Goal: Information Seeking & Learning: Check status

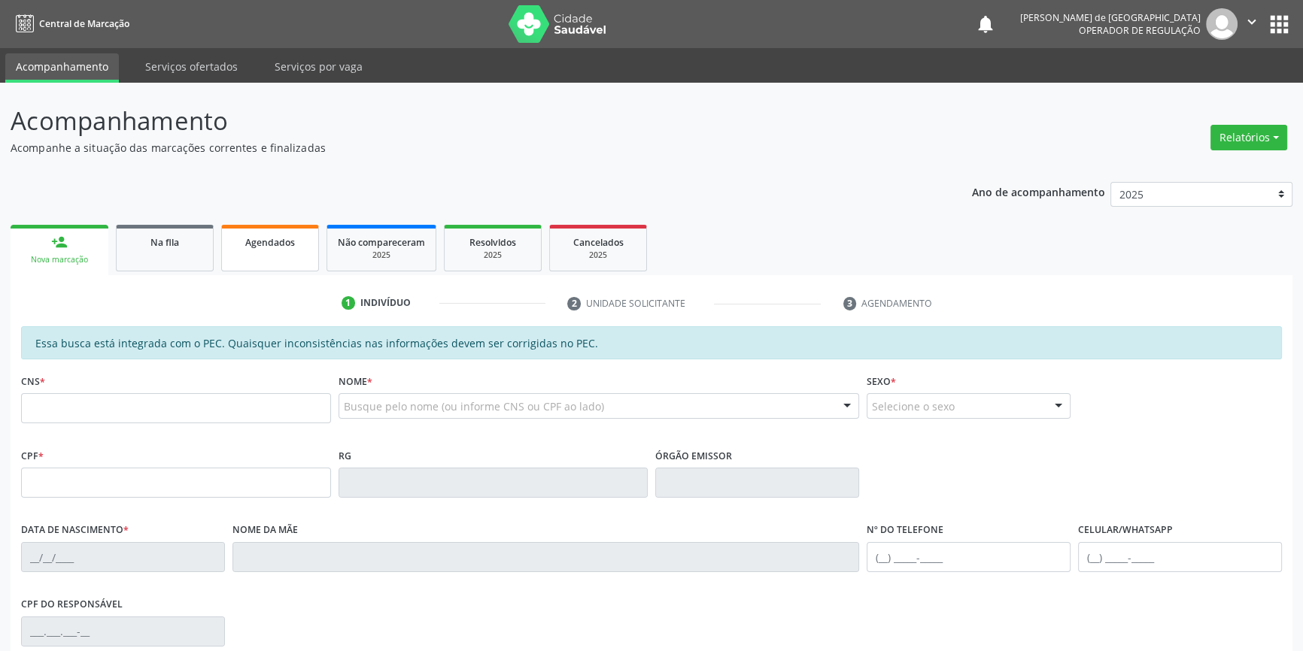
click at [263, 240] on span "Agendados" at bounding box center [270, 242] width 50 height 13
select select "7"
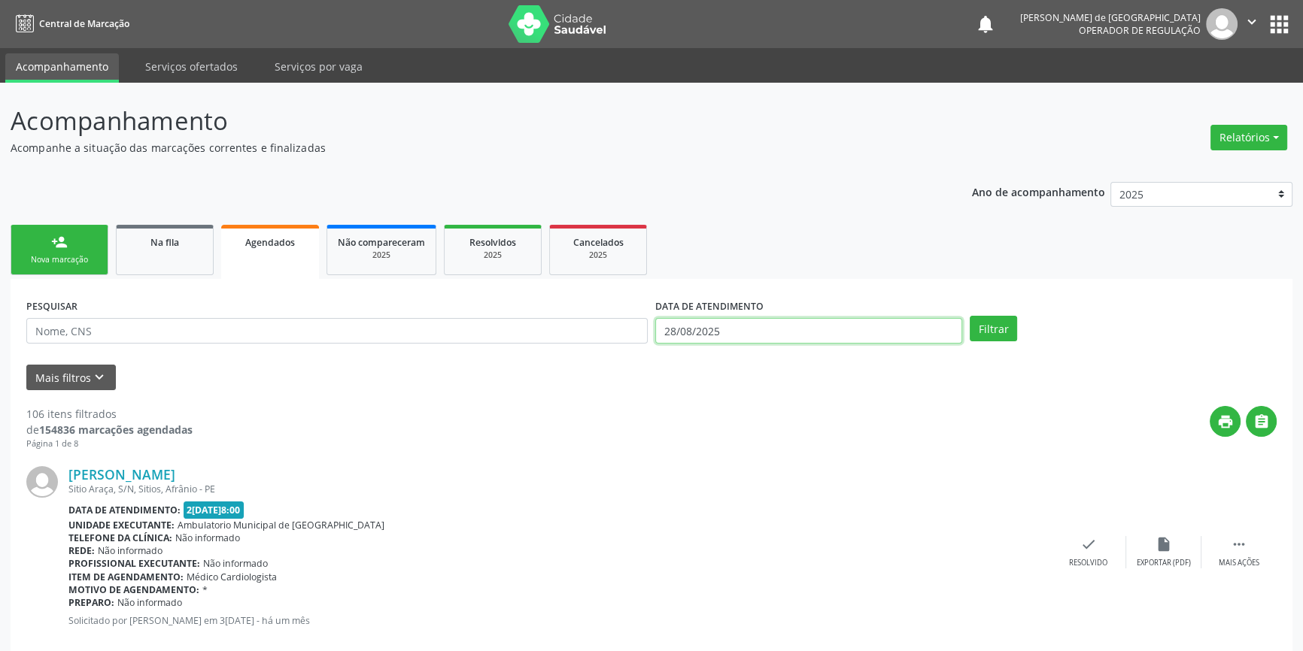
click at [755, 332] on input "28/08/2025" at bounding box center [808, 331] width 307 height 26
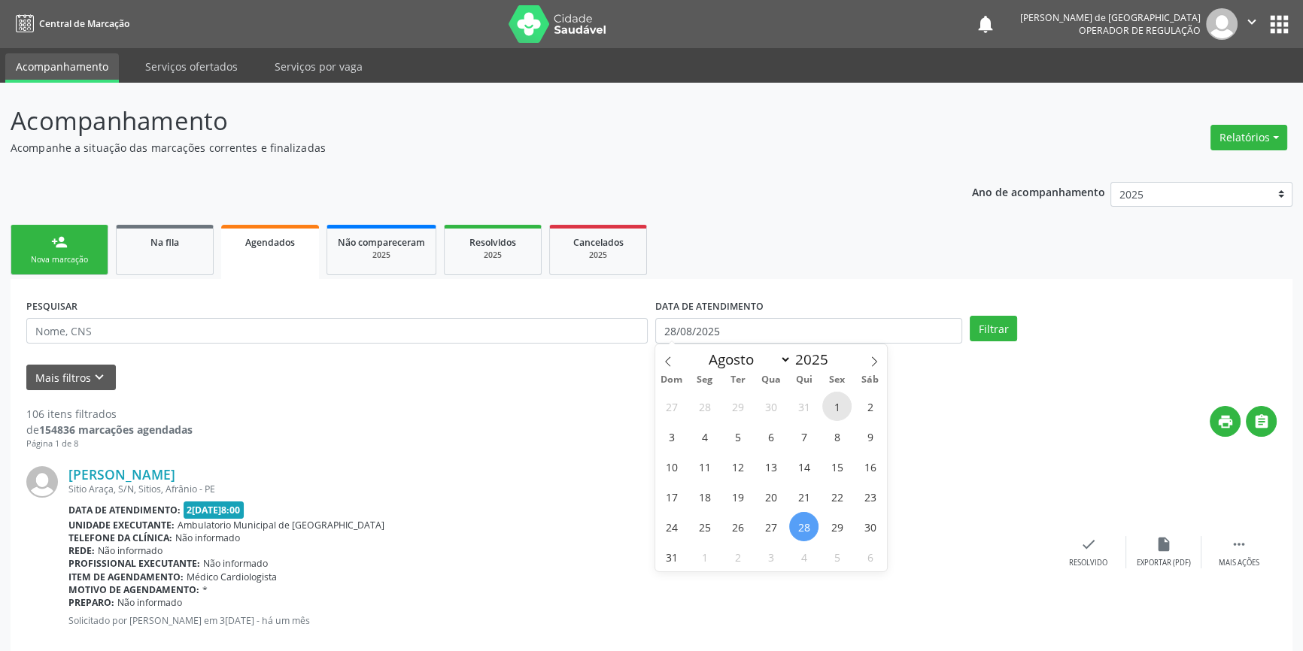
click at [840, 406] on span "1" at bounding box center [836, 406] width 29 height 29
type input "[DATE]"
click at [809, 342] on input "[DATE]" at bounding box center [808, 331] width 307 height 26
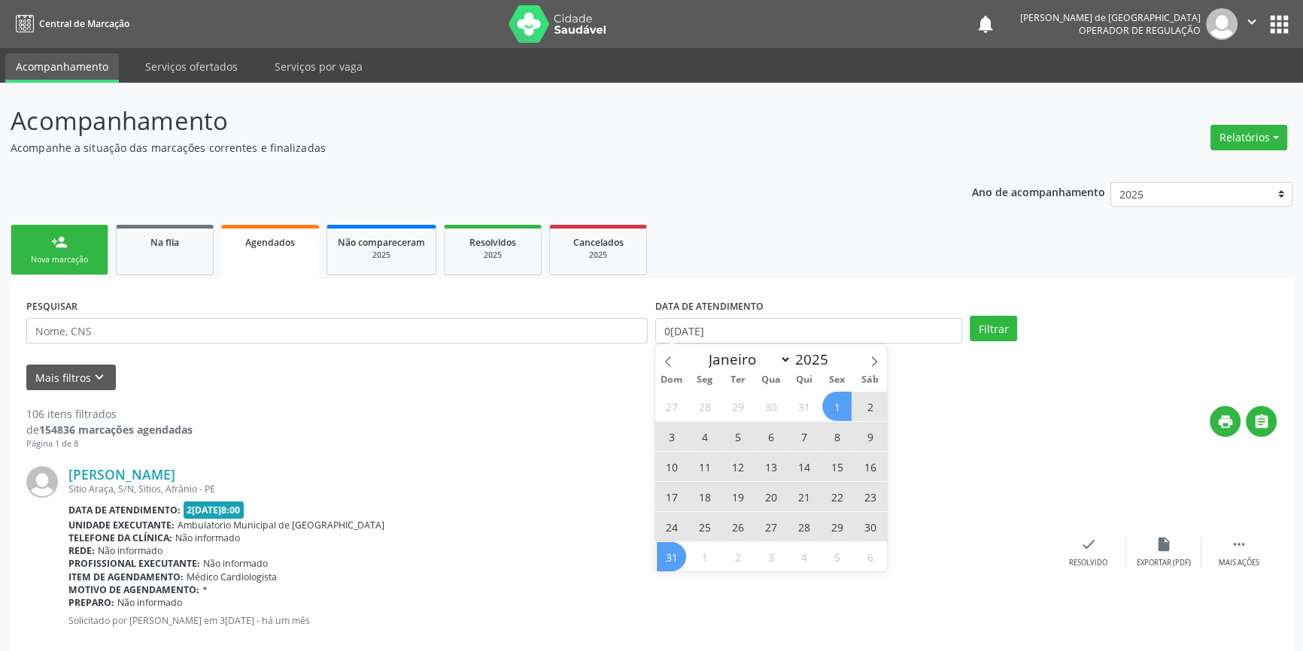
click at [676, 559] on span "31" at bounding box center [671, 556] width 29 height 29
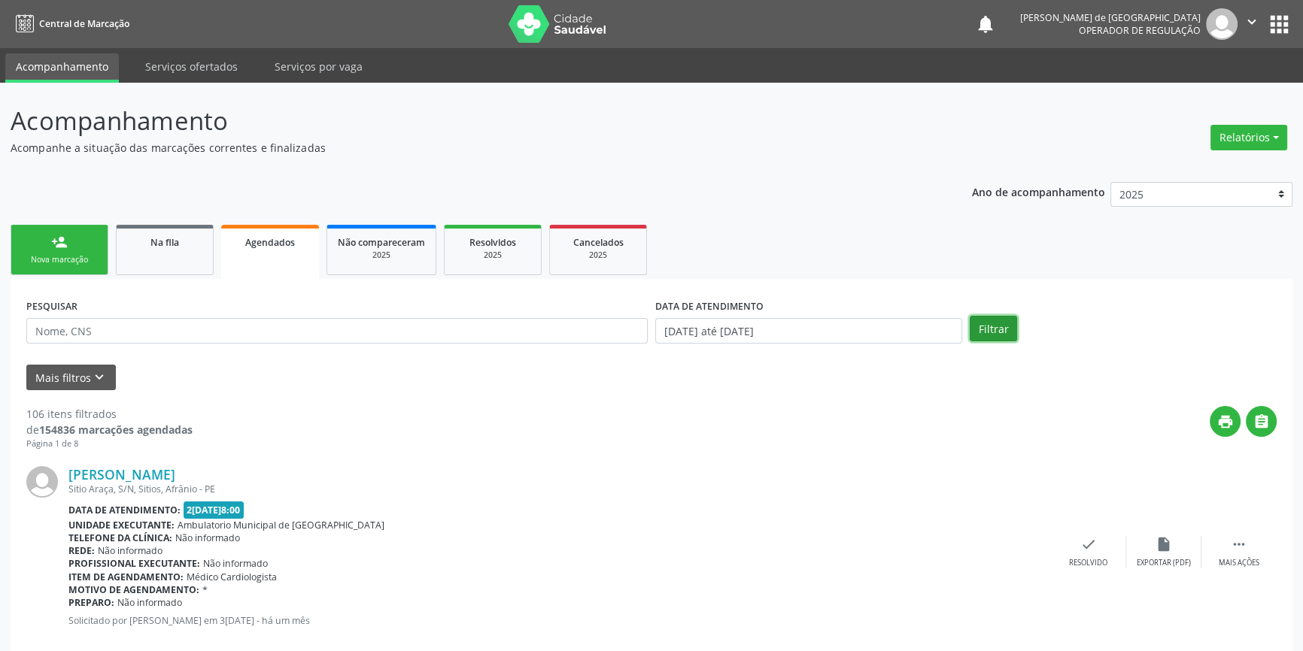
click at [976, 329] on button "Filtrar" at bounding box center [993, 329] width 47 height 26
click at [53, 381] on button "Mais filtros keyboard_arrow_down" at bounding box center [71, 378] width 90 height 26
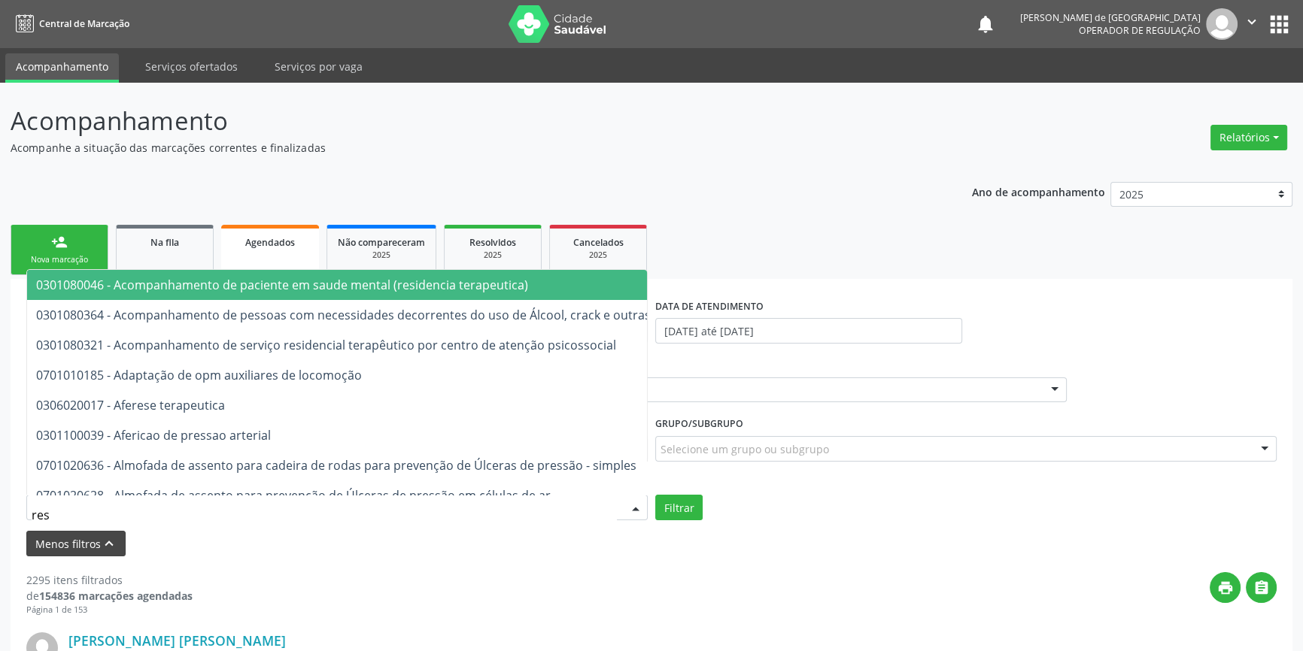
type input "RESSON"
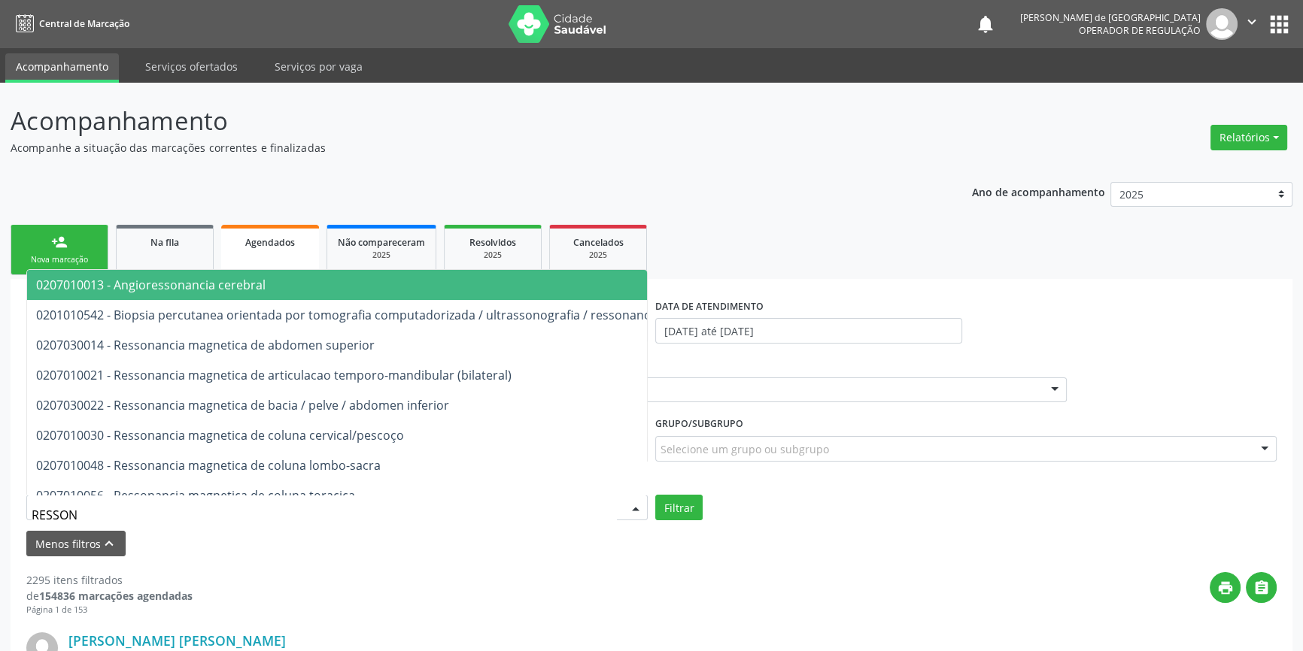
click at [67, 286] on span "0207010013 - Angioressonancia cerebral" at bounding box center [150, 285] width 229 height 17
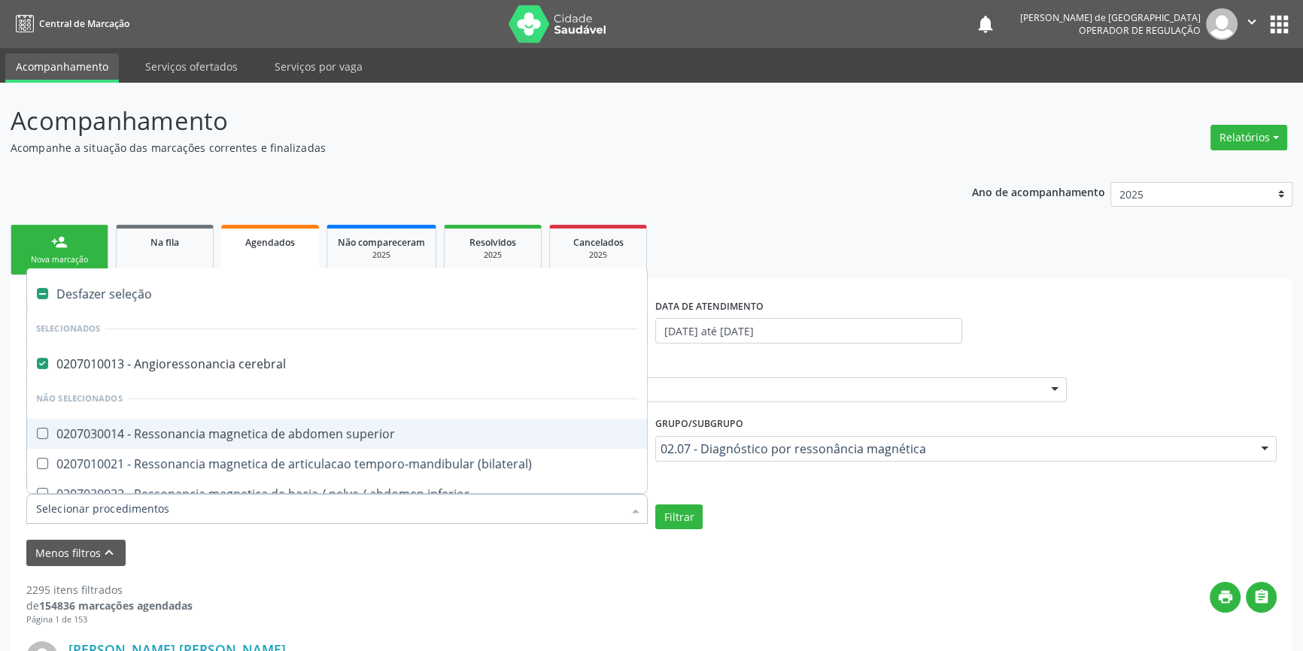
click at [38, 293] on label at bounding box center [42, 293] width 11 height 11
checkbox cerebral "false"
click at [38, 293] on label at bounding box center [42, 293] width 11 height 11
checkbox input "true"
checkbox cerebral "true"
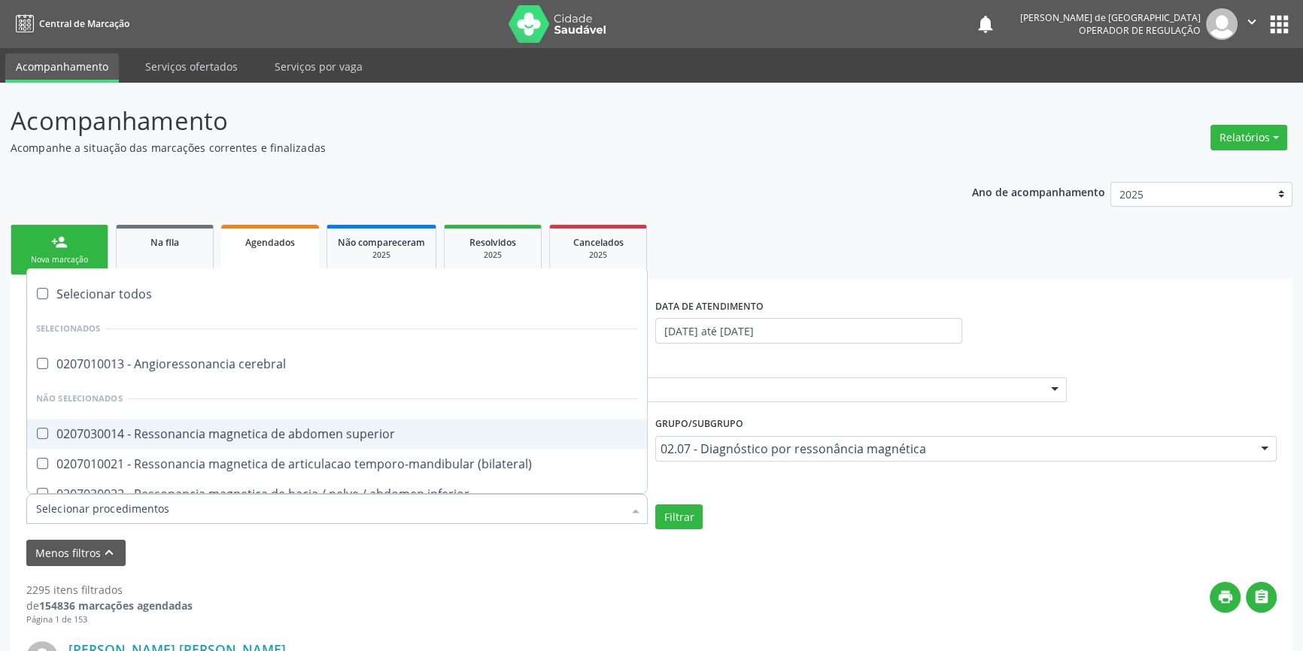
checkbox superior "true"
checkbox \(bilateral\) "true"
checkbox inferior "true"
checkbox cervical\/pescoço "true"
checkbox lombo-sacra "true"
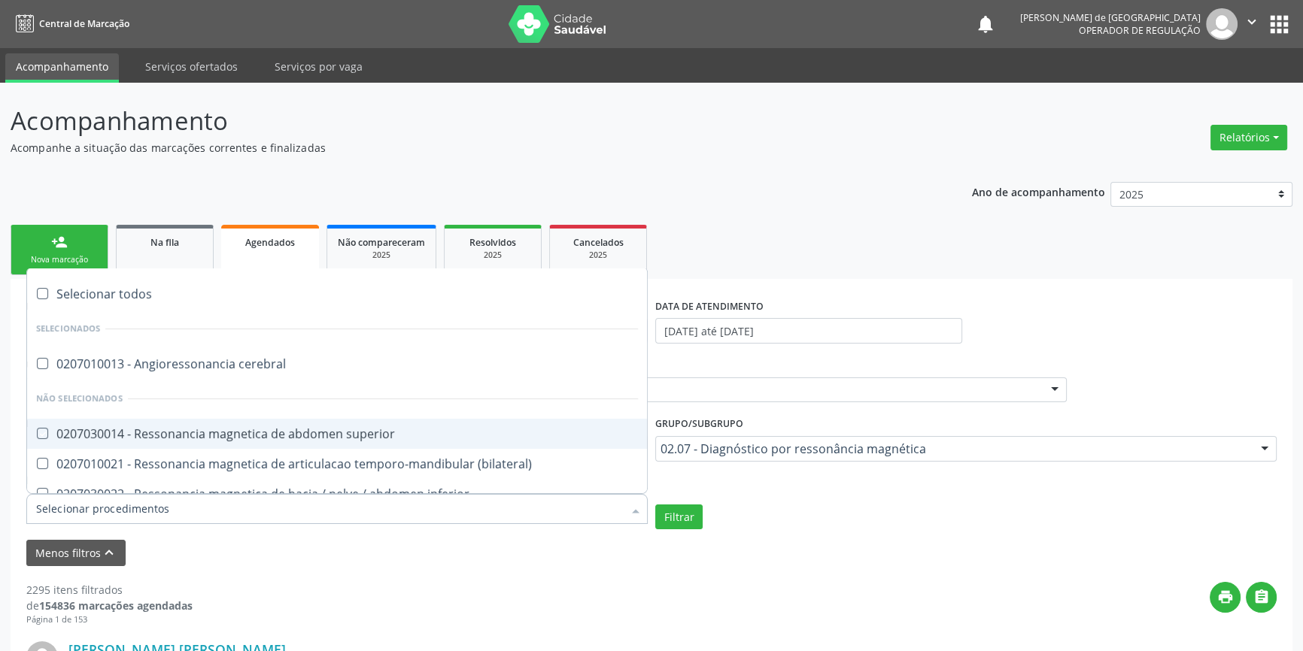
checkbox toracica "true"
checkbox cine "true"
checkbox cranio "true"
checkbox \(unilateral\) "true"
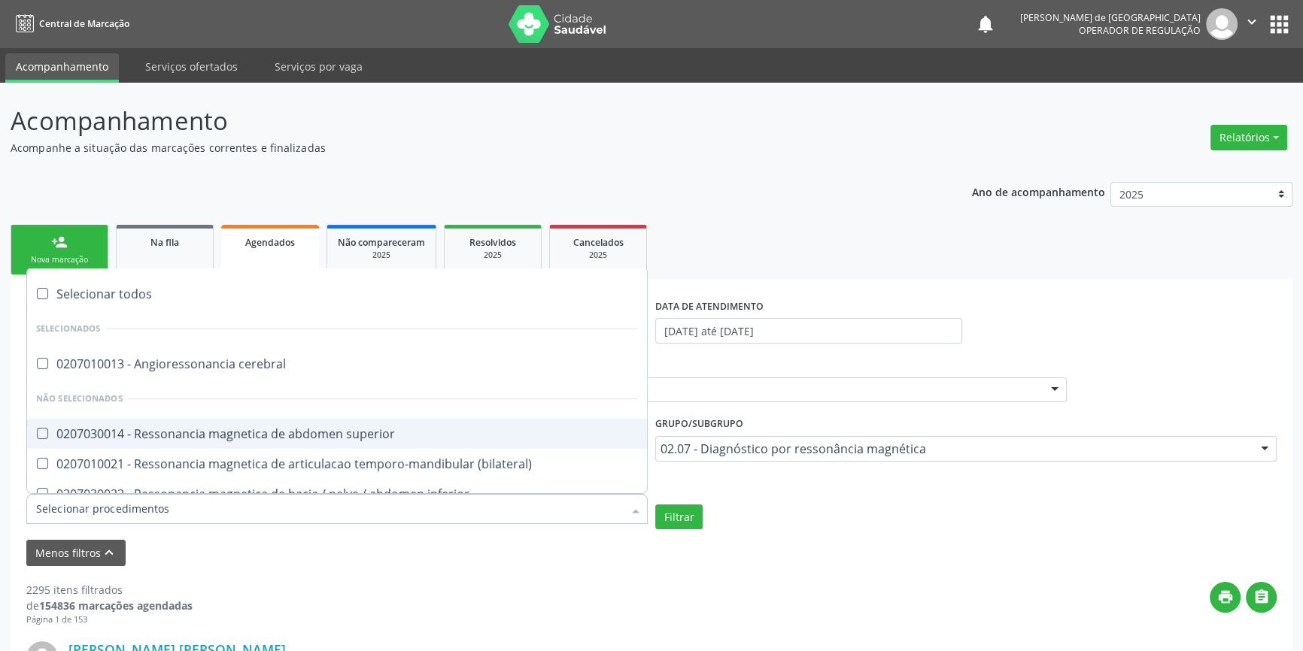
checkbox turcica "true"
checkbox torax "true"
checkbox biliares\/colangiorressonancia "true"
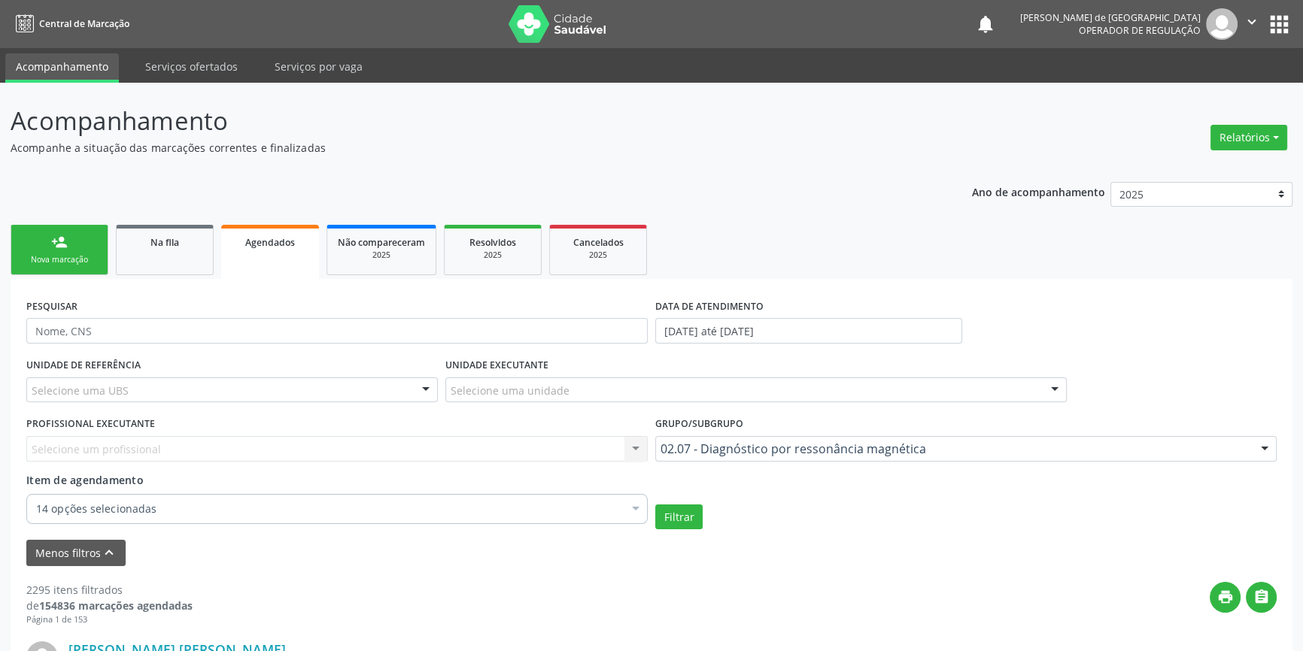
click at [538, 587] on div "print " at bounding box center [735, 604] width 1084 height 44
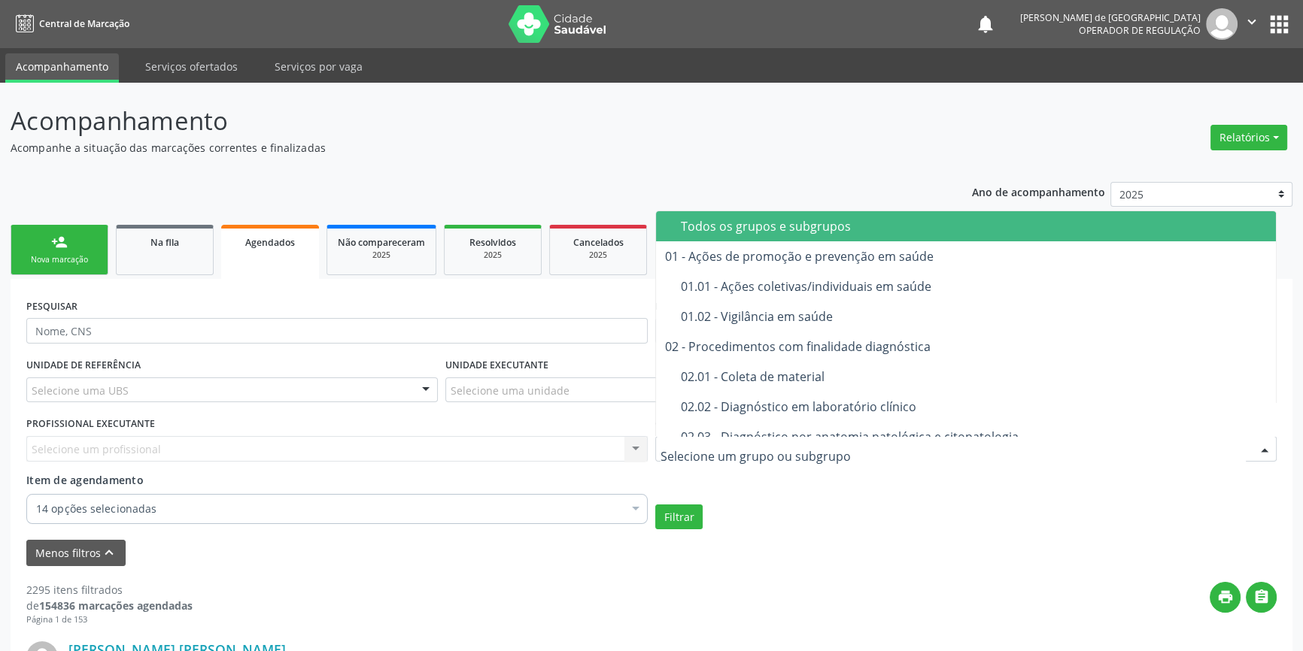
click at [740, 234] on span "Todos os grupos e subgrupos" at bounding box center [966, 226] width 620 height 30
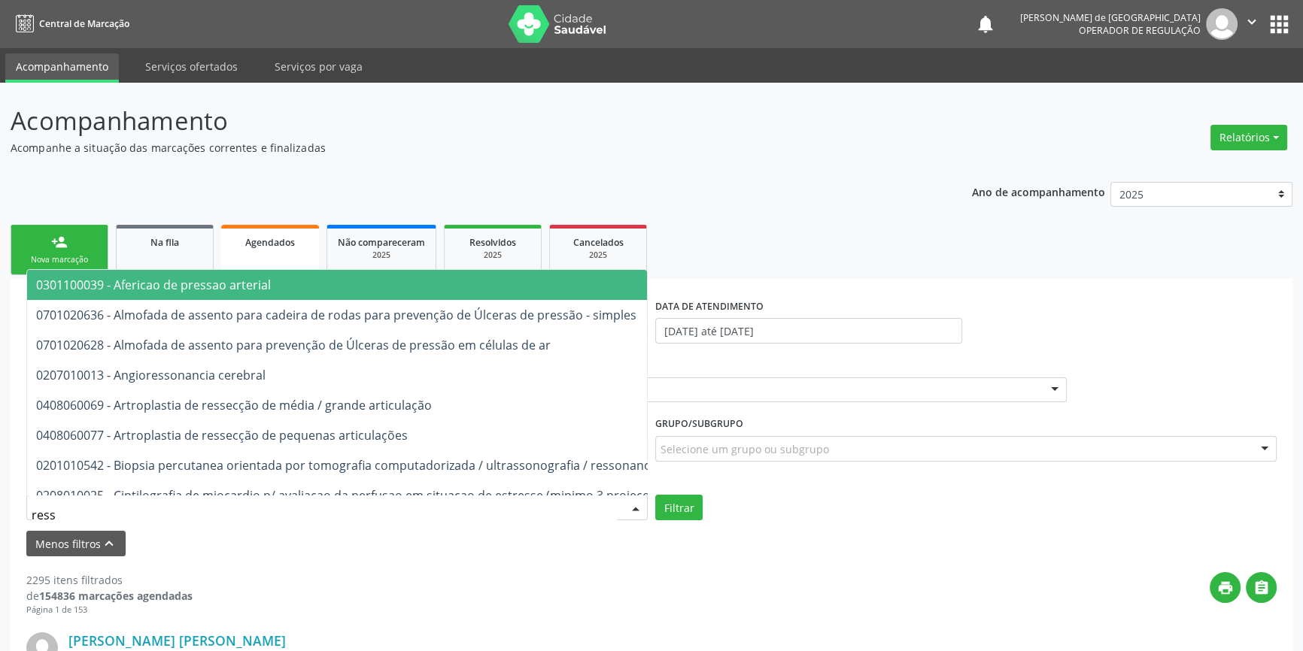
type input "RESSON"
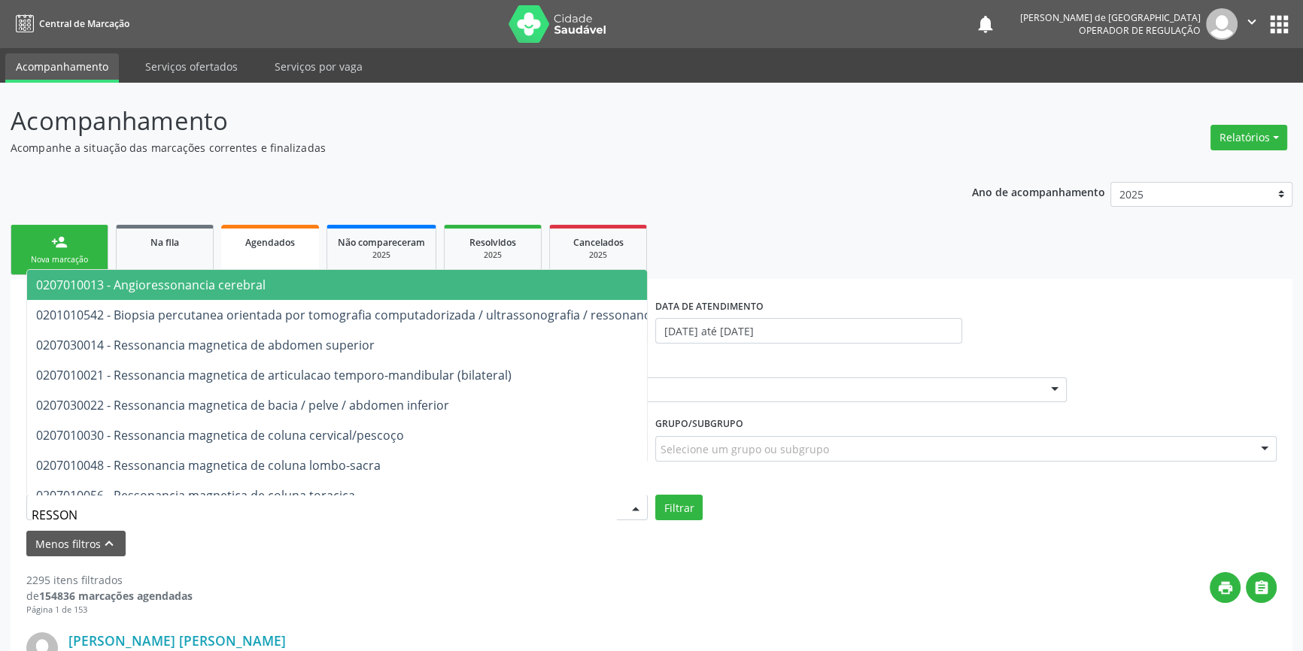
click at [98, 280] on span "0207010013 - Angioressonancia cerebral" at bounding box center [150, 285] width 229 height 17
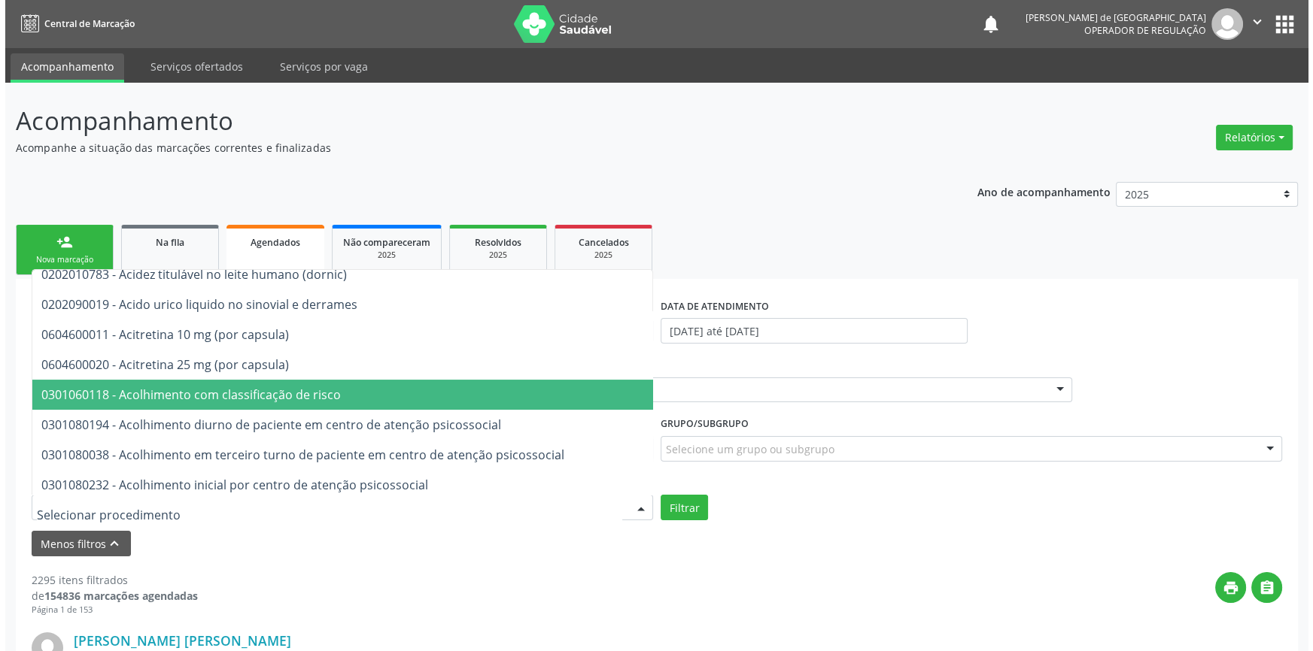
scroll to position [342, 0]
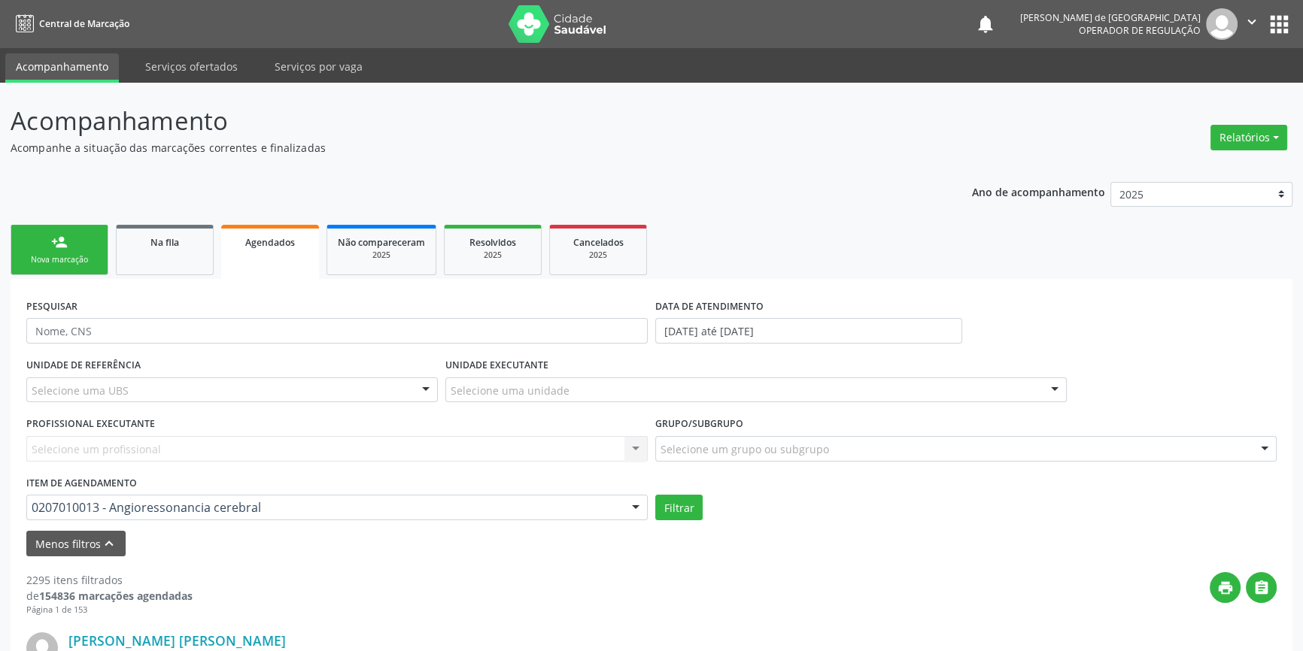
click at [630, 509] on div at bounding box center [635, 509] width 23 height 26
click at [697, 503] on button "Filtrar" at bounding box center [678, 508] width 47 height 26
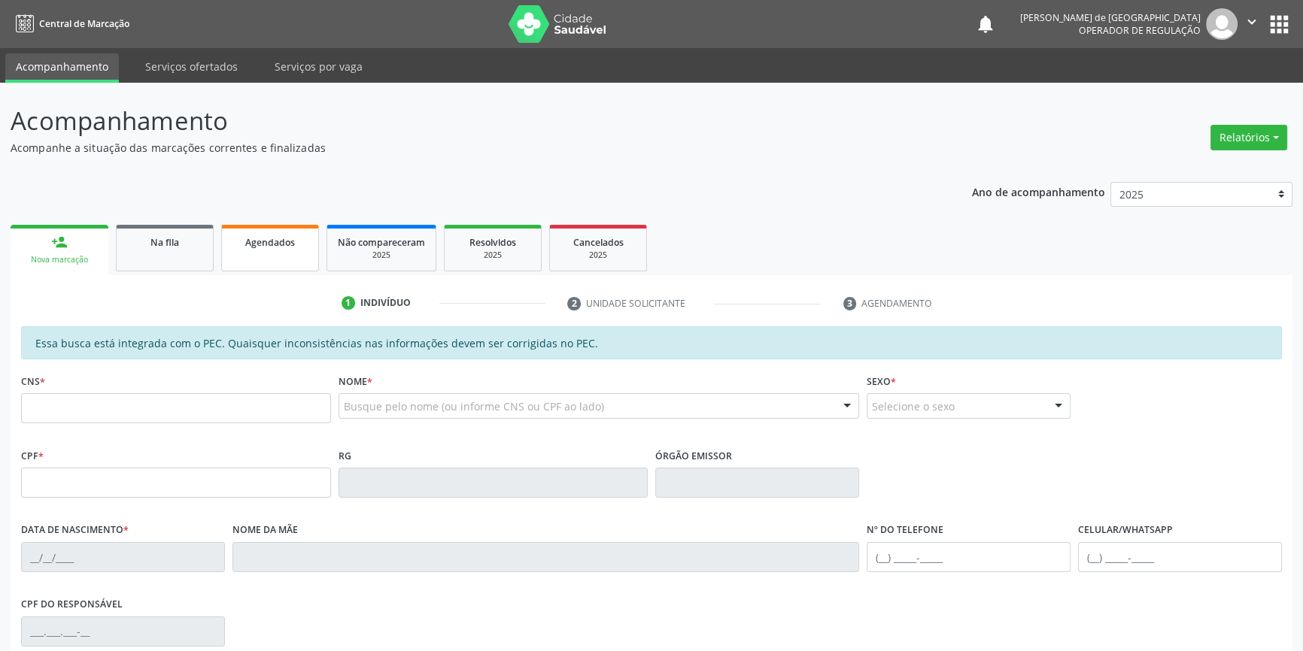
click at [284, 250] on link "Agendados" at bounding box center [270, 248] width 98 height 47
select select "7"
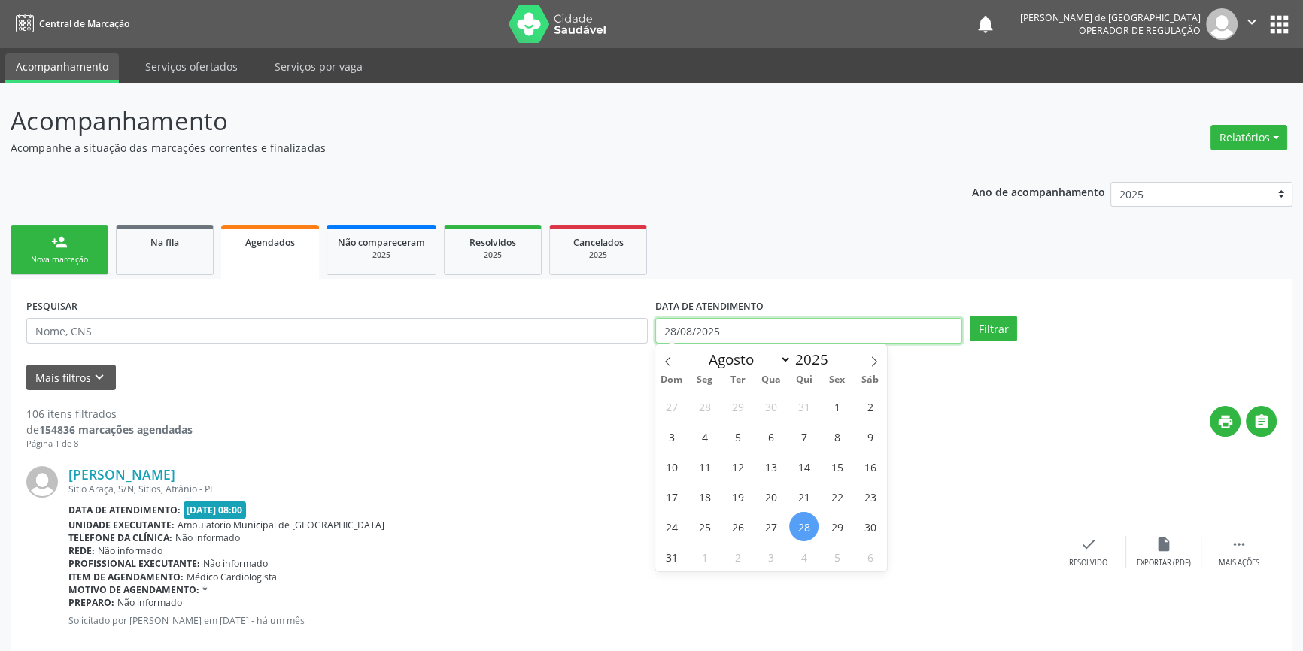
click at [803, 338] on input "28/08/2025" at bounding box center [808, 331] width 307 height 26
click at [837, 400] on span "1" at bounding box center [836, 406] width 29 height 29
type input "[DATE]"
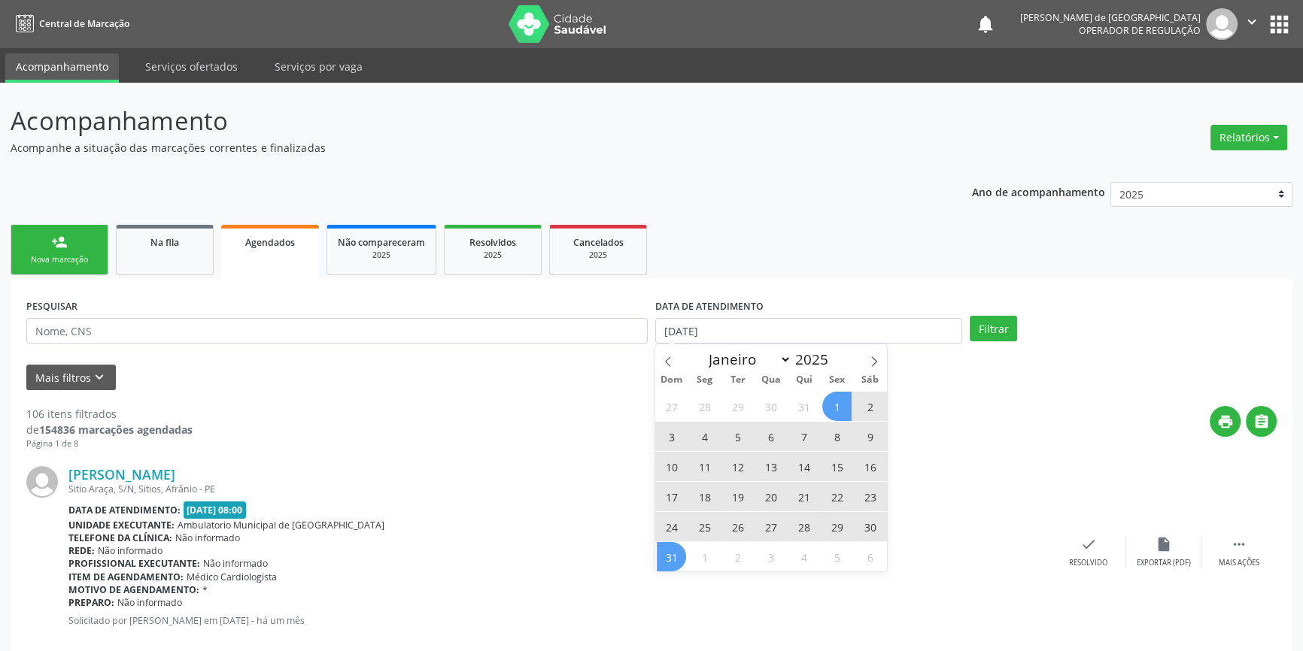
click at [670, 554] on span "31" at bounding box center [671, 556] width 29 height 29
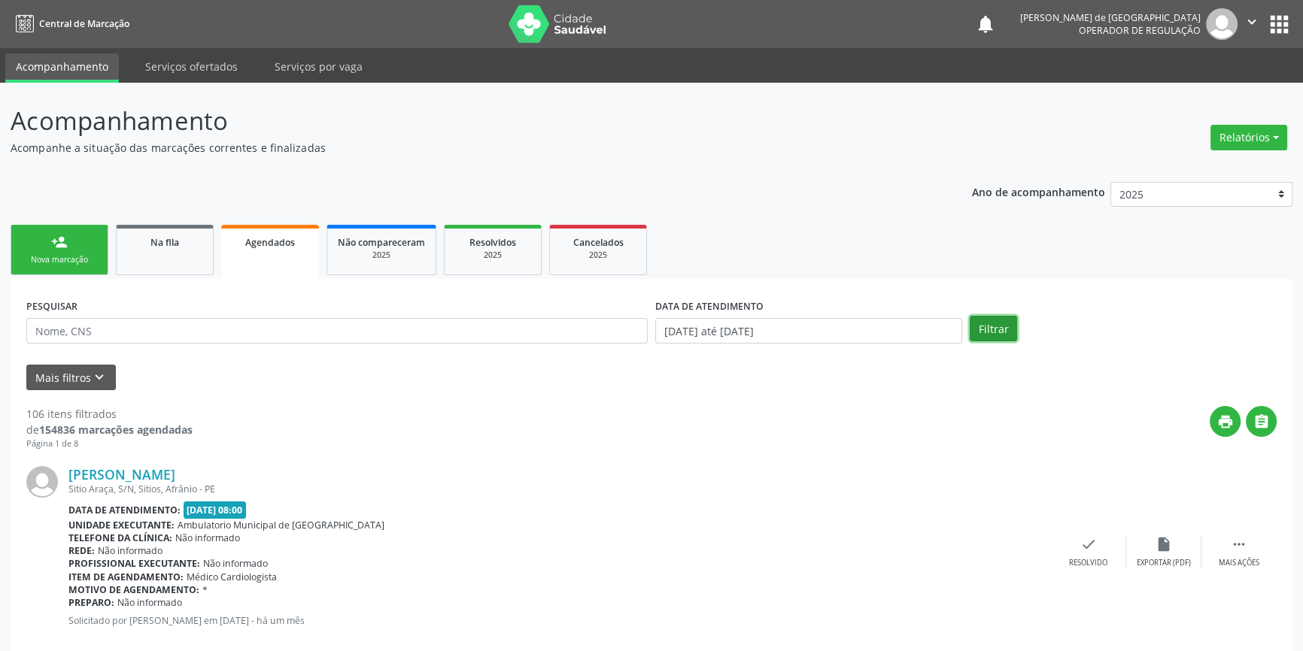
click at [992, 322] on button "Filtrar" at bounding box center [993, 329] width 47 height 26
click at [50, 381] on button "Mais filtros keyboard_arrow_down" at bounding box center [71, 378] width 90 height 26
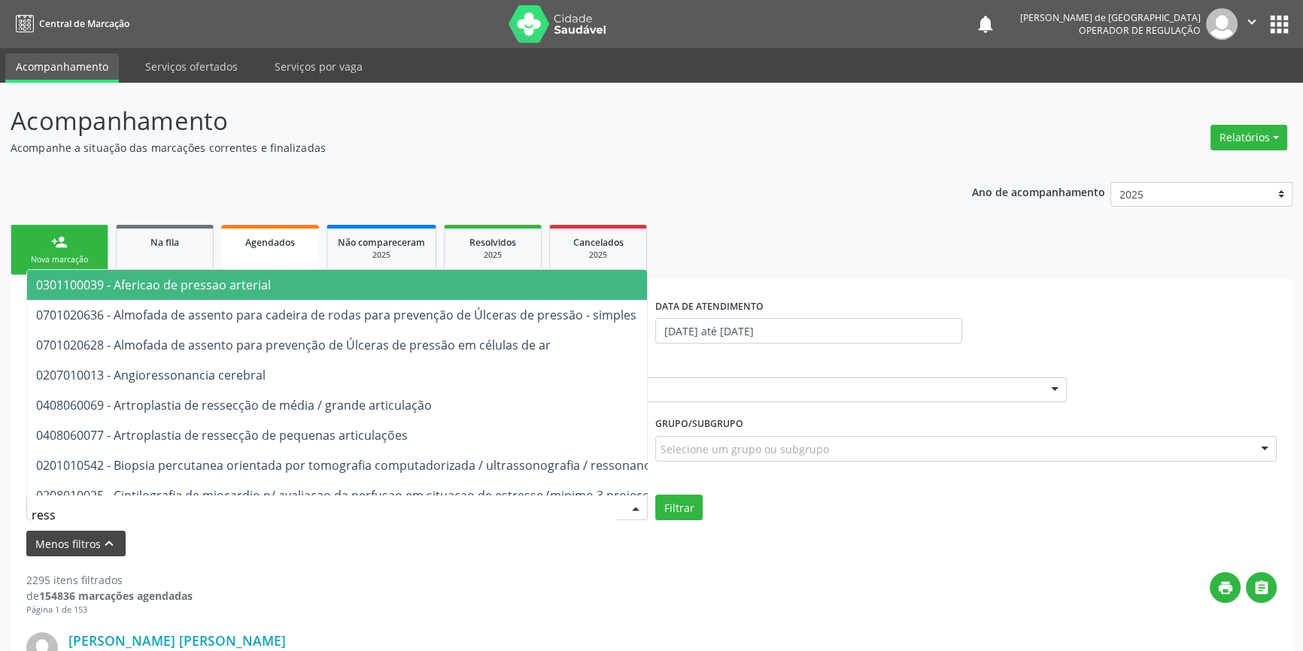
type input "RESSON"
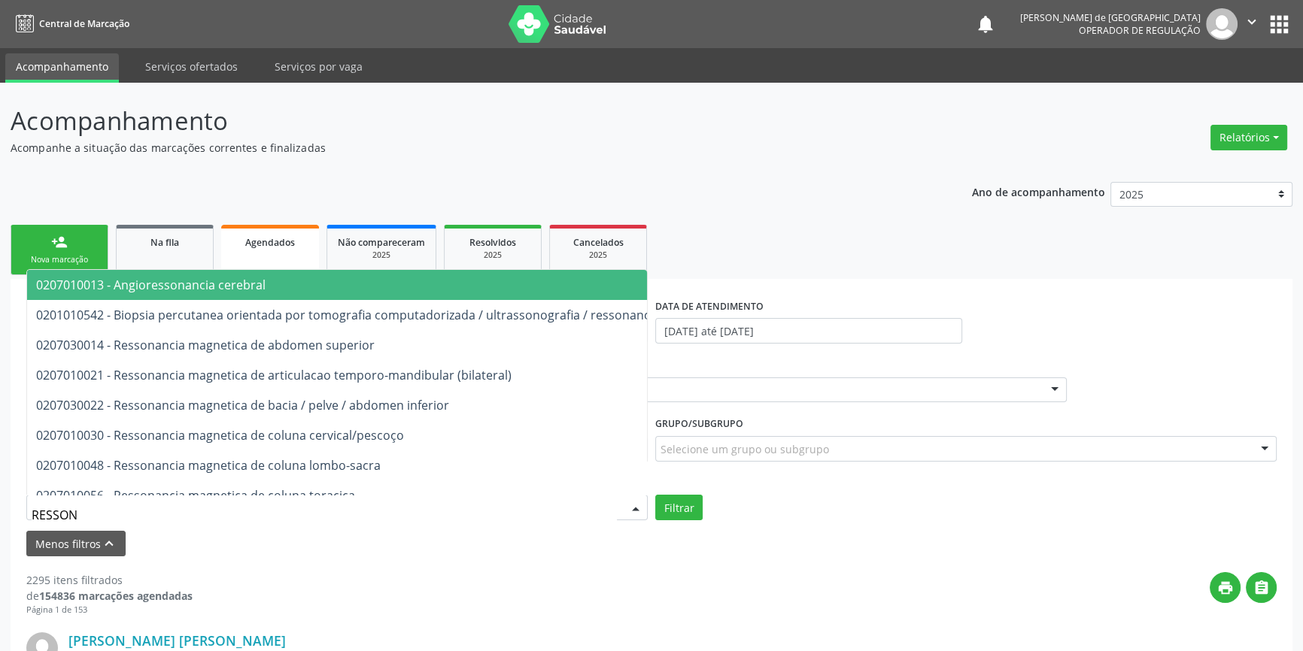
click at [173, 289] on span "0207010013 - Angioressonancia cerebral" at bounding box center [150, 285] width 229 height 17
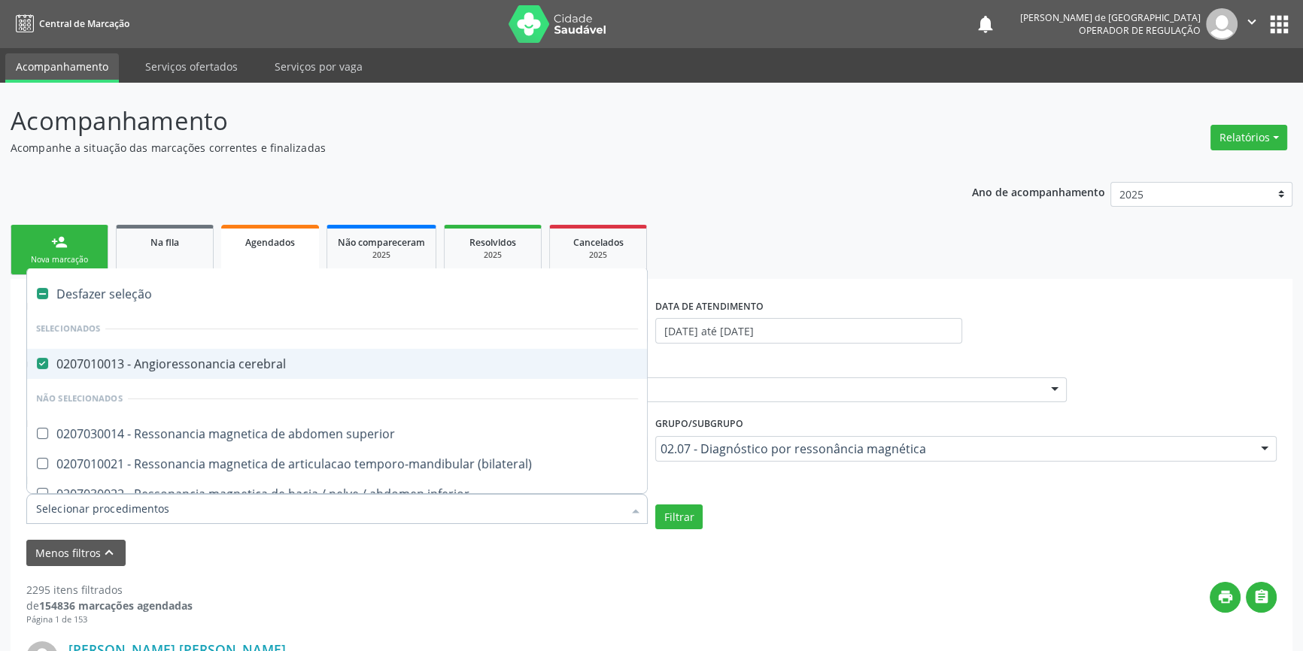
click at [44, 290] on label at bounding box center [42, 293] width 11 height 11
checkbox cerebral "false"
click at [44, 290] on label at bounding box center [42, 293] width 11 height 11
checkbox input "true"
checkbox cerebral "true"
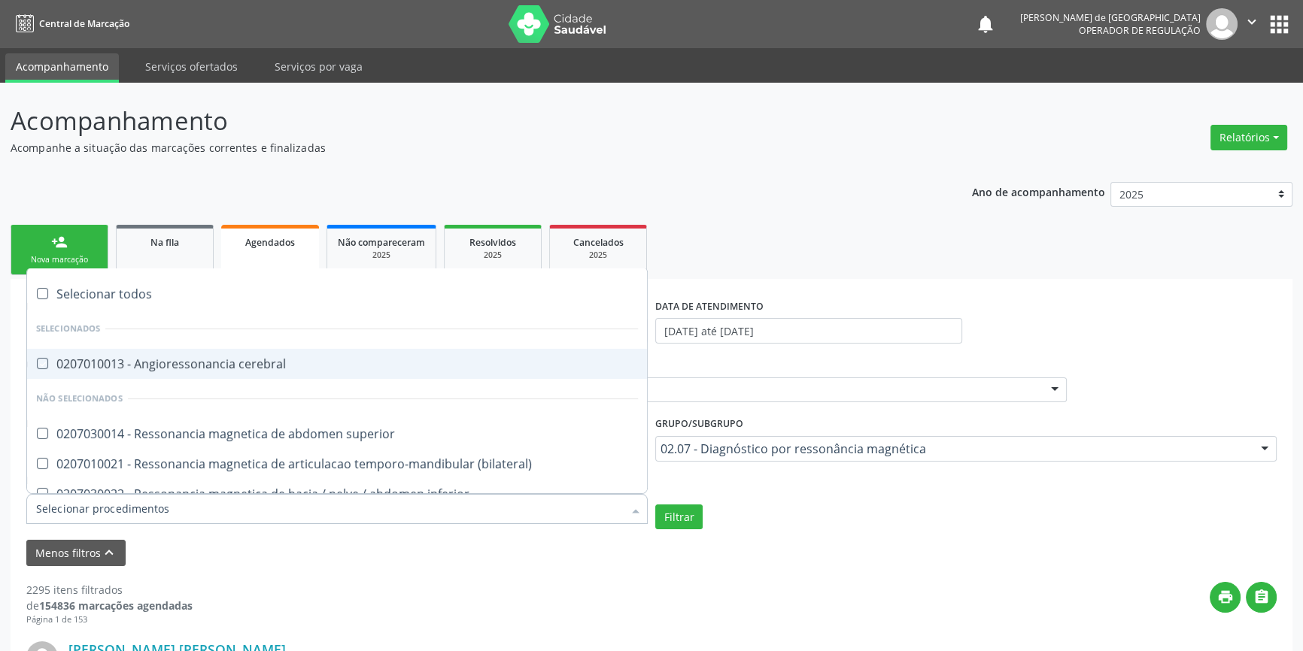
checkbox superior "true"
checkbox \(bilateral\) "true"
checkbox inferior "true"
checkbox cervical\/pescoço "true"
checkbox lombo-sacra "true"
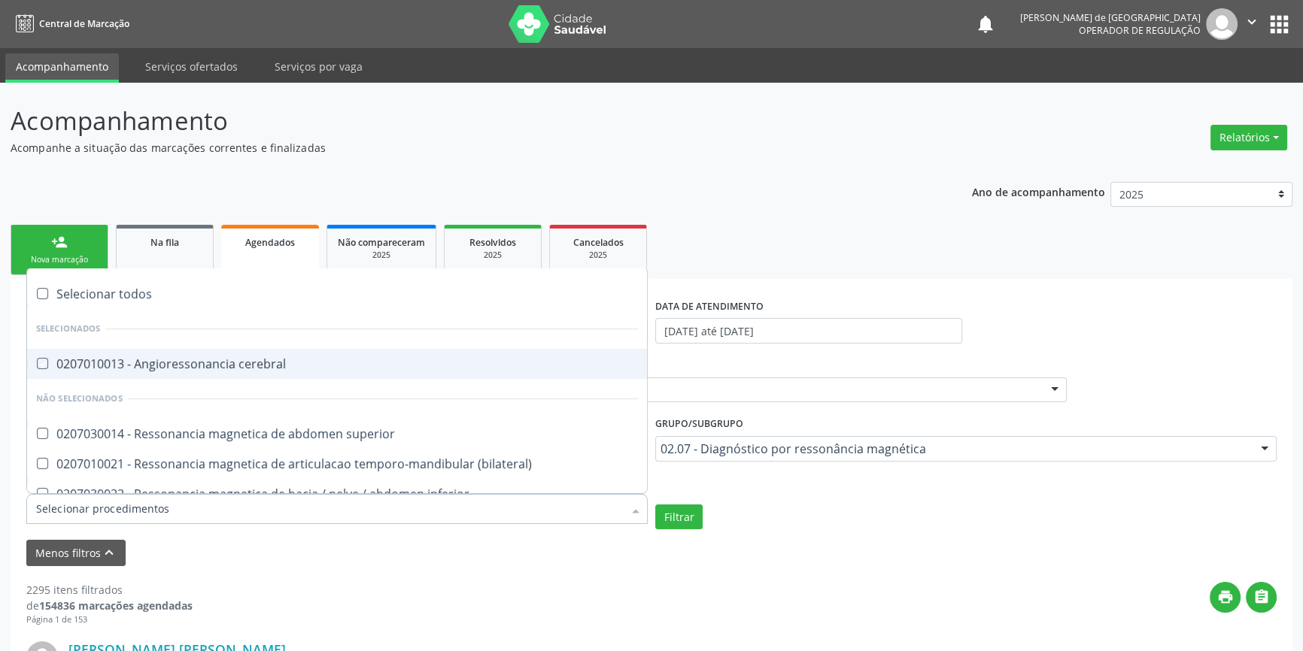
checkbox toracica "true"
checkbox cine "true"
checkbox cranio "true"
checkbox \(unilateral\) "true"
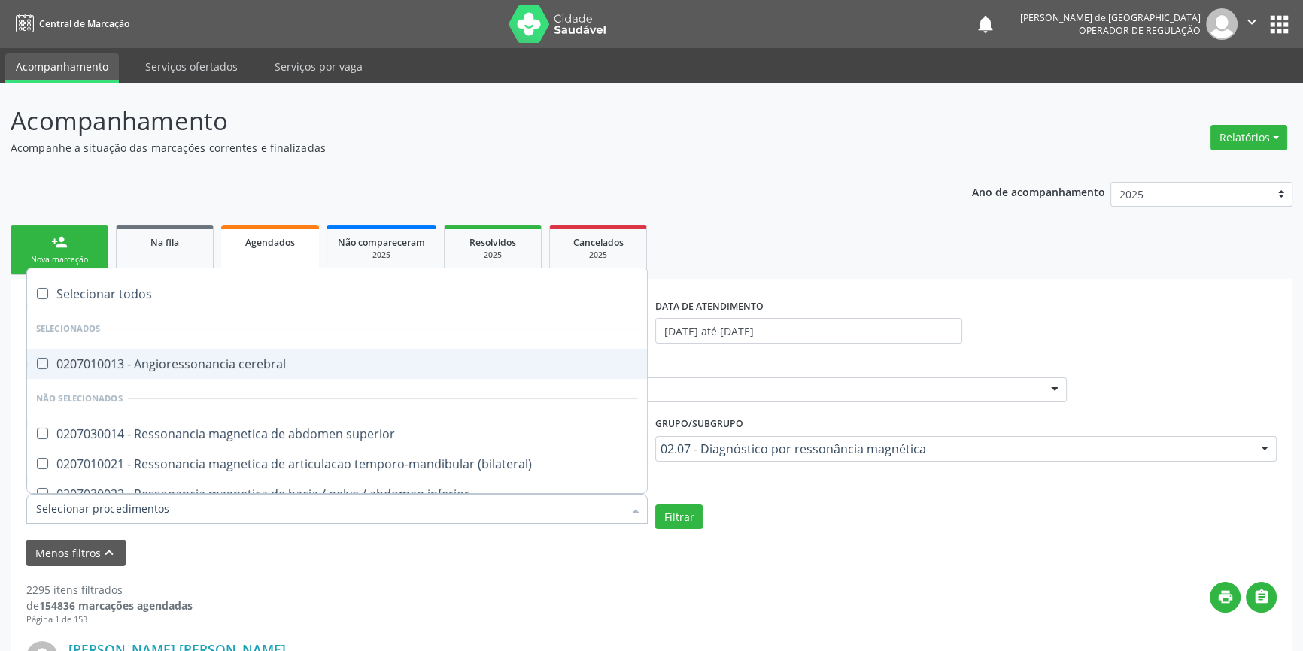
checkbox turcica "true"
checkbox torax "true"
checkbox biliares\/colangiorressonancia "true"
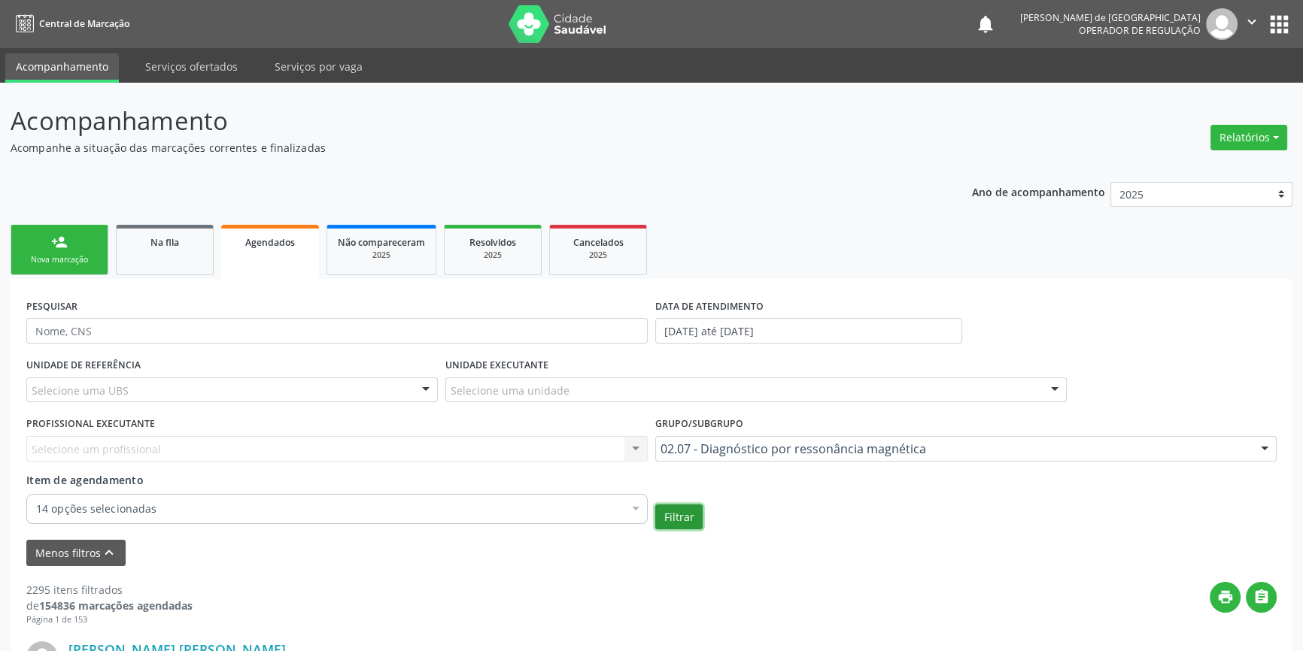
click at [675, 519] on button "Filtrar" at bounding box center [678, 518] width 47 height 26
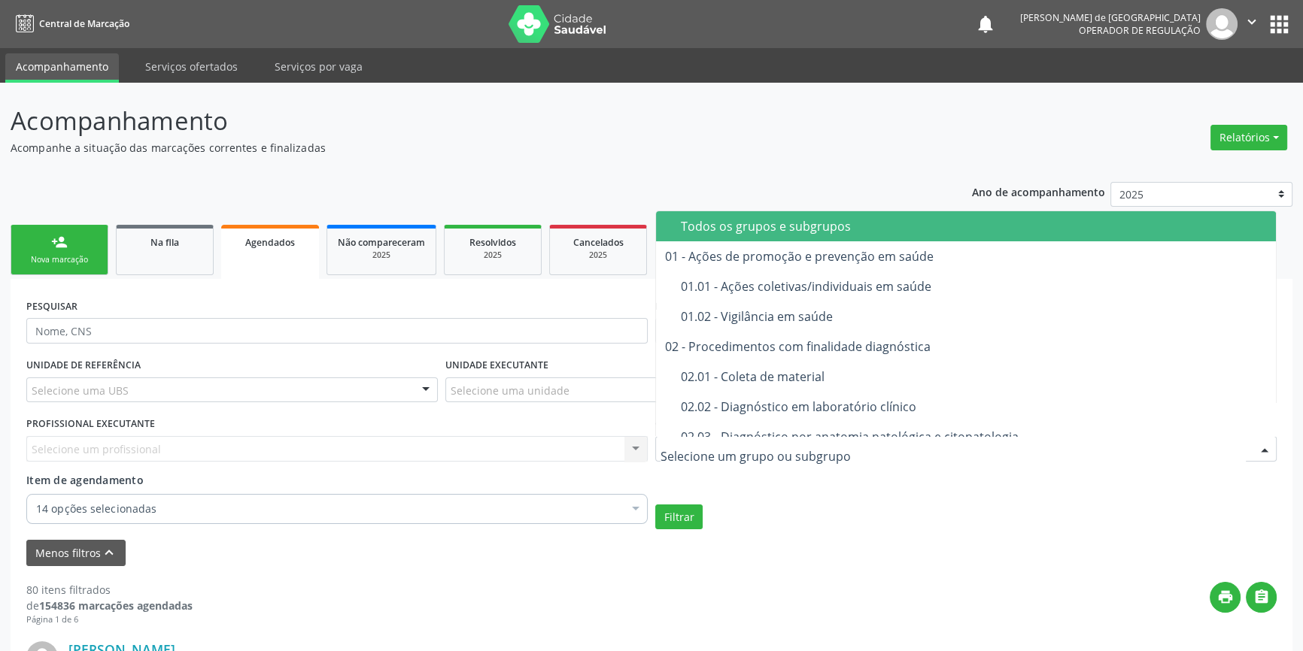
click at [739, 213] on span "Todos os grupos e subgrupos" at bounding box center [966, 226] width 620 height 30
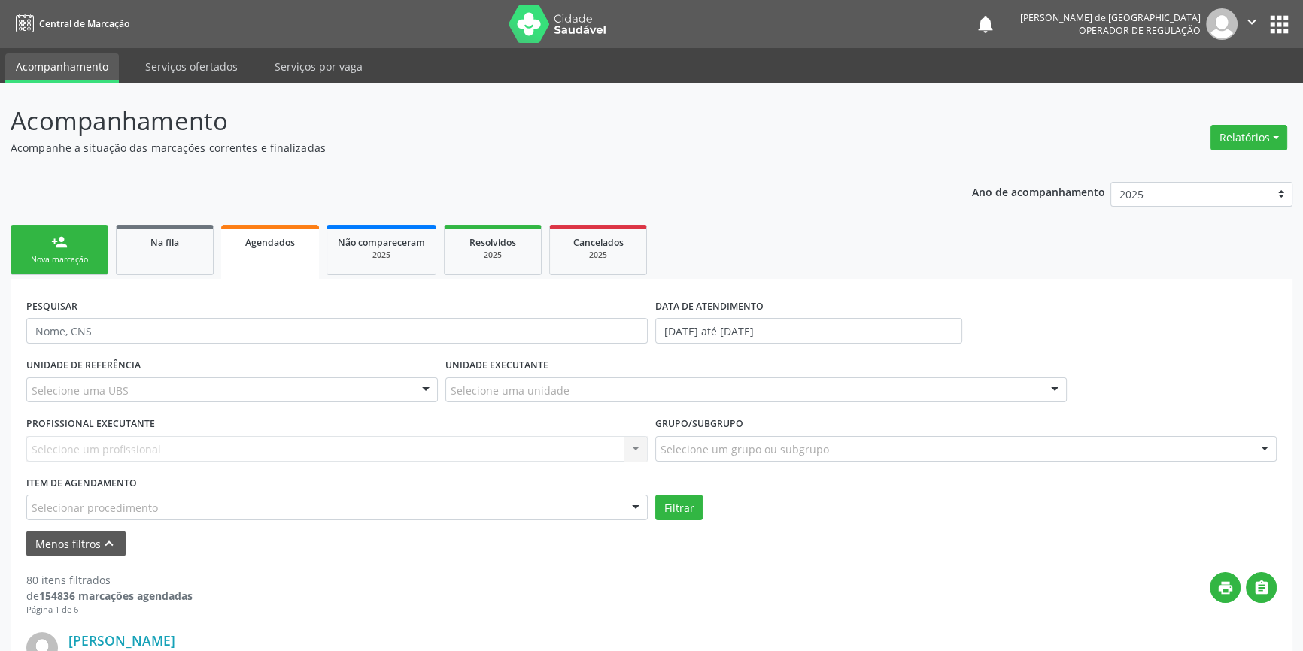
click at [739, 221] on div "Todos os grupos e subgrupos" at bounding box center [974, 226] width 586 height 12
click at [164, 519] on div "Selecionar procedimento" at bounding box center [336, 508] width 621 height 26
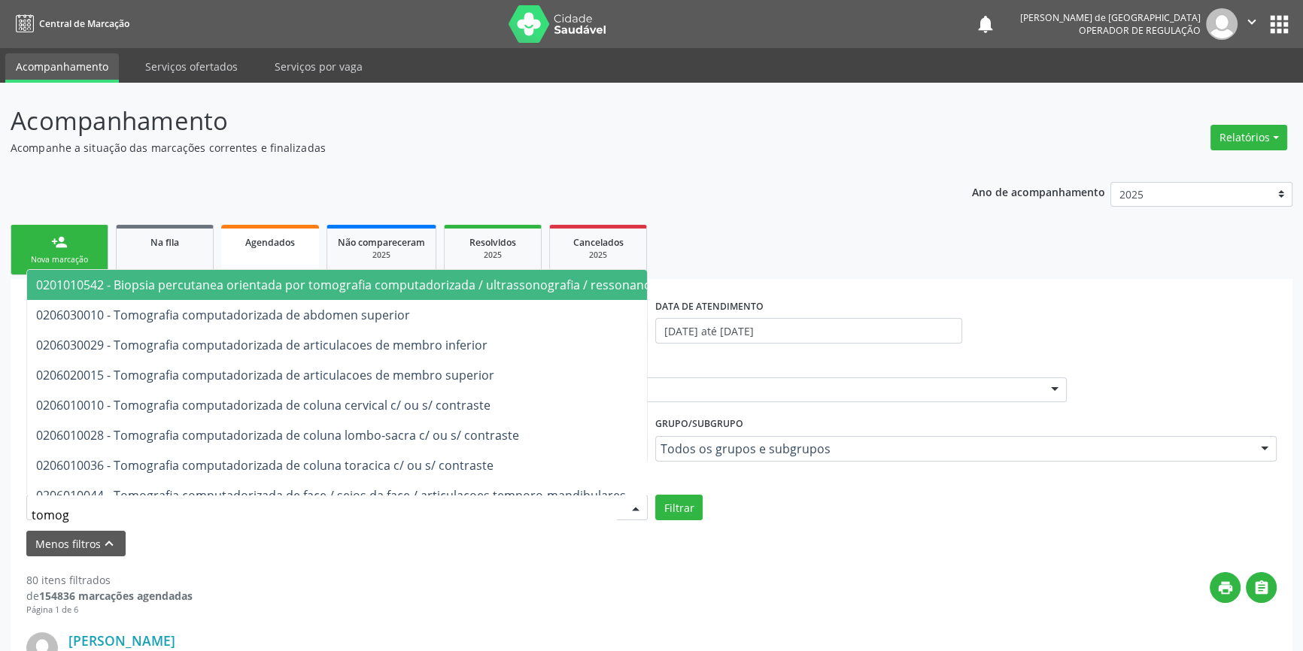
type input "tomogr"
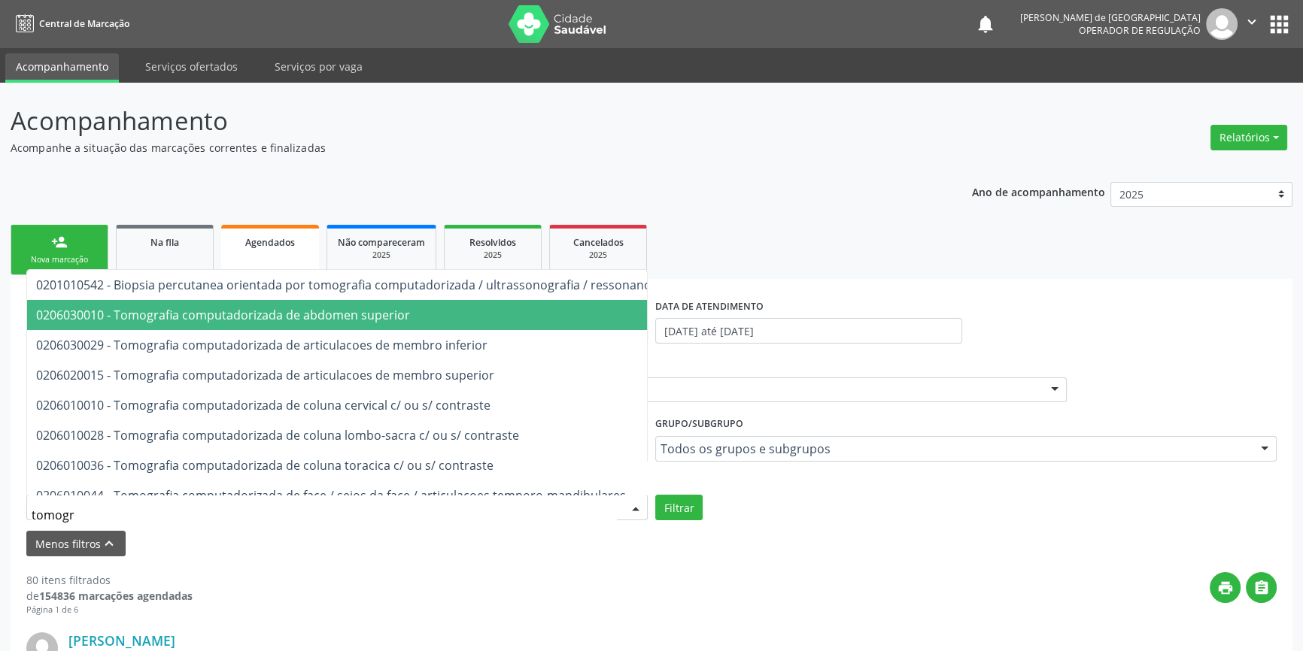
click at [212, 323] on span "0206030010 - Tomografia computadorizada de abdomen superior" at bounding box center [400, 315] width 746 height 30
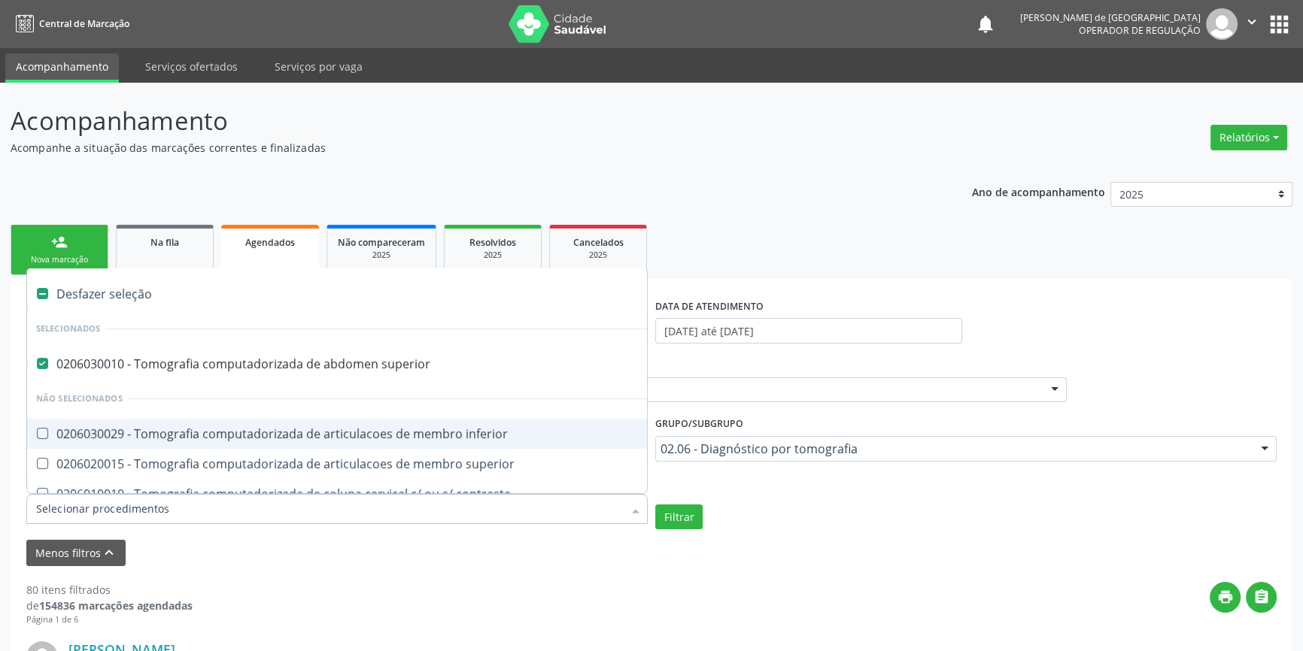
click at [50, 292] on div "Desfazer seleção" at bounding box center [372, 294] width 691 height 30
checkbox superior "false"
click at [43, 294] on label at bounding box center [42, 293] width 11 height 11
checkbox input "true"
checkbox superior "true"
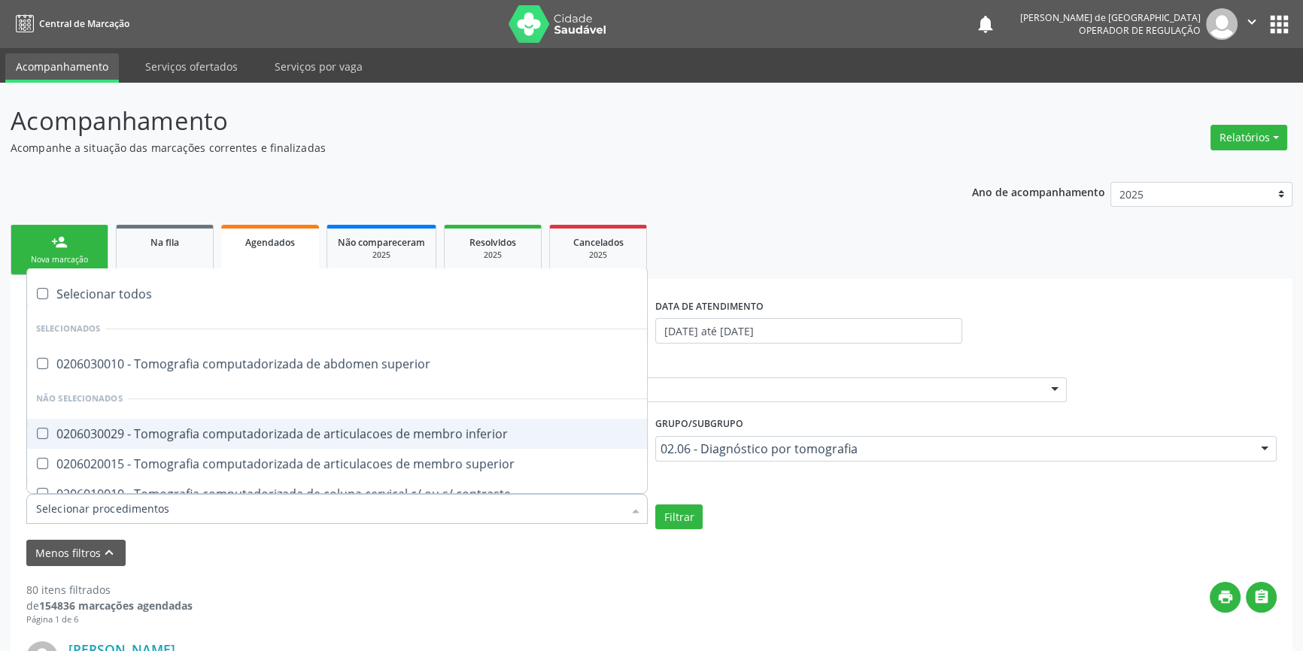
checkbox inferior "true"
checkbox superior "true"
checkbox contraste "true"
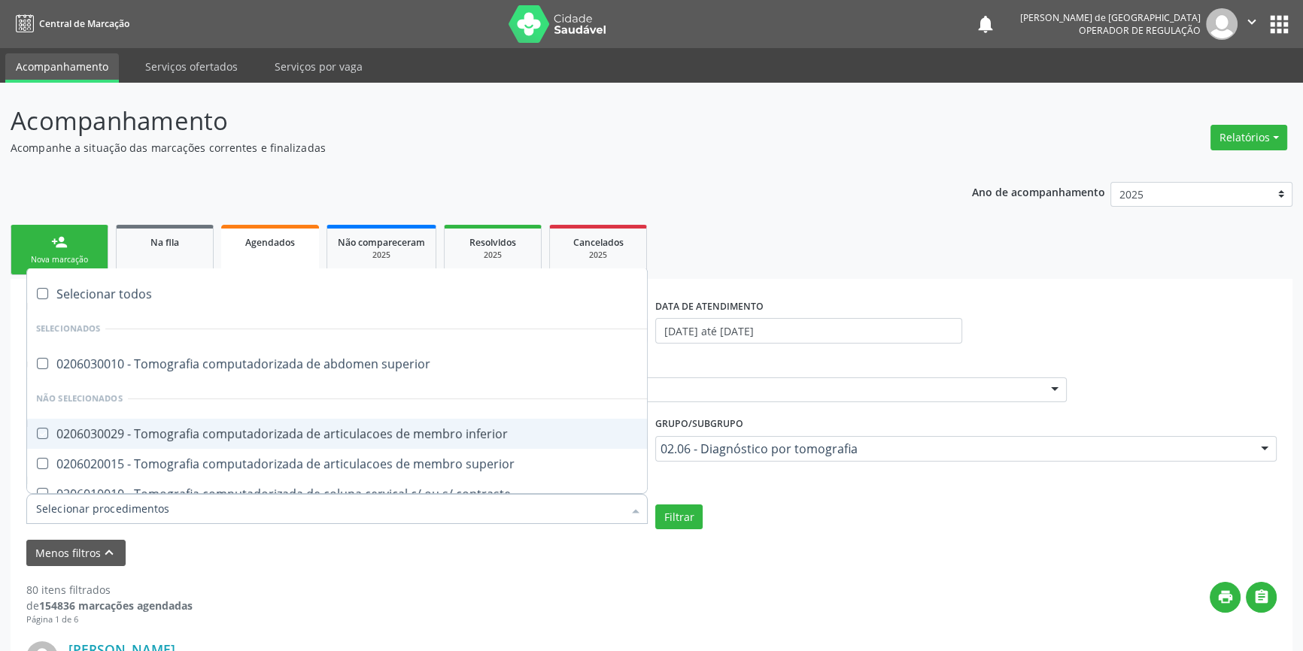
checkbox temporo-mandibulares "true"
checkbox inferior "true"
checkbox pé\) "true"
checkbox turcica "true"
checkbox torax "true"
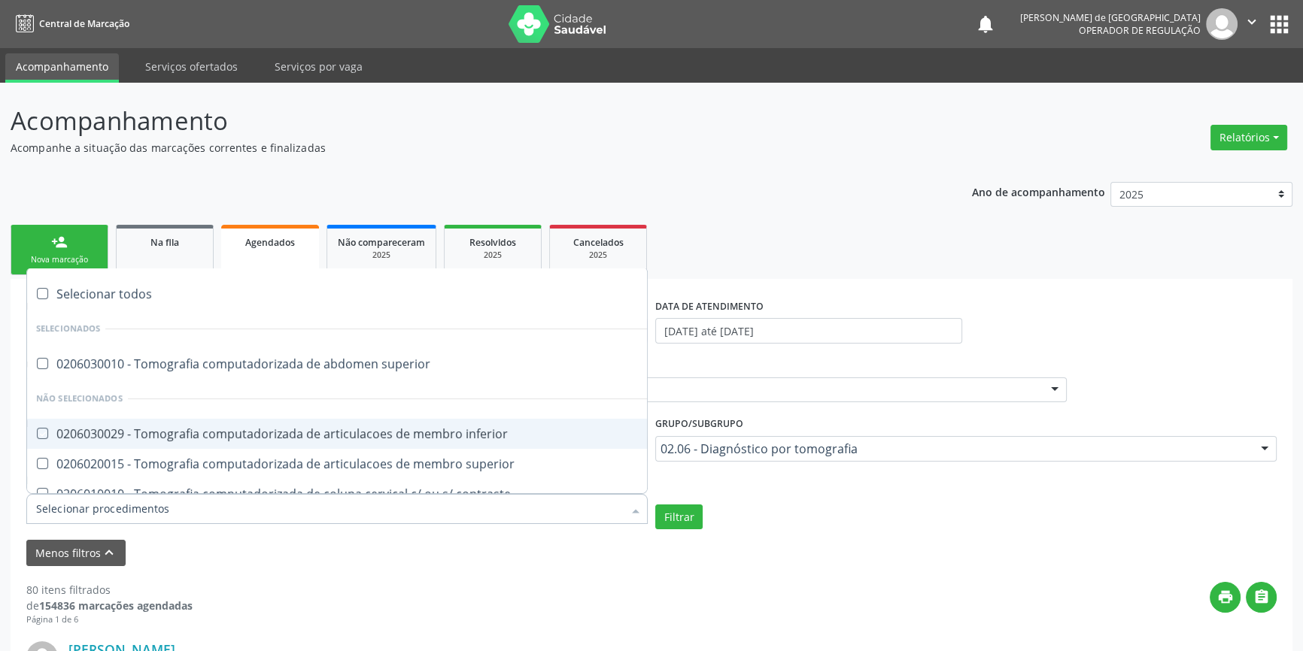
checkbox cranio "true"
checkbox pescoco "true"
checkbox mediastino "true"
checkbox \(pet-ct\) "true"
checkbox computadorizada "true"
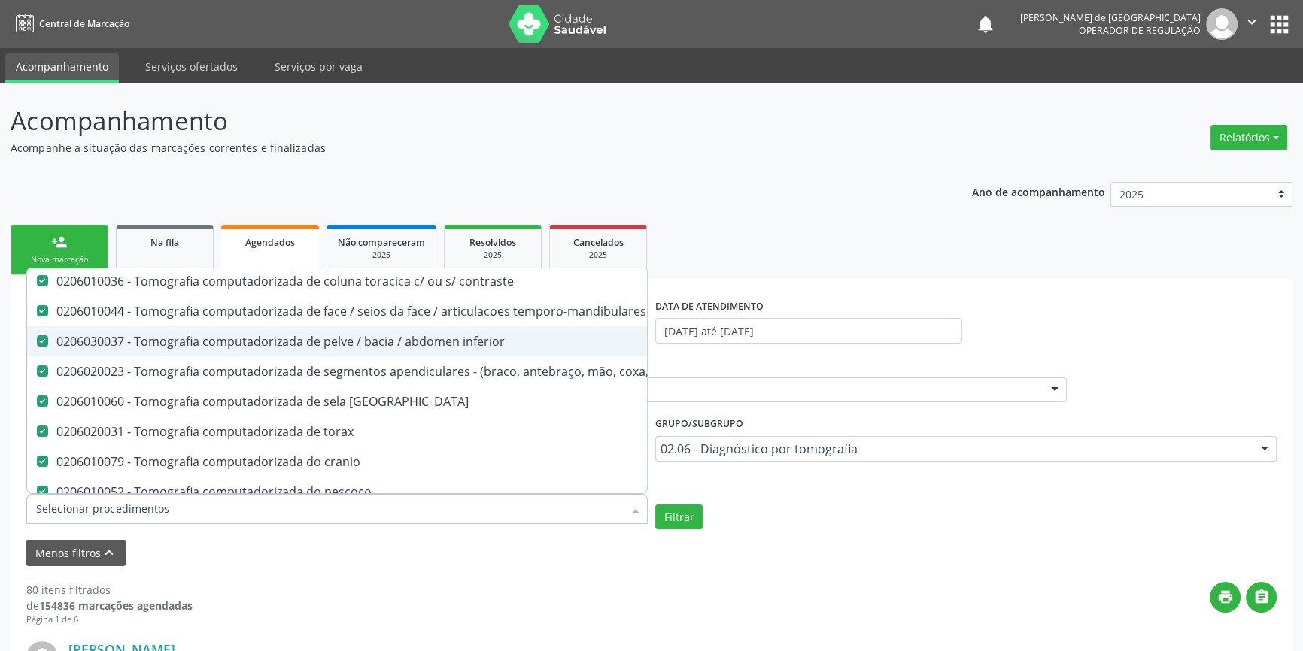
scroll to position [387, 0]
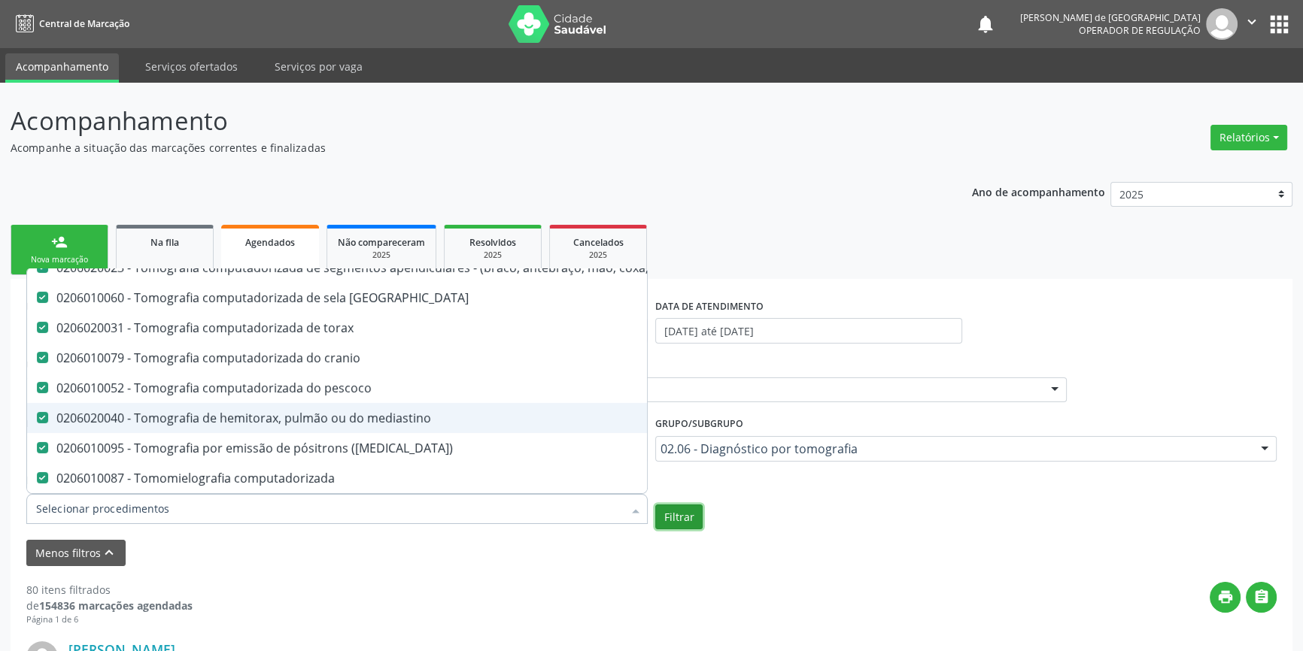
click at [667, 506] on button "Filtrar" at bounding box center [678, 518] width 47 height 26
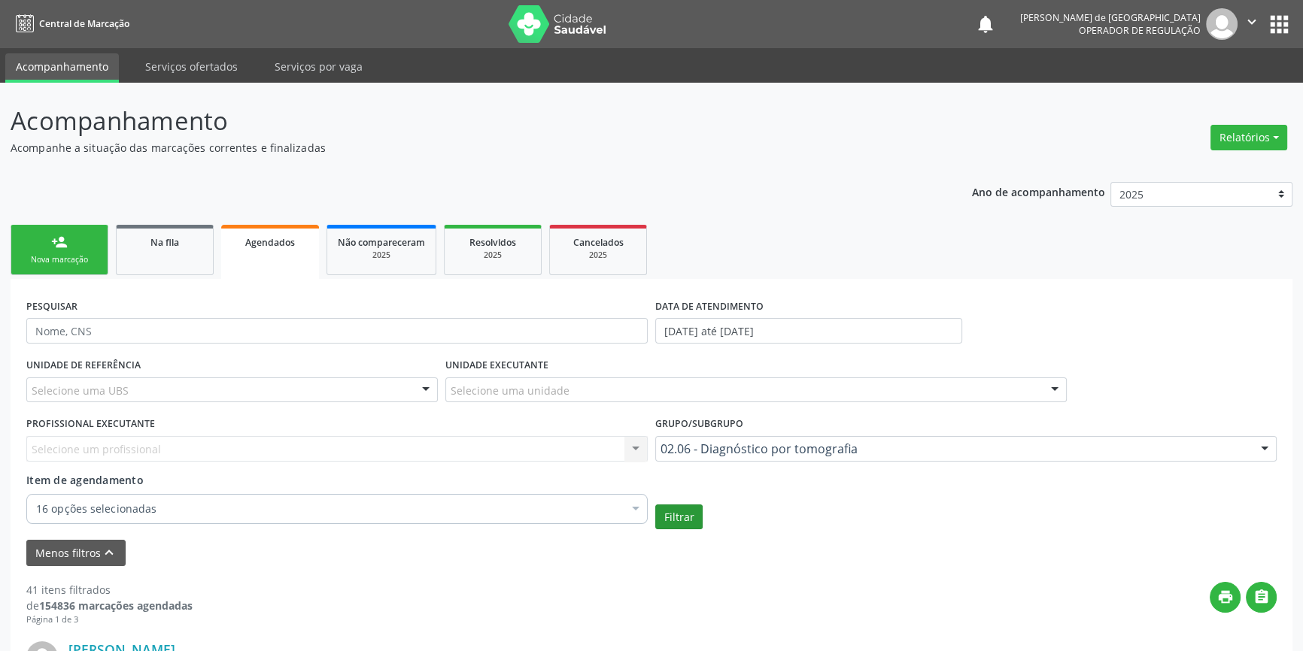
scroll to position [136, 0]
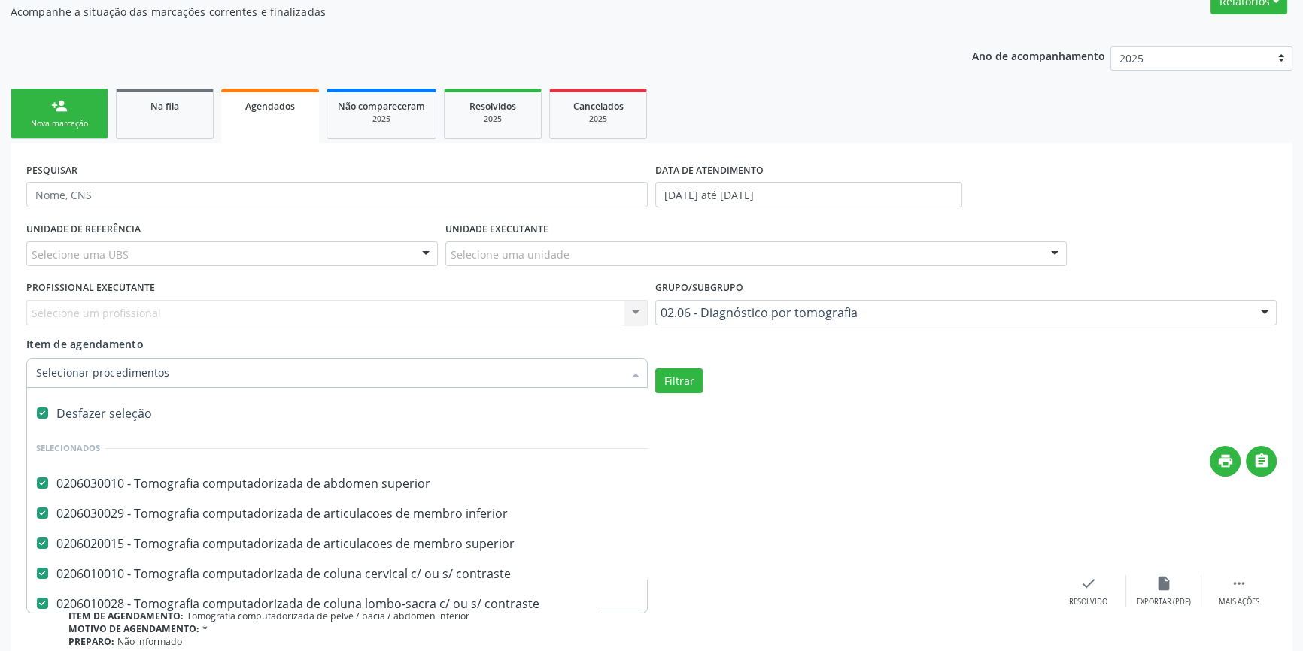
click at [71, 413] on div "Desfazer seleção" at bounding box center [372, 414] width 691 height 30
checkbox input "false"
checkbox superior "false"
checkbox contraste "false"
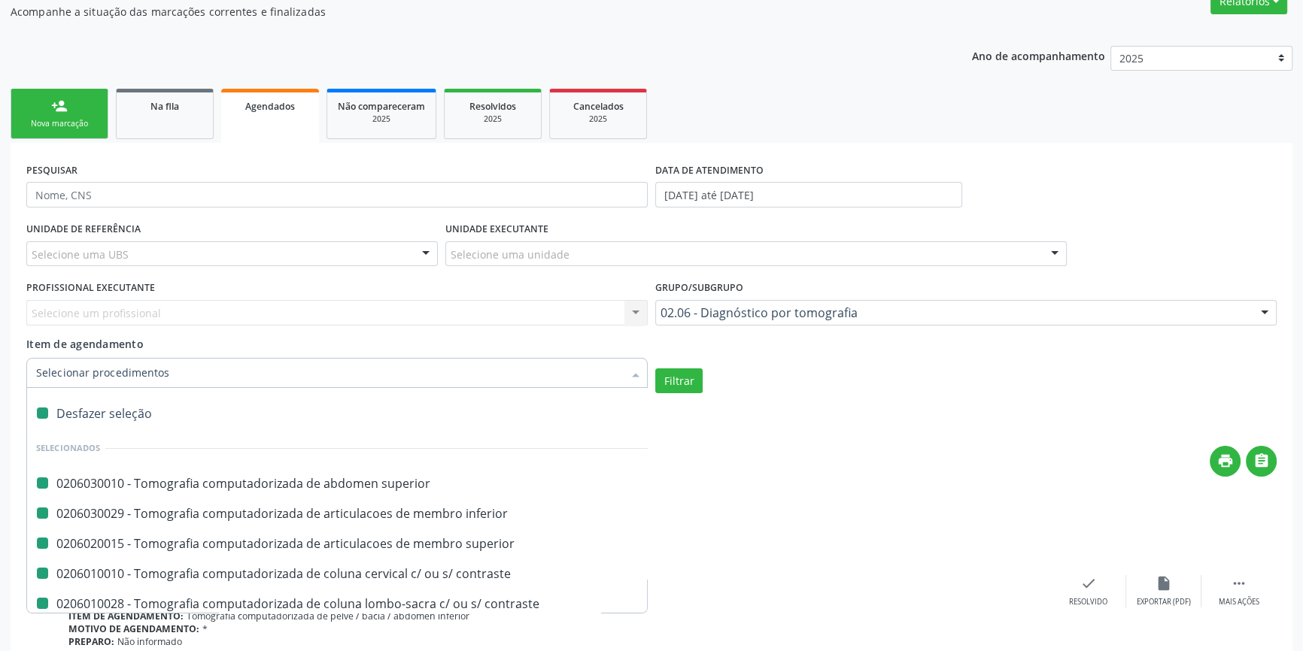
checkbox contraste "false"
checkbox temporo-mandibulares "false"
checkbox inferior "false"
checkbox pé\) "false"
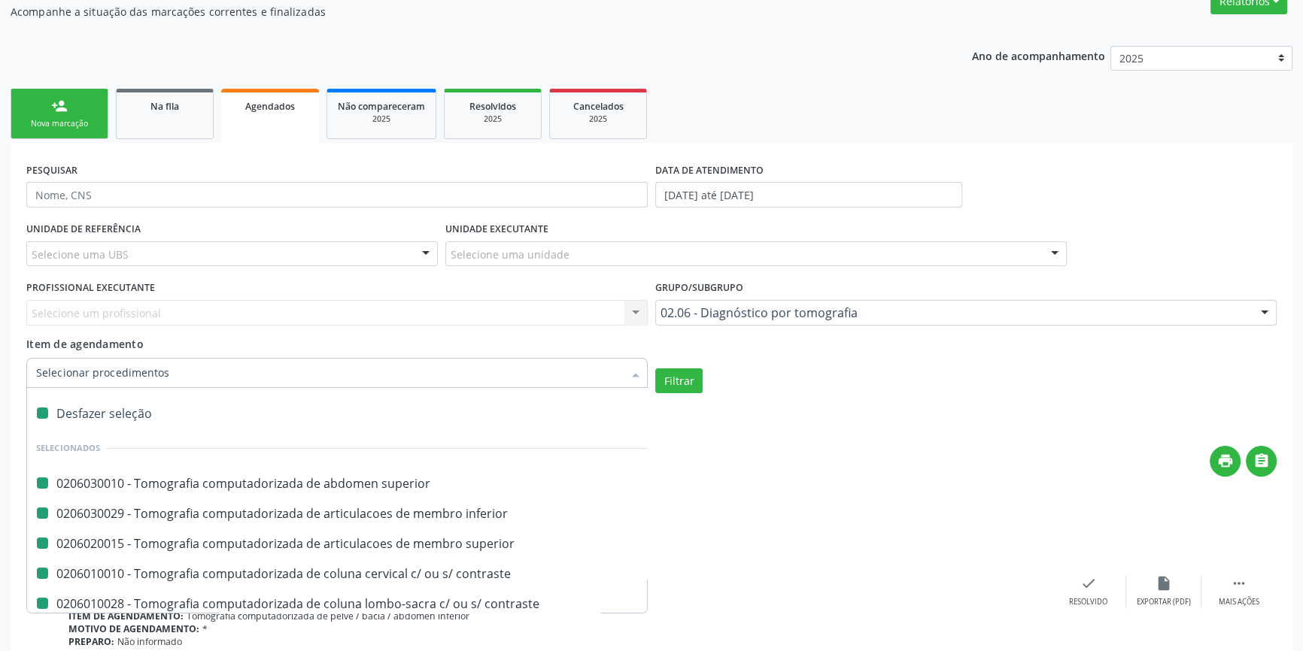
checkbox turcica "false"
checkbox torax "false"
checkbox cranio "false"
checkbox pescoco "false"
checkbox mediastino "false"
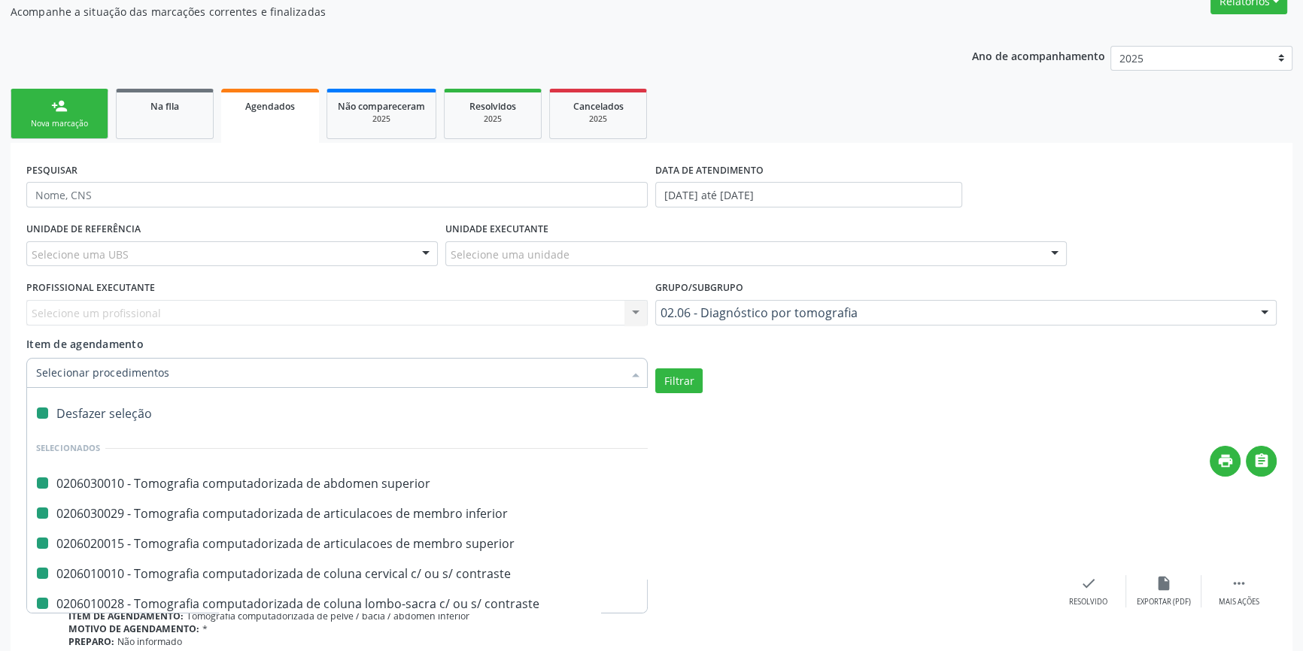
checkbox \(pet-ct\) "false"
checkbox computadorizada "false"
checkbox inferior "false"
click at [76, 379] on input "Item de agendamento" at bounding box center [329, 373] width 587 height 30
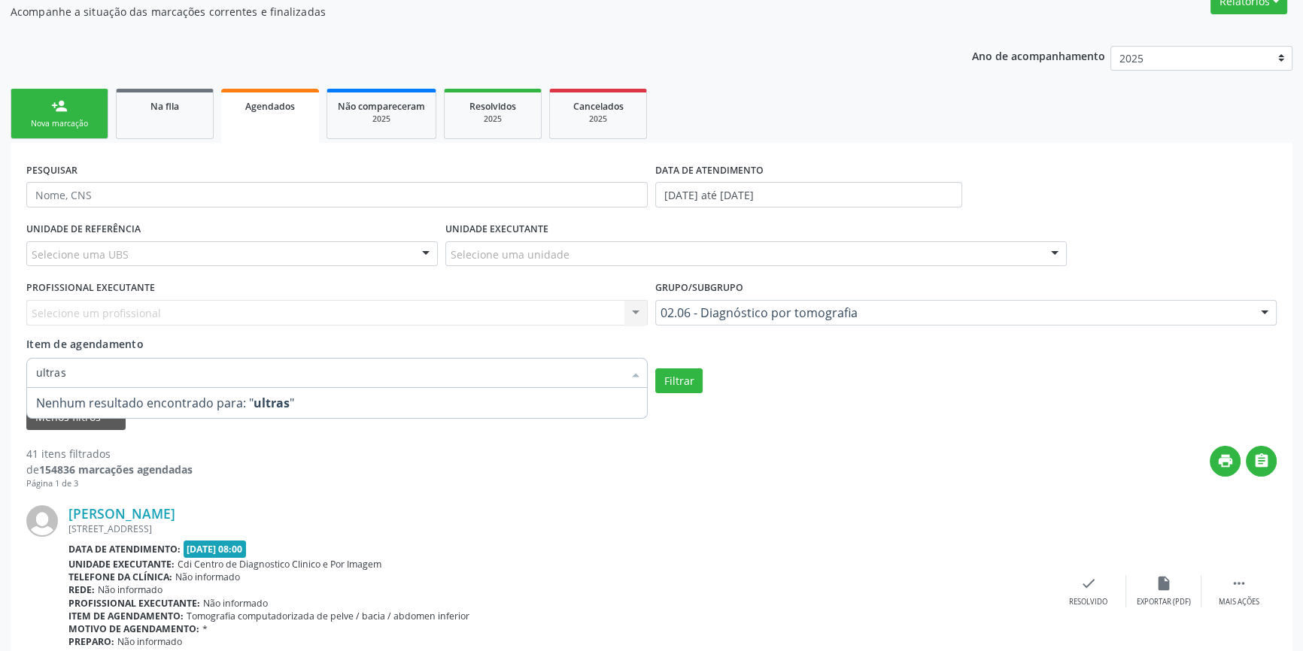
type input "ultrass"
click at [279, 400] on strong "ultrass" at bounding box center [275, 403] width 42 height 17
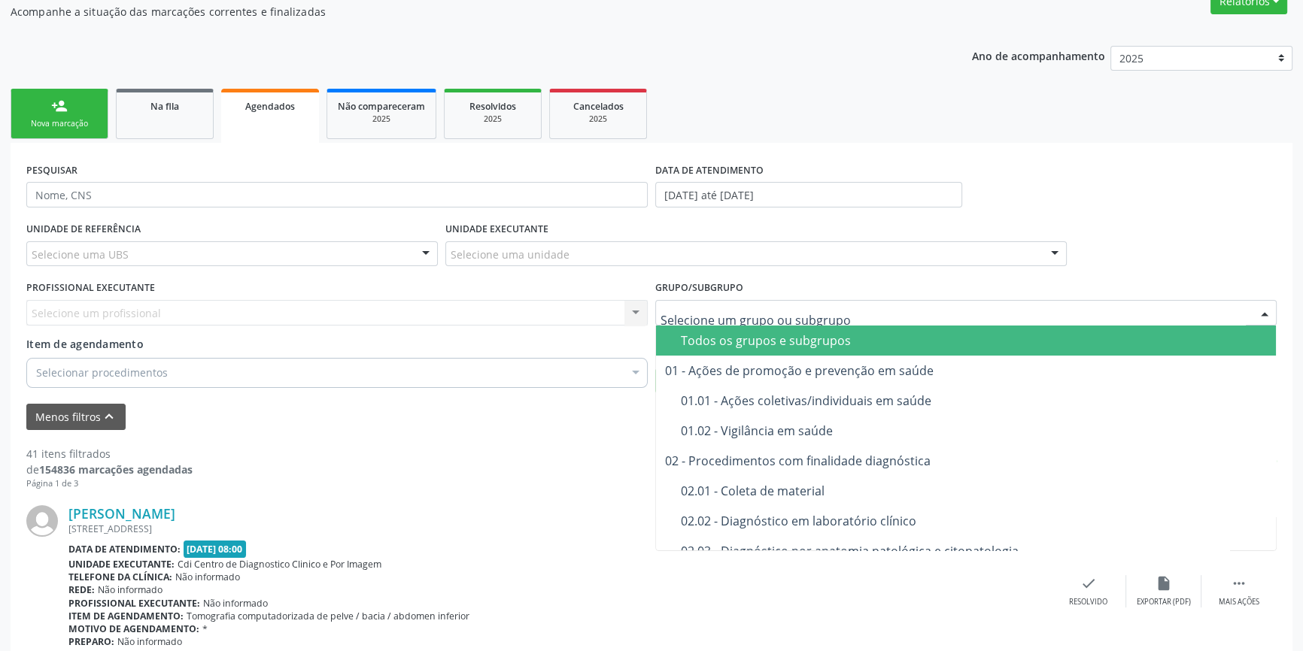
click at [709, 341] on div "Todos os grupos e subgrupos" at bounding box center [974, 341] width 586 height 12
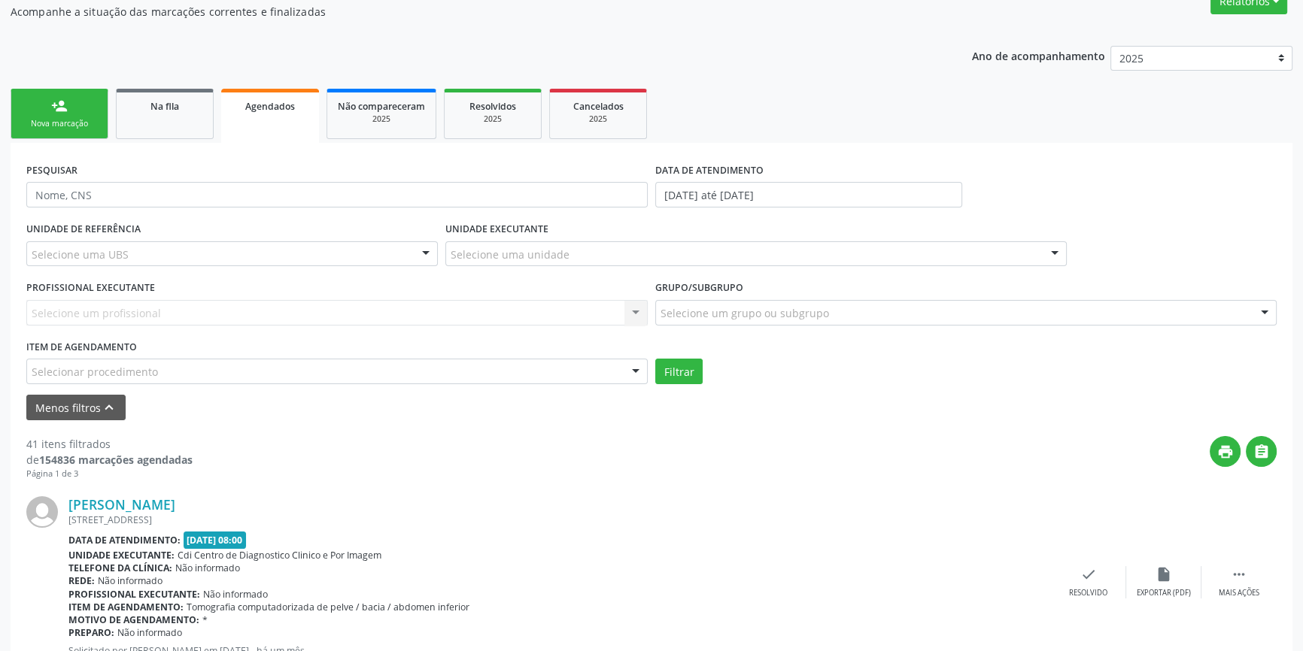
click at [715, 337] on div "Todos os grupos e subgrupos" at bounding box center [974, 341] width 586 height 12
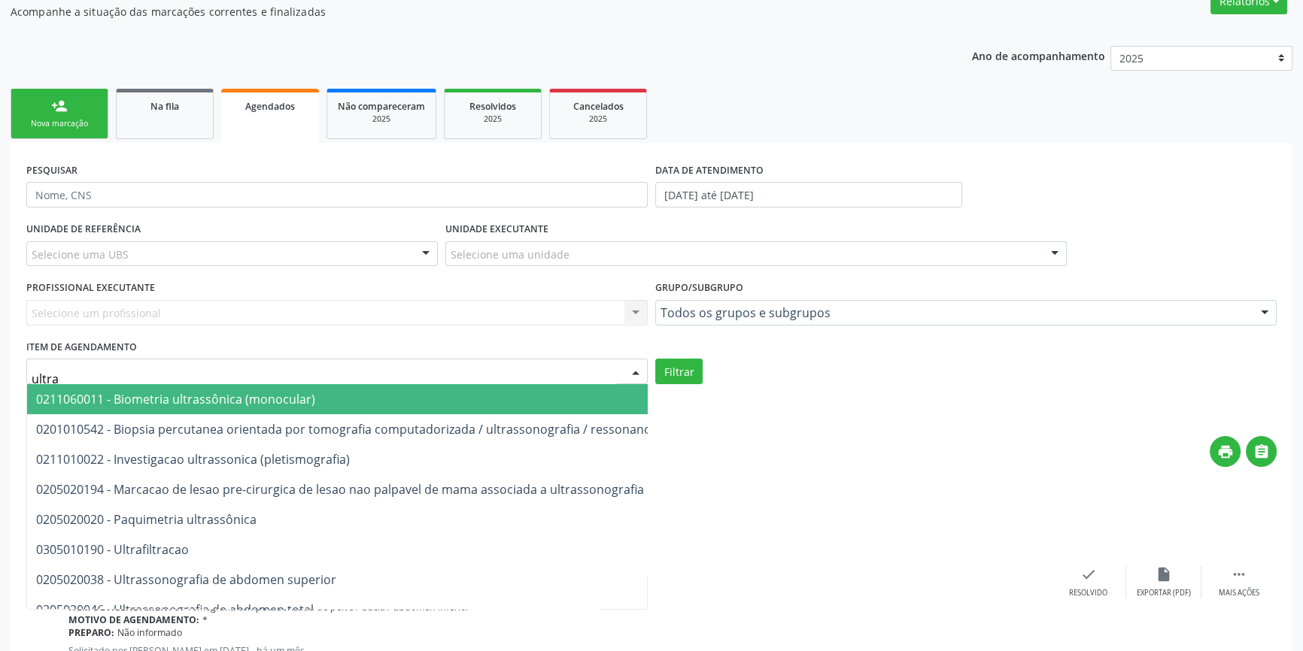
type input "ultras"
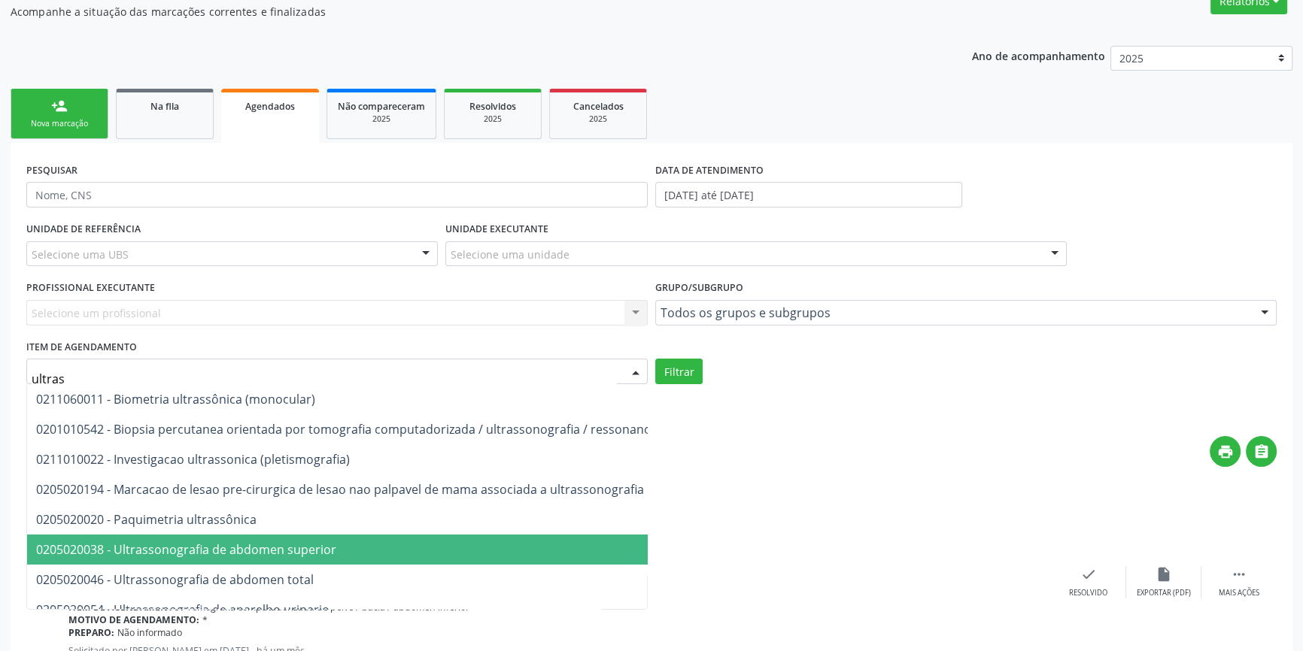
click at [150, 553] on span "0205020038 - Ultrassonografia de abdomen superior" at bounding box center [186, 550] width 300 height 17
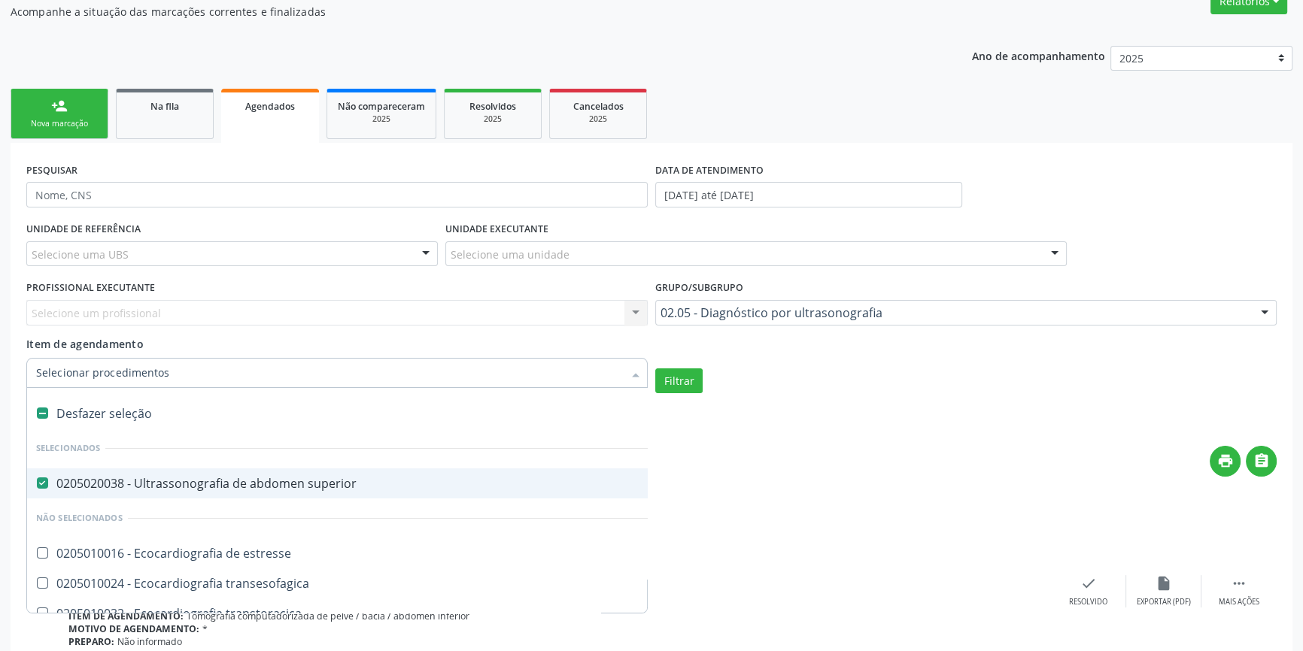
click at [46, 410] on label at bounding box center [42, 413] width 11 height 11
checkbox superior "false"
click at [46, 410] on label at bounding box center [42, 413] width 11 height 11
checkbox input "true"
checkbox superior "true"
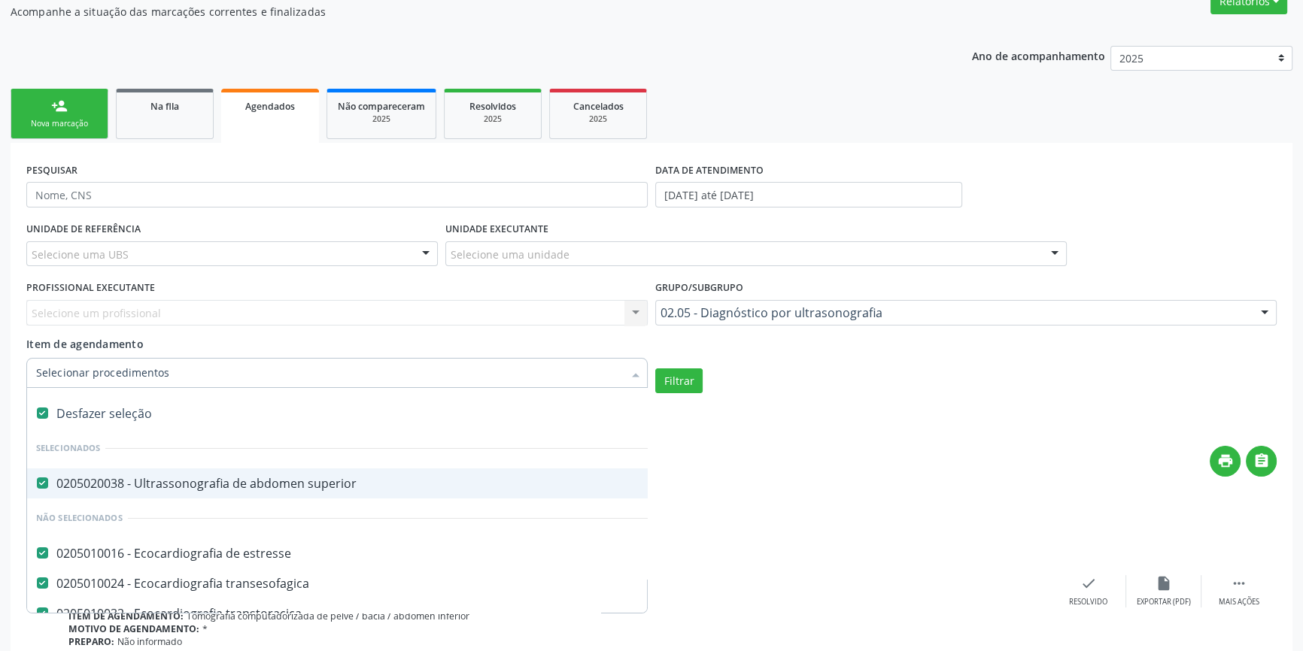
checkbox estresse "true"
checkbox transesofagica "true"
checkbox transtoracica "true"
checkbox transcraniano "true"
checkbox ultrassonografia "true"
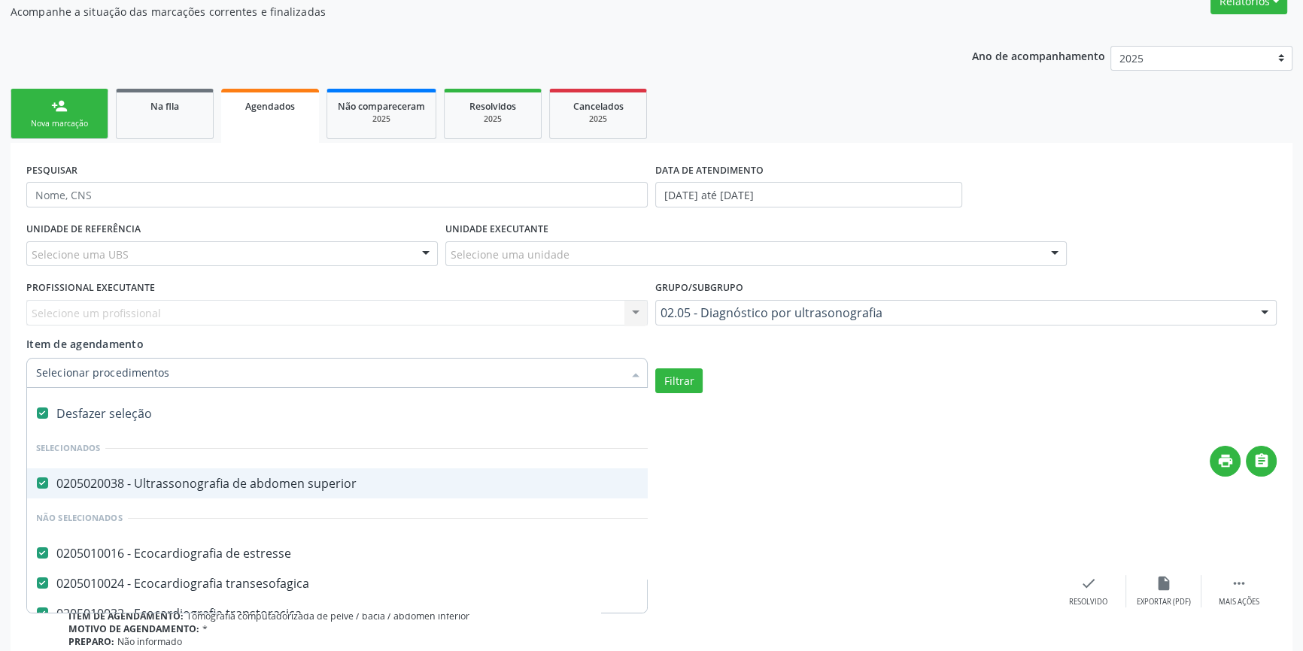
checkbox ultrassônica "true"
checkbox total "true"
checkbox urinario "true"
checkbox escrotal "true"
checkbox \(monocular\) "true"
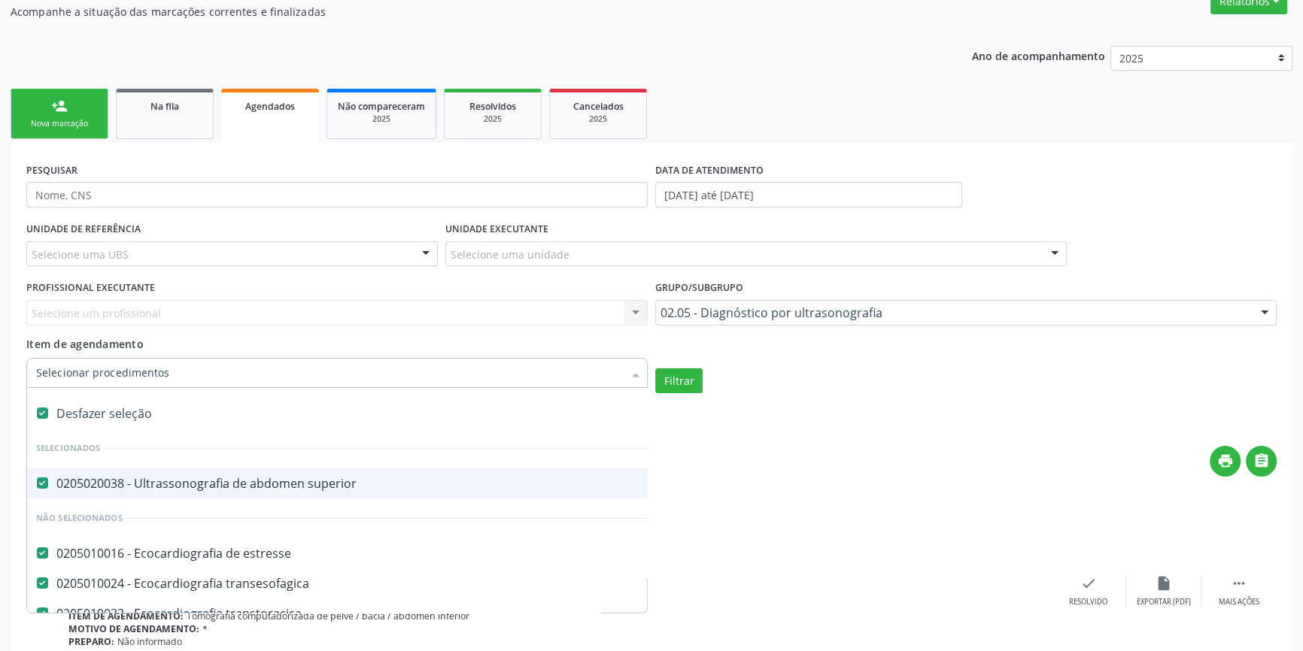
checkbox transretal\) "true"
checkbox abdominal "true"
checkbox tireoide "true"
checkbox \(extracardiaca\) "true"
checkbox vasos "true"
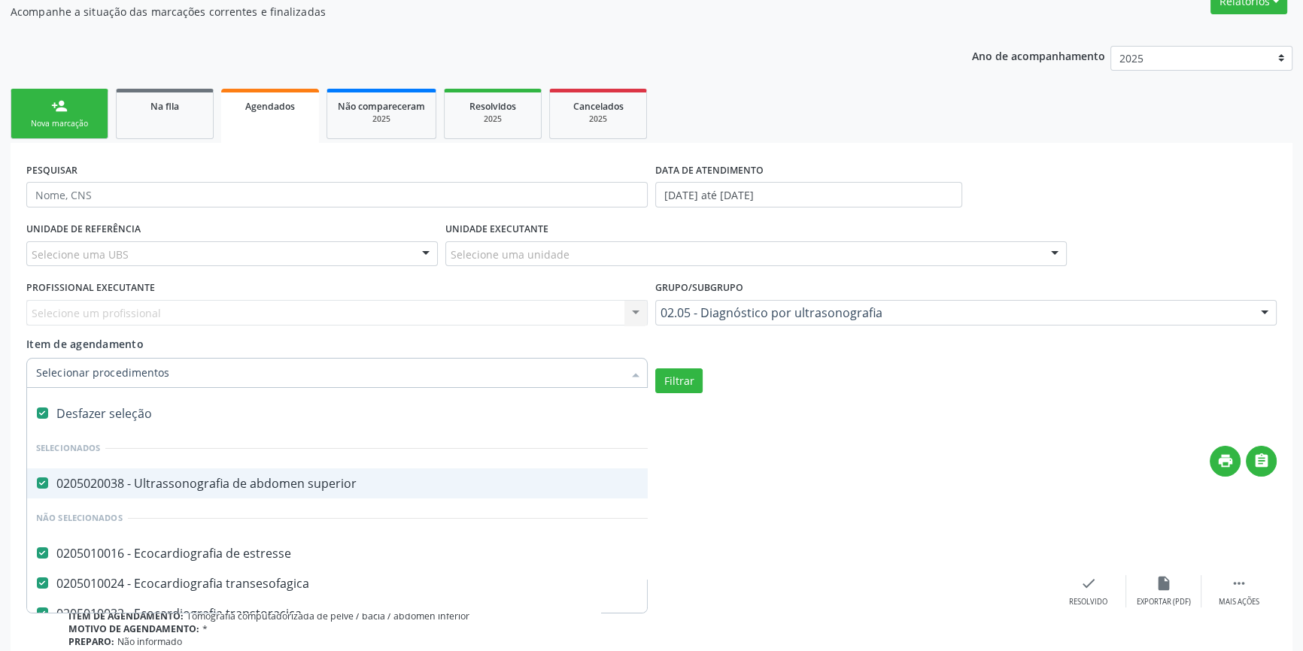
checkbox obstetrico "true"
checkbox bilateral "true"
checkbox obstetrica "true"
checkbox pulsado "true"
checkbox \(ginecologica\) "true"
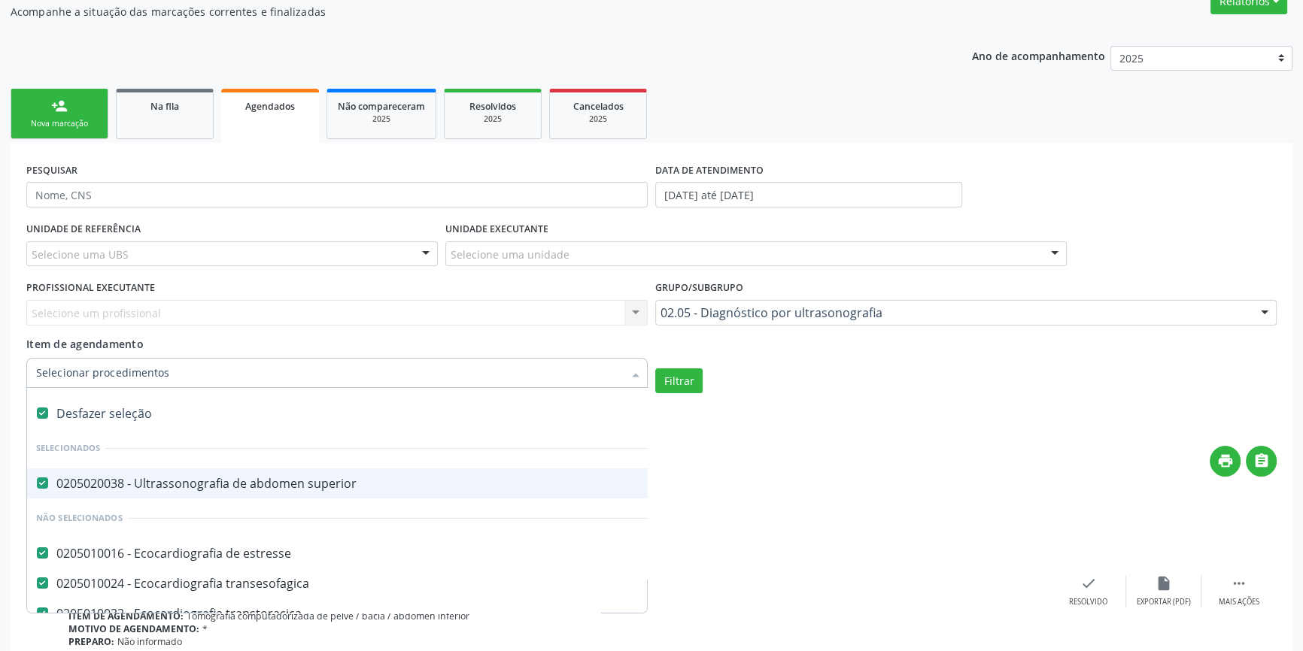
checkbox transfontanela "true"
checkbox transvaginal "true"
checkbox Axila "true"
checkbox Braço "true"
checkbox Calcanhar "true"
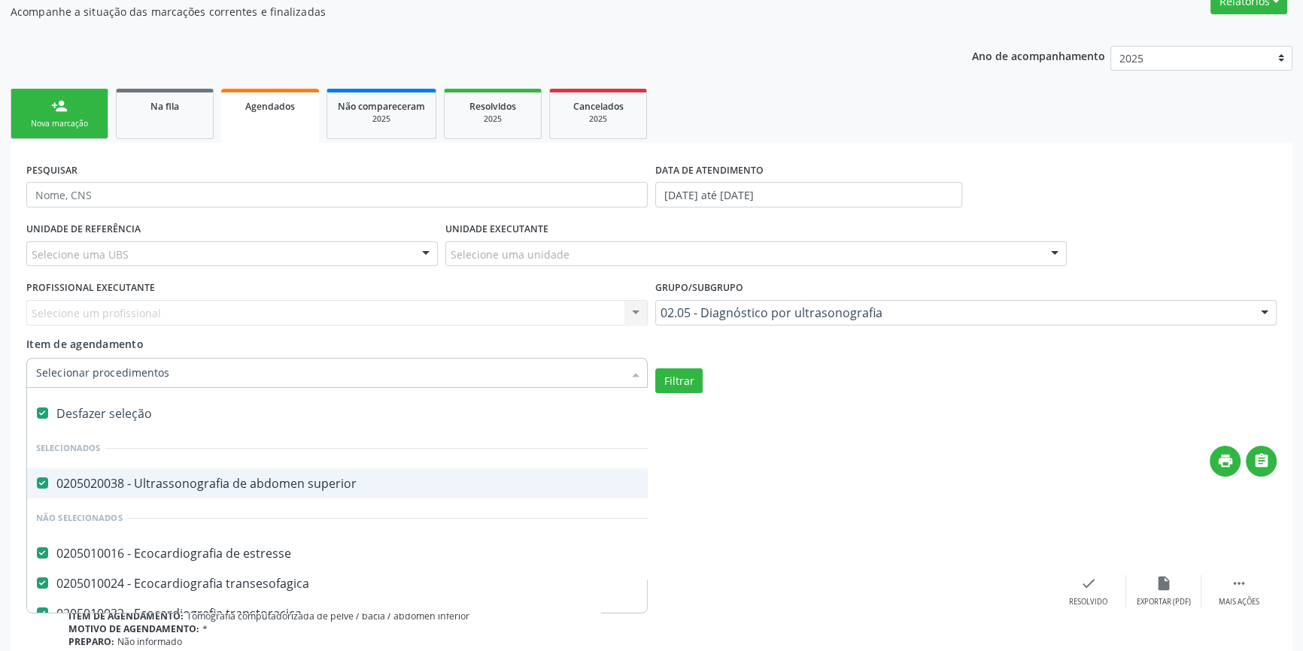
checkbox Cervical "true"
checkbox Clavícula "true"
checkbox Cotovelo "true"
checkbox Coxa "true"
checkbox Joelho "true"
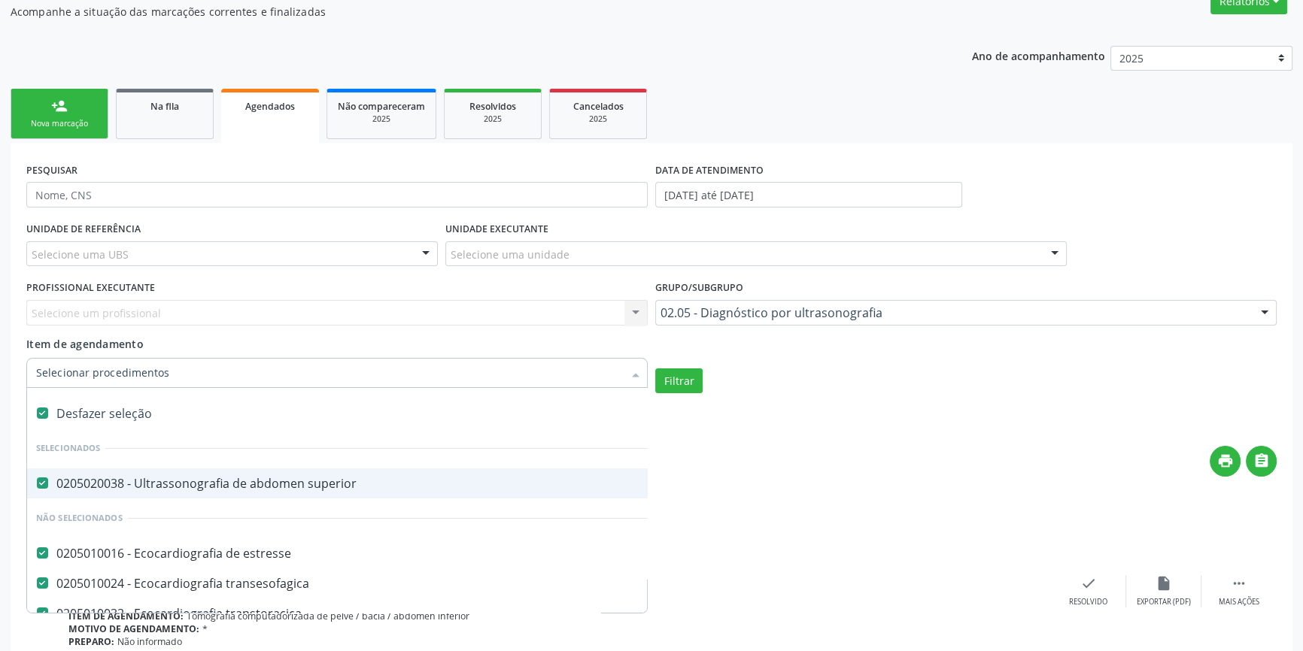
checkbox Mão "true"
checkbox Ombro "true"
checkbox Moles "true"
checkbox Perna "true"
checkbox Pescoço "true"
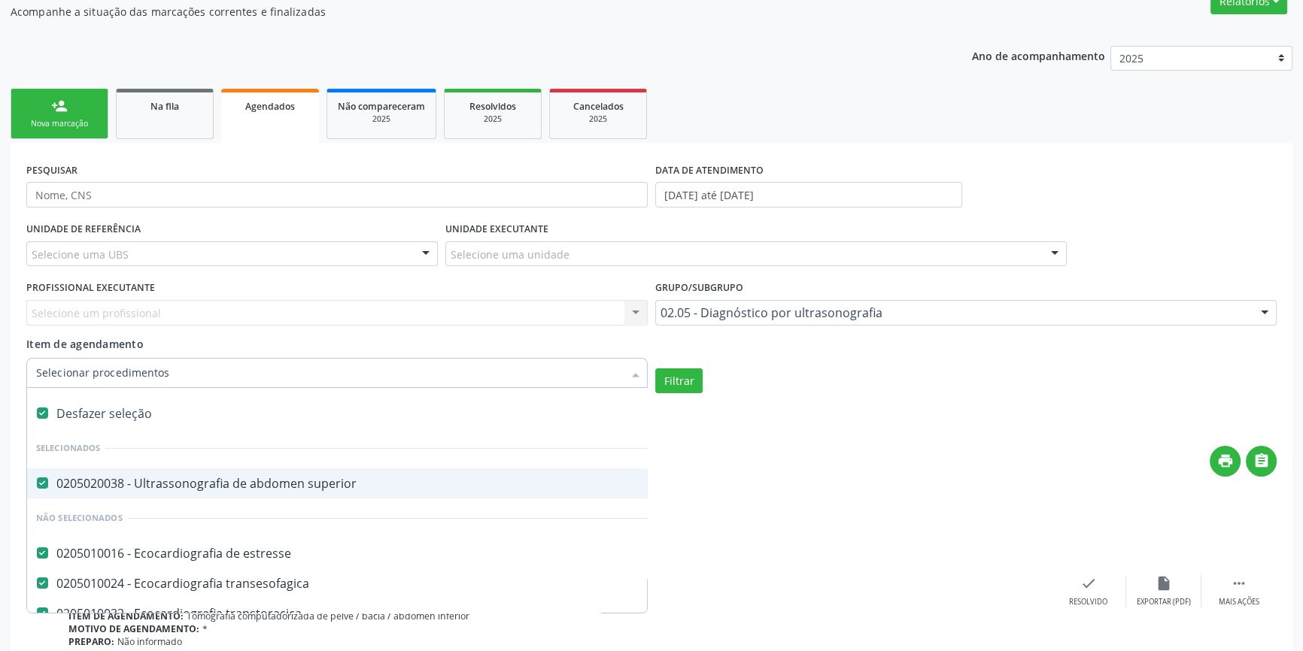
checkbox Punho "true"
checkbox Pé "true"
checkbox Quadril "true"
checkbox Inguinal "true"
checkbox Tornozelo "true"
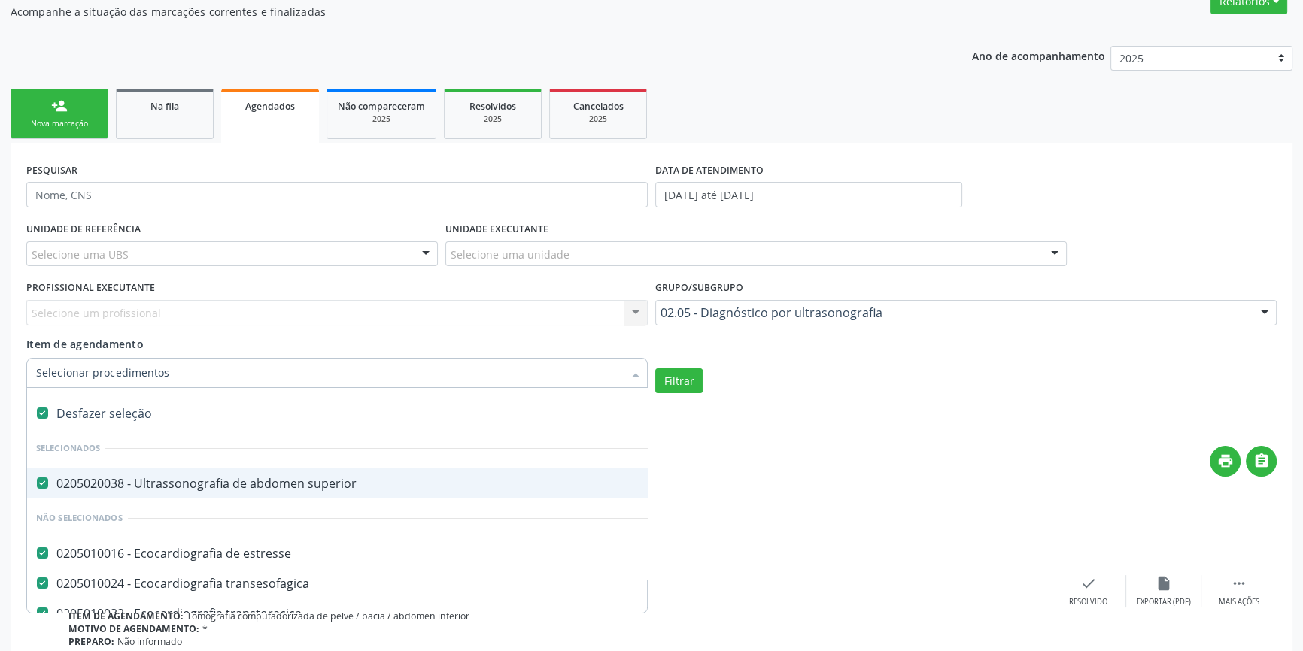
checkbox Carpo "true"
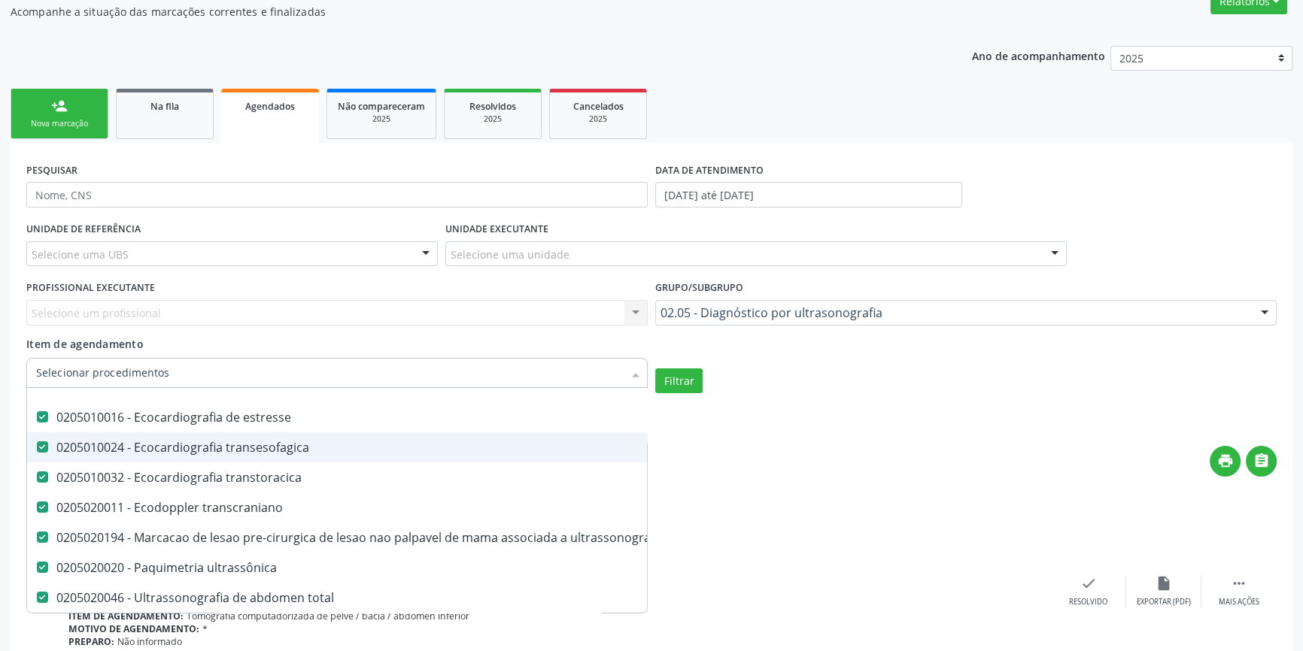
click at [38, 445] on transesofagica at bounding box center [42, 447] width 11 height 11
click at [37, 445] on transesofagica "checkbox" at bounding box center [32, 447] width 10 height 10
checkbox transesofagica "false"
checkbox input "false"
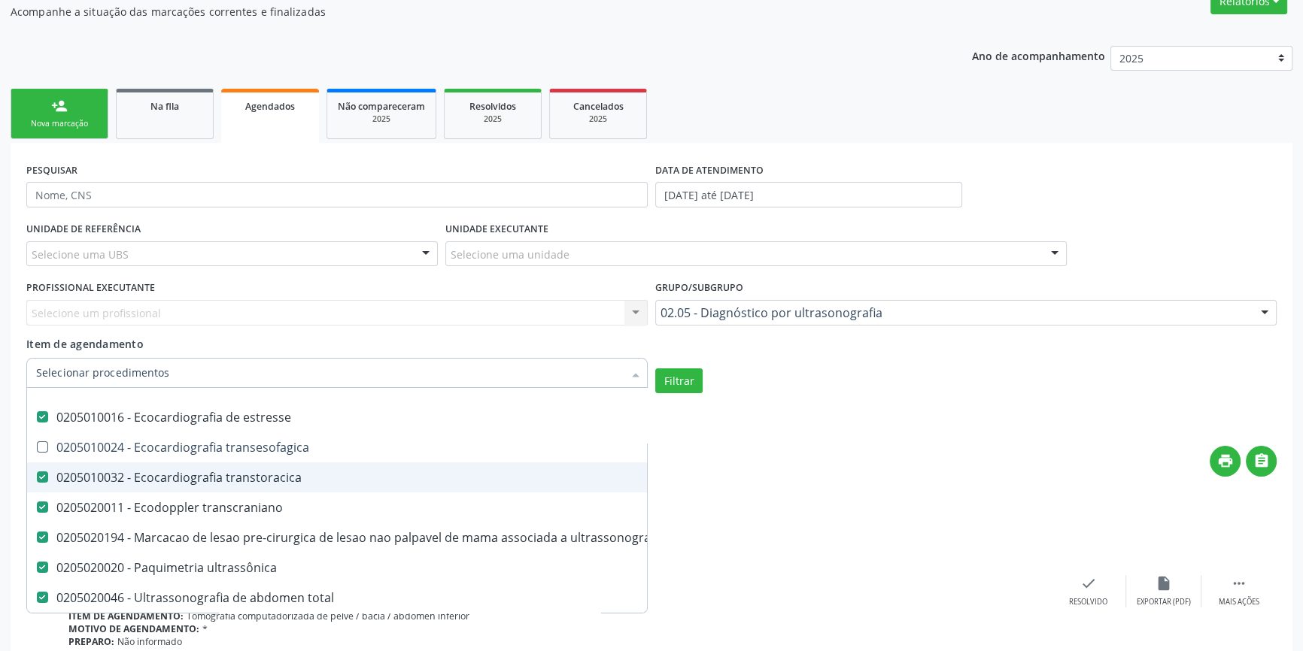
click at [39, 472] on transtoracica at bounding box center [42, 477] width 11 height 11
click at [37, 472] on transtoracica "checkbox" at bounding box center [32, 477] width 10 height 10
checkbox transtoracica "false"
checkbox input "false"
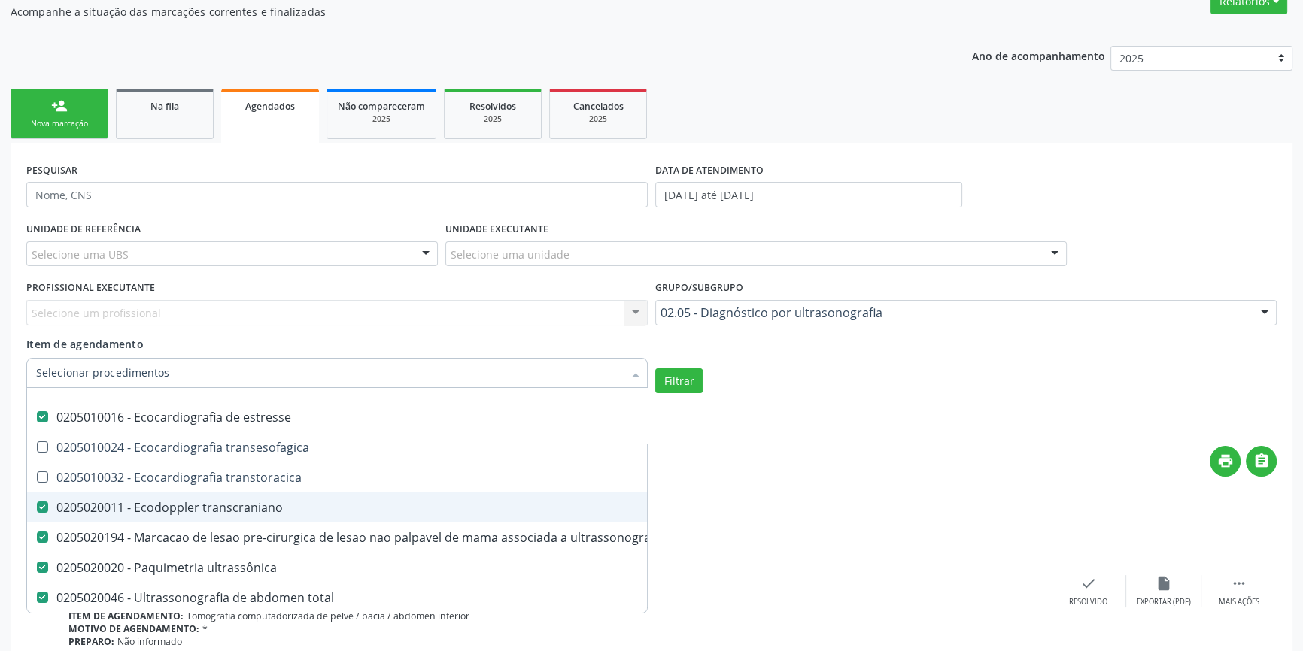
click at [47, 505] on transcraniano at bounding box center [42, 507] width 11 height 11
click at [37, 505] on transcraniano "checkbox" at bounding box center [32, 508] width 10 height 10
checkbox transcraniano "false"
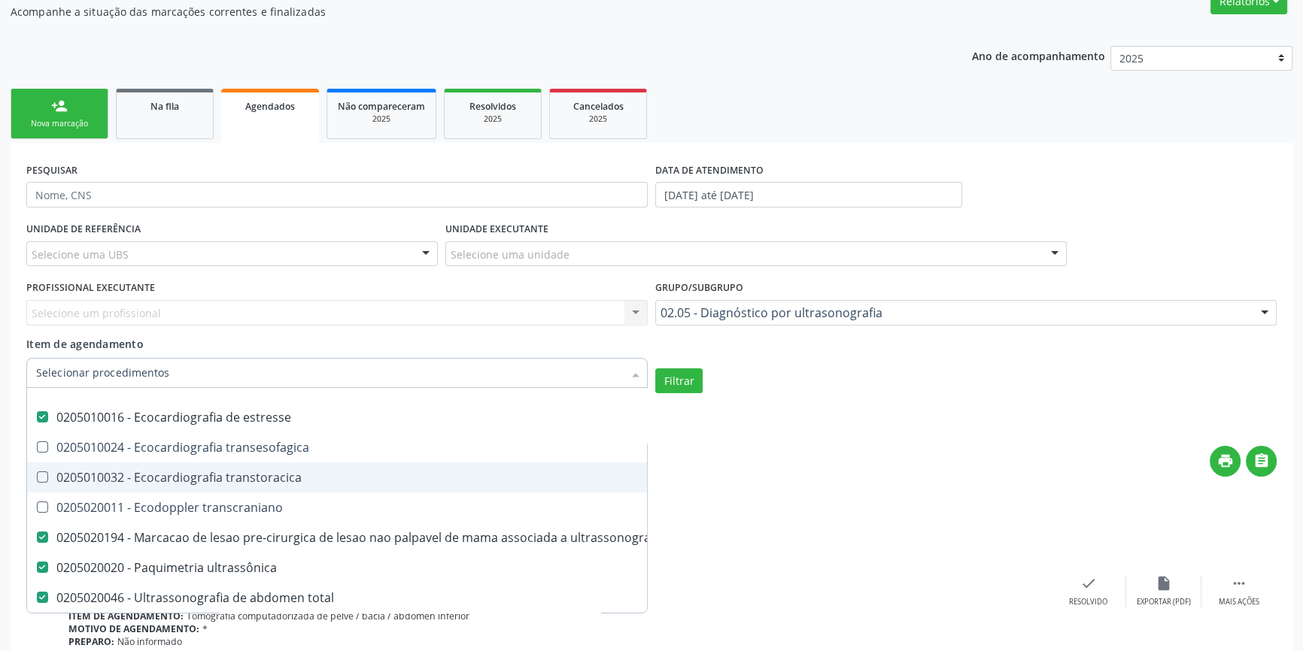
scroll to position [205, 0]
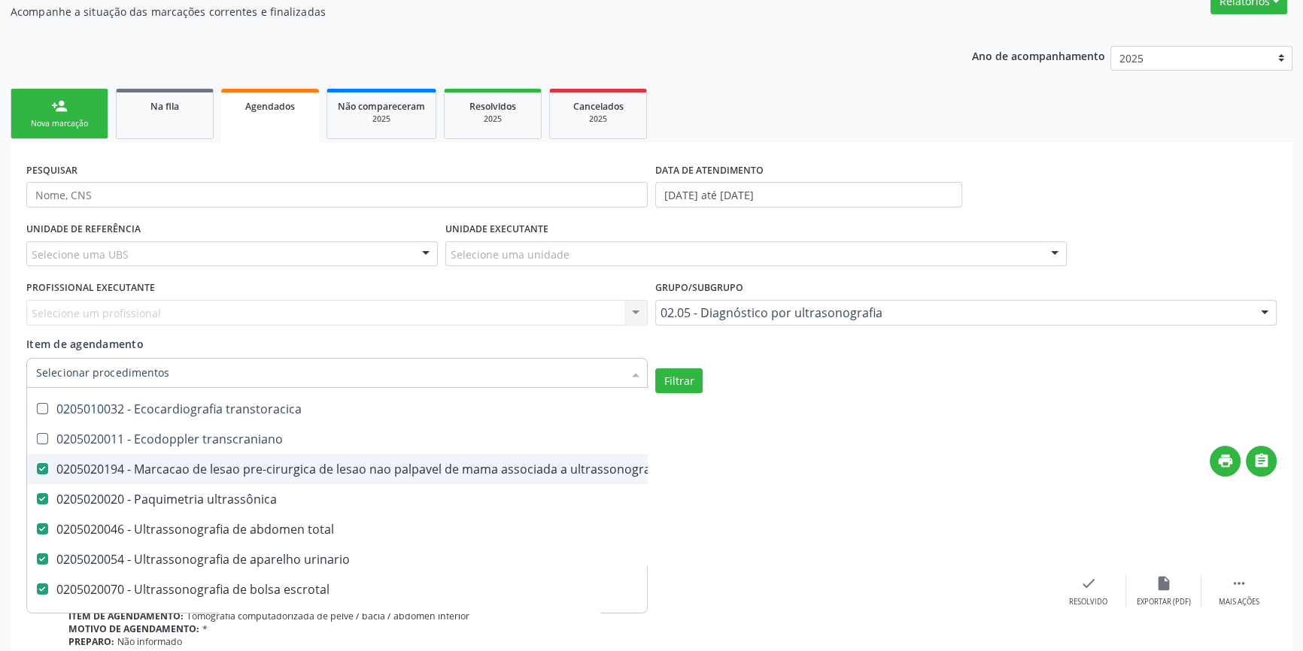
click at [44, 464] on ultrassonografia at bounding box center [42, 468] width 11 height 11
click at [37, 464] on ultrassonografia "checkbox" at bounding box center [32, 469] width 10 height 10
checkbox ultrassonografia "false"
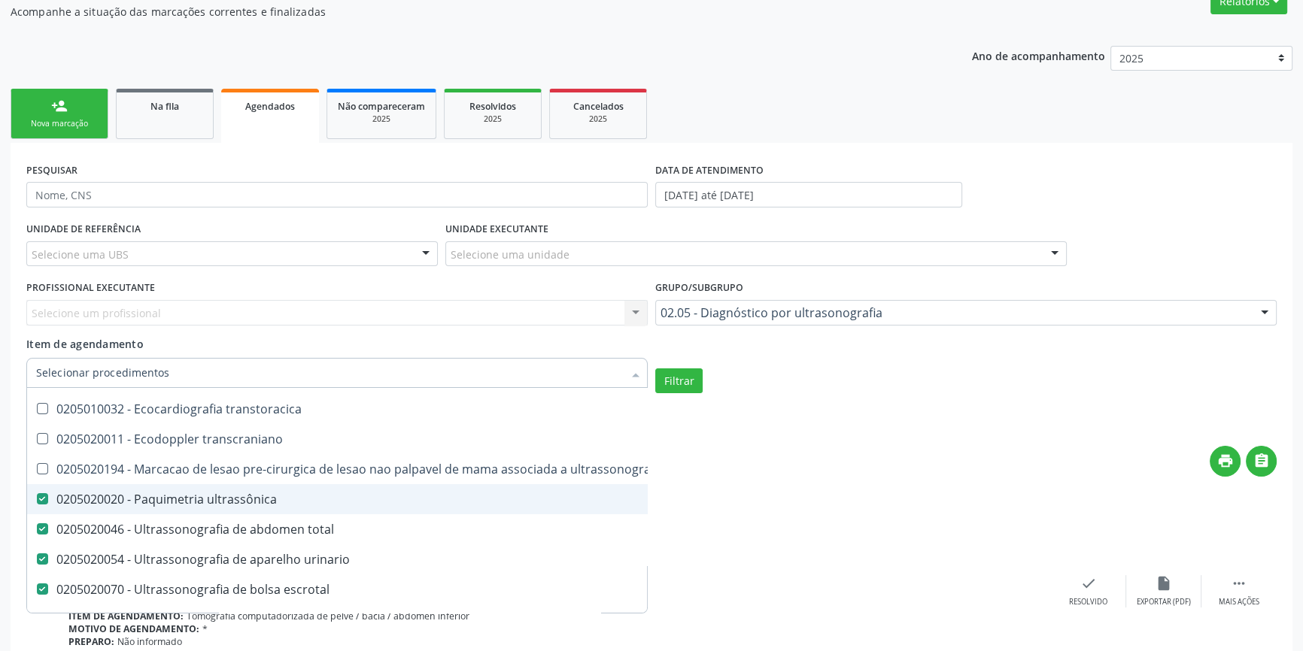
click at [41, 493] on ultrassônica at bounding box center [42, 498] width 11 height 11
click at [37, 494] on ultrassônica "checkbox" at bounding box center [32, 499] width 10 height 10
checkbox ultrassônica "false"
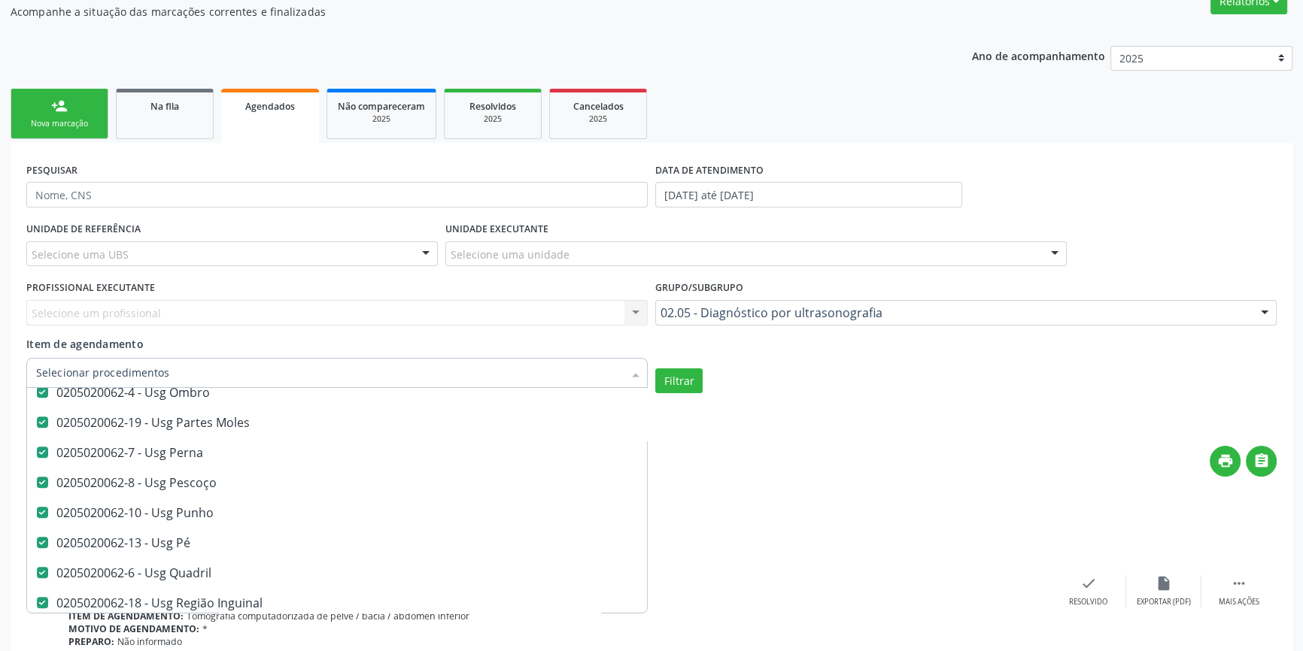
scroll to position [1169, 0]
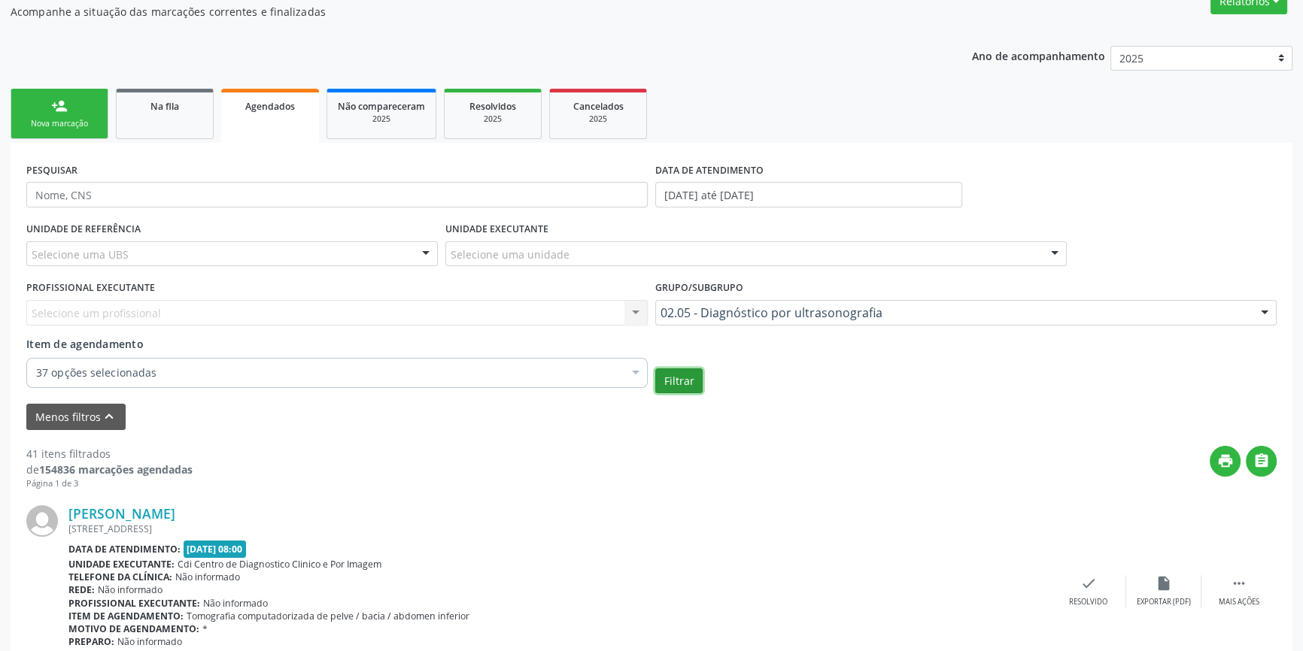
checkbox urinario "true"
checkbox escrotal "true"
checkbox \(monocular\) "true"
checkbox transretal\) "true"
checkbox abdominal "true"
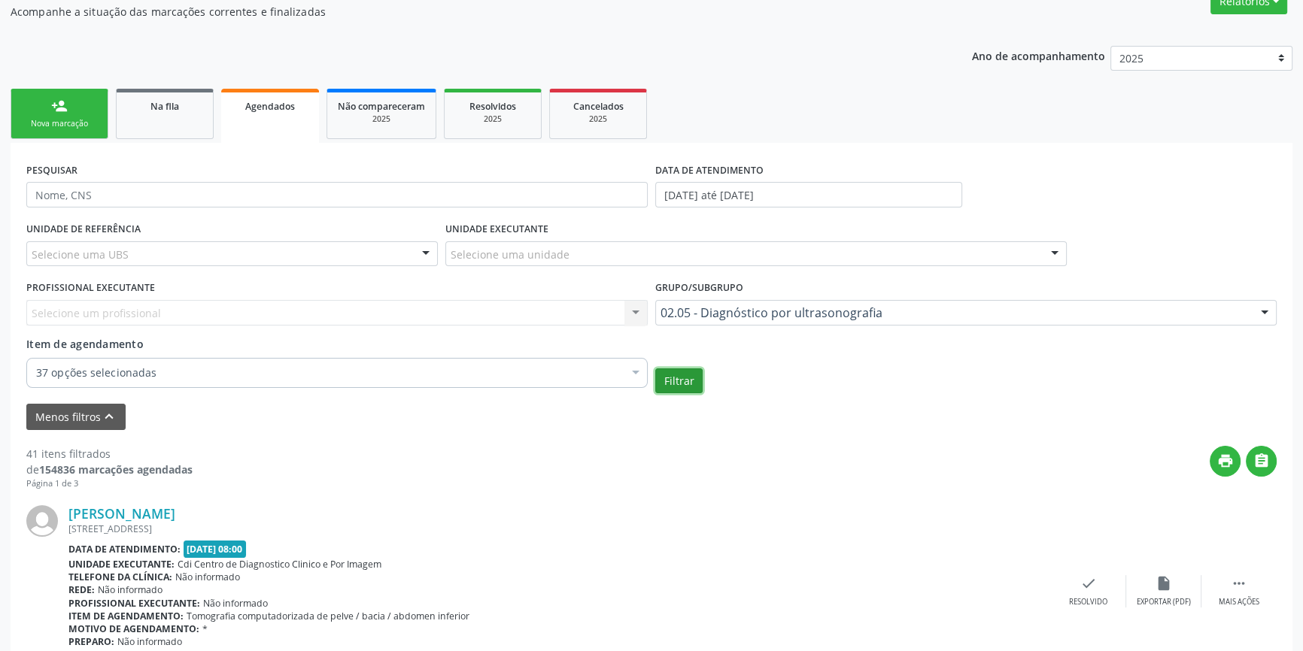
checkbox transesofagica "false"
checkbox transtoracica "false"
checkbox transcraniano "false"
checkbox ultrassonografia "false"
checkbox ultrassônica "false"
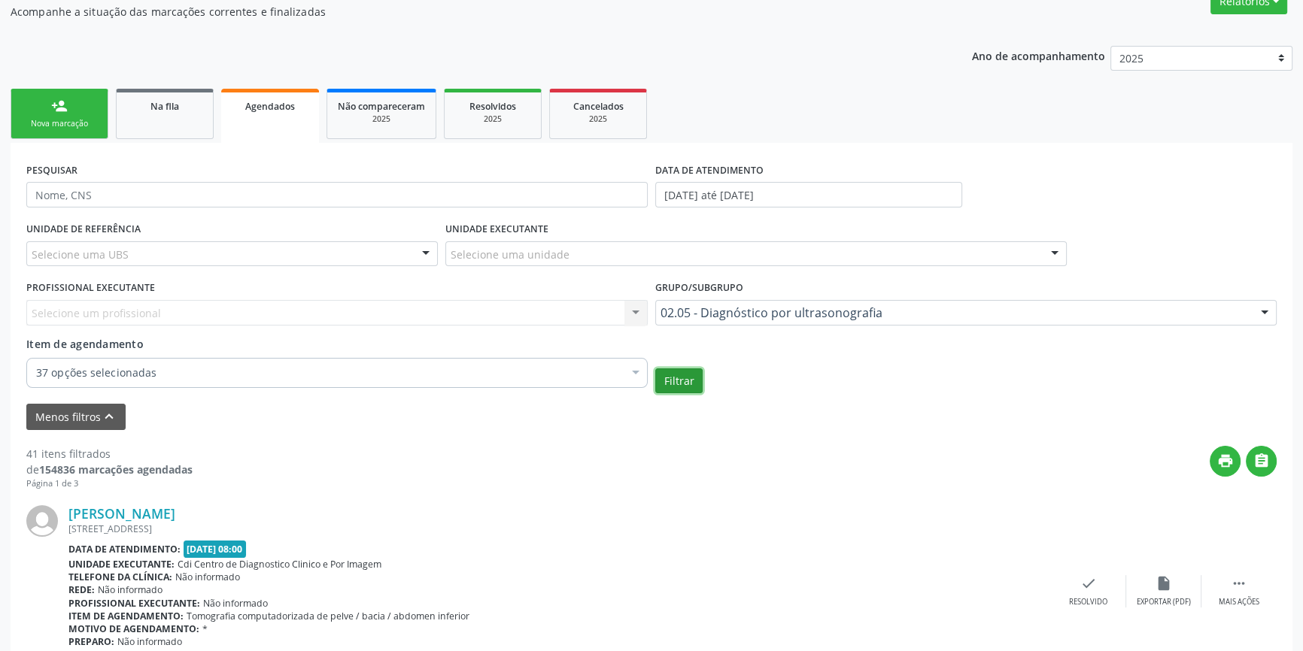
click at [674, 384] on button "Filtrar" at bounding box center [678, 382] width 47 height 26
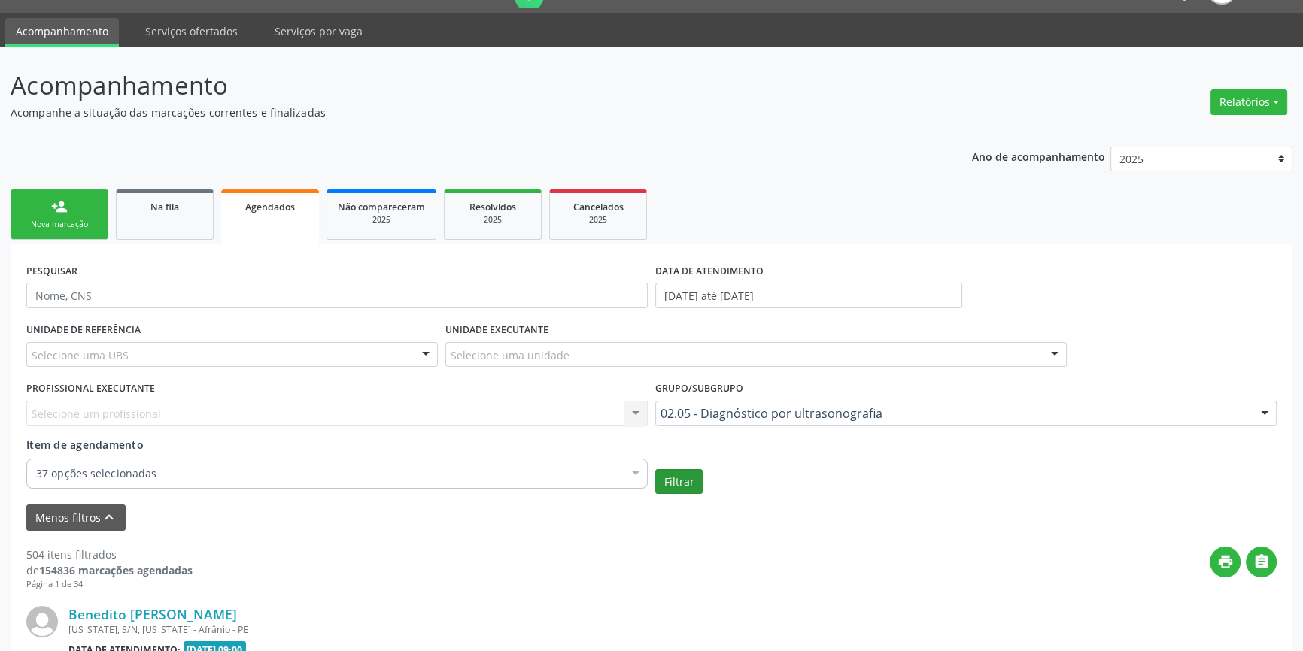
scroll to position [136, 0]
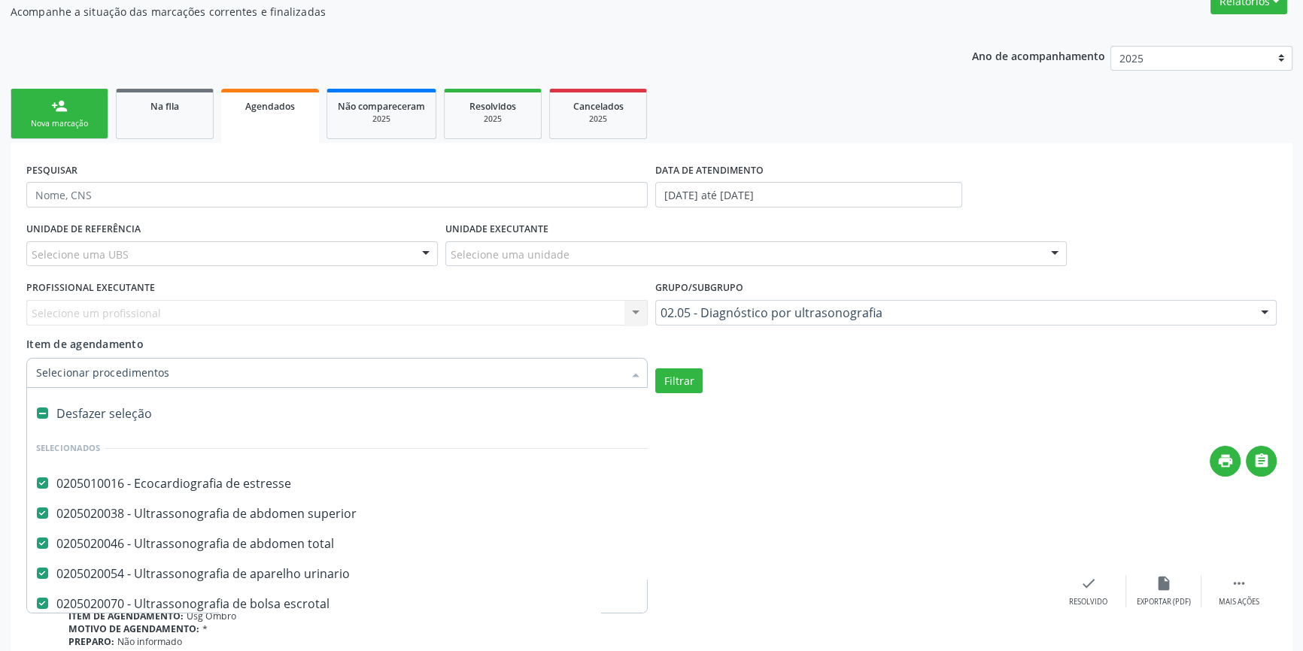
click at [87, 413] on div "Desfazer seleção" at bounding box center [350, 414] width 646 height 30
checkbox estresse "false"
checkbox total "false"
checkbox urinario "false"
checkbox escrotal "false"
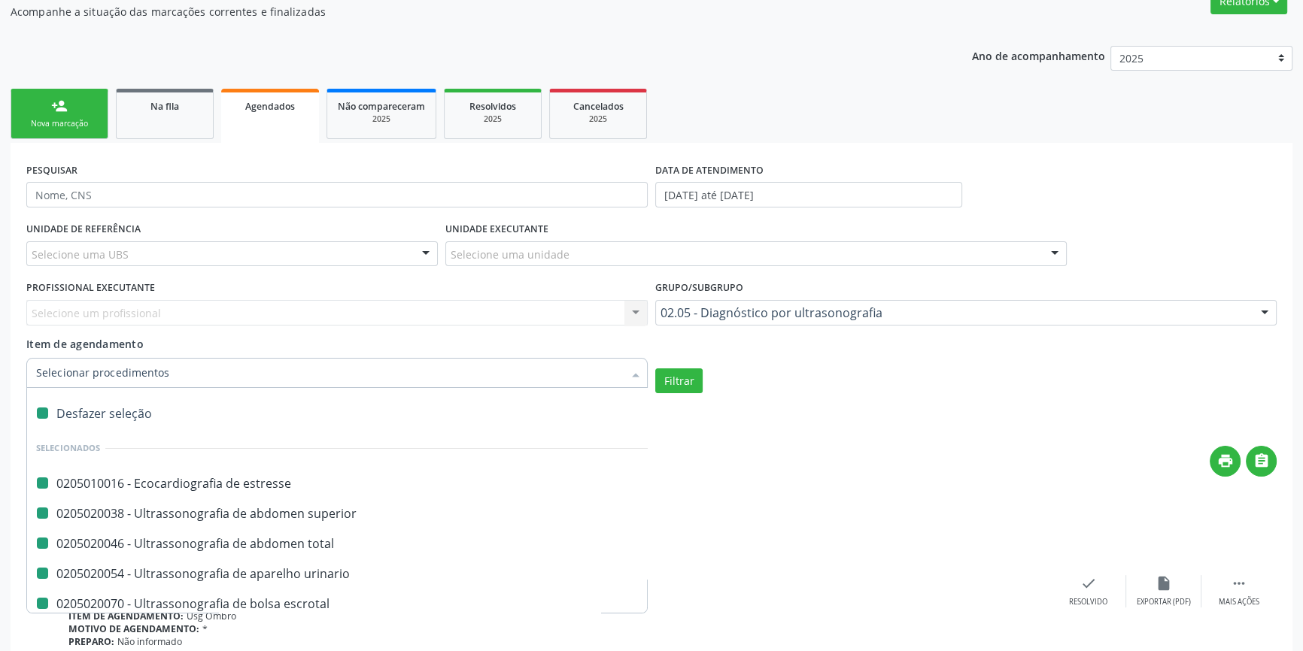
checkbox \(monocular\) "false"
checkbox transretal\) "false"
checkbox abdominal "false"
checkbox tireoide "false"
checkbox \(extracardiaca\) "false"
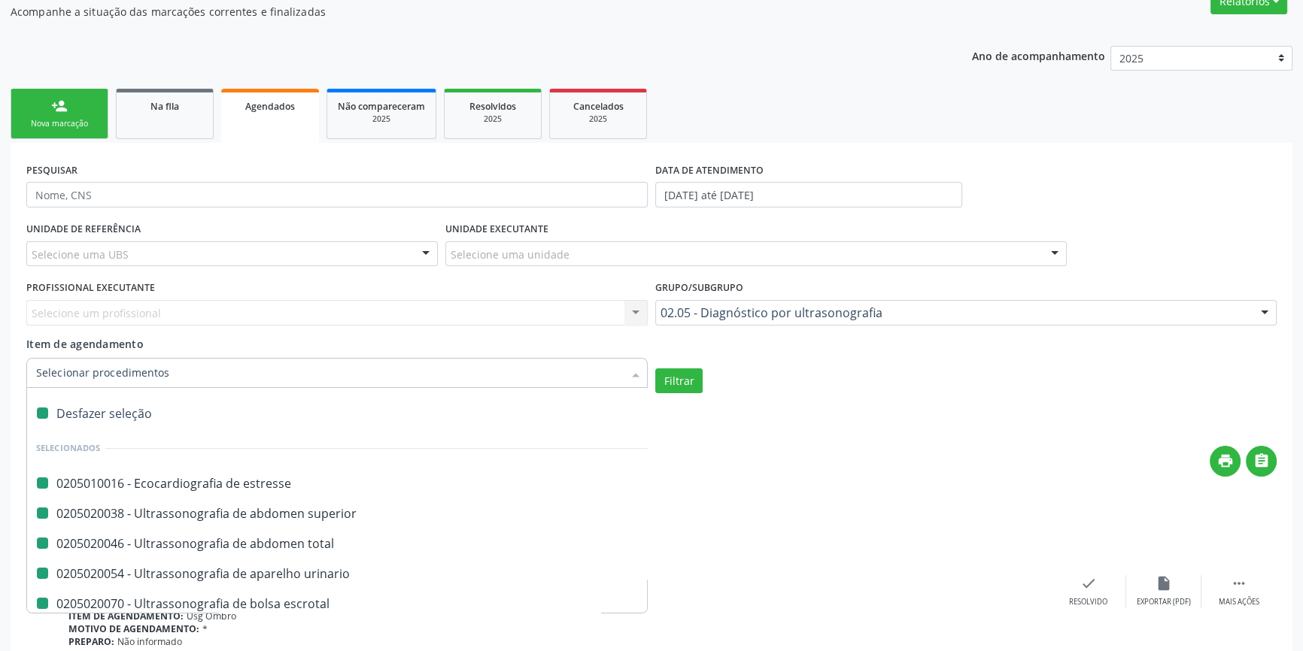
checkbox vasos "false"
checkbox obstetrico "false"
checkbox bilateral "false"
checkbox obstetrica "false"
checkbox pulsado "false"
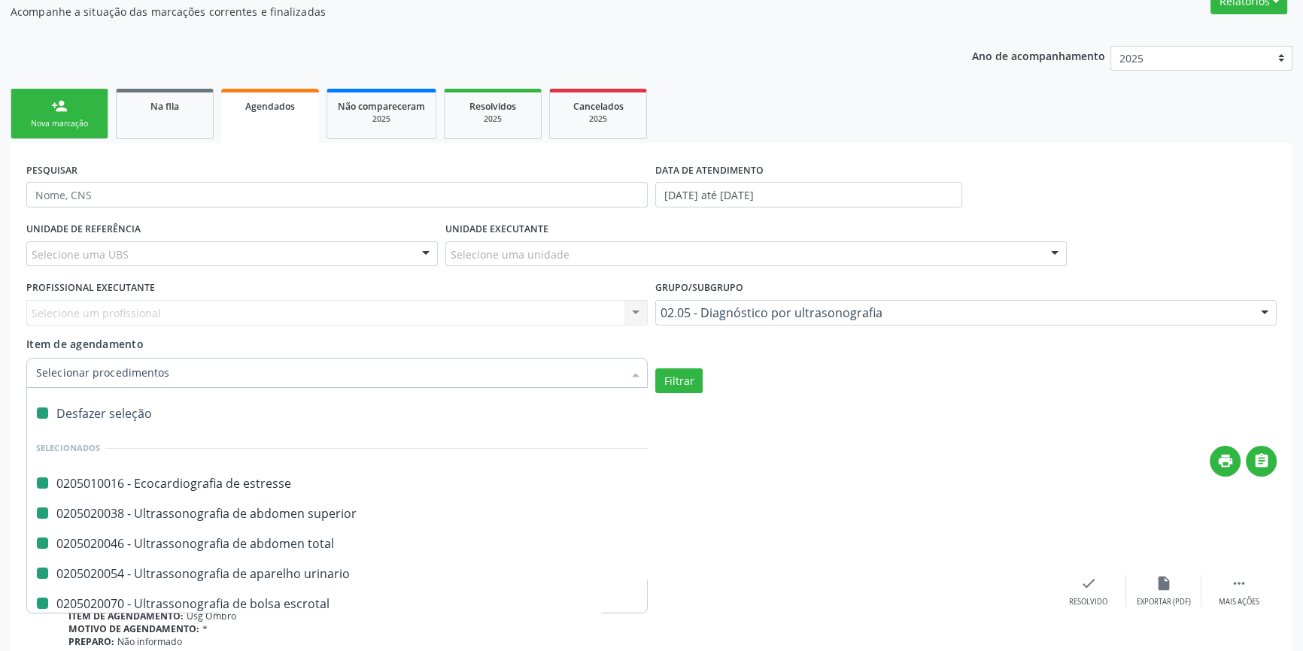
checkbox \(ginecologica\) "false"
checkbox transfontanela "false"
checkbox transvaginal "false"
checkbox Axila "false"
checkbox Braço "false"
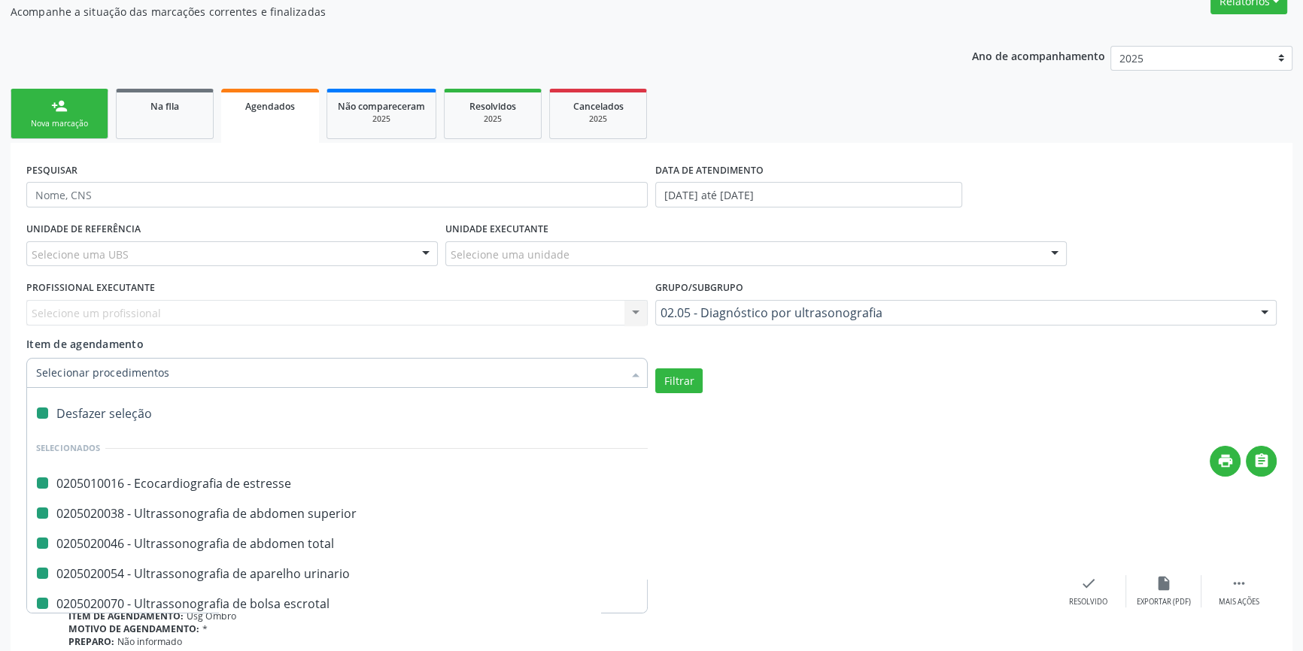
checkbox Calcanhar "false"
checkbox Cervical "false"
checkbox Clavícula "false"
checkbox Cotovelo "false"
checkbox Coxa "false"
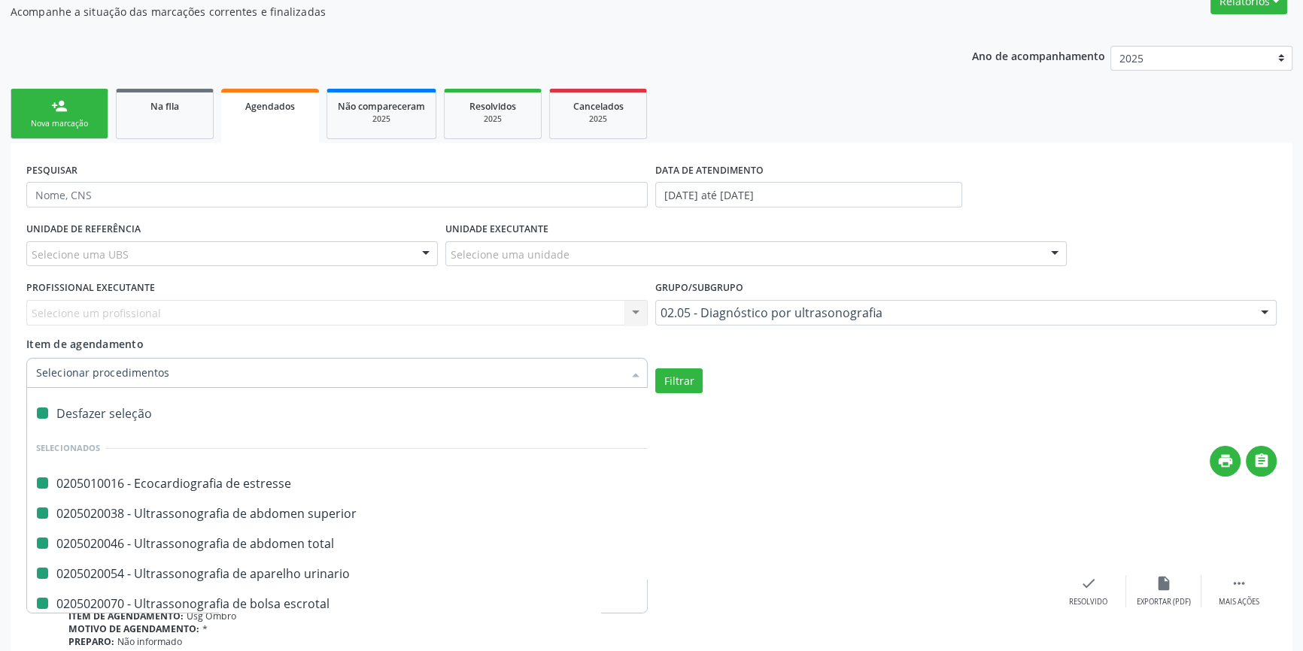
checkbox Joelho "false"
checkbox Mão "false"
checkbox Ombro "false"
checkbox Moles "false"
checkbox Perna "false"
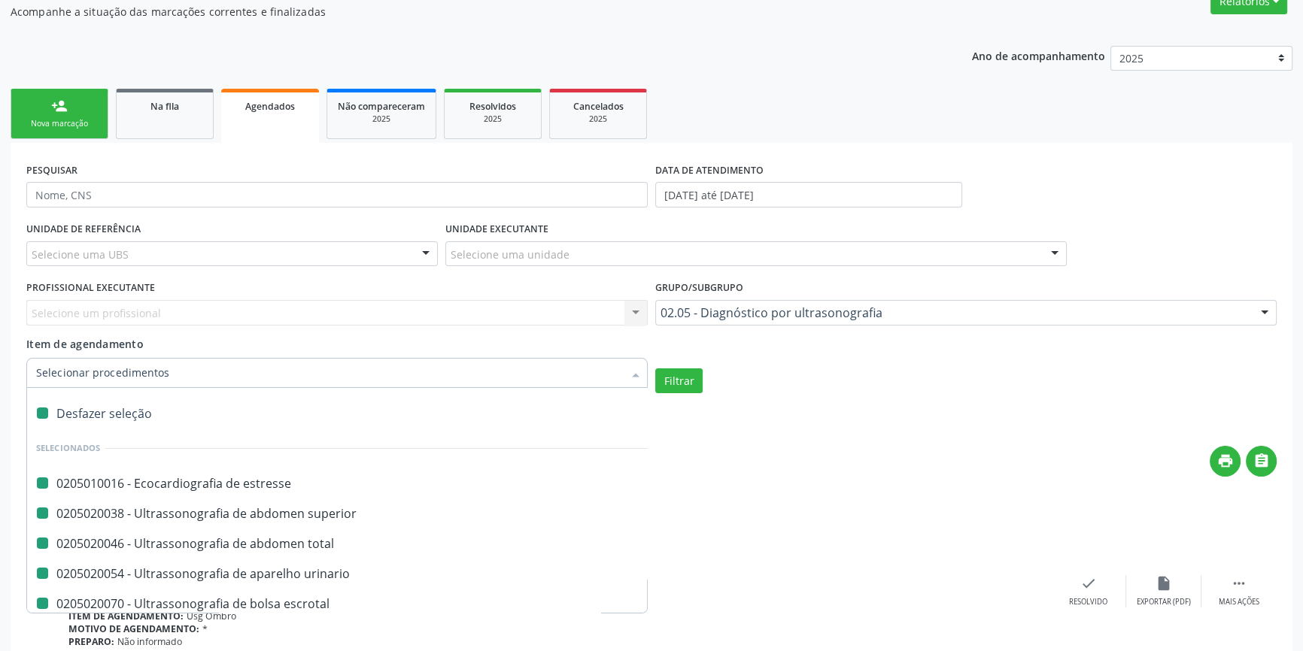
checkbox Pescoço "false"
checkbox Punho "false"
checkbox Pé "false"
checkbox Quadril "false"
checkbox Inguinal "false"
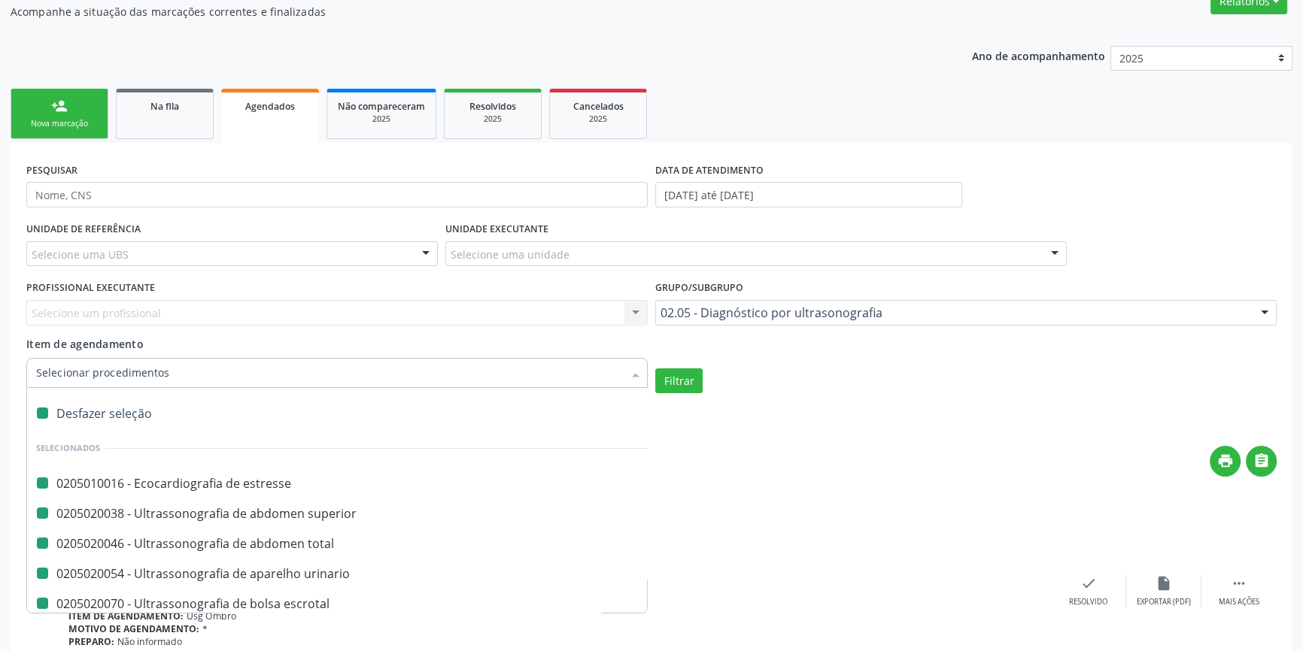
checkbox Tornozelo "false"
checkbox Carpo "false"
checkbox superior "false"
click at [106, 377] on input "Item de agendamento" at bounding box center [329, 373] width 587 height 30
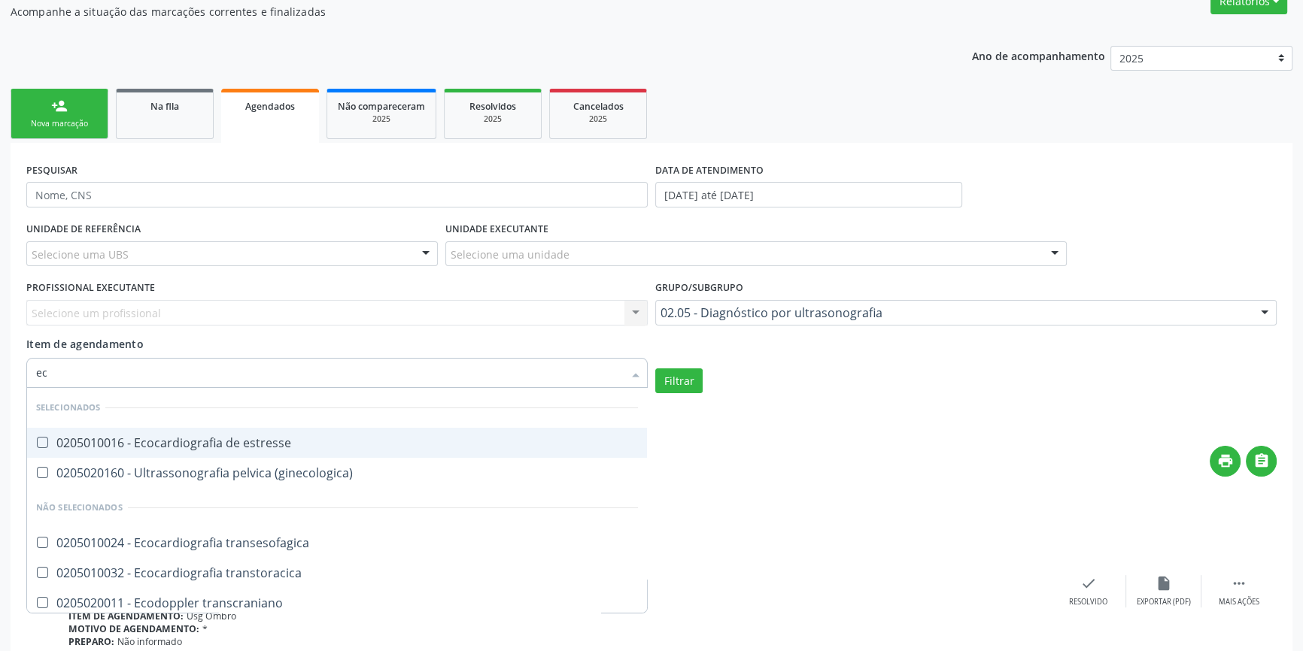
drag, startPoint x: 73, startPoint y: 364, endPoint x: 0, endPoint y: 368, distance: 73.1
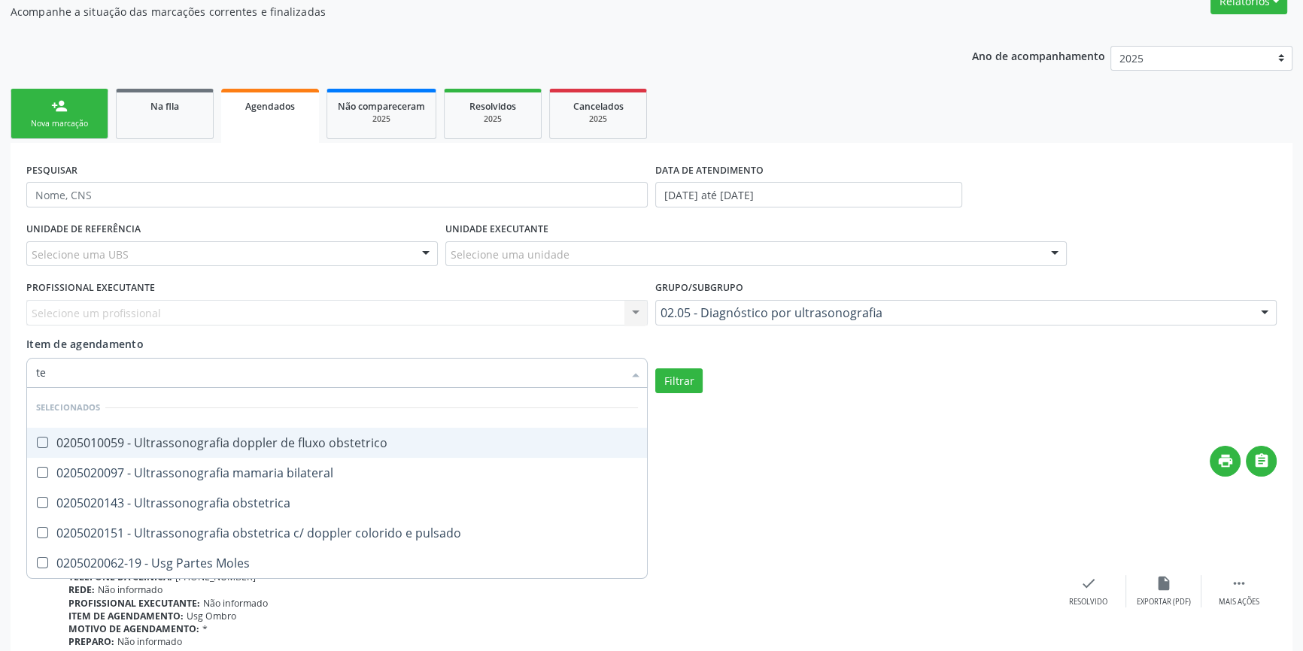
type input "t"
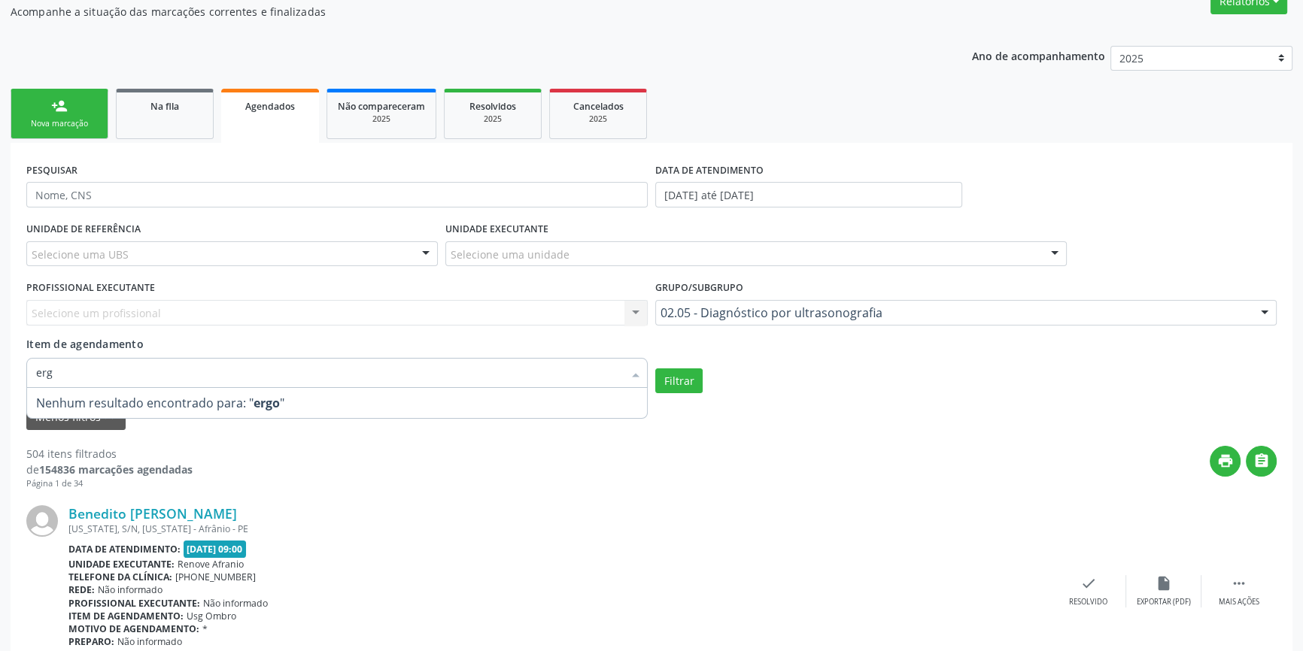
type input "ergo"
click at [728, 320] on div "02.05 - Diagnóstico por ultrasonografia" at bounding box center [965, 313] width 621 height 26
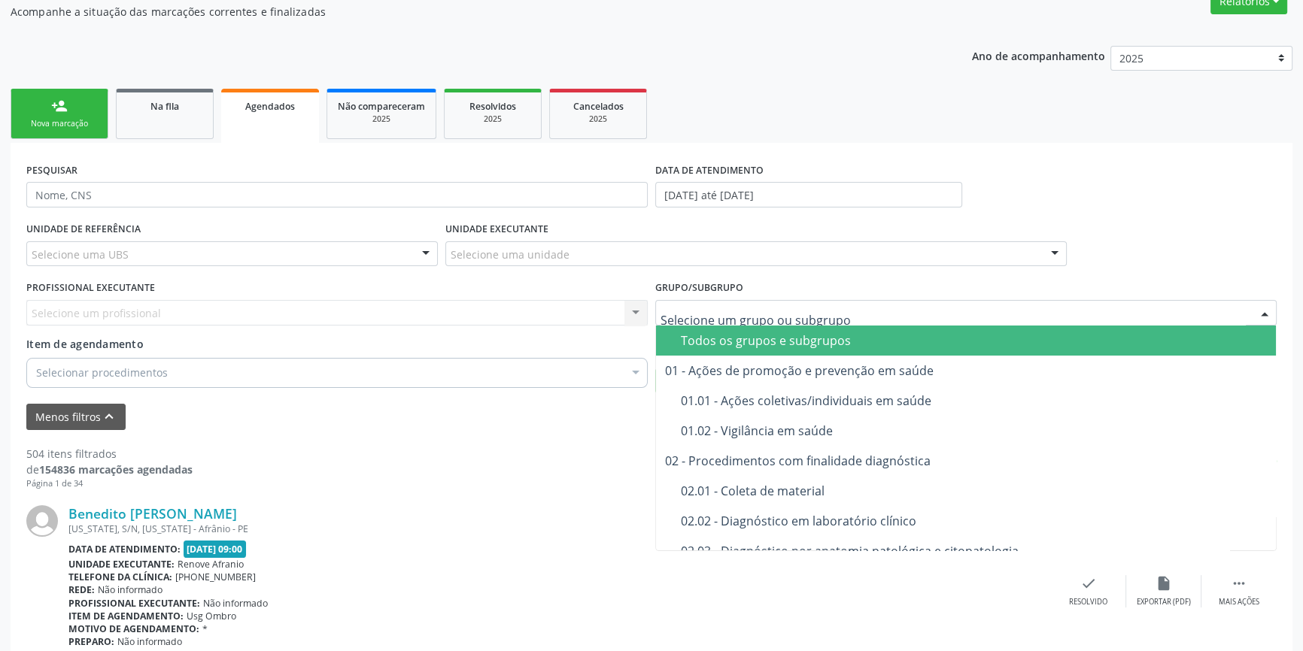
click at [721, 341] on div "Todos os grupos e subgrupos" at bounding box center [974, 341] width 586 height 12
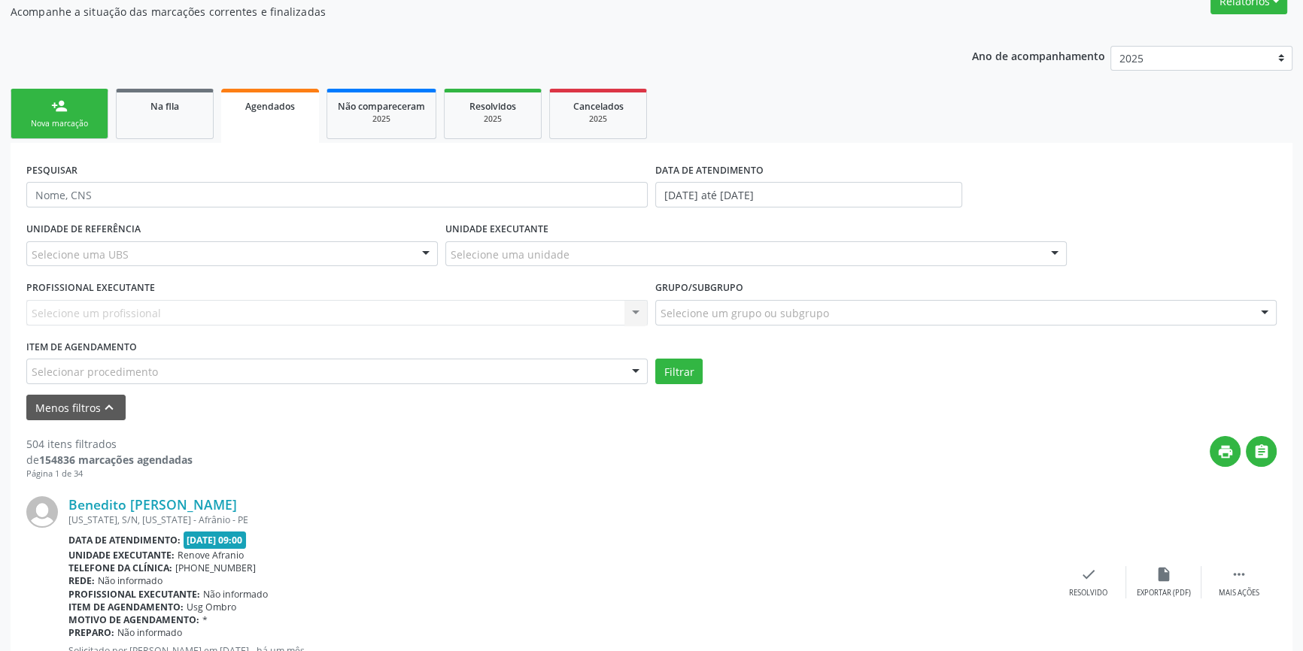
click at [74, 379] on div "Selecionar procedimento" at bounding box center [336, 372] width 621 height 26
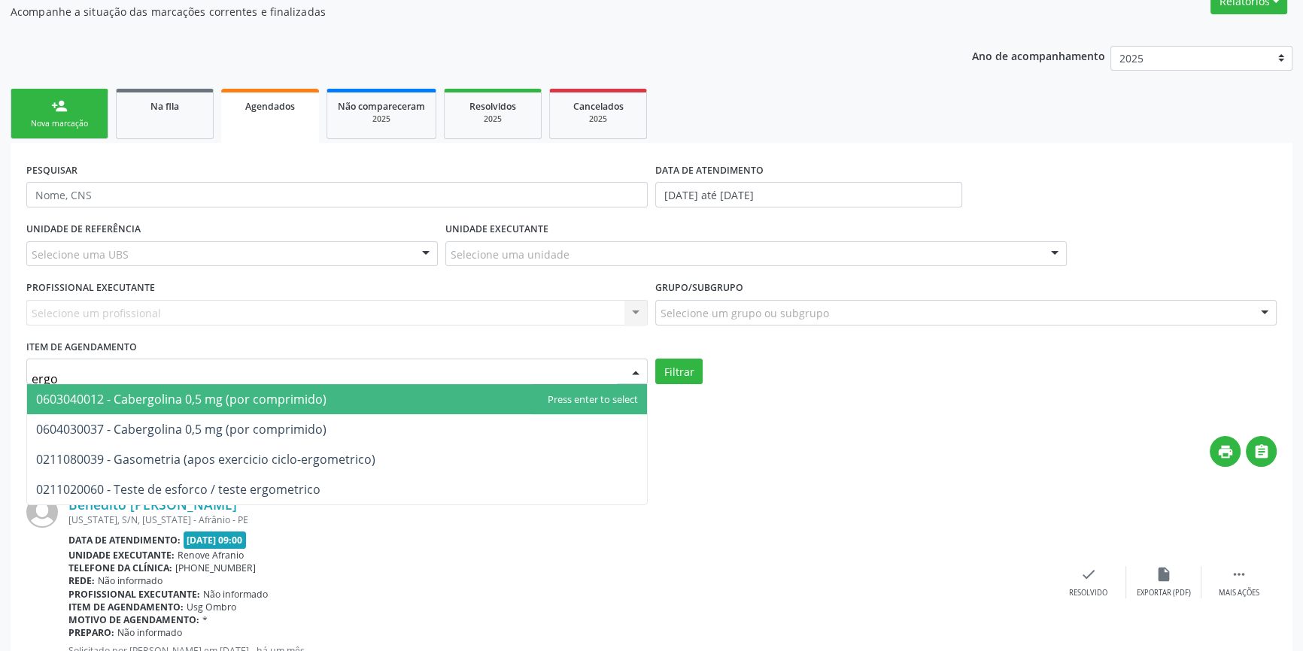
type input "ergom"
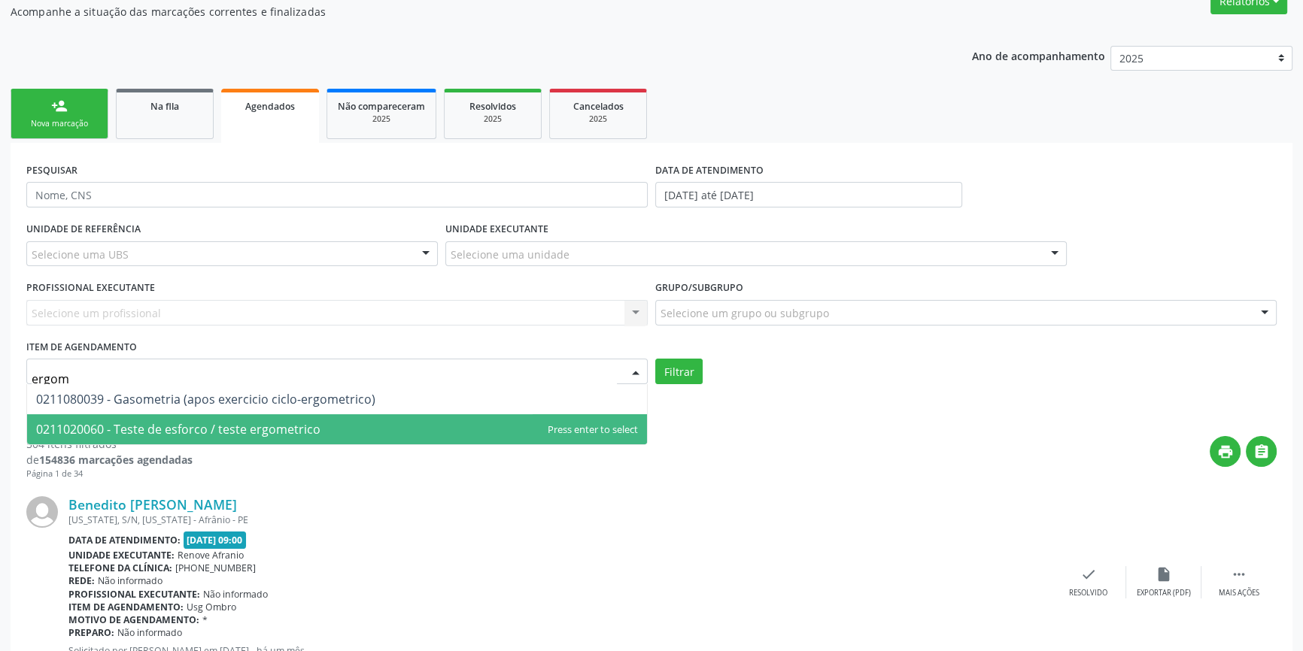
click at [69, 427] on span "0211020060 - Teste de esforco / teste ergometrico" at bounding box center [178, 429] width 284 height 17
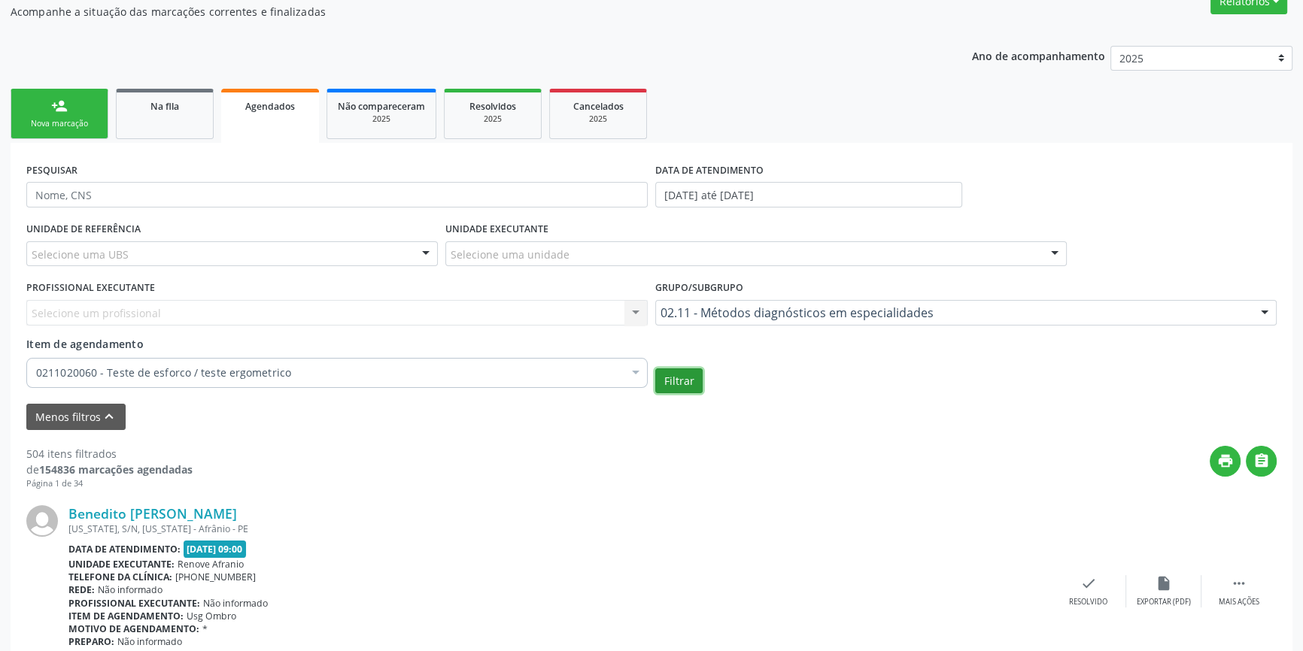
click at [691, 378] on button "Filtrar" at bounding box center [678, 382] width 47 height 26
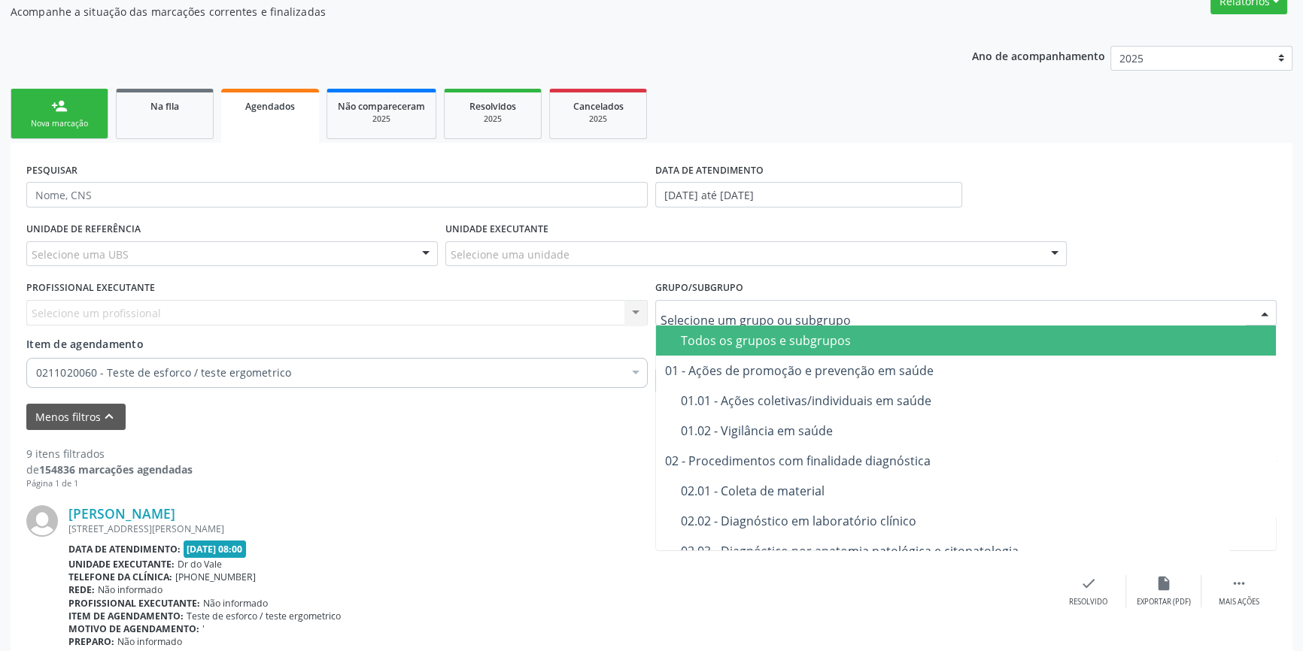
click at [711, 343] on div "Todos os grupos e subgrupos" at bounding box center [974, 341] width 586 height 12
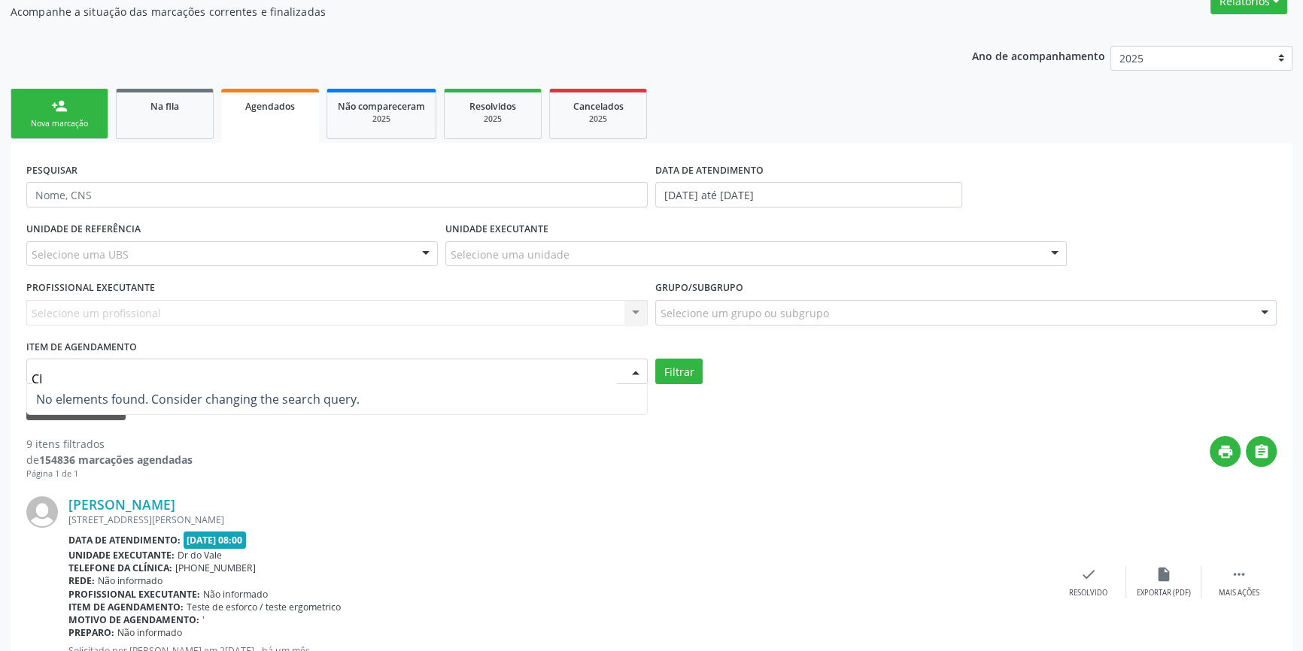
type input "C"
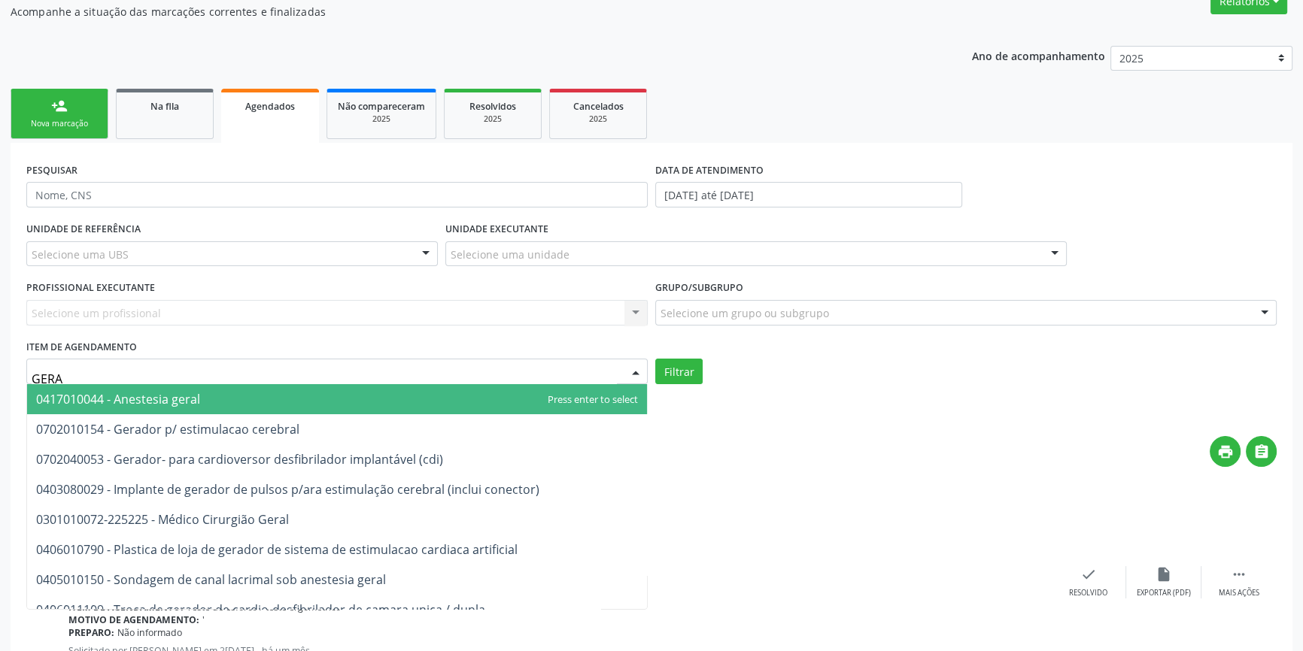
type input "GERAL"
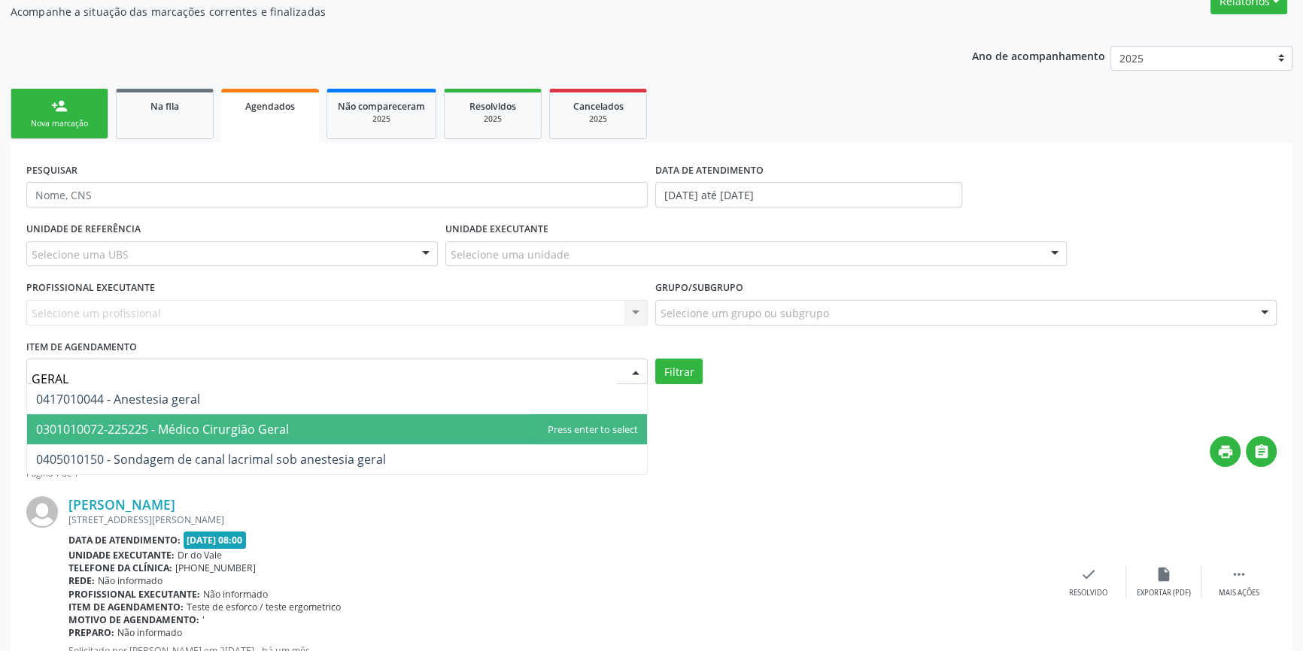
click at [89, 430] on span "0301010072-225225 - Médico Cirurgião Geral" at bounding box center [162, 429] width 253 height 17
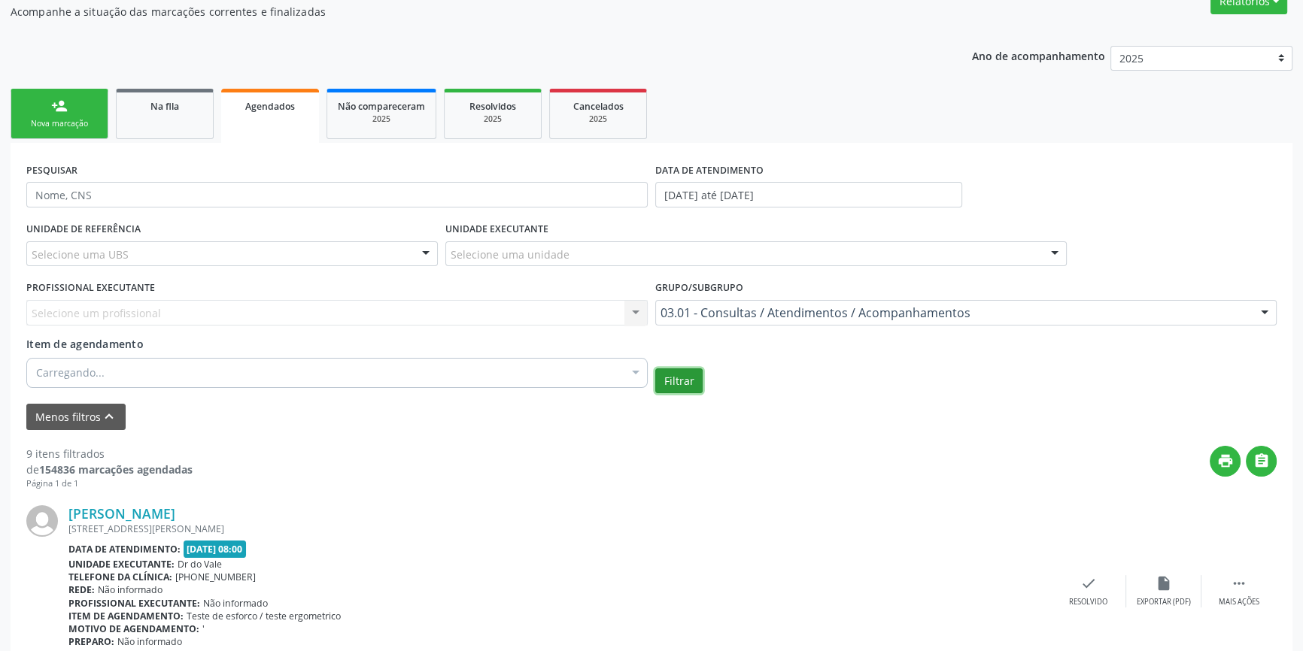
click at [675, 387] on button "Filtrar" at bounding box center [678, 382] width 47 height 26
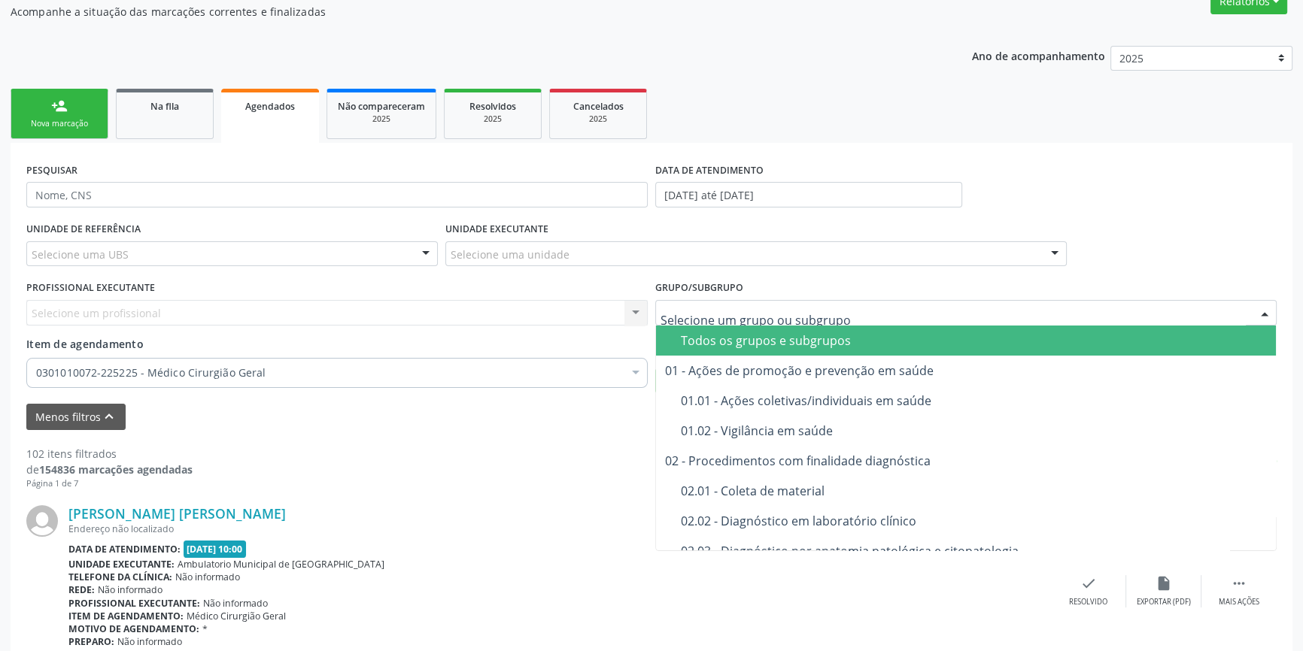
click at [727, 335] on div "Todos os grupos e subgrupos" at bounding box center [974, 341] width 586 height 12
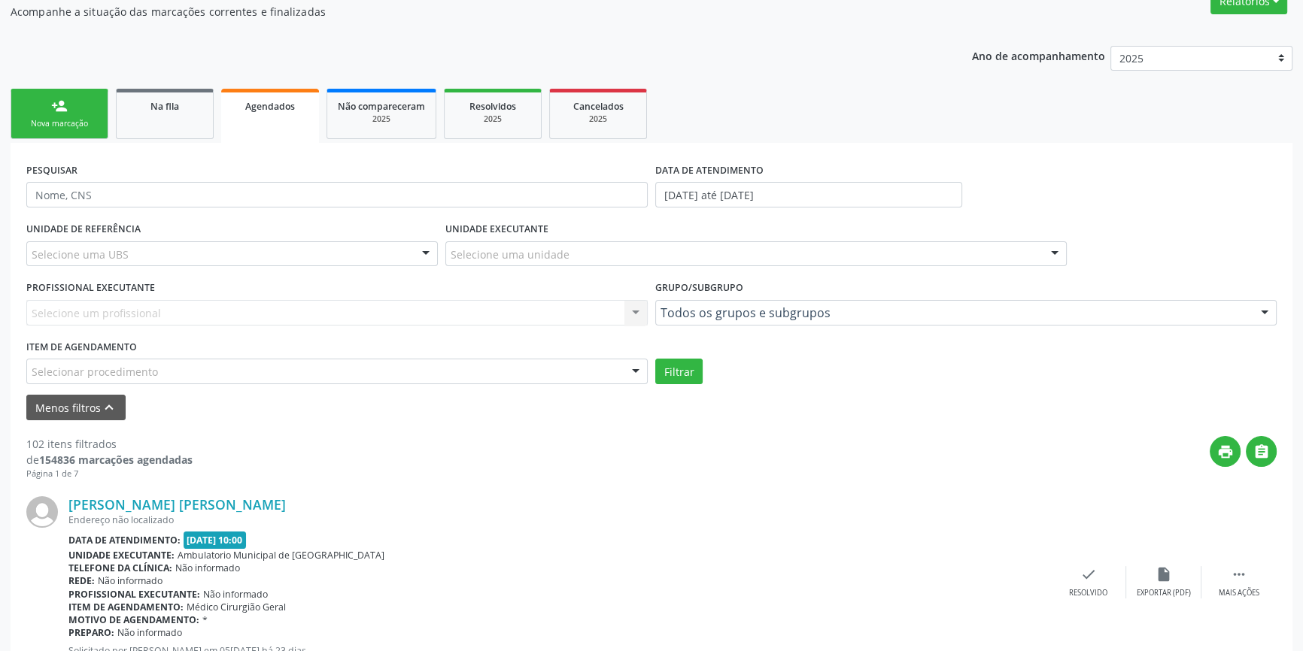
click at [222, 377] on div "Selecionar procedimento" at bounding box center [336, 372] width 621 height 26
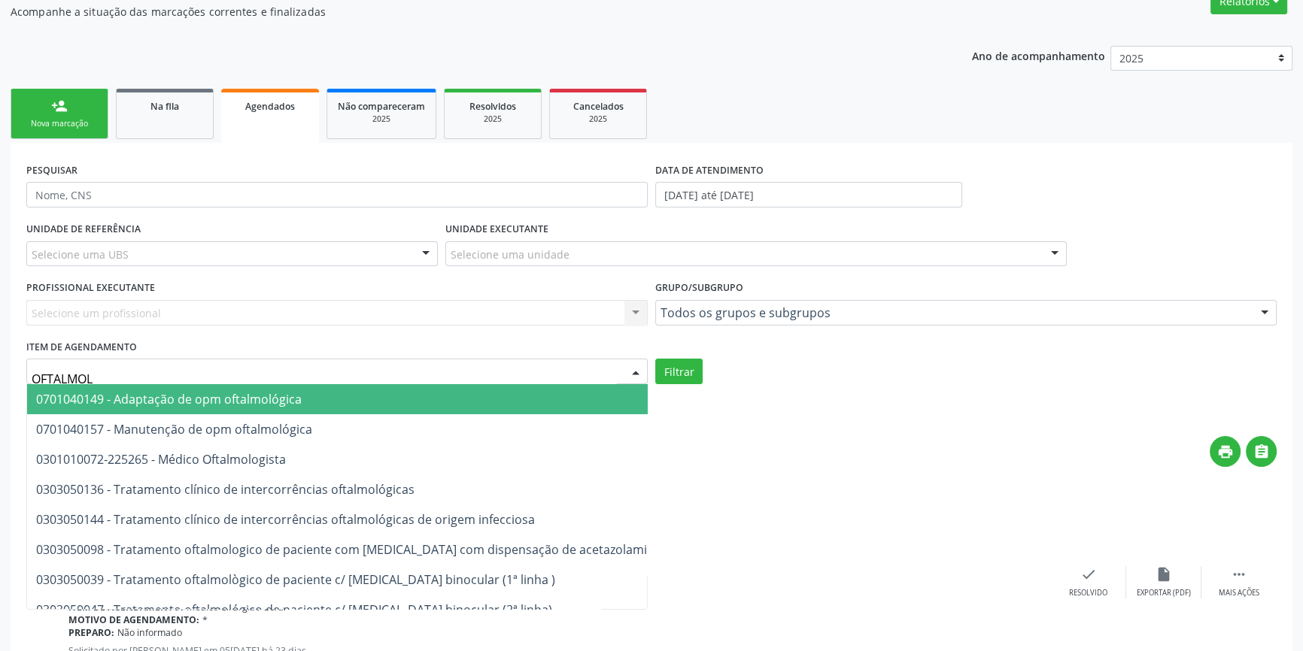
type input "OFTALMOLO"
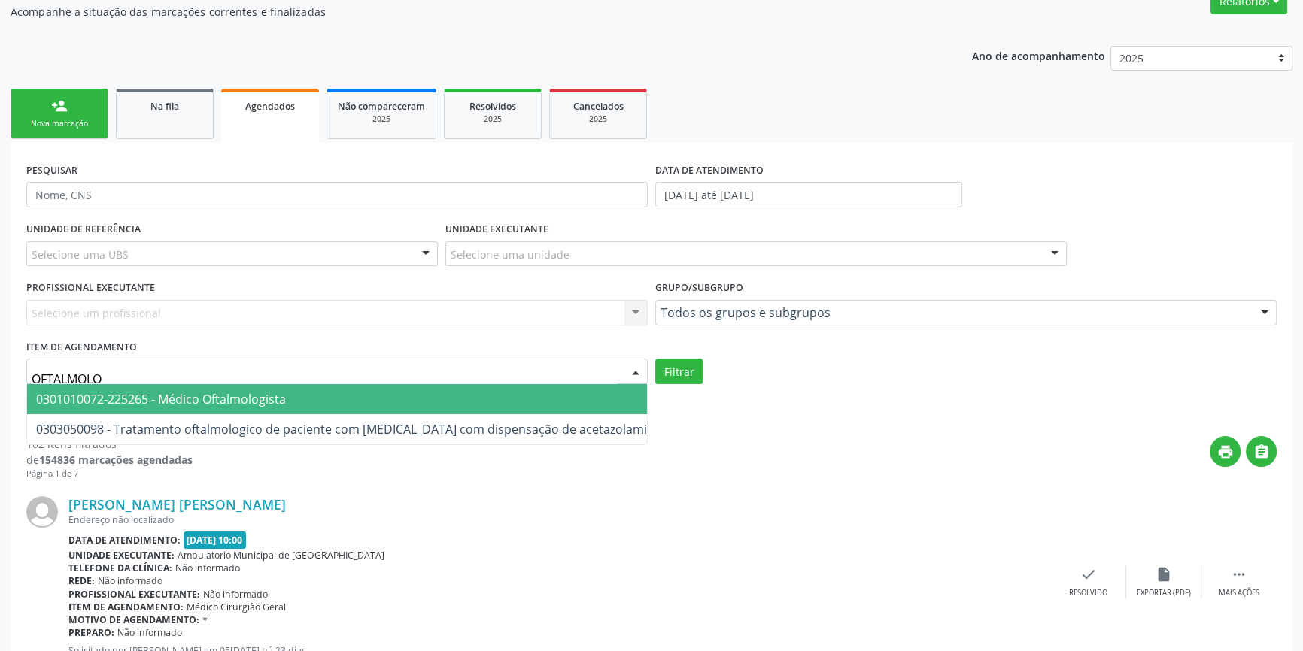
click at [196, 405] on span "0301010072-225265 - Médico Oftalmologista" at bounding box center [161, 399] width 250 height 17
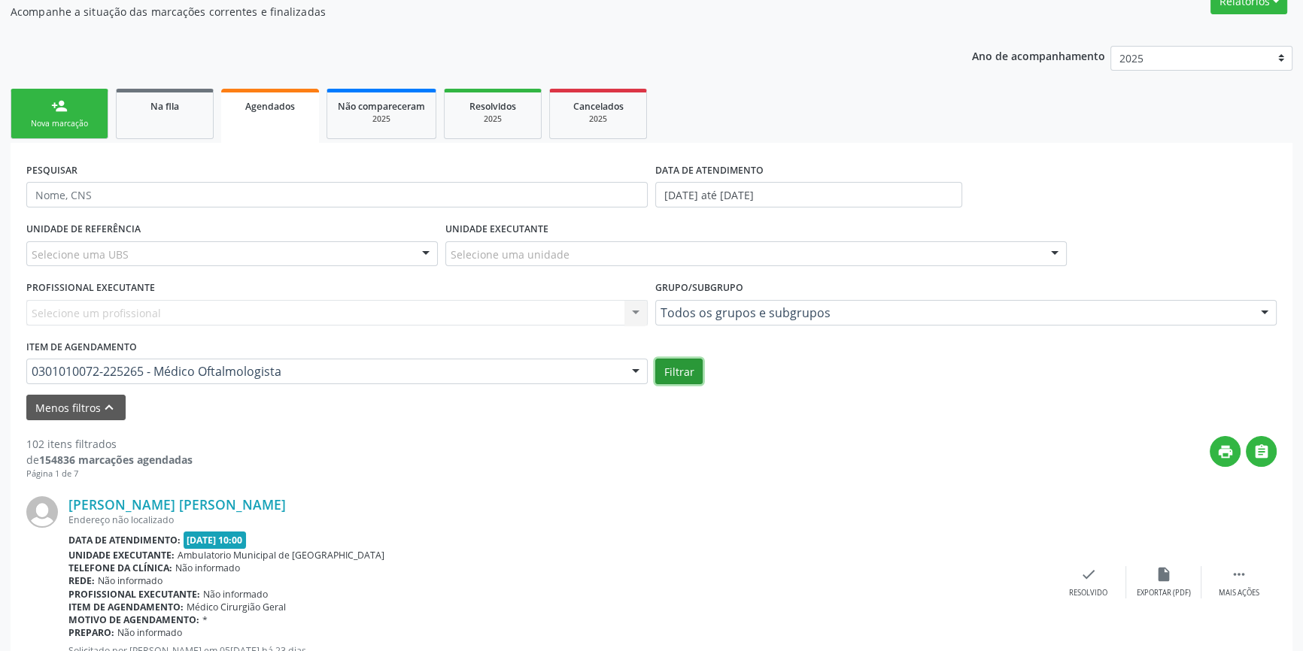
click at [677, 378] on button "Filtrar" at bounding box center [678, 372] width 47 height 26
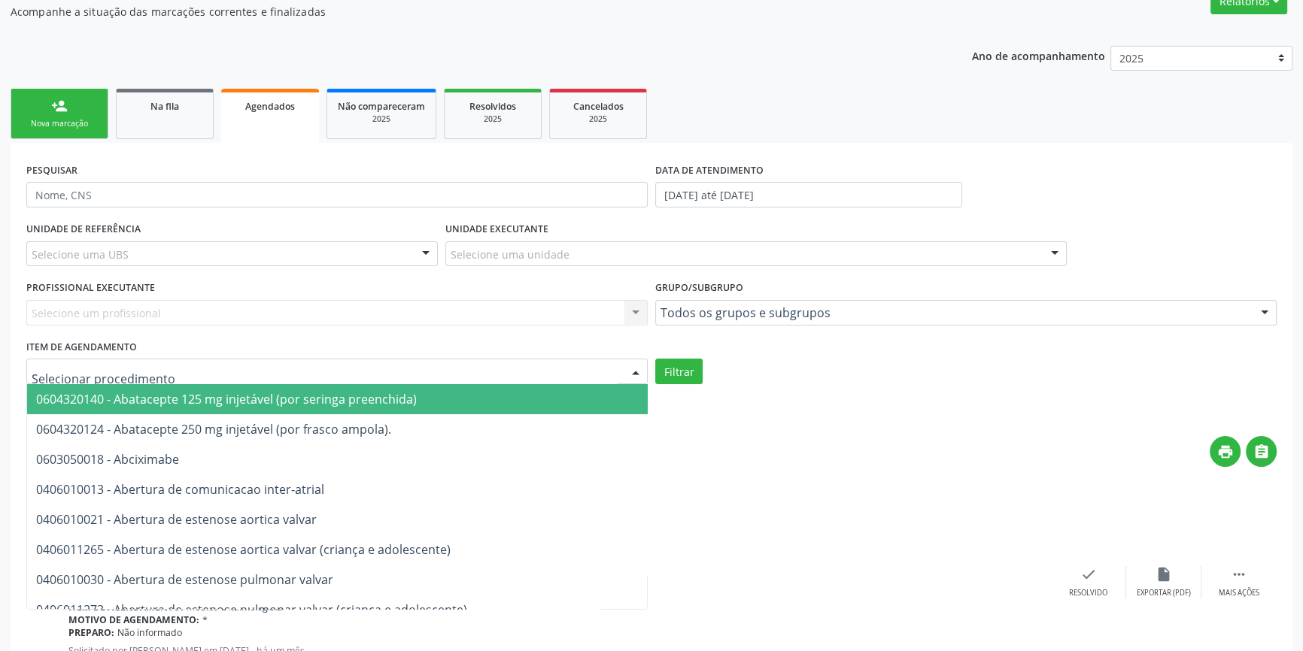
click at [77, 392] on span "0604320140 - Abatacepte 125 mg injetável (por seringa preenchida)" at bounding box center [226, 399] width 381 height 17
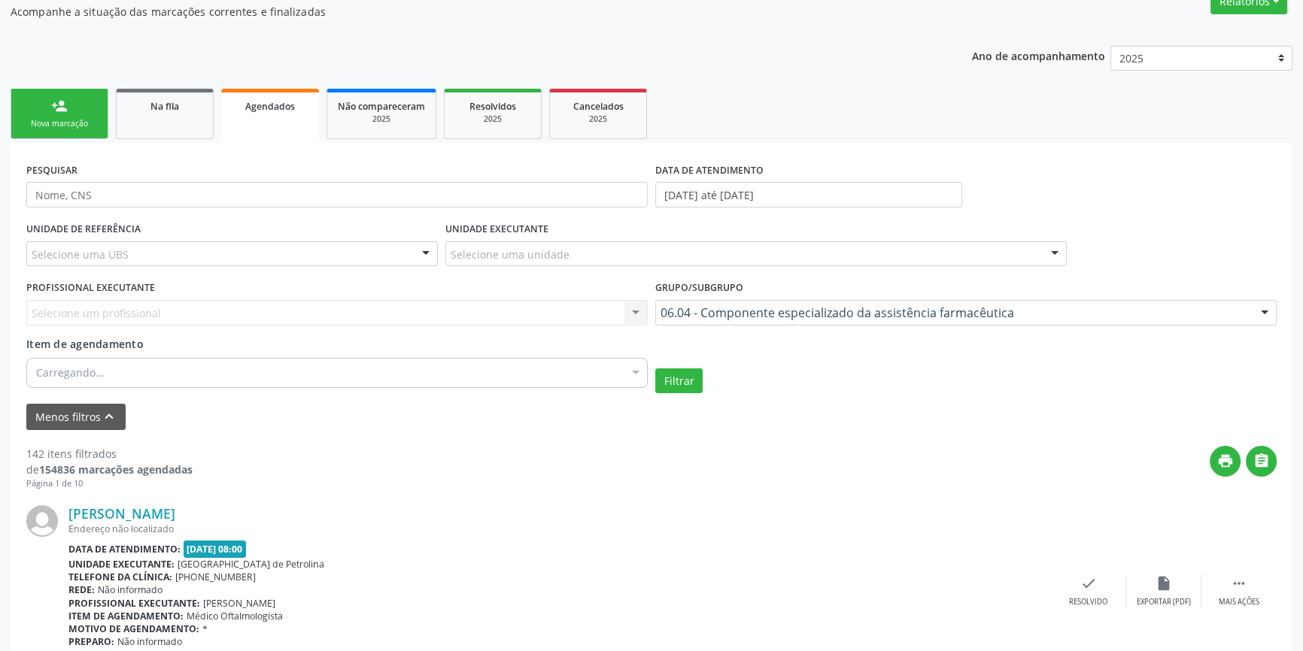
click at [77, 384] on div "Carregando... Selecionar todos Nenhum resultado encontrado para: " " Não há nen…" at bounding box center [336, 371] width 621 height 26
click at [82, 374] on input "Item de agendamento" at bounding box center [329, 373] width 587 height 30
click at [84, 360] on div "0604320140 - Abatacepte 125 mg injetável (por seringa preenchida)" at bounding box center [336, 373] width 621 height 30
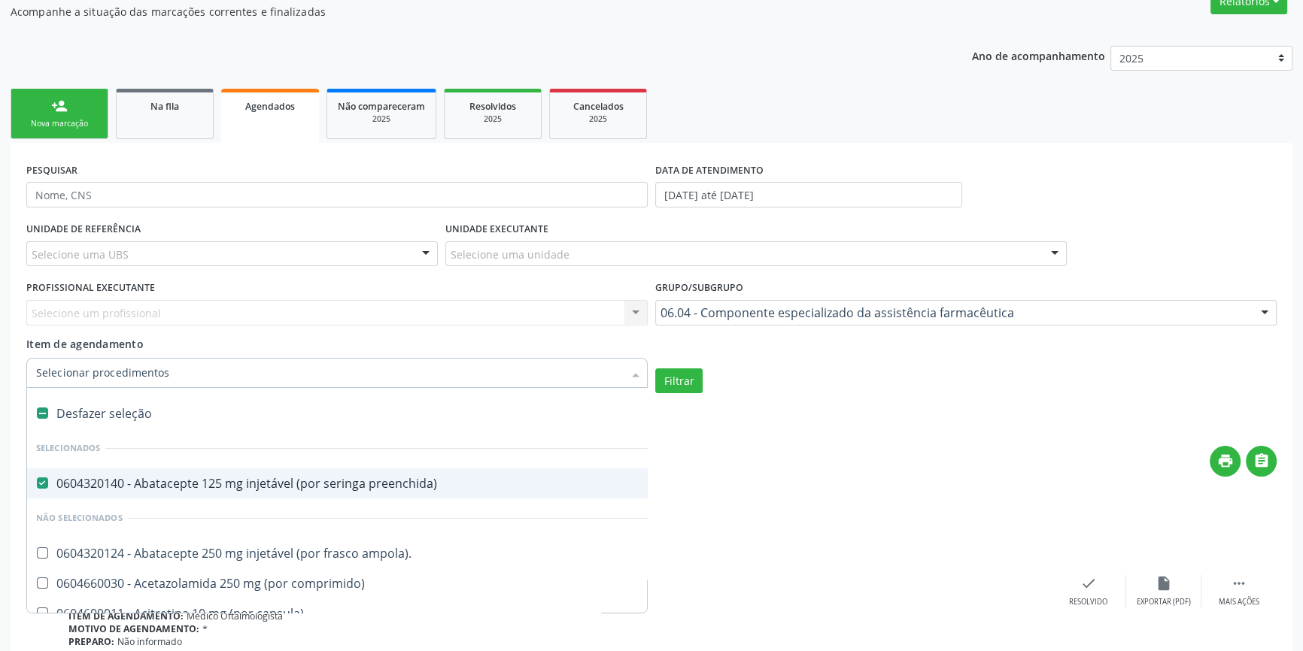
click at [84, 364] on input "Item de agendamento" at bounding box center [329, 373] width 587 height 30
click at [50, 414] on div "Desfazer seleção" at bounding box center [646, 414] width 1238 height 30
checkbox preenchida\) "false"
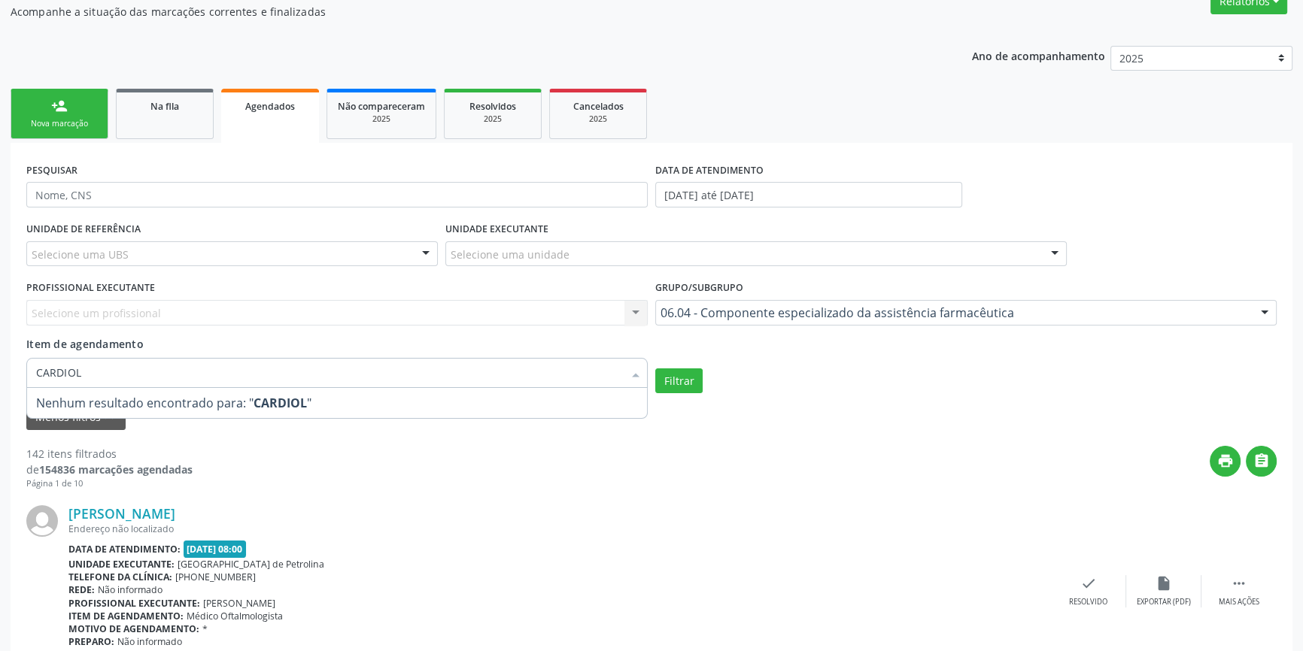
type input "CARDIOLO"
click at [864, 499] on div "[PERSON_NAME] Endereço não localizado Data de atendimento: 0[DATE]8:00 Unidade …" at bounding box center [651, 592] width 1250 height 204
click at [789, 326] on div "Grupo/Subgrupo 06.04 - Componente especializado da assistência farmacêutica Tod…" at bounding box center [965, 306] width 629 height 59
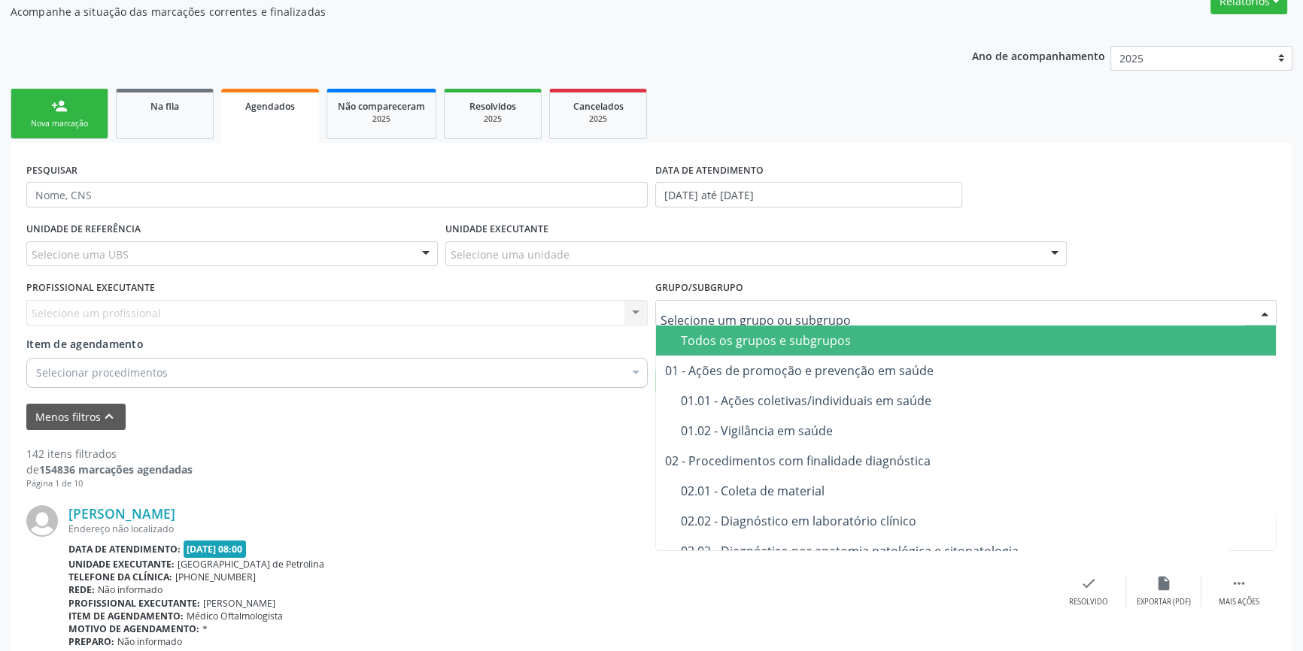
click at [763, 336] on div "Todos os grupos e subgrupos" at bounding box center [974, 341] width 586 height 12
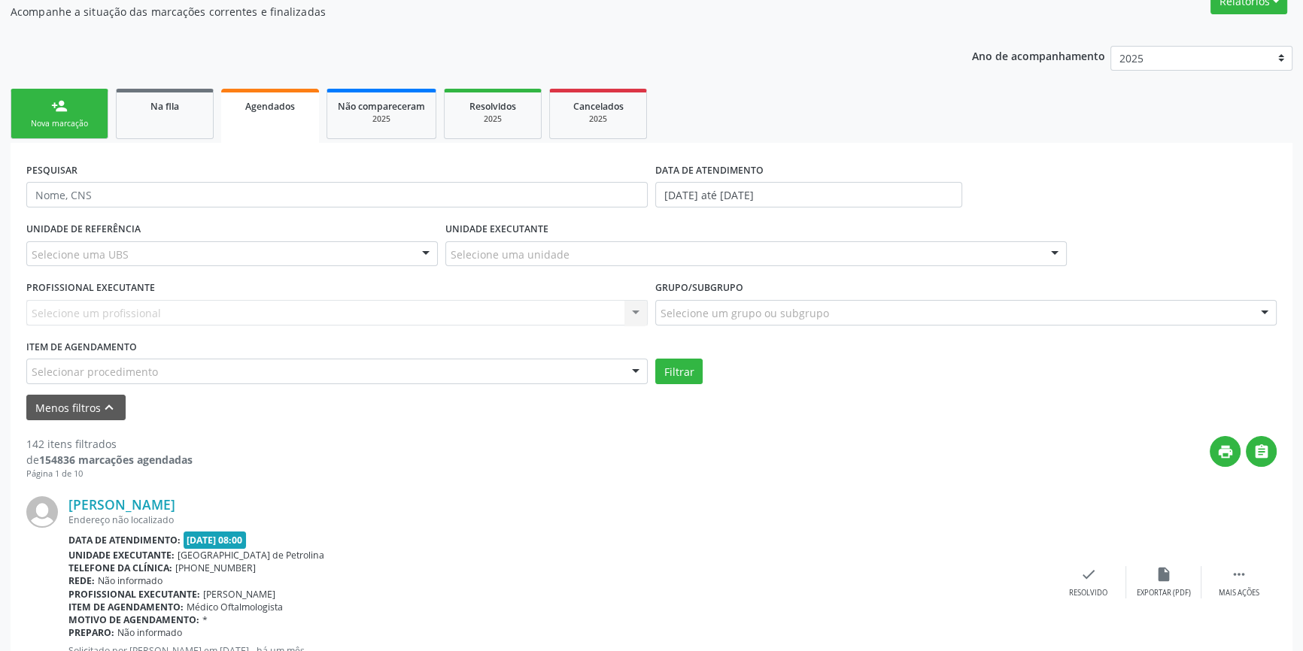
click at [763, 336] on div "UNIDADE DE REFERÊNCIA Selecione uma UBS Todas as UBS ESF de Extrema ESF de Barr…" at bounding box center [652, 301] width 1258 height 166
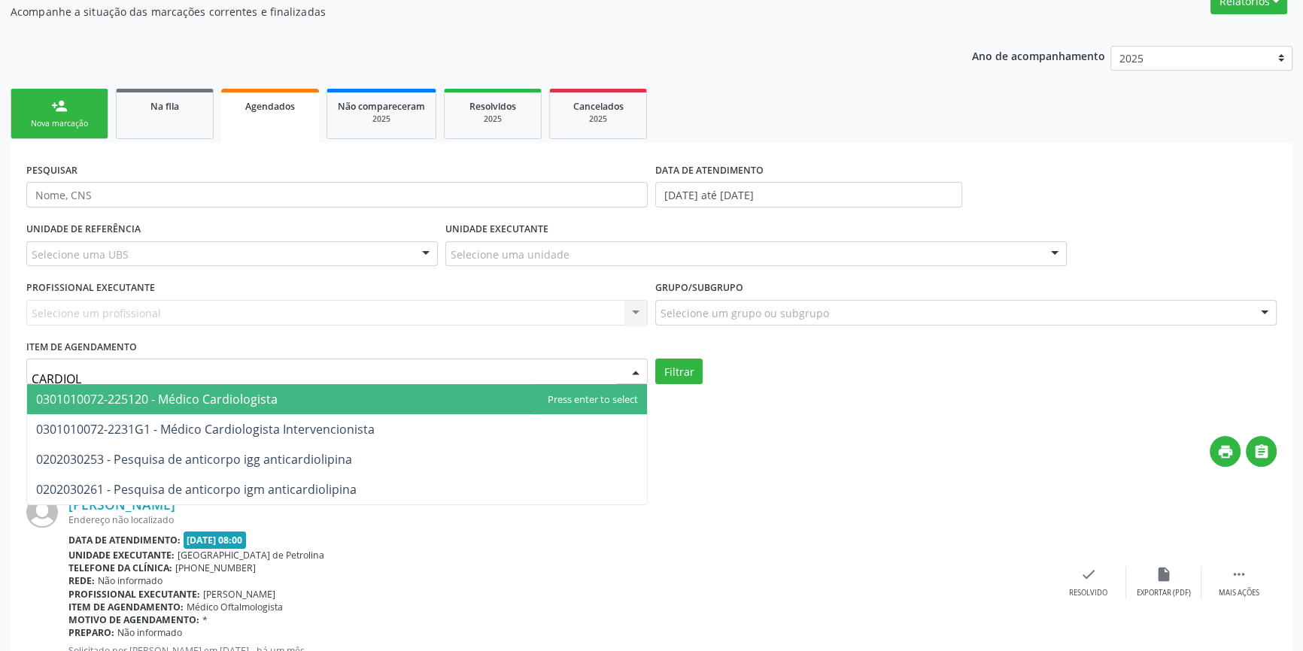
type input "CARDIOLO"
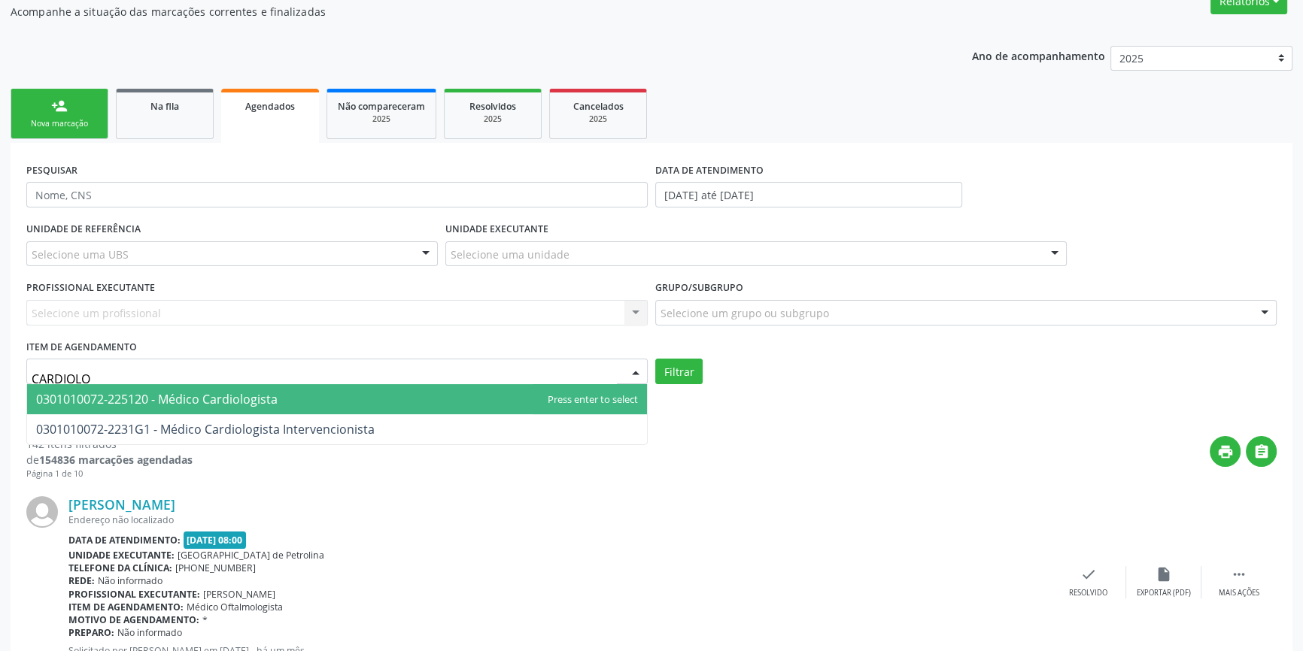
click at [110, 391] on span "0301010072-225120 - Médico Cardiologista" at bounding box center [156, 399] width 241 height 17
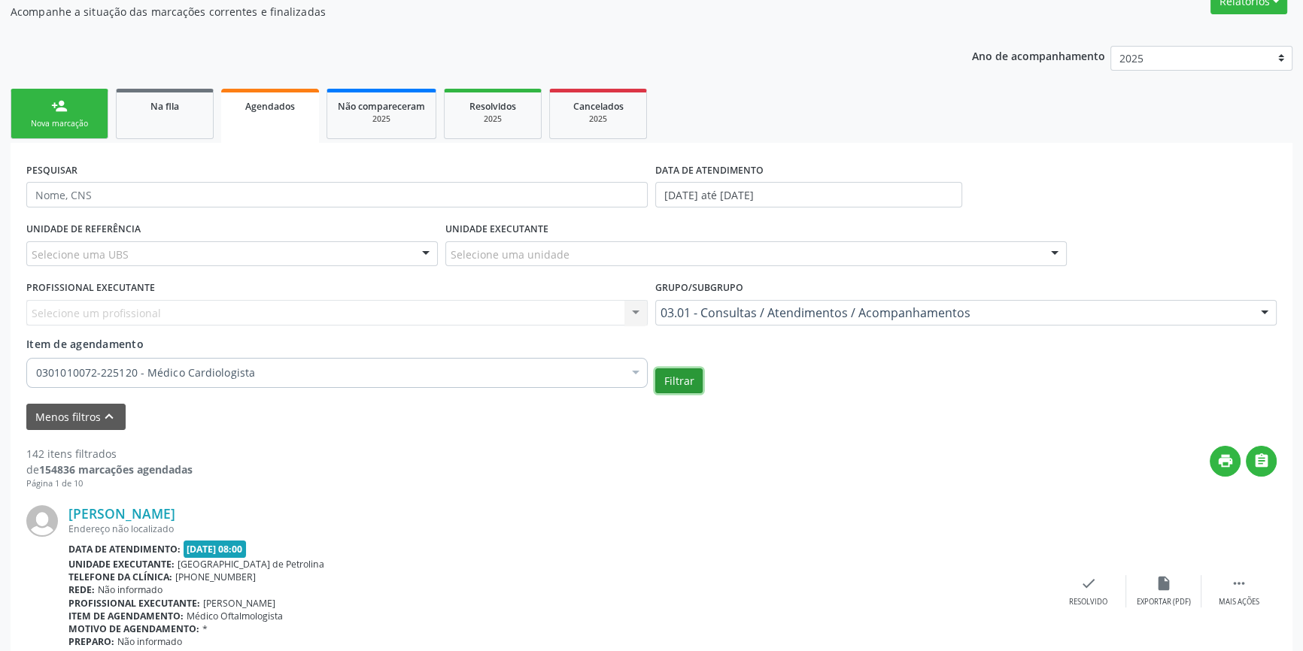
click at [676, 375] on button "Filtrar" at bounding box center [678, 382] width 47 height 26
click at [123, 379] on div "0301010072-225120 - Médico Cardiologista" at bounding box center [336, 373] width 621 height 30
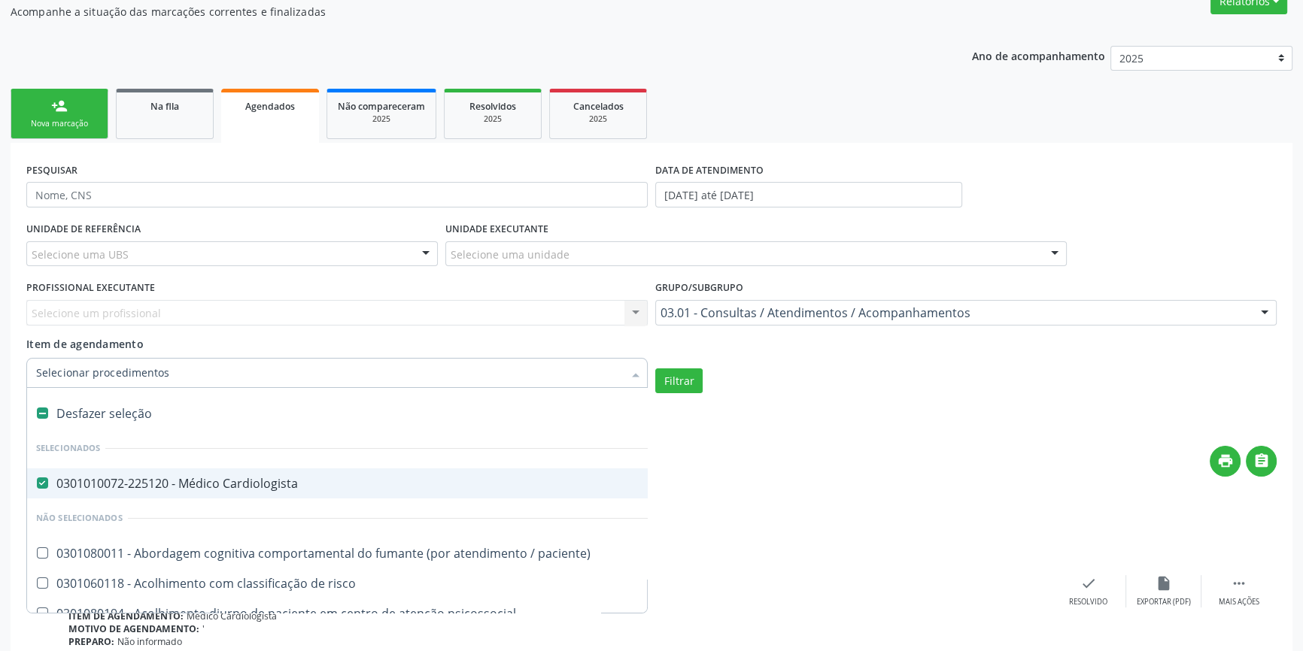
click at [102, 408] on div "Desfazer seleção" at bounding box center [822, 414] width 1590 height 30
checkbox Cardiologista "false"
click at [111, 366] on input "Item de agendamento" at bounding box center [329, 373] width 587 height 30
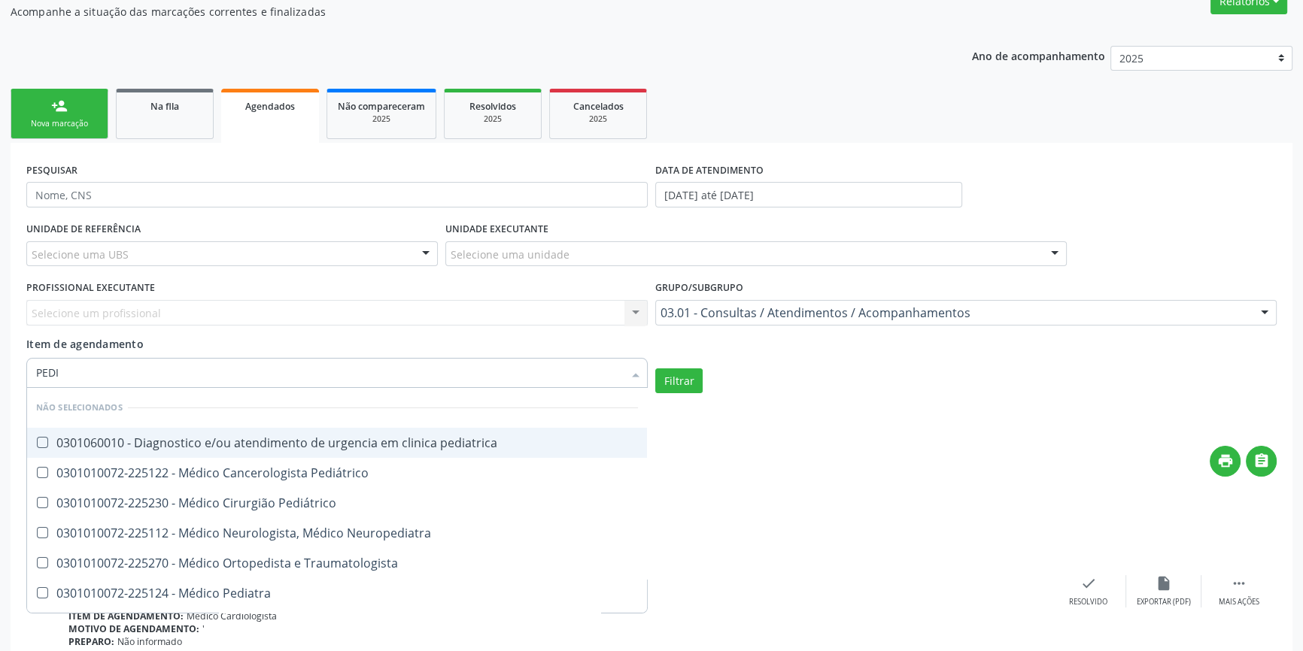
type input "PEDIA"
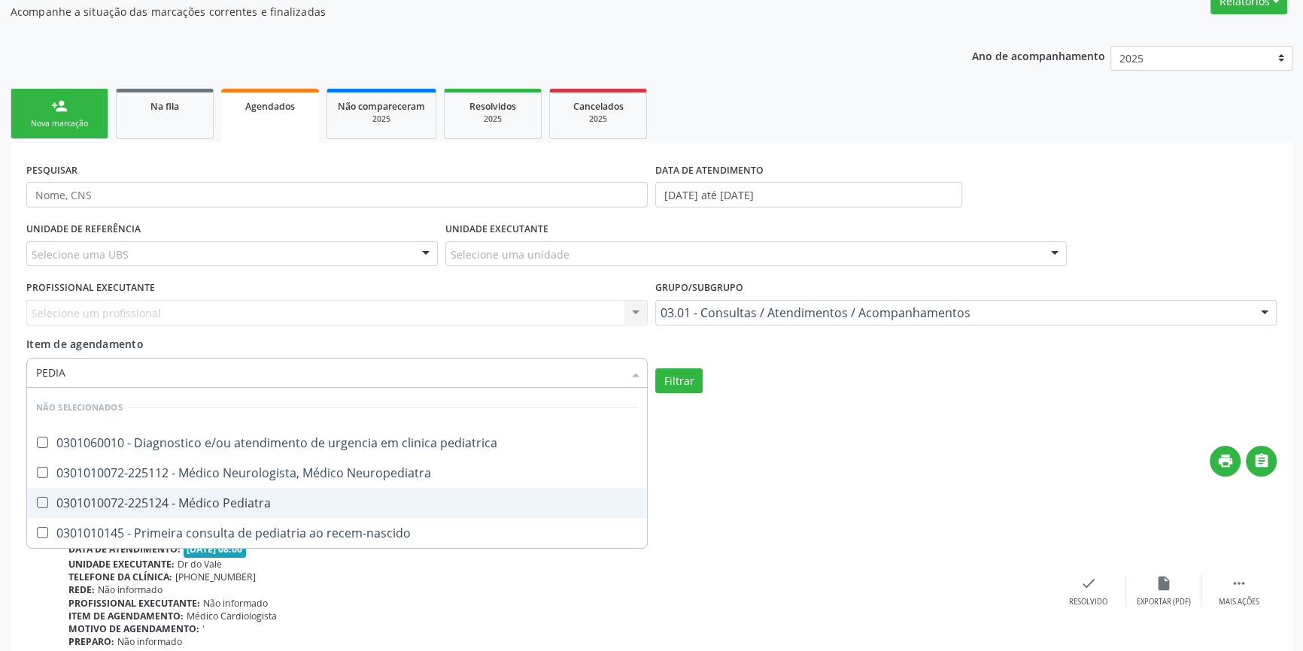
click at [84, 502] on div "0301010072-225124 - Médico Pediatra" at bounding box center [337, 503] width 602 height 12
checkbox Pediatra "true"
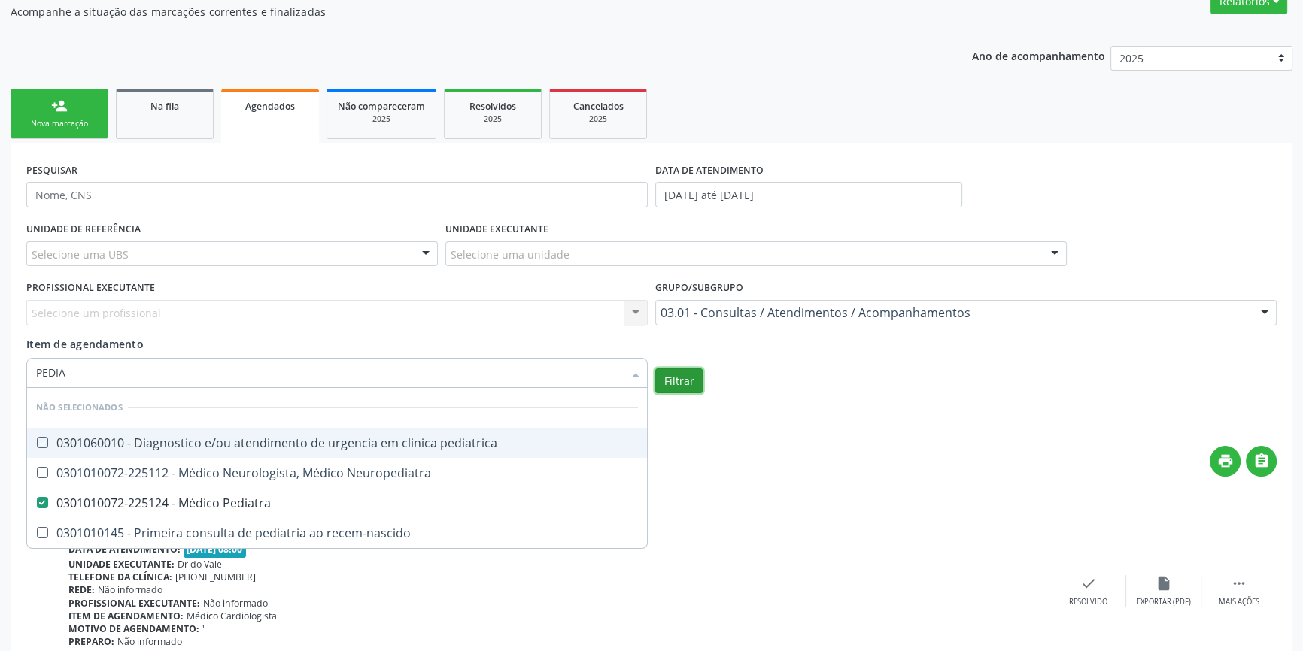
checkbox pediatrica "true"
checkbox Pediatra "false"
click at [672, 373] on button "Filtrar" at bounding box center [678, 382] width 47 height 26
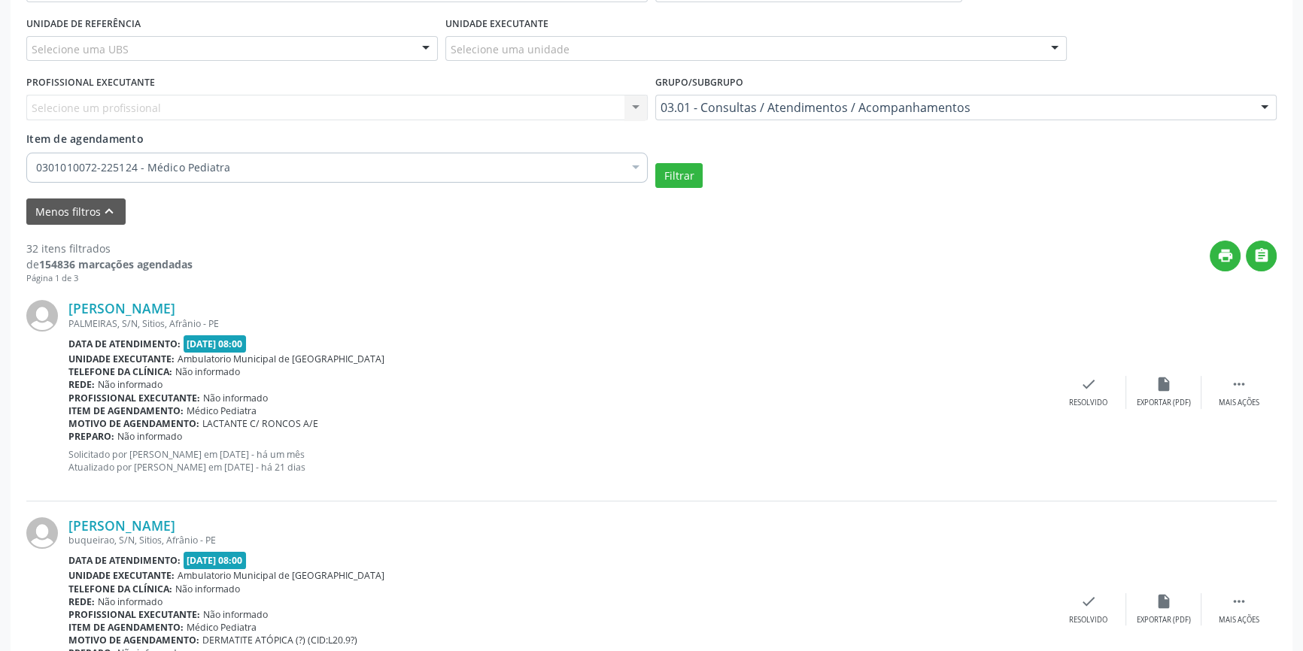
scroll to position [273, 0]
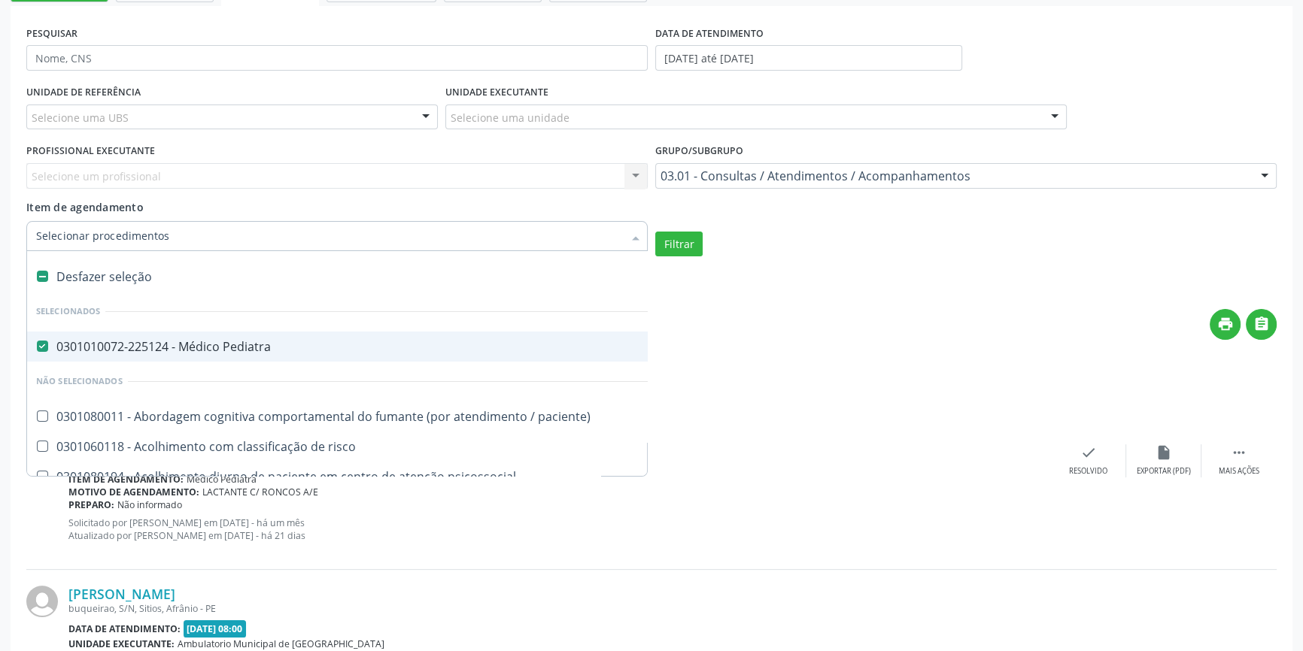
click at [122, 274] on div "Desfazer seleção" at bounding box center [822, 277] width 1590 height 30
checkbox Pediatra "false"
click at [146, 233] on input "Item de agendamento" at bounding box center [329, 236] width 587 height 30
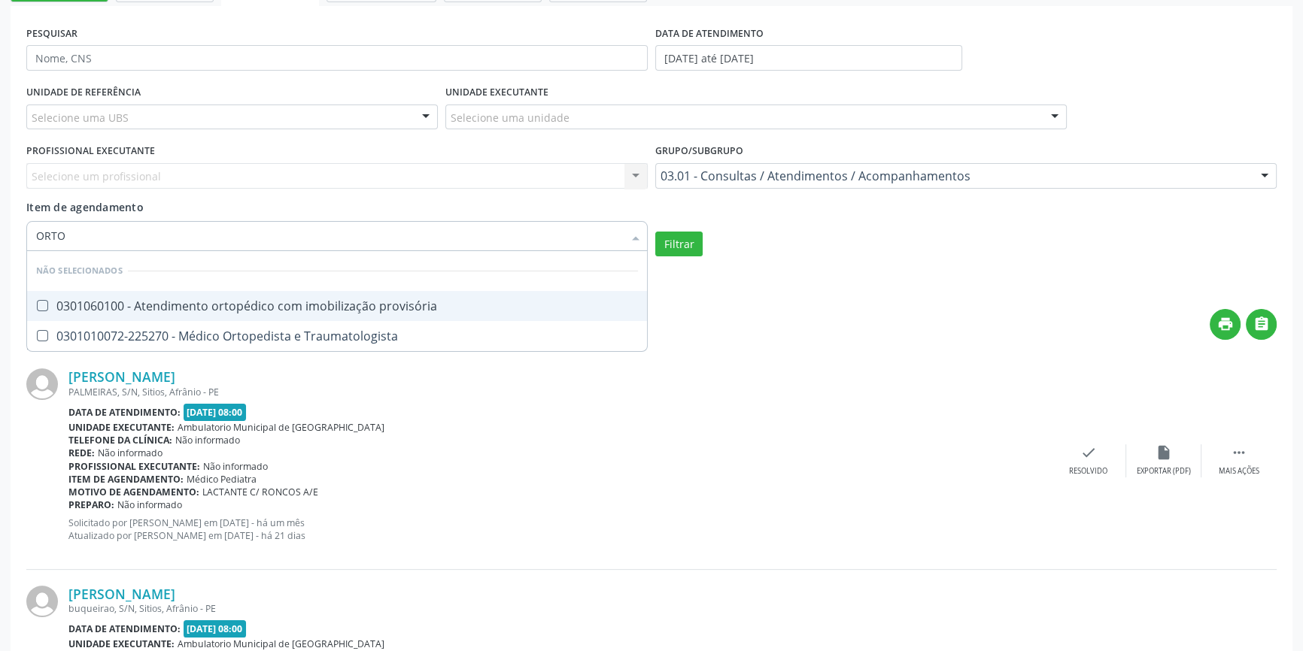
type input "ORTOP"
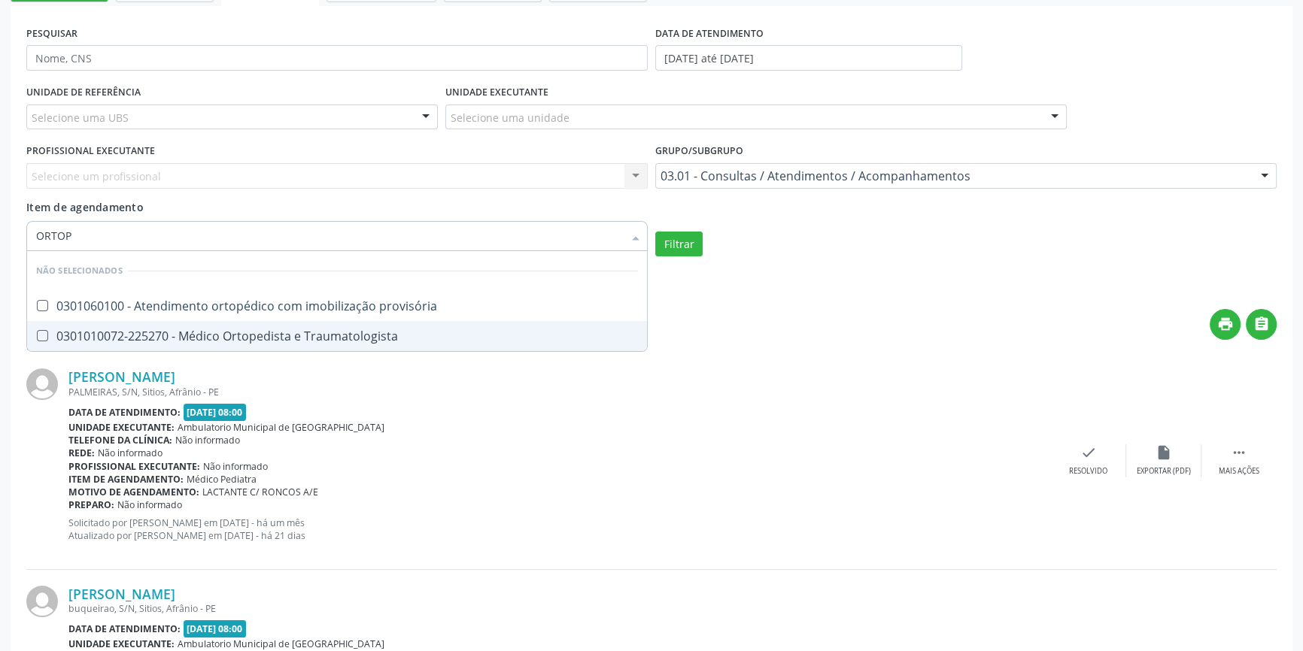
click at [140, 330] on div "0301010072-225270 - Médico Ortopedista e Traumatologista" at bounding box center [337, 336] width 602 height 12
checkbox Traumatologista "true"
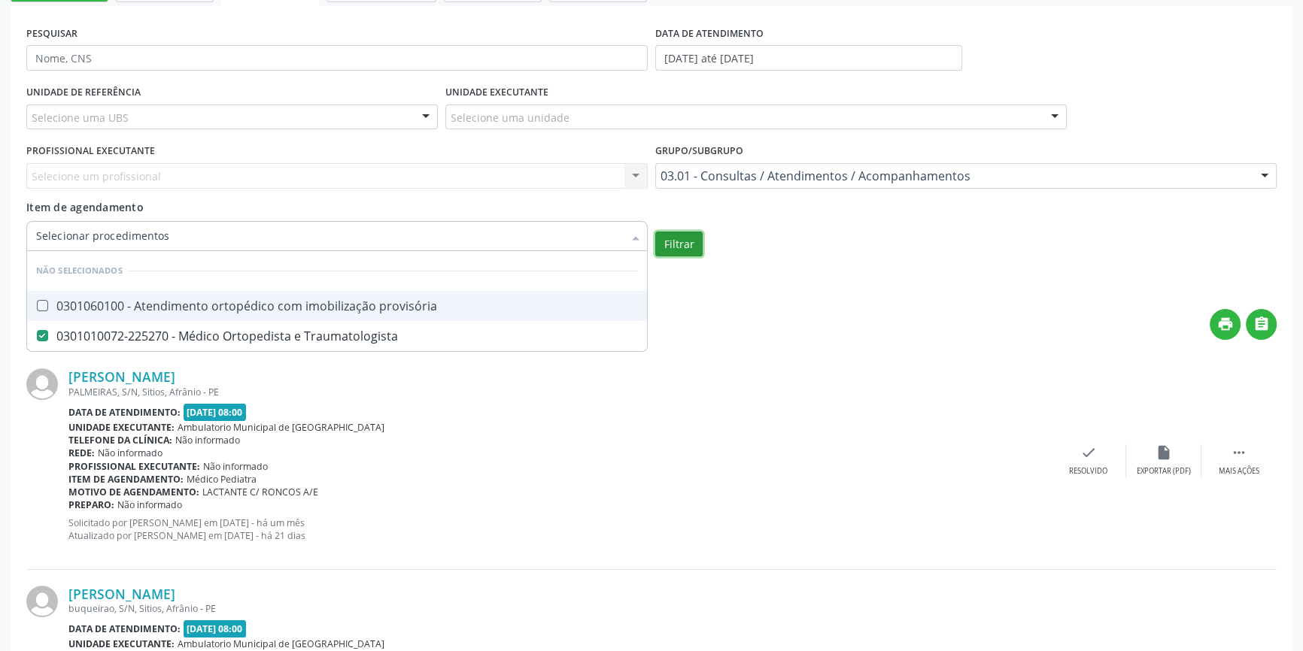
click at [691, 244] on button "Filtrar" at bounding box center [678, 245] width 47 height 26
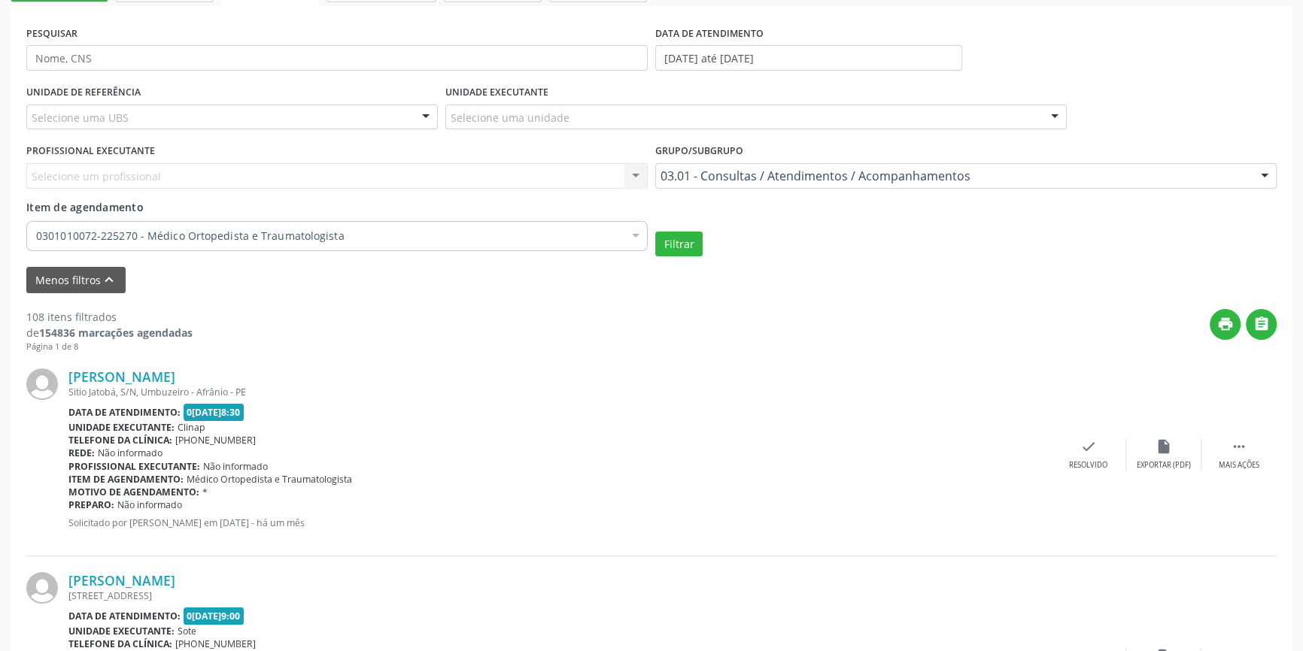
click at [161, 226] on div "0301010072-225270 - Médico Ortopedista e Traumatologista" at bounding box center [336, 236] width 621 height 30
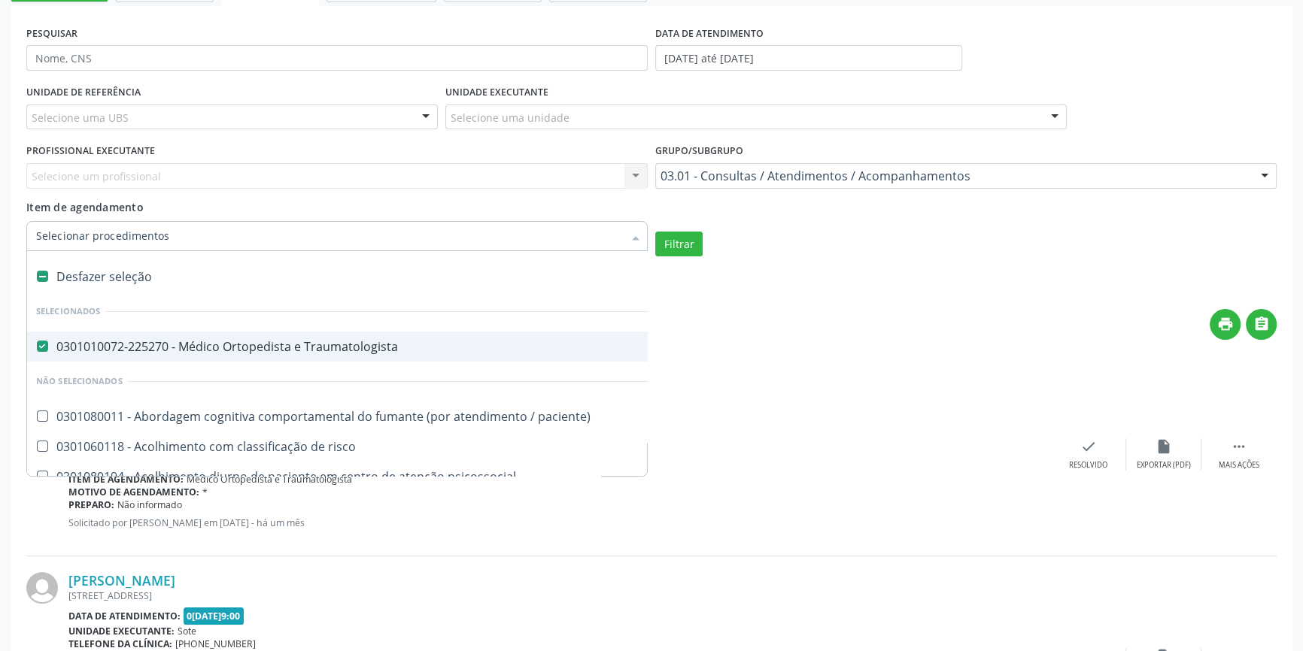
click at [102, 271] on div "Desfazer seleção" at bounding box center [822, 277] width 1590 height 30
checkbox Traumatologista "false"
click at [117, 236] on input "Item de agendamento" at bounding box center [329, 236] width 587 height 30
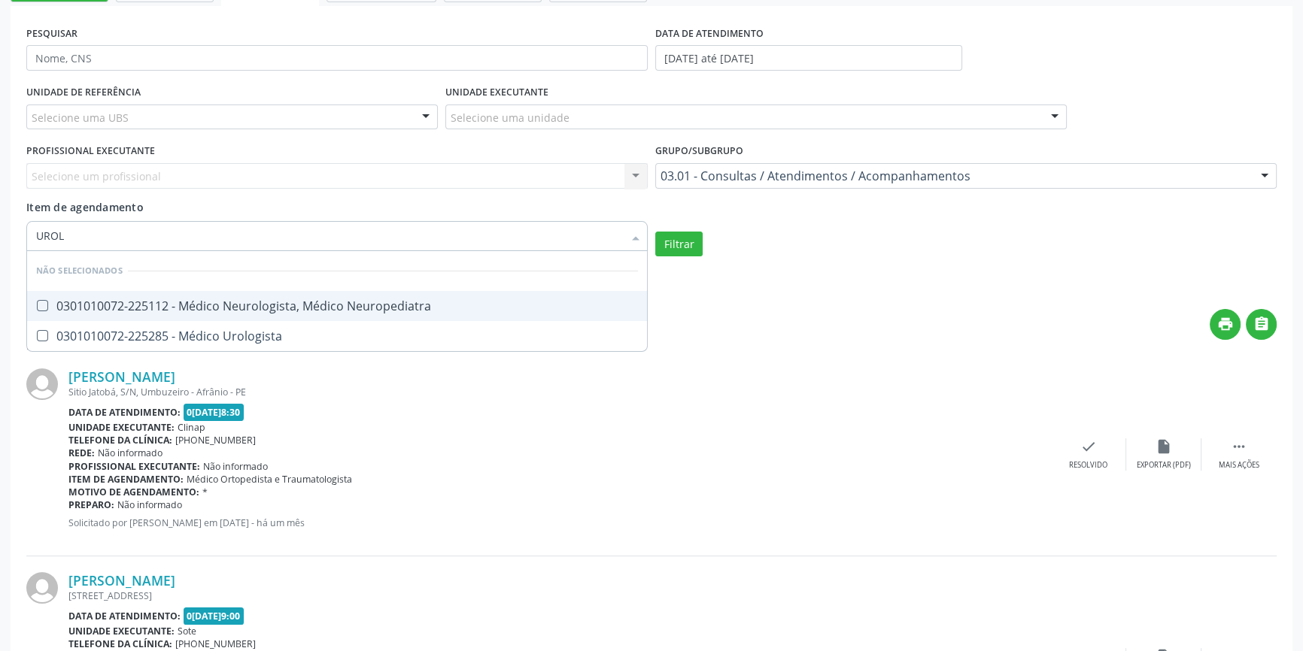
type input "UROLO"
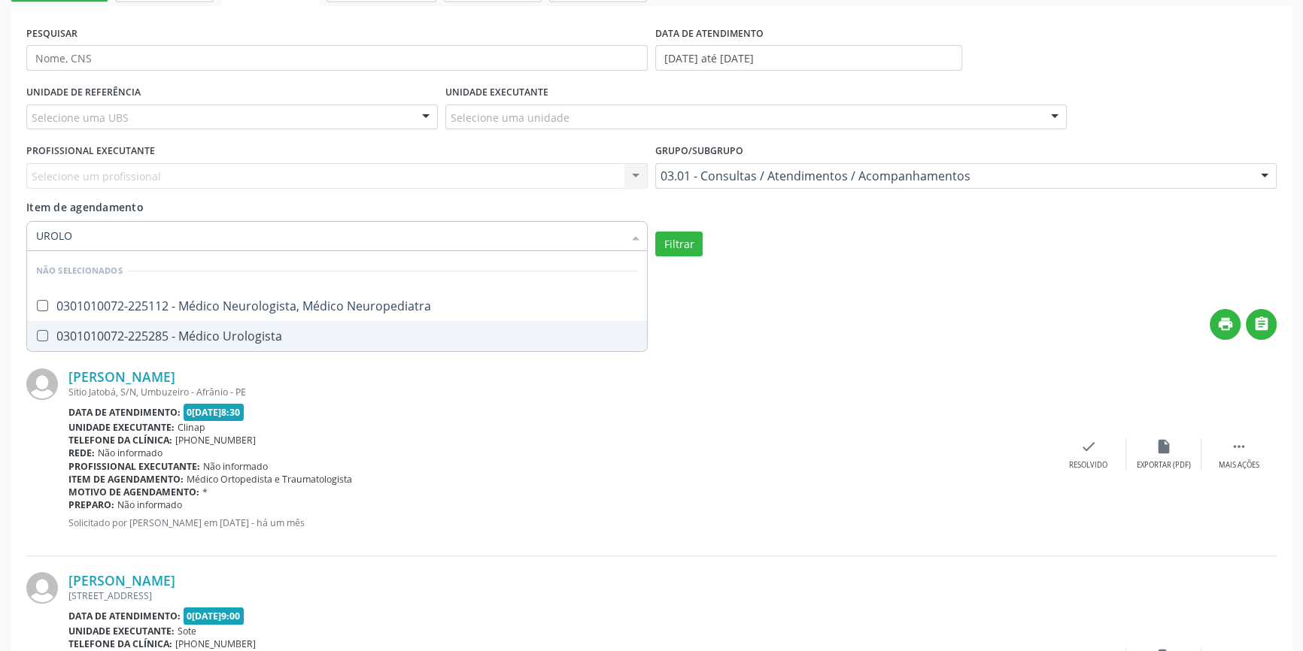
click at [89, 336] on div "0301010072-225285 - Médico Urologista" at bounding box center [337, 336] width 602 height 12
checkbox Urologista "true"
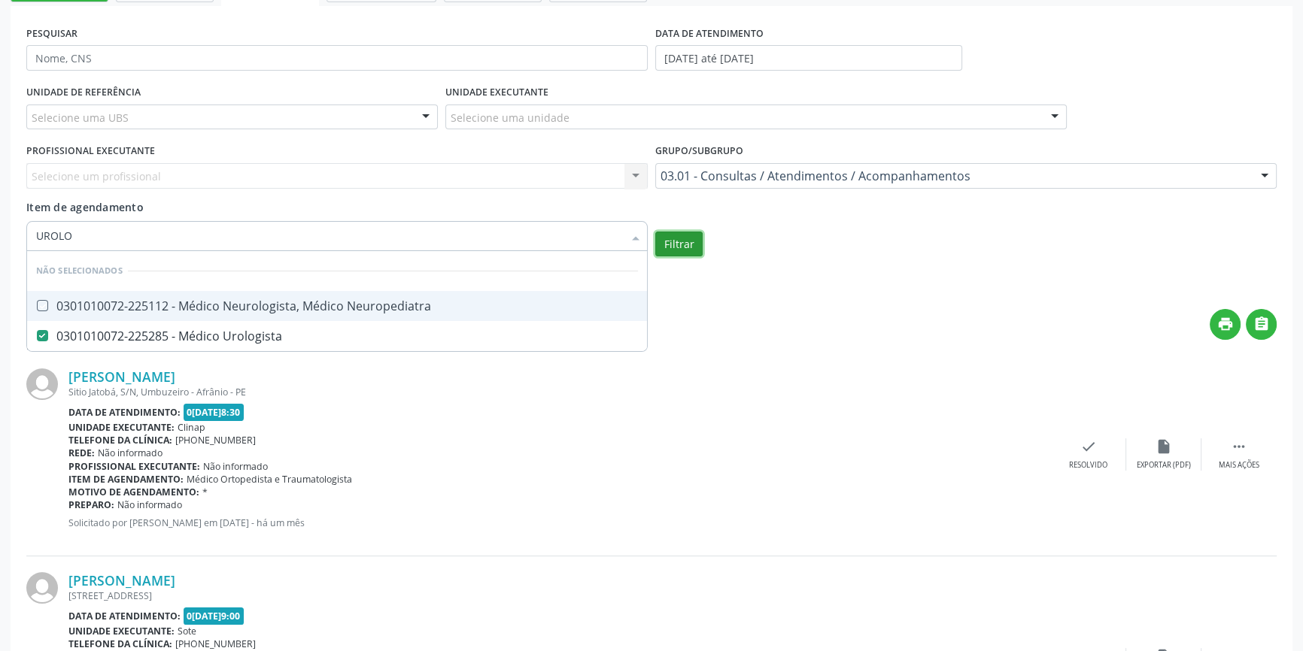
checkbox Neuropediatra "true"
click at [688, 241] on button "Filtrar" at bounding box center [678, 245] width 47 height 26
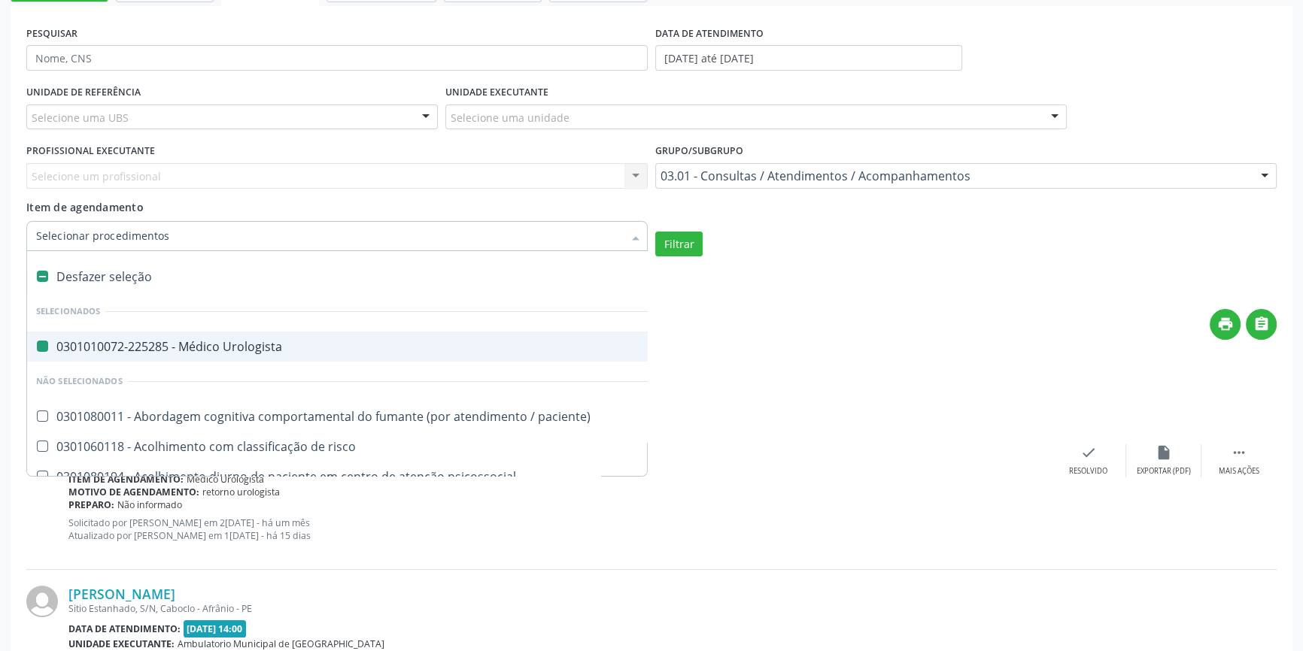
type input "N"
checkbox Urologista "false"
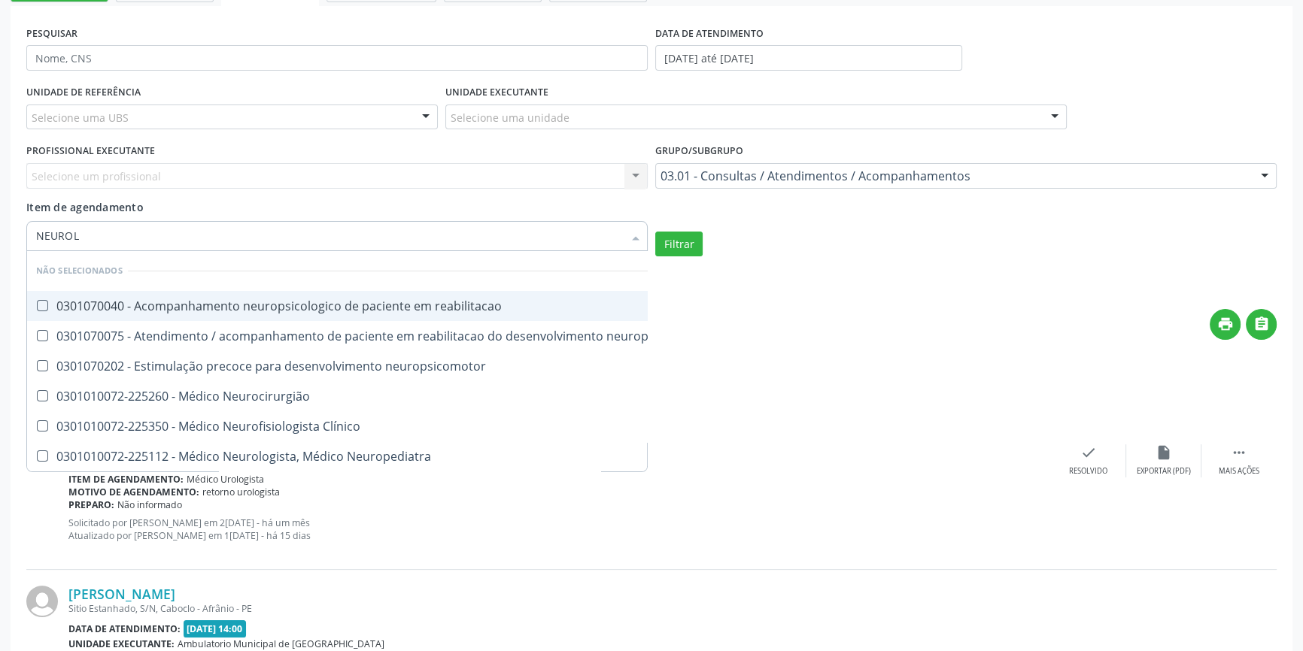
type input "NEUROLO"
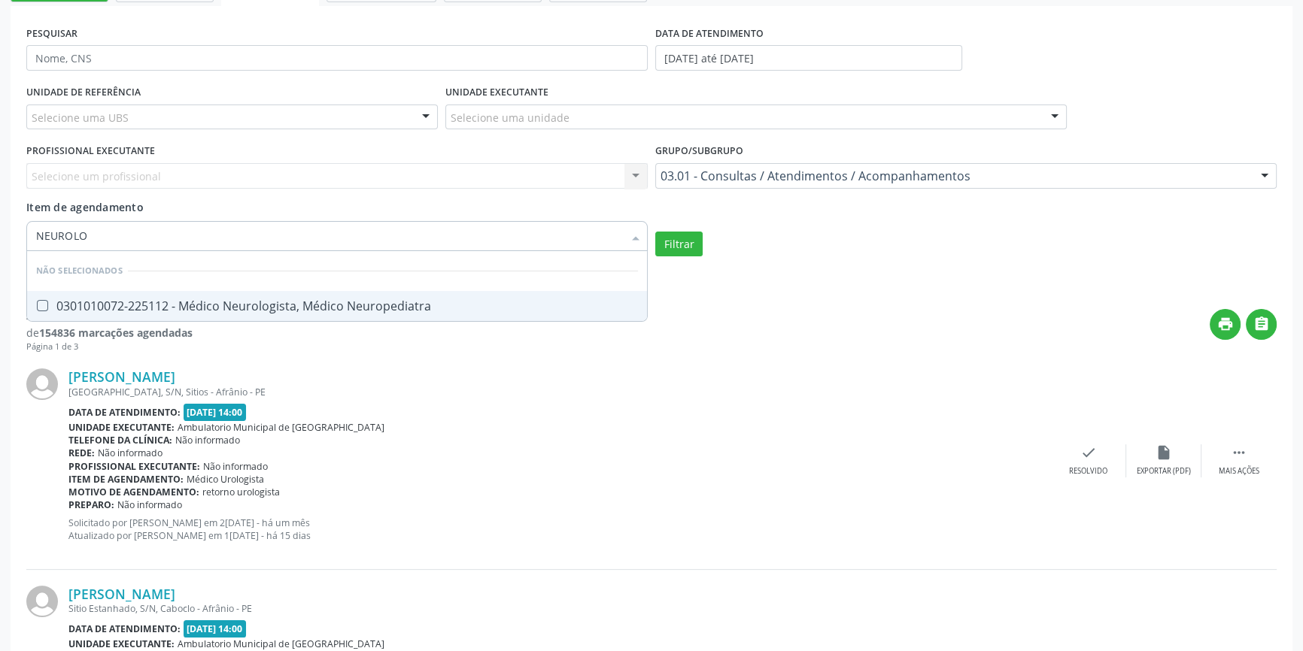
click at [135, 305] on div "0301010072-225112 - Médico Neurologista, Médico Neuropediatra" at bounding box center [337, 306] width 602 height 12
checkbox Neuropediatra "true"
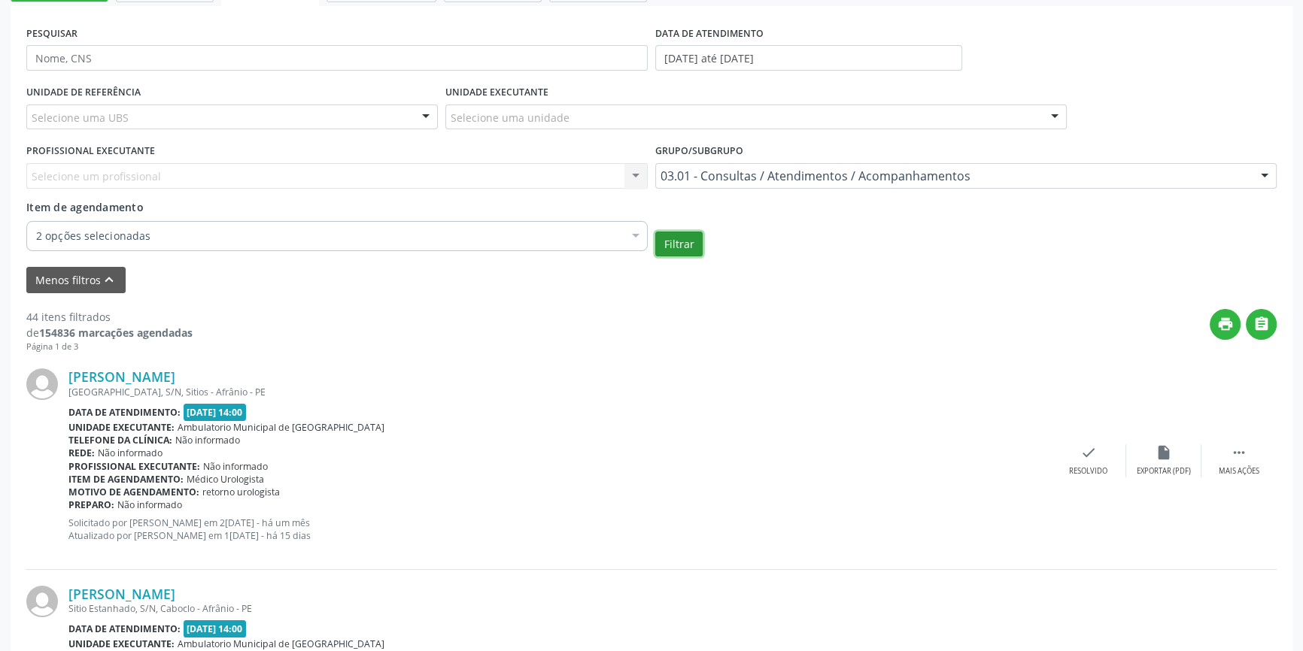
click at [688, 237] on button "Filtrar" at bounding box center [678, 245] width 47 height 26
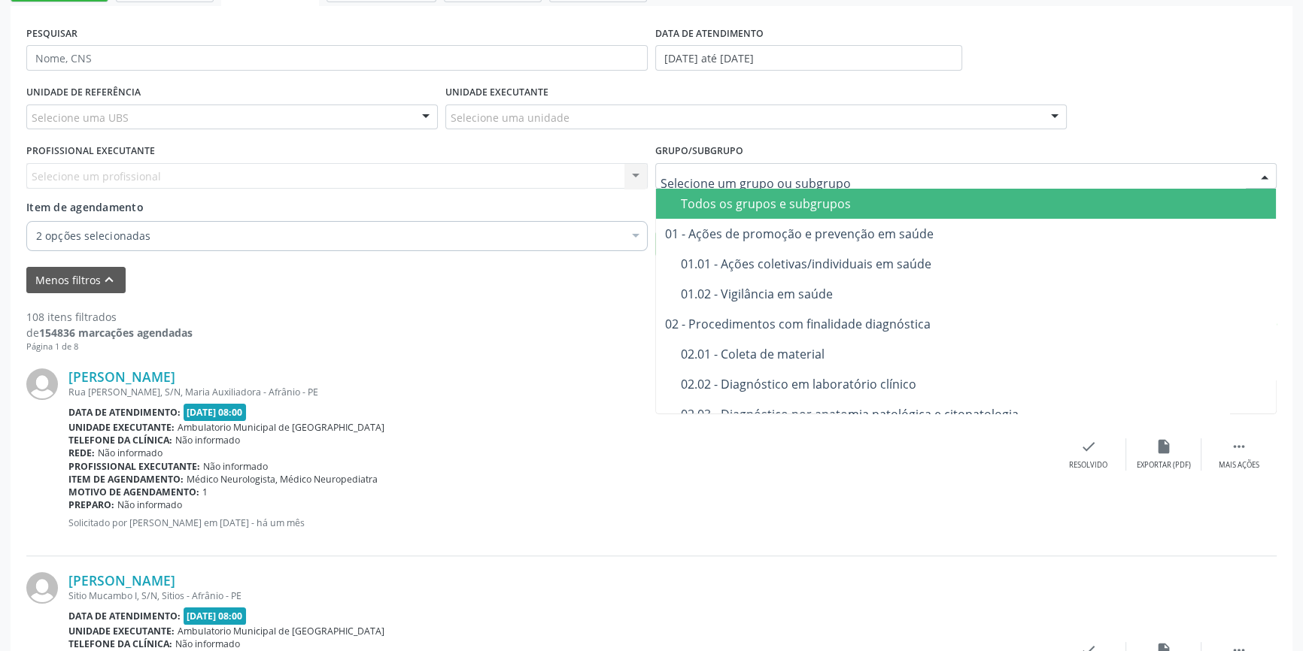
click at [733, 202] on div "Todos os grupos e subgrupos" at bounding box center [974, 204] width 586 height 12
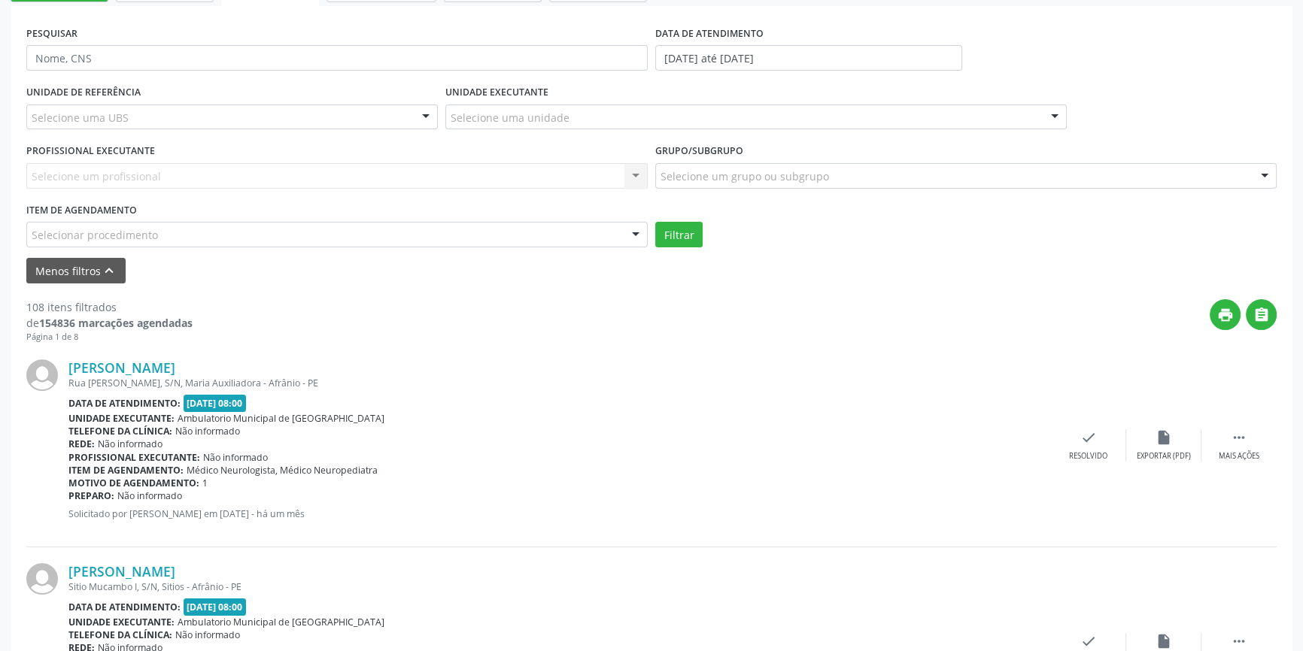
click at [733, 202] on div "Todos os grupos e subgrupos" at bounding box center [974, 204] width 586 height 12
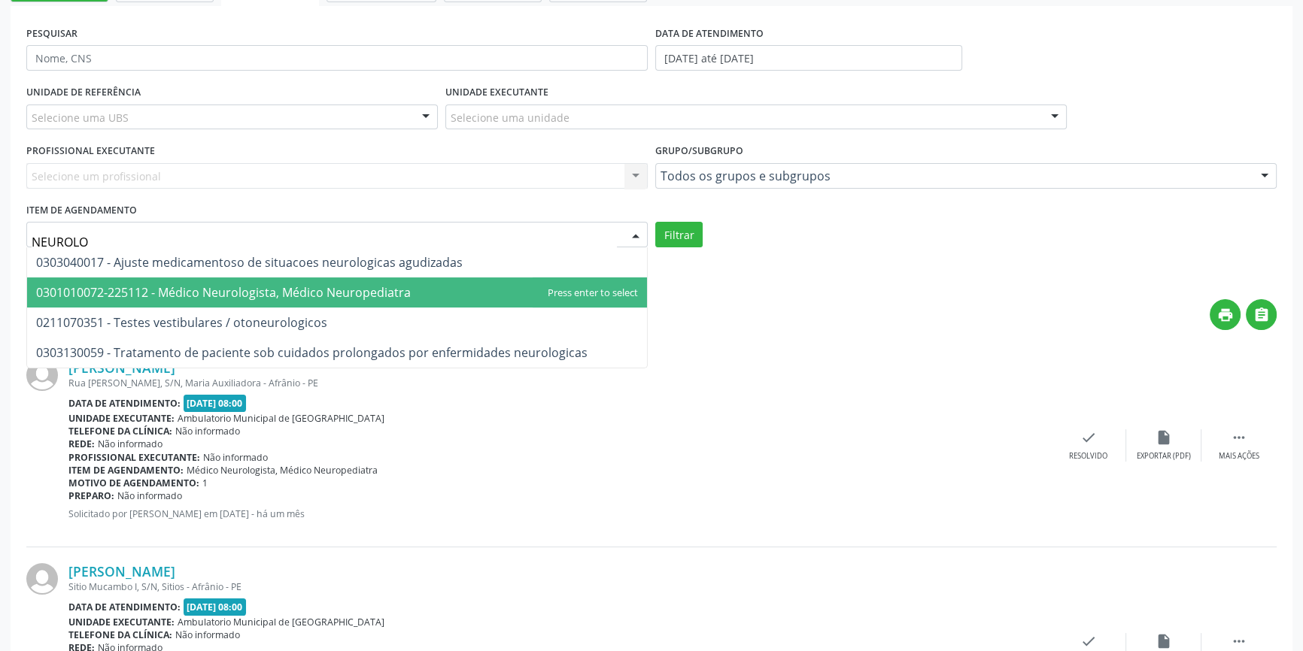
click at [205, 291] on span "0301010072-225112 - Médico Neurologista, Médico Neuropediatra" at bounding box center [223, 292] width 375 height 17
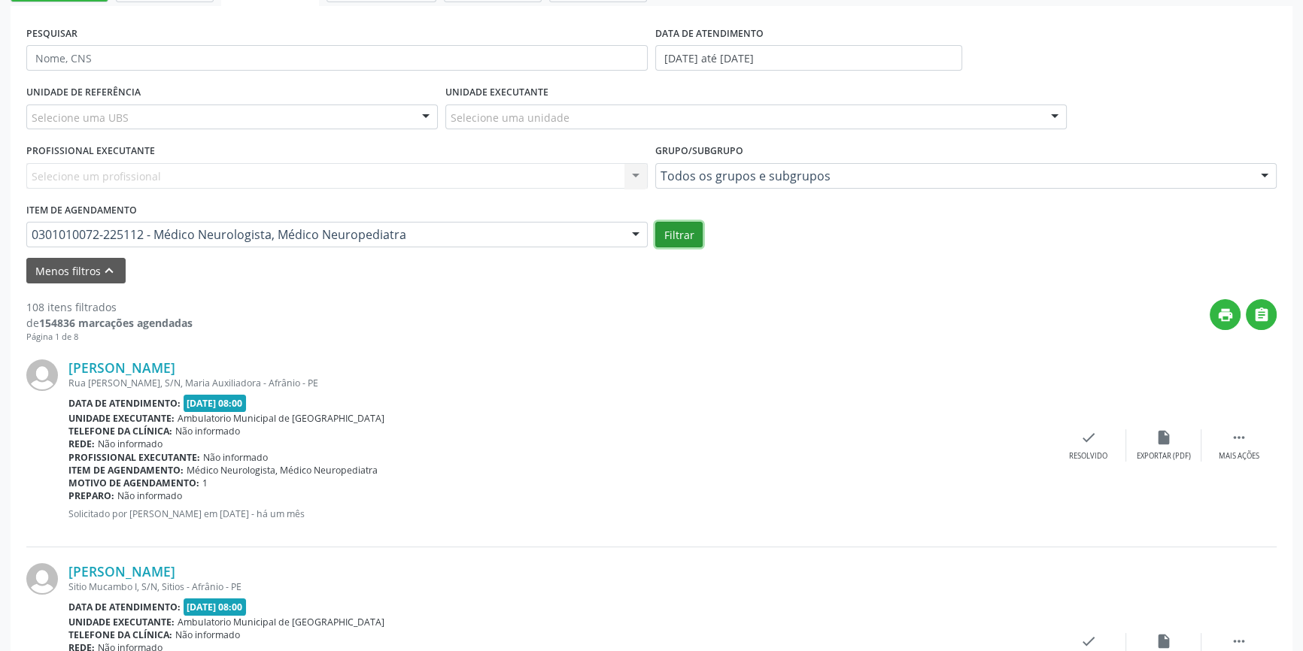
click at [699, 232] on button "Filtrar" at bounding box center [678, 235] width 47 height 26
click at [256, 202] on div "Item de agendamento 0301010072-225112 - Médico Neurologista, Médico Neuropediat…" at bounding box center [336, 223] width 621 height 48
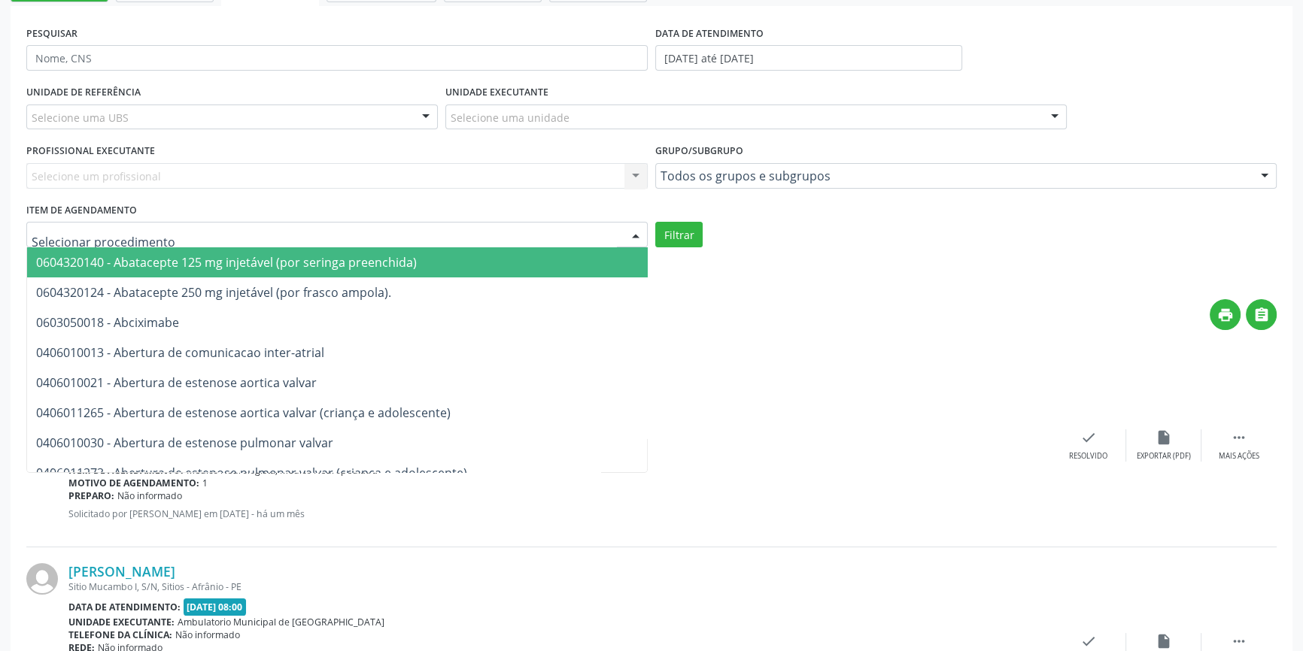
click at [815, 260] on div "Menos filtros keyboard_arrow_up" at bounding box center [652, 271] width 1258 height 26
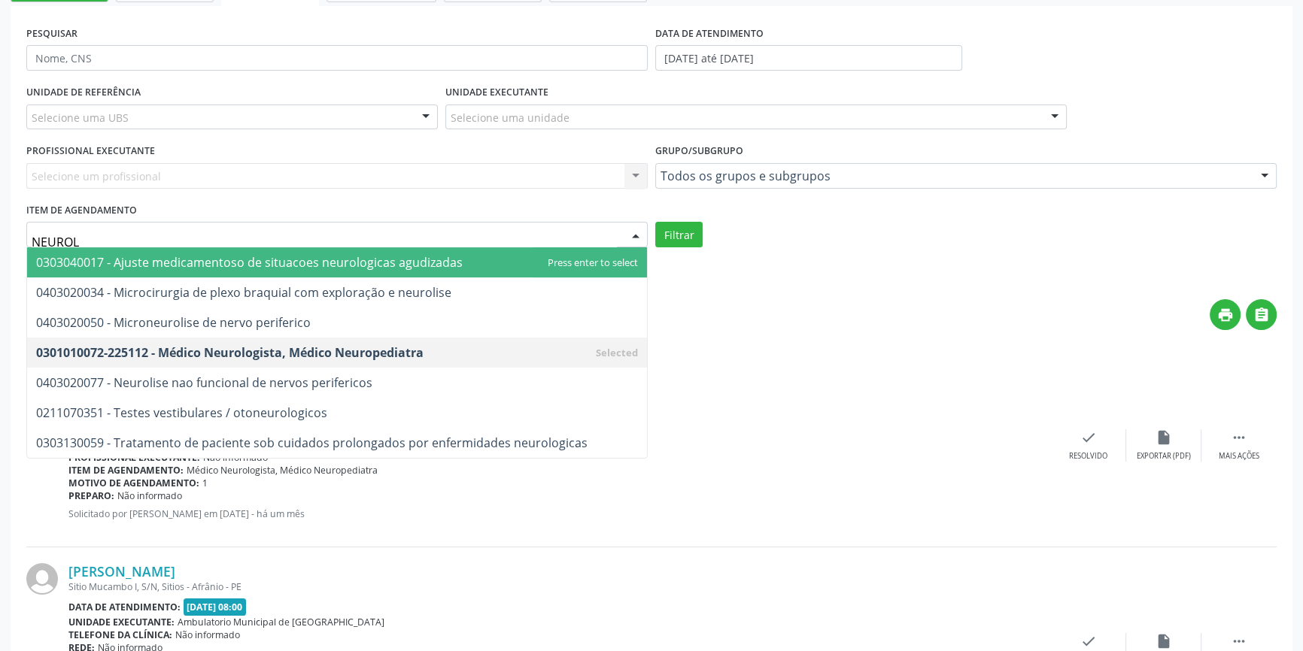
type input "NEUROLO"
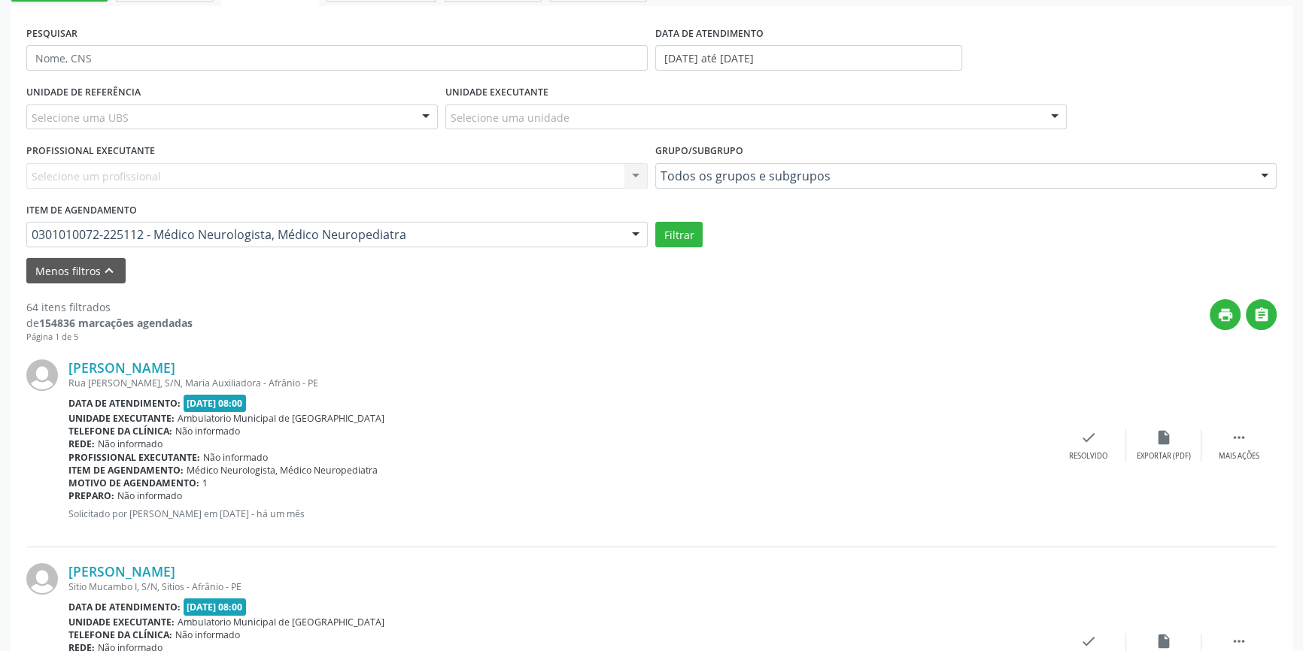
click at [764, 159] on div "Grupo/Subgrupo Todos os grupos e subgrupos Todos os grupos e subgrupos 01 - Açõ…" at bounding box center [965, 164] width 621 height 48
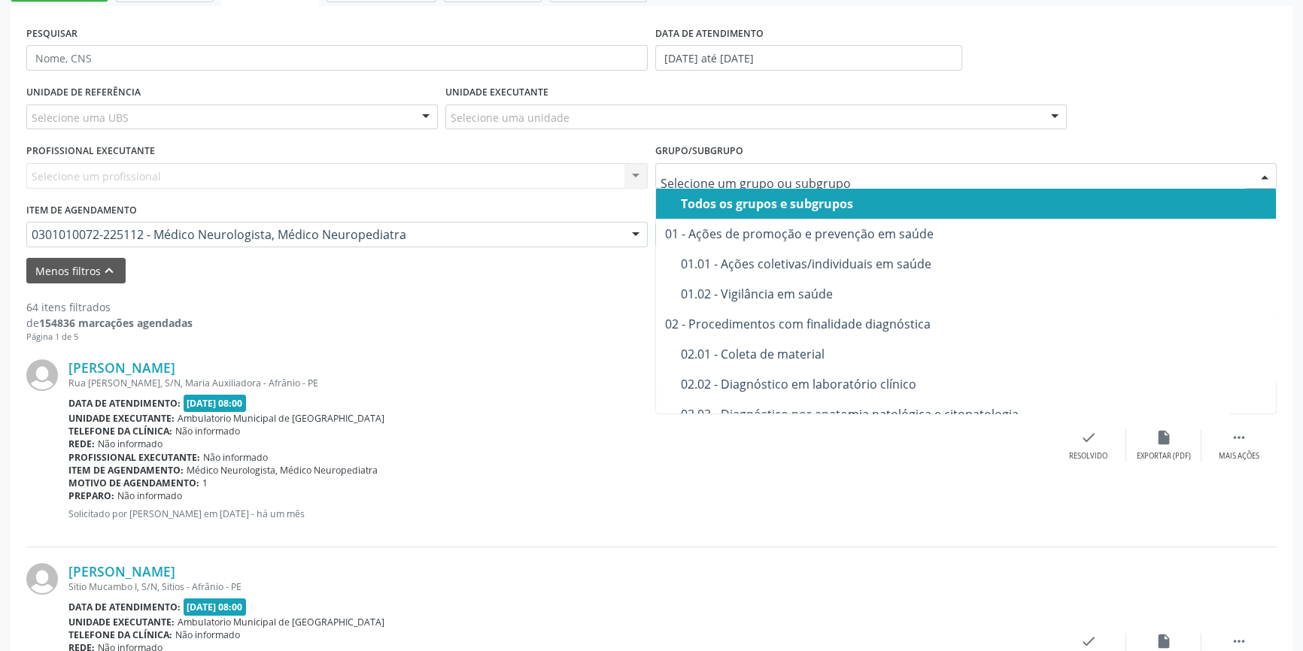
click at [749, 200] on div "Todos os grupos e subgrupos" at bounding box center [974, 204] width 586 height 12
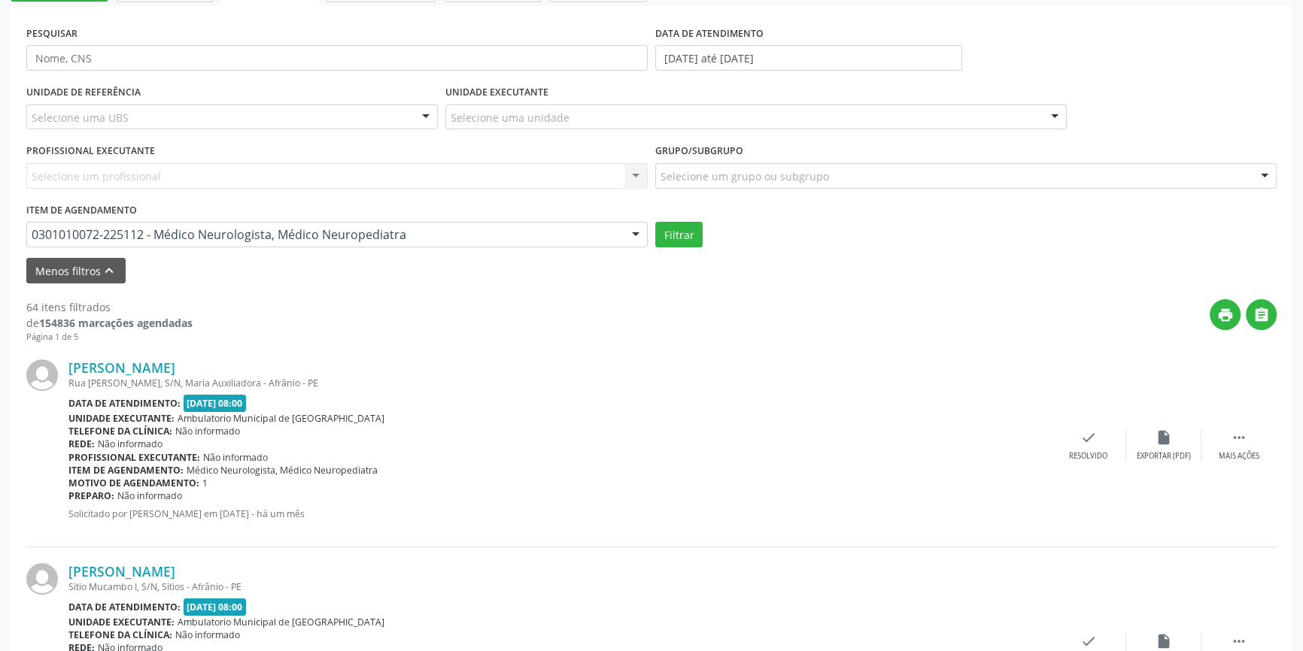
click at [72, 226] on div "0301010072-225112 - Médico Neurologista, Médico Neuropediatra" at bounding box center [336, 235] width 621 height 26
click at [683, 235] on button "Filtrar" at bounding box center [678, 235] width 47 height 26
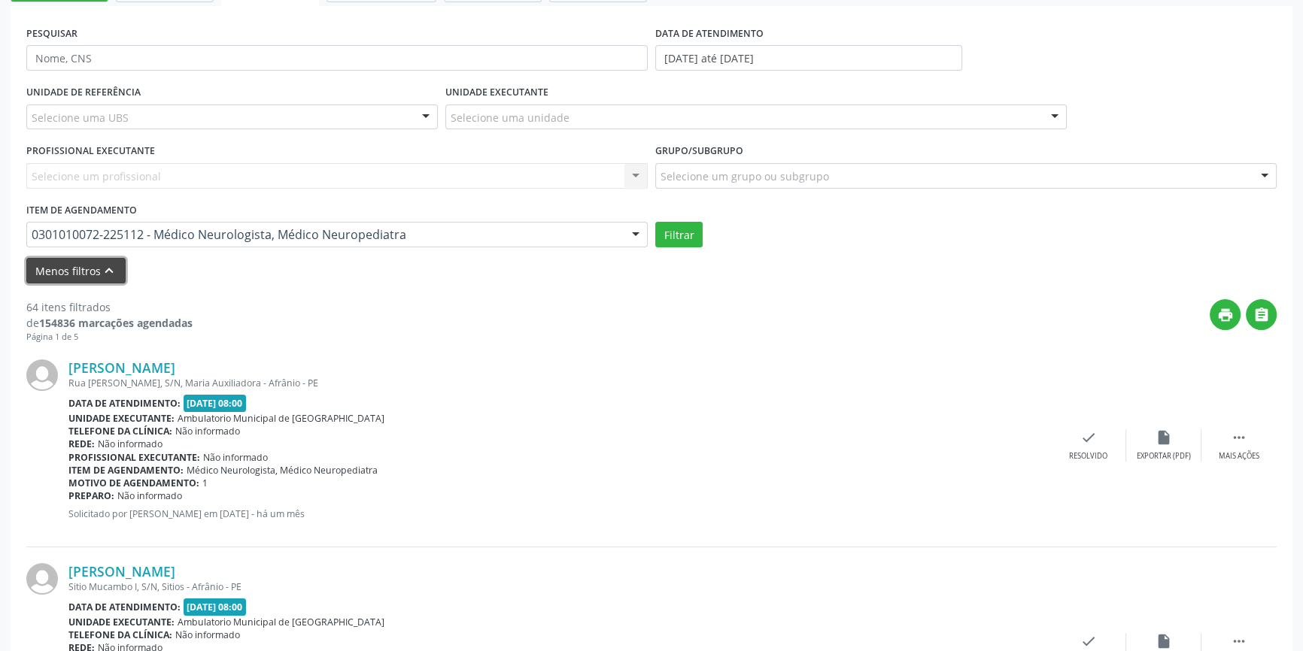
click at [87, 270] on button "Menos filtros keyboard_arrow_up" at bounding box center [75, 271] width 99 height 26
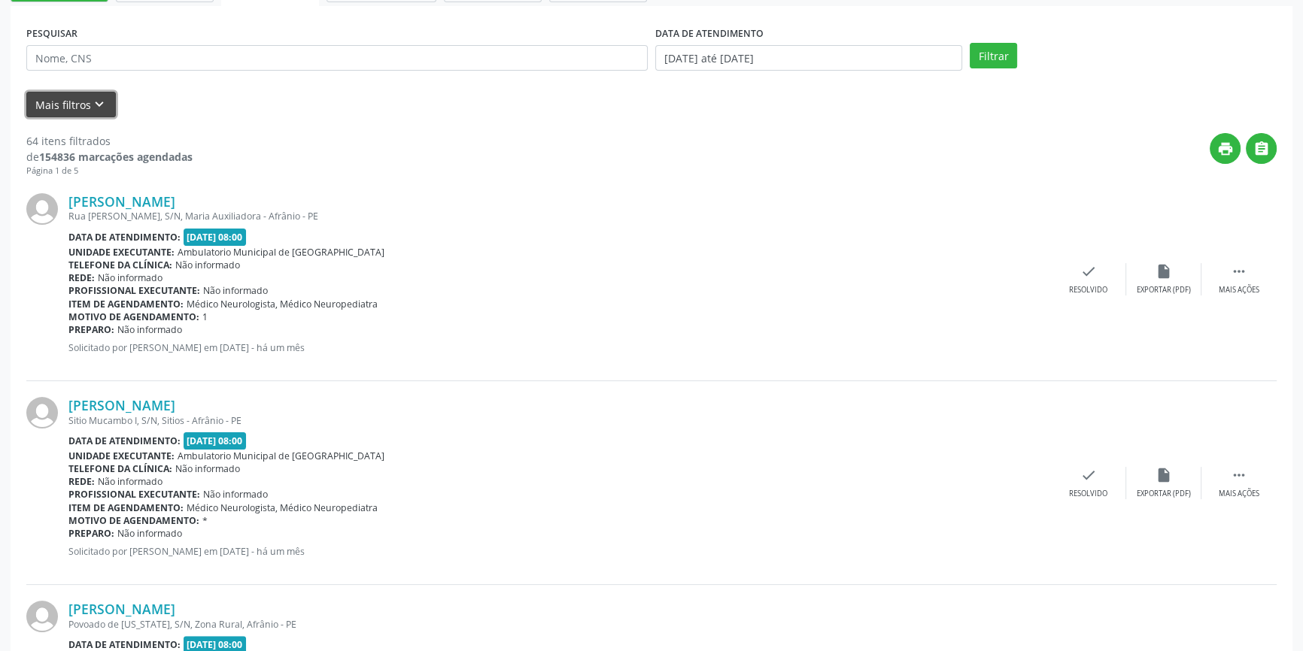
scroll to position [136, 0]
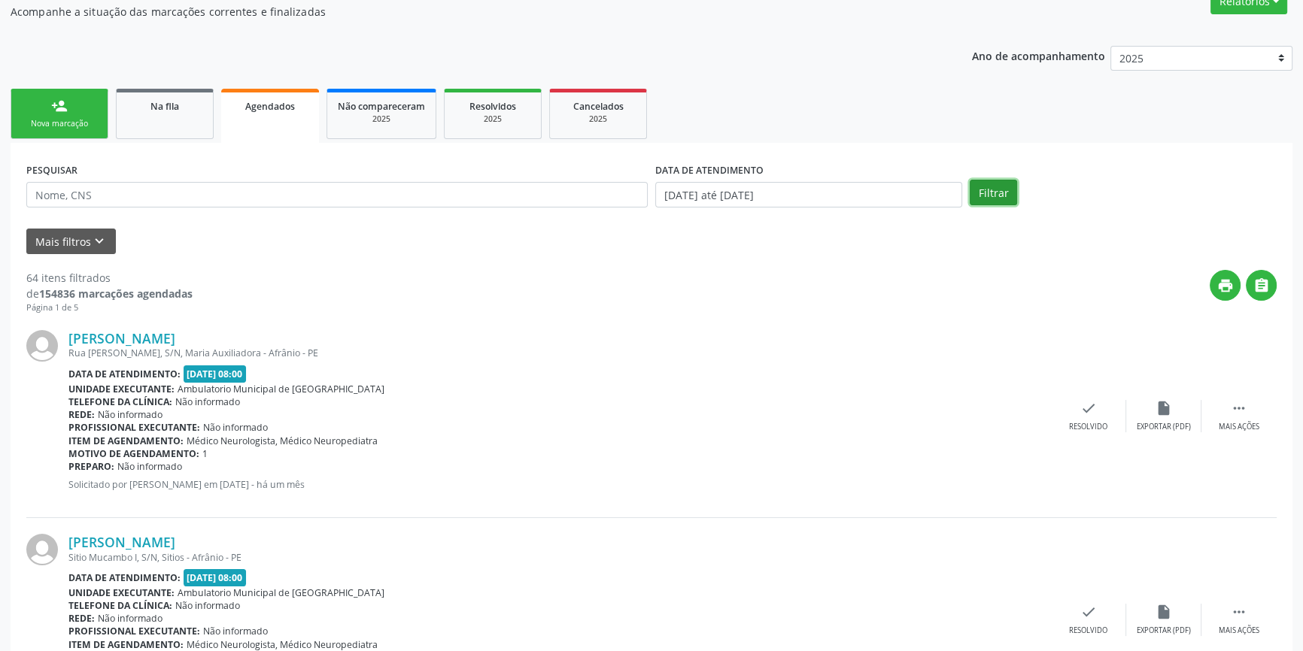
click at [998, 194] on button "Filtrar" at bounding box center [993, 193] width 47 height 26
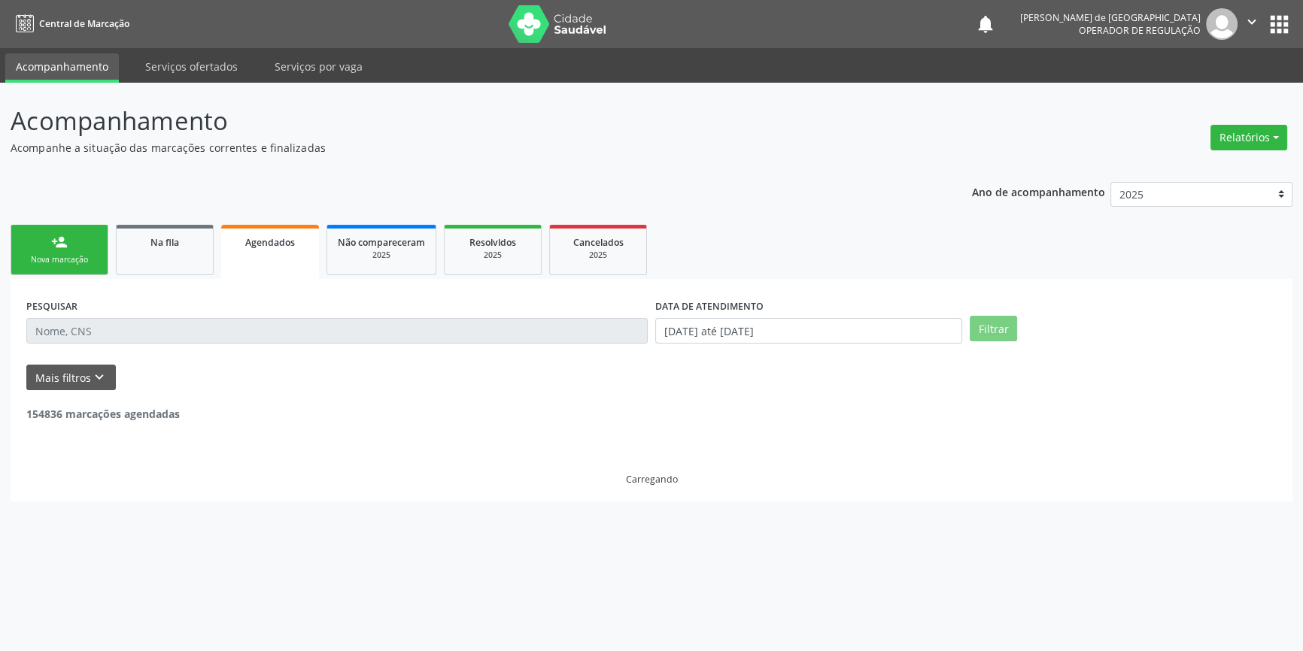
scroll to position [0, 0]
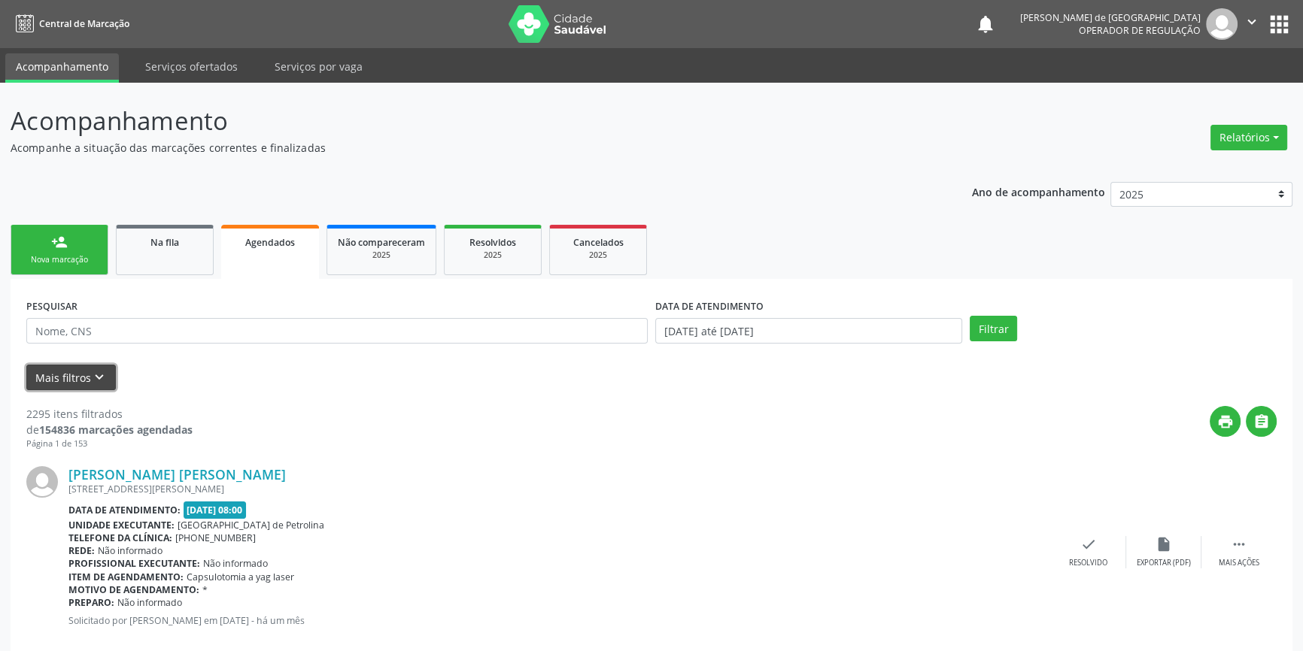
click at [94, 373] on icon "keyboard_arrow_down" at bounding box center [99, 377] width 17 height 17
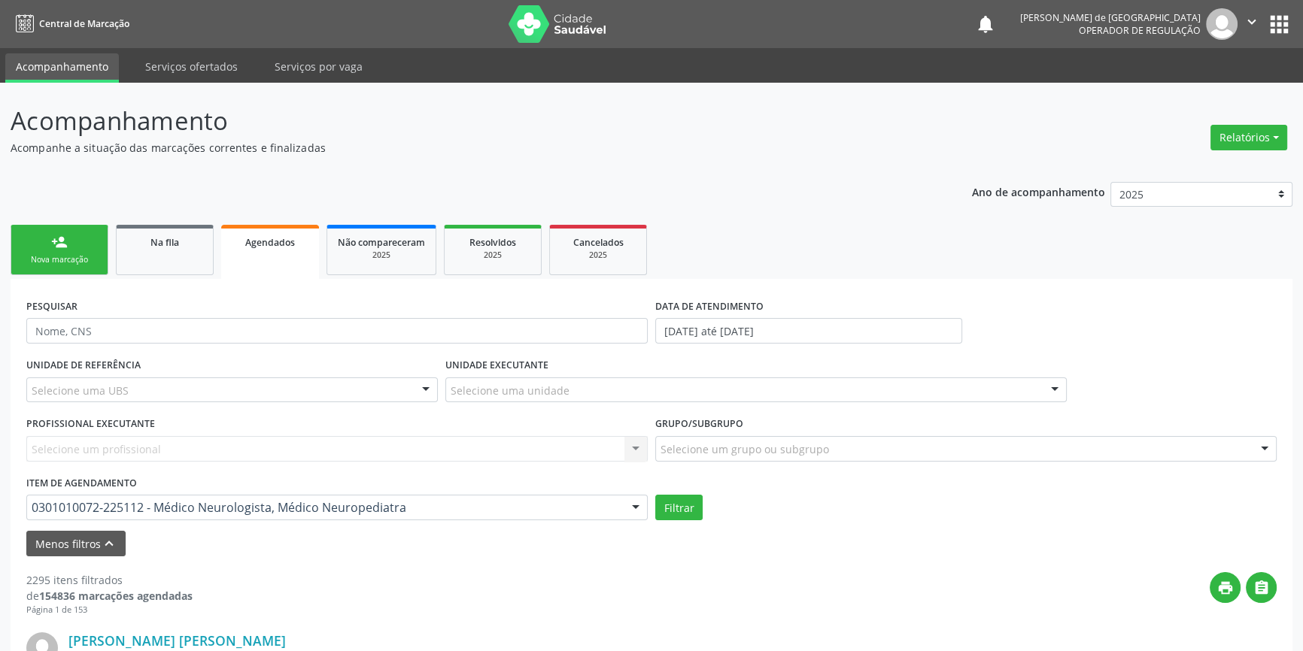
click at [293, 255] on link "Agendados" at bounding box center [270, 252] width 98 height 54
click at [194, 244] on div "Na fila" at bounding box center [164, 242] width 75 height 16
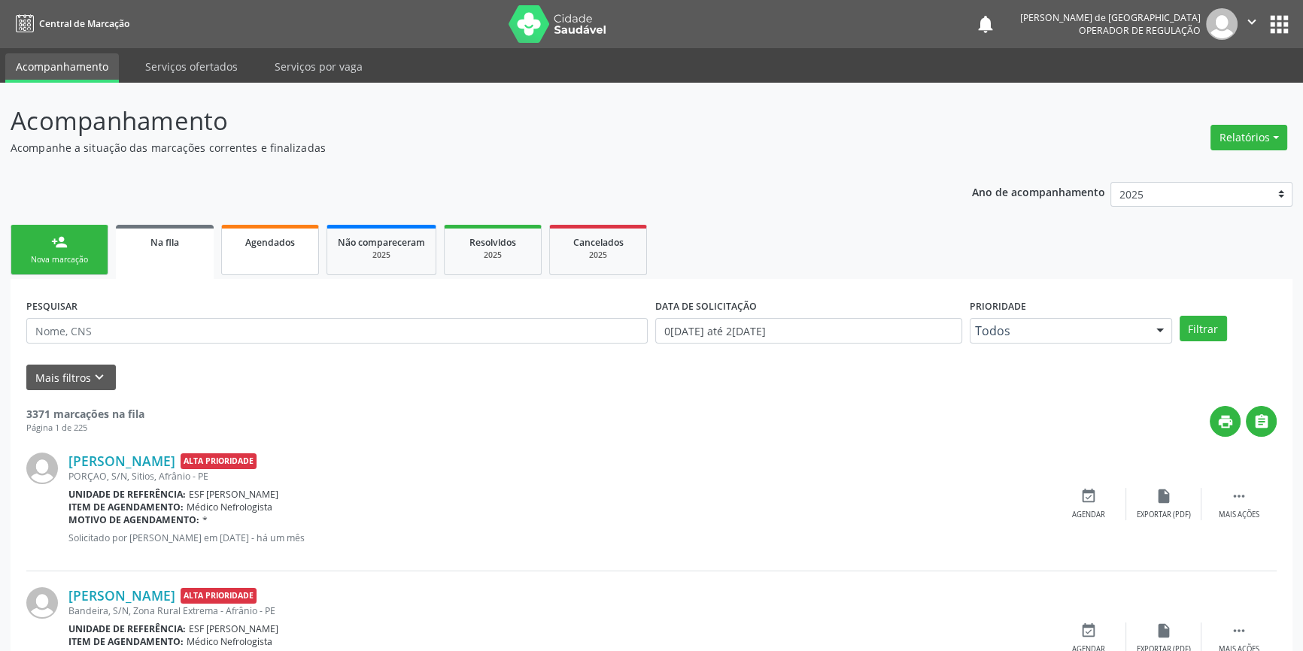
click at [261, 239] on span "Agendados" at bounding box center [270, 242] width 50 height 13
select select "7"
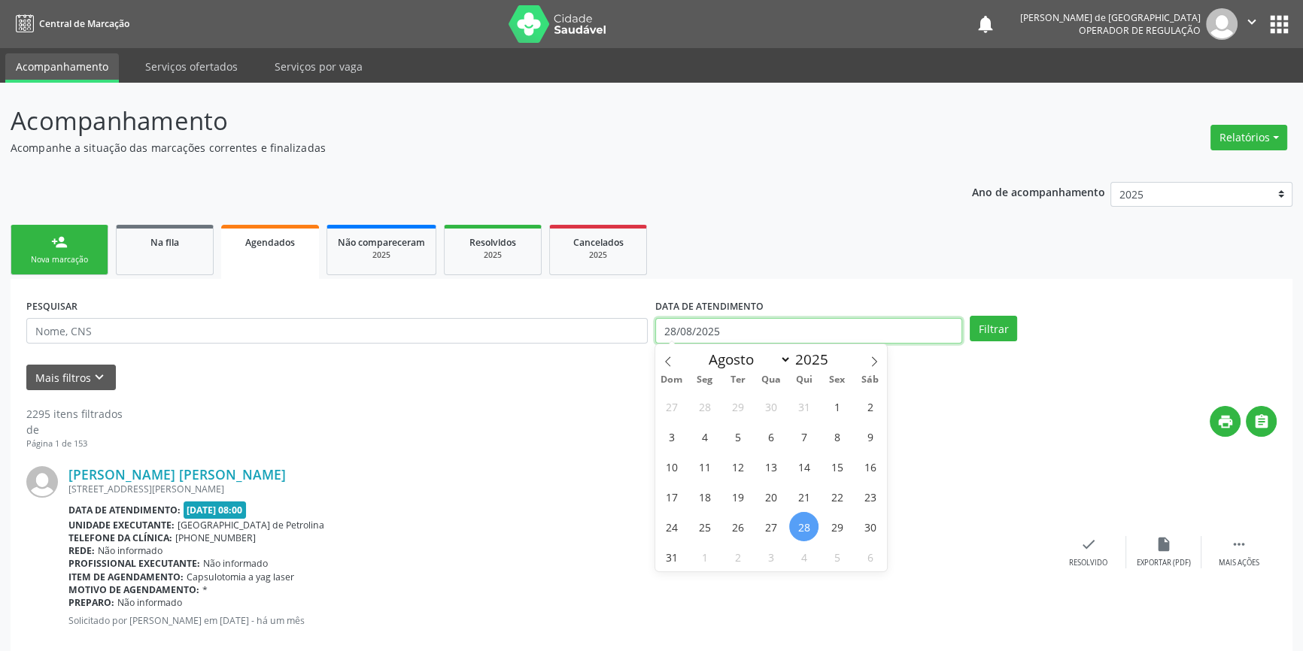
click at [749, 324] on input "28/08/2025" at bounding box center [808, 331] width 307 height 26
click at [840, 409] on span "1" at bounding box center [836, 406] width 29 height 29
type input "[DATE]"
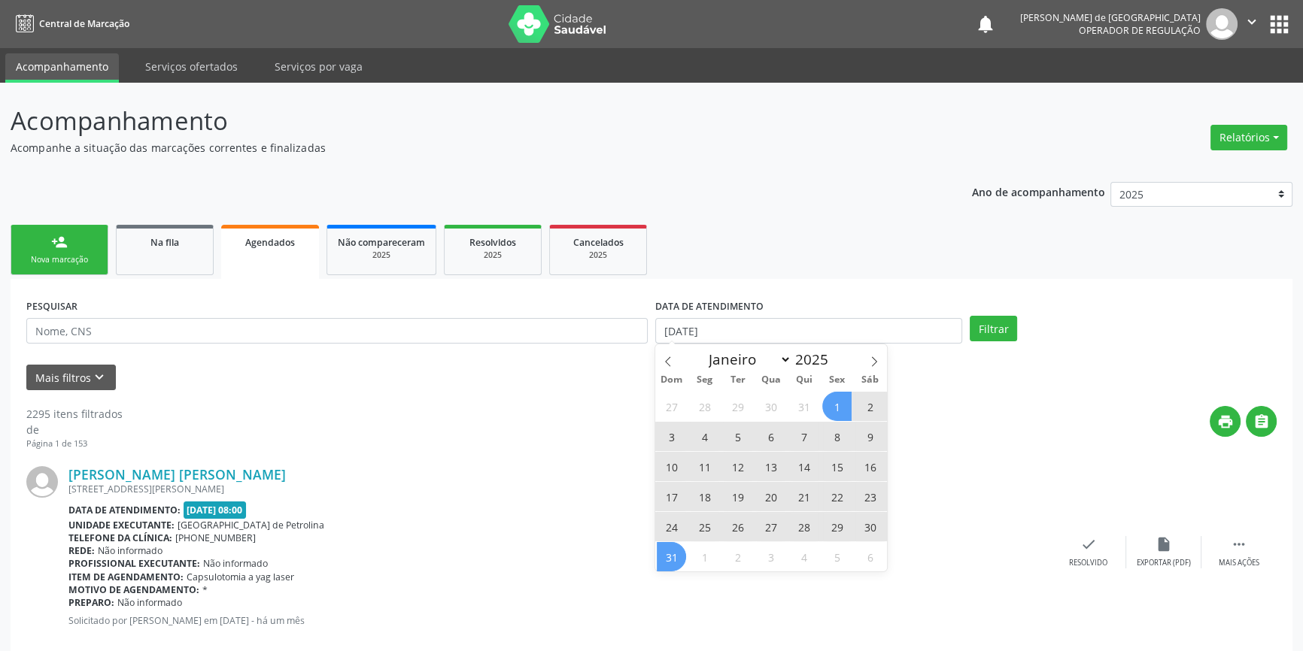
click at [669, 563] on span "31" at bounding box center [671, 556] width 29 height 29
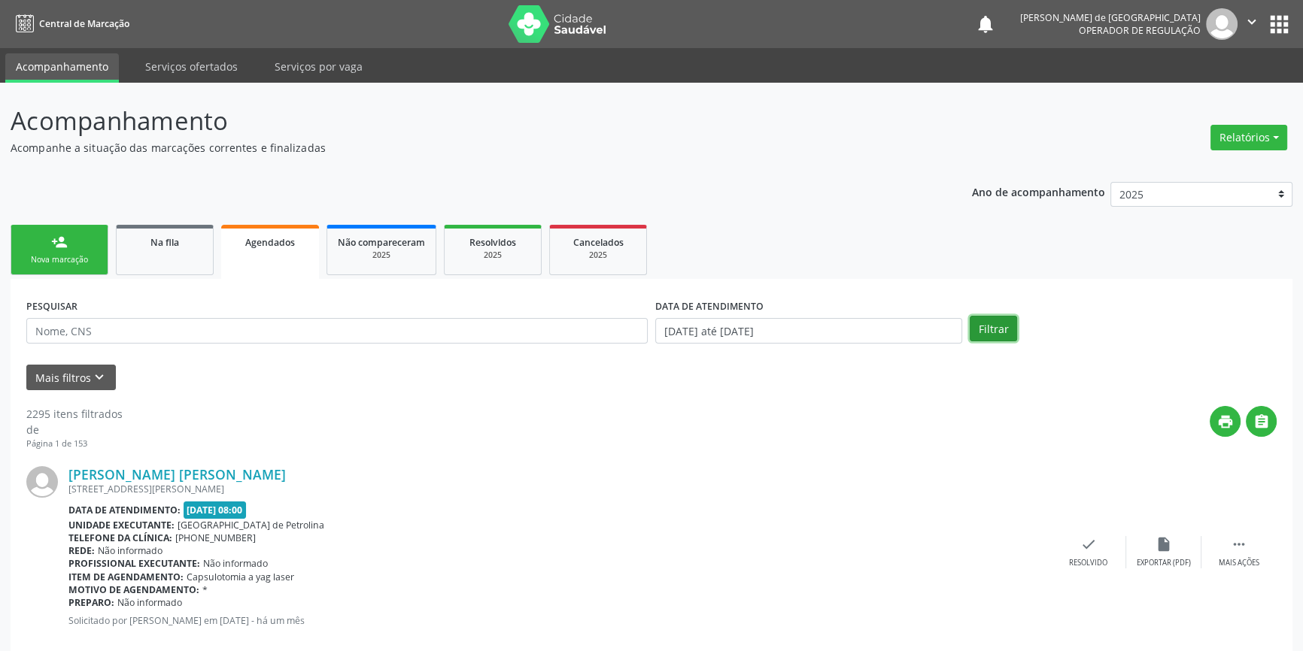
click at [989, 331] on button "Filtrar" at bounding box center [993, 329] width 47 height 26
click at [50, 380] on button "Mais filtros keyboard_arrow_down" at bounding box center [71, 378] width 90 height 26
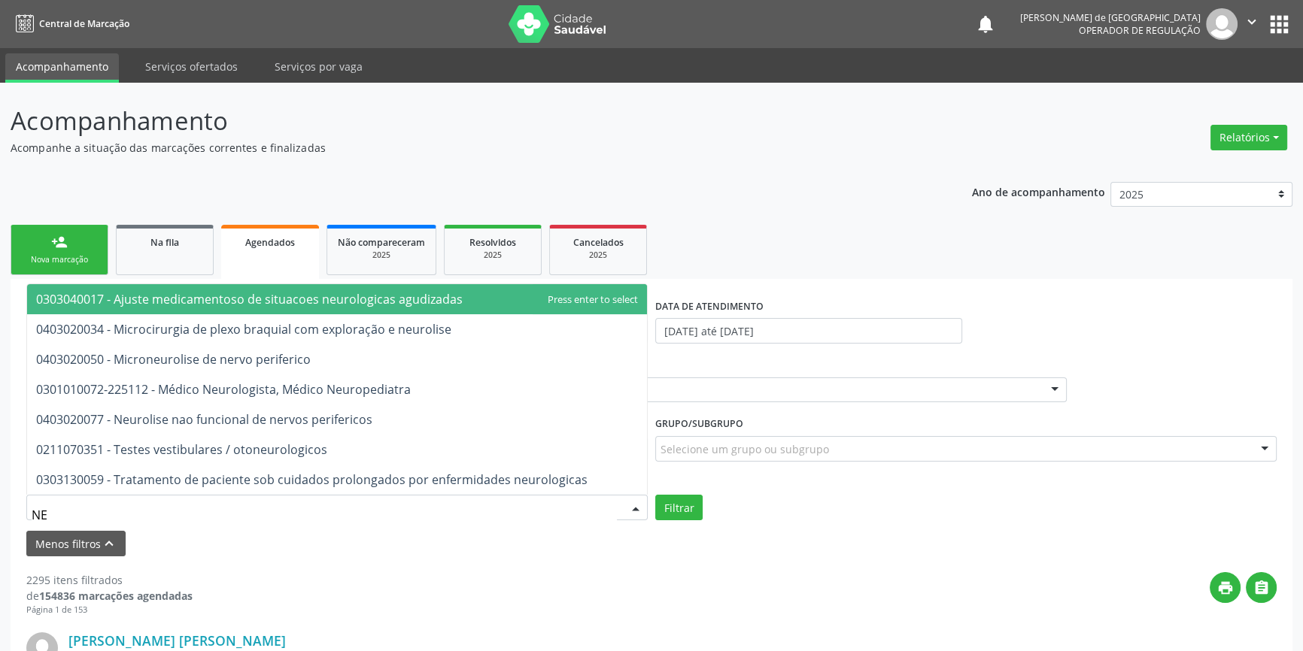
type input "N"
type input "NEUROLO"
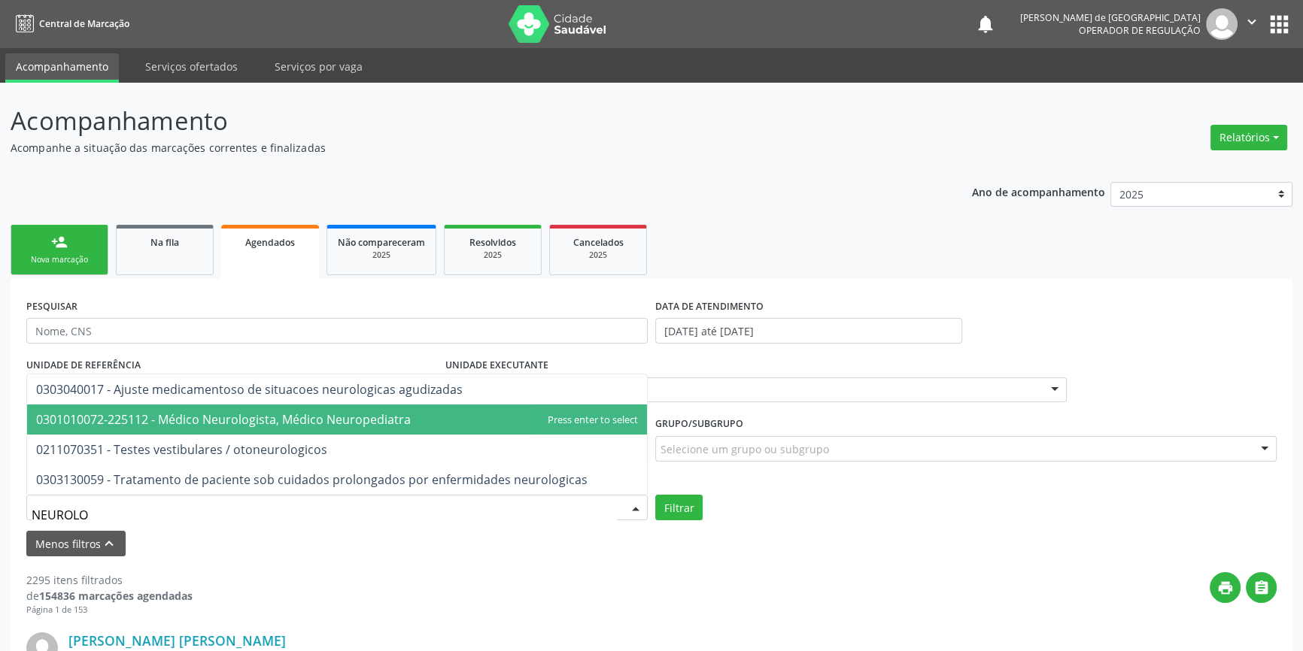
click at [214, 418] on span "0301010072-225112 - Médico Neurologista, Médico Neuropediatra" at bounding box center [223, 420] width 375 height 17
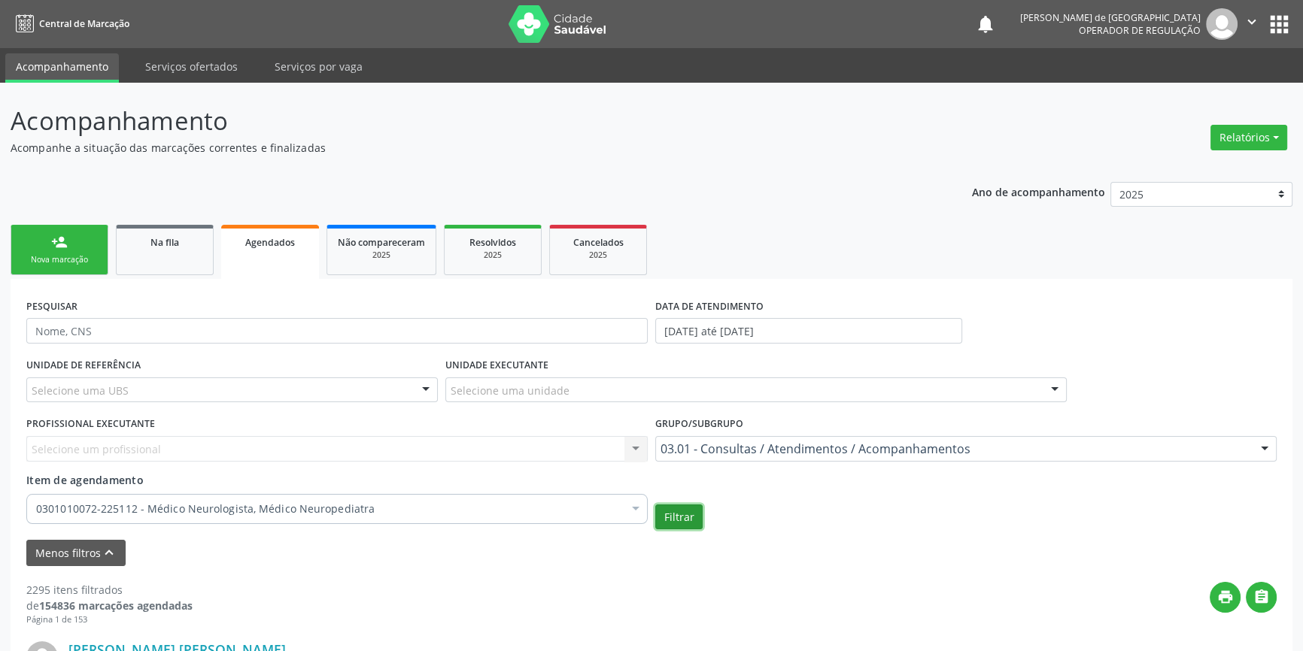
click at [687, 515] on button "Filtrar" at bounding box center [678, 518] width 47 height 26
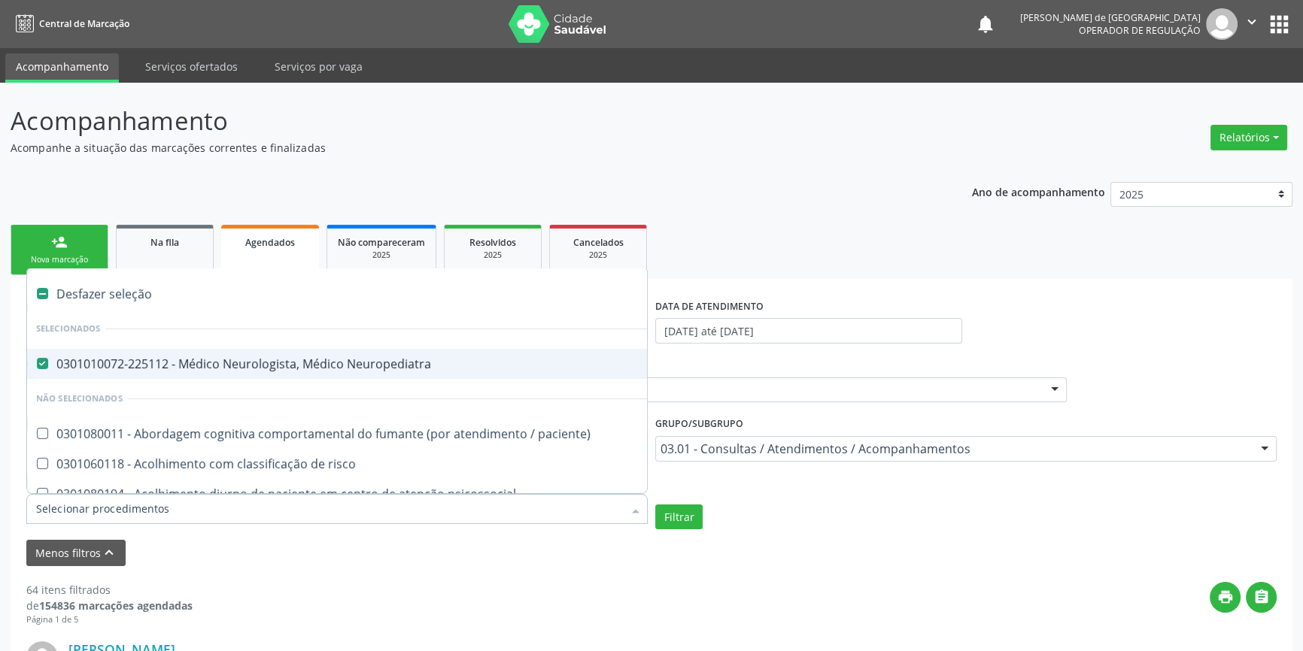
click at [41, 290] on label at bounding box center [42, 293] width 11 height 11
checkbox Neuropediatra "false"
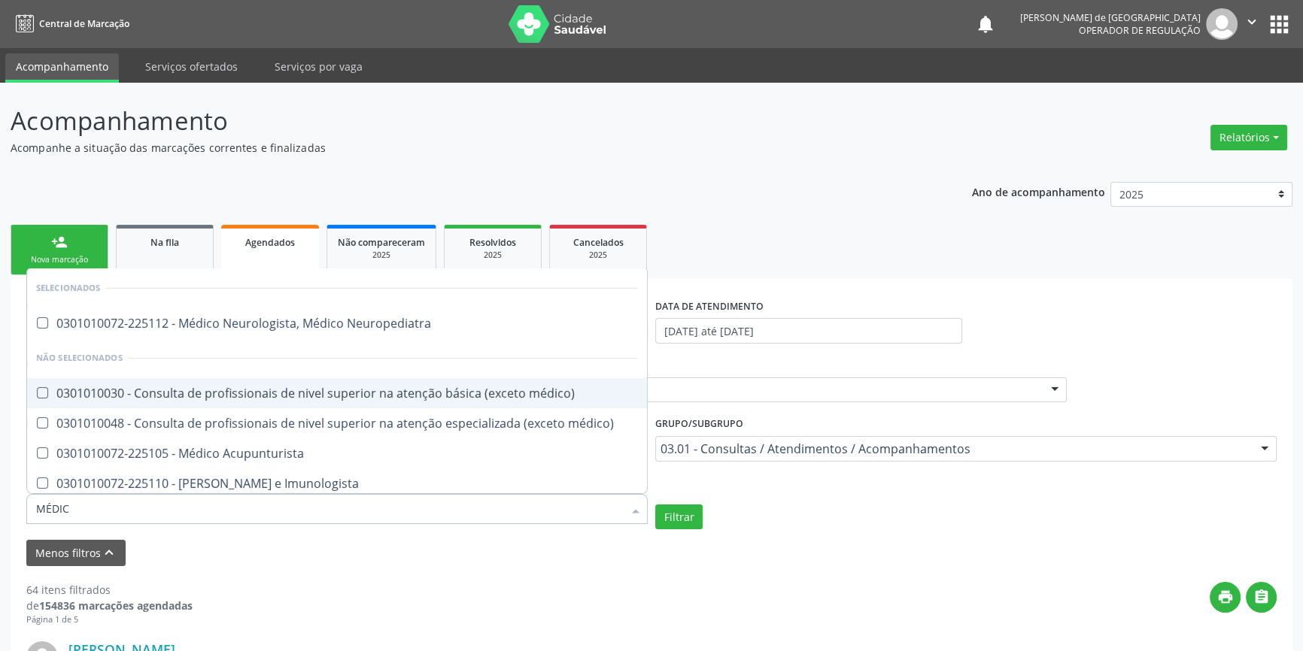
type input "MÉDICO"
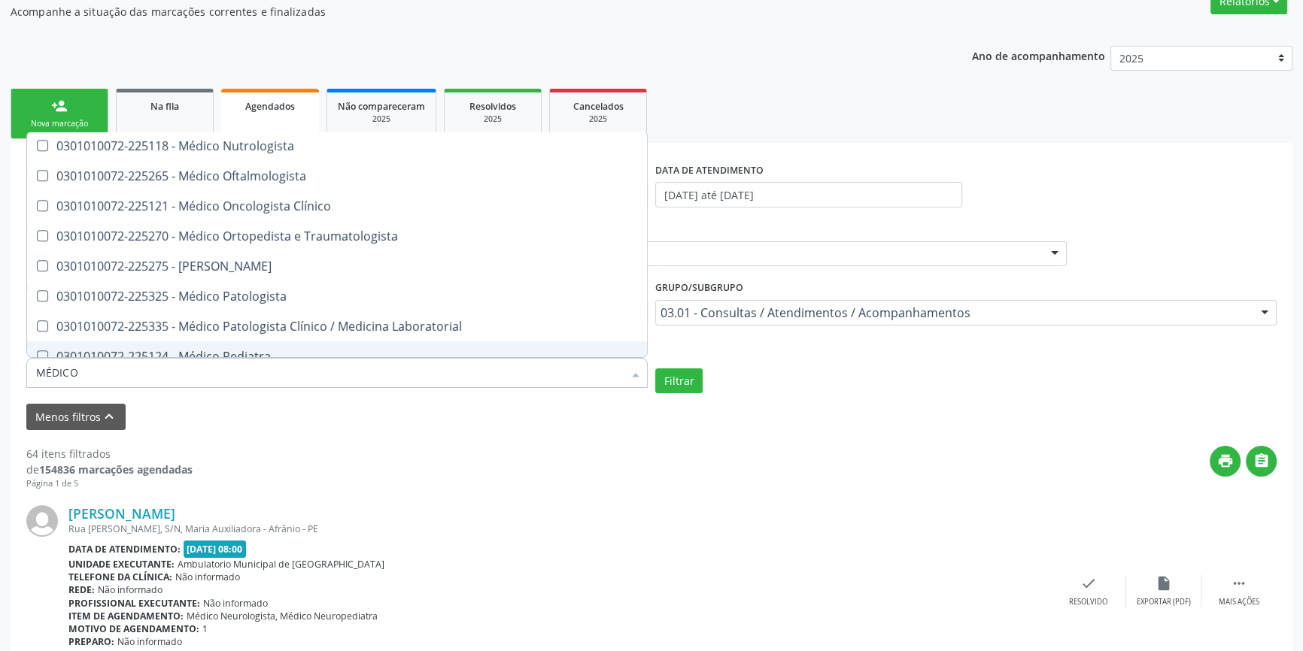
scroll to position [1307, 0]
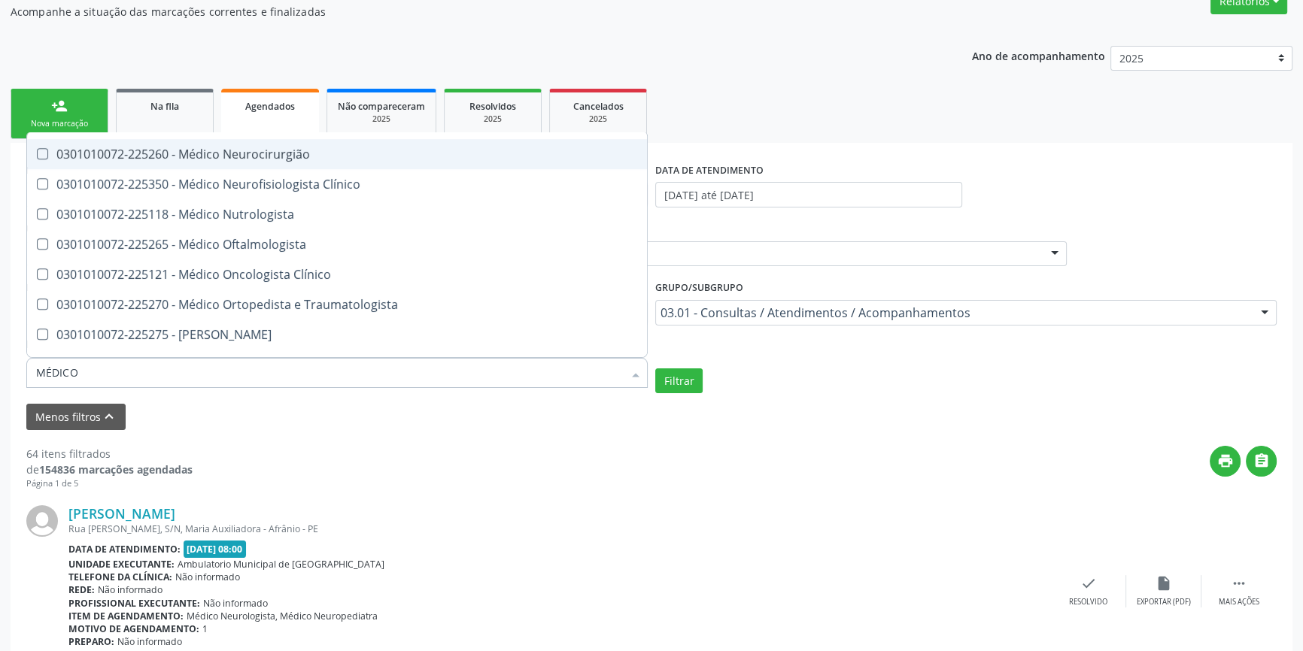
click at [253, 151] on div "0301010072-225260 - Médico Neurocirurgião" at bounding box center [337, 154] width 602 height 12
checkbox Neurocirurgião "true"
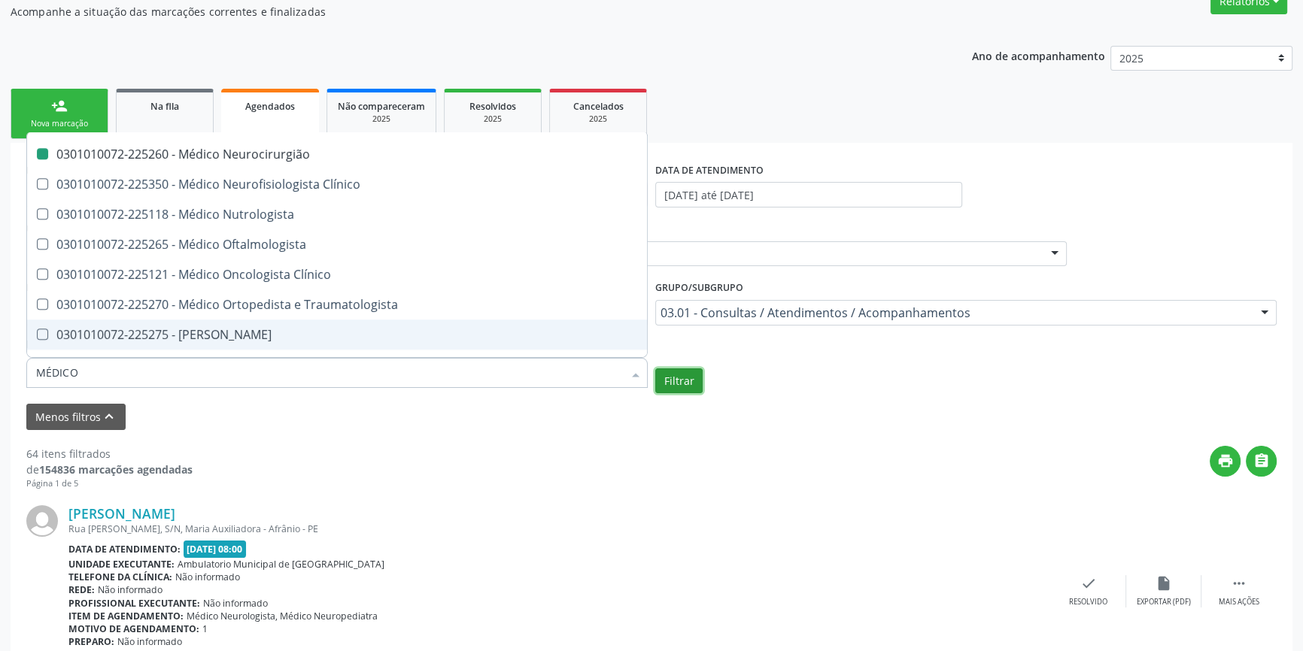
click at [679, 382] on button "Filtrar" at bounding box center [678, 382] width 47 height 26
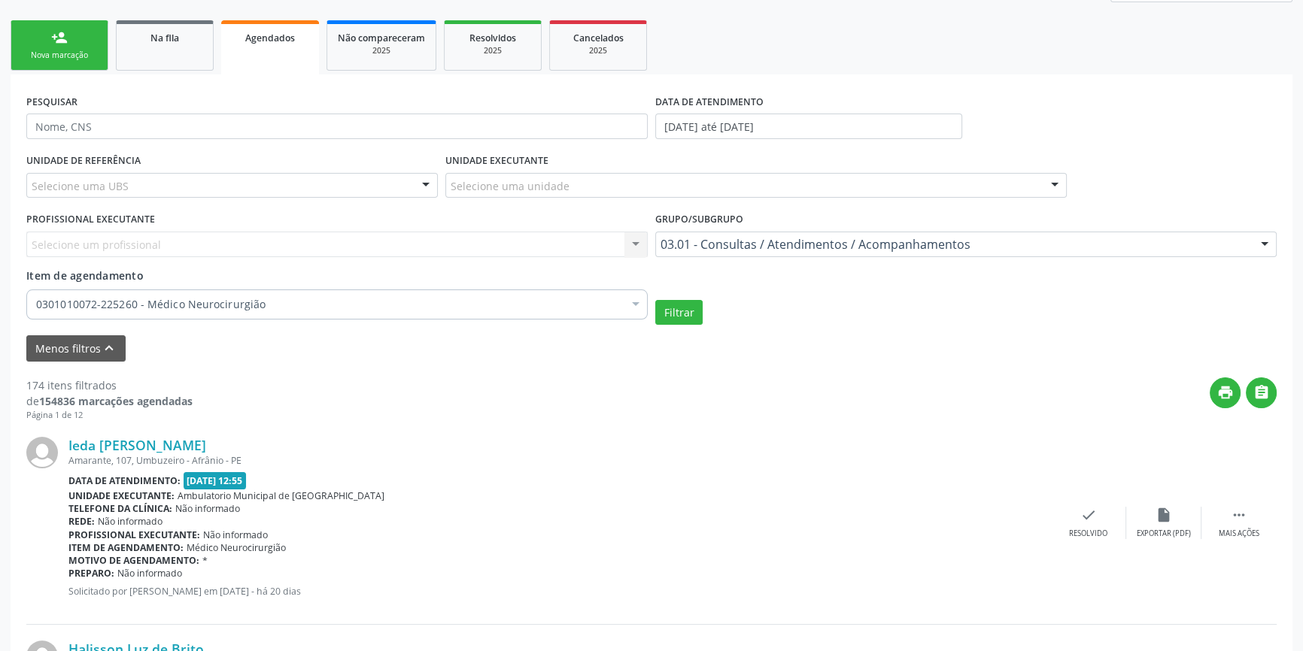
scroll to position [273, 0]
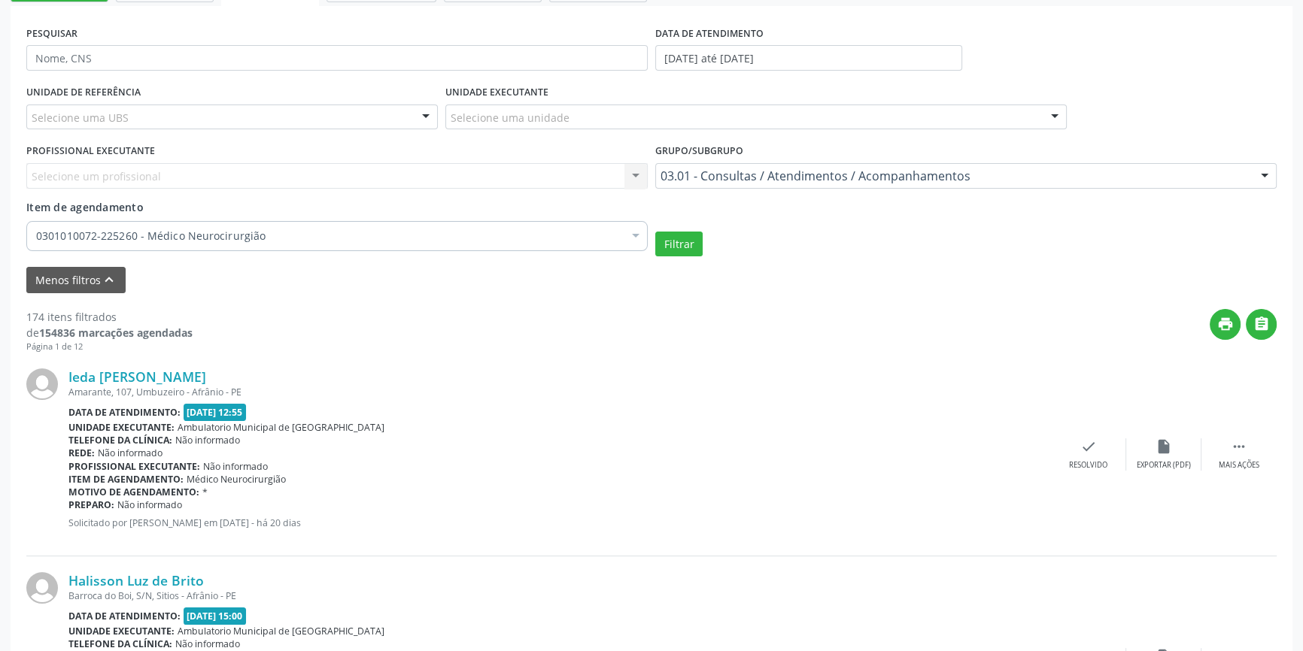
click at [161, 242] on div "0301010072-225260 - Médico Neurocirurgião" at bounding box center [336, 236] width 621 height 30
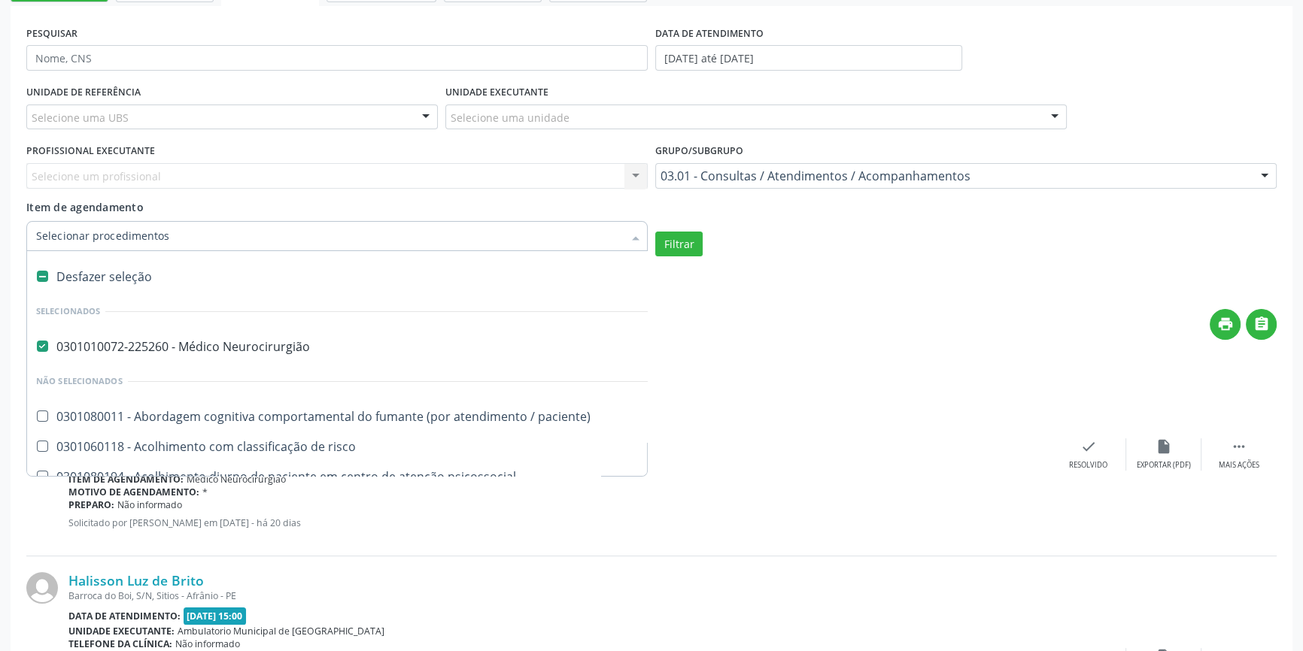
click at [121, 276] on div "Desfazer seleção" at bounding box center [822, 277] width 1590 height 30
checkbox Neurocirurgião "false"
click at [144, 240] on input "Item de agendamento" at bounding box center [329, 236] width 587 height 30
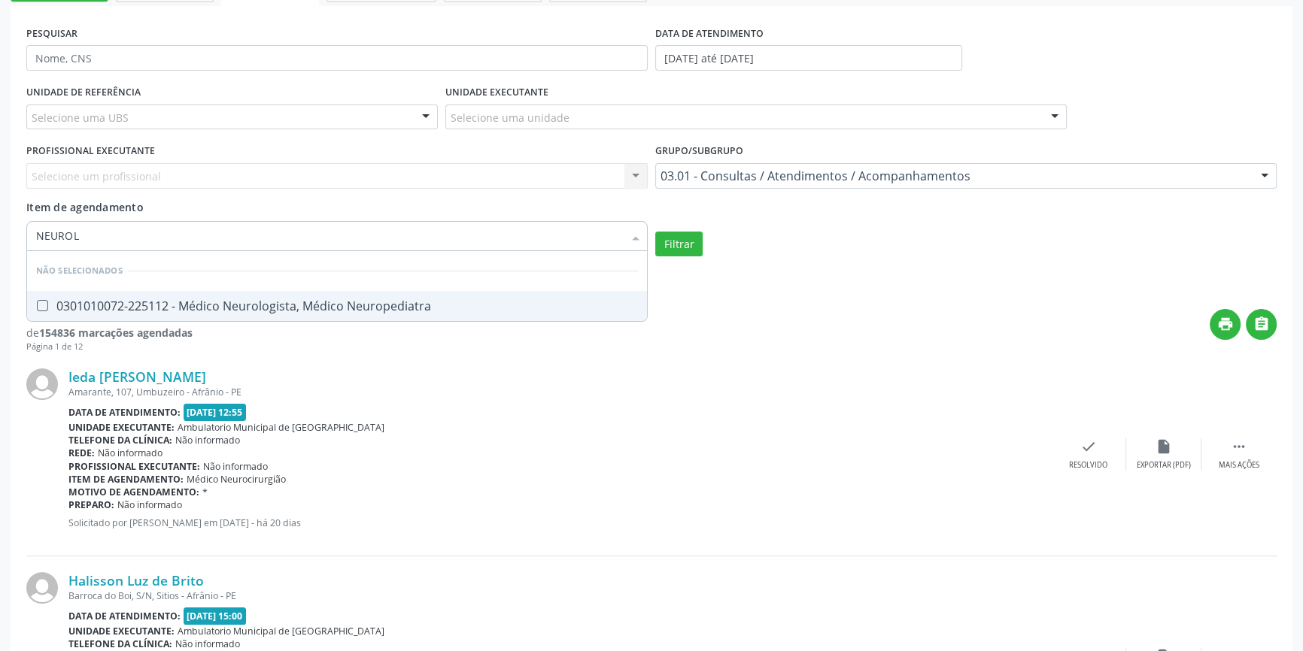
type input "NEUROLO"
click at [244, 308] on div "0301010072-225112 - Médico Neurologista, Médico Neuropediatra" at bounding box center [337, 306] width 602 height 12
click at [695, 247] on button "Filtrar" at bounding box center [678, 245] width 47 height 26
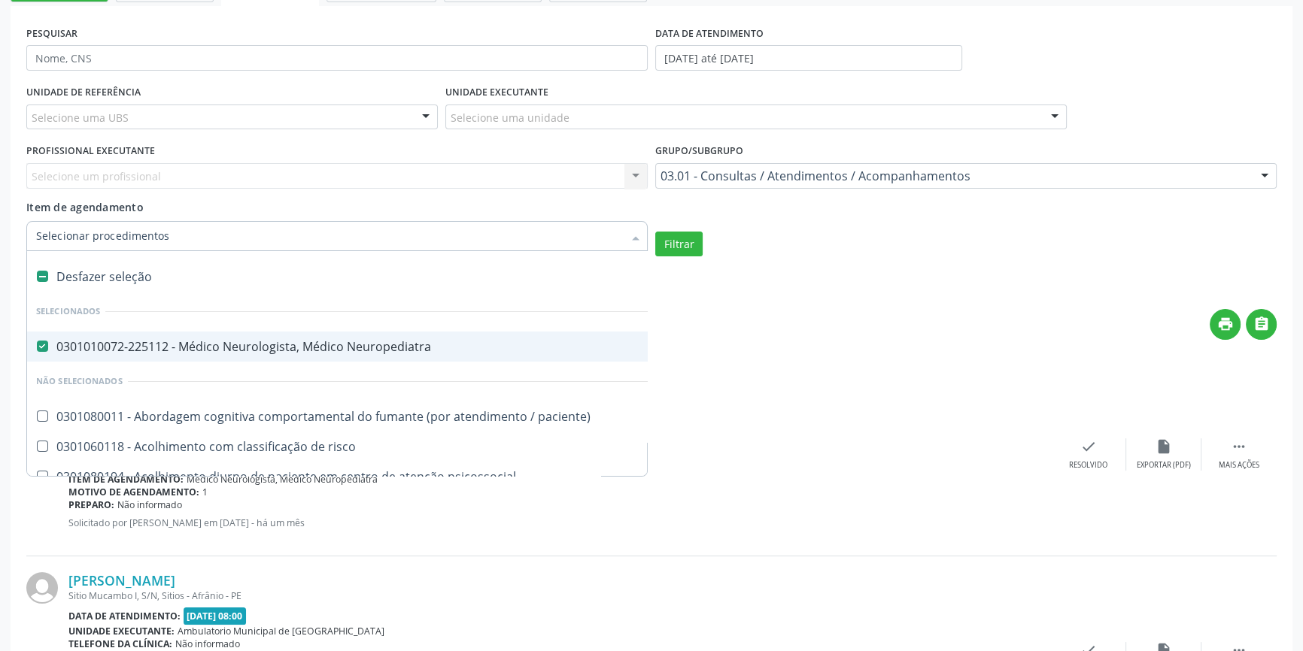
click at [135, 281] on div "Desfazer seleção" at bounding box center [822, 277] width 1590 height 30
checkbox Neuropediatra "false"
click at [166, 237] on input "Item de agendamento" at bounding box center [329, 236] width 587 height 30
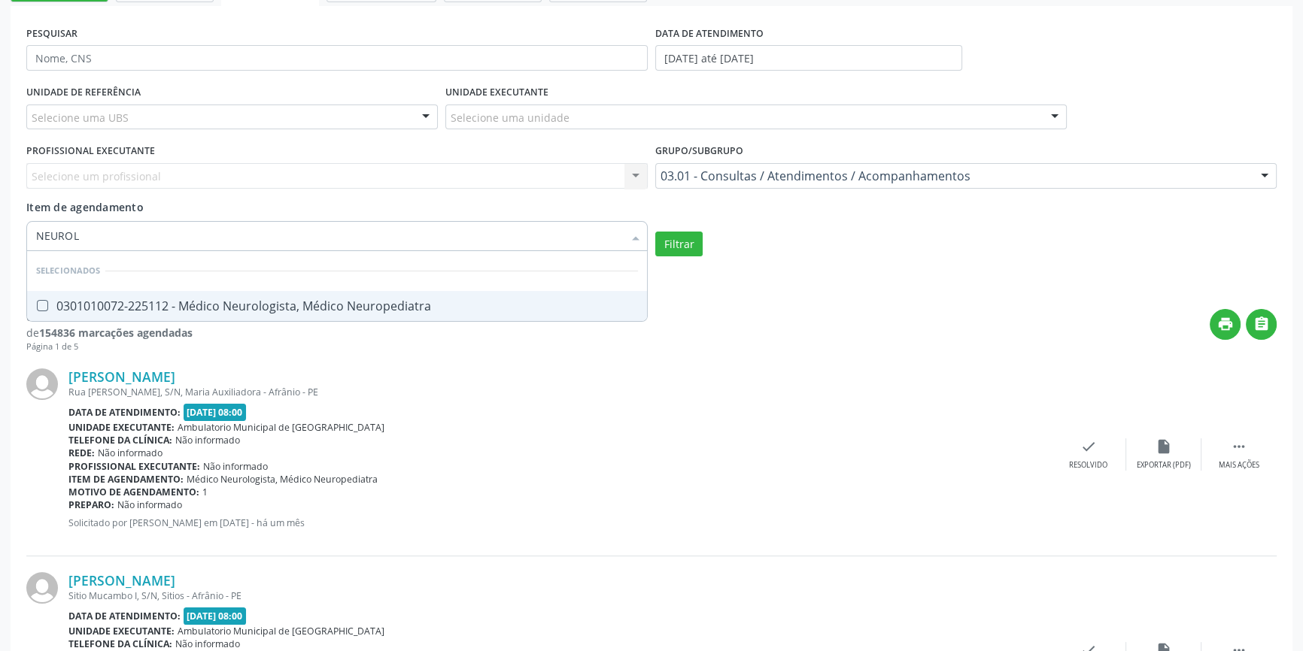
type input "NEUROLO"
click at [178, 309] on div "0301010072-225112 - Médico Neurologista, Médico Neuropediatra" at bounding box center [337, 306] width 602 height 12
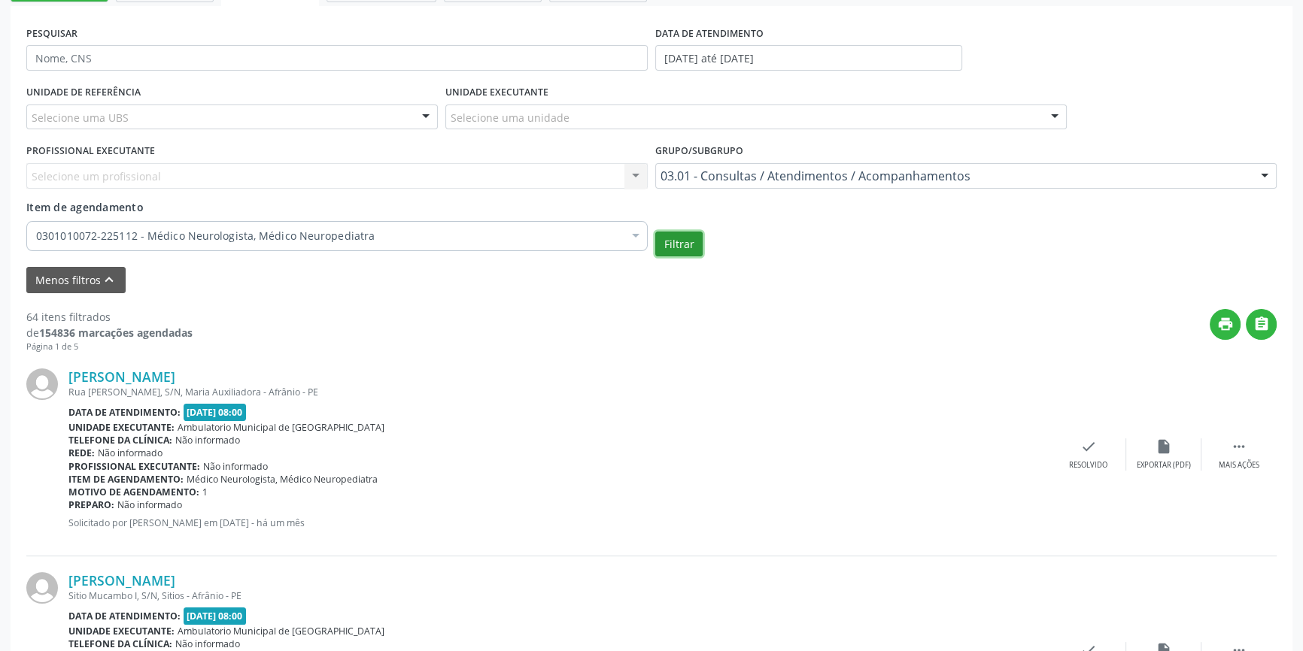
click at [694, 248] on button "Filtrar" at bounding box center [678, 245] width 47 height 26
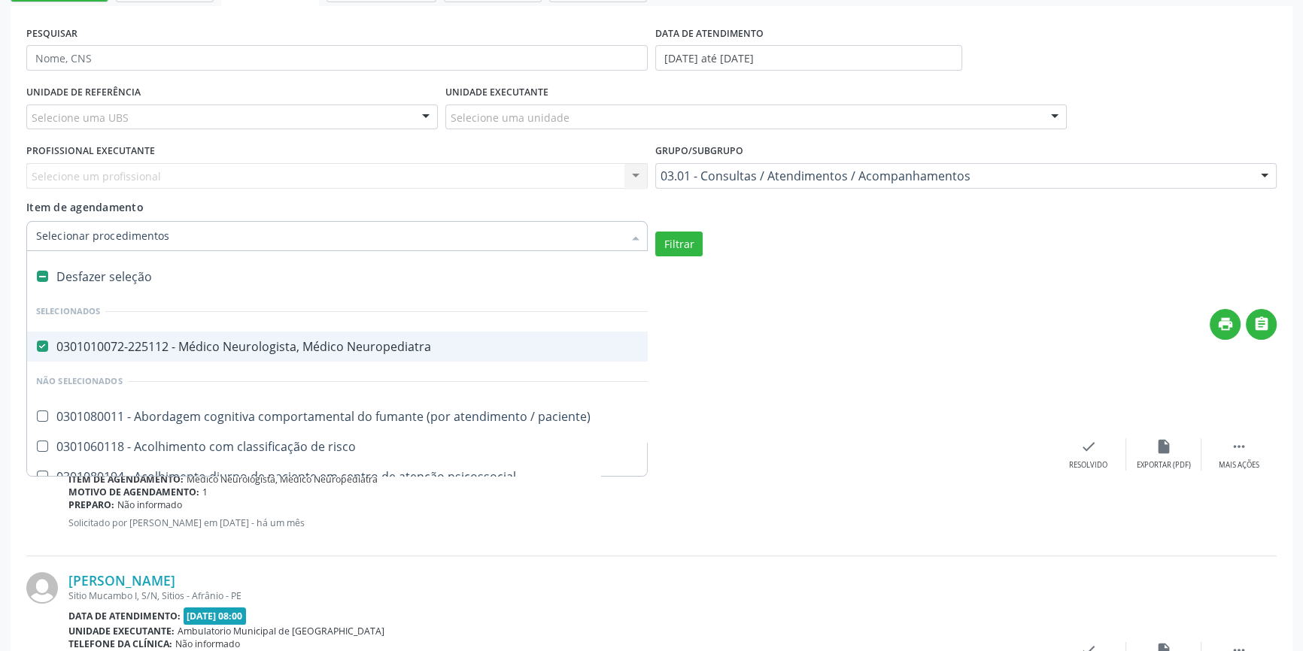
click at [45, 271] on label at bounding box center [42, 276] width 11 height 11
checkbox Neuropediatra "false"
click at [64, 241] on input "Item de agendamento" at bounding box center [329, 236] width 587 height 30
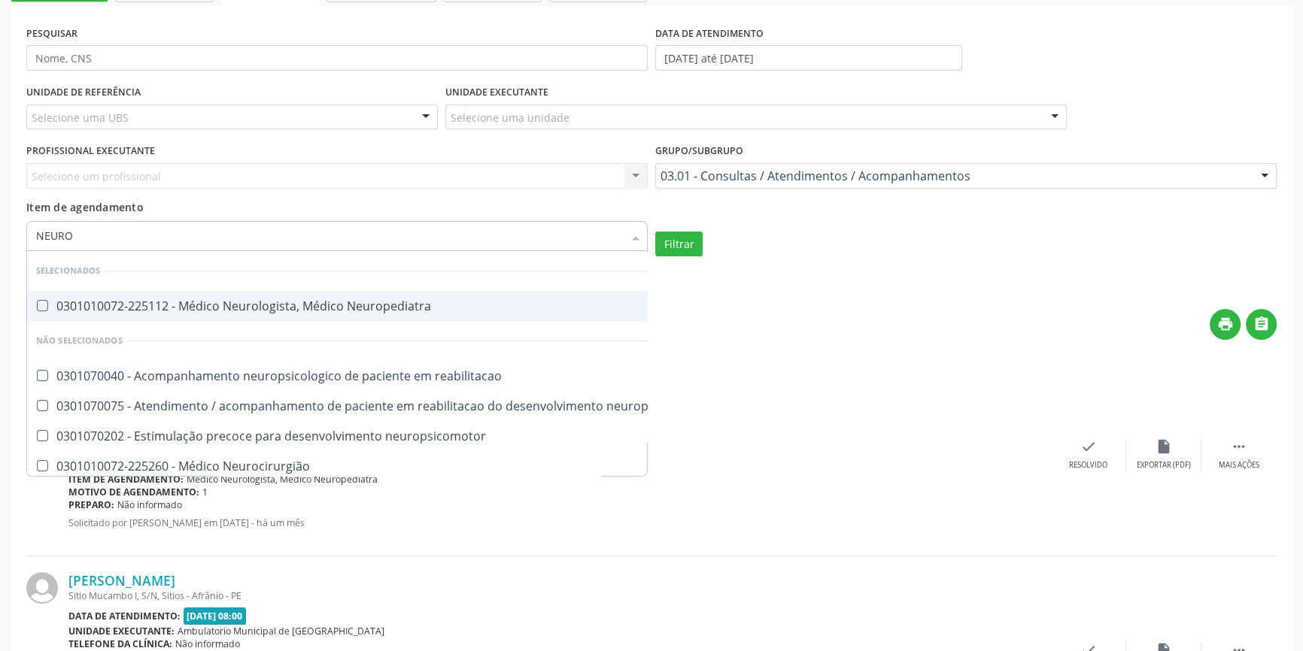
type input "NEUROP"
click at [90, 306] on div "0301010072-225112 - Médico Neurologista, Médico Neuropediatra" at bounding box center [371, 306] width 671 height 12
click at [691, 251] on button "Filtrar" at bounding box center [678, 245] width 47 height 26
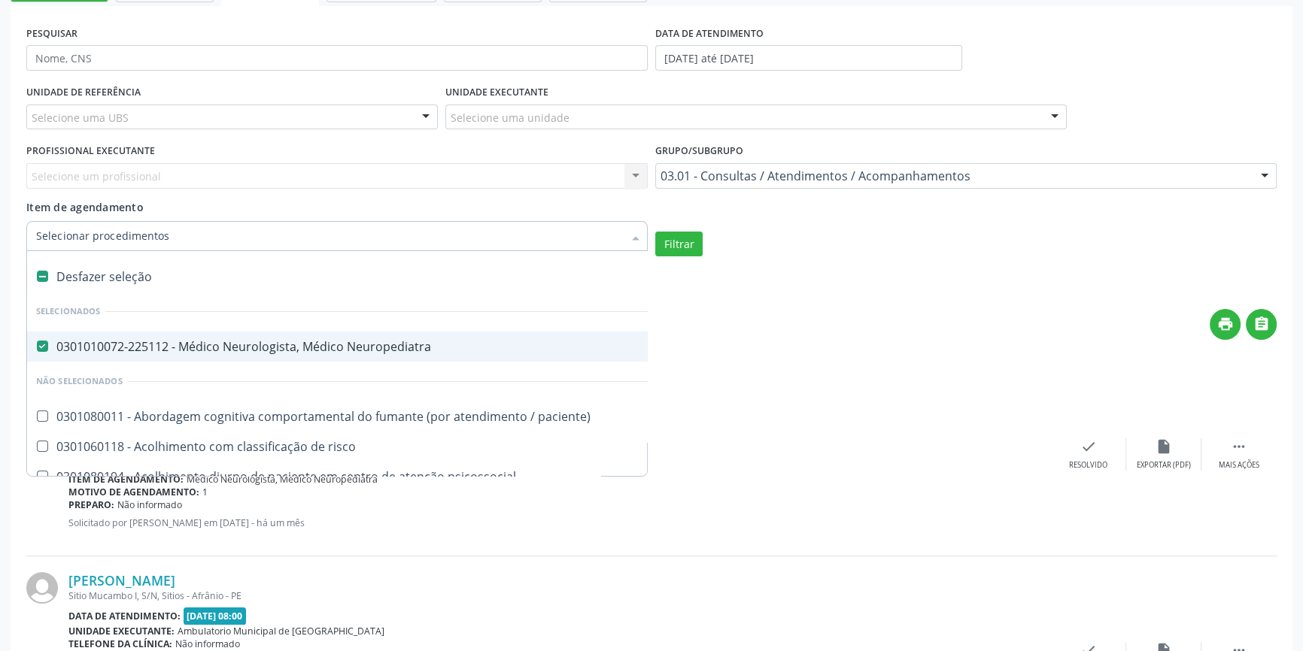
click at [81, 278] on div "Desfazer seleção" at bounding box center [822, 277] width 1590 height 30
checkbox Neuropediatra "false"
click at [117, 233] on input "Item de agendamento" at bounding box center [329, 236] width 587 height 30
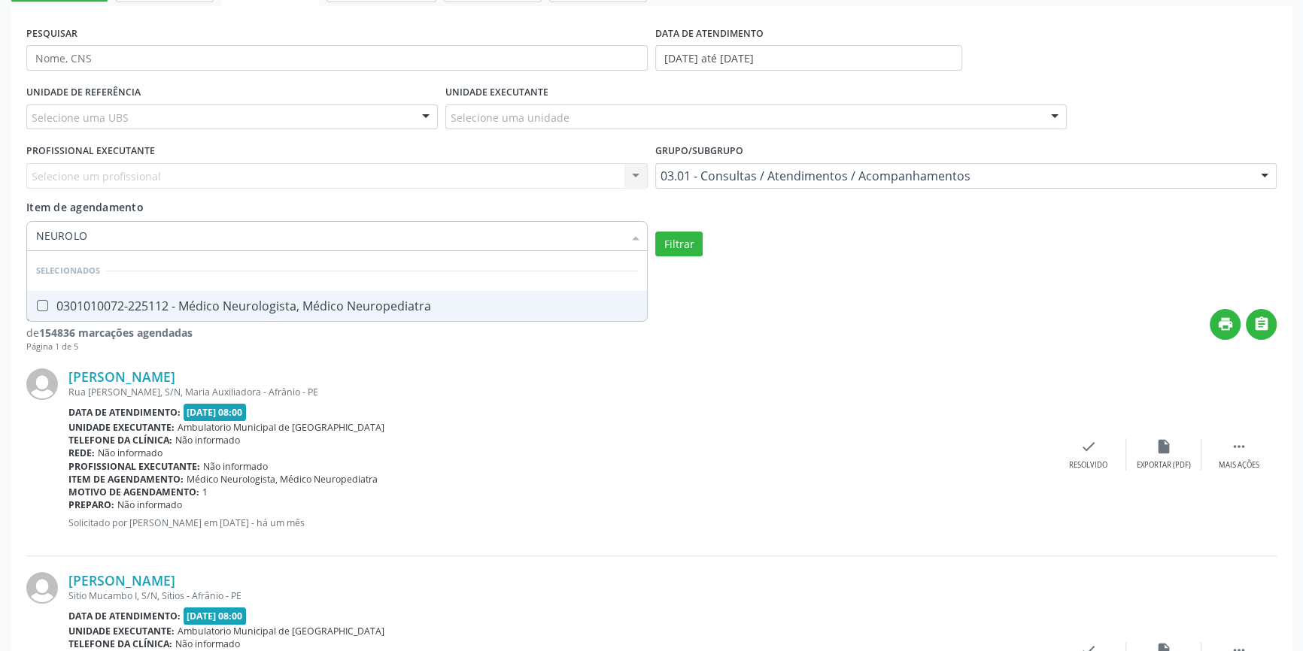
type input "NEUROLO"
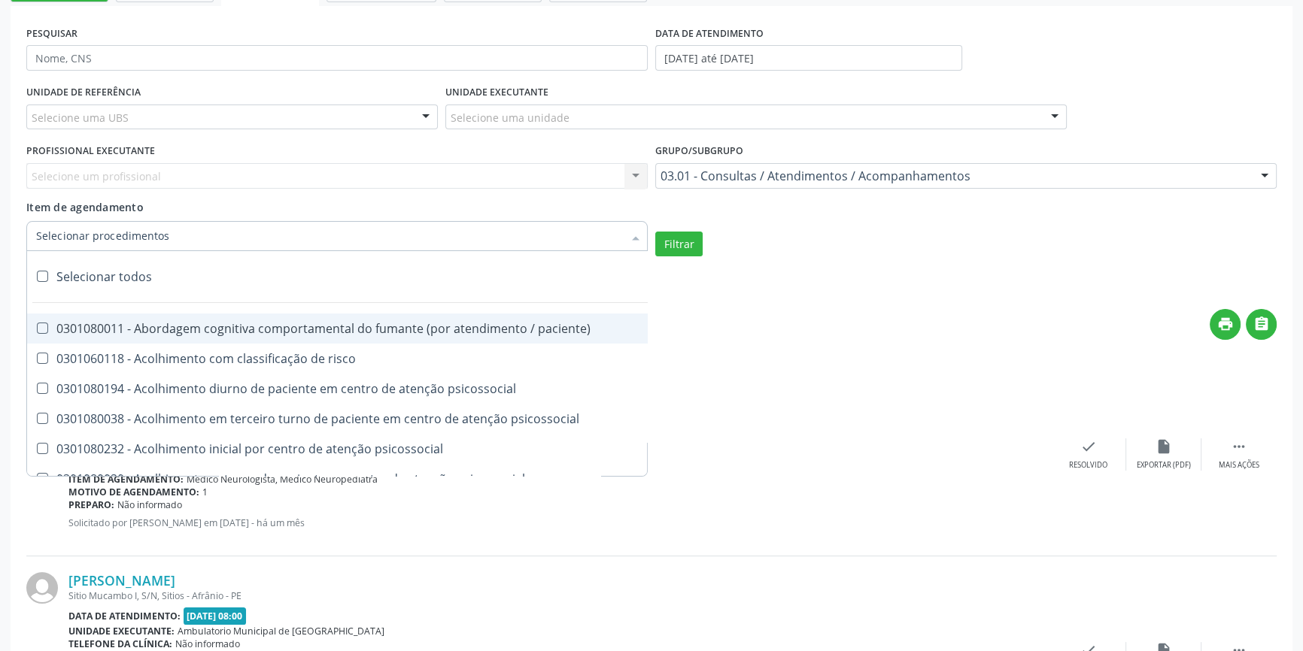
click at [151, 244] on div at bounding box center [336, 236] width 621 height 30
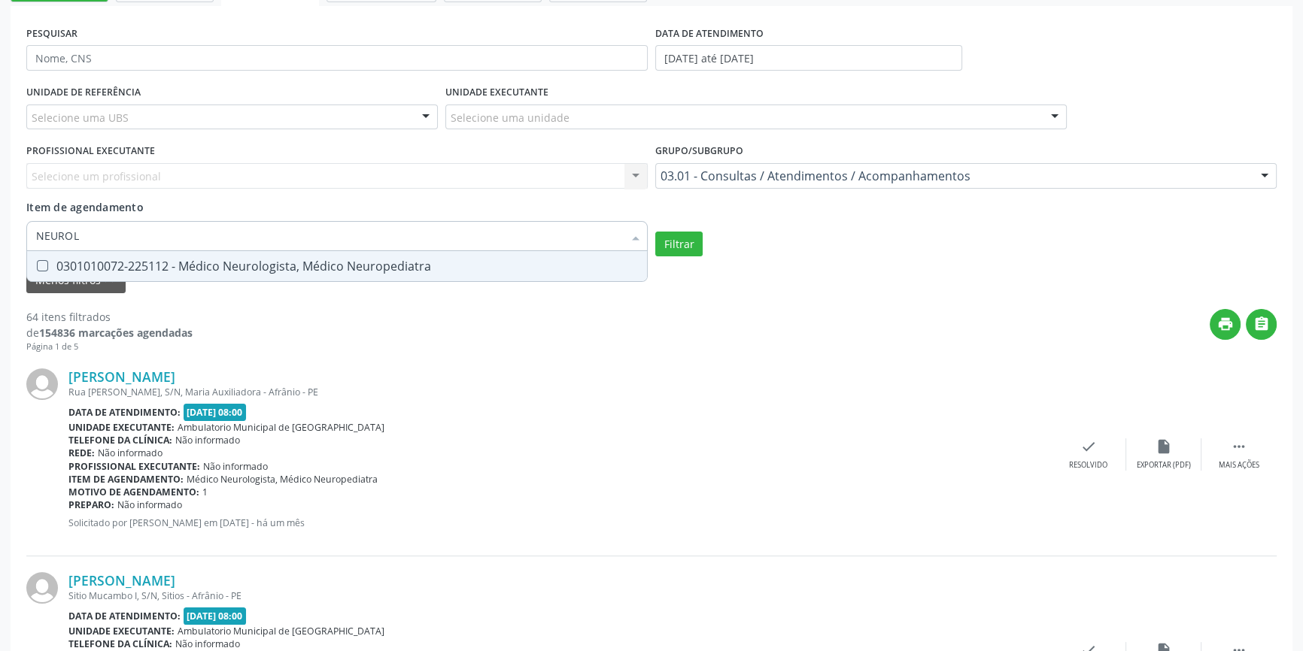
type input "NEUROLO"
click at [124, 275] on span "0301010072-225112 - Médico Neurologista, Médico Neuropediatra" at bounding box center [337, 266] width 620 height 30
checkbox Neuropediatra "true"
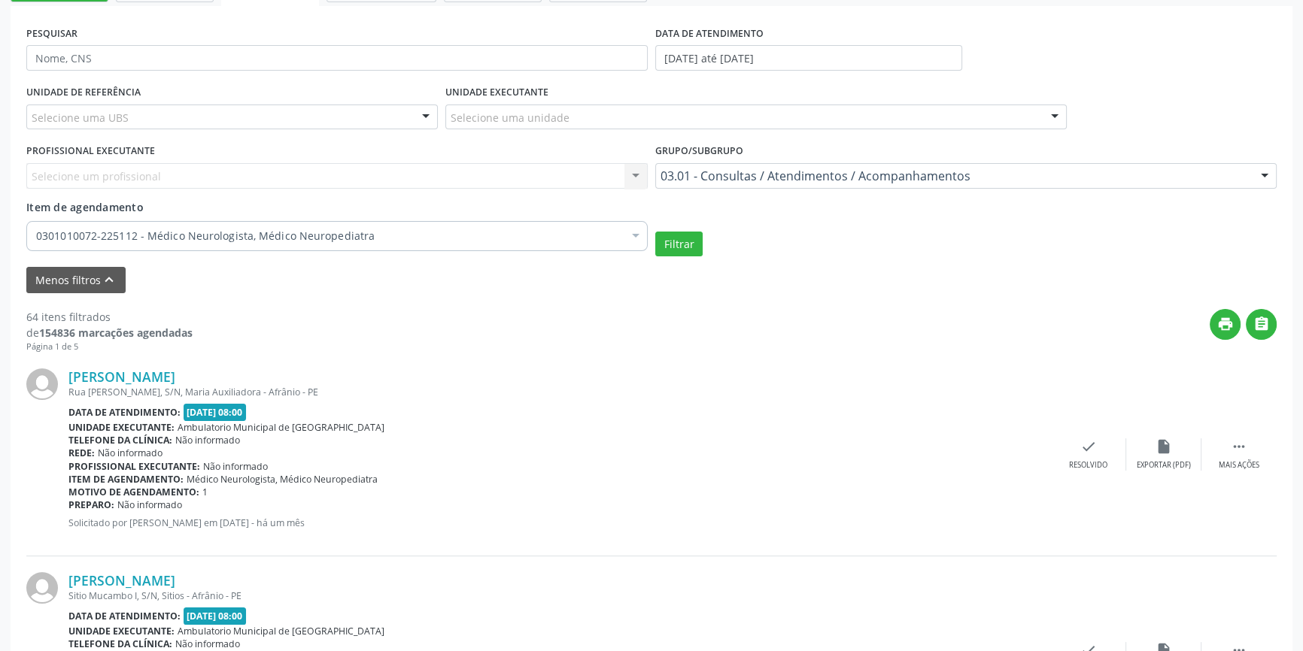
click at [706, 248] on div "Filtrar" at bounding box center [965, 245] width 629 height 26
click at [677, 243] on button "Filtrar" at bounding box center [678, 245] width 47 height 26
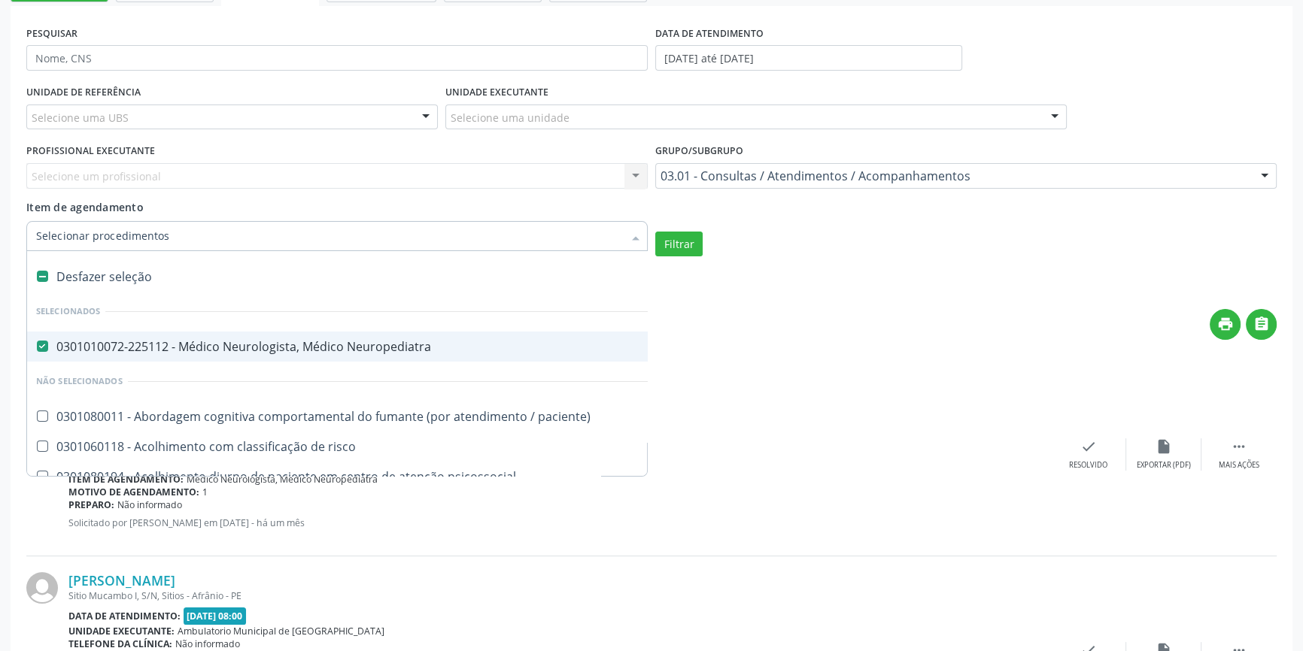
click at [136, 269] on div "Desfazer seleção" at bounding box center [822, 277] width 1590 height 30
checkbox Neuropediatra "false"
click at [166, 231] on input "Item de agendamento" at bounding box center [329, 236] width 587 height 30
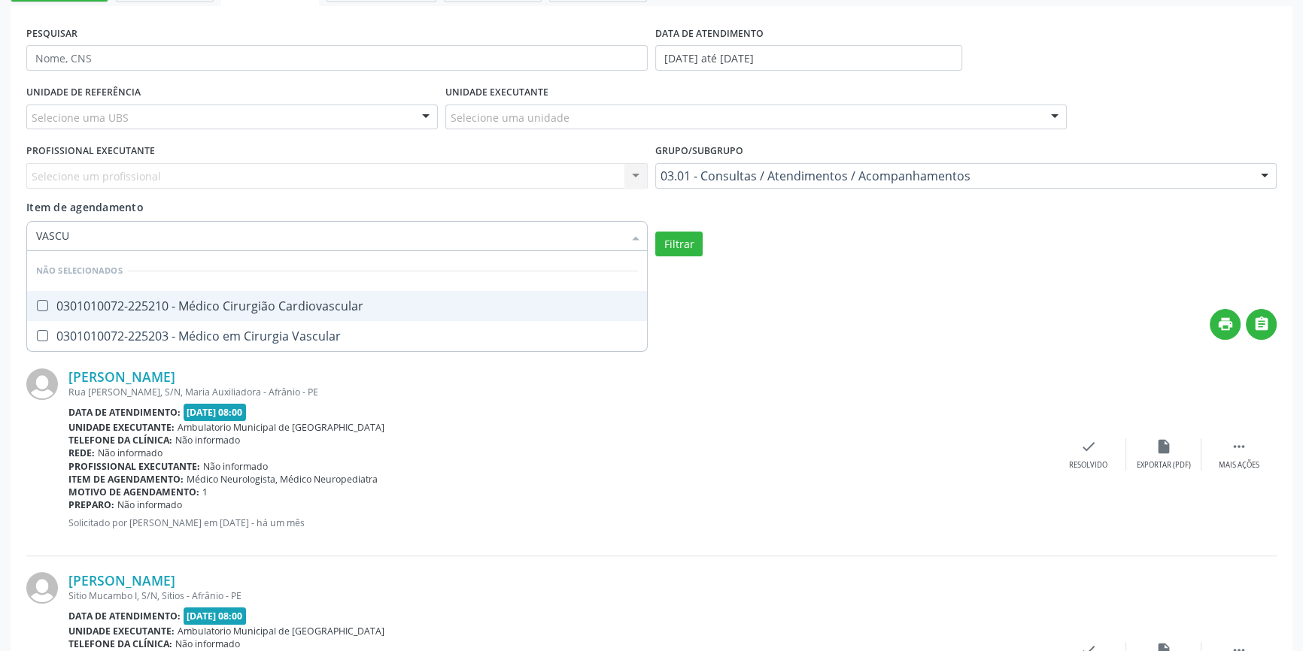
type input "VASCUL"
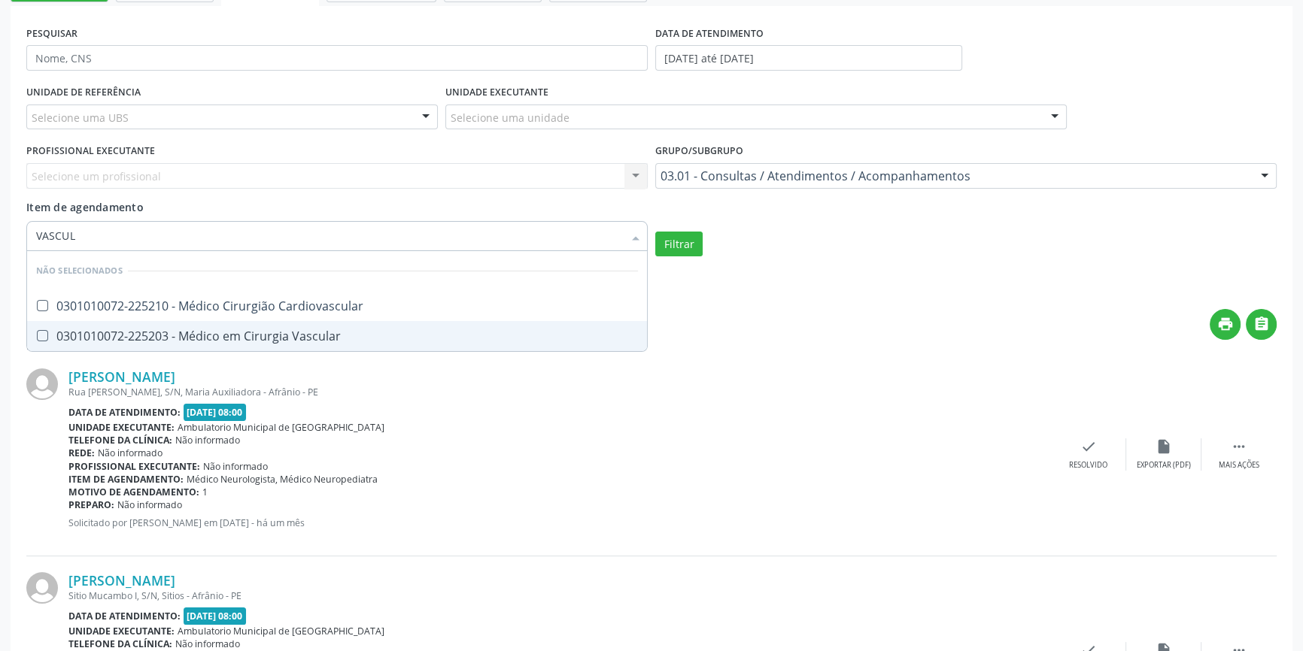
click at [205, 330] on div "0301010072-225203 - Médico em Cirurgia Vascular" at bounding box center [337, 336] width 602 height 12
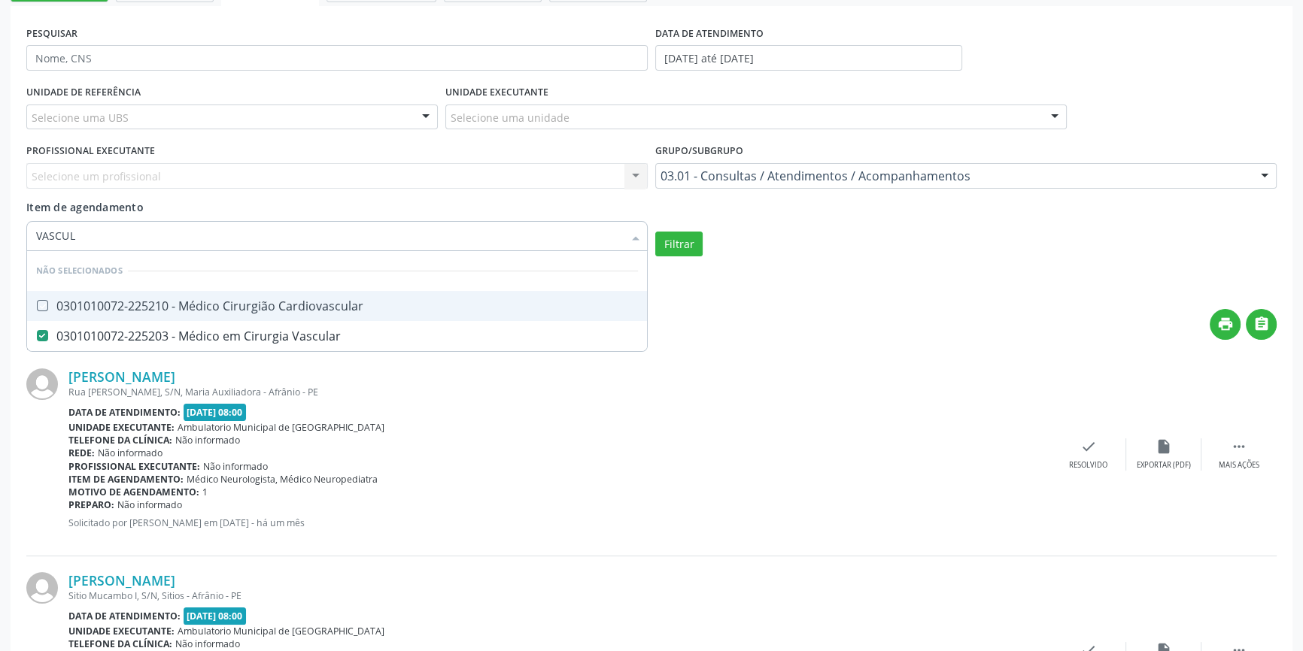
click at [705, 244] on div "Filtrar" at bounding box center [965, 245] width 629 height 26
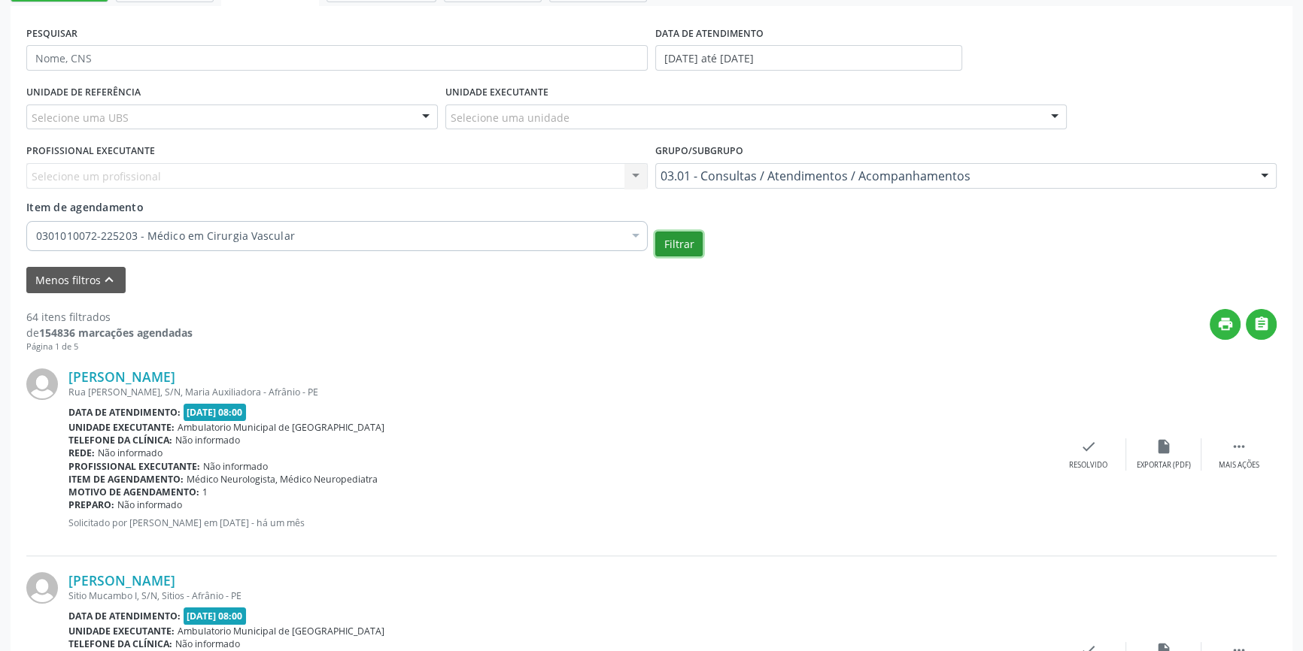
click at [696, 244] on button "Filtrar" at bounding box center [678, 245] width 47 height 26
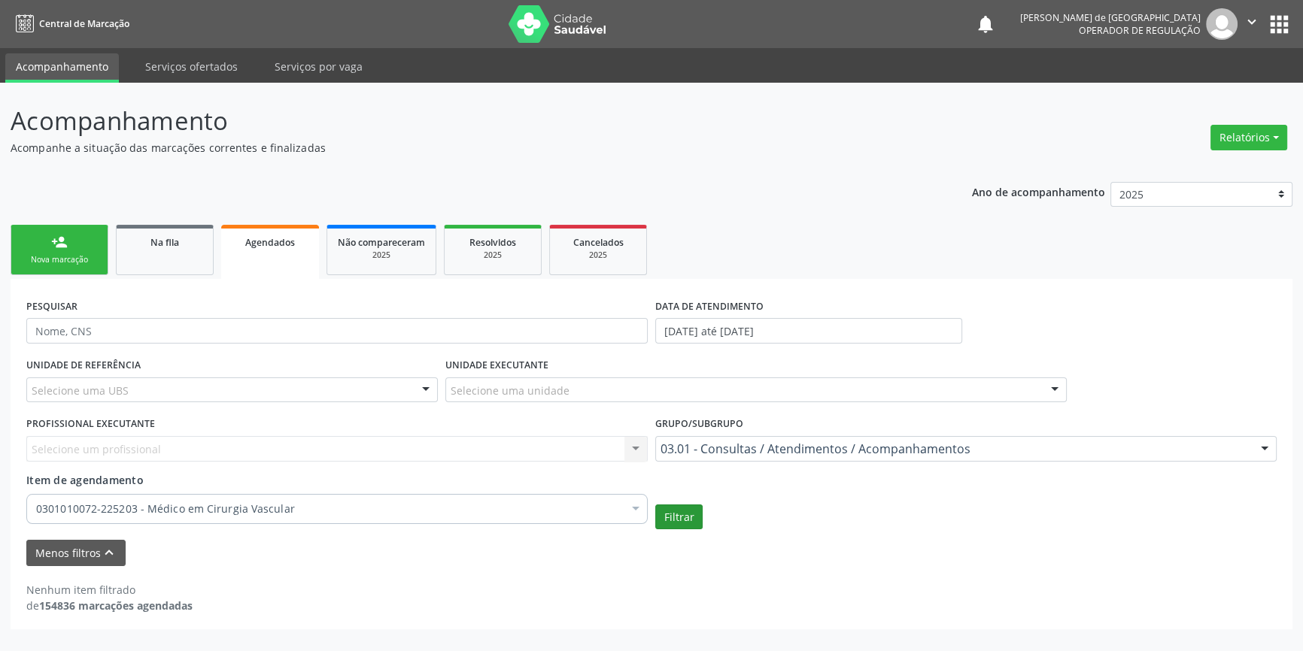
scroll to position [0, 0]
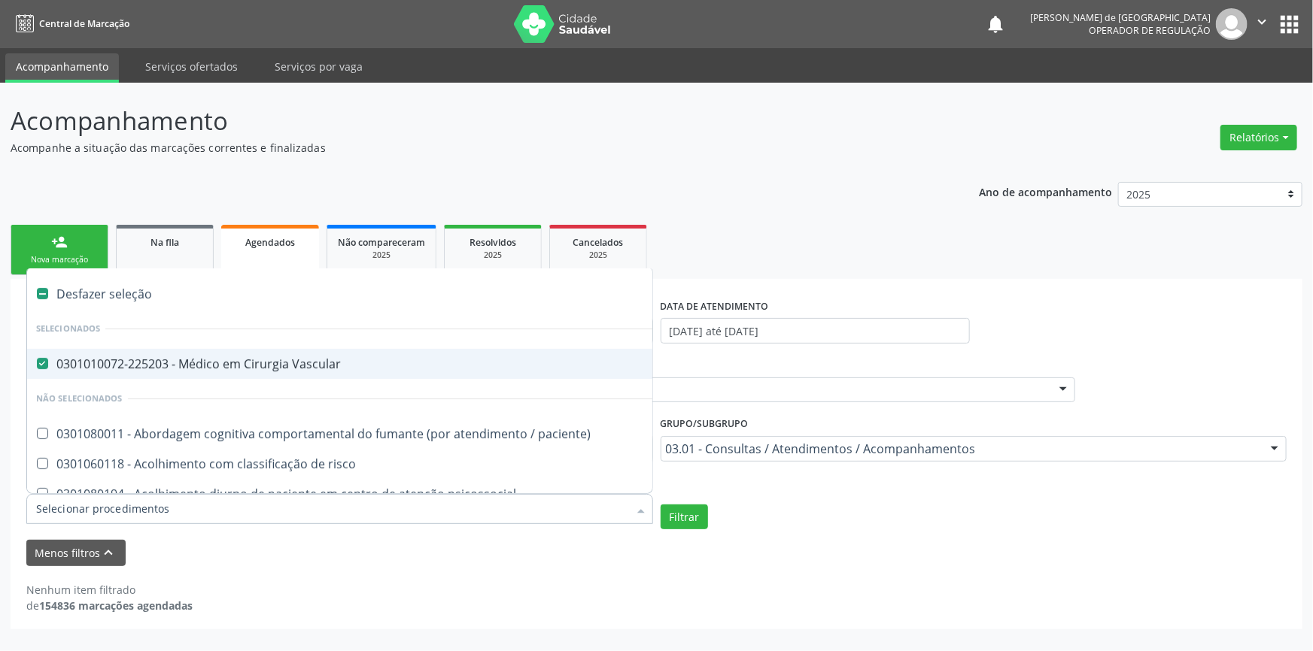
click at [98, 284] on div "Desfazer seleção" at bounding box center [822, 294] width 1590 height 30
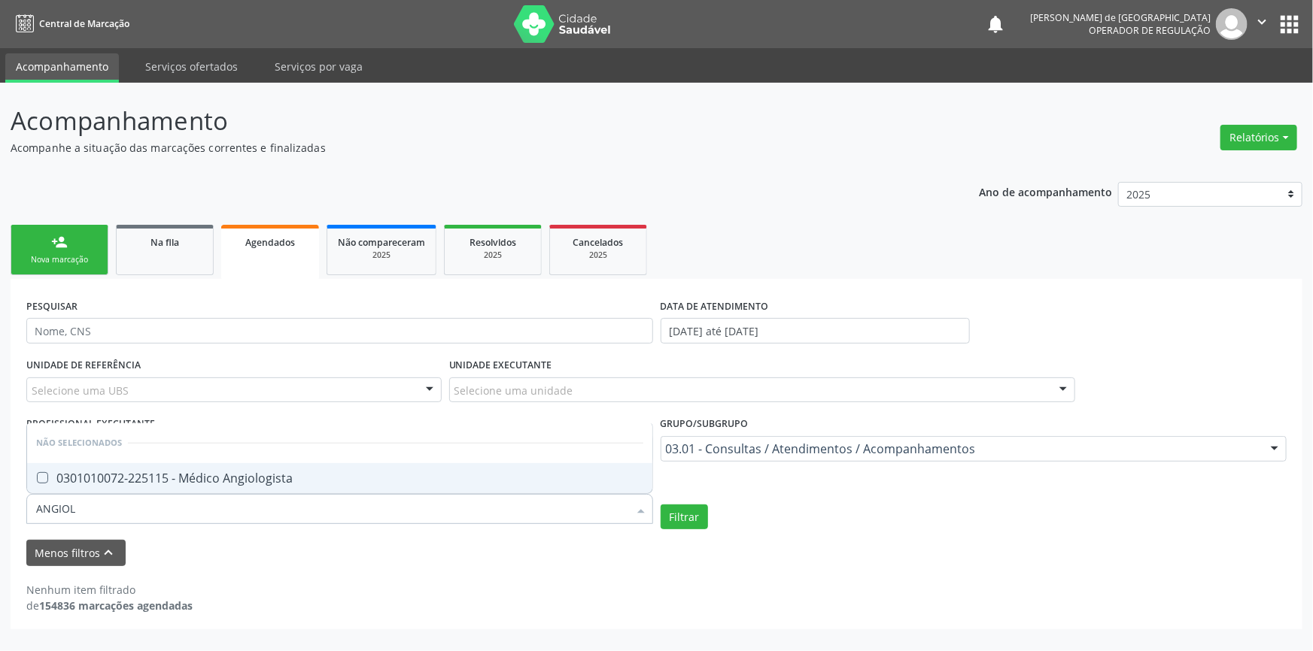
click at [154, 476] on div "0301010072-225115 - Médico Angiologista" at bounding box center [339, 478] width 607 height 12
click at [682, 516] on button "Filtrar" at bounding box center [684, 518] width 47 height 26
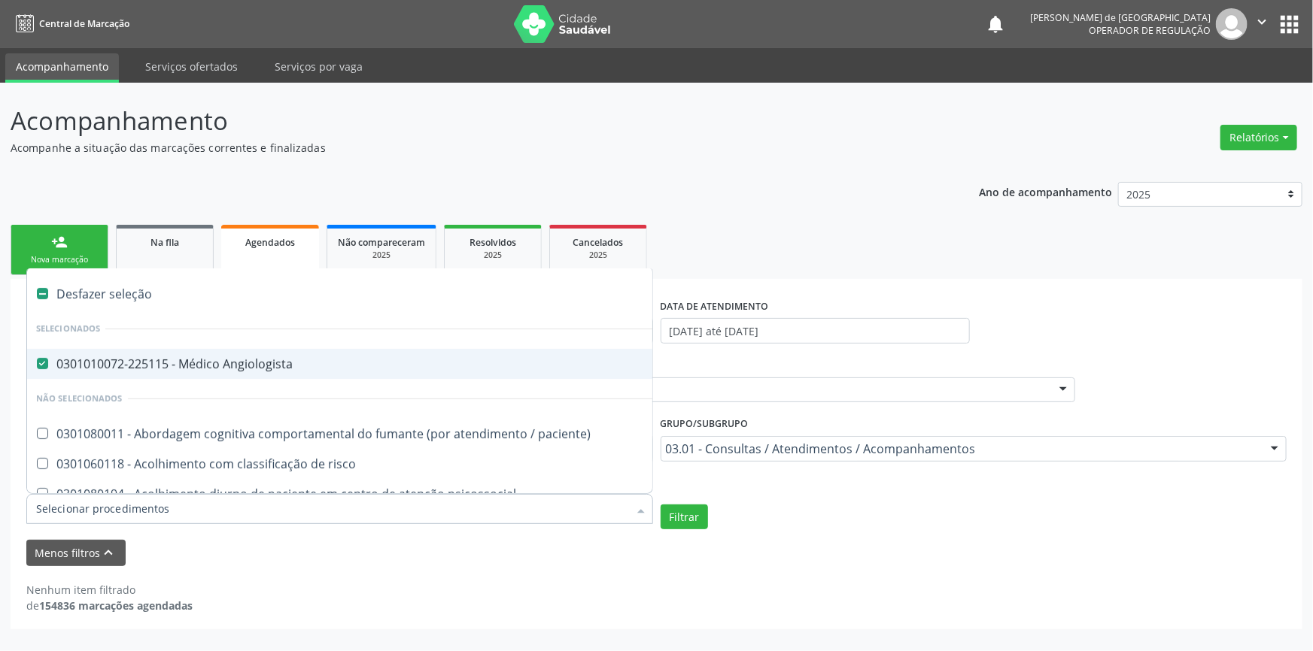
click at [77, 299] on div "Desfazer seleção" at bounding box center [822, 294] width 1590 height 30
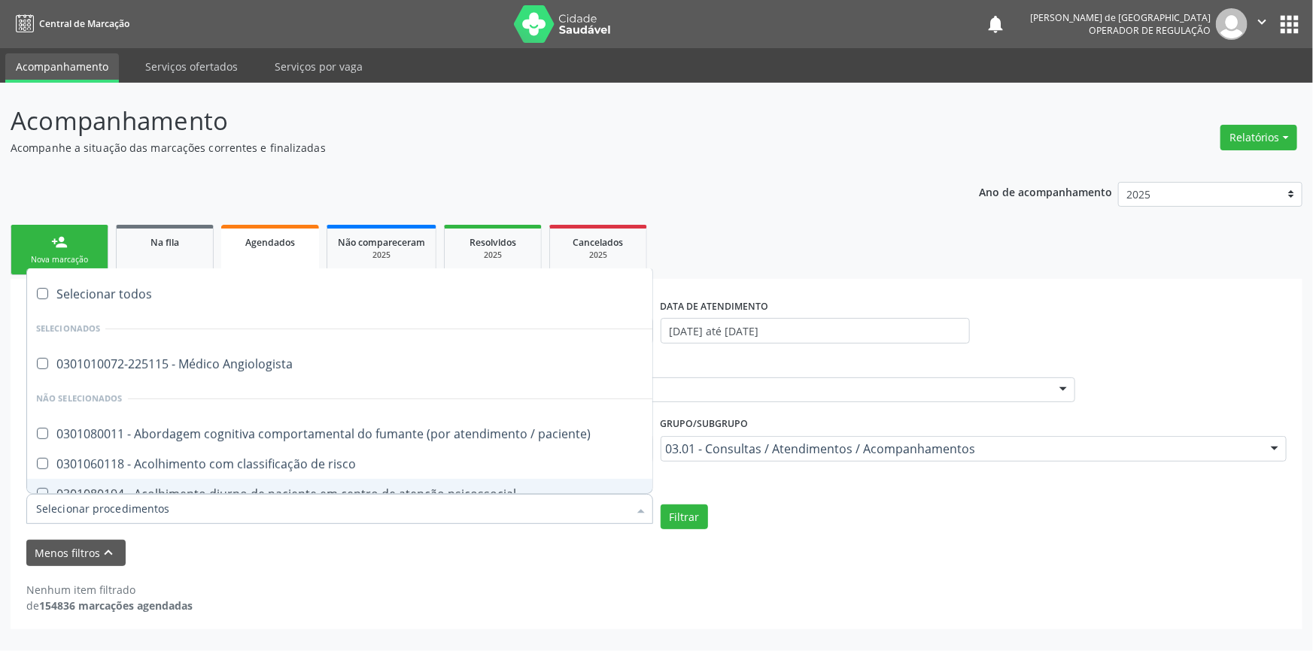
click at [79, 521] on input "Item de agendamento" at bounding box center [332, 509] width 592 height 30
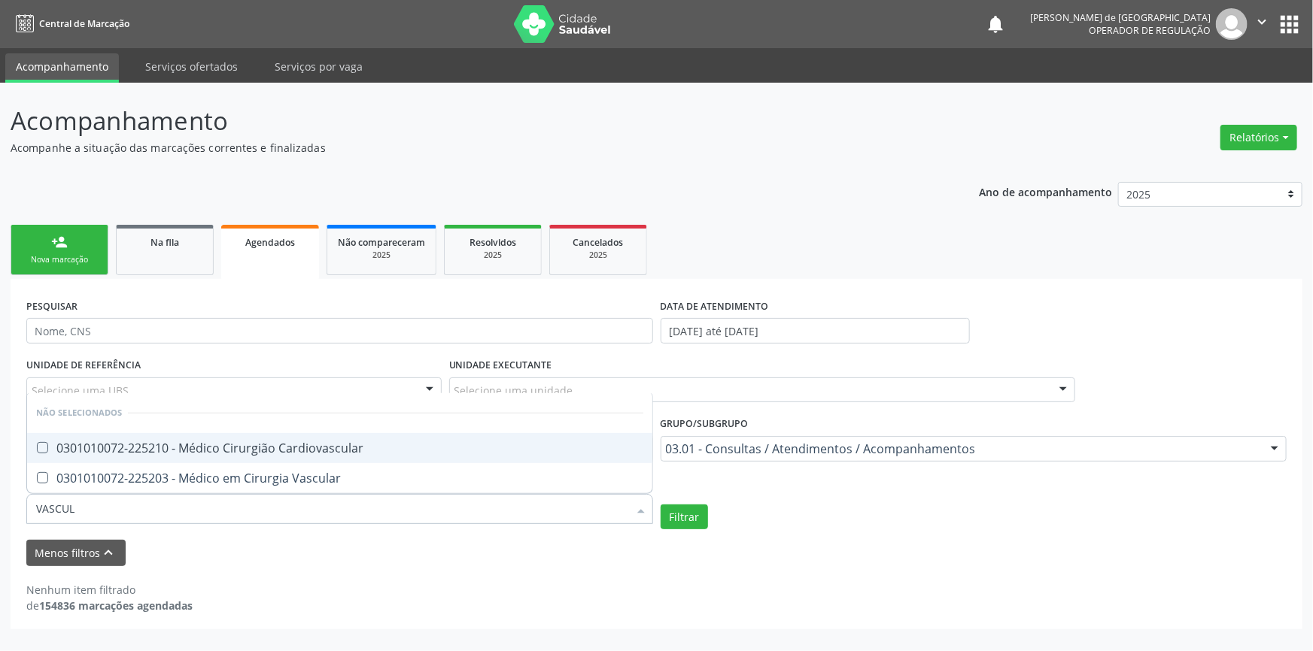
click at [141, 442] on div "0301010072-225210 - Médico Cirurgião Cardiovascular" at bounding box center [339, 448] width 607 height 12
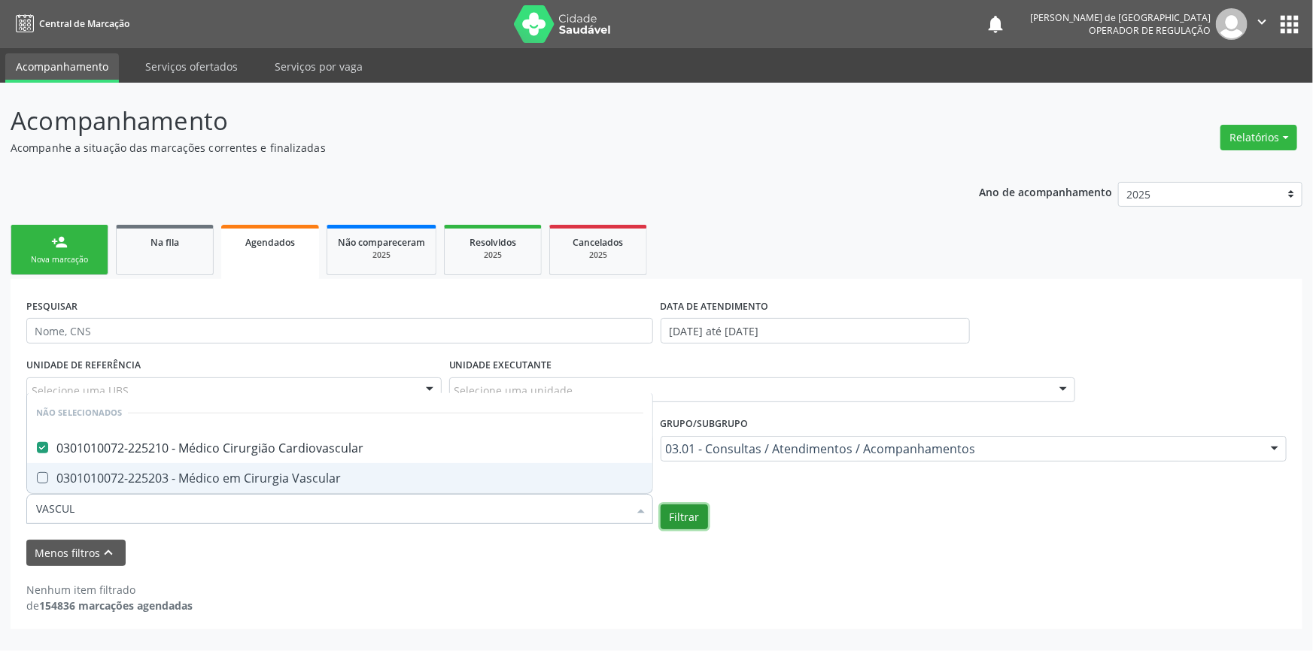
click at [699, 518] on button "Filtrar" at bounding box center [684, 518] width 47 height 26
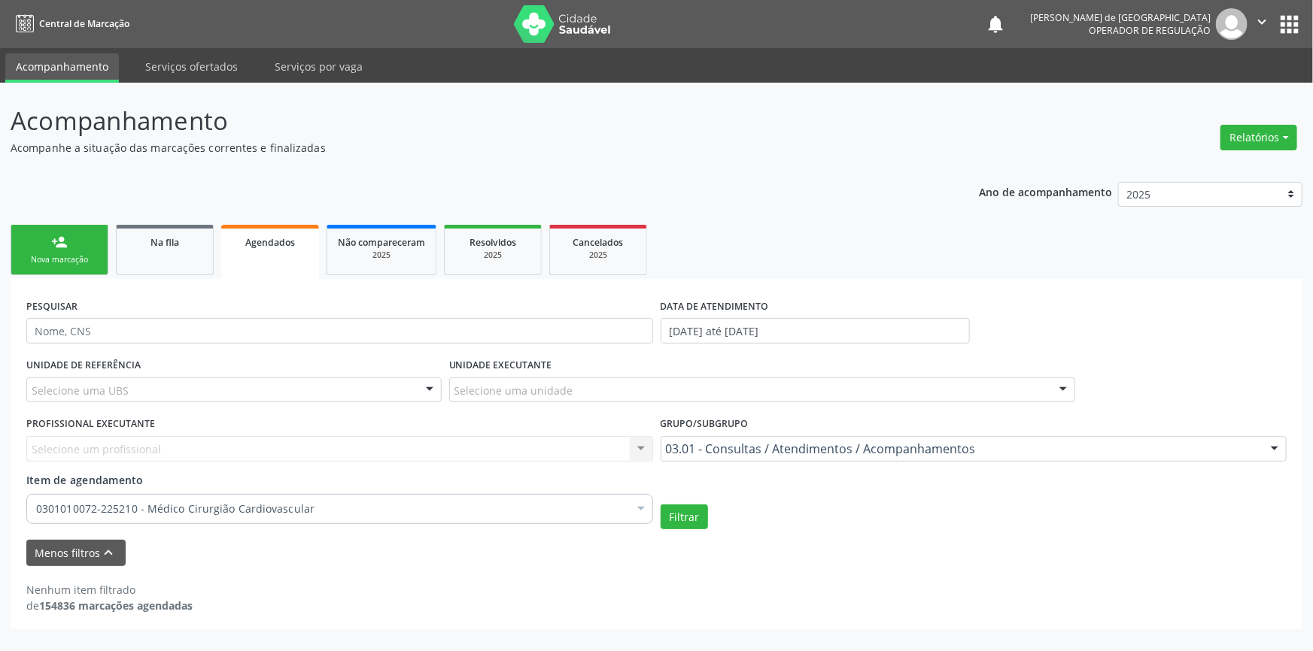
click at [85, 498] on div "0301010072-225210 - Médico Cirurgião Cardiovascular" at bounding box center [339, 509] width 627 height 30
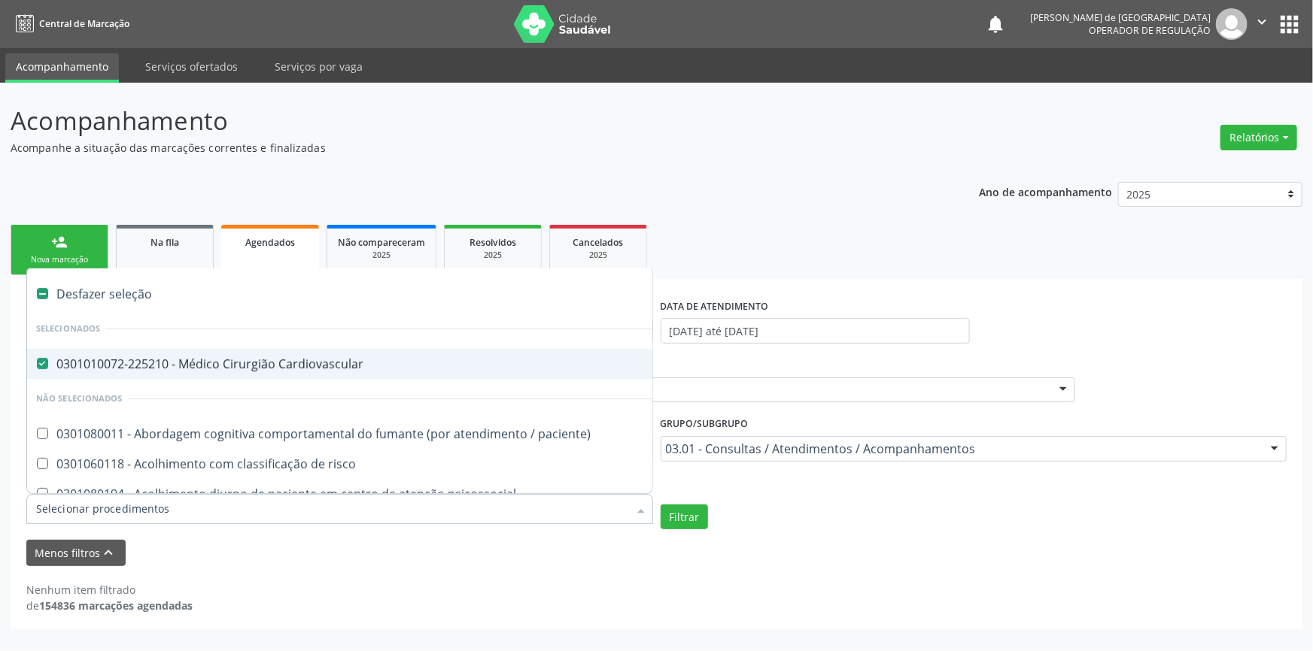
click at [108, 285] on div "Desfazer seleção" at bounding box center [822, 294] width 1590 height 30
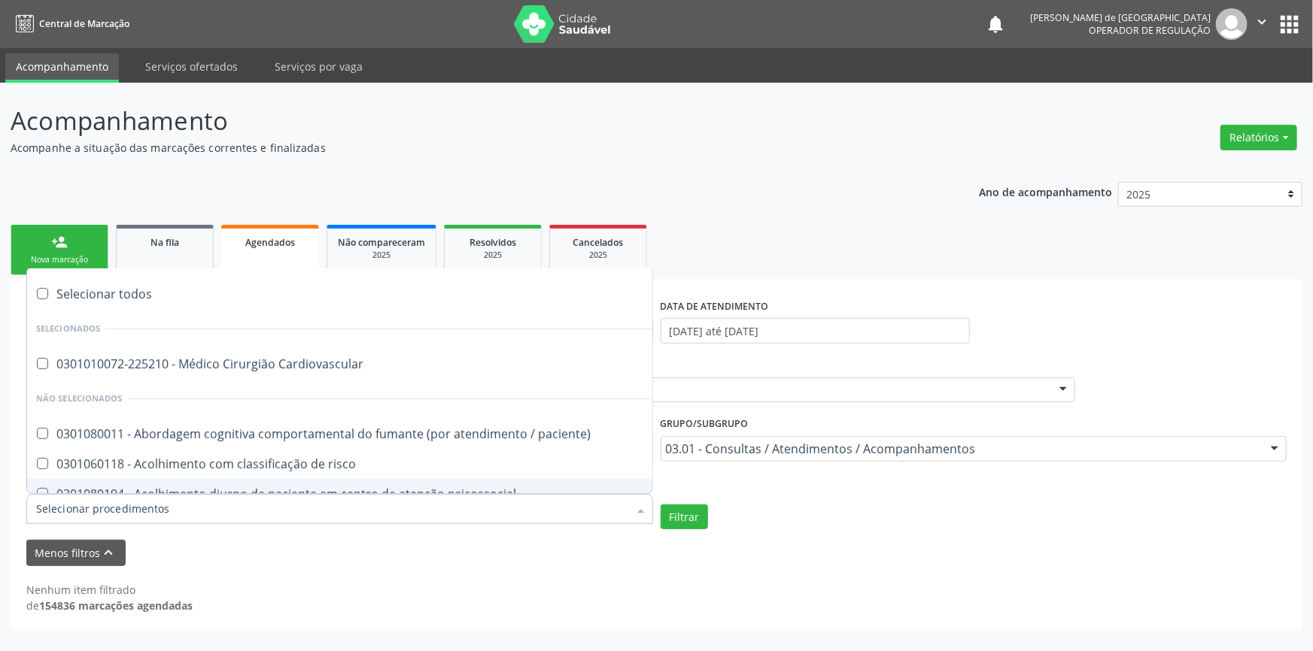
click at [62, 509] on input "Item de agendamento" at bounding box center [332, 509] width 592 height 30
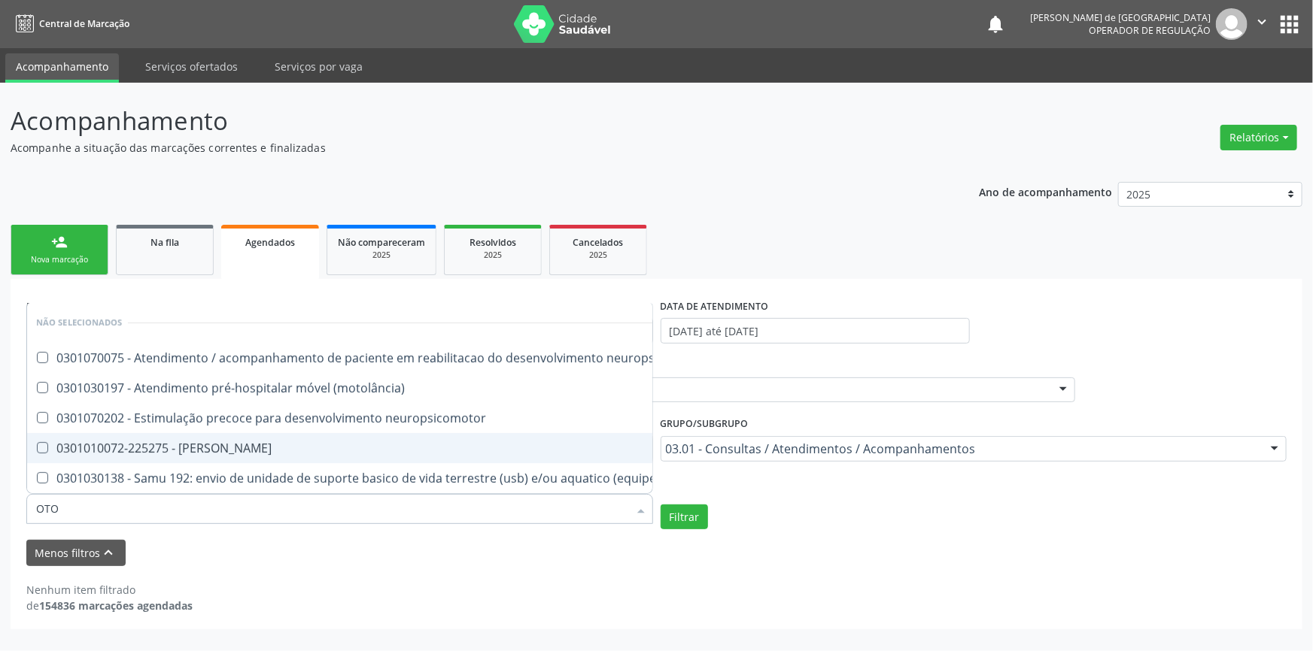
click at [156, 442] on div "0301010072-225275 - [PERSON_NAME]" at bounding box center [439, 448] width 807 height 12
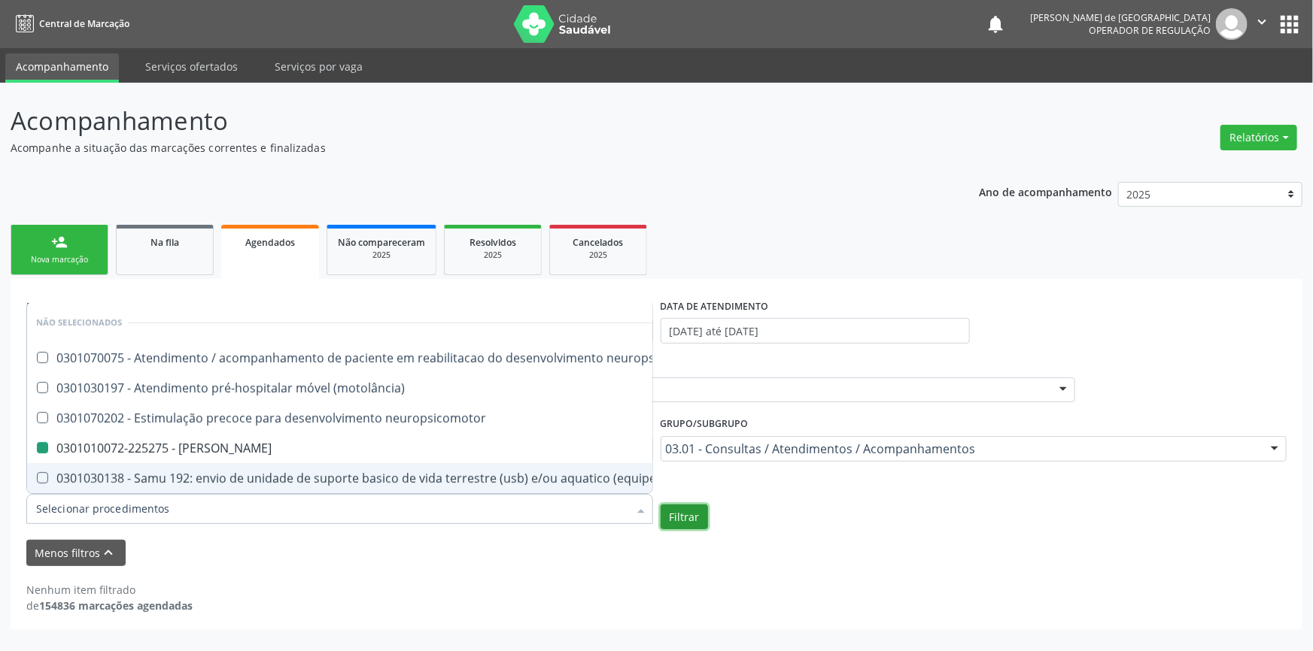
click at [680, 511] on button "Filtrar" at bounding box center [684, 518] width 47 height 26
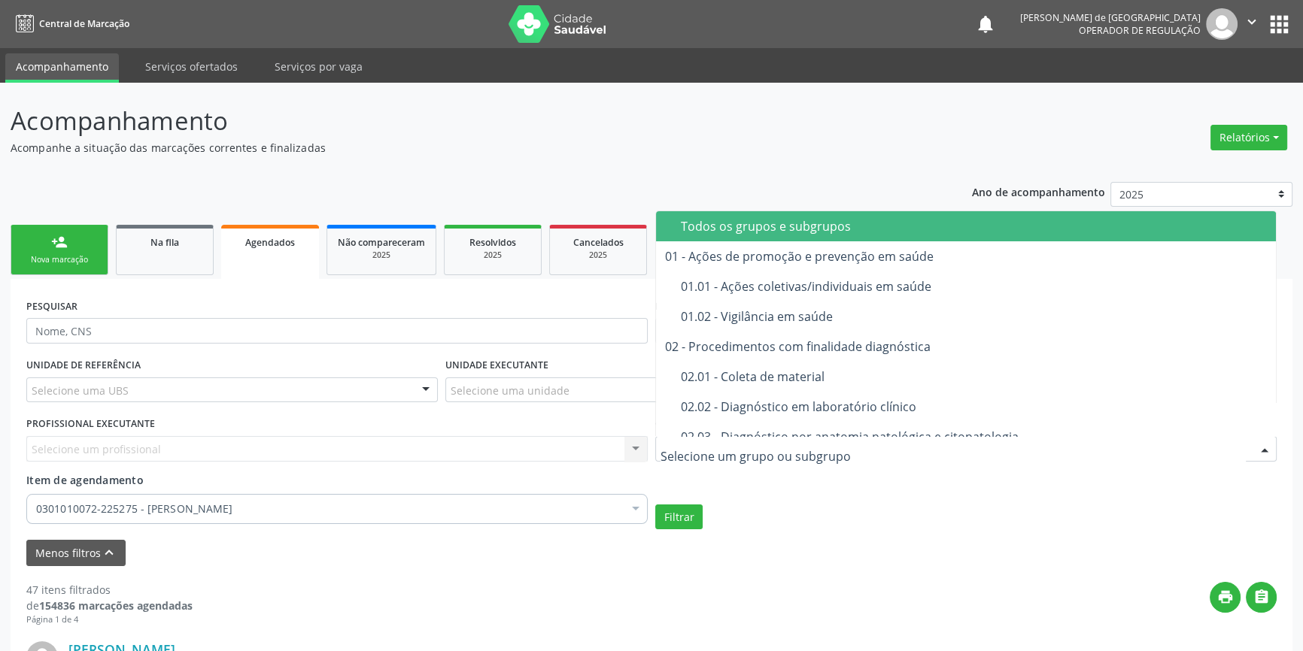
click at [741, 226] on div "Todos os grupos e subgrupos" at bounding box center [974, 226] width 586 height 12
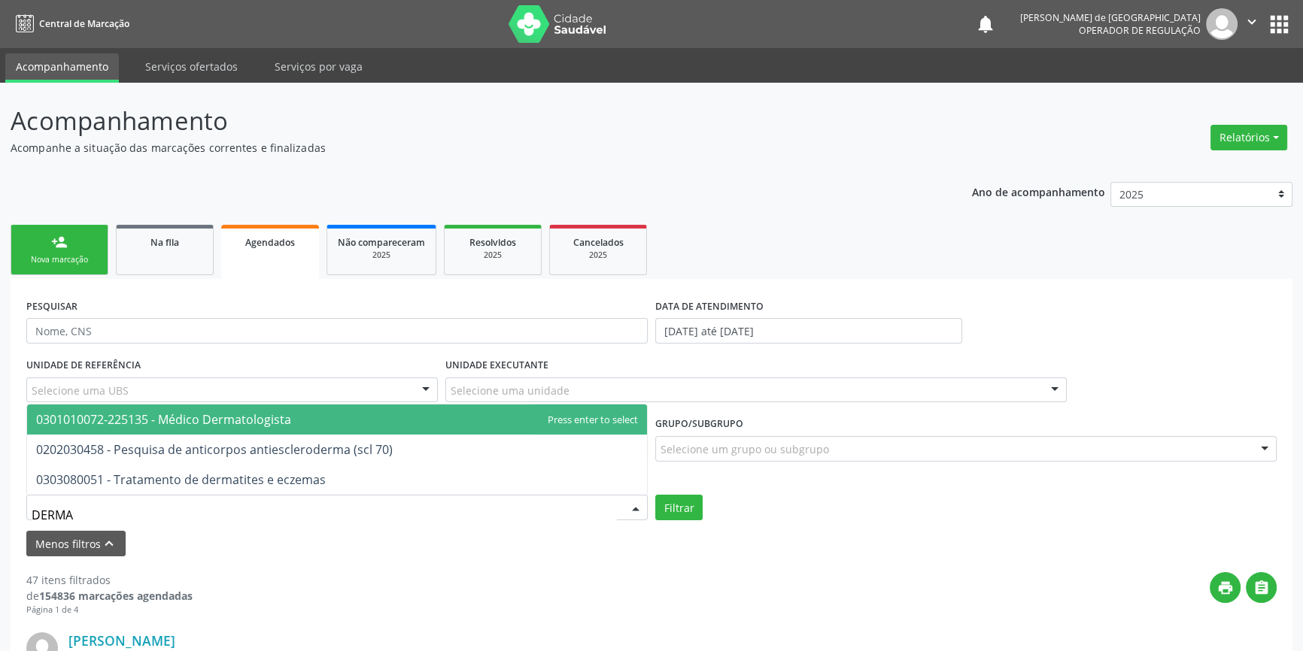
click at [99, 412] on span "0301010072-225135 - Médico Dermatologista" at bounding box center [163, 420] width 255 height 17
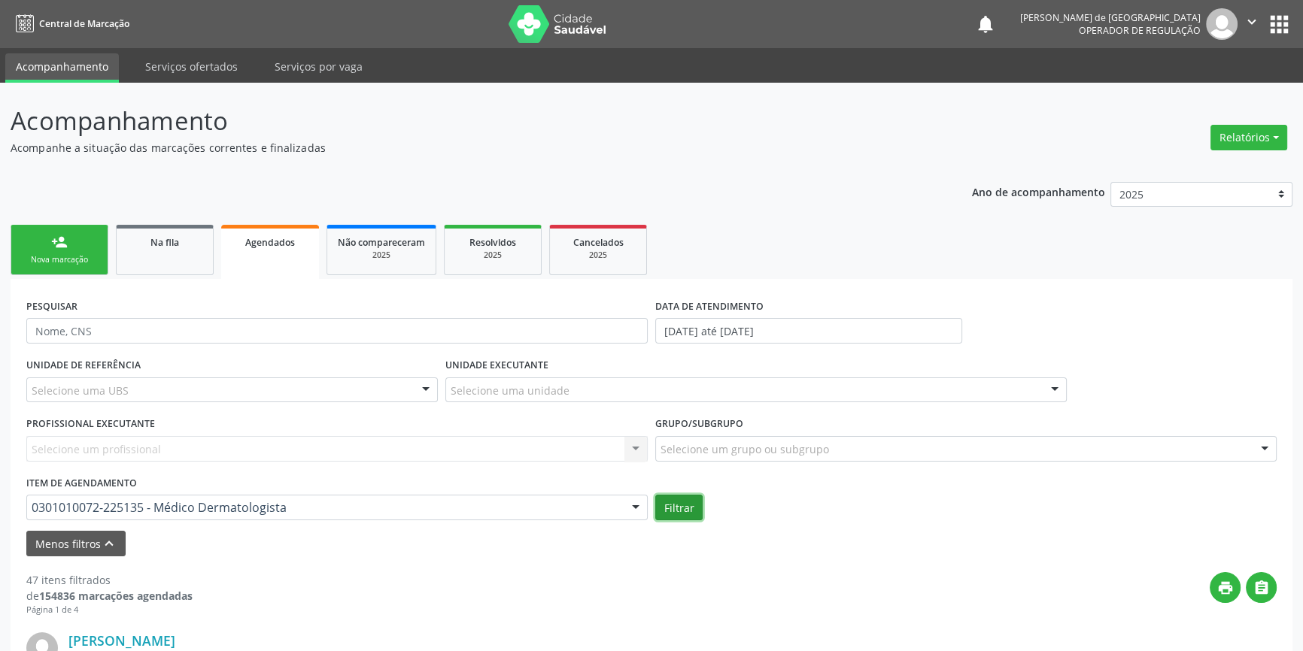
click at [684, 506] on button "Filtrar" at bounding box center [678, 508] width 47 height 26
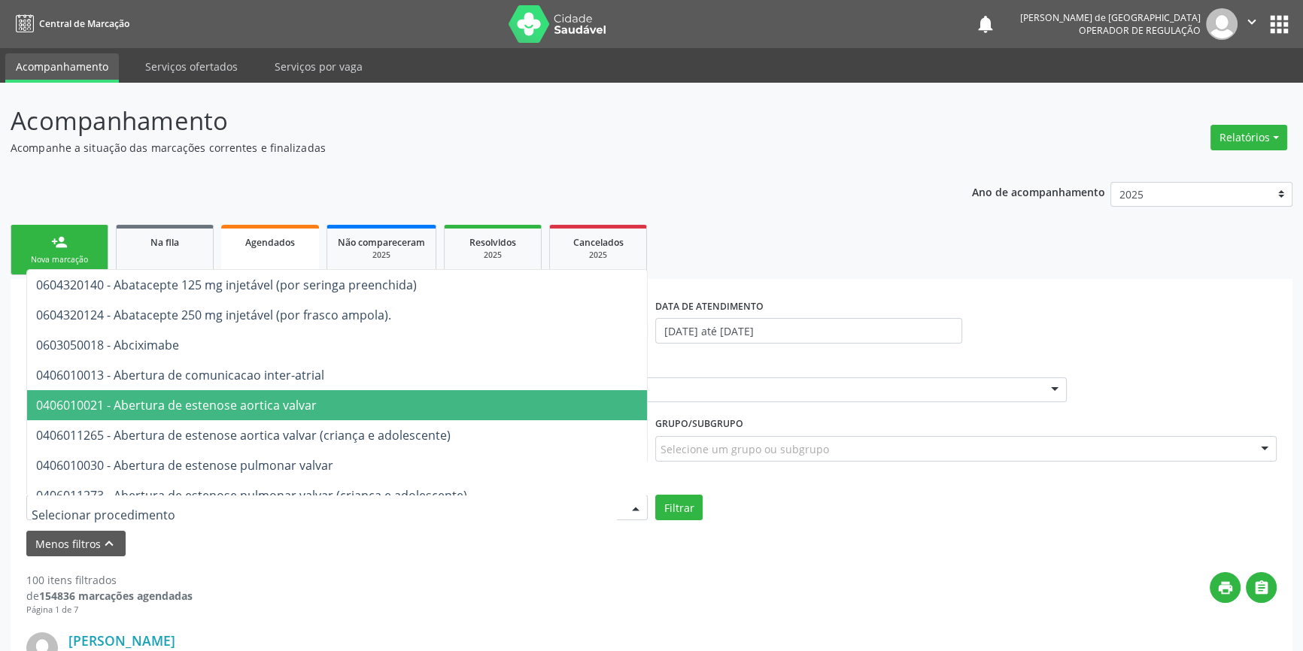
click at [343, 519] on div at bounding box center [336, 508] width 621 height 26
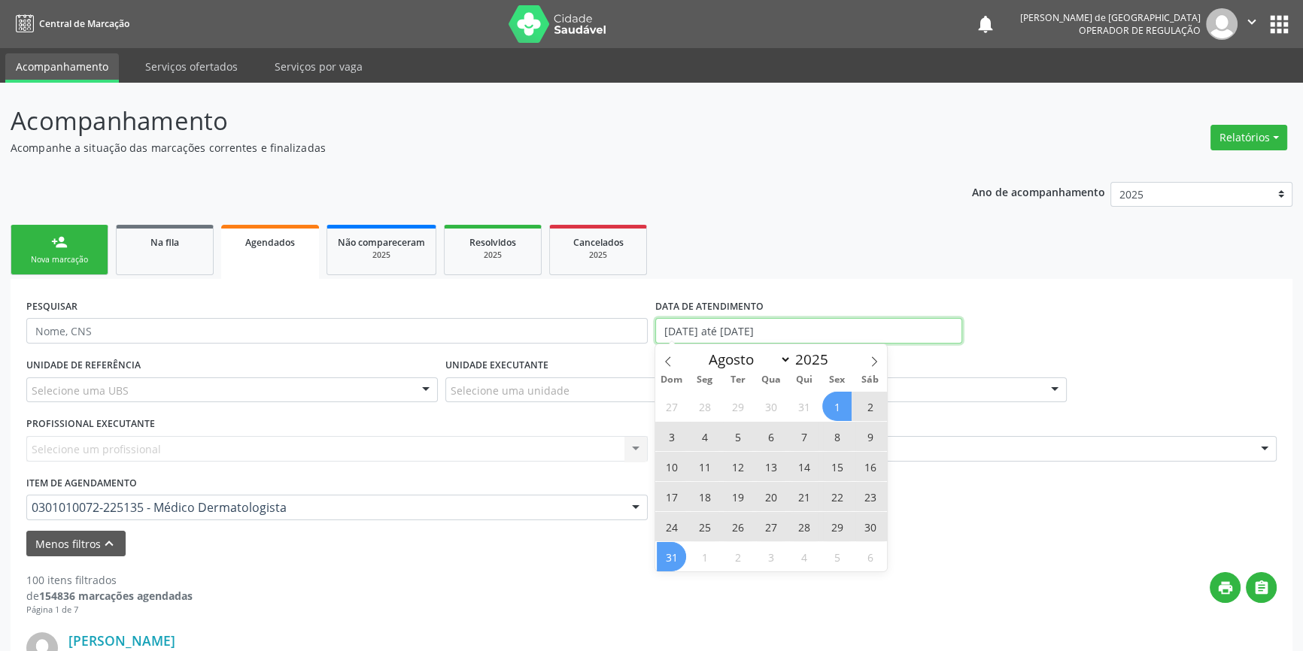
click at [858, 331] on input "[DATE] até [DATE]" at bounding box center [808, 331] width 307 height 26
click at [668, 362] on icon at bounding box center [668, 362] width 11 height 11
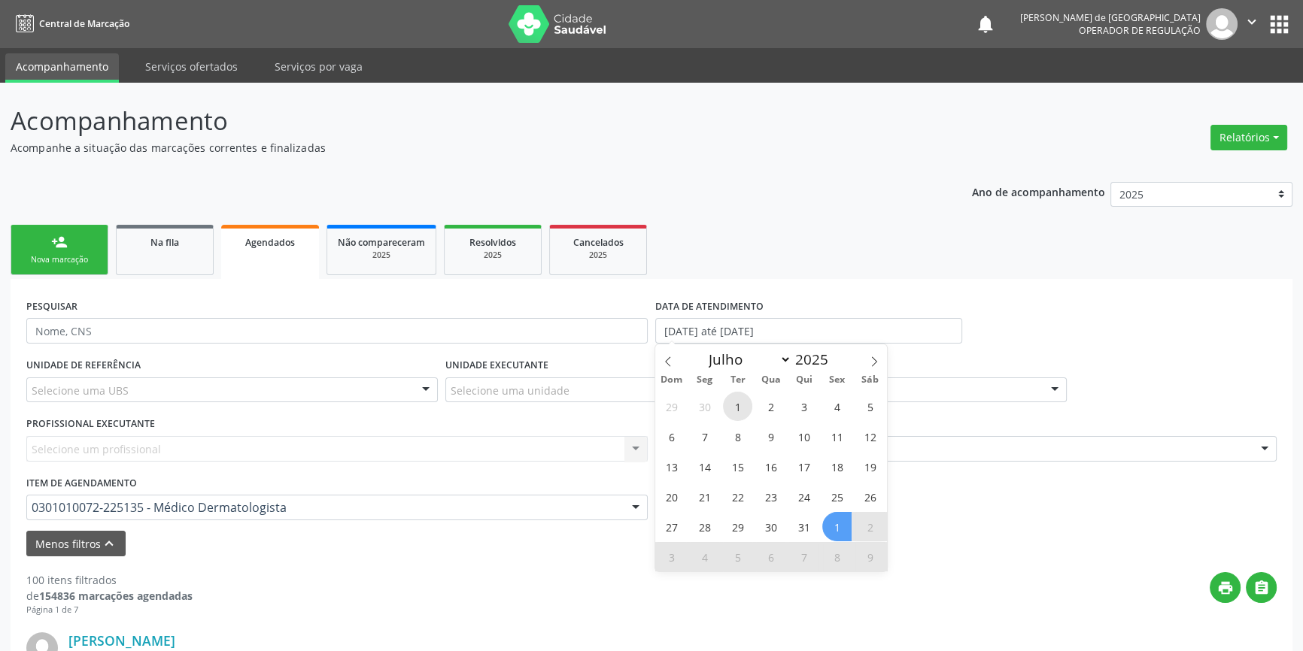
click at [736, 412] on span "1" at bounding box center [737, 406] width 29 height 29
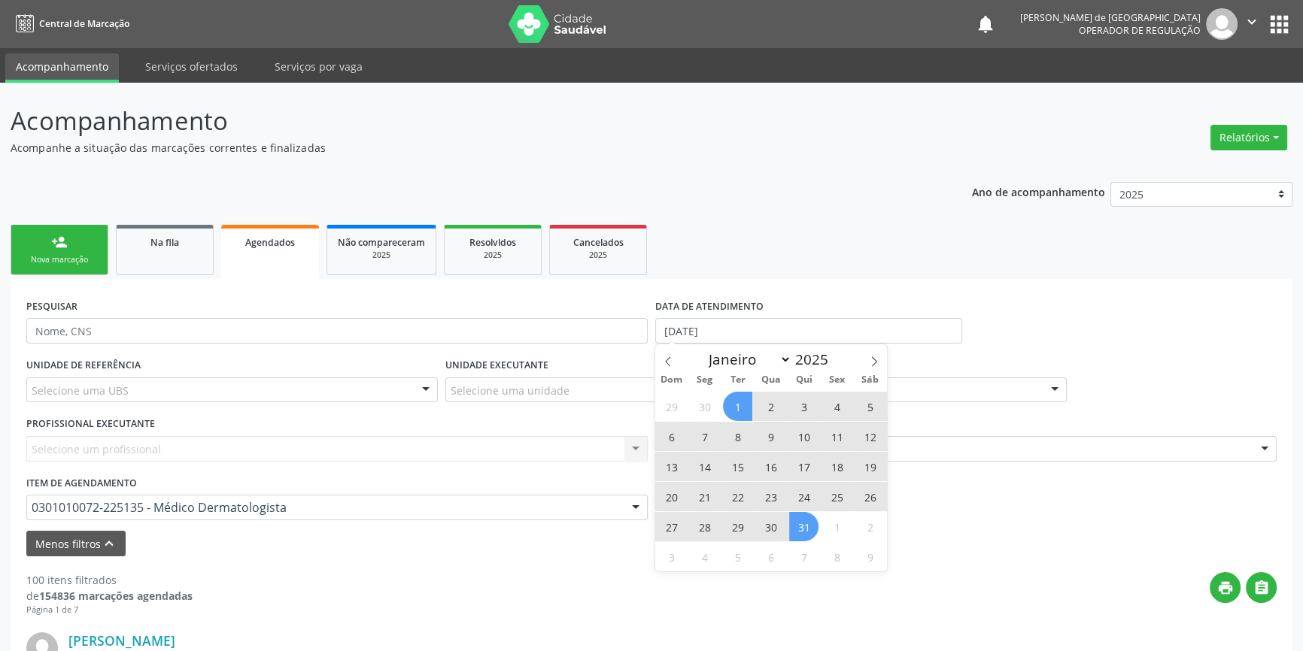
click at [805, 527] on span "31" at bounding box center [803, 526] width 29 height 29
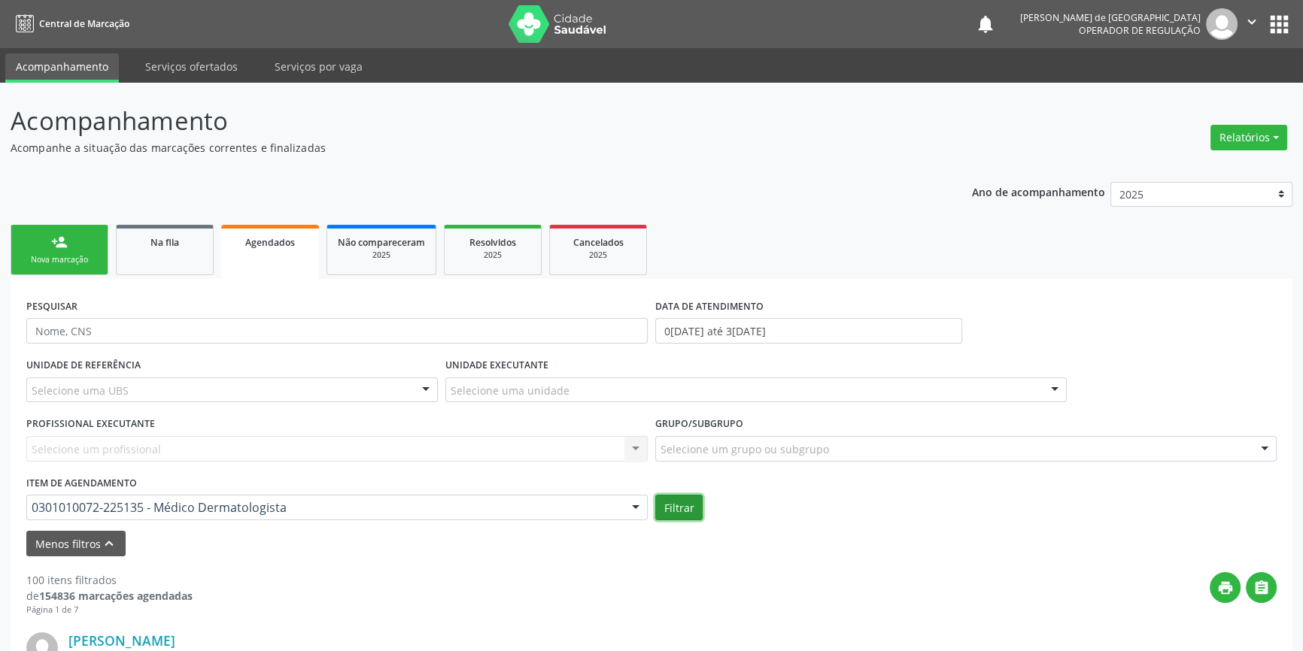
click at [694, 517] on button "Filtrar" at bounding box center [678, 508] width 47 height 26
click at [809, 330] on input "0[DATE] até 3[DATE]" at bounding box center [808, 331] width 307 height 26
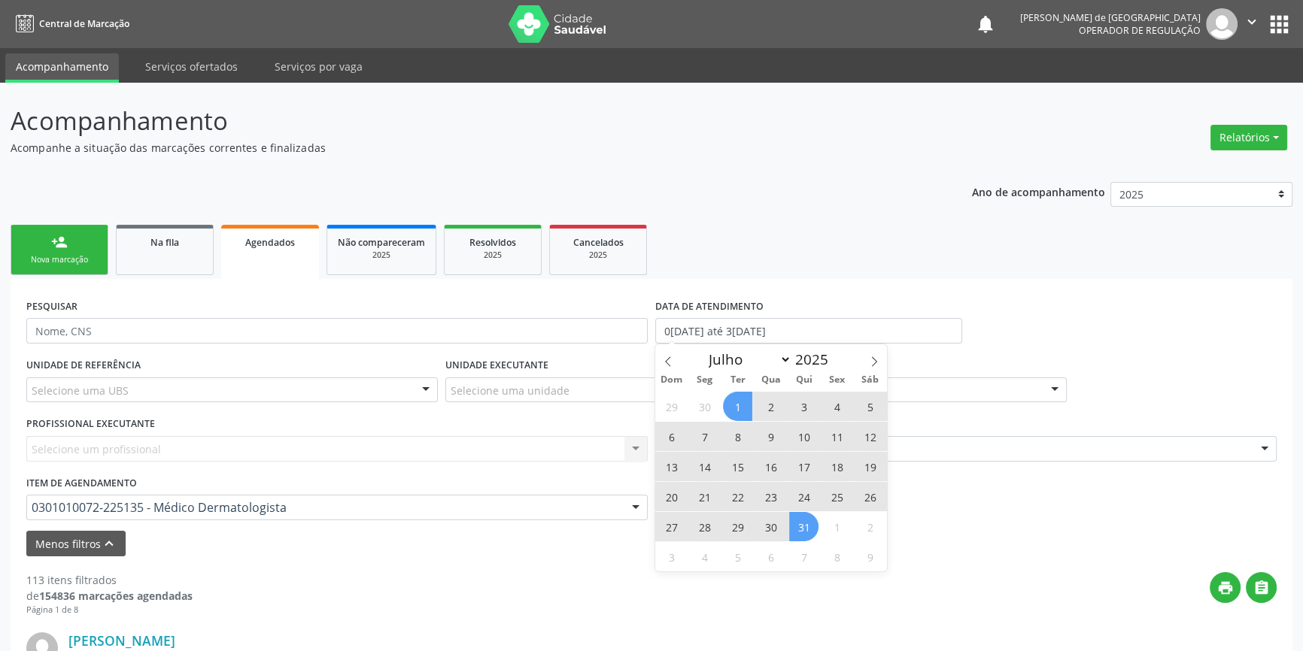
click at [811, 228] on ul "person_add Nova marcação Na fila Agendados Não compareceram 2025 Resolvidos 202…" at bounding box center [652, 250] width 1282 height 58
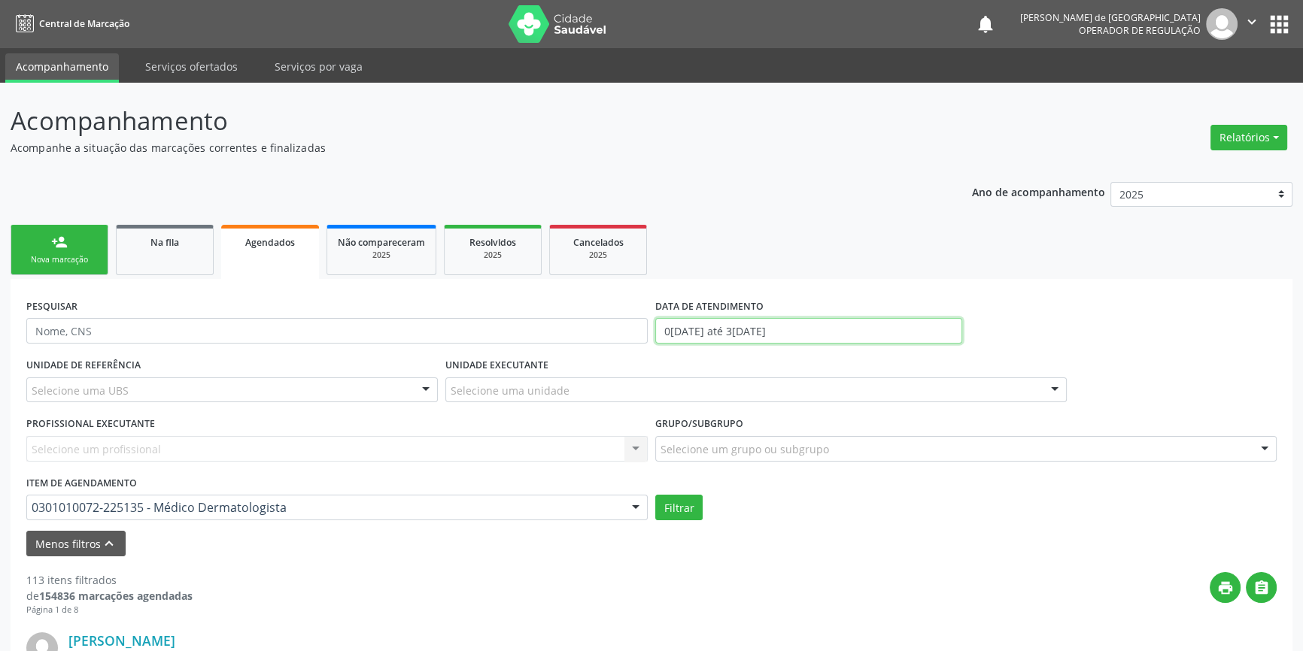
click at [779, 339] on input "0[DATE] até 3[DATE]" at bounding box center [808, 331] width 307 height 26
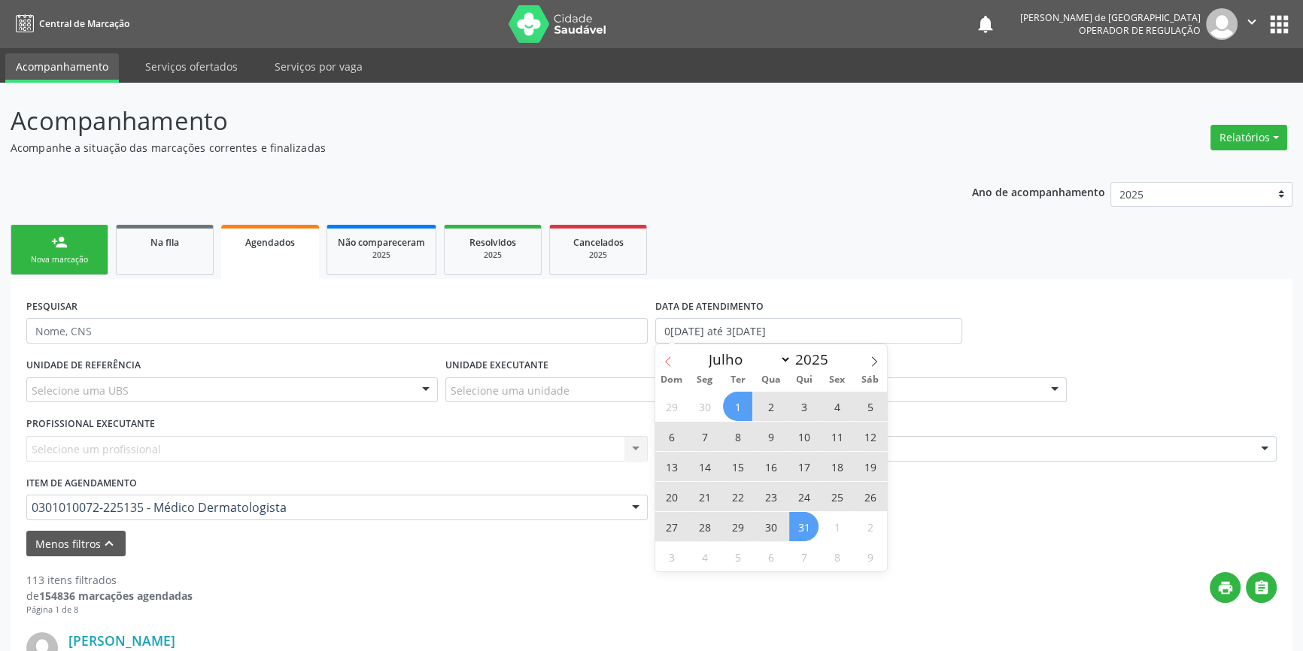
click at [672, 363] on icon at bounding box center [668, 362] width 11 height 11
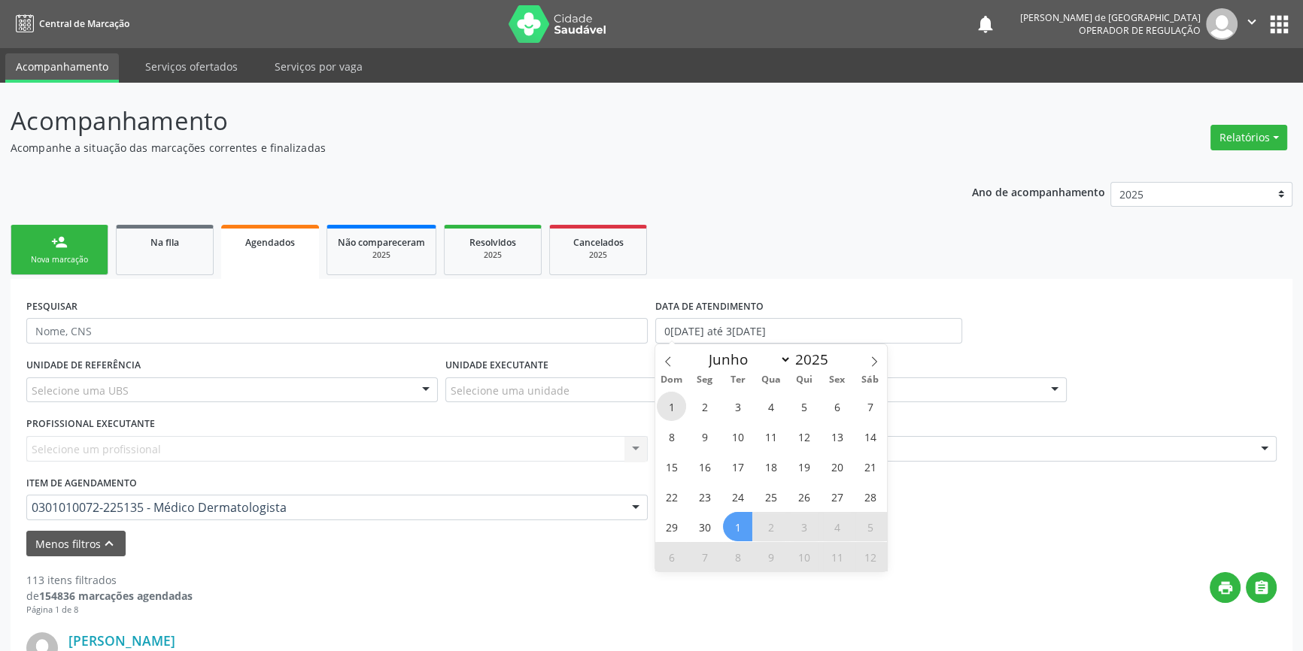
click at [676, 404] on span "1" at bounding box center [671, 406] width 29 height 29
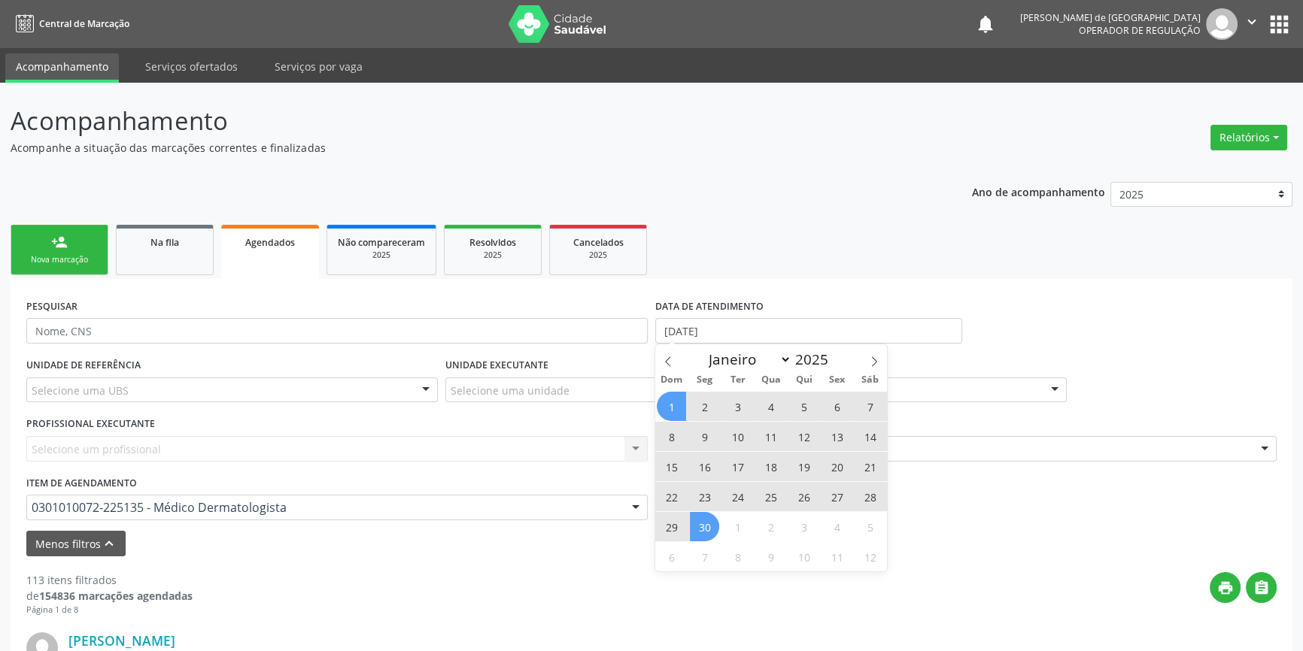
click at [704, 526] on span "30" at bounding box center [704, 526] width 29 height 29
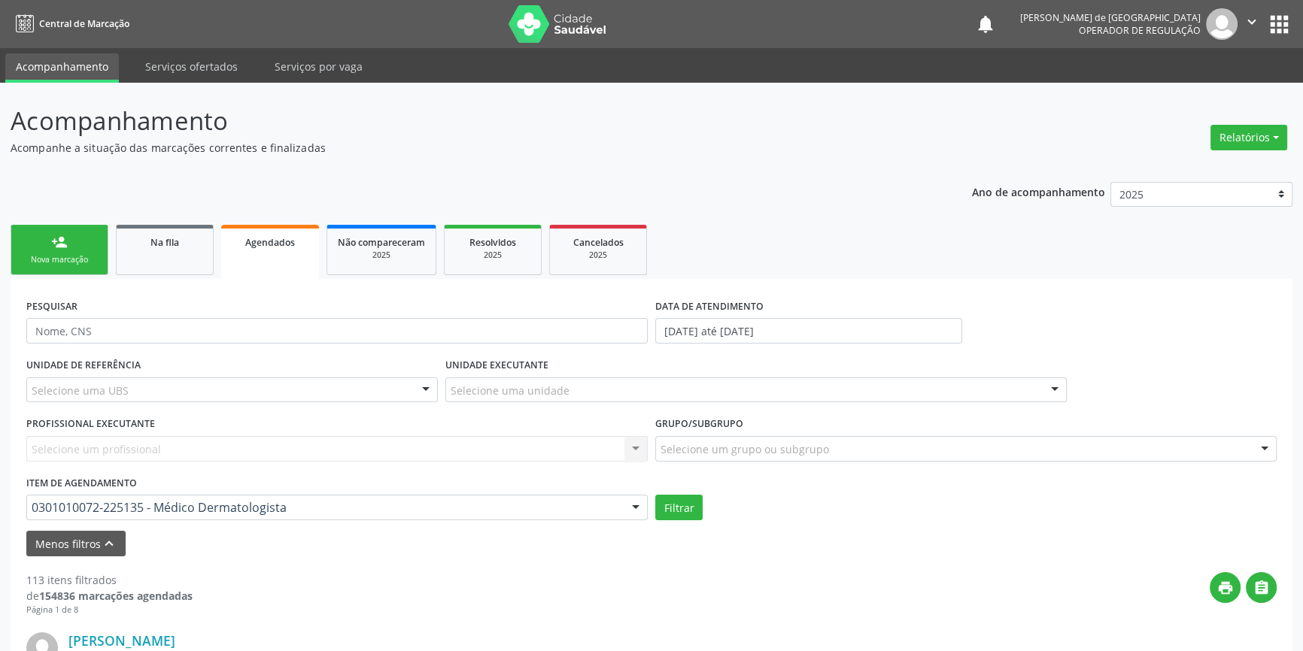
click at [703, 508] on div "Filtrar" at bounding box center [965, 508] width 629 height 26
click at [670, 508] on button "Filtrar" at bounding box center [678, 508] width 47 height 26
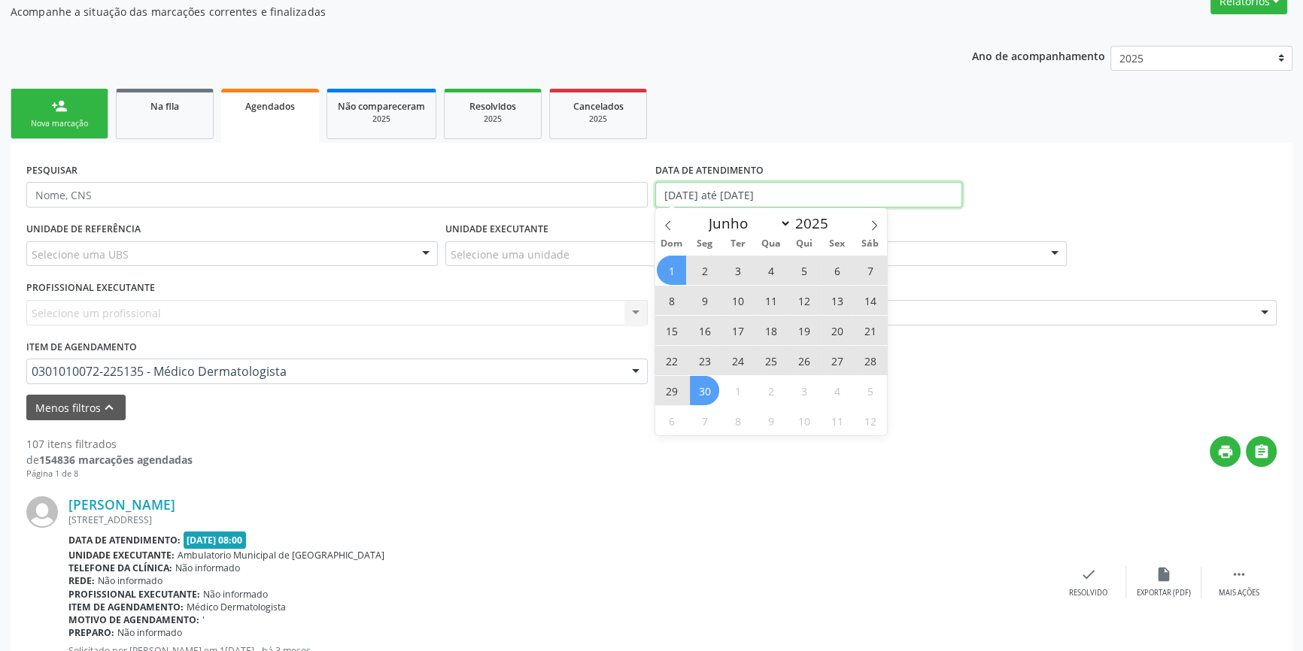
click at [743, 199] on input "[DATE] até [DATE]" at bounding box center [808, 195] width 307 height 26
click at [673, 226] on span at bounding box center [668, 221] width 26 height 26
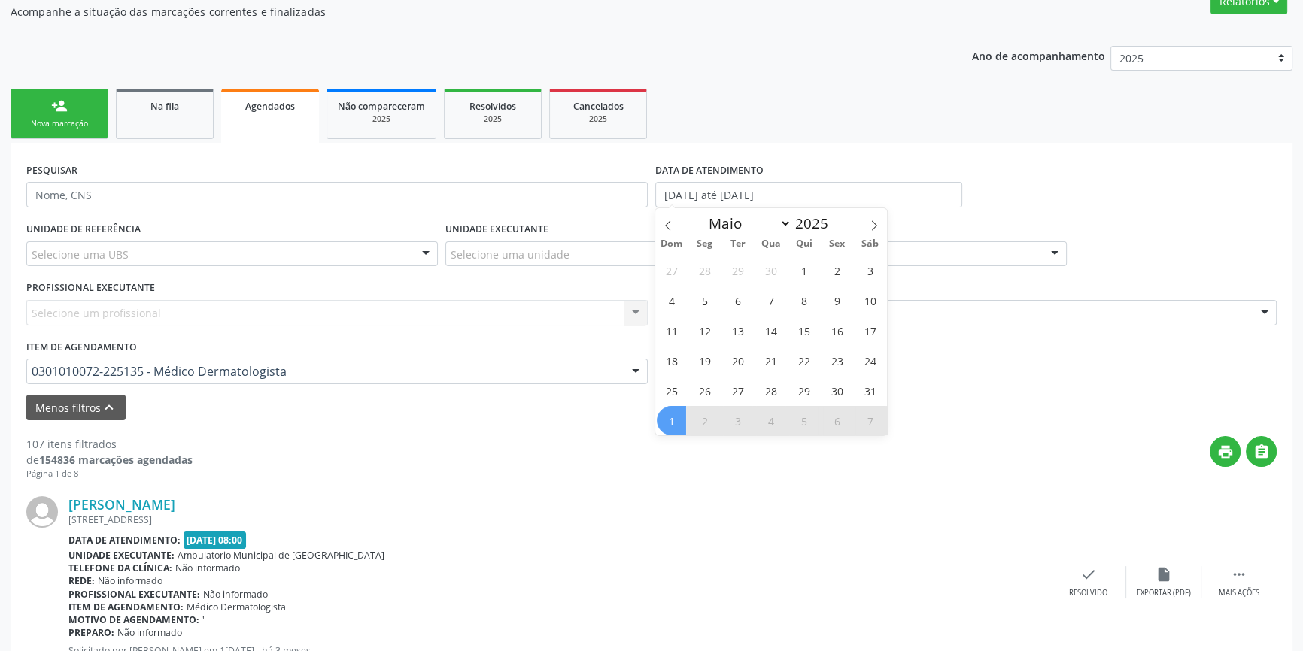
click at [821, 271] on div "27 28 29 30 1 2 3 4 5 6 7 8 9 10 11 12 13 14 15 16 17 18 19 20 21 22 23 24 25 2…" at bounding box center [771, 345] width 232 height 181
click at [809, 270] on span "1" at bounding box center [803, 270] width 29 height 29
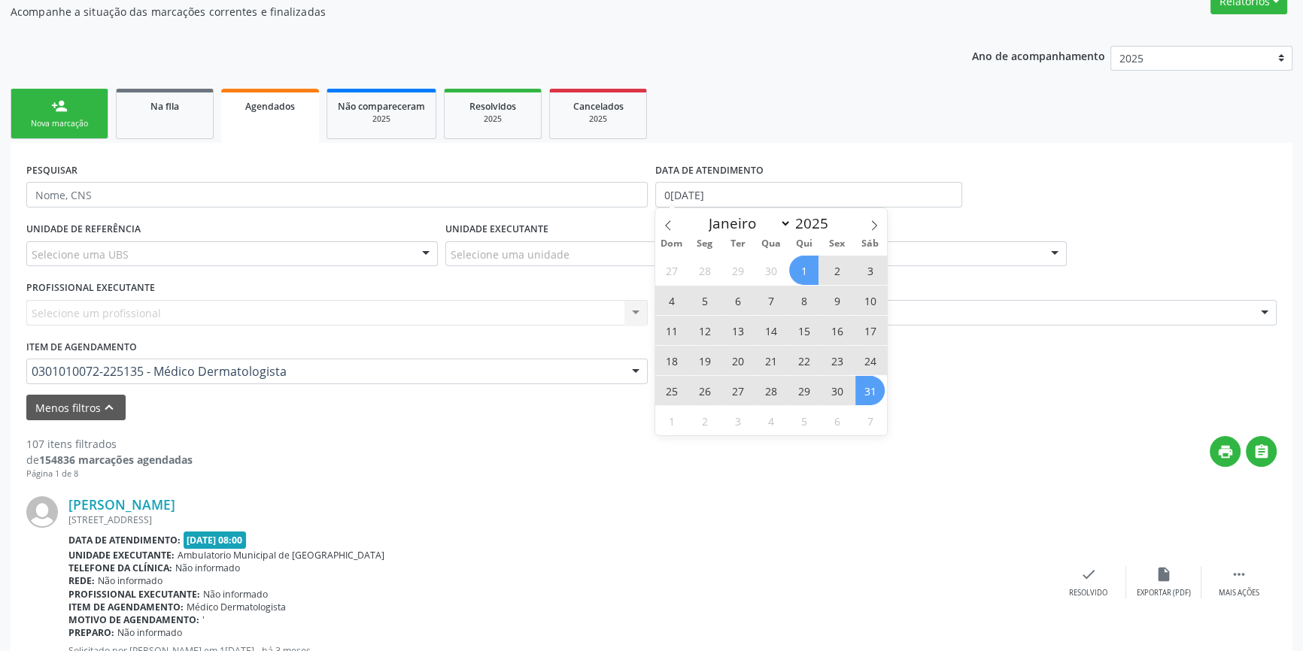
click at [872, 393] on span "31" at bounding box center [869, 390] width 29 height 29
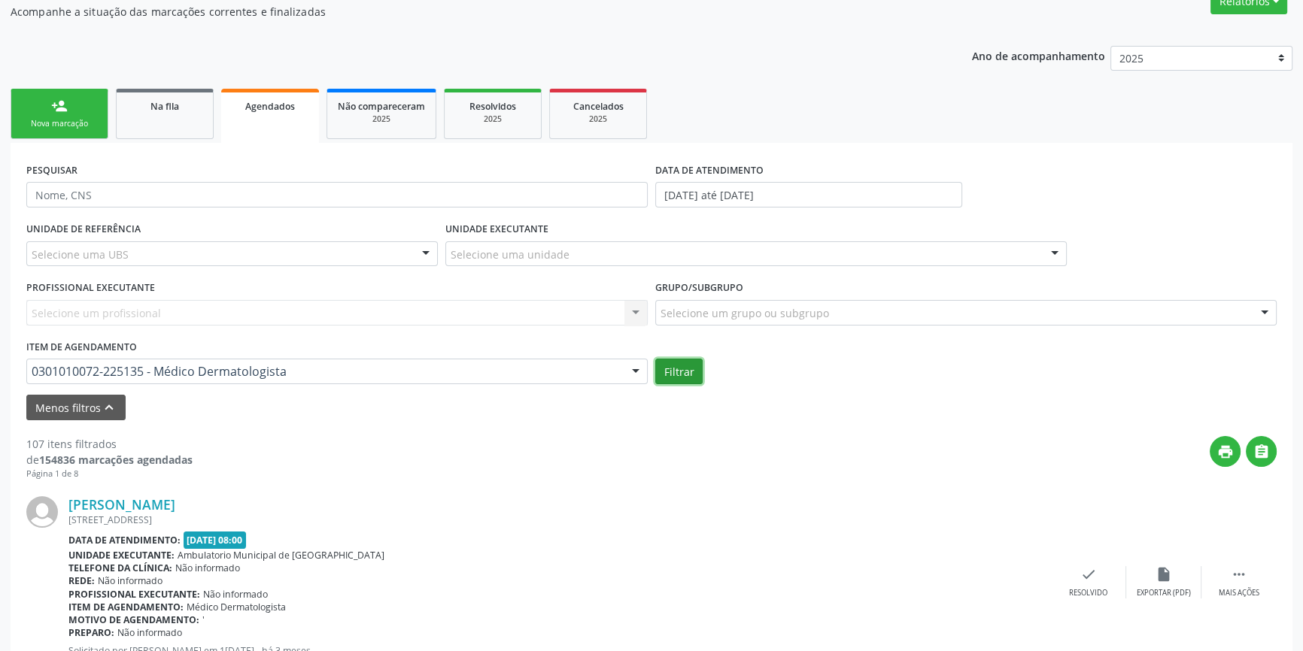
click at [691, 368] on button "Filtrar" at bounding box center [678, 372] width 47 height 26
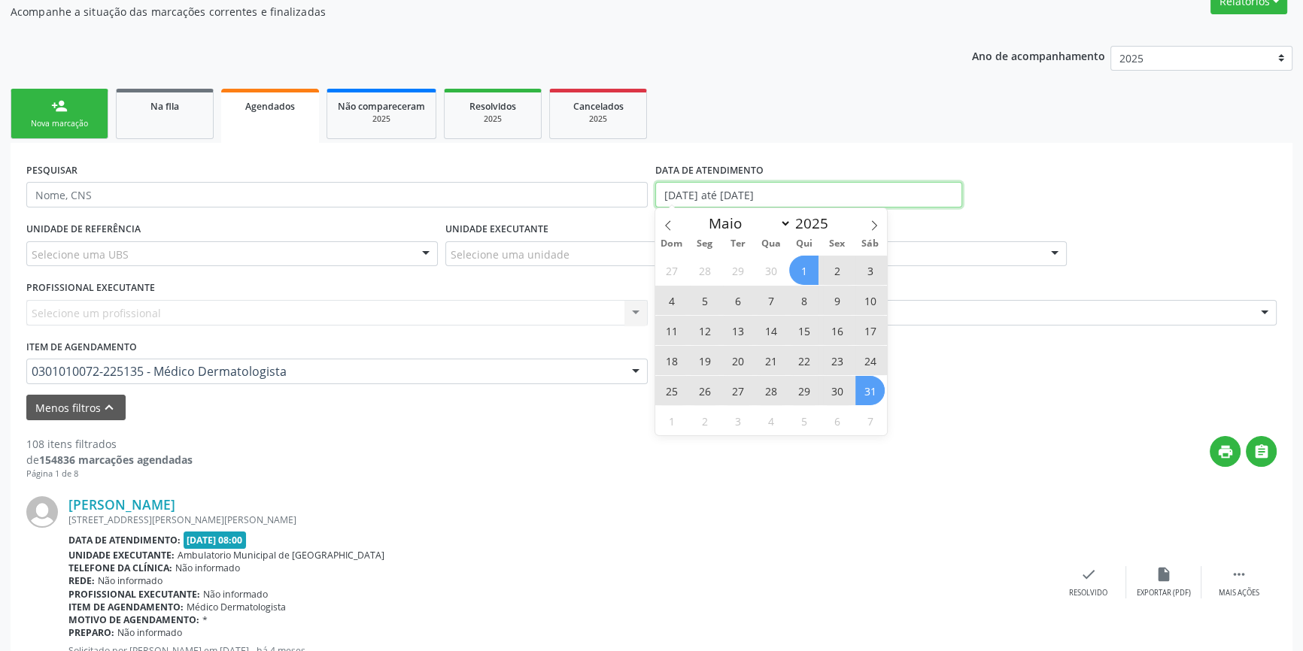
click at [701, 195] on input "[DATE] até [DATE]" at bounding box center [808, 195] width 307 height 26
click at [667, 225] on icon at bounding box center [668, 225] width 11 height 11
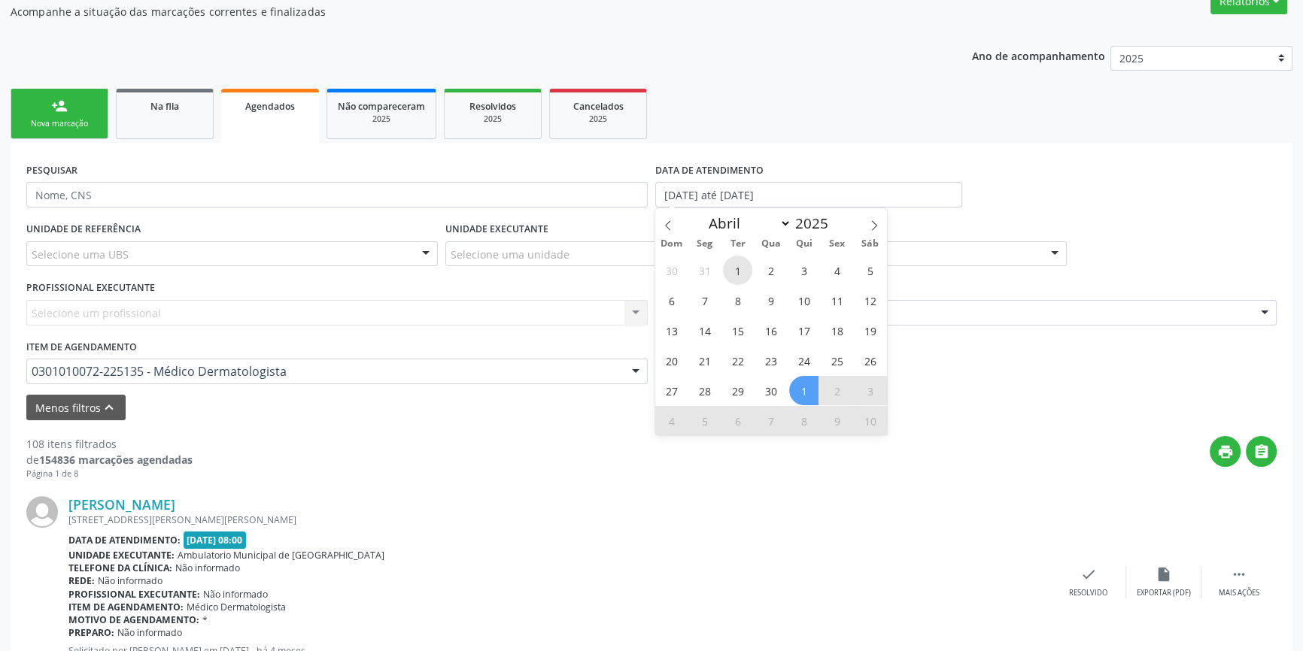
click at [733, 266] on span "1" at bounding box center [737, 270] width 29 height 29
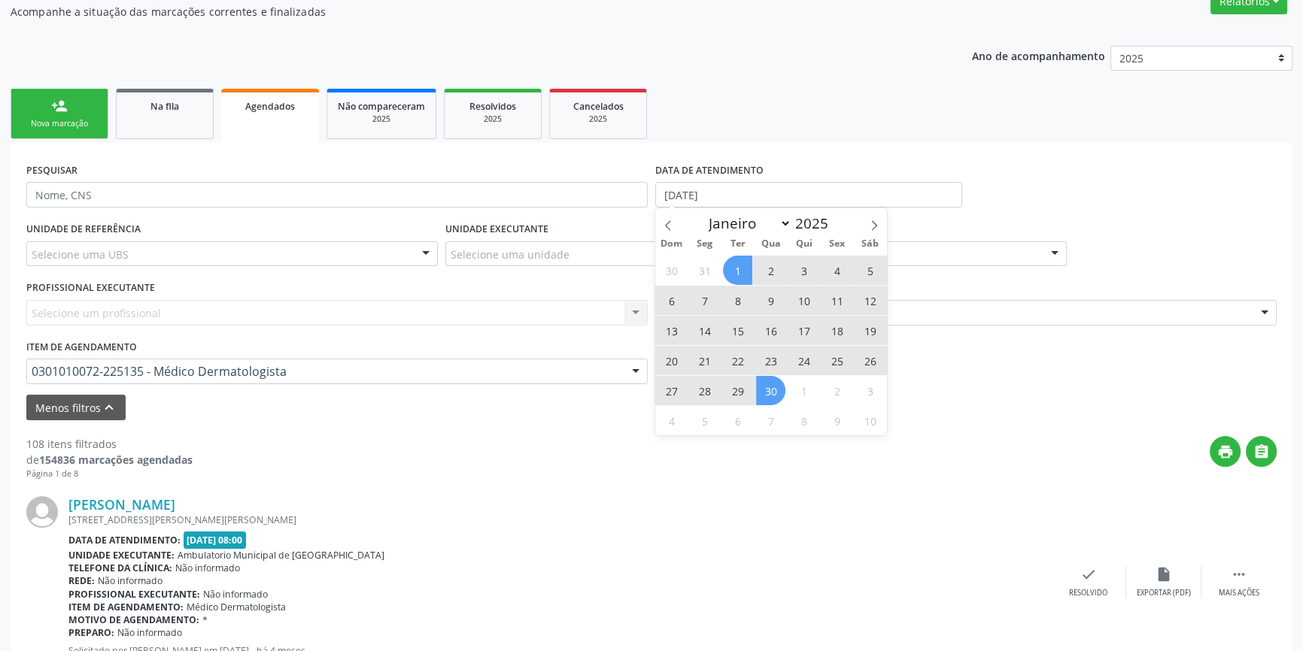
click at [762, 392] on span "30" at bounding box center [770, 390] width 29 height 29
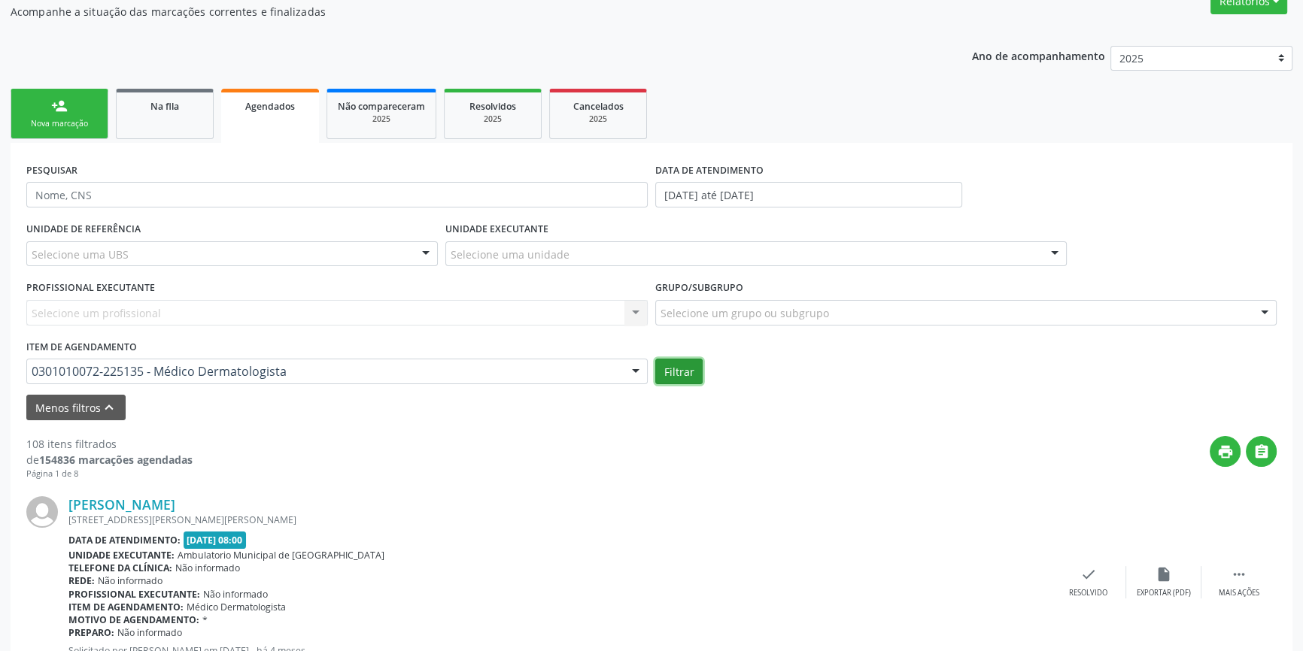
click at [695, 369] on button "Filtrar" at bounding box center [678, 372] width 47 height 26
click at [718, 184] on input "[DATE] até [DATE]" at bounding box center [808, 195] width 307 height 26
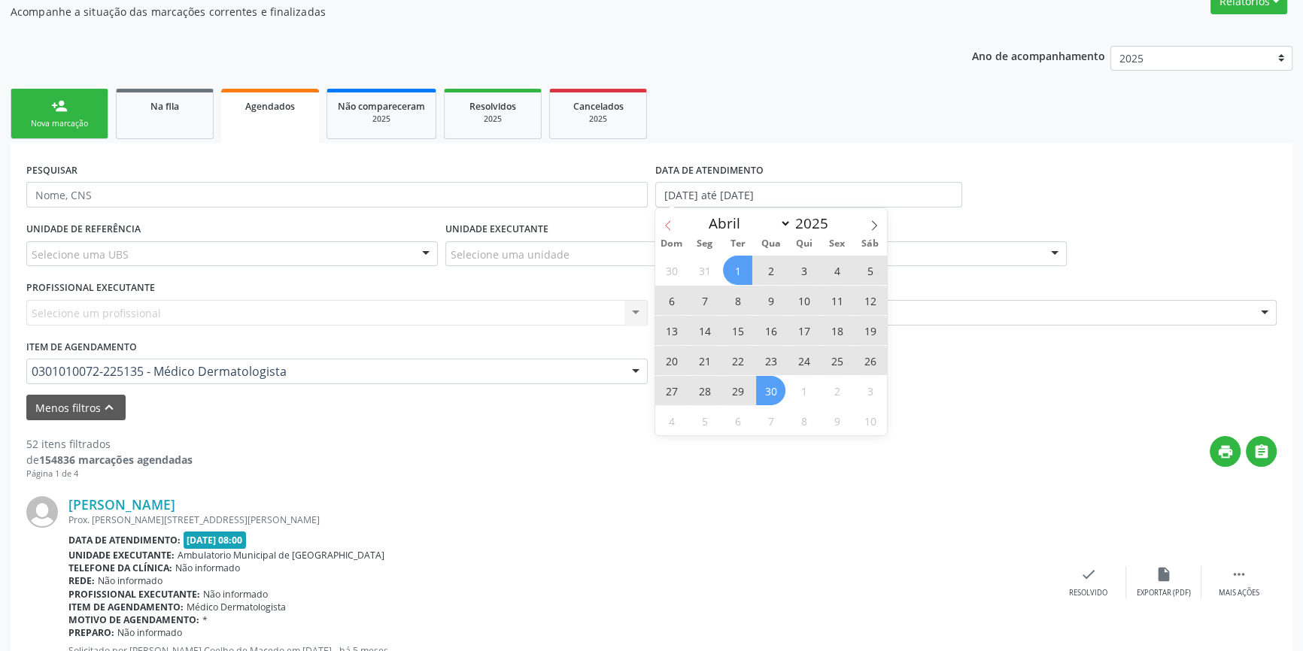
click at [673, 226] on span at bounding box center [668, 221] width 26 height 26
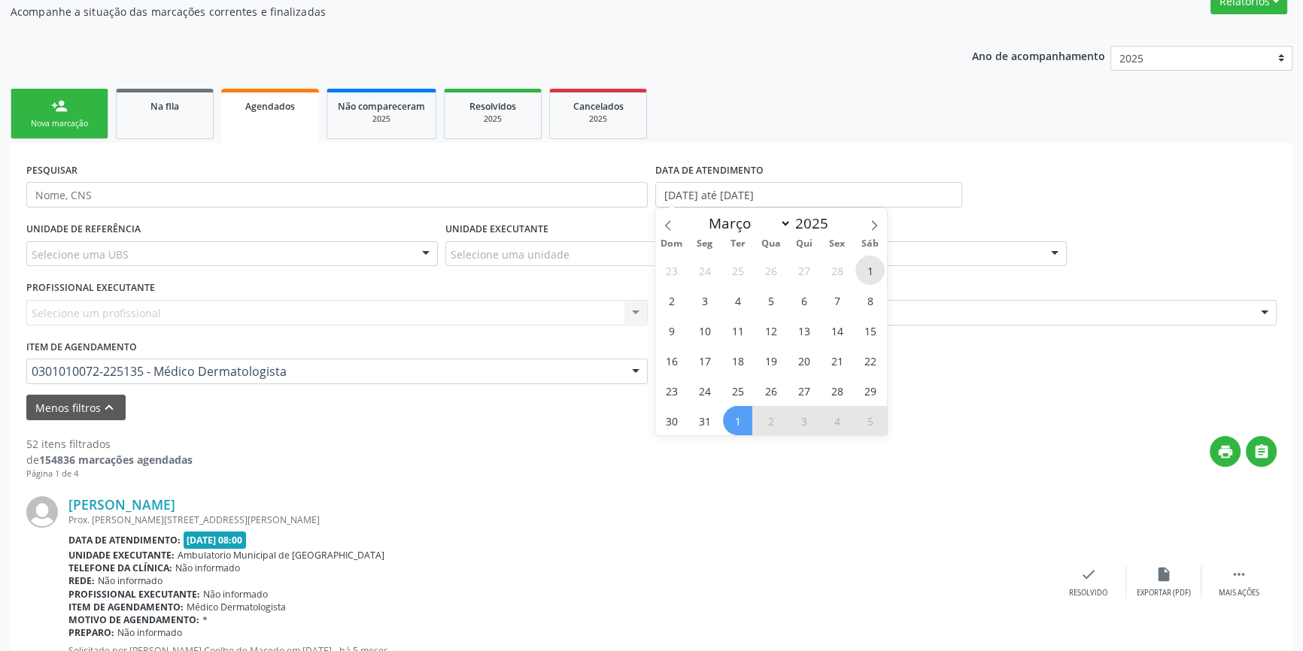
click at [869, 268] on span "1" at bounding box center [869, 270] width 29 height 29
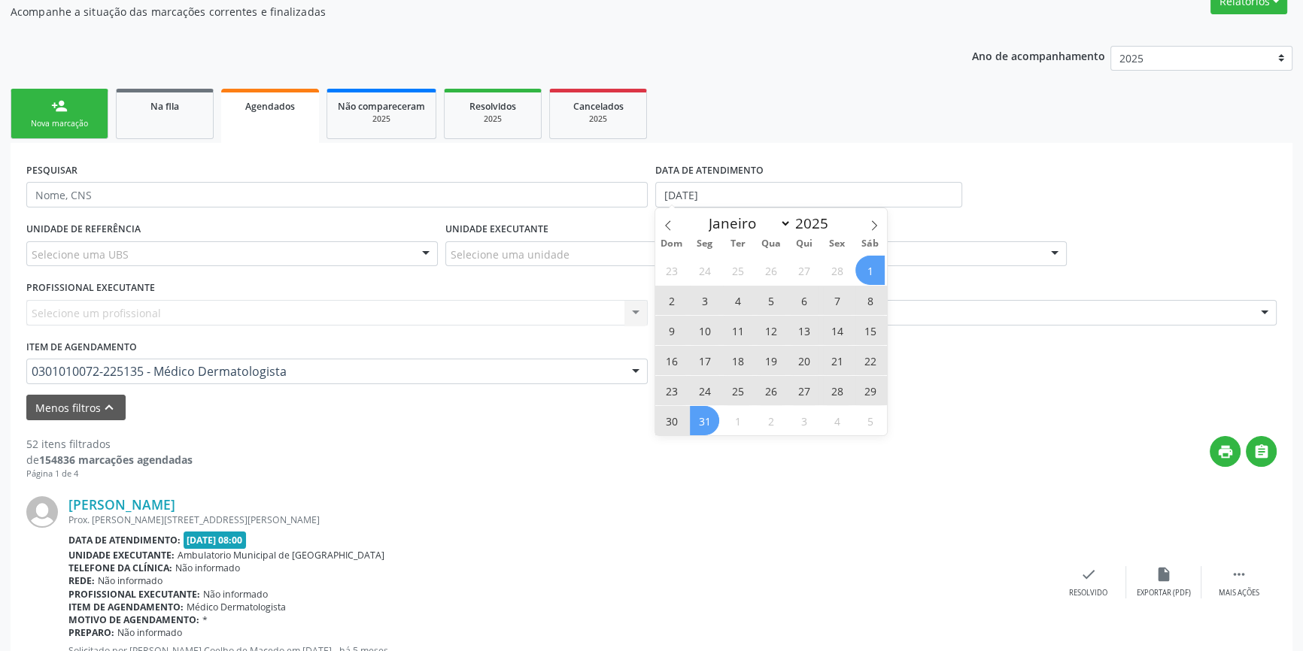
click at [702, 421] on span "31" at bounding box center [704, 420] width 29 height 29
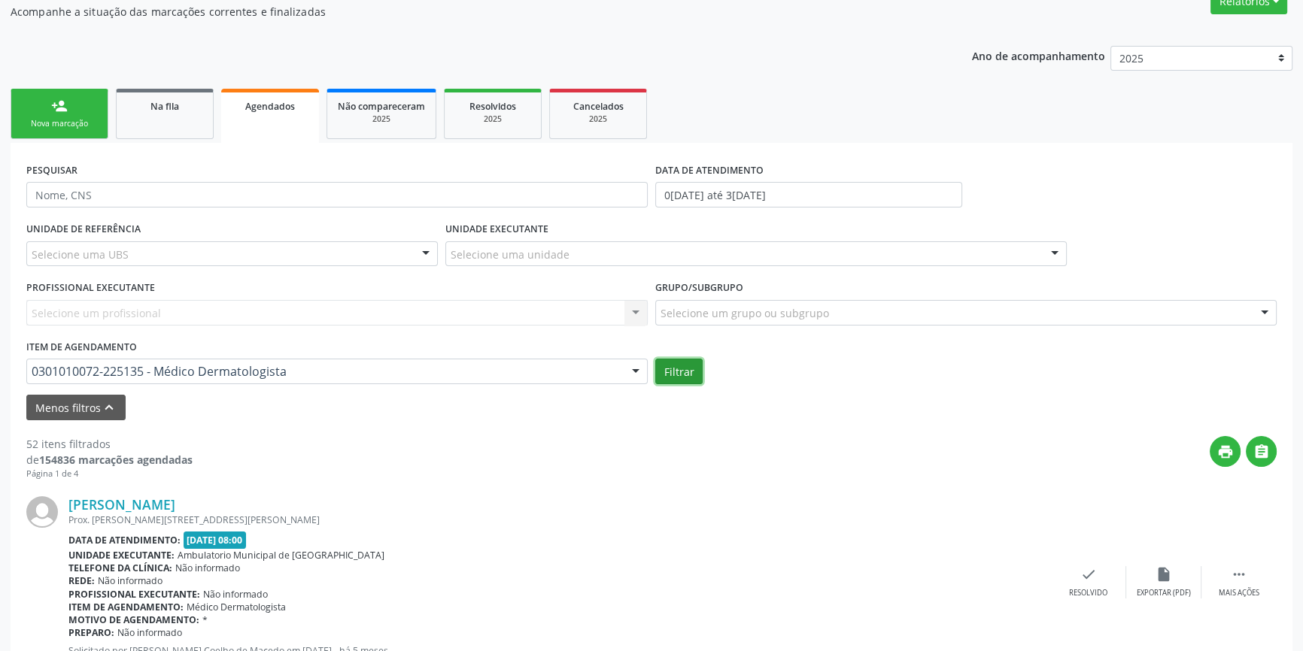
click at [684, 371] on button "Filtrar" at bounding box center [678, 372] width 47 height 26
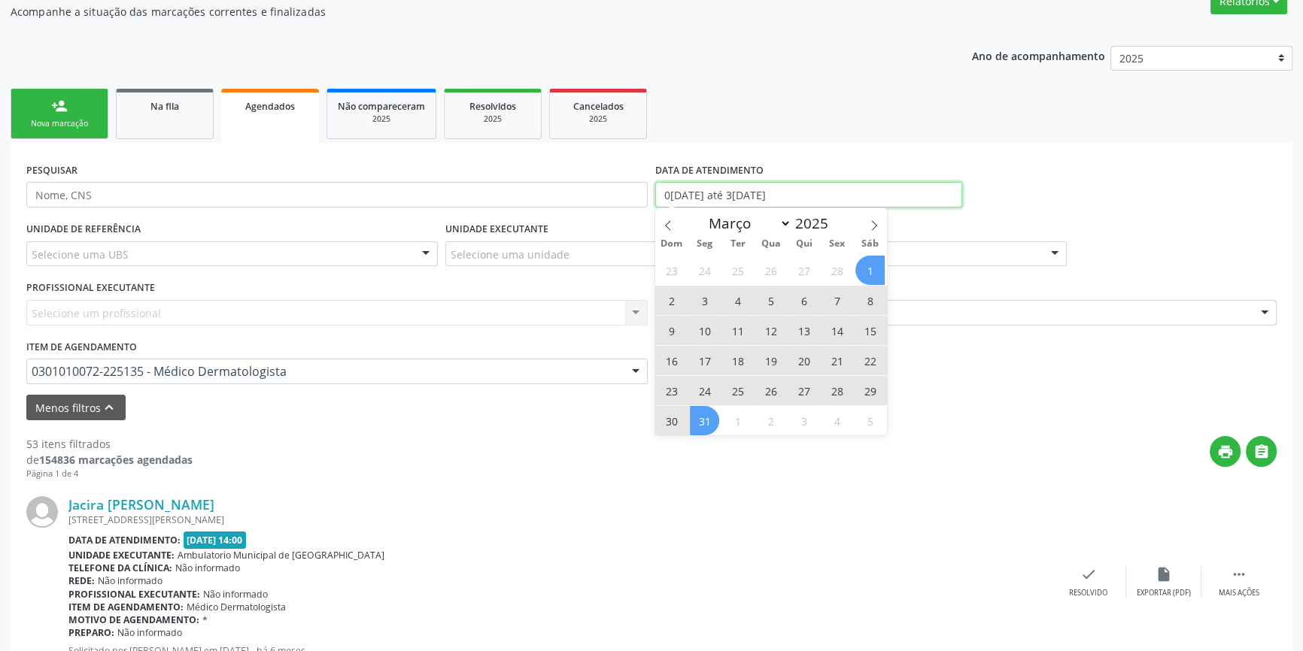
click at [761, 192] on input "0[DATE] até 3[DATE]" at bounding box center [808, 195] width 307 height 26
click at [671, 224] on icon at bounding box center [668, 225] width 11 height 11
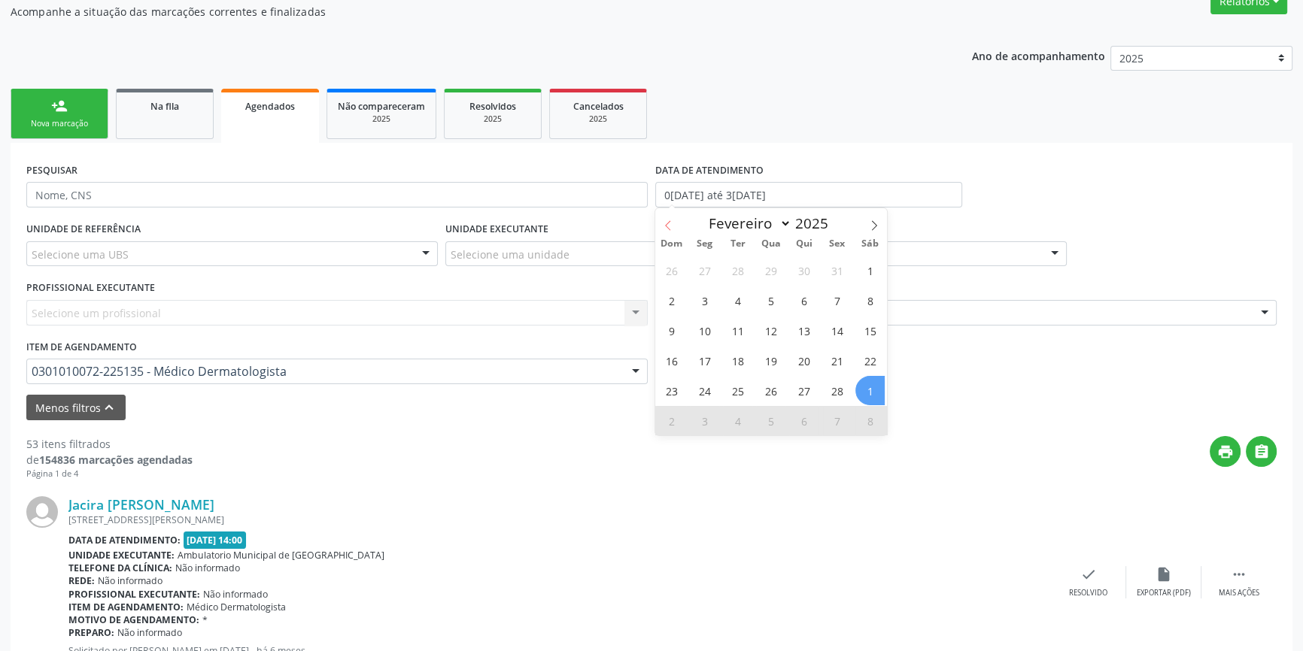
click at [671, 224] on icon at bounding box center [668, 225] width 11 height 11
click at [776, 263] on span "1" at bounding box center [770, 270] width 29 height 29
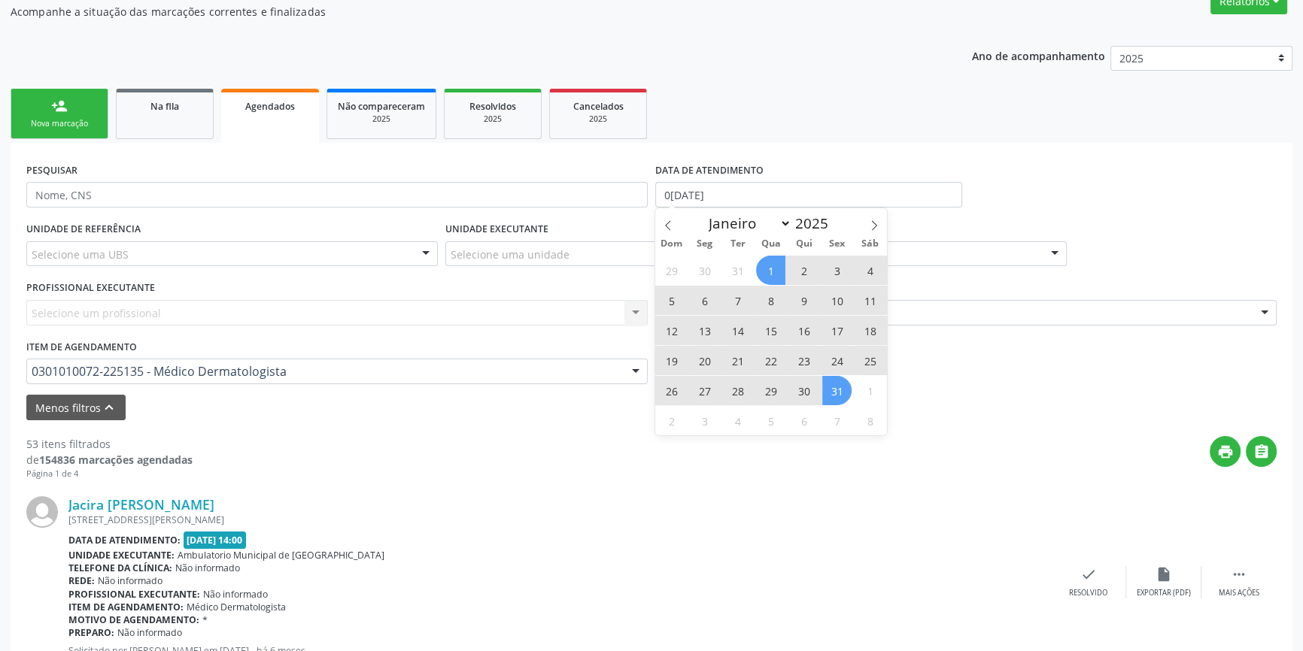
click at [834, 390] on span "31" at bounding box center [836, 390] width 29 height 29
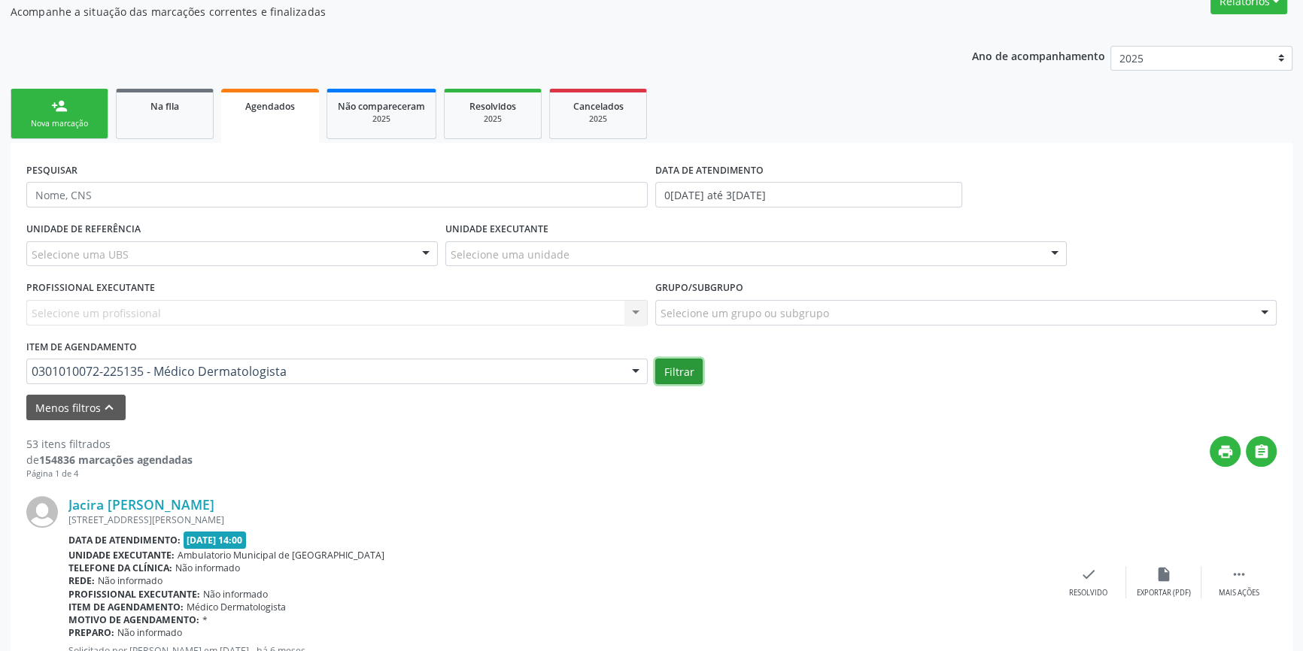
click at [689, 375] on button "Filtrar" at bounding box center [678, 372] width 47 height 26
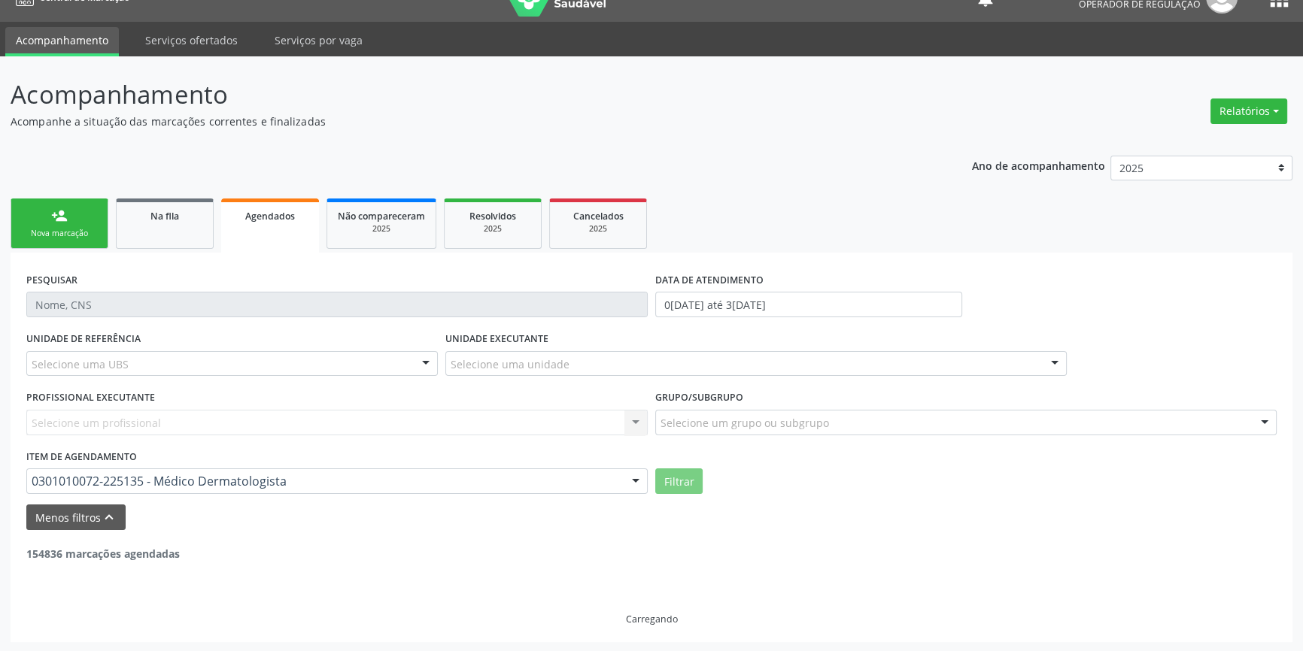
scroll to position [0, 0]
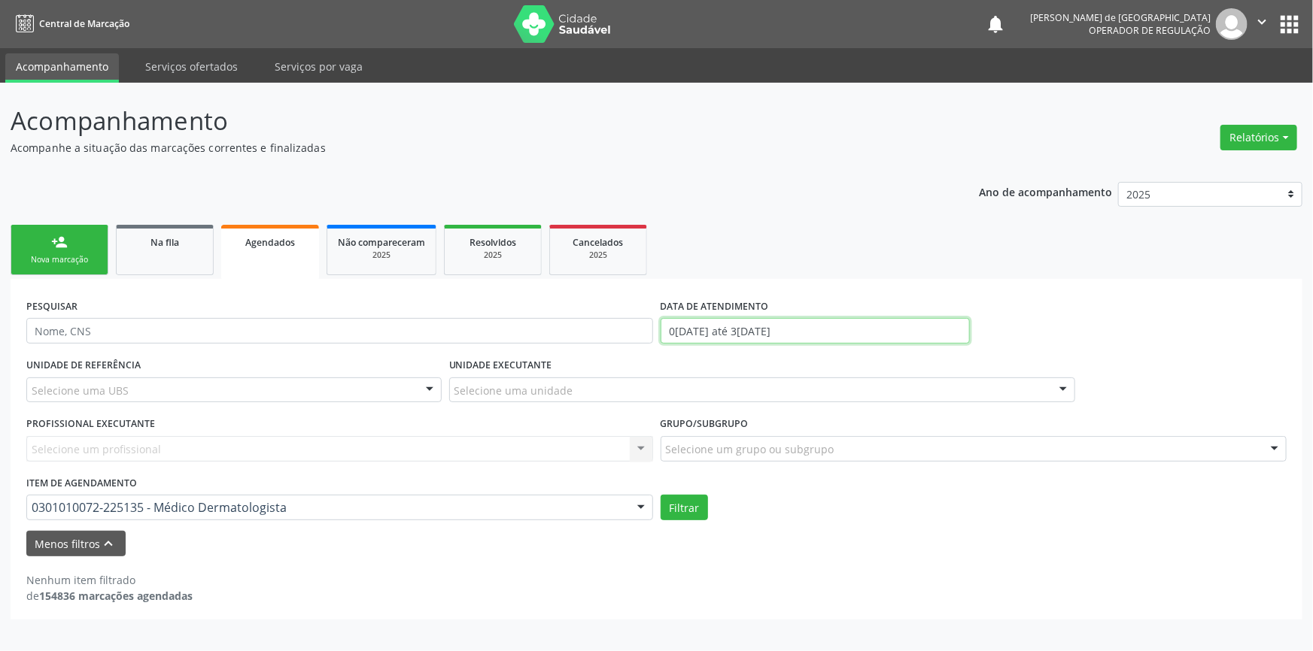
click at [724, 330] on input "0[DATE] até 3[DATE]" at bounding box center [815, 331] width 309 height 26
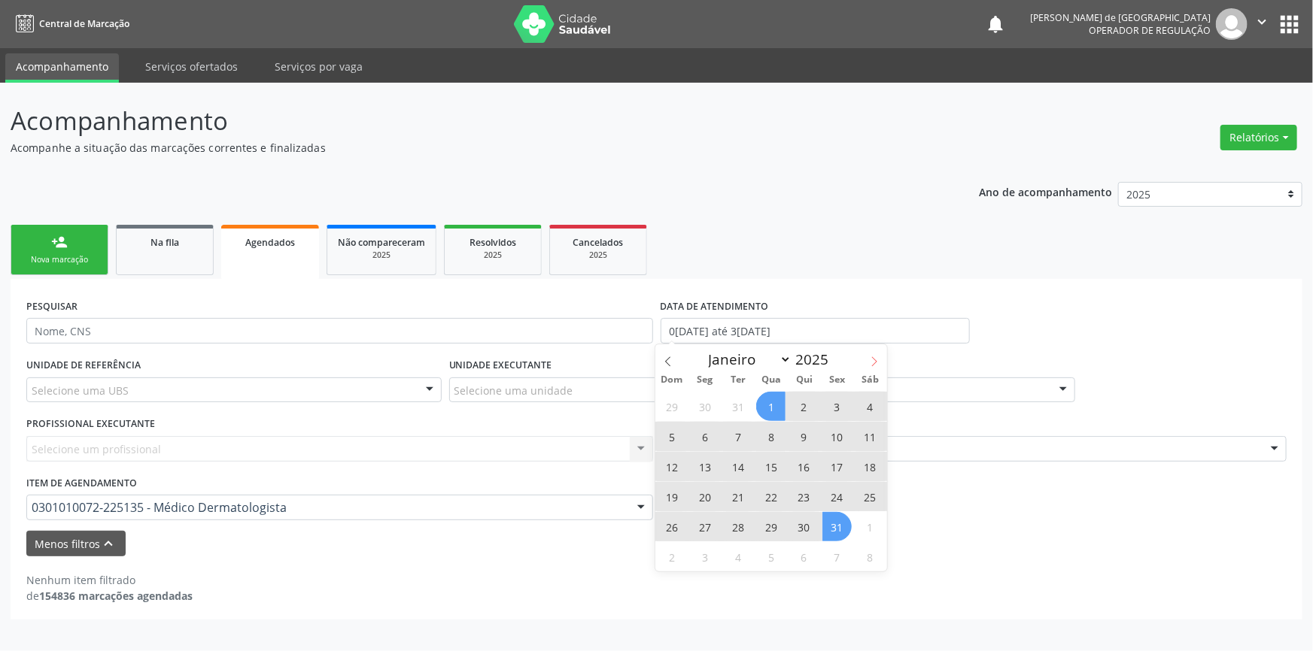
click at [875, 357] on icon at bounding box center [874, 362] width 11 height 11
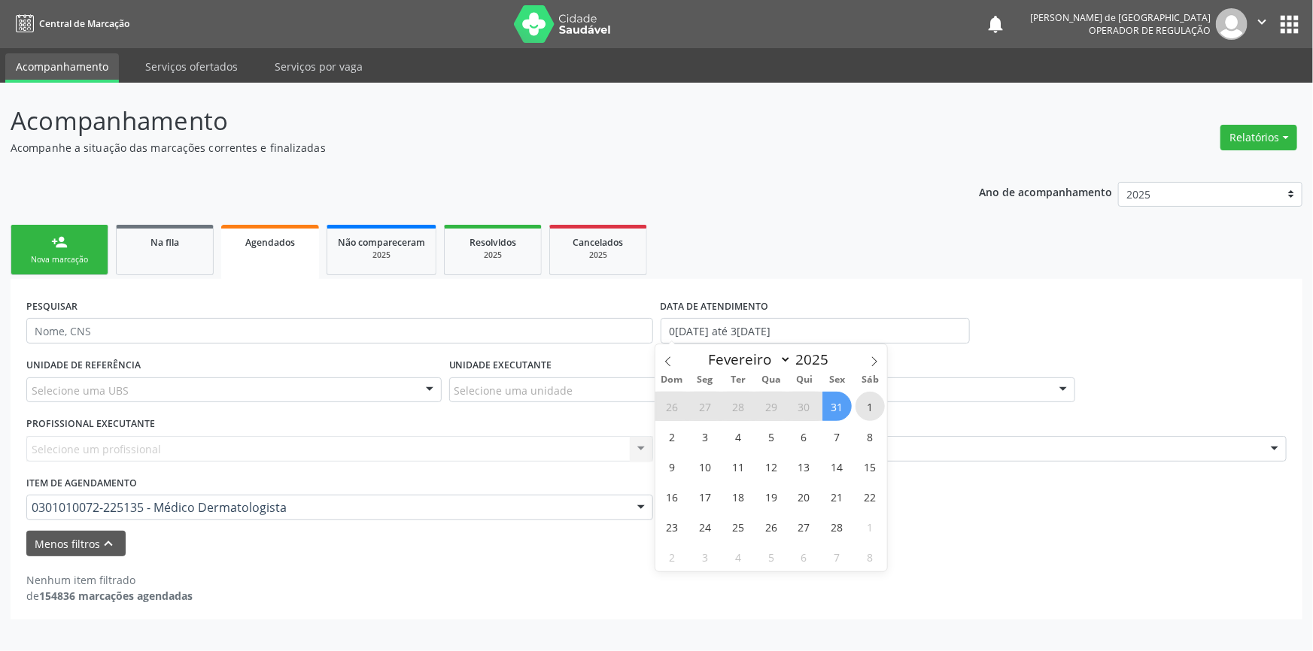
click at [865, 407] on span "1" at bounding box center [869, 406] width 29 height 29
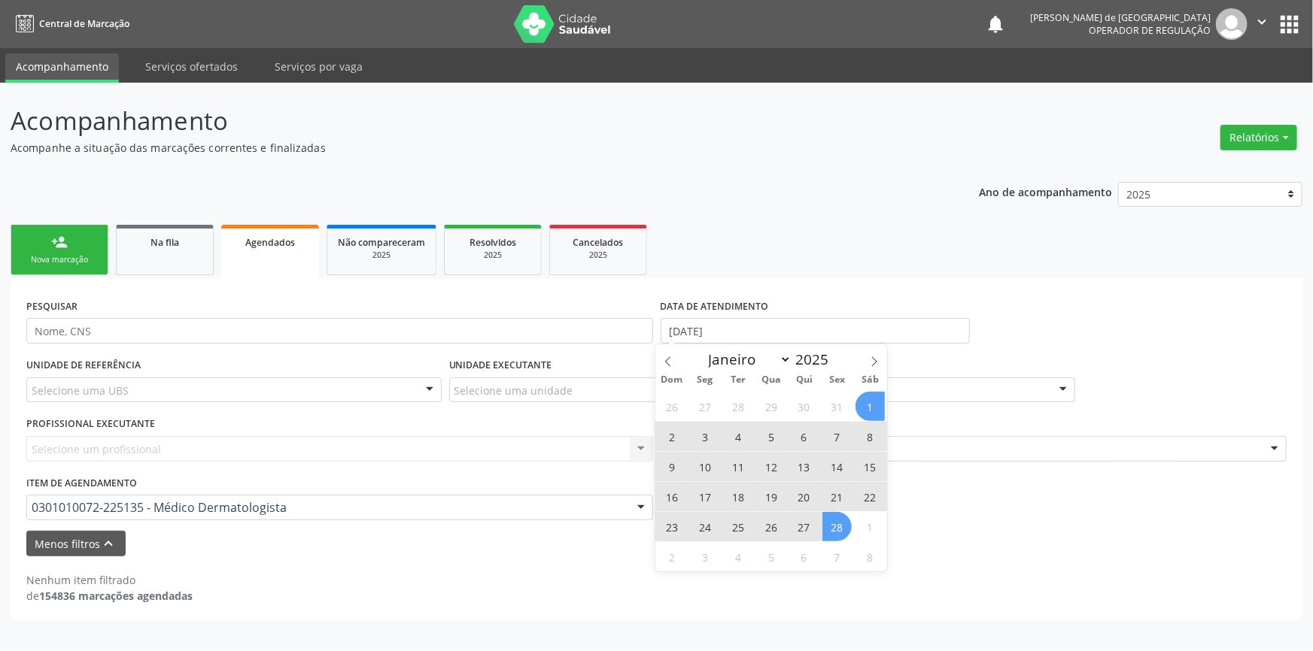
click at [850, 528] on span "28" at bounding box center [836, 526] width 29 height 29
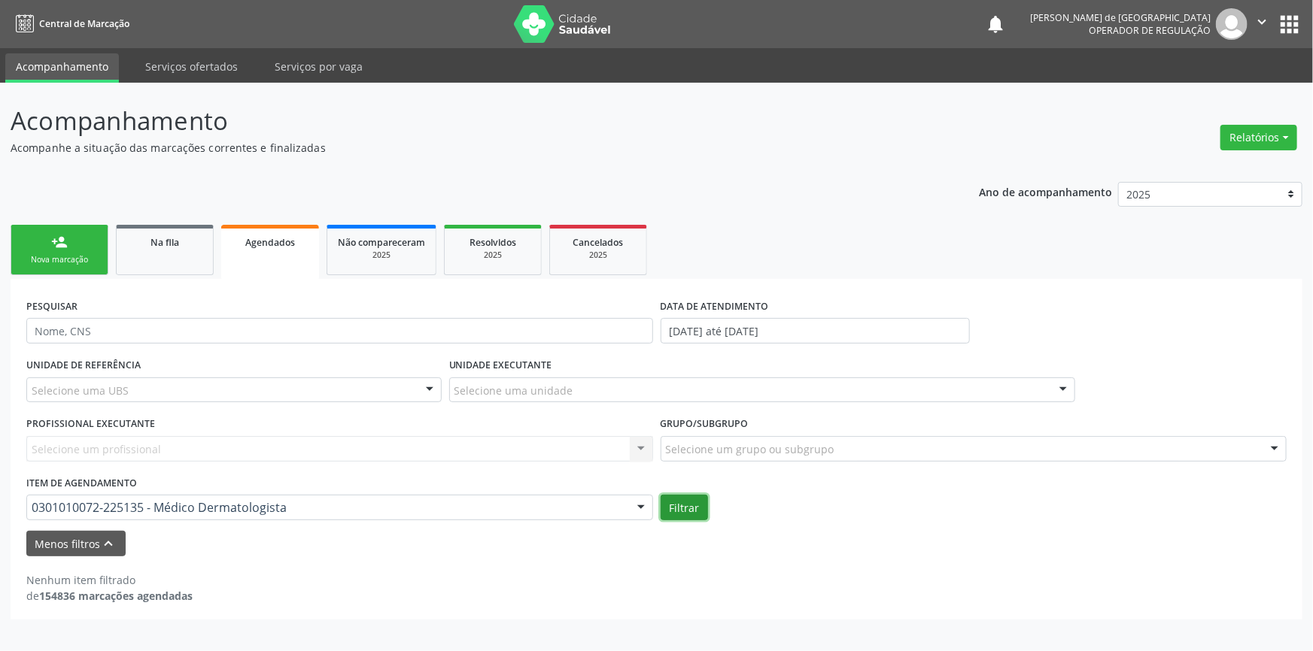
click at [694, 510] on button "Filtrar" at bounding box center [684, 508] width 47 height 26
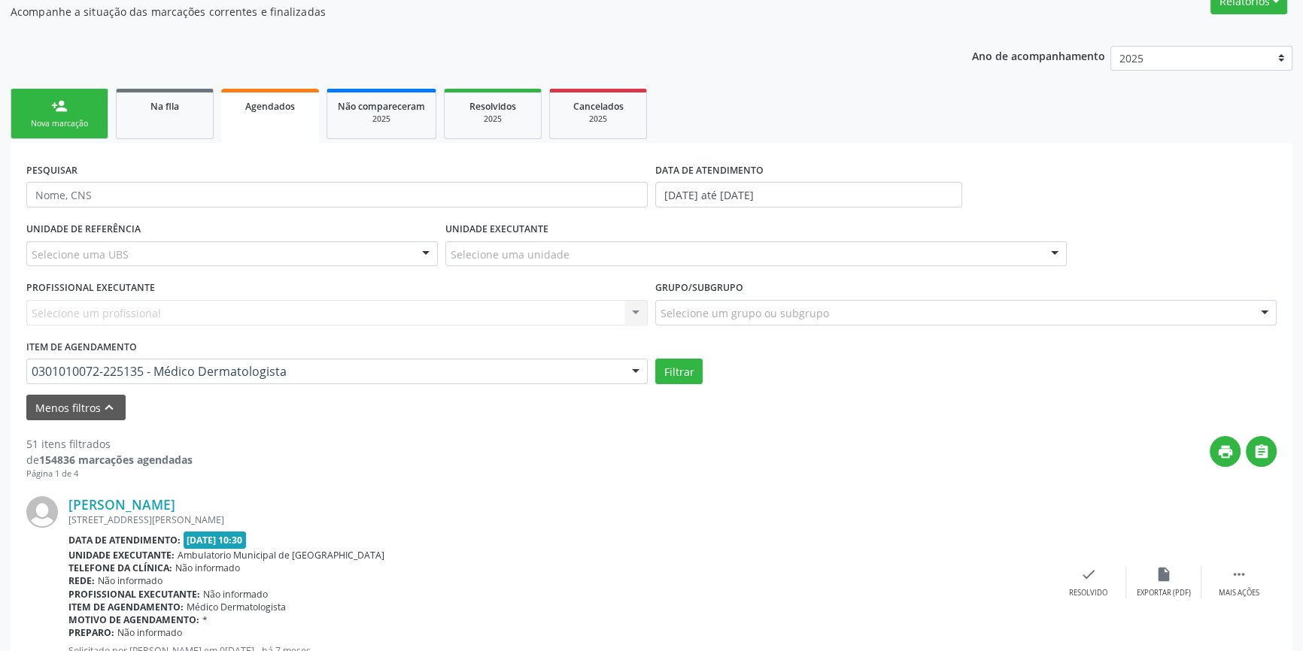
scroll to position [205, 0]
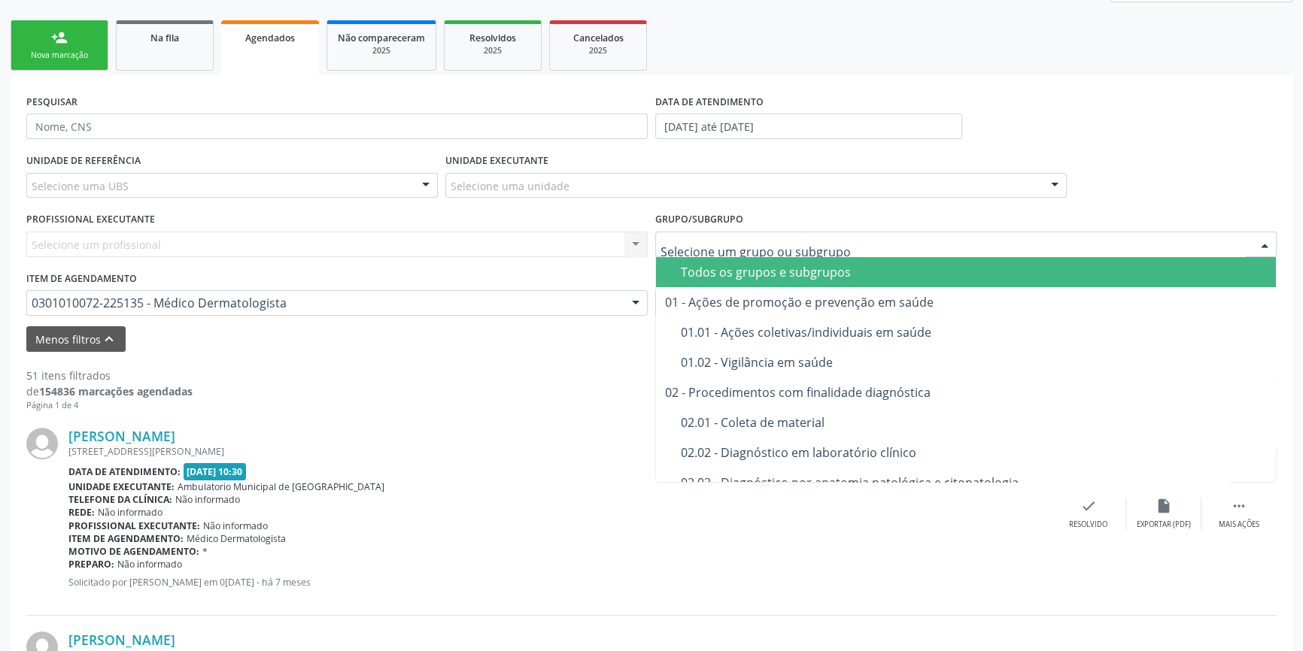
click at [690, 266] on div "Todos os grupos e subgrupos" at bounding box center [974, 272] width 586 height 12
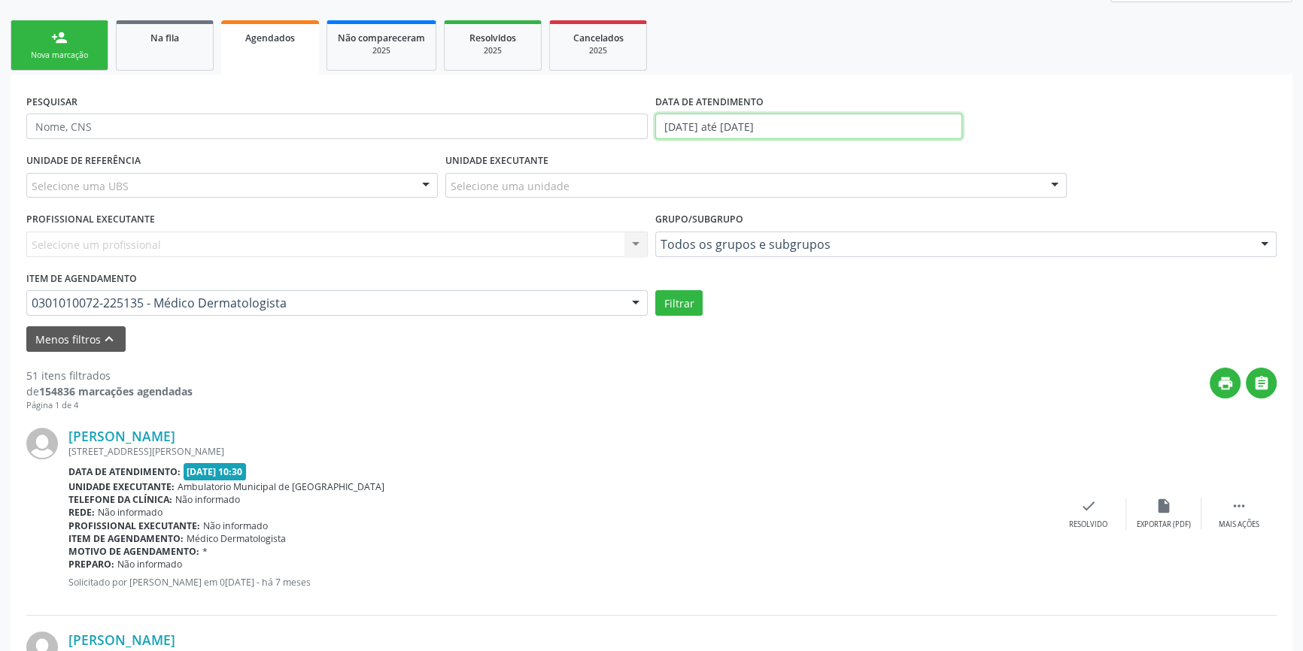
click at [767, 123] on input "[DATE] até [DATE]" at bounding box center [808, 127] width 307 height 26
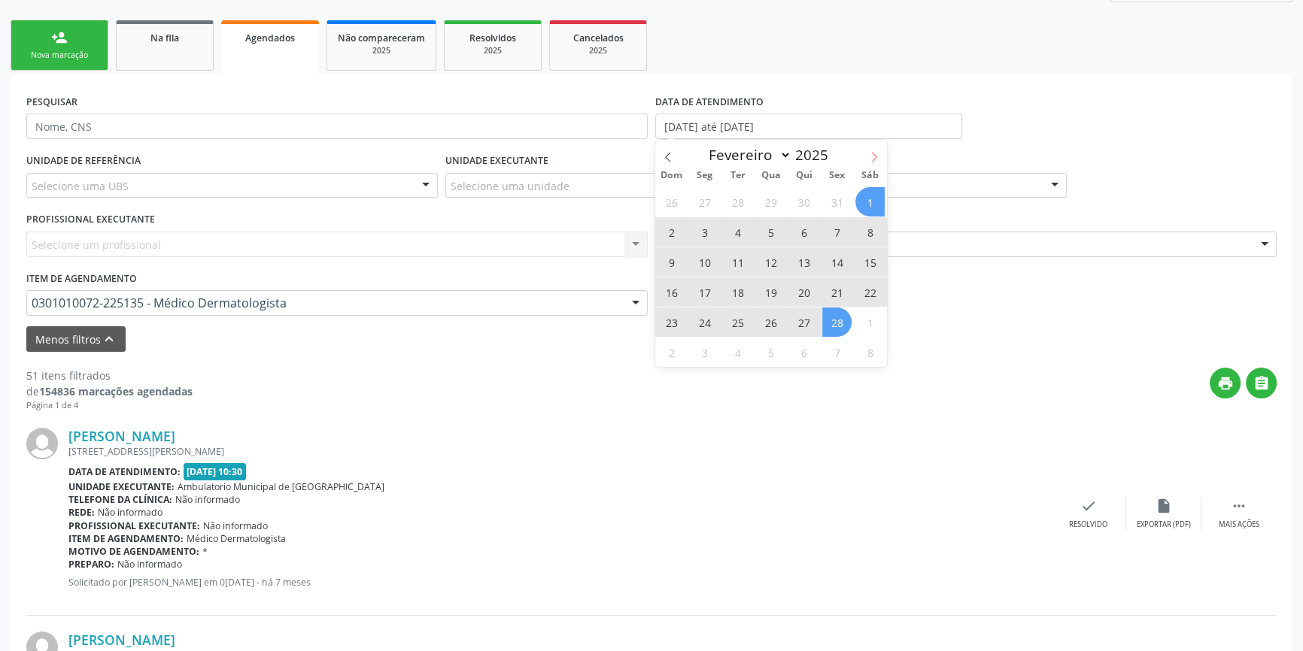
click at [873, 153] on icon at bounding box center [874, 157] width 5 height 10
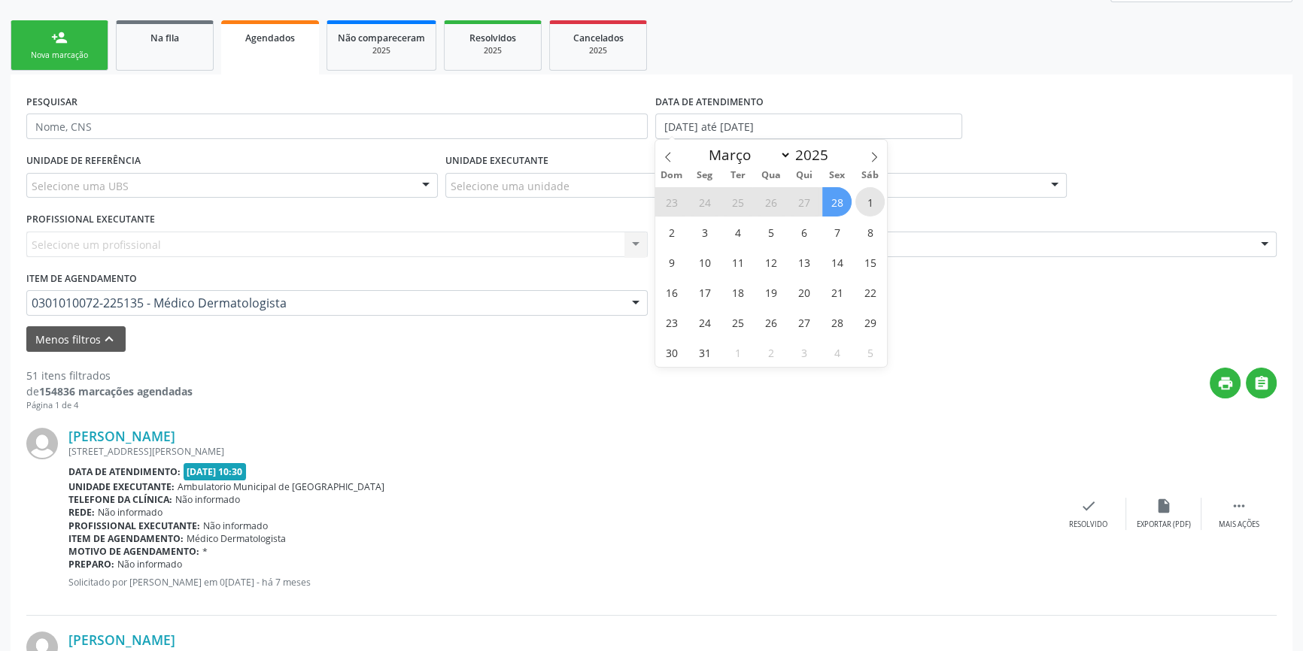
click at [865, 205] on span "1" at bounding box center [869, 201] width 29 height 29
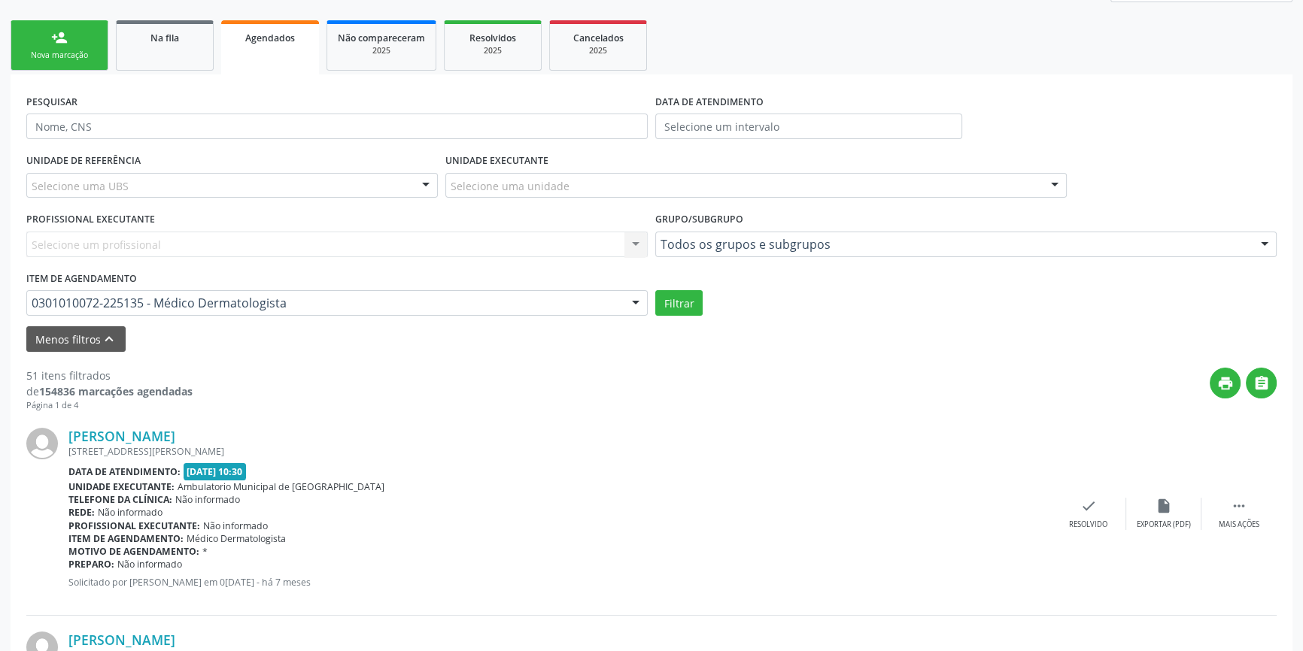
click at [933, 40] on ul "person_add Nova marcação Na fila Agendados Não compareceram 2025 Resolvidos 202…" at bounding box center [652, 46] width 1282 height 58
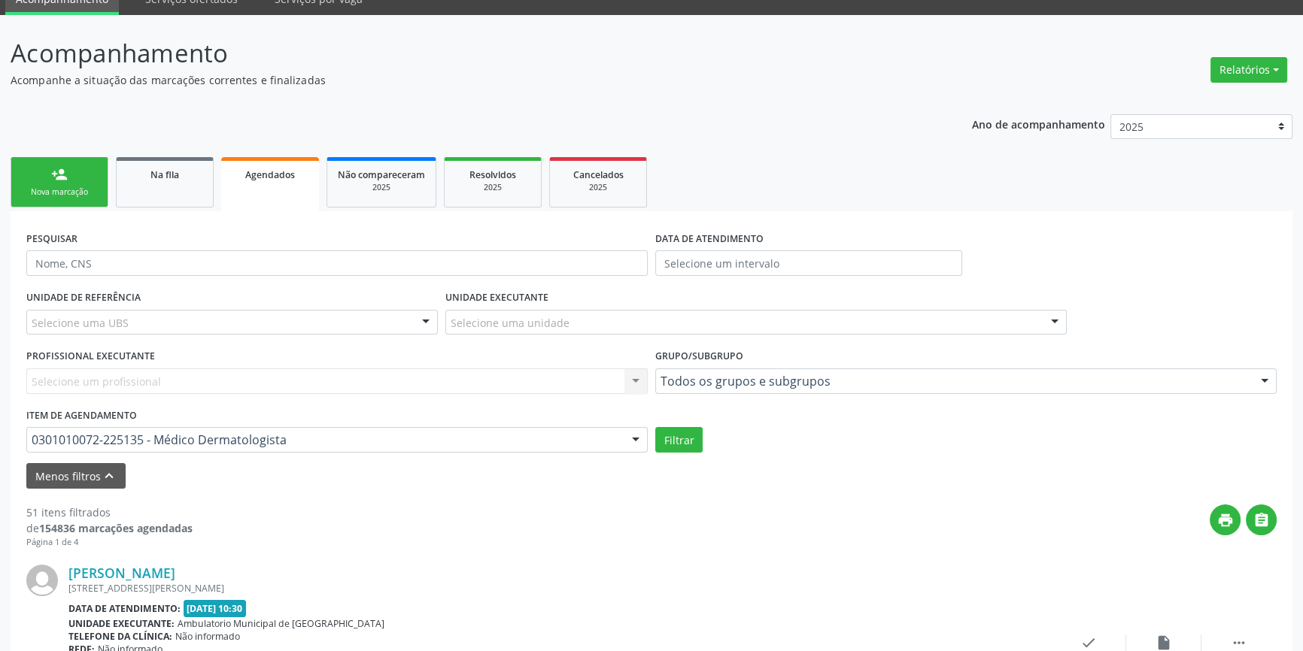
scroll to position [136, 0]
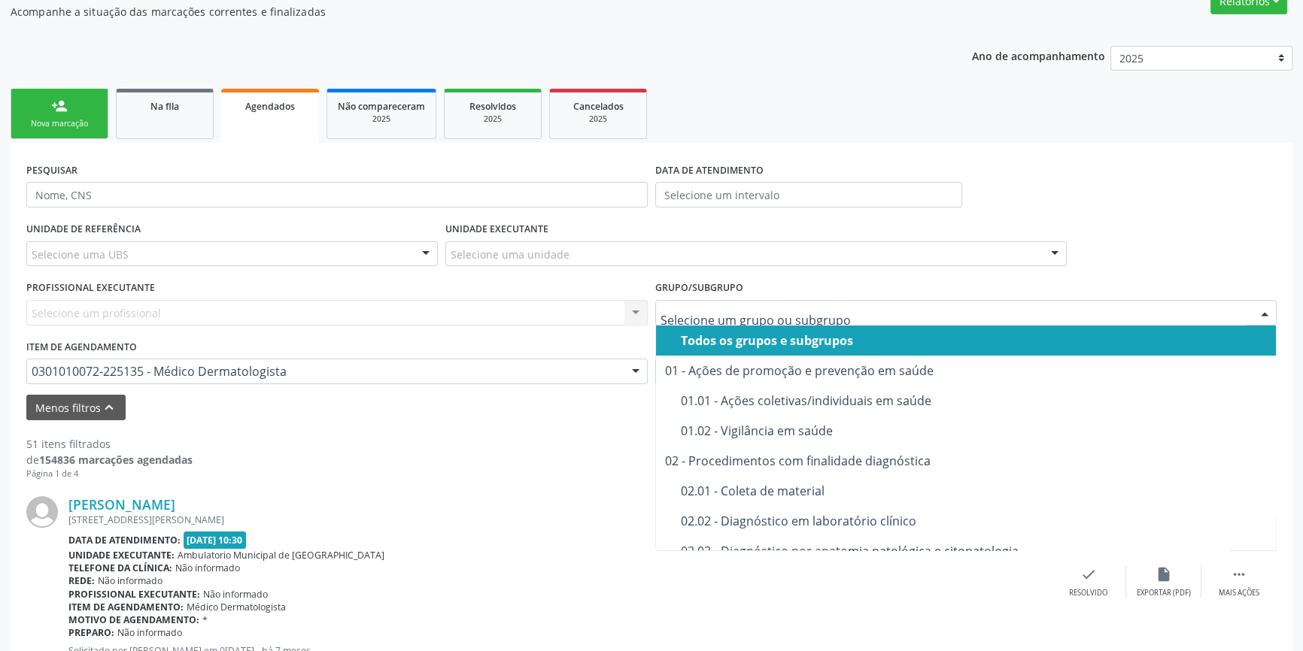
click at [779, 347] on span "Todos os grupos e subgrupos" at bounding box center [966, 341] width 620 height 30
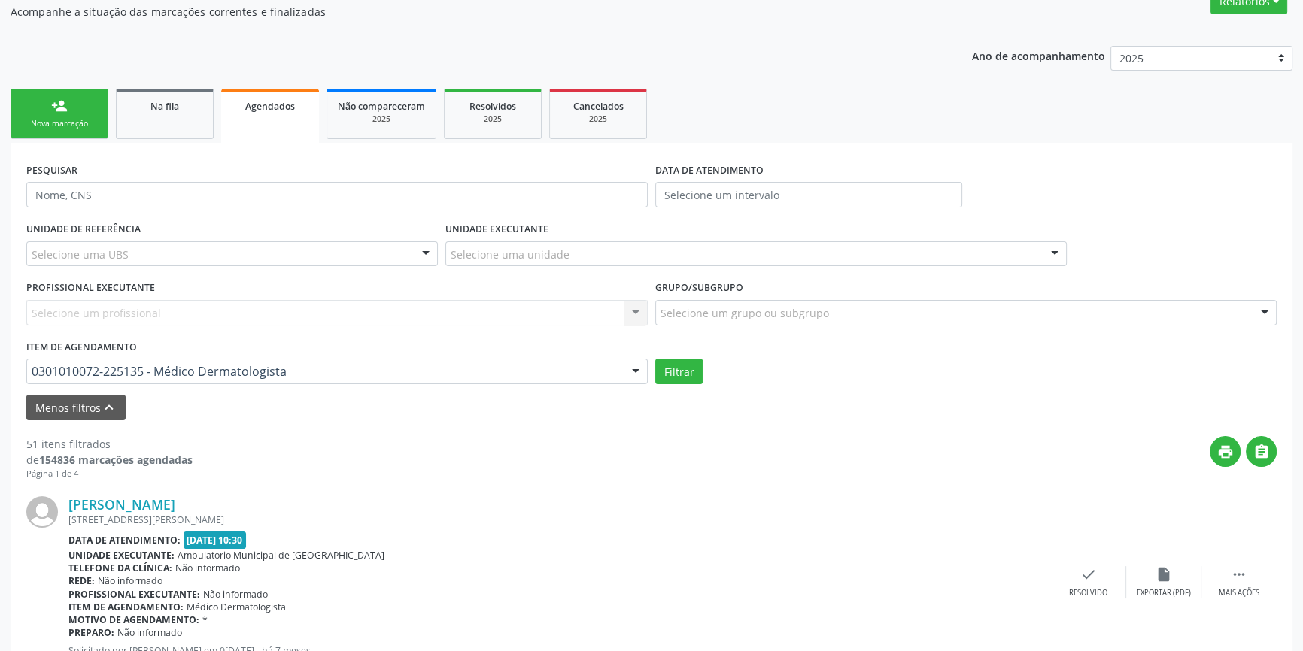
click at [759, 257] on div "Selecione uma unidade" at bounding box center [755, 254] width 621 height 26
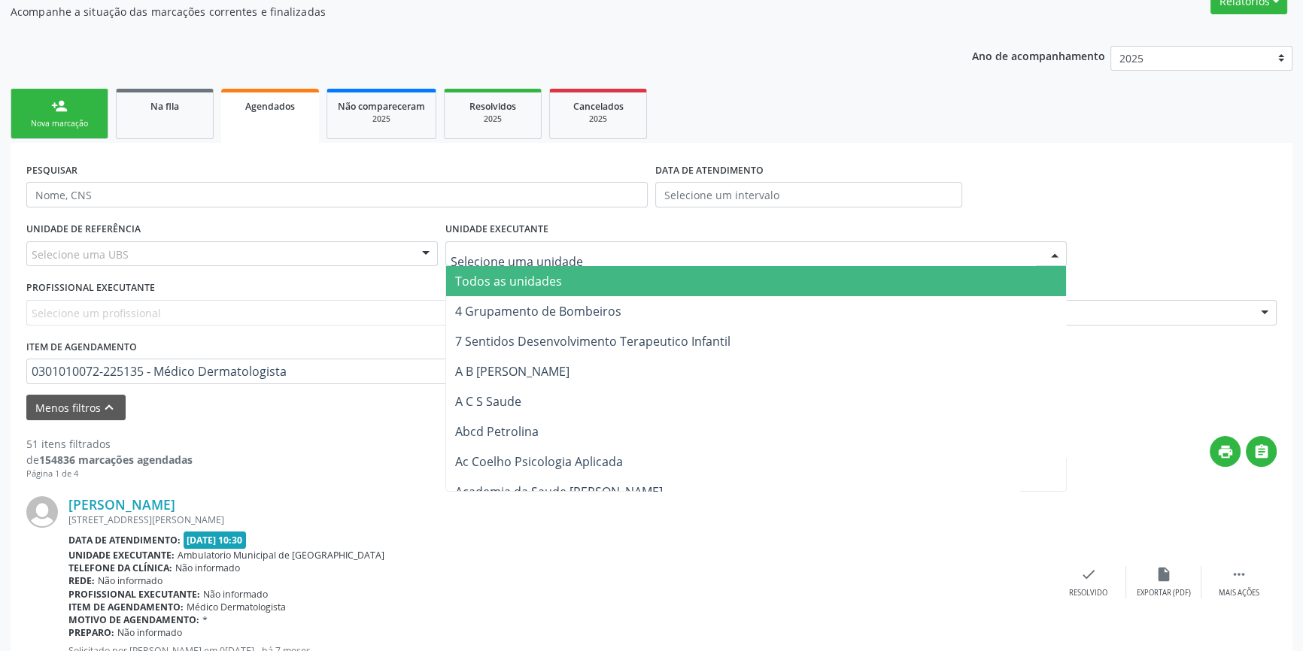
click at [835, 230] on div "UNIDADE EXECUTANTE Todos as unidades 4 Grupamento de Bombeiros 7 Sentidos Desen…" at bounding box center [756, 247] width 629 height 59
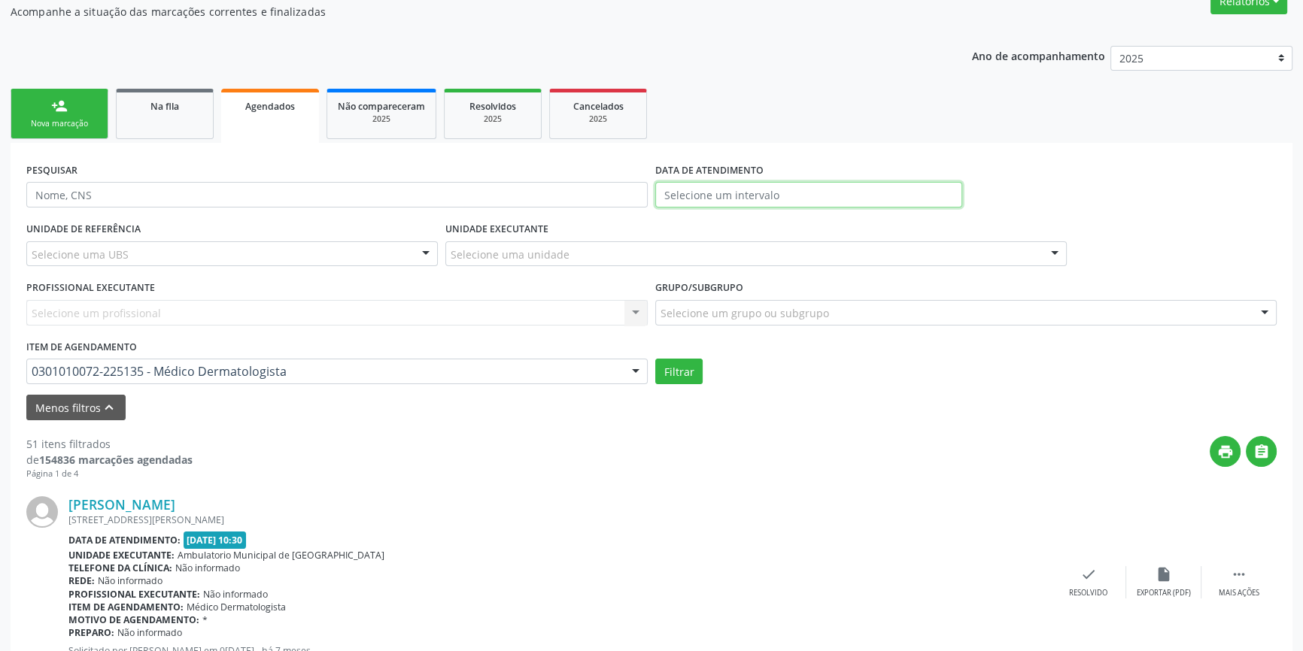
click at [791, 191] on input "text" at bounding box center [808, 195] width 307 height 26
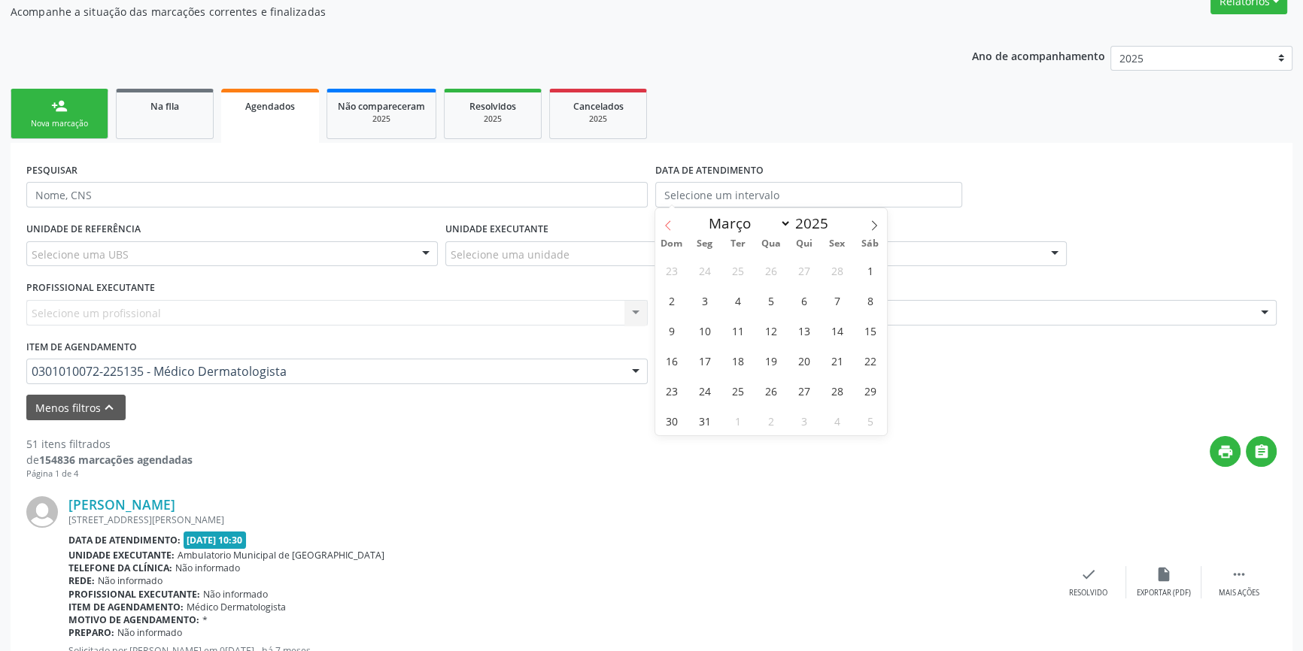
click at [667, 225] on icon at bounding box center [668, 225] width 11 height 11
click at [876, 223] on icon at bounding box center [874, 225] width 5 height 10
click at [876, 266] on span "1" at bounding box center [869, 270] width 29 height 29
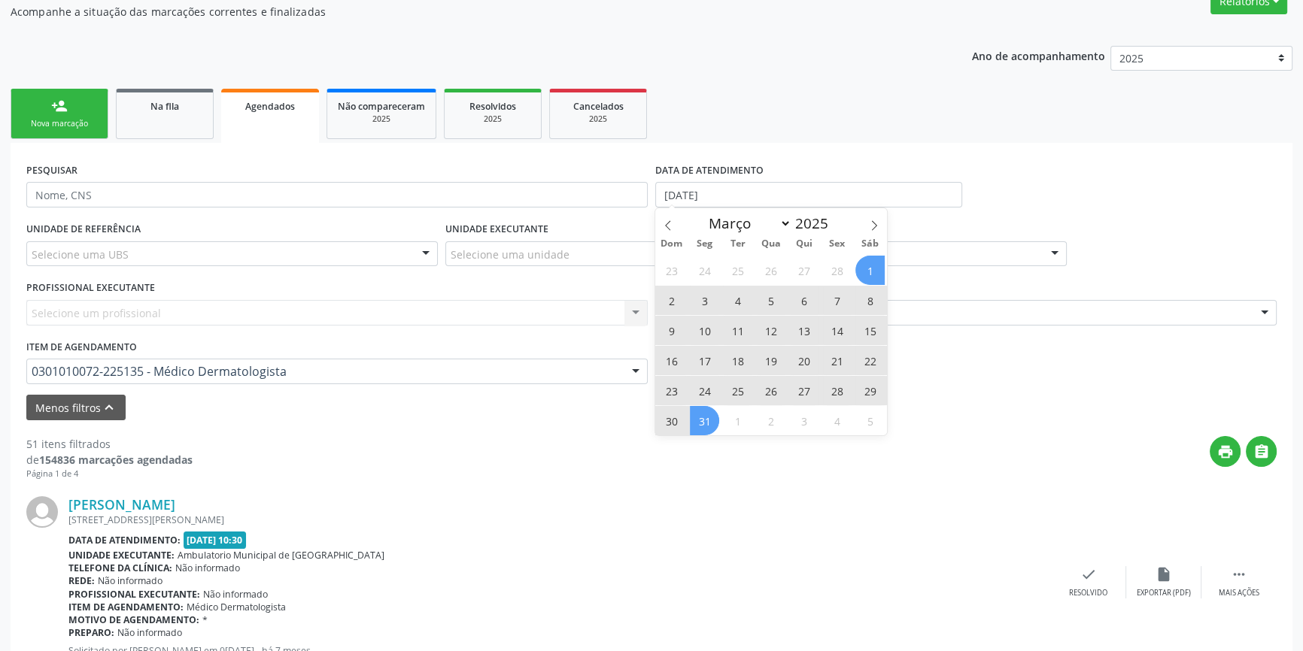
click at [712, 420] on span "31" at bounding box center [704, 420] width 29 height 29
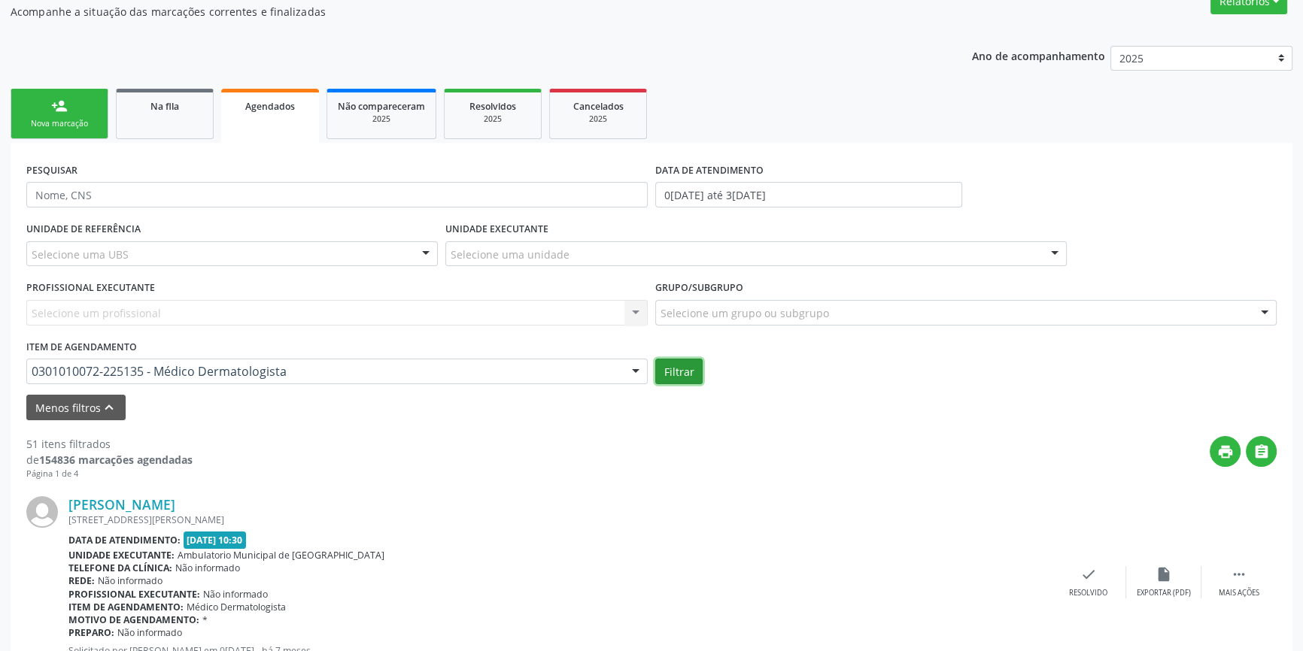
click at [694, 369] on button "Filtrar" at bounding box center [678, 372] width 47 height 26
click at [823, 196] on input "0[DATE] até 3[DATE]" at bounding box center [808, 195] width 307 height 26
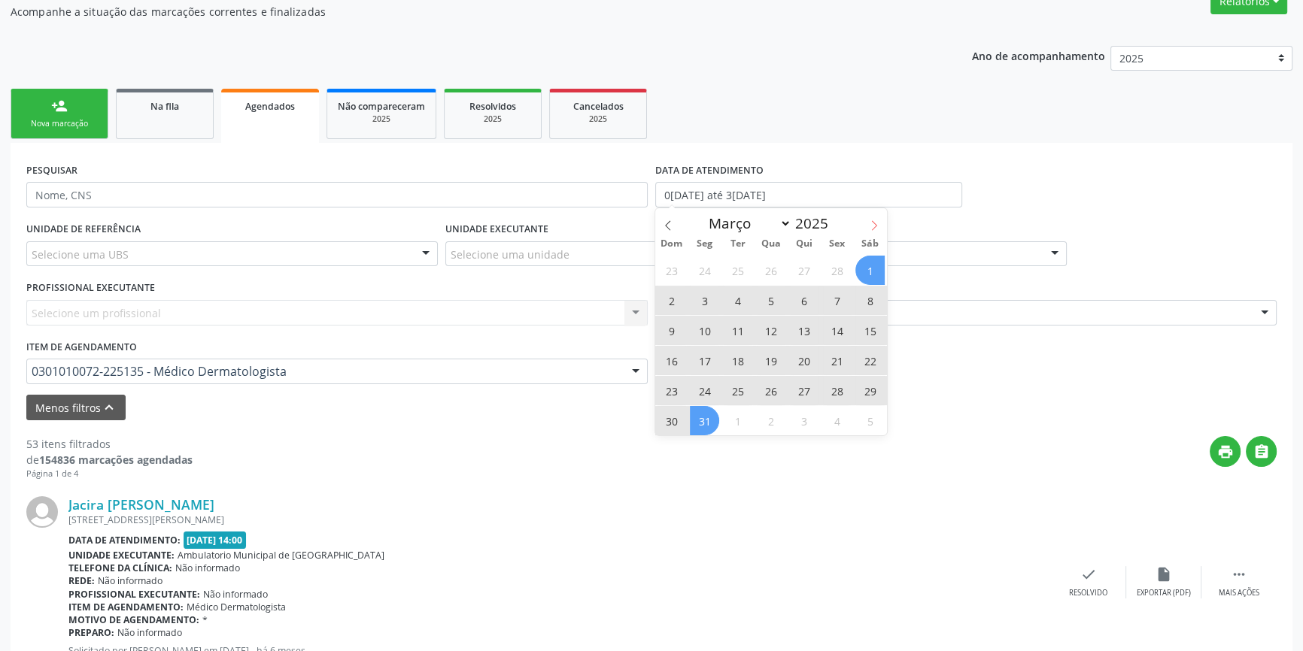
click at [873, 226] on icon at bounding box center [874, 225] width 11 height 11
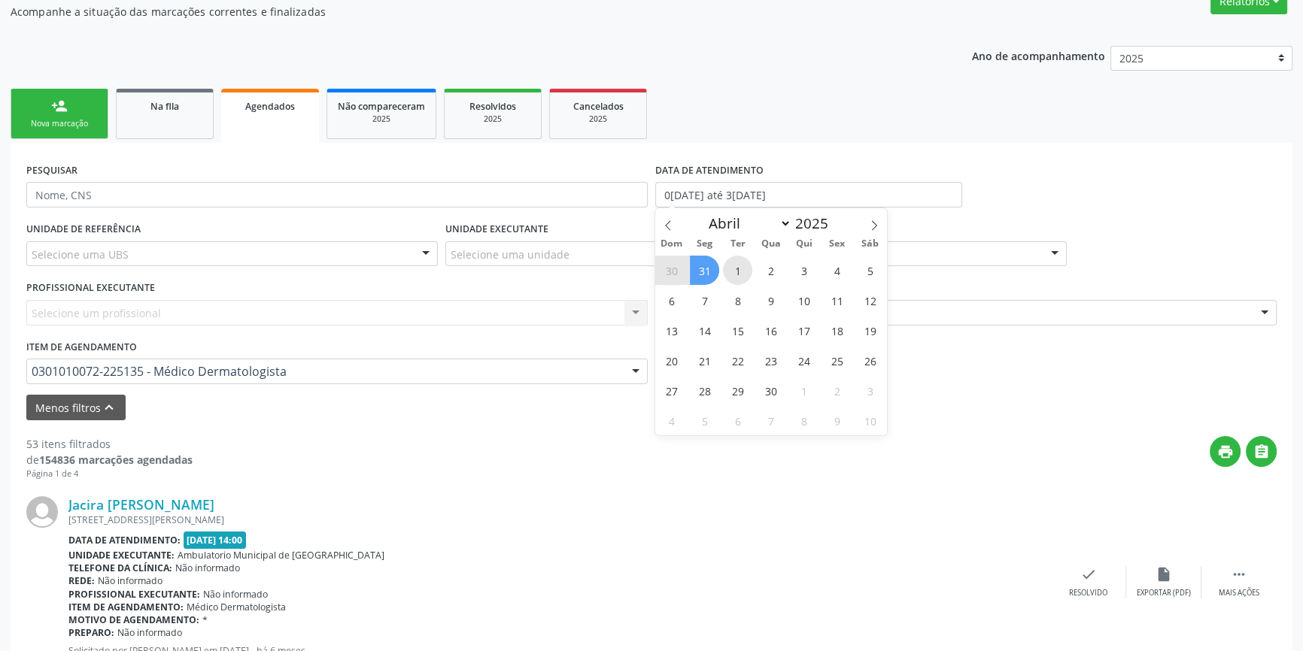
click at [739, 266] on span "1" at bounding box center [737, 270] width 29 height 29
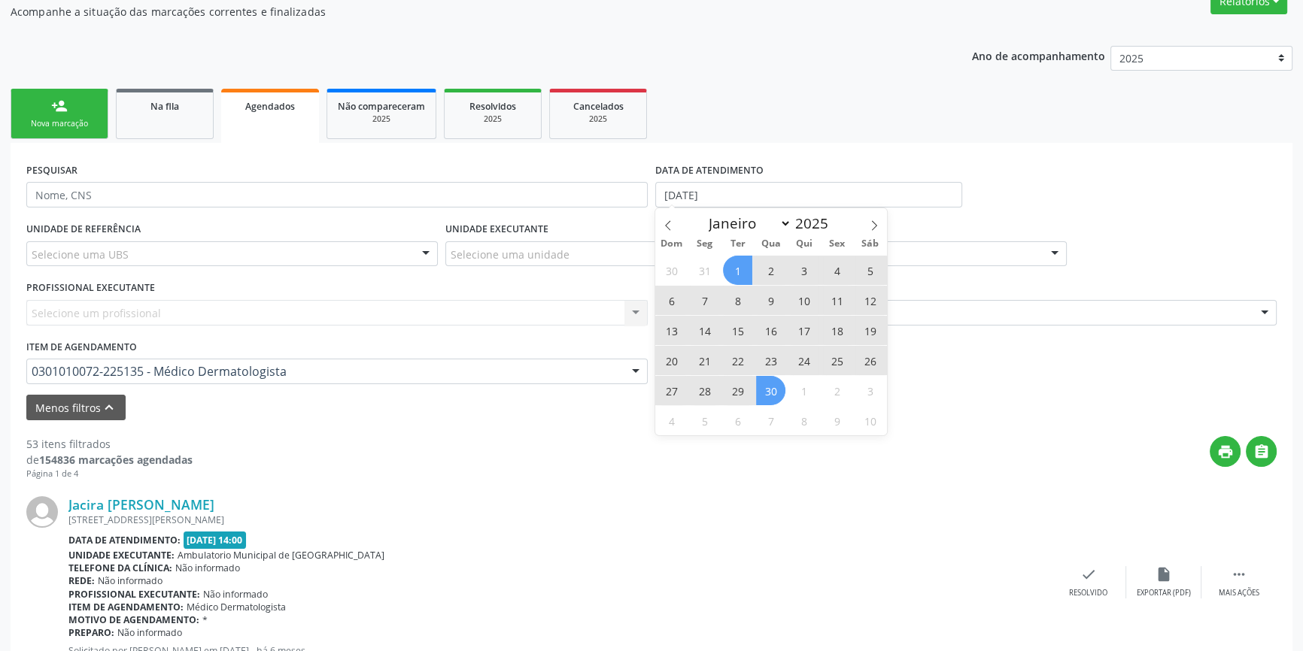
click at [773, 399] on span "30" at bounding box center [770, 390] width 29 height 29
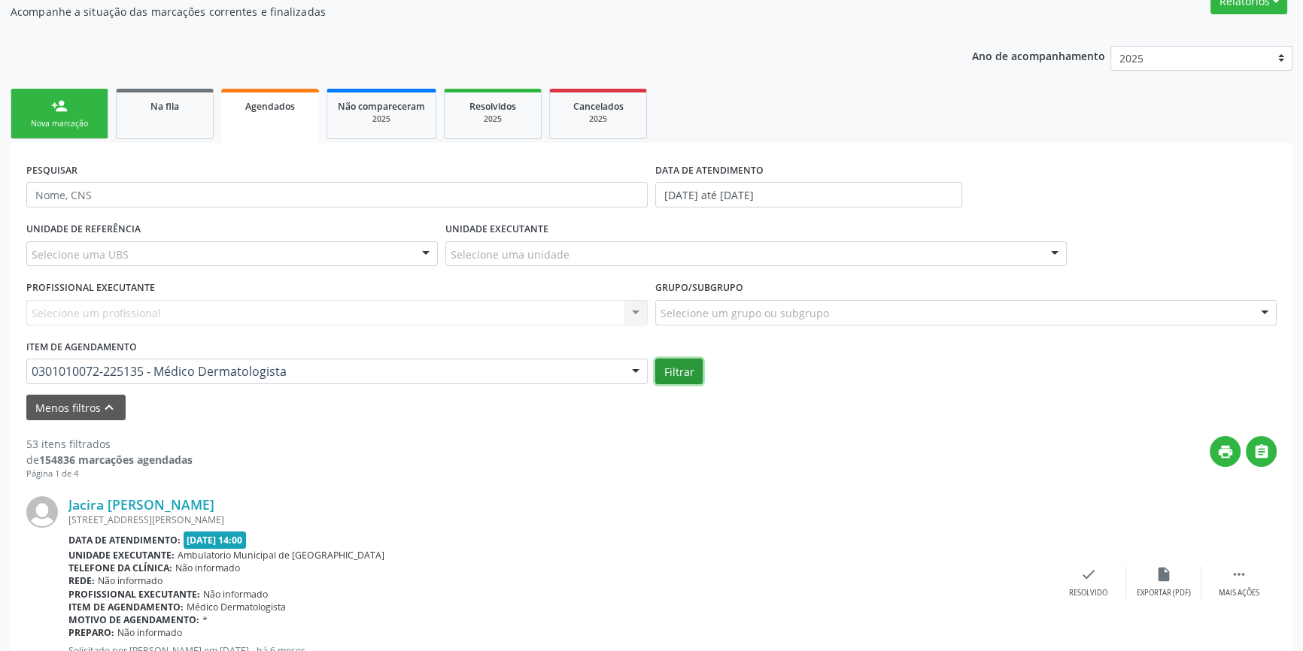
click at [679, 368] on button "Filtrar" at bounding box center [678, 372] width 47 height 26
click at [809, 195] on input "[DATE] até [DATE]" at bounding box center [808, 195] width 307 height 26
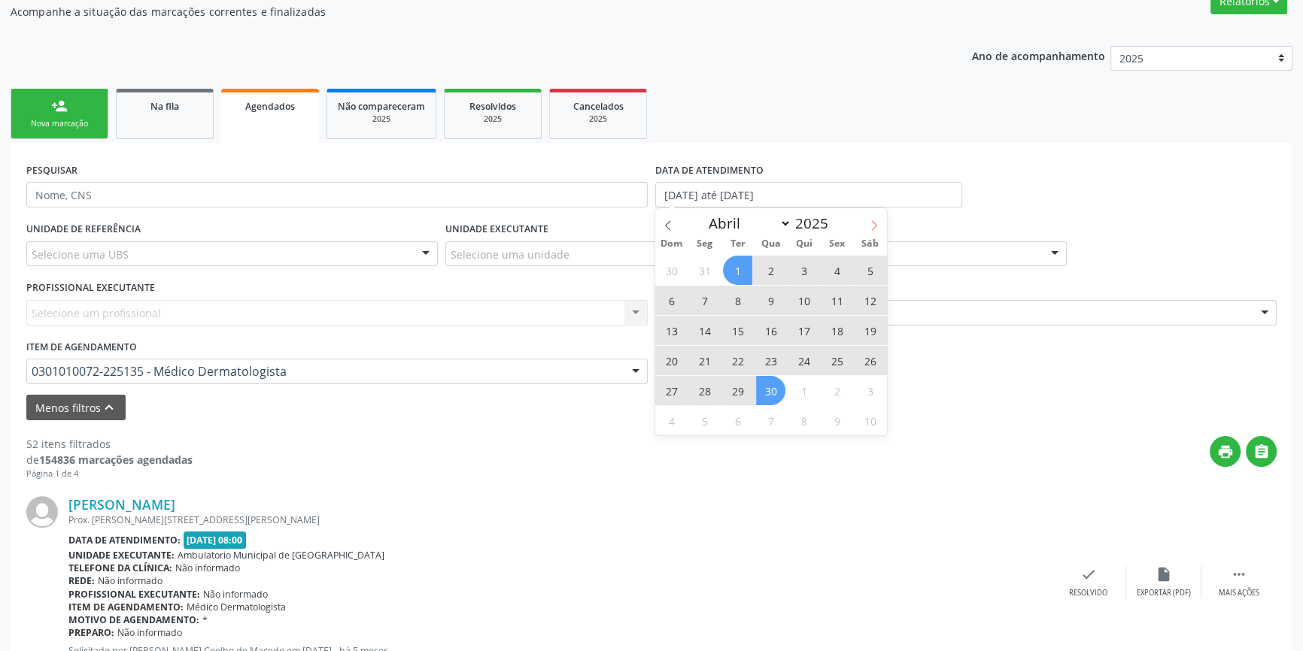
click at [869, 226] on icon at bounding box center [874, 225] width 11 height 11
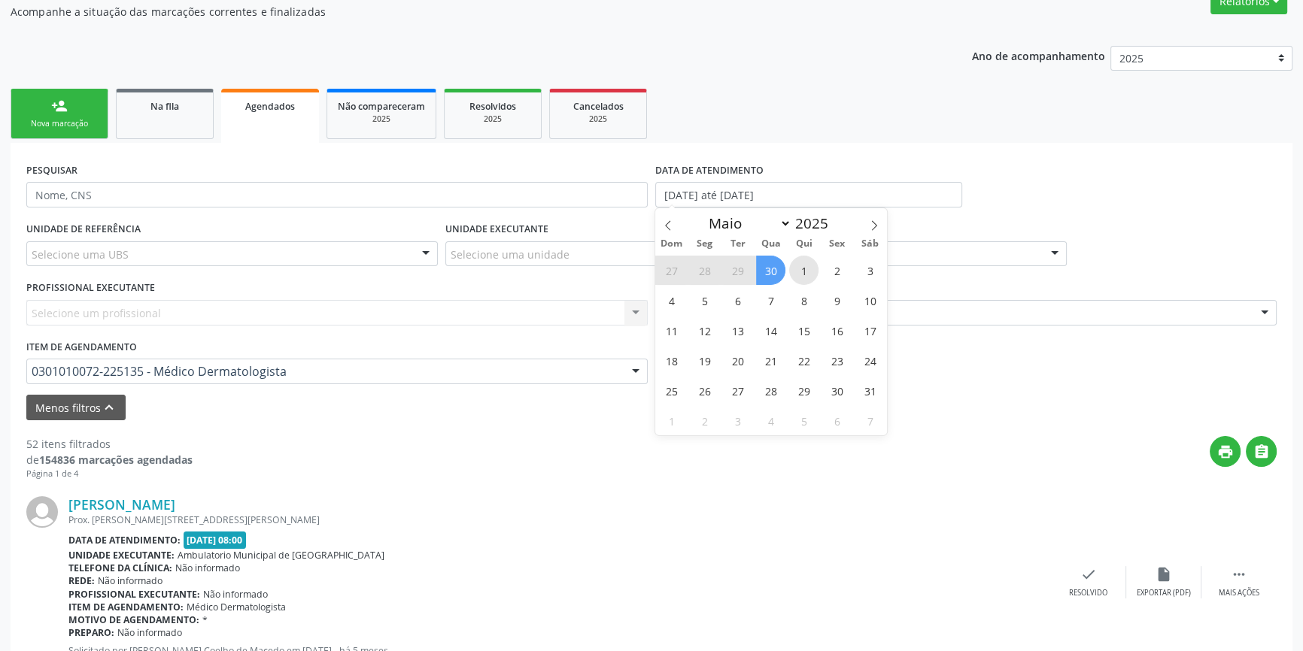
click at [810, 269] on span "1" at bounding box center [803, 270] width 29 height 29
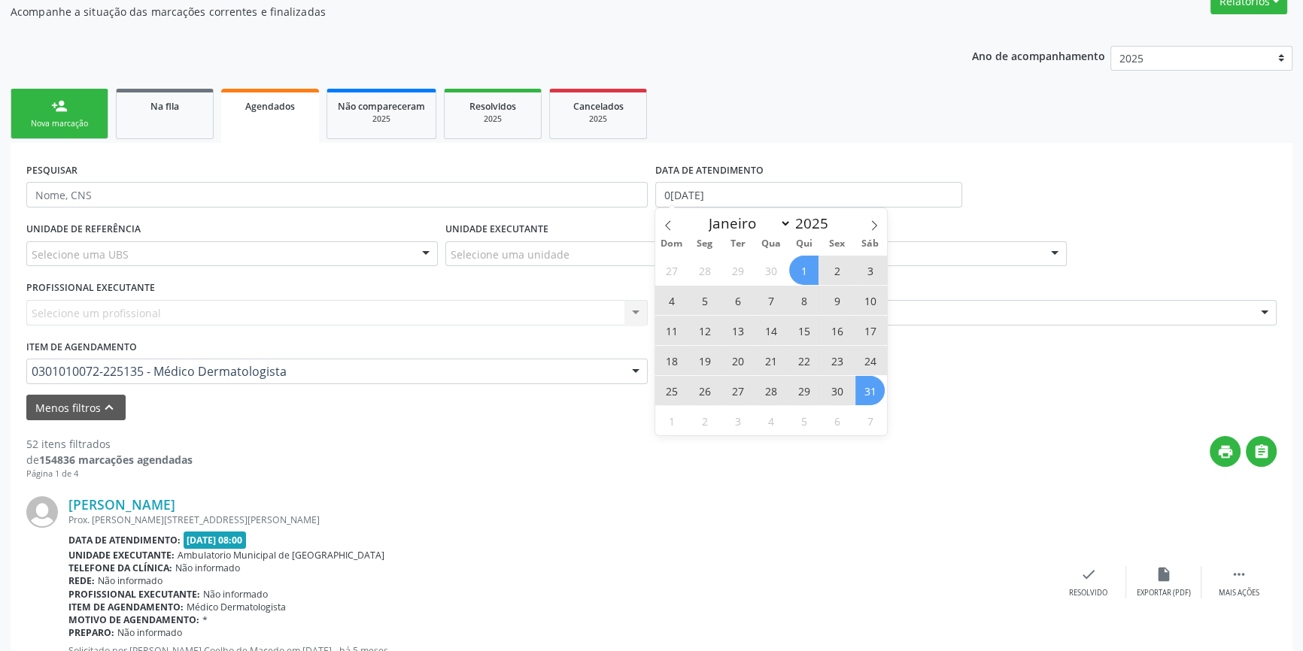
click at [858, 399] on span "31" at bounding box center [869, 390] width 29 height 29
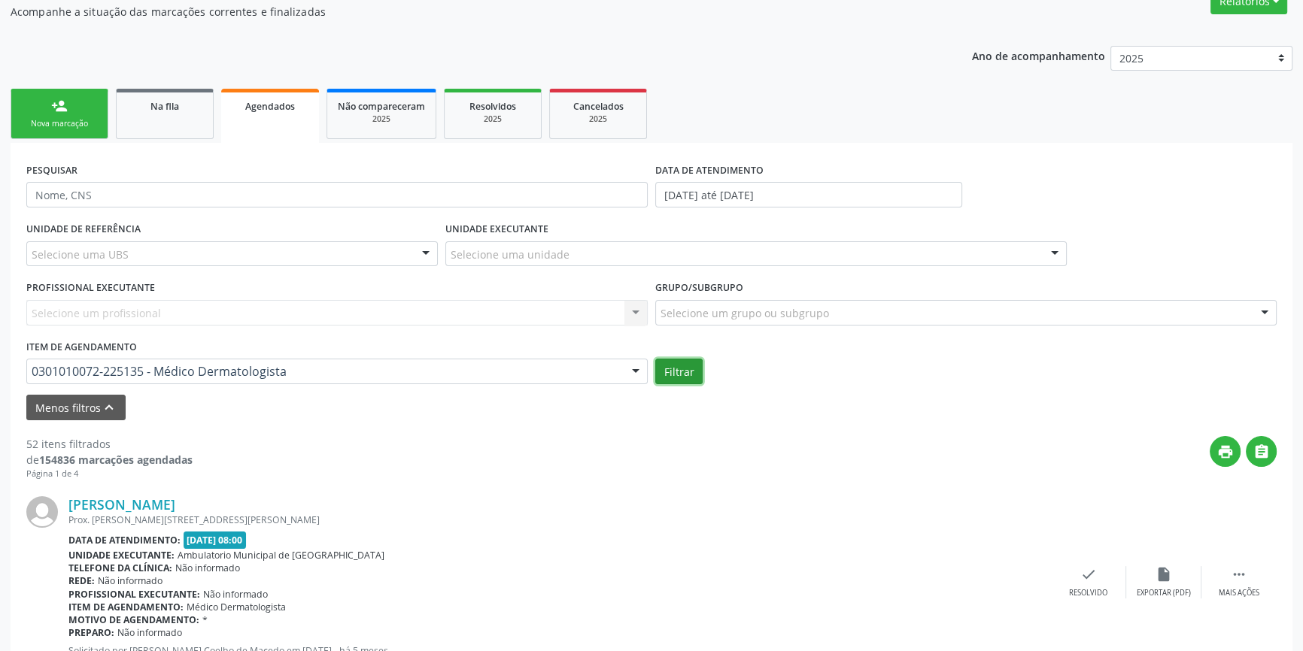
click at [687, 375] on button "Filtrar" at bounding box center [678, 372] width 47 height 26
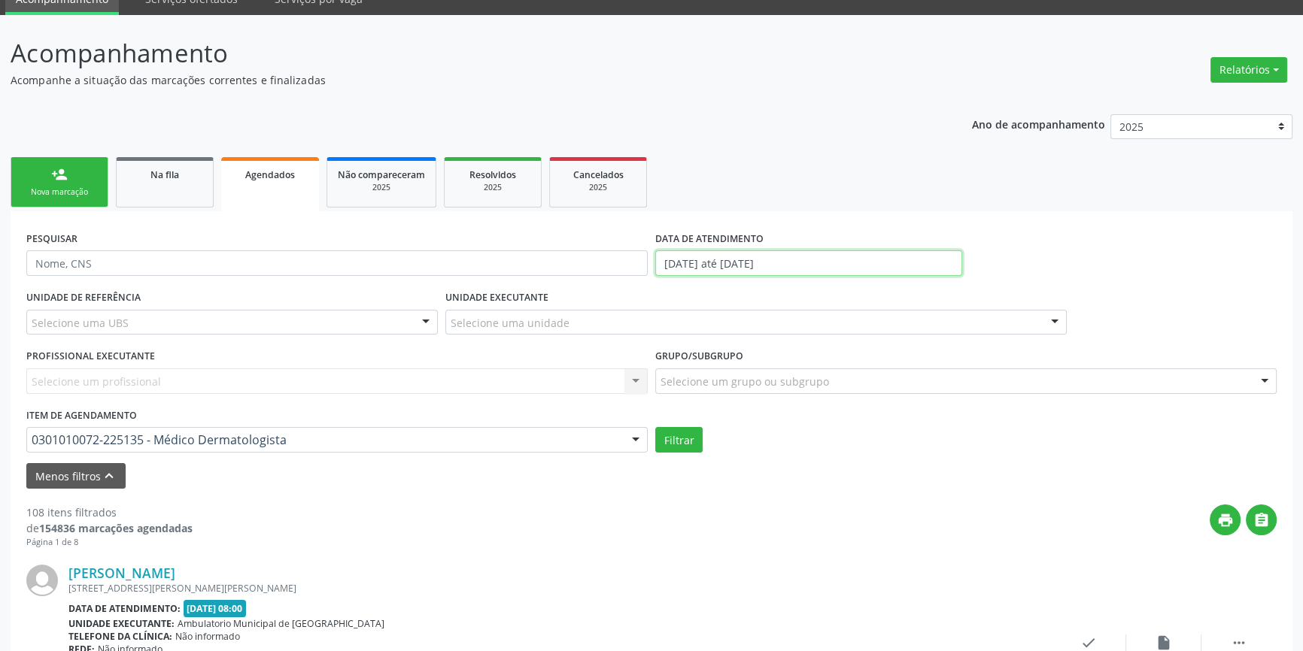
click at [764, 262] on input "[DATE] até [DATE]" at bounding box center [808, 264] width 307 height 26
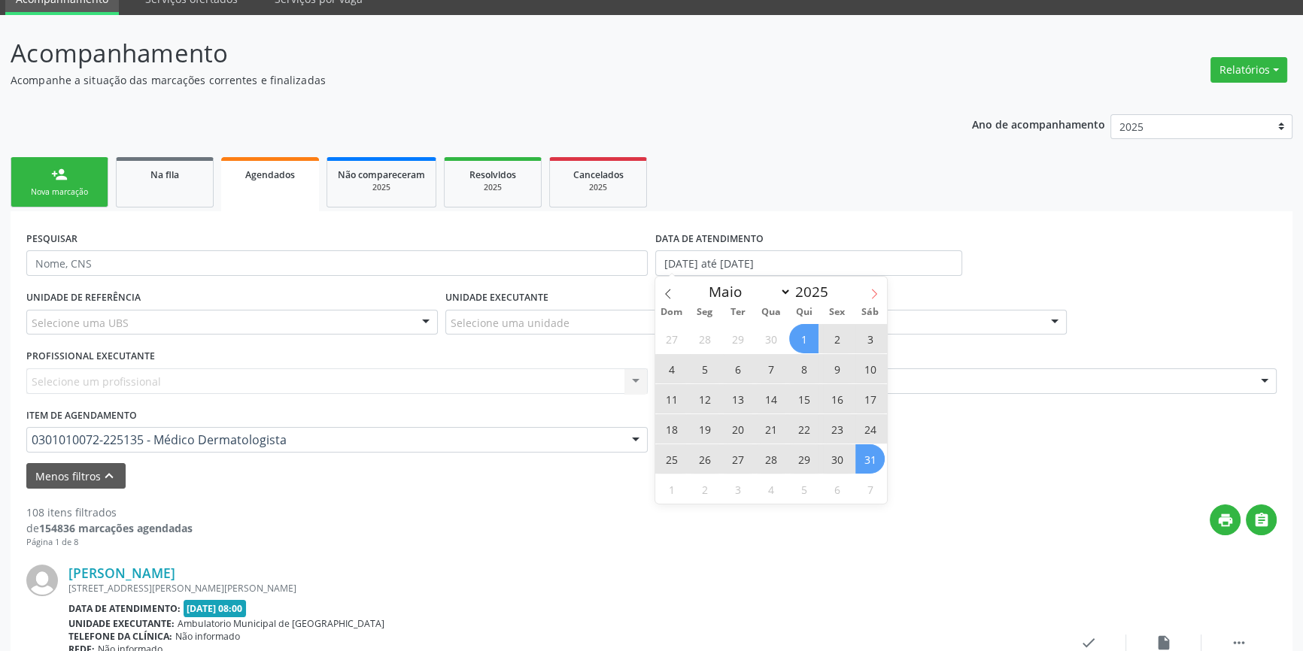
click at [873, 289] on icon at bounding box center [874, 294] width 11 height 11
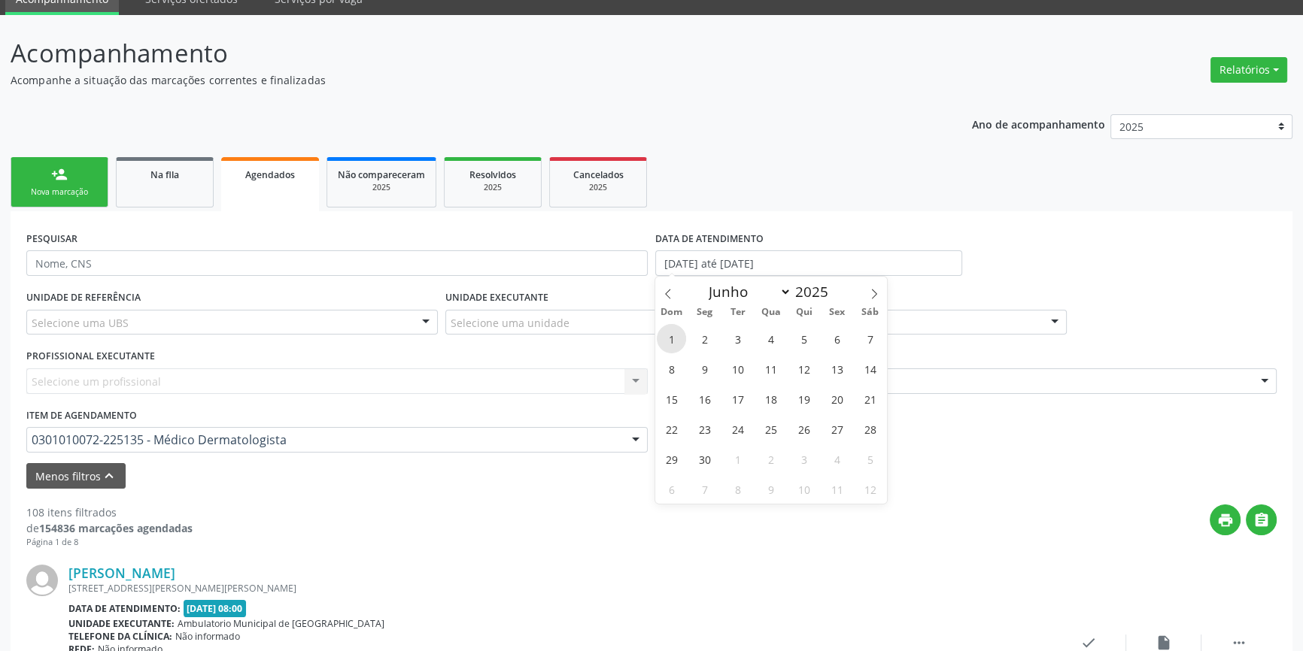
click at [677, 336] on span "1" at bounding box center [671, 338] width 29 height 29
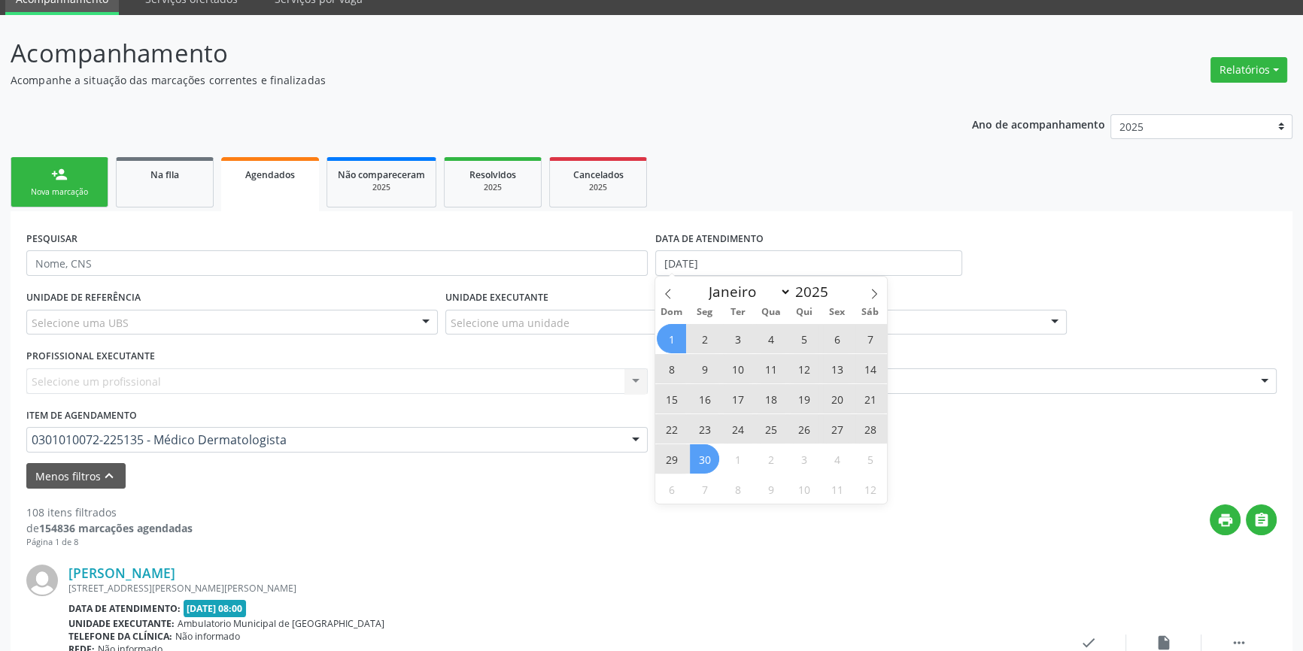
click at [697, 453] on span "30" at bounding box center [704, 459] width 29 height 29
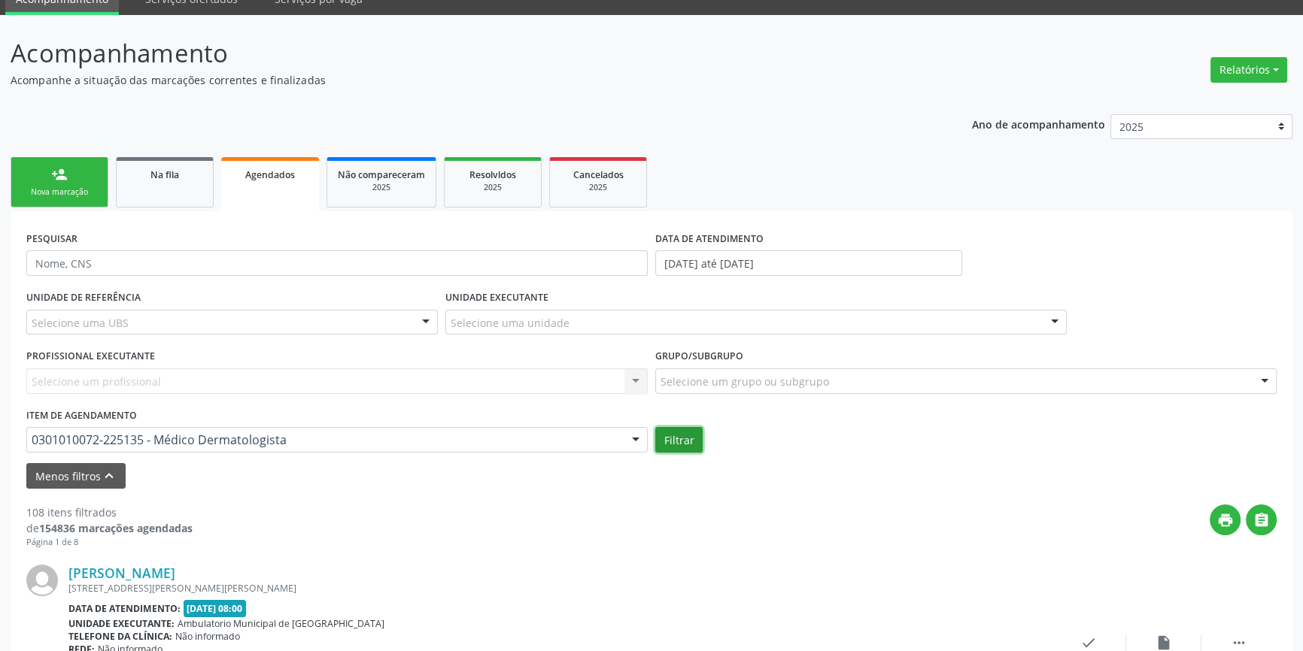
click at [679, 436] on button "Filtrar" at bounding box center [678, 440] width 47 height 26
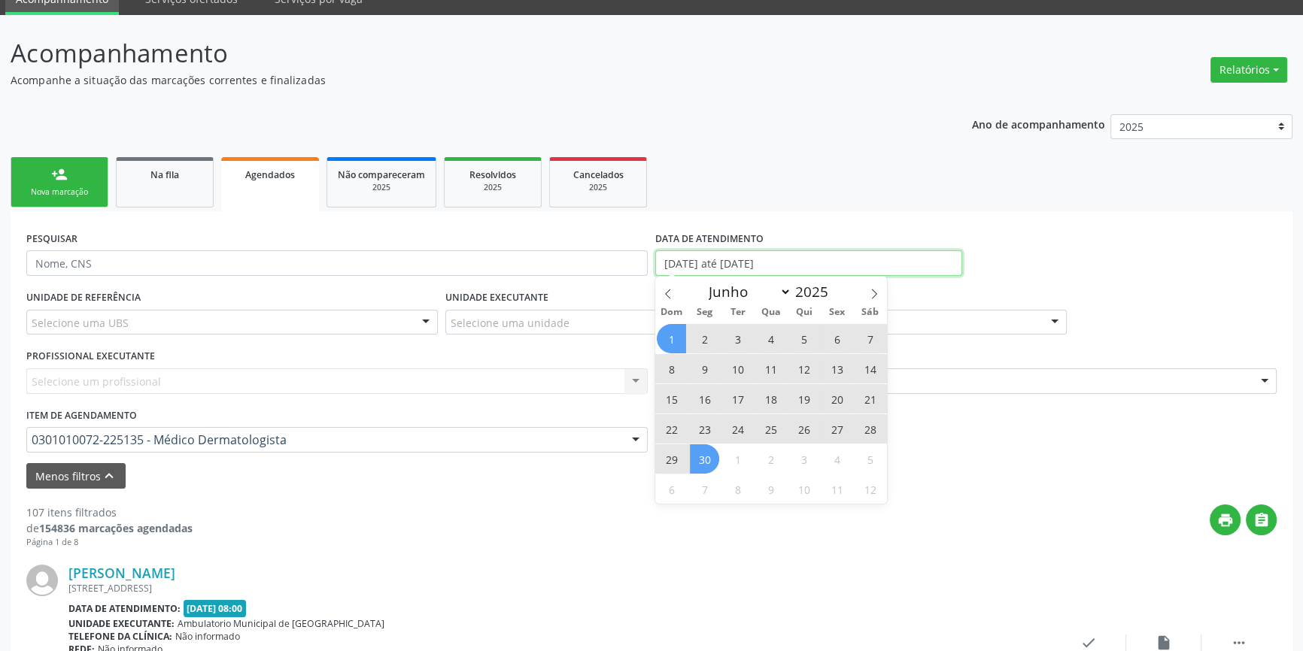
click at [827, 251] on input "[DATE] até [DATE]" at bounding box center [808, 264] width 307 height 26
click at [877, 296] on icon at bounding box center [874, 294] width 11 height 11
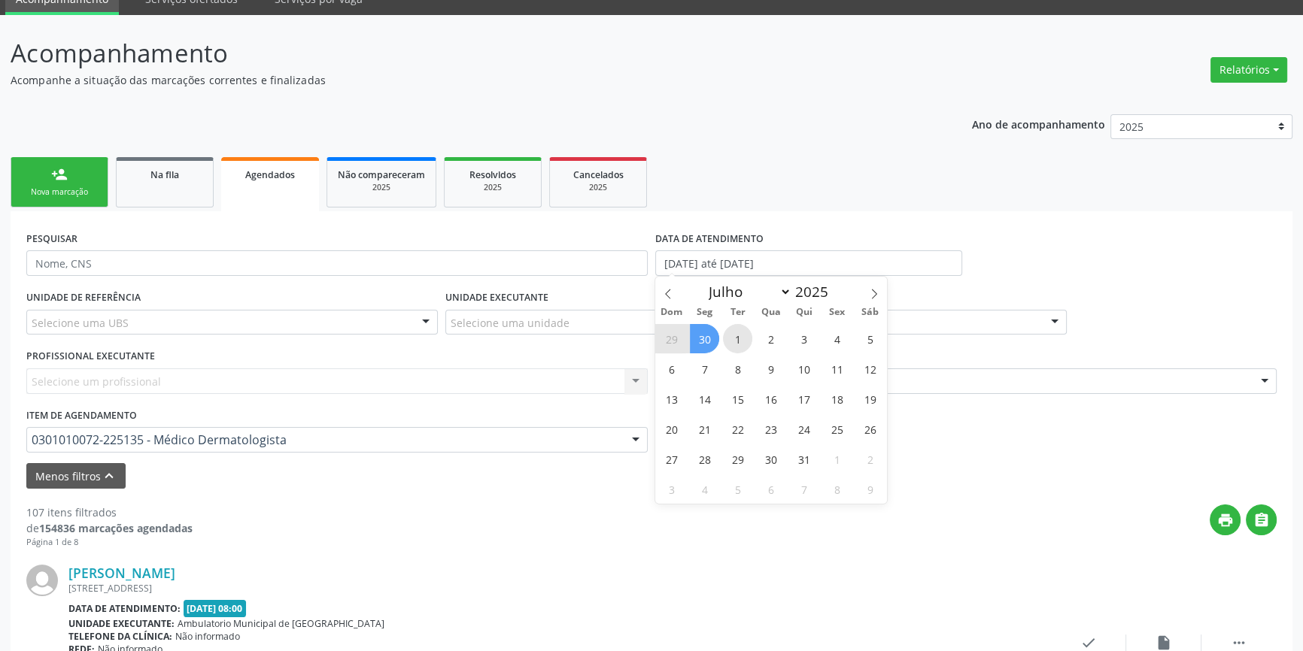
click at [739, 340] on span "1" at bounding box center [737, 338] width 29 height 29
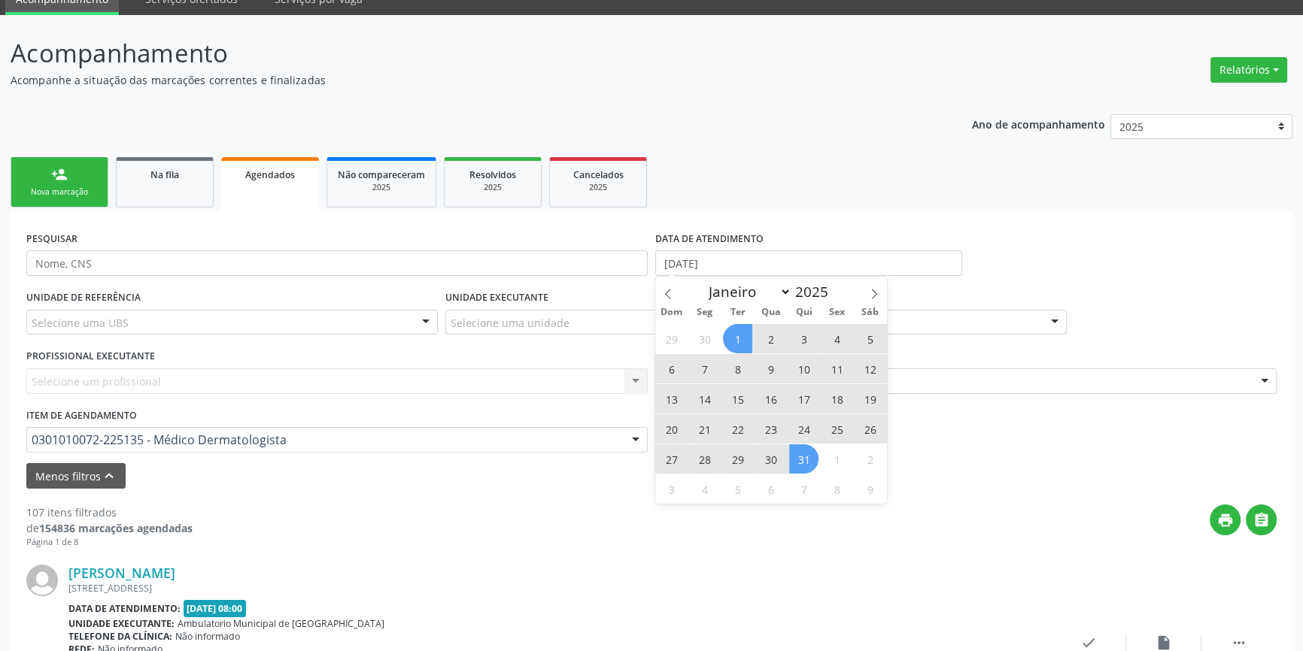
click at [797, 454] on span "31" at bounding box center [803, 459] width 29 height 29
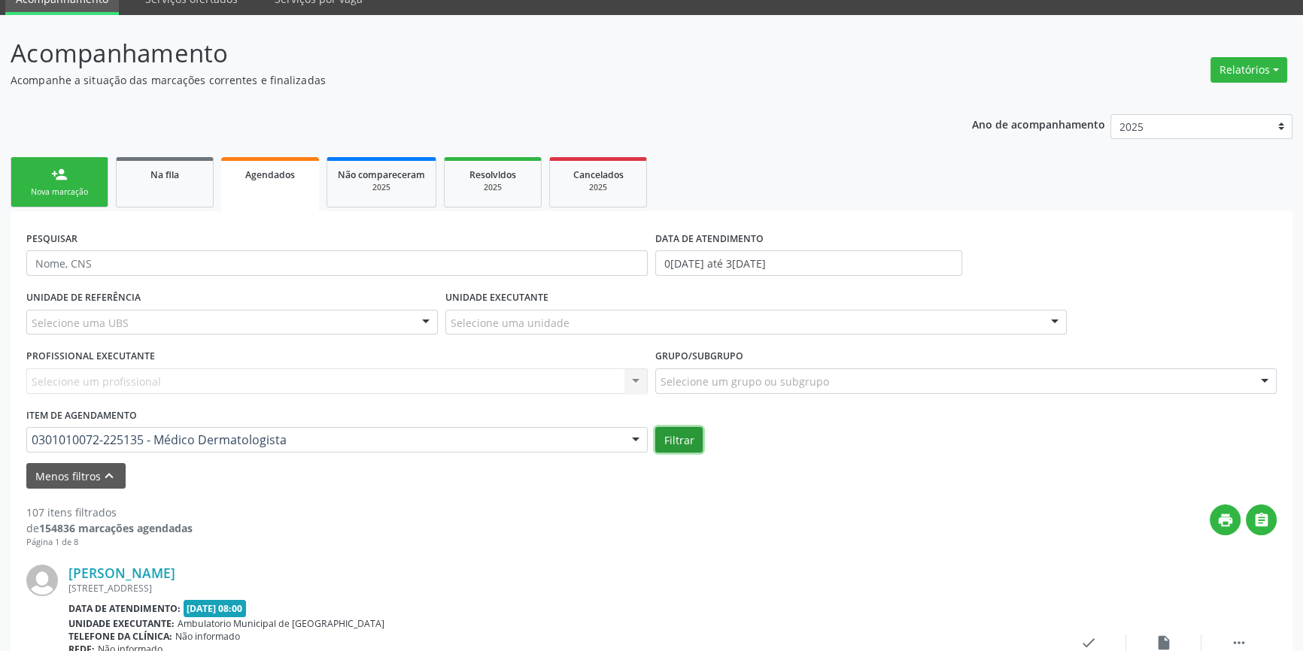
click at [681, 444] on button "Filtrar" at bounding box center [678, 440] width 47 height 26
click at [838, 263] on input "0[DATE] até 3[DATE]" at bounding box center [808, 264] width 307 height 26
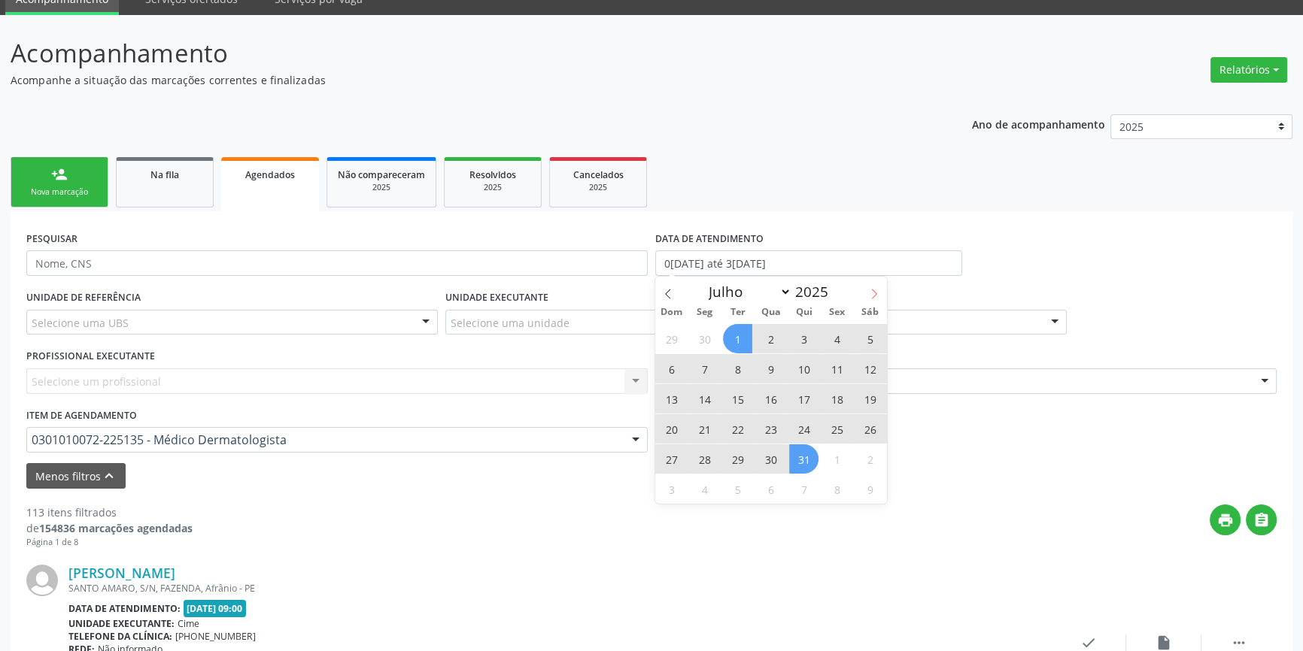
click at [876, 293] on icon at bounding box center [874, 294] width 11 height 11
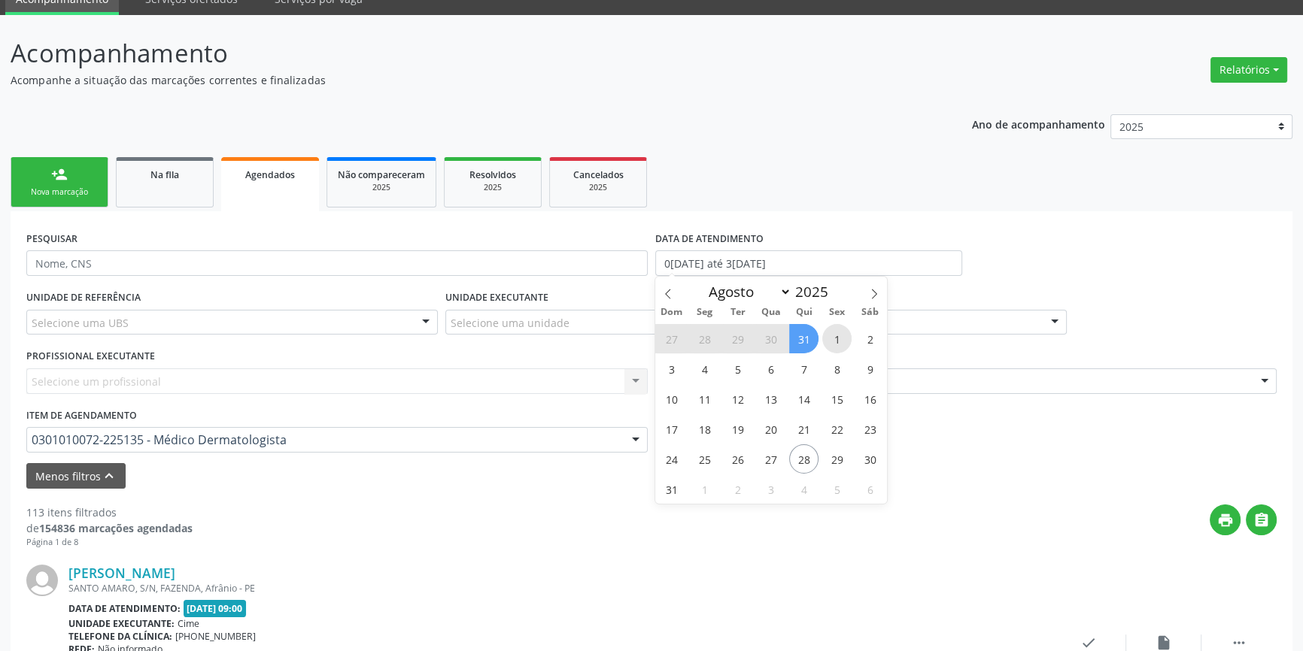
click at [843, 338] on span "1" at bounding box center [836, 338] width 29 height 29
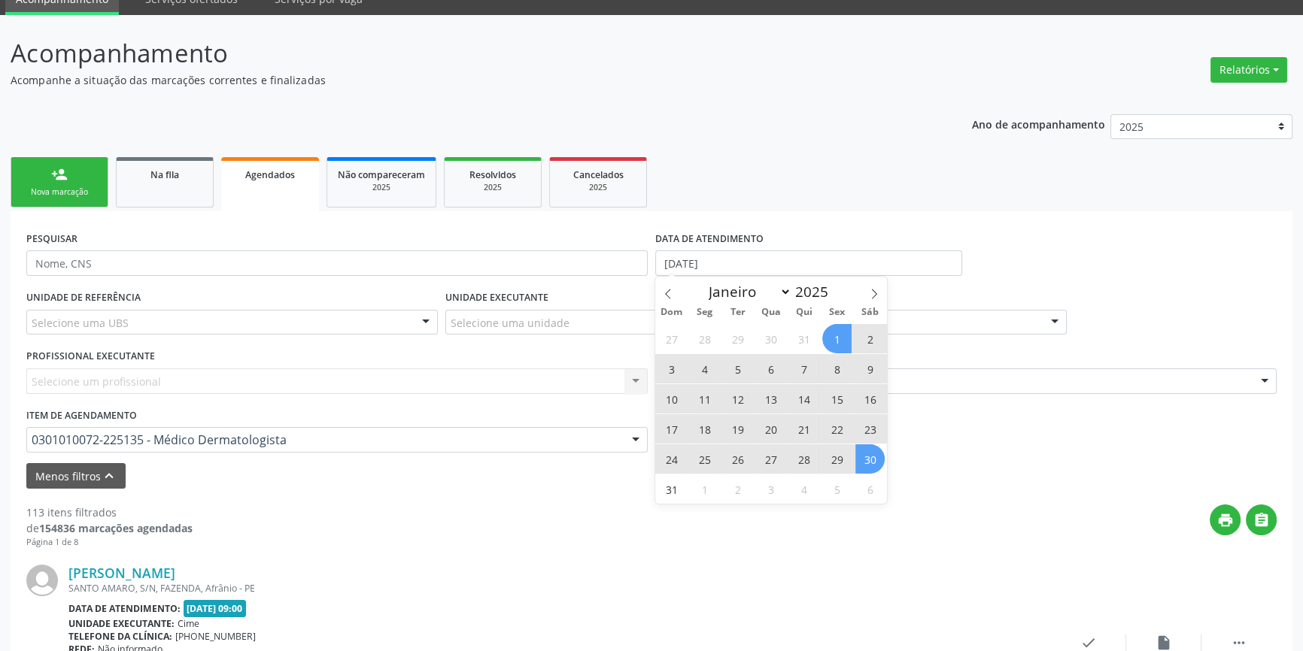
click at [873, 464] on span "30" at bounding box center [869, 459] width 29 height 29
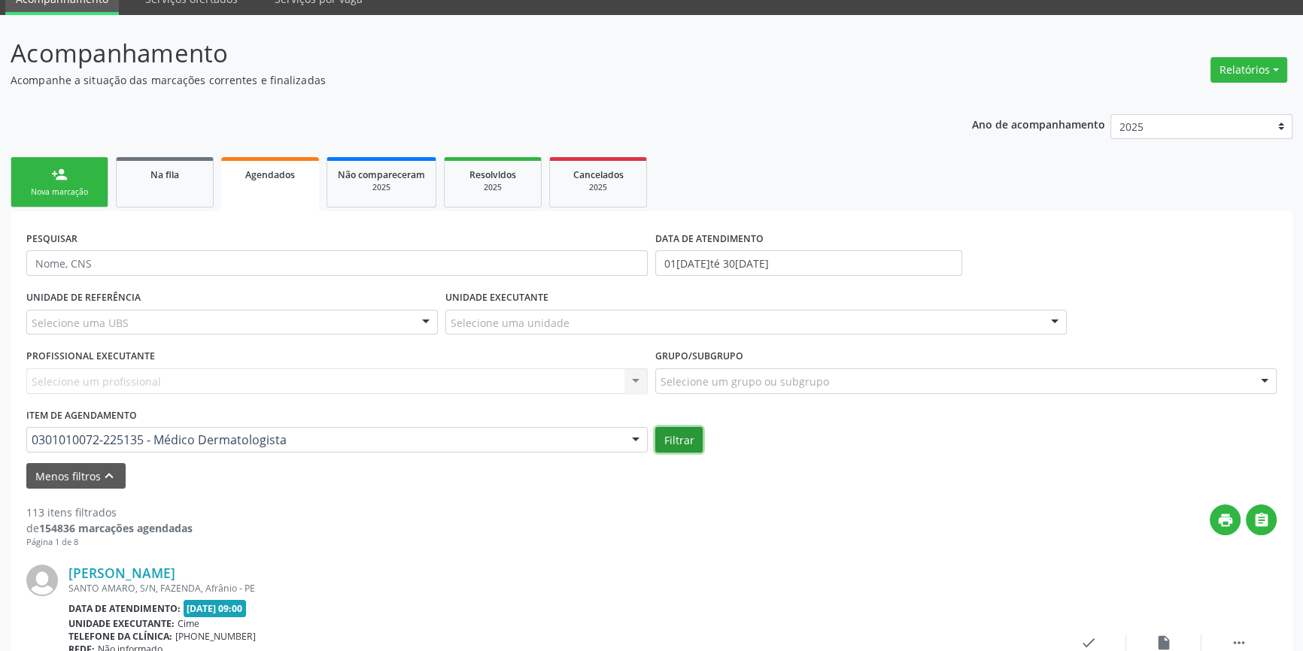
click at [683, 438] on button "Filtrar" at bounding box center [678, 440] width 47 height 26
click at [60, 175] on div "person_add" at bounding box center [59, 174] width 17 height 17
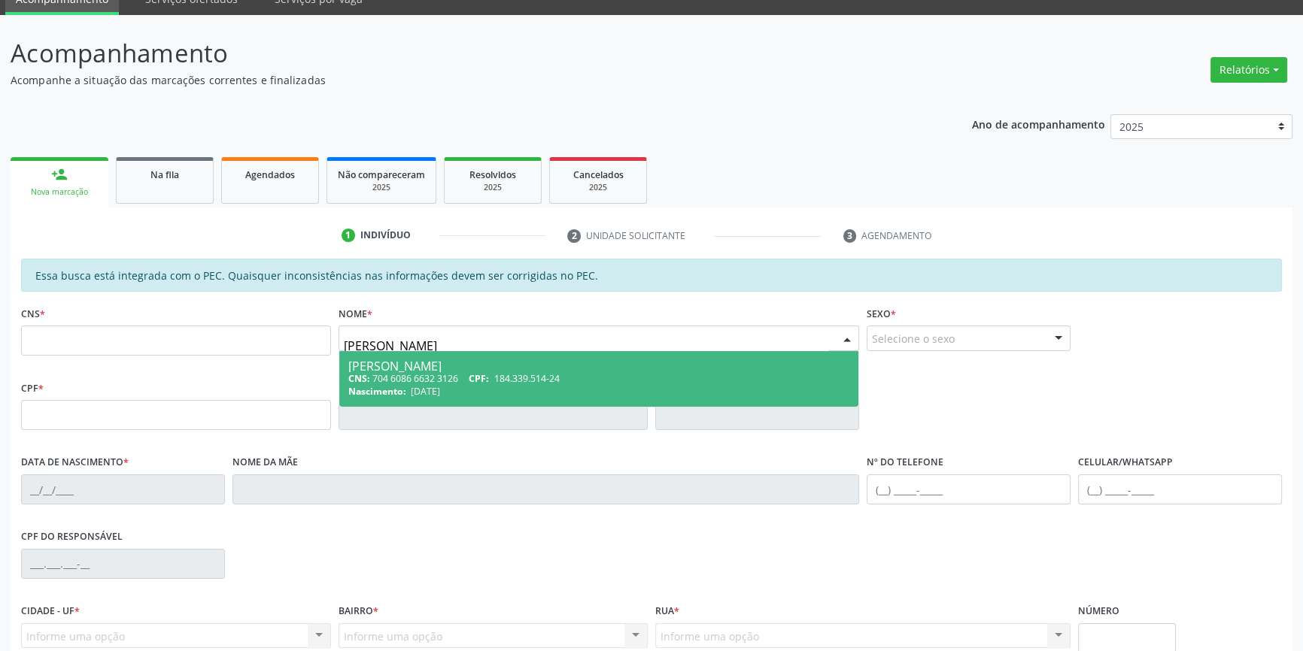
scroll to position [206, 0]
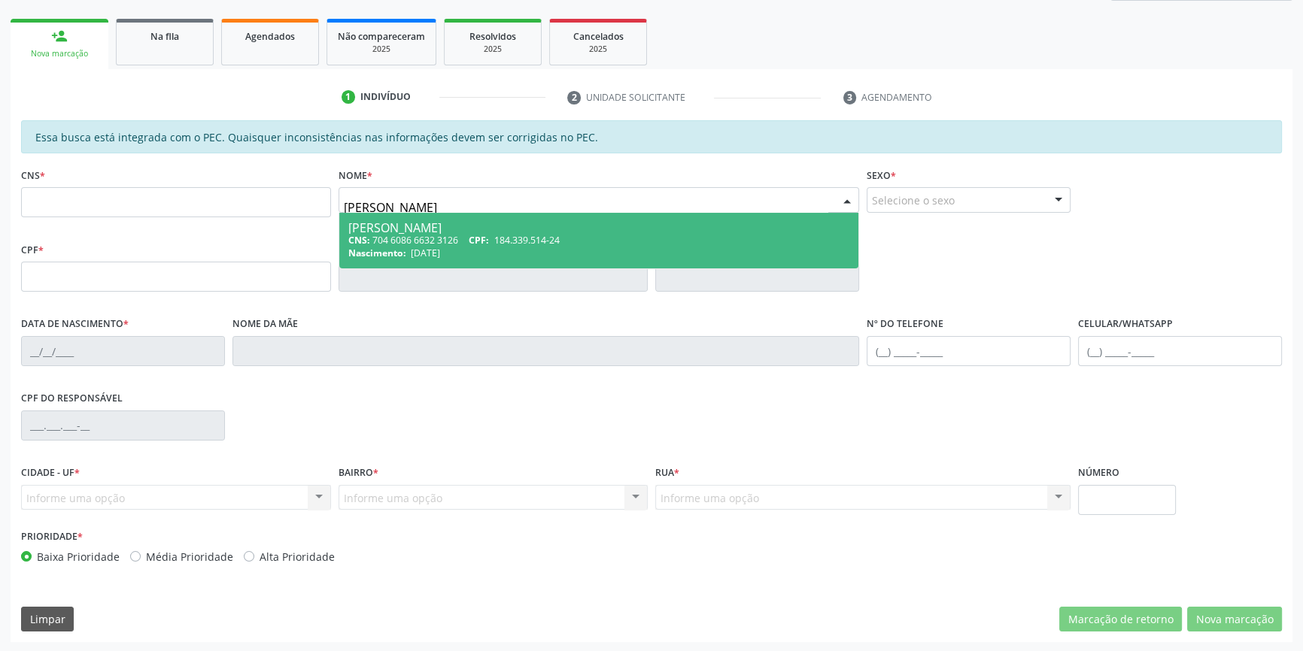
click at [444, 241] on div "CNS: 704 6086 6632 3126 CPF: 184.339.514-24" at bounding box center [599, 240] width 502 height 13
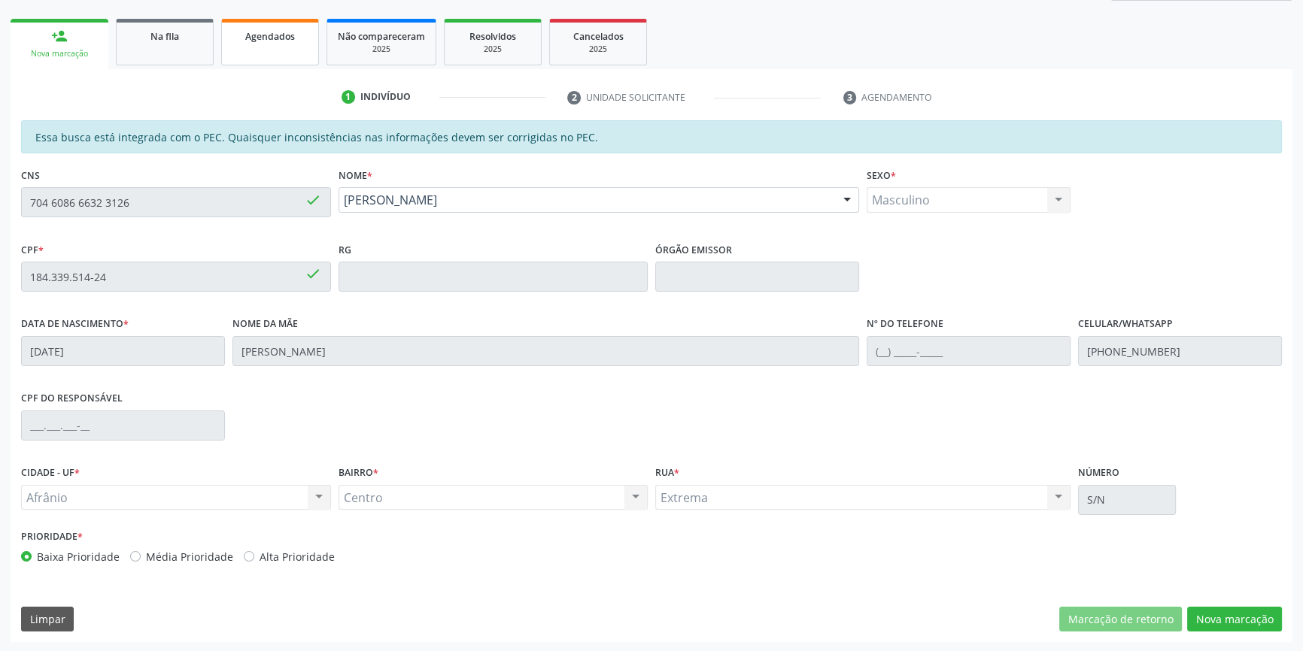
click at [303, 60] on link "Agendados" at bounding box center [270, 42] width 98 height 47
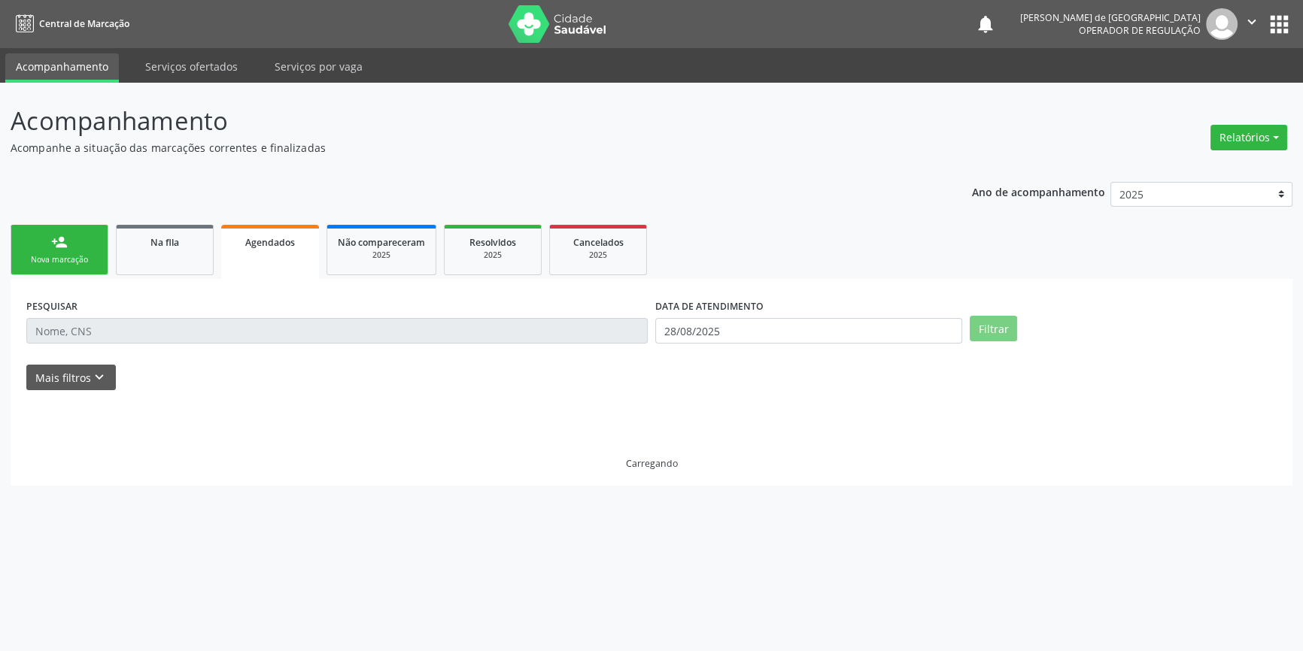
scroll to position [0, 0]
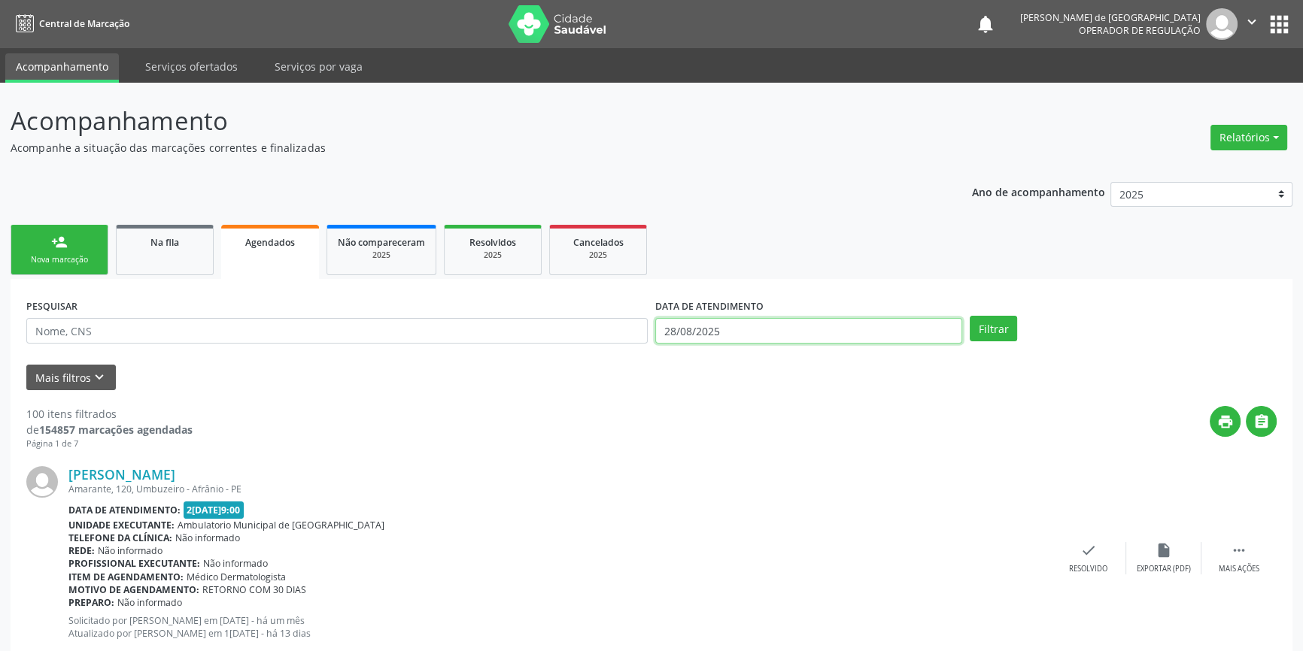
click at [709, 333] on input "28/08/2025" at bounding box center [808, 331] width 307 height 26
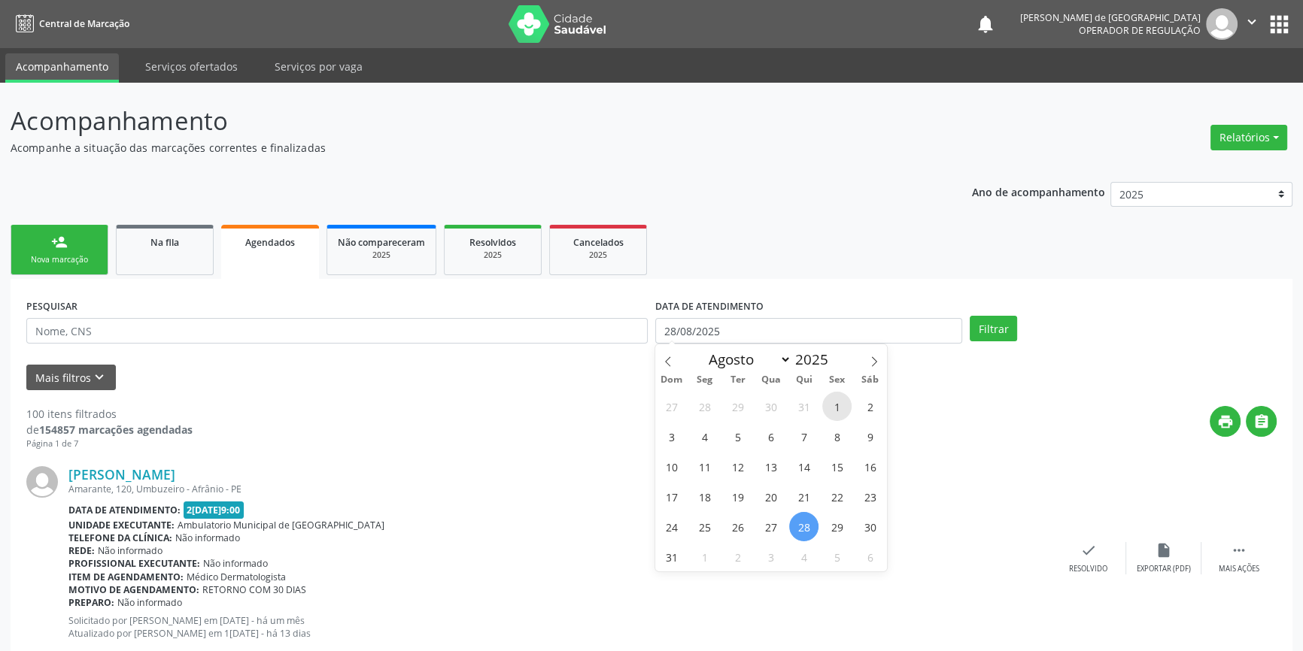
click at [842, 398] on span "1" at bounding box center [836, 406] width 29 height 29
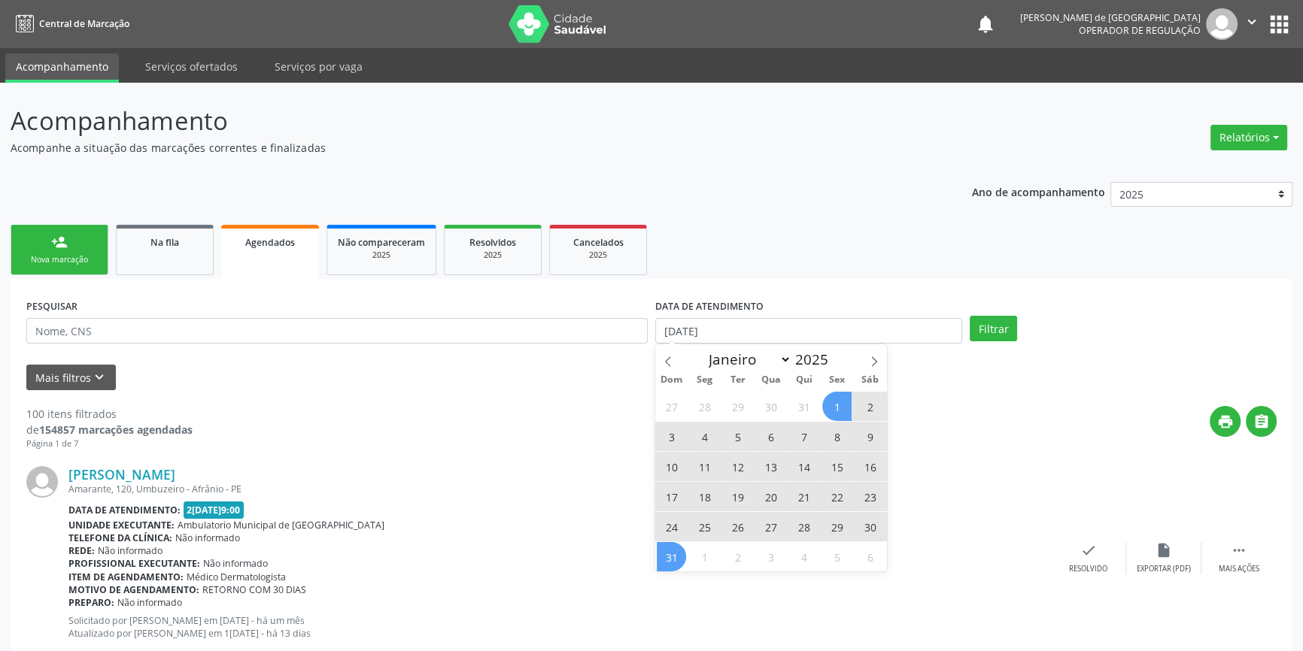
click at [677, 555] on span "31" at bounding box center [671, 556] width 29 height 29
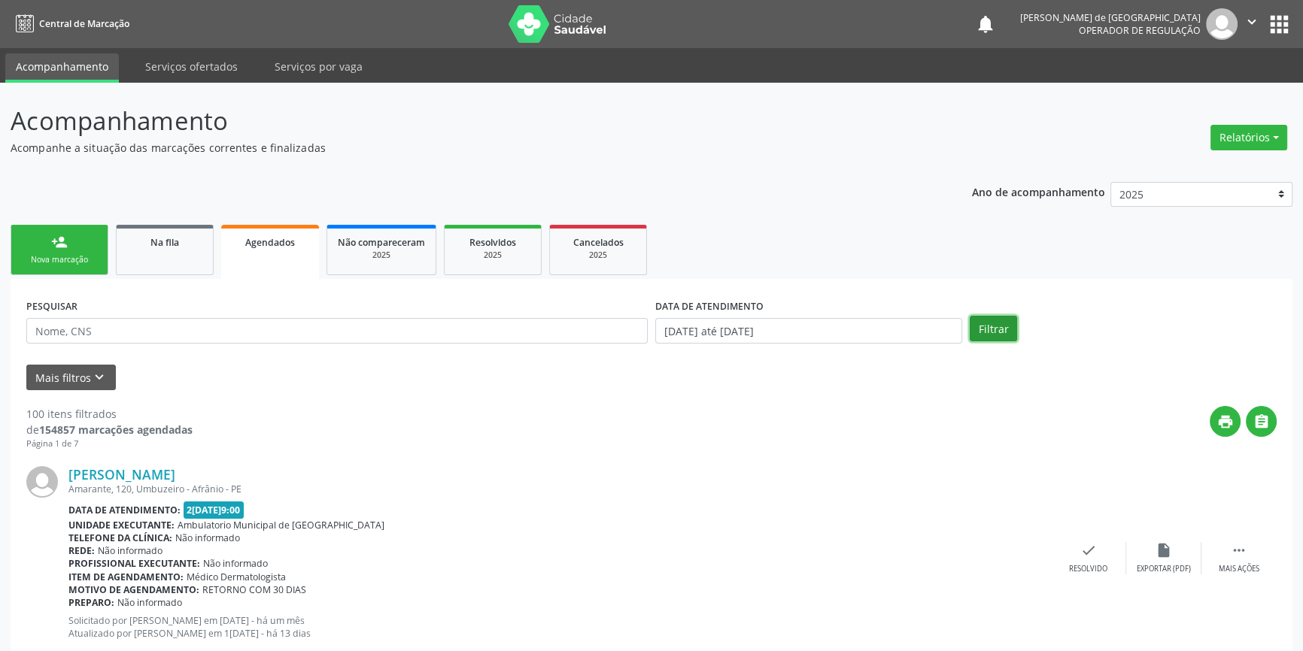
click at [1002, 334] on button "Filtrar" at bounding box center [993, 329] width 47 height 26
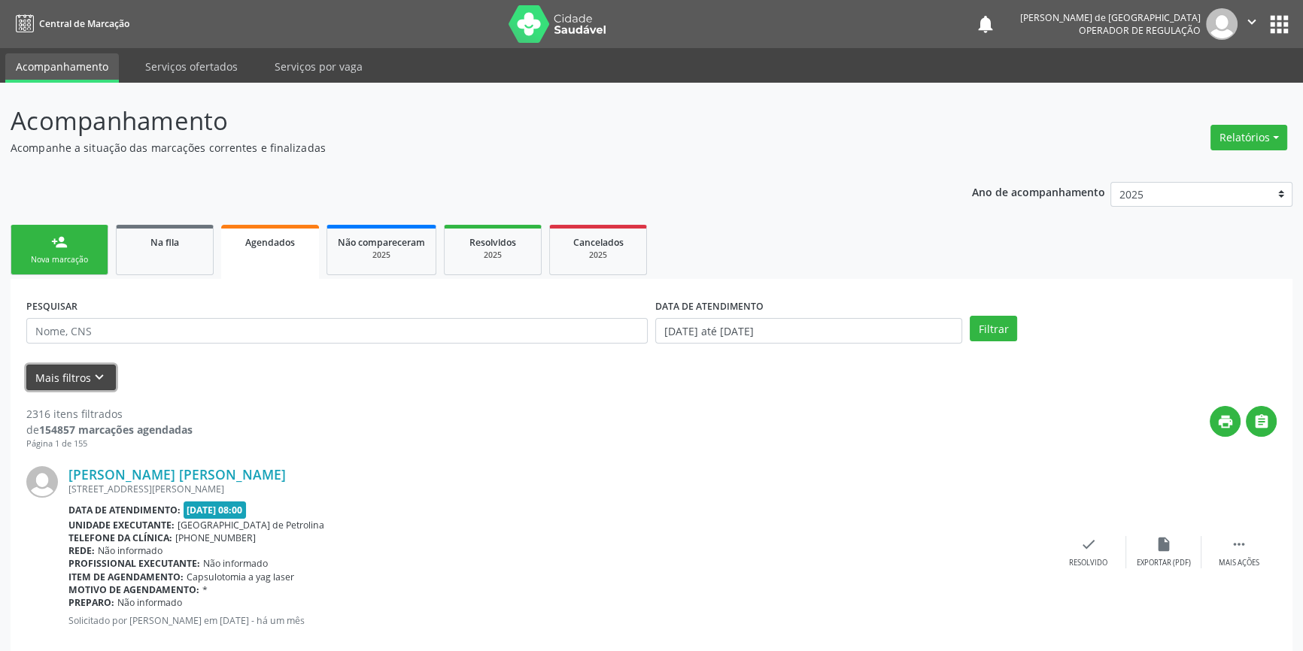
click at [83, 381] on button "Mais filtros keyboard_arrow_down" at bounding box center [71, 378] width 90 height 26
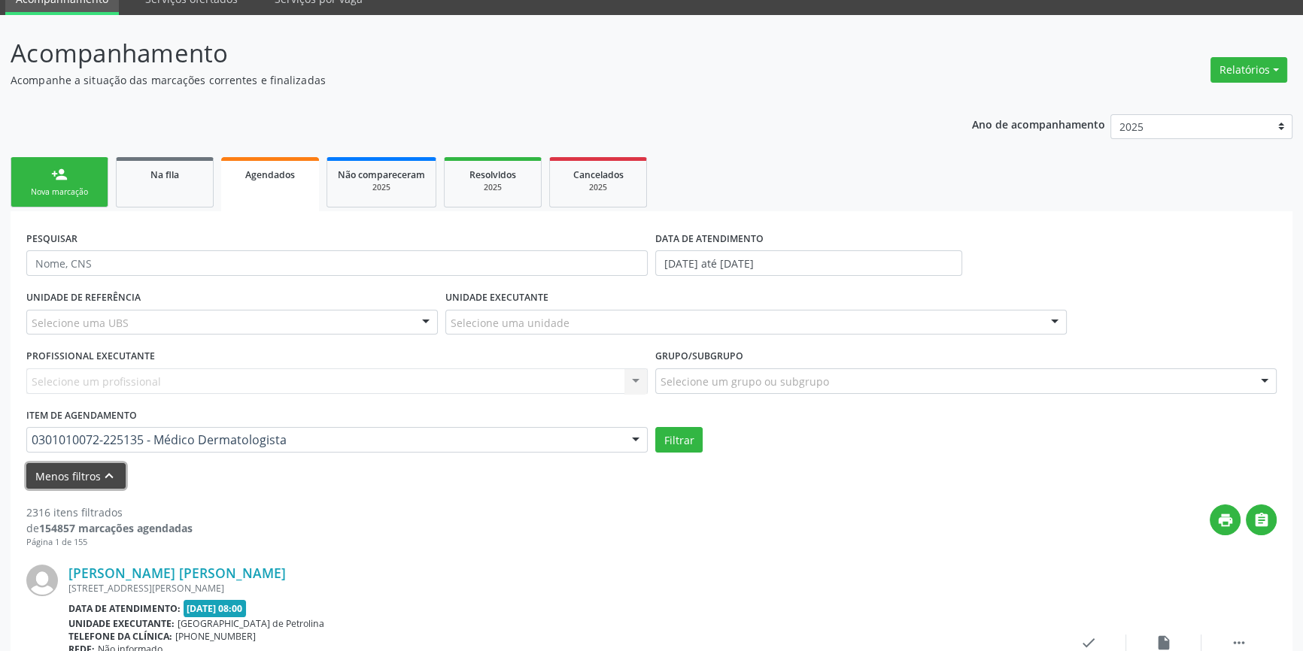
scroll to position [205, 0]
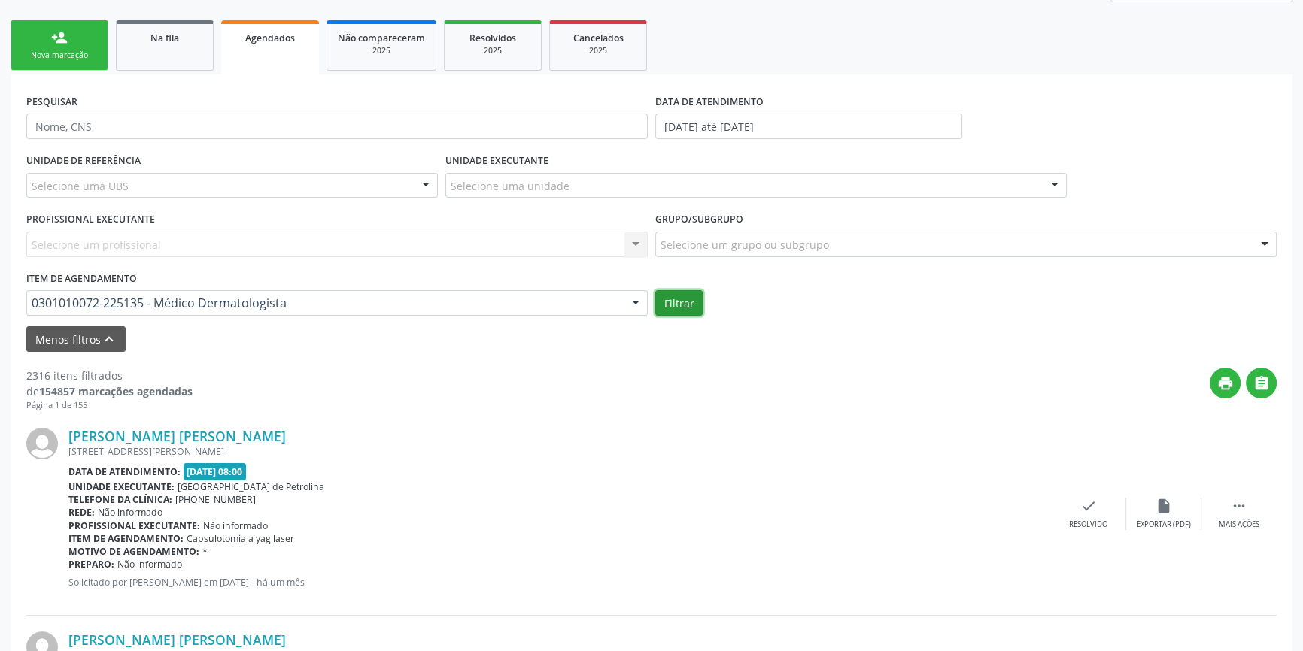
click at [694, 308] on button "Filtrar" at bounding box center [678, 303] width 47 height 26
click at [200, 269] on div "Item de agendamento 0301010072-225135 - Médico Dermatologista 0604320140 - Abat…" at bounding box center [336, 292] width 621 height 48
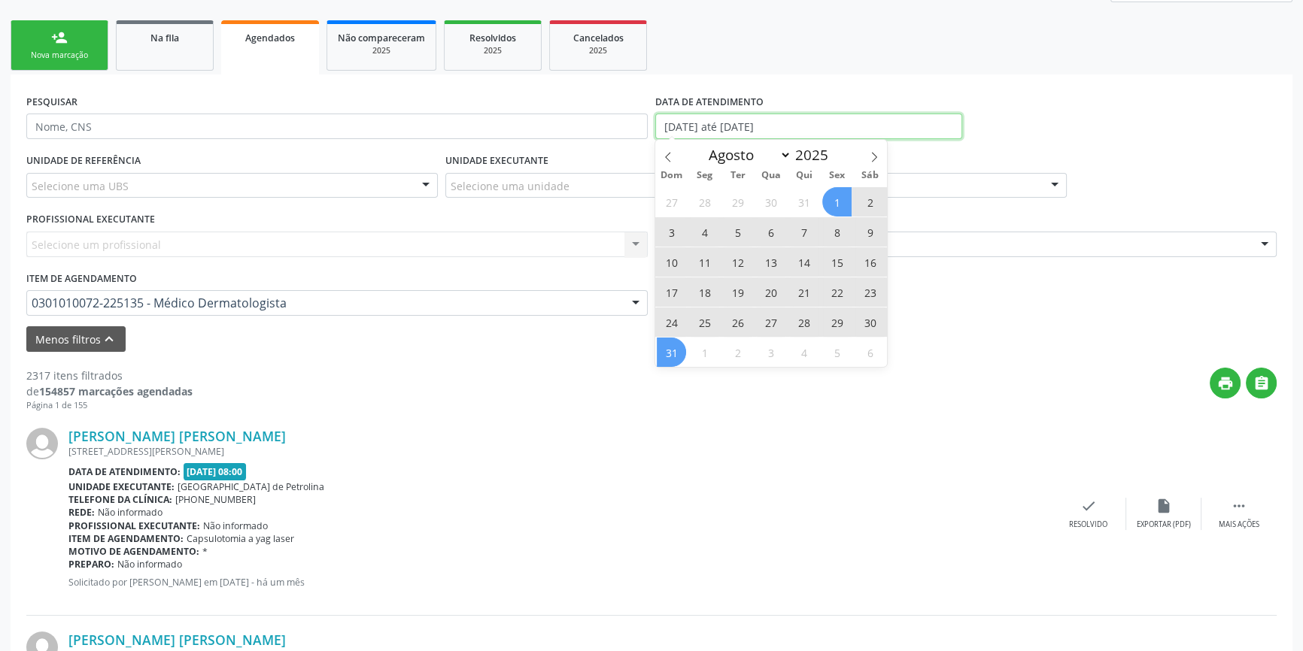
click at [807, 127] on input "[DATE] até [DATE]" at bounding box center [808, 127] width 307 height 26
click at [840, 199] on span "1" at bounding box center [836, 201] width 29 height 29
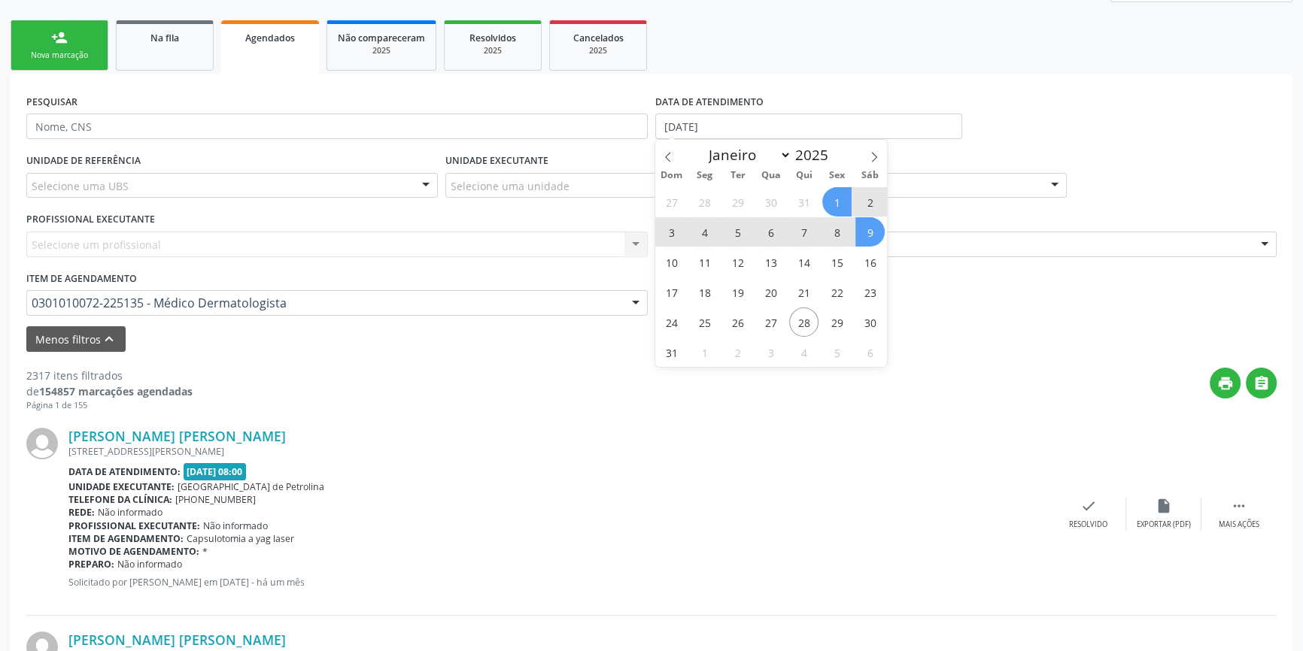
click at [960, 256] on div "Selecione um grupo ou subgrupo Todos os grupos e subgrupos 01 - Ações de promoç…" at bounding box center [965, 245] width 621 height 26
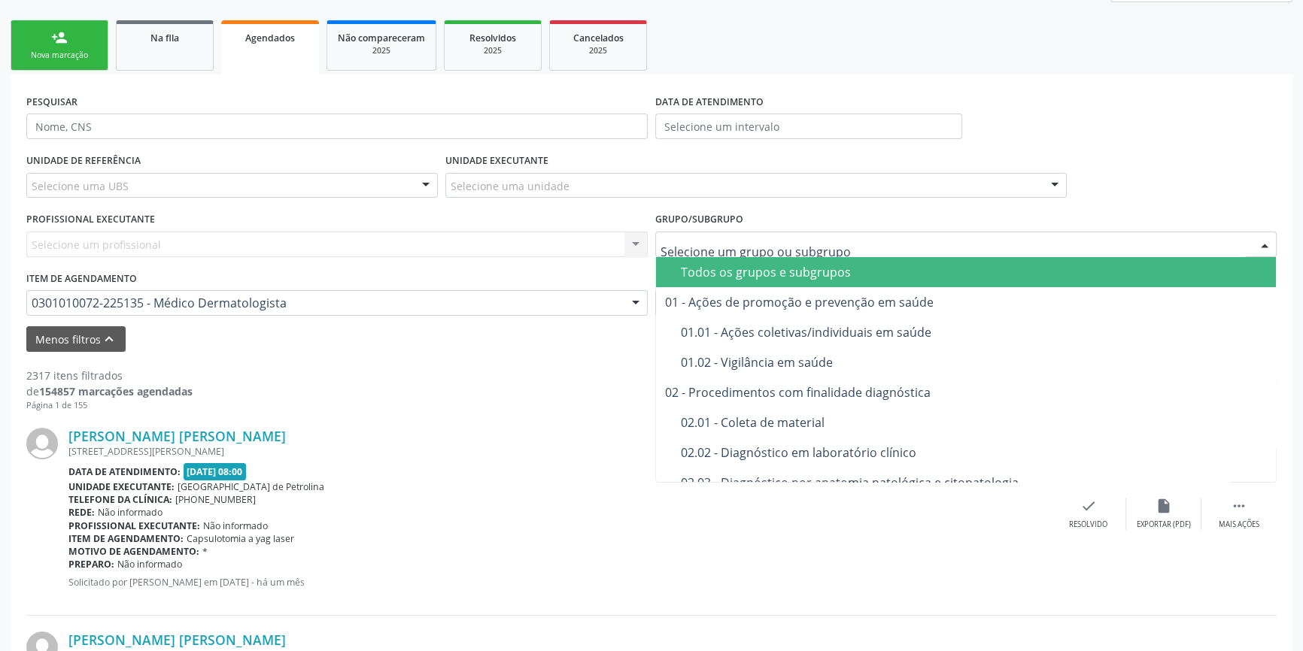
click at [788, 276] on div "Todos os grupos e subgrupos" at bounding box center [974, 272] width 586 height 12
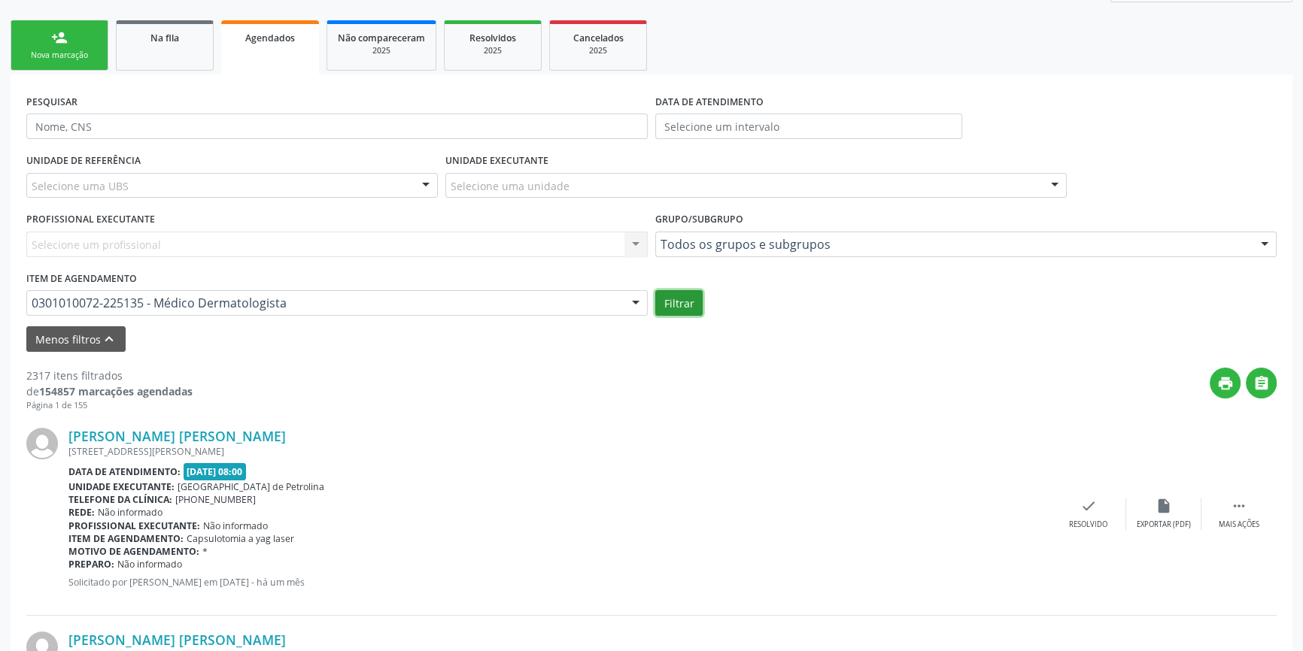
click at [676, 304] on button "Filtrar" at bounding box center [678, 303] width 47 height 26
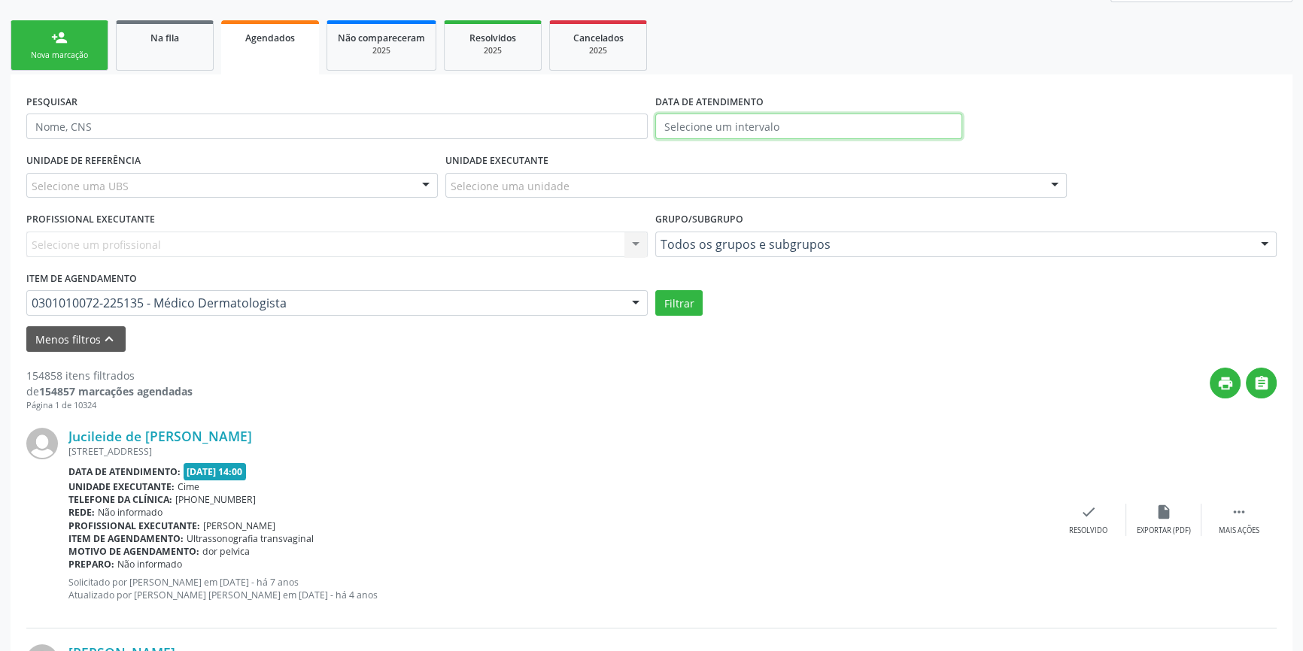
click at [727, 135] on input "text" at bounding box center [808, 127] width 307 height 26
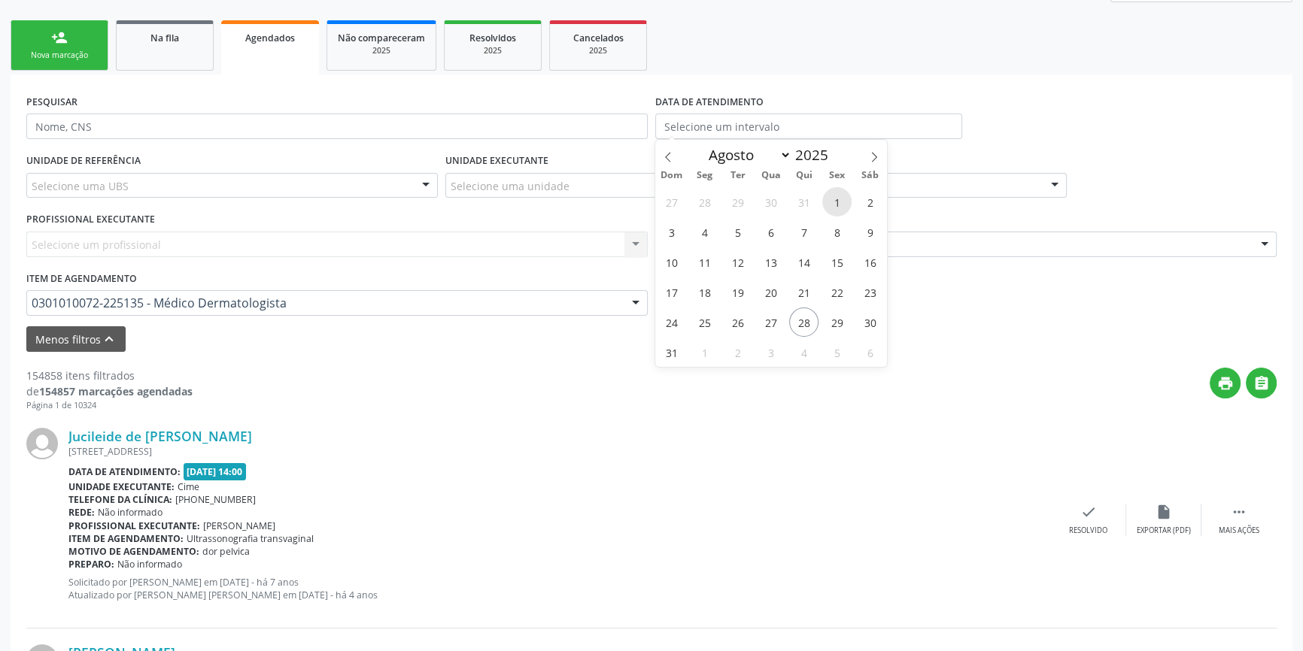
click at [835, 201] on span "1" at bounding box center [836, 201] width 29 height 29
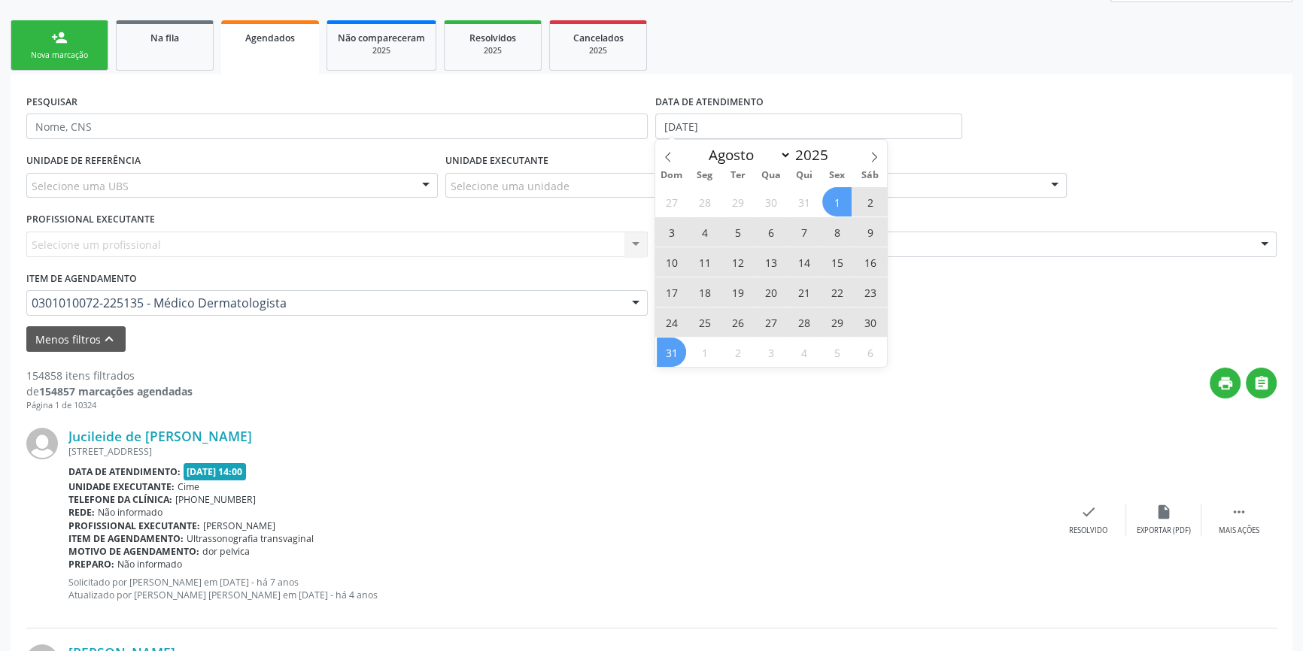
click at [670, 354] on span "31" at bounding box center [671, 352] width 29 height 29
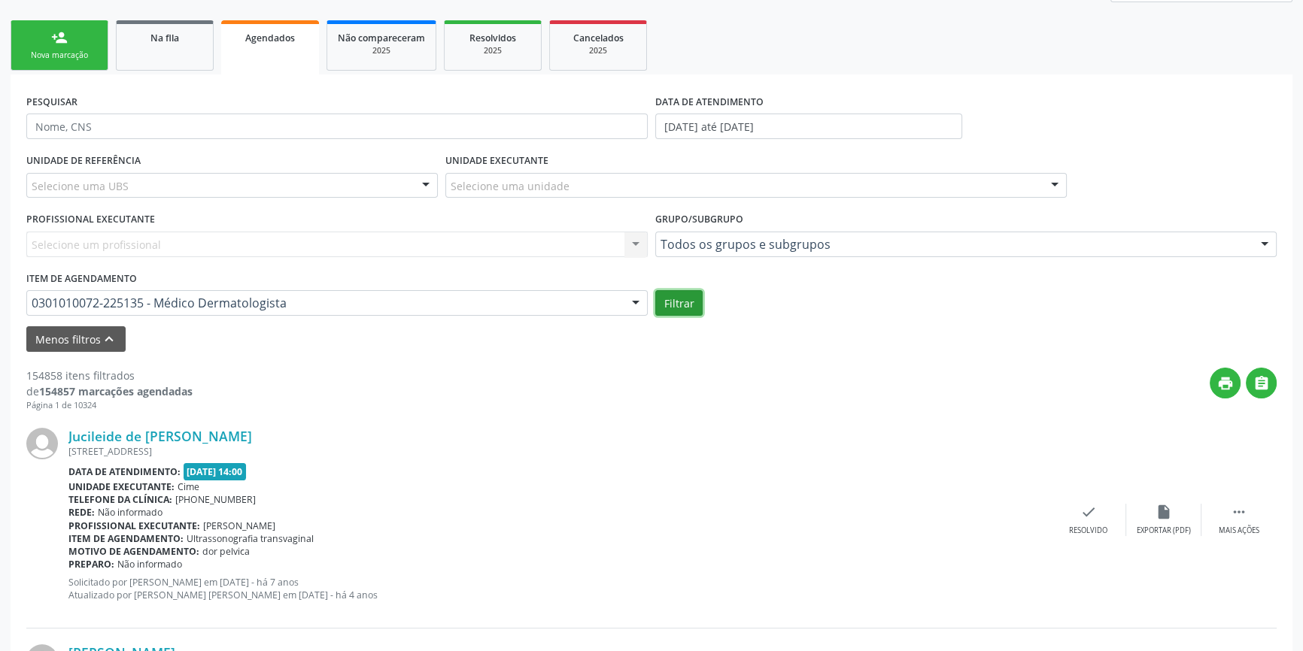
click at [682, 298] on button "Filtrar" at bounding box center [678, 303] width 47 height 26
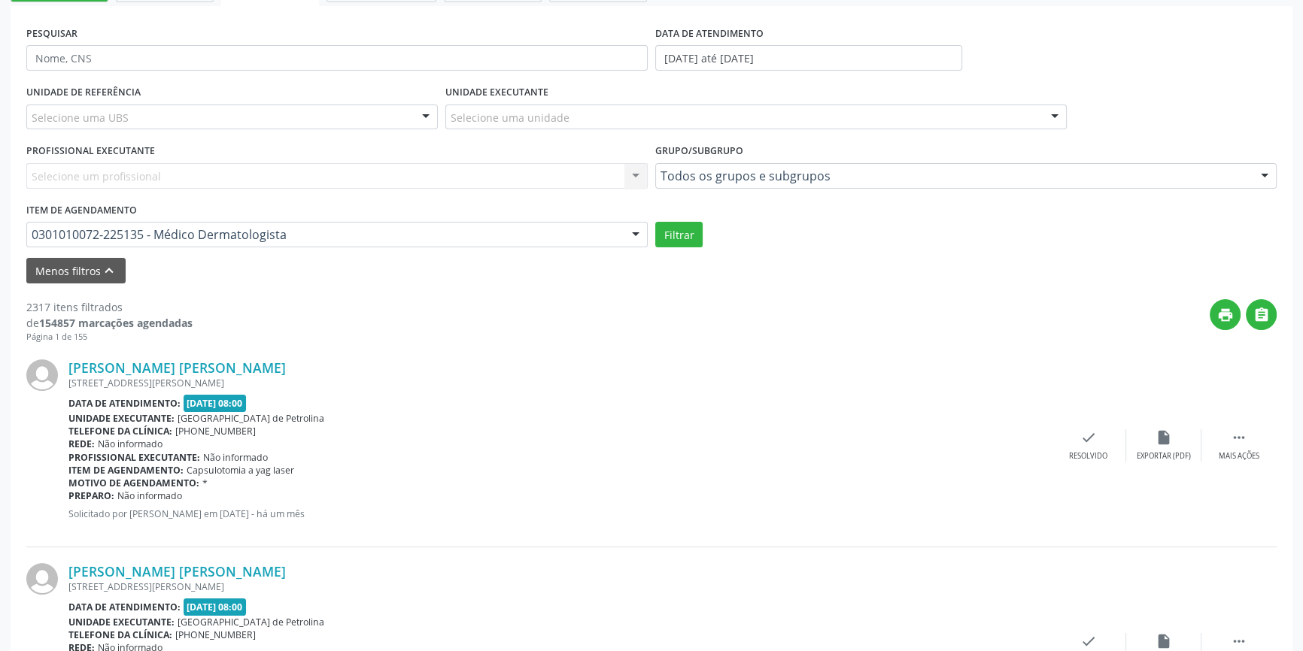
scroll to position [136, 0]
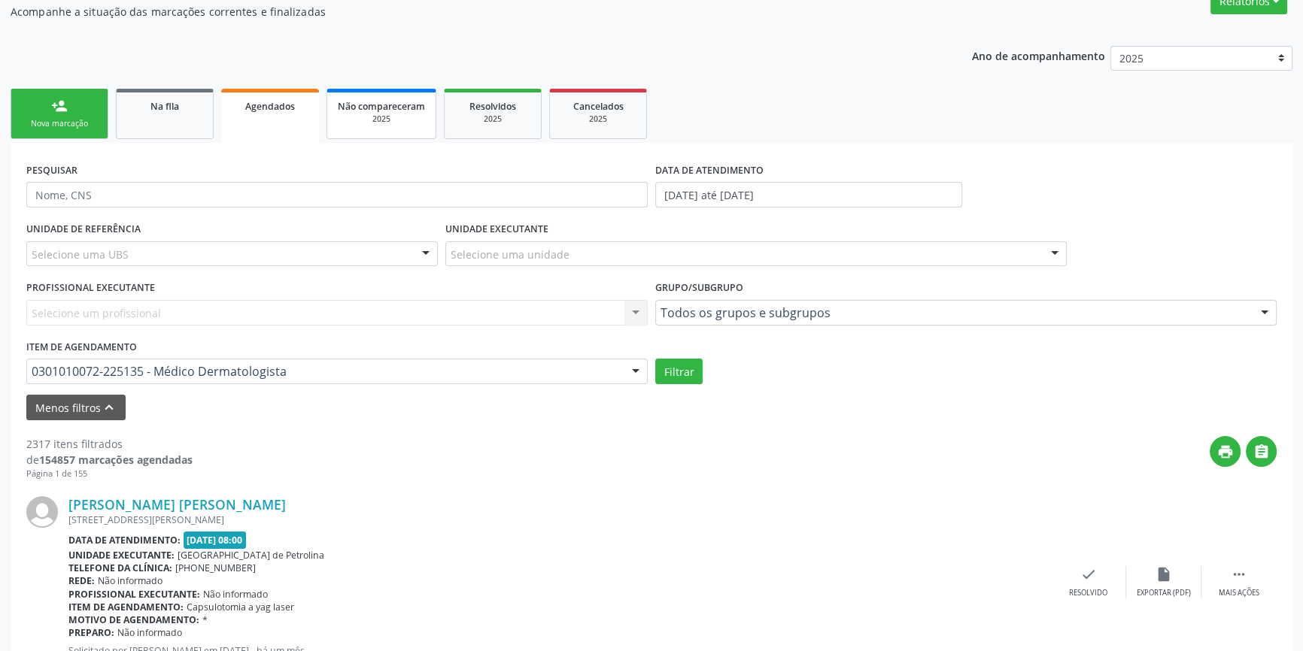
click at [360, 108] on span "Não compareceram" at bounding box center [381, 106] width 87 height 13
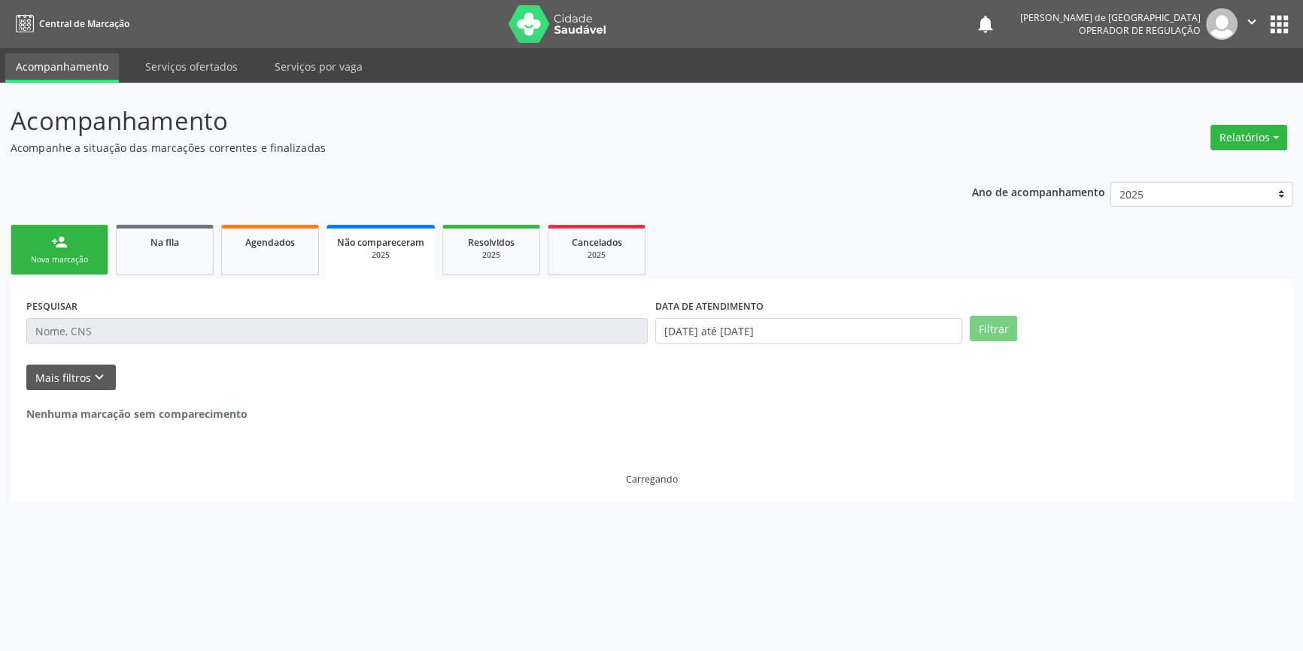
scroll to position [0, 0]
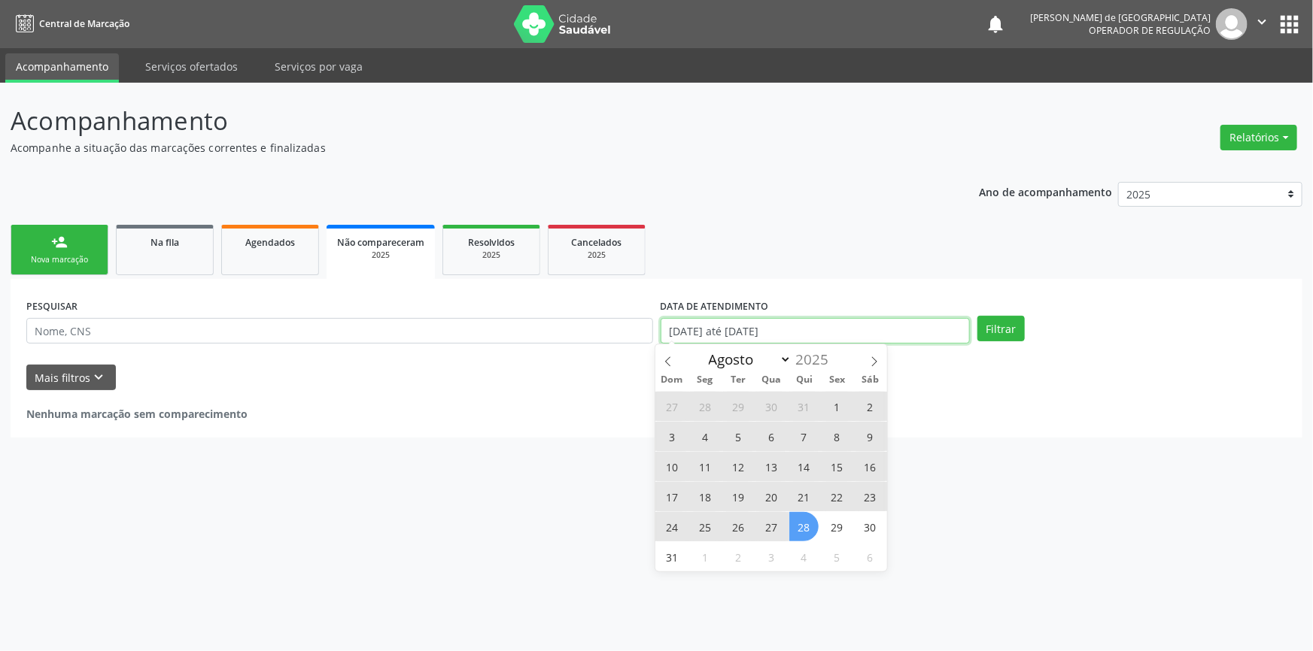
click at [828, 318] on input "[DATE] até [DATE]" at bounding box center [815, 331] width 309 height 26
click at [673, 361] on span at bounding box center [668, 358] width 26 height 26
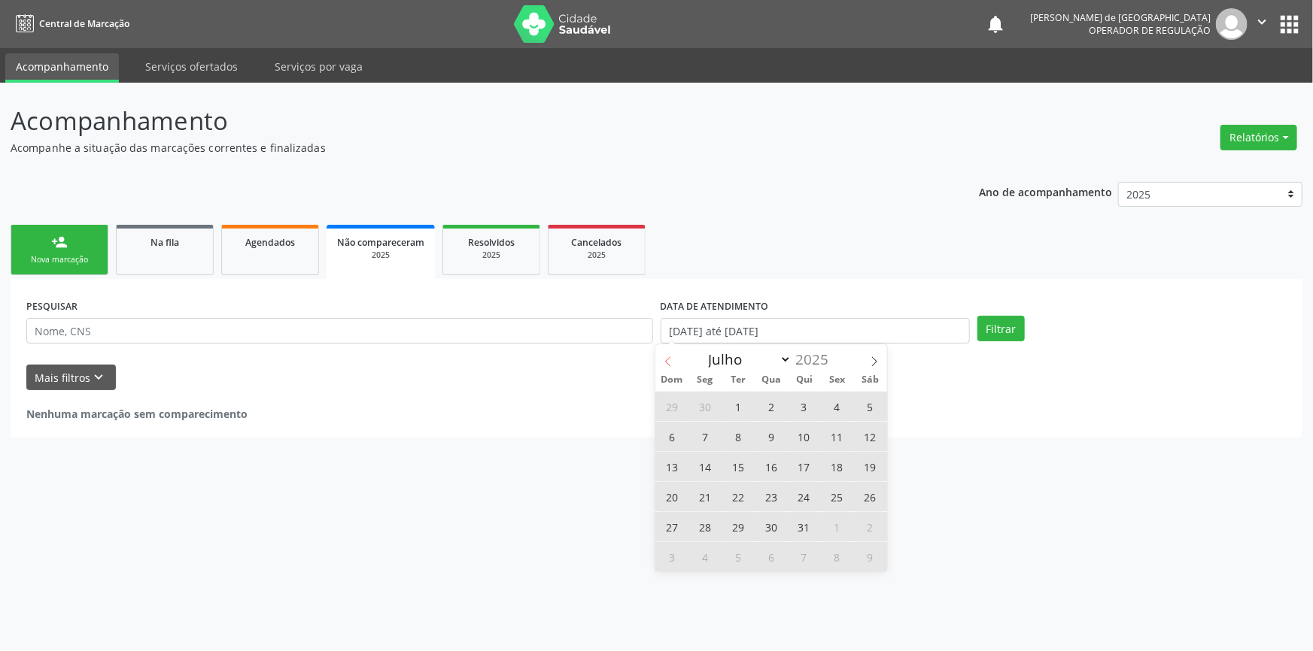
click at [673, 361] on span at bounding box center [668, 358] width 26 height 26
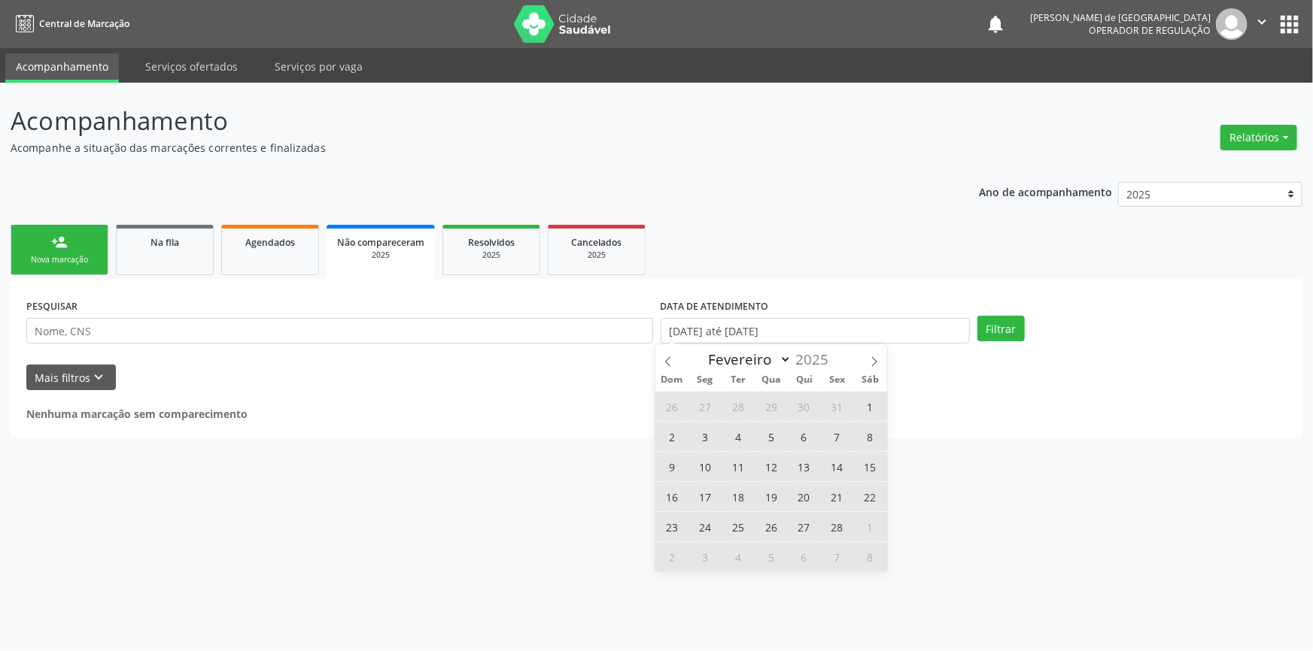
click at [864, 405] on span "1" at bounding box center [869, 406] width 29 height 29
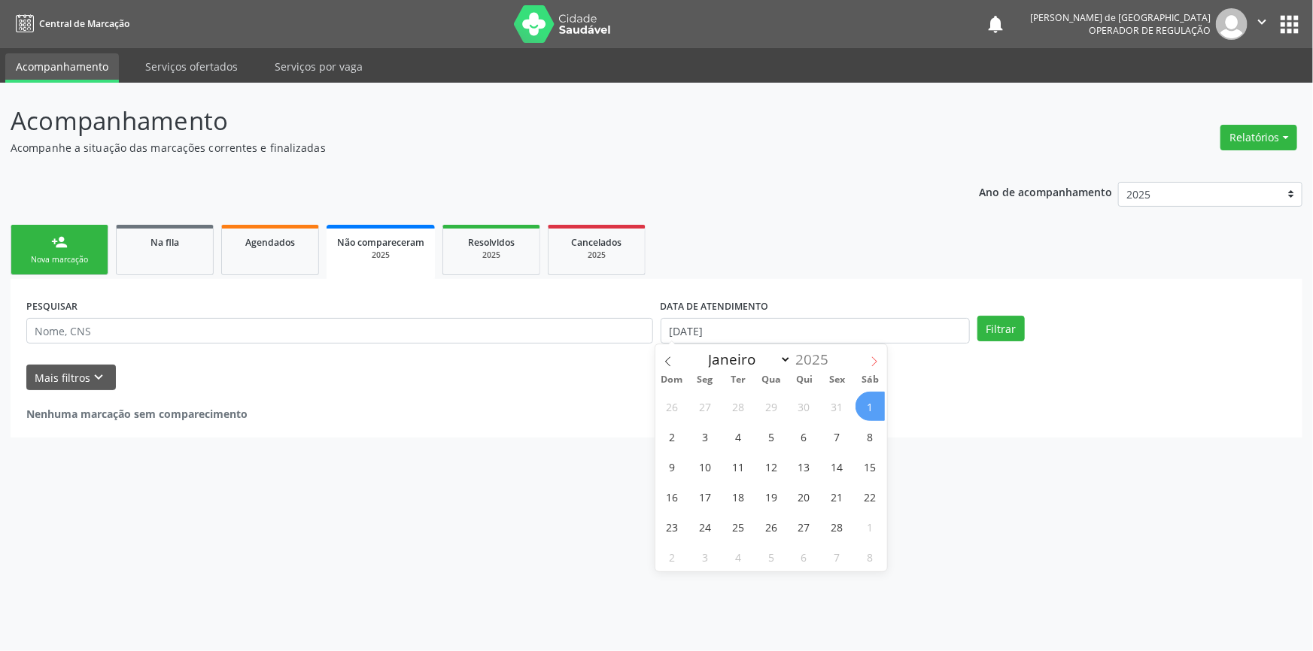
click at [873, 360] on icon at bounding box center [874, 362] width 11 height 11
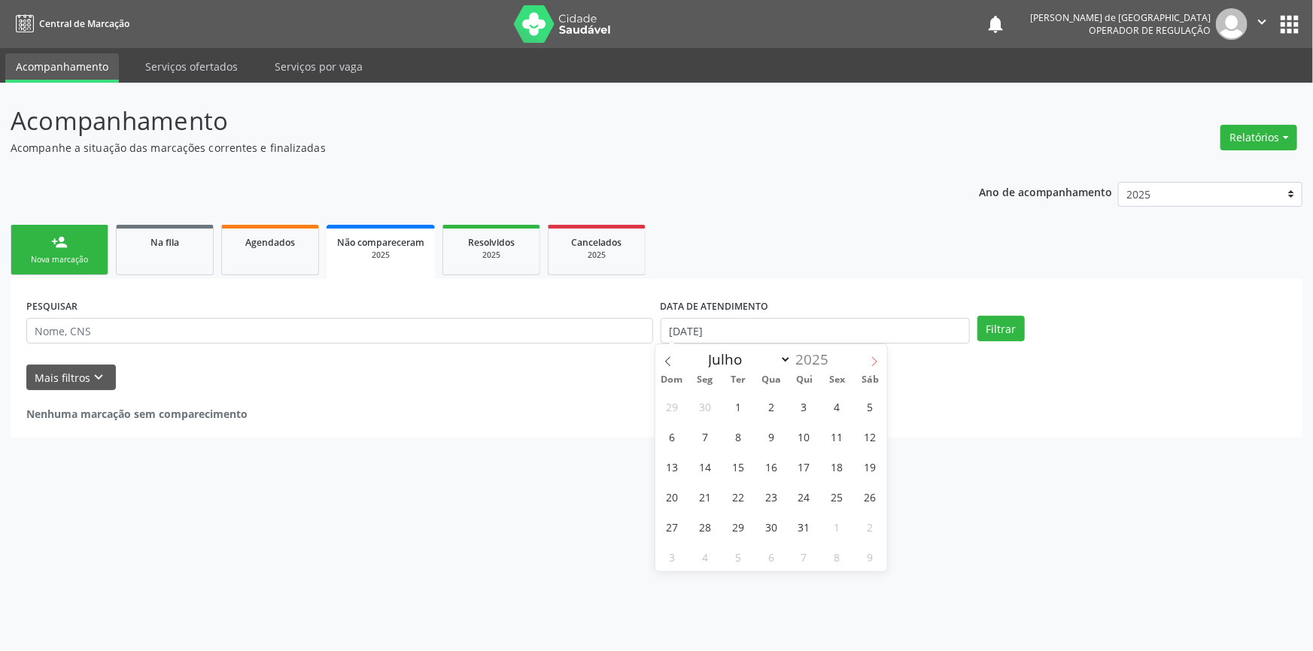
click at [873, 360] on icon at bounding box center [874, 362] width 11 height 11
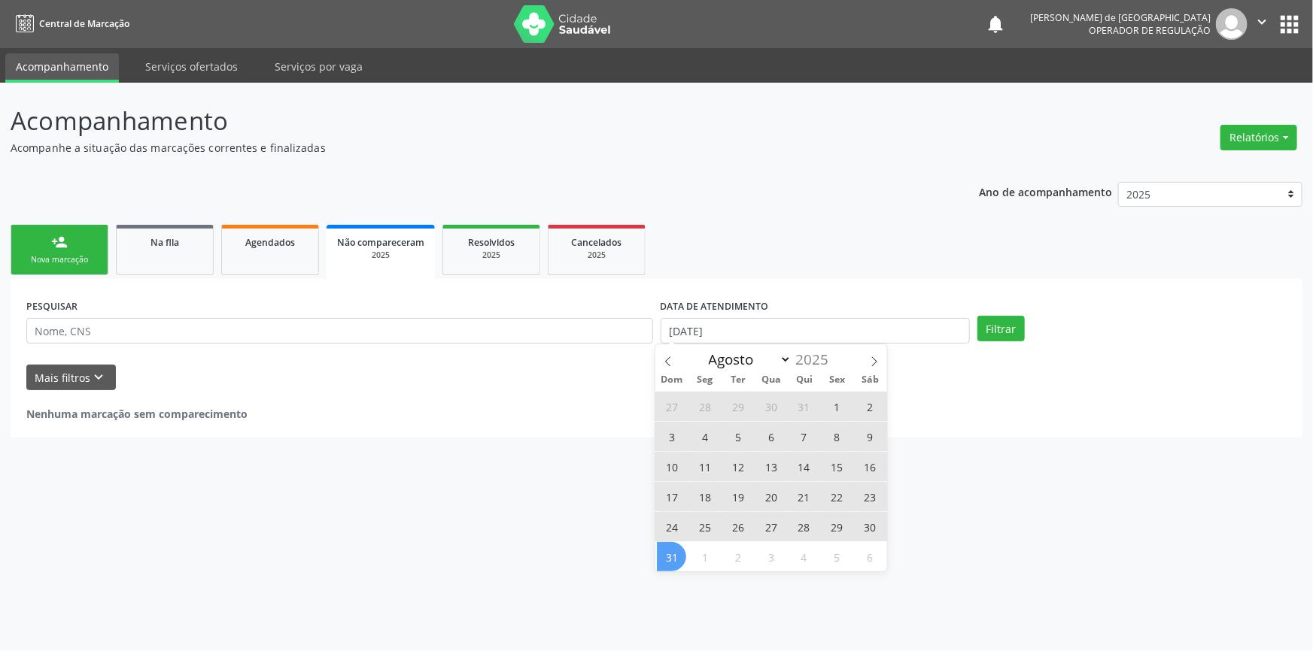
click at [667, 560] on span "31" at bounding box center [671, 556] width 29 height 29
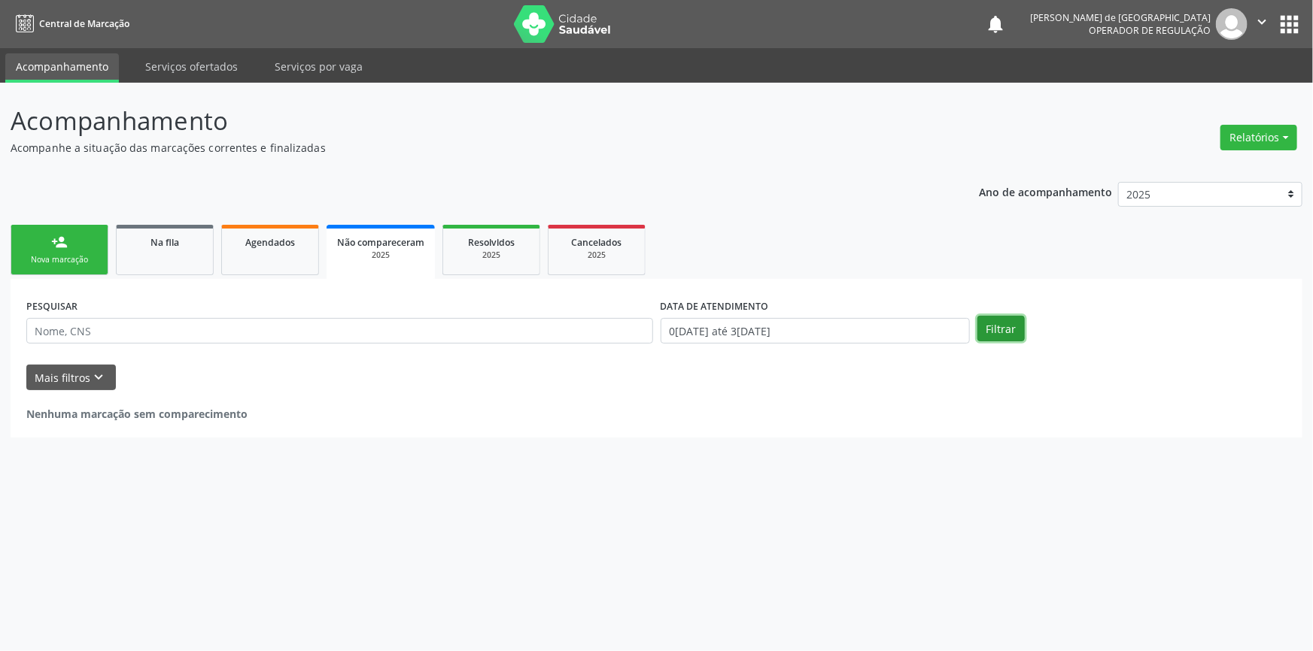
click at [1010, 326] on button "Filtrar" at bounding box center [1000, 329] width 47 height 26
click at [855, 332] on input "0[DATE] até 3[DATE]" at bounding box center [815, 331] width 309 height 26
click at [84, 379] on button "Mais filtros keyboard_arrow_down" at bounding box center [71, 378] width 90 height 26
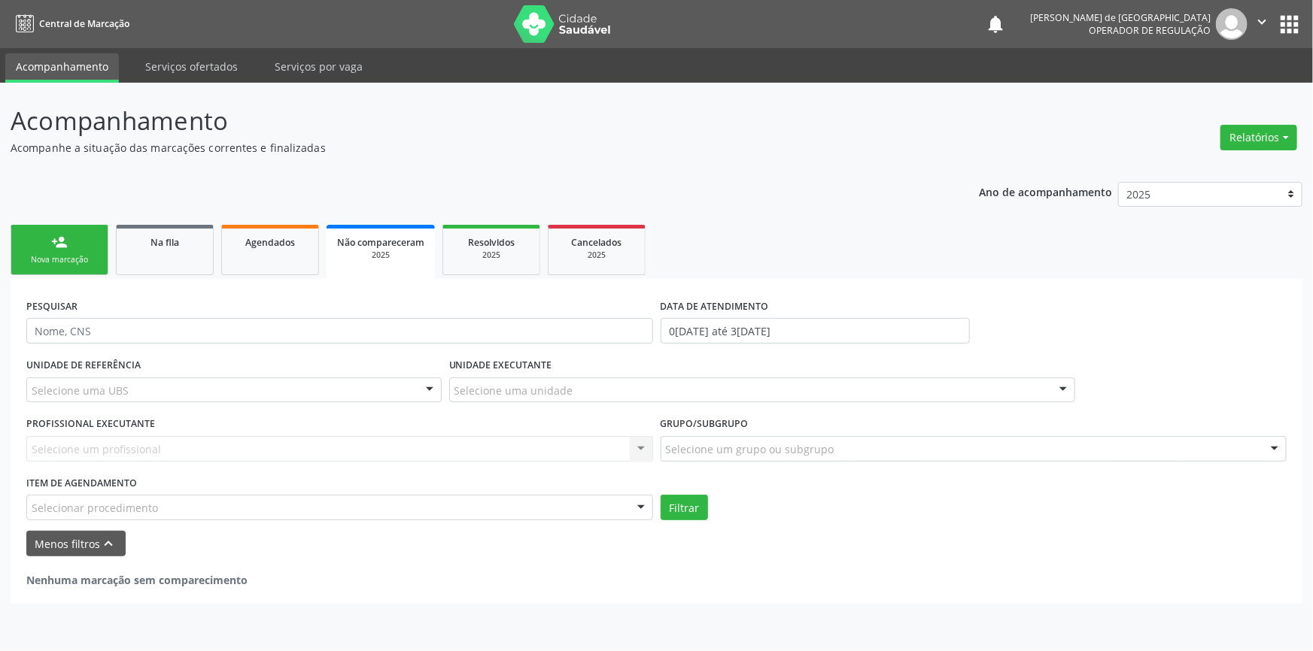
click at [175, 509] on div "Selecionar procedimento" at bounding box center [339, 508] width 627 height 26
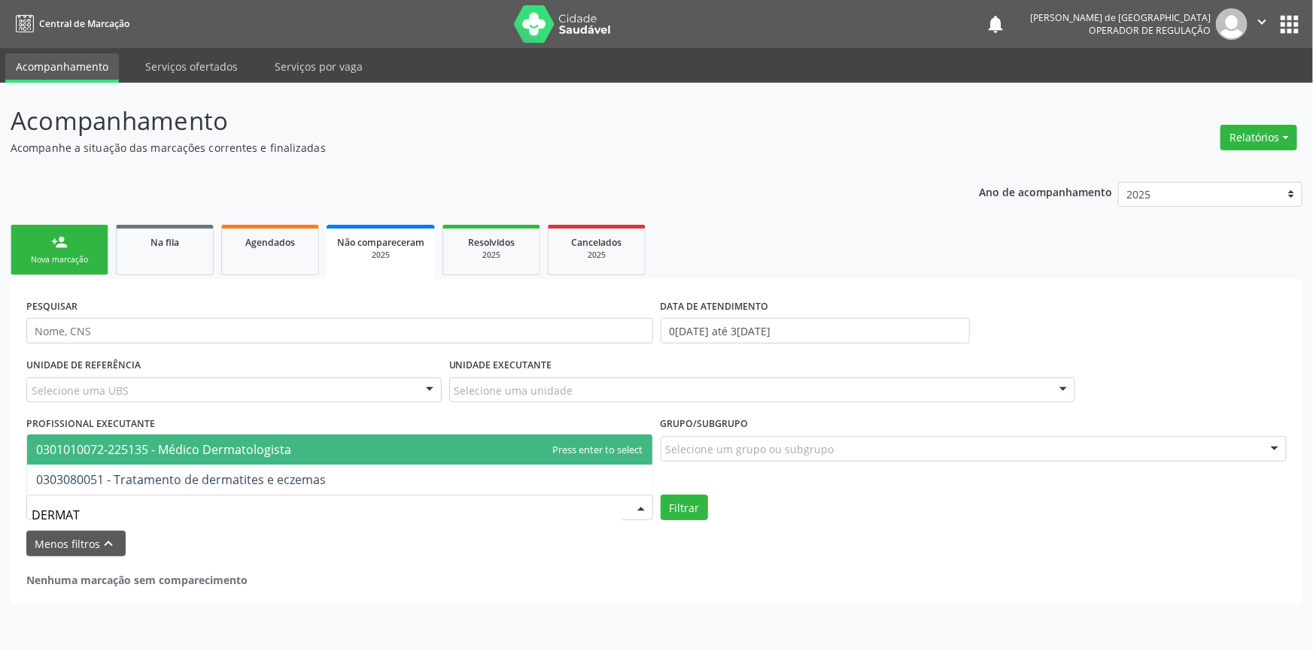
click at [230, 444] on span "0301010072-225135 - Médico Dermatologista" at bounding box center [163, 450] width 255 height 17
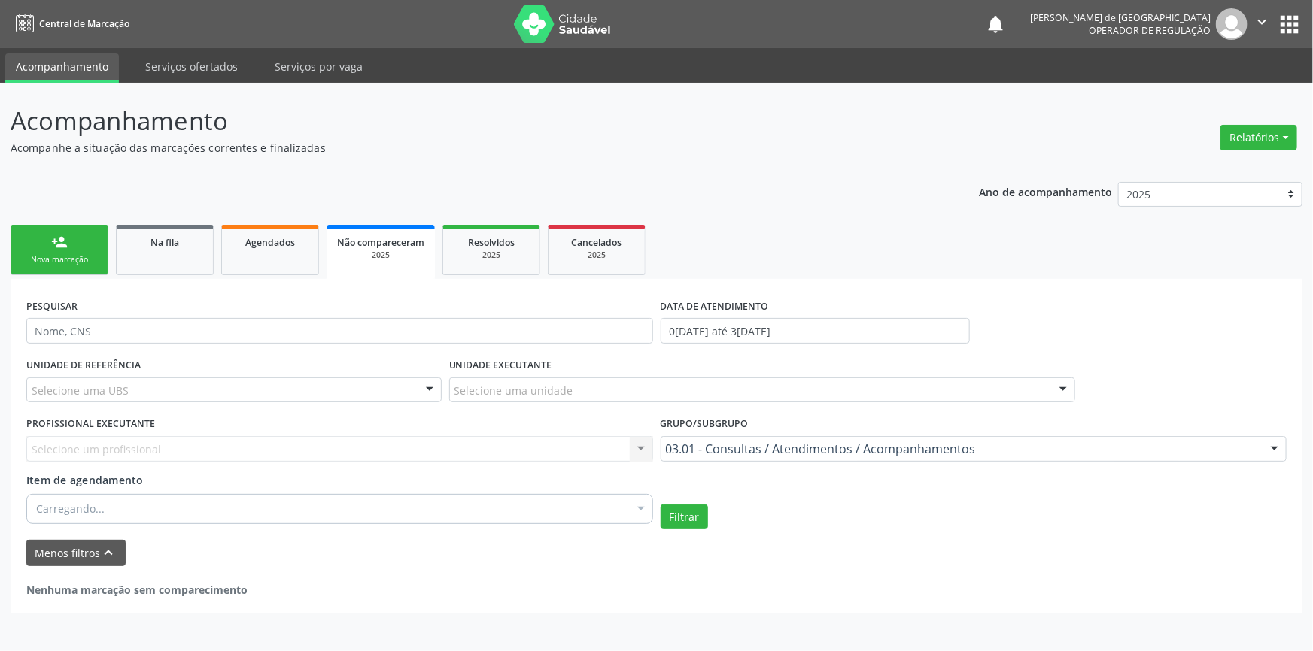
click at [706, 521] on div "Filtrar" at bounding box center [974, 518] width 634 height 26
click at [697, 519] on button "Filtrar" at bounding box center [684, 518] width 47 height 26
click at [696, 517] on button "Filtrar" at bounding box center [684, 518] width 47 height 26
click at [278, 248] on div "Agendados" at bounding box center [269, 242] width 75 height 16
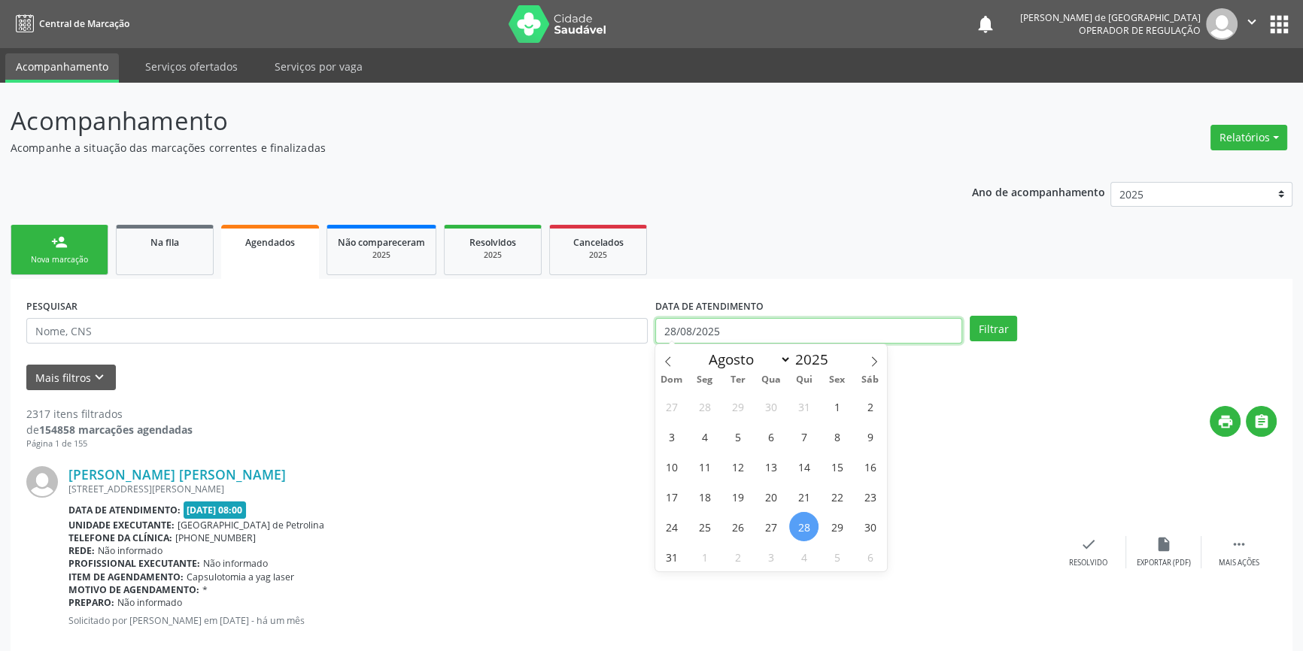
click at [740, 325] on input "28/08/2025" at bounding box center [808, 331] width 307 height 26
click at [843, 412] on span "1" at bounding box center [836, 406] width 29 height 29
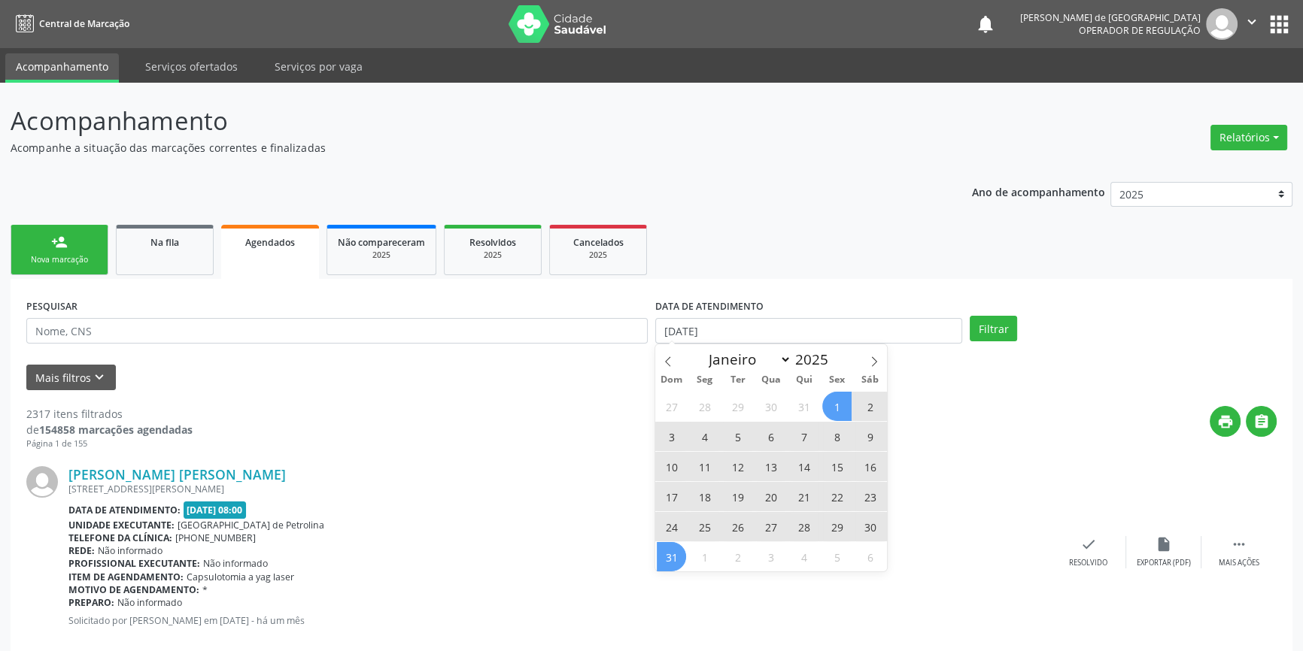
click at [672, 549] on span "31" at bounding box center [671, 556] width 29 height 29
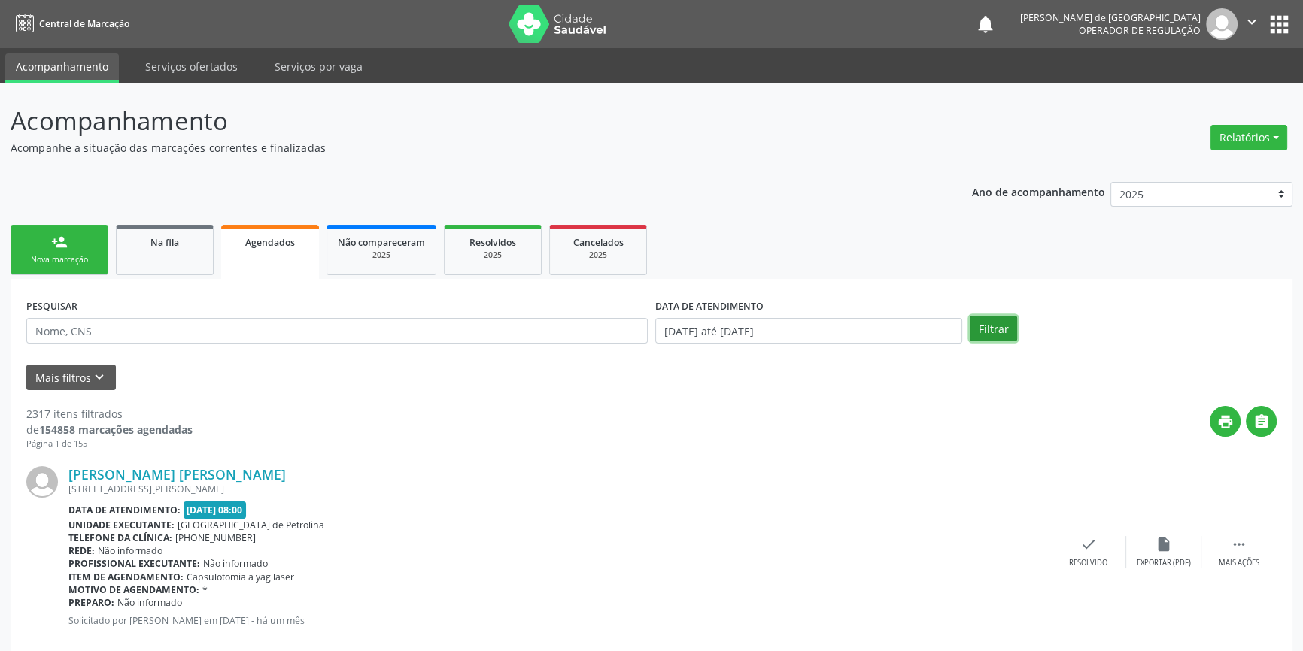
click at [1001, 323] on button "Filtrar" at bounding box center [993, 329] width 47 height 26
click at [85, 383] on button "Mais filtros keyboard_arrow_down" at bounding box center [71, 378] width 90 height 26
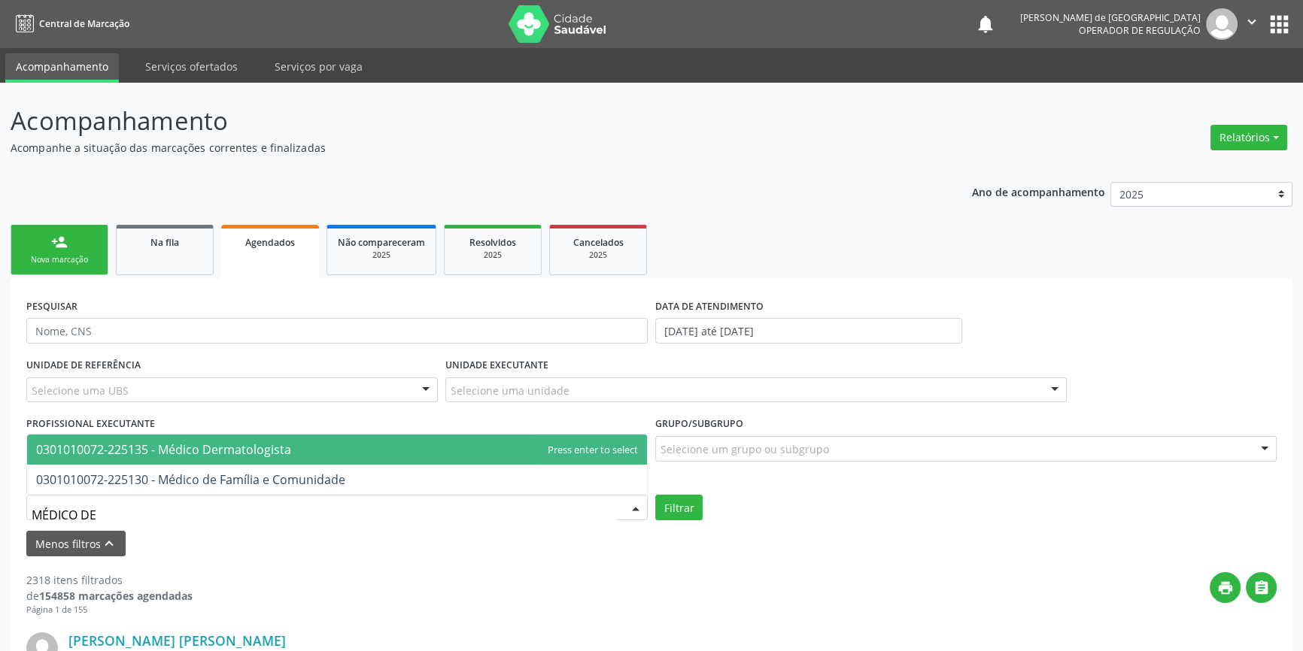
click at [235, 444] on span "0301010072-225135 - Médico Dermatologista" at bounding box center [163, 450] width 255 height 17
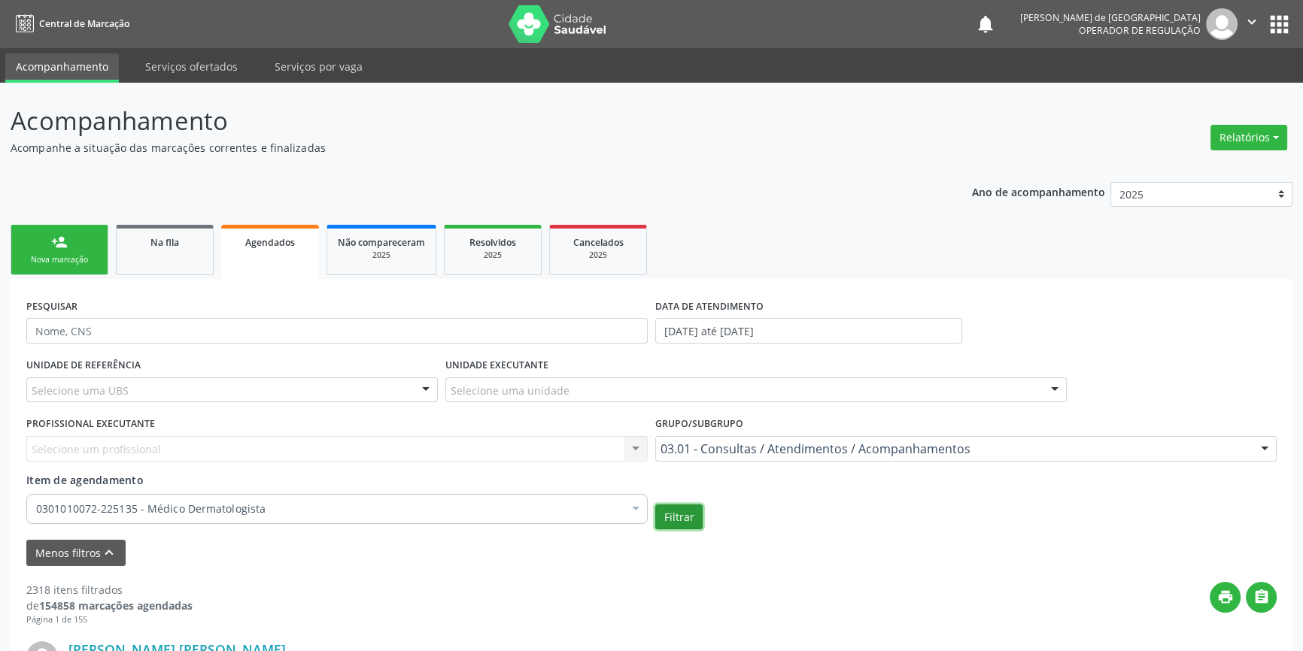
click at [664, 519] on button "Filtrar" at bounding box center [678, 518] width 47 height 26
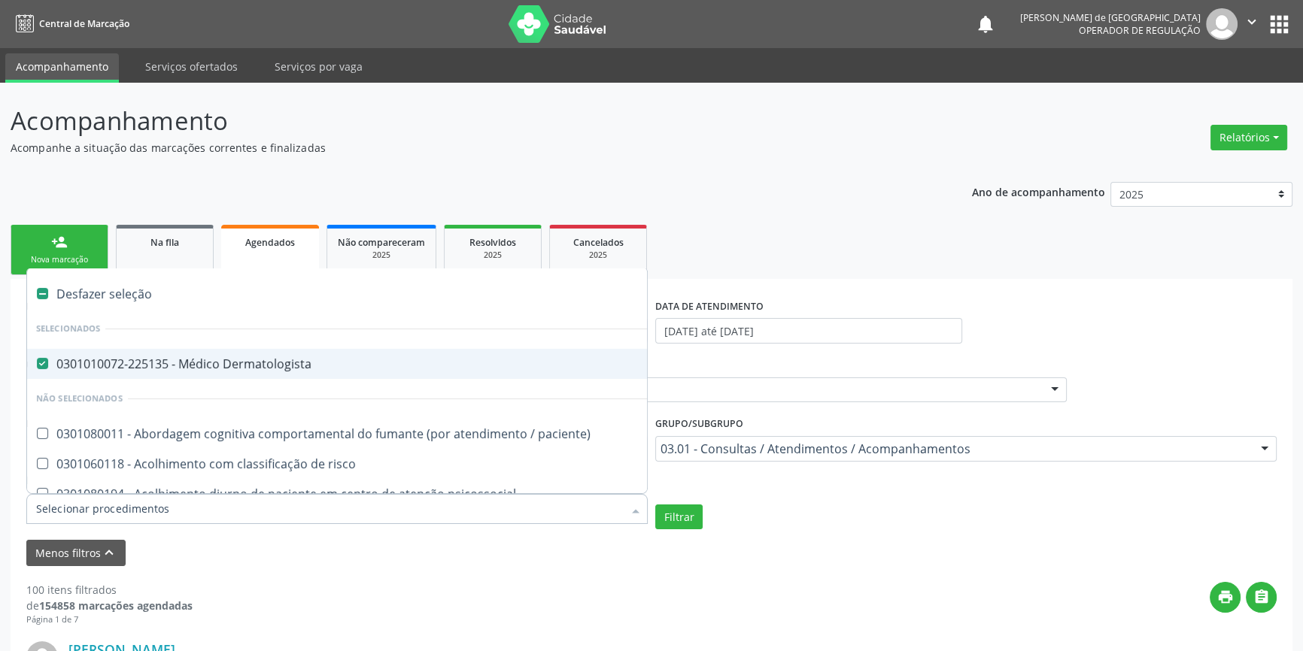
click at [93, 294] on div "Desfazer seleção" at bounding box center [822, 294] width 1590 height 30
checkbox Dermatologista "false"
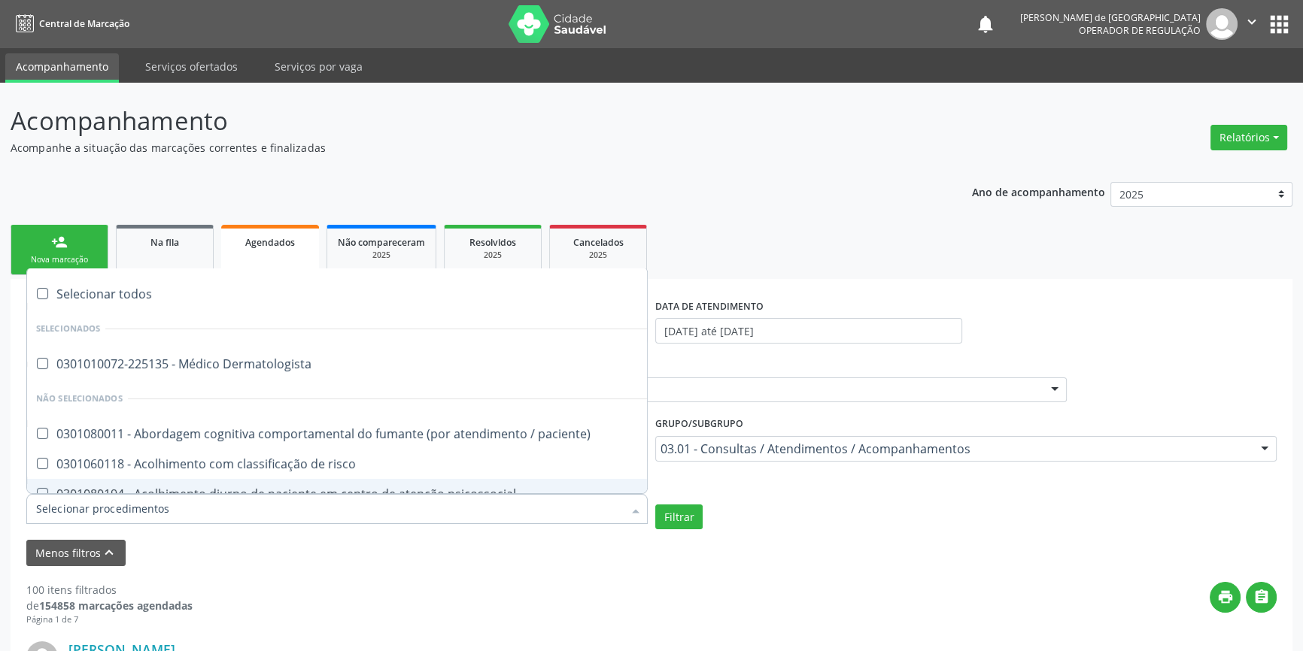
click at [63, 503] on input "Item de agendamento" at bounding box center [329, 509] width 587 height 30
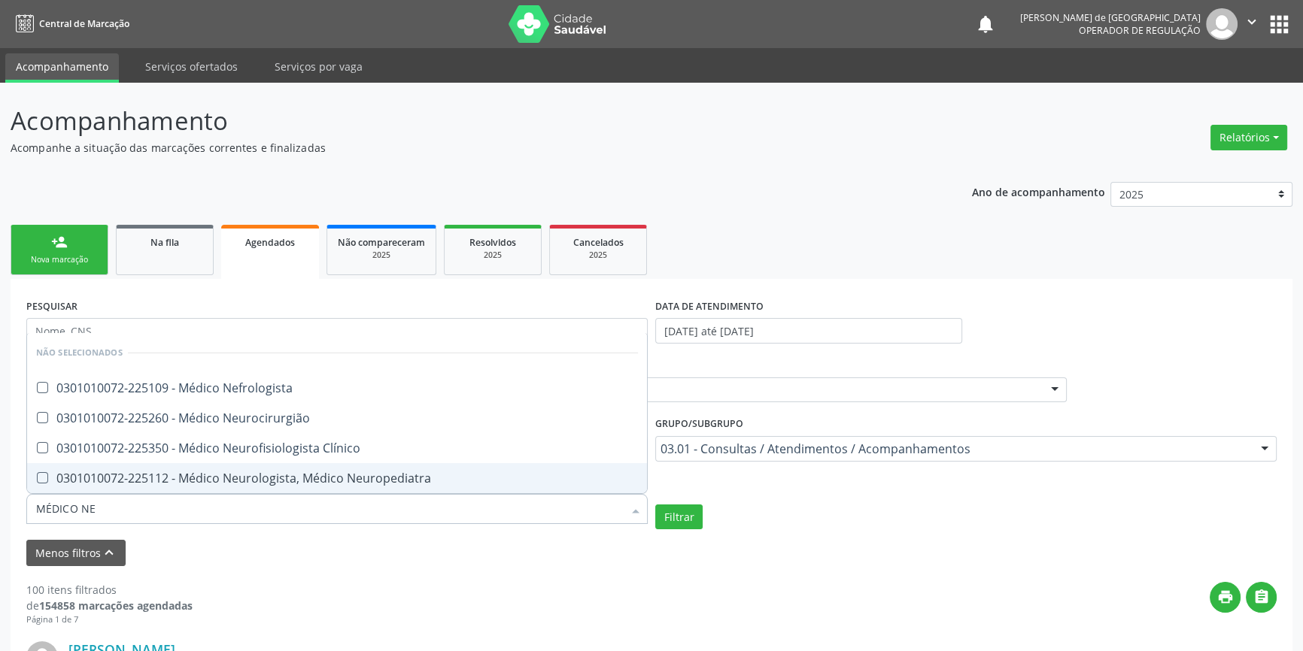
type input "MÉDICO NEU"
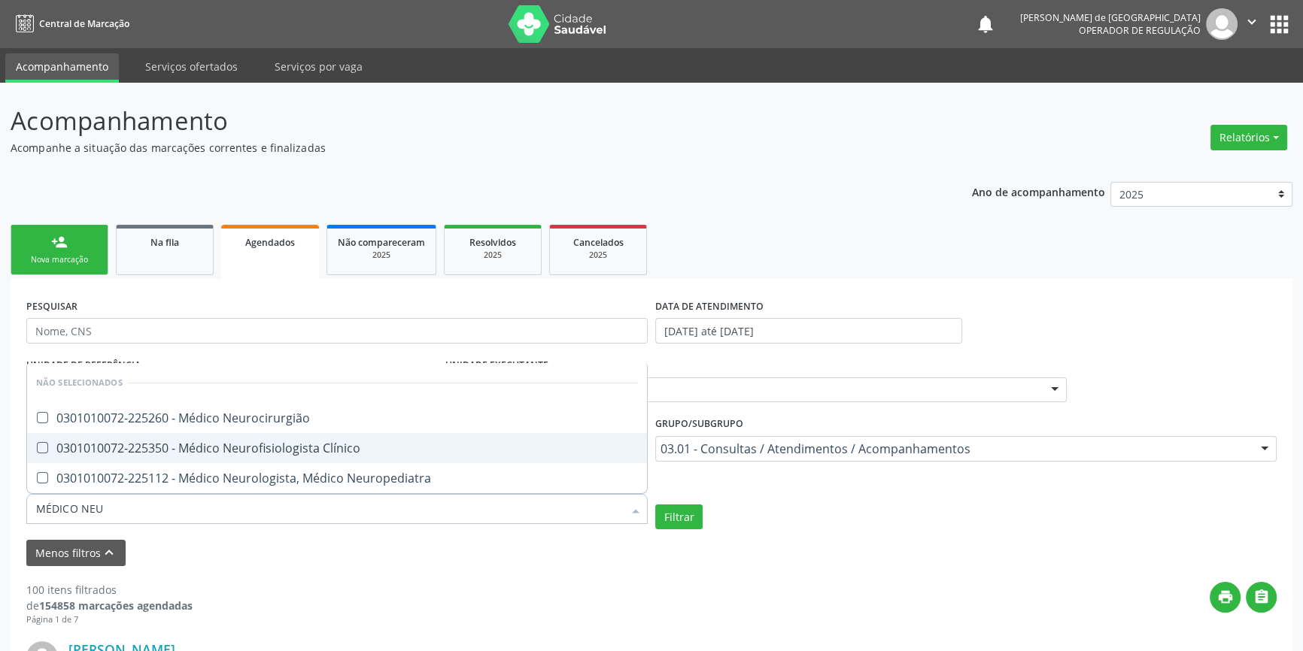
click at [234, 454] on div "0301010072-225350 - Médico Neurofisiologista Clínico" at bounding box center [337, 448] width 602 height 12
checkbox Clínico "true"
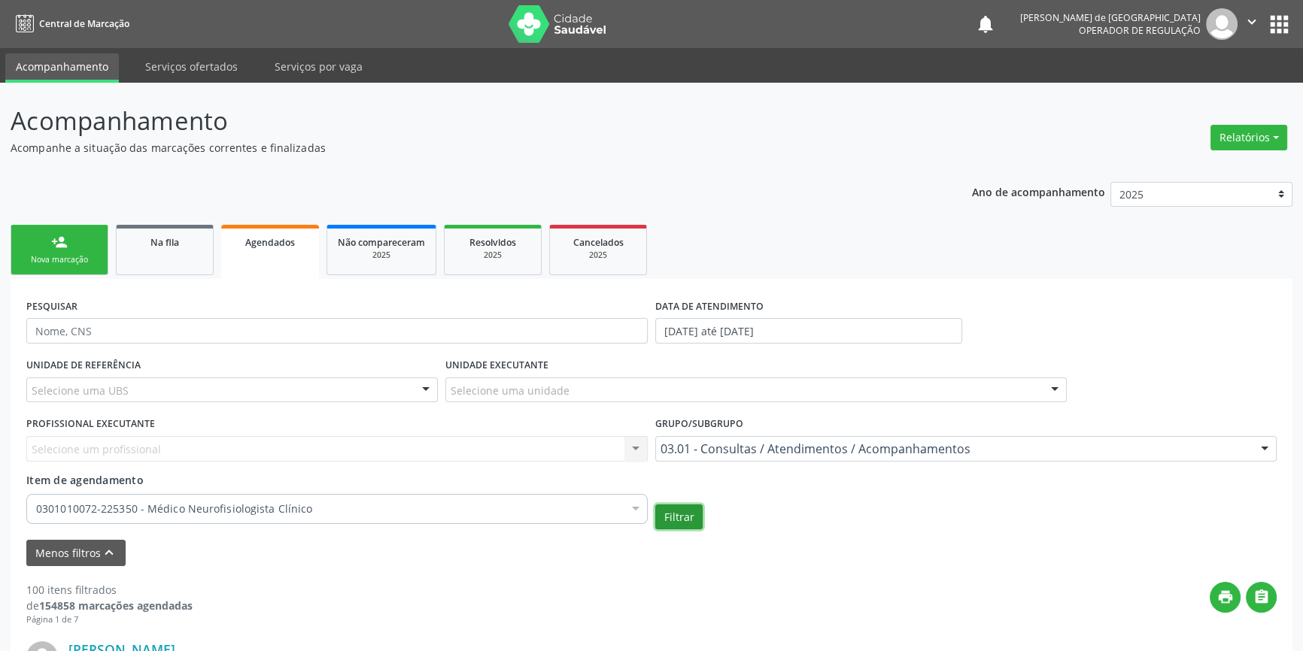
click at [685, 524] on button "Filtrar" at bounding box center [678, 518] width 47 height 26
click at [112, 497] on div "0301010072-225350 - Médico Neurofisiologista Clínico" at bounding box center [339, 509] width 627 height 30
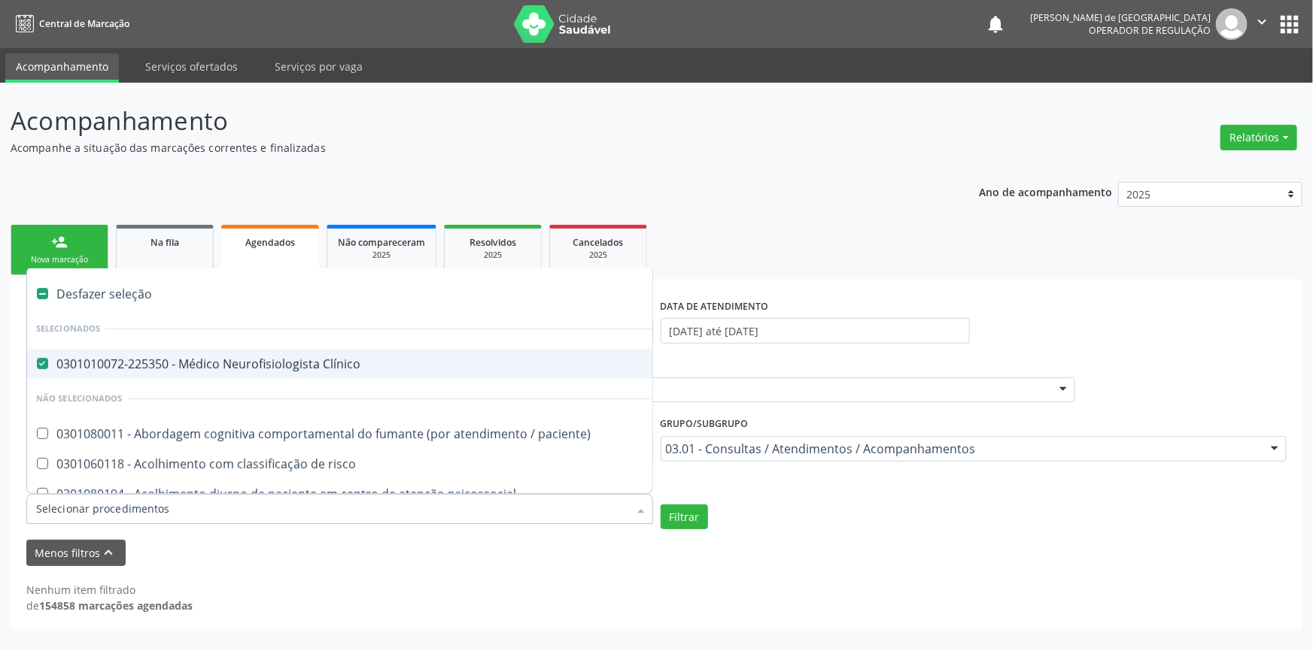
click at [73, 361] on div "0301010072-225350 - Médico Neurofisiologista Clínico" at bounding box center [822, 364] width 1572 height 12
checkbox Clínico "false"
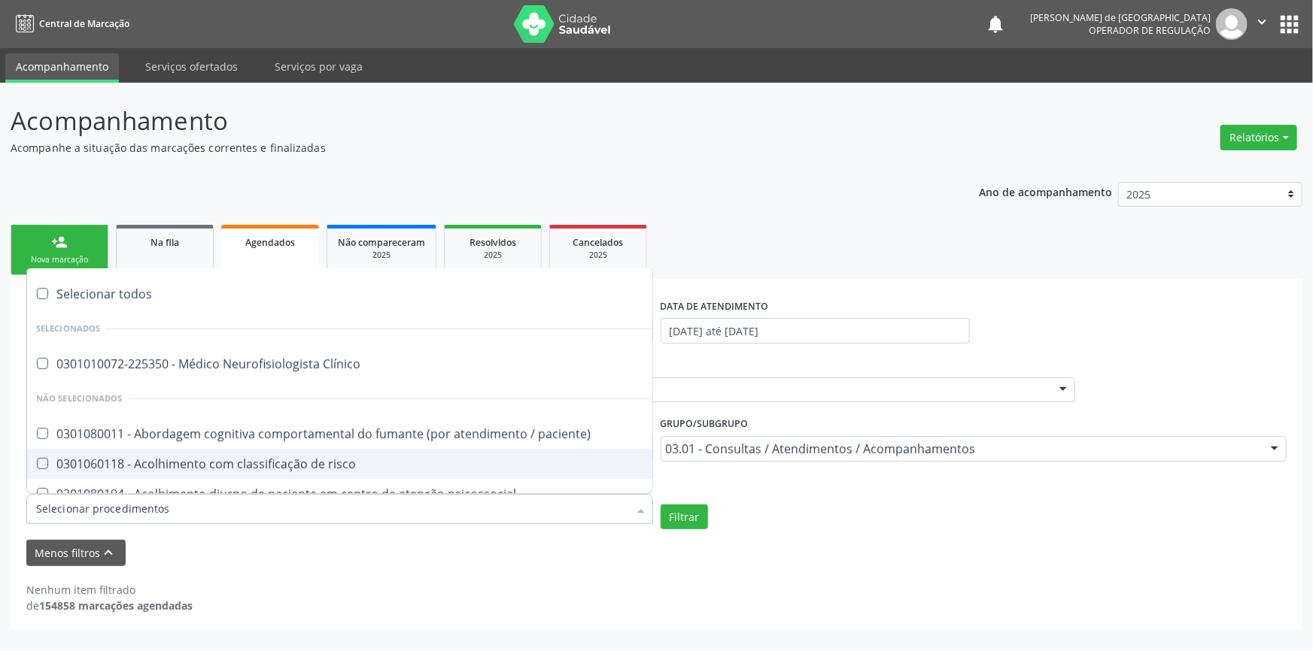
click at [0, 477] on div "Acompanhamento Acompanhe a situação das marcações correntes e finalizadas Relat…" at bounding box center [656, 367] width 1313 height 569
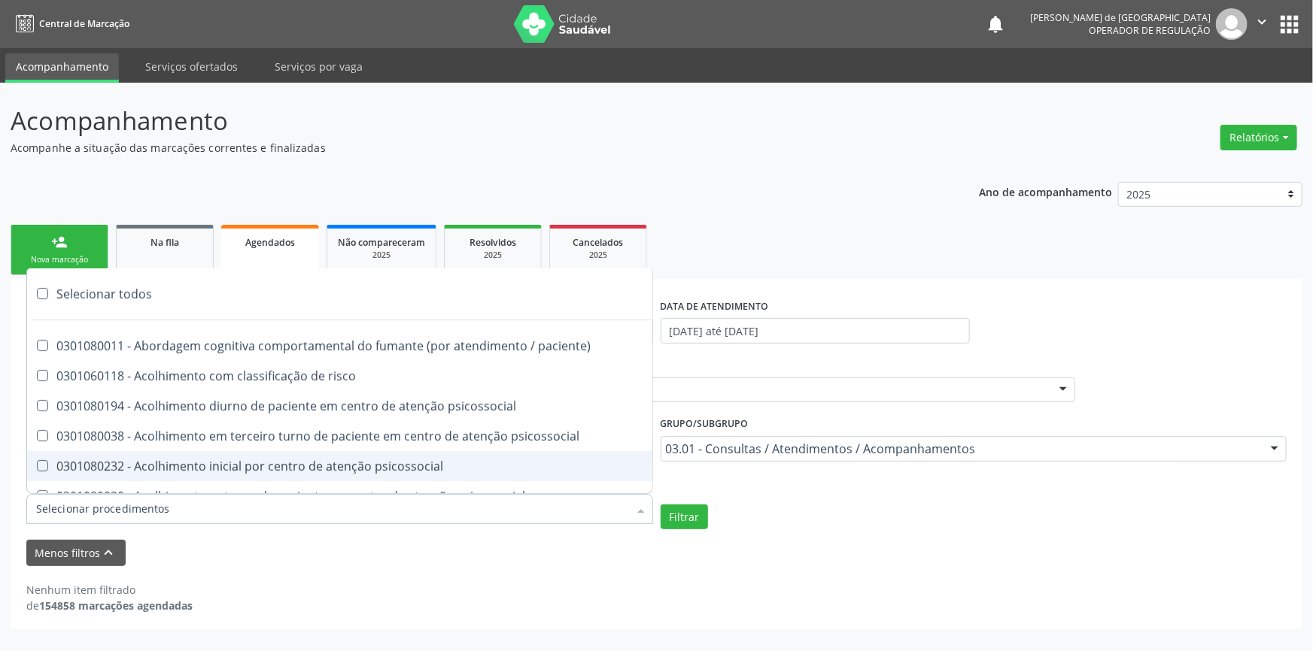
paste input "NEUROPSICOLOGO"
type input "NEUROPSICOLOGO"
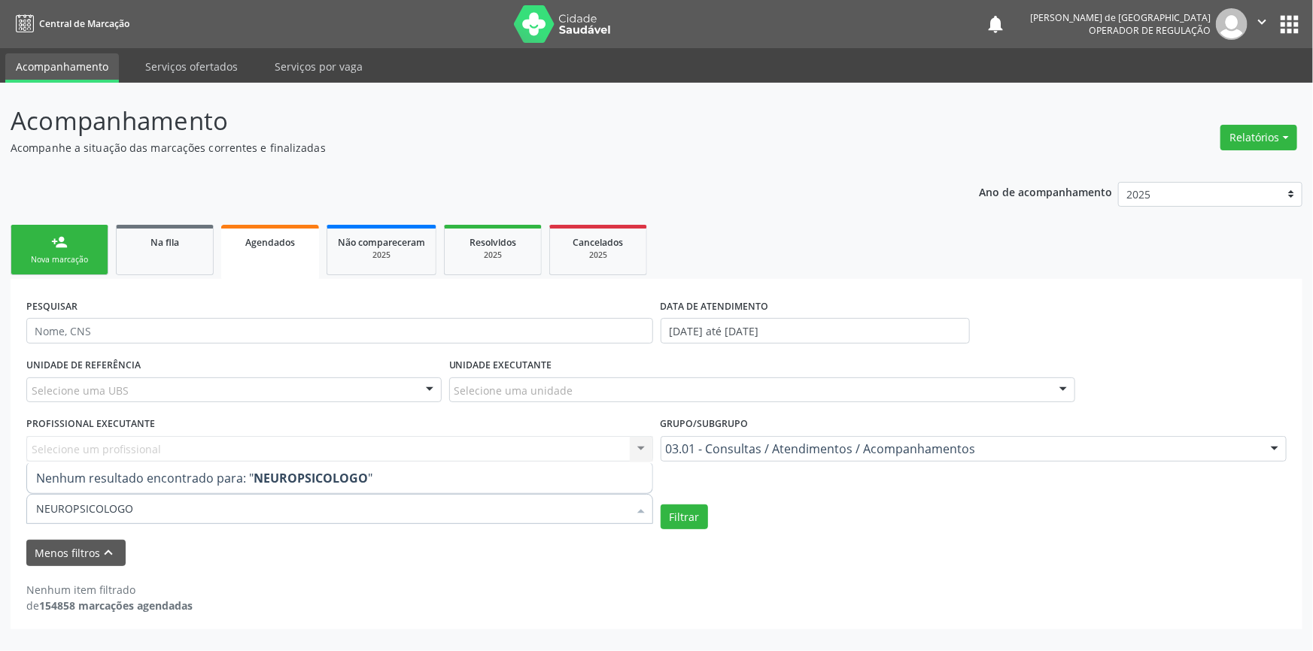
drag, startPoint x: 151, startPoint y: 510, endPoint x: 0, endPoint y: 500, distance: 151.5
click at [0, 500] on div "Acompanhamento Acompanhe a situação das marcações correntes e finalizadas Relat…" at bounding box center [656, 367] width 1313 height 569
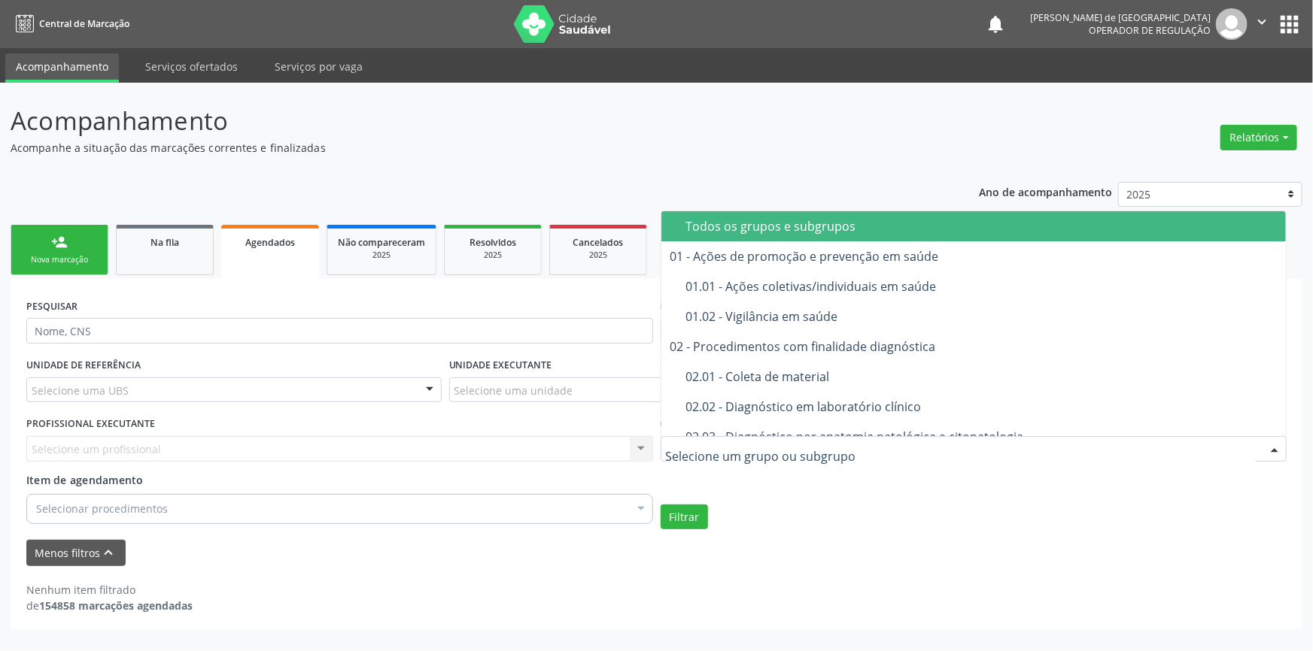
click at [747, 231] on div "Todos os grupos e subgrupos" at bounding box center [981, 226] width 591 height 12
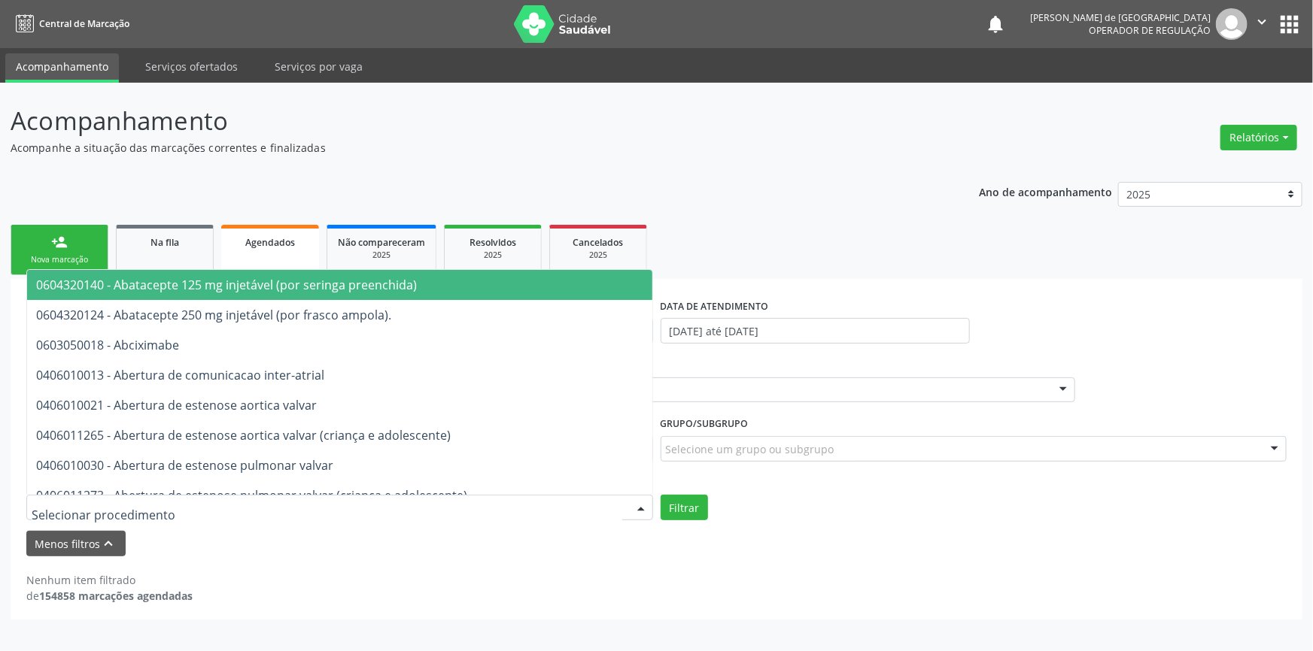
paste input "NEUROPSICOLOGO"
type input "NEUROPSICOLOGO"
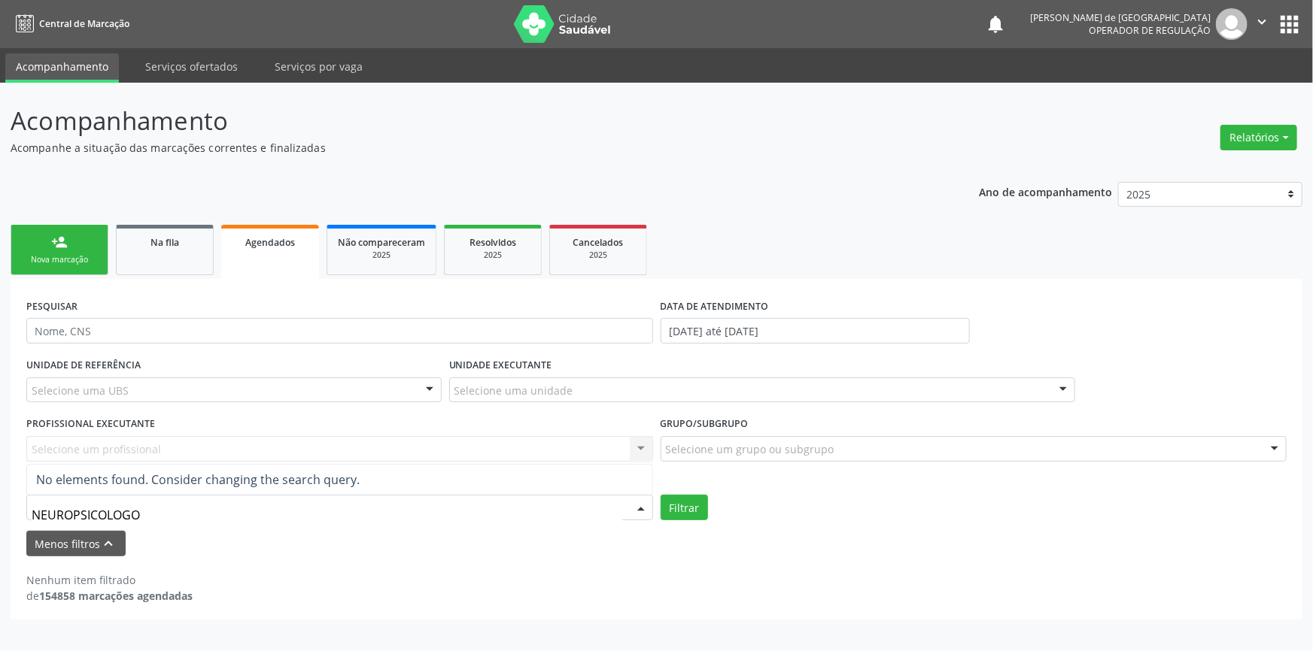
drag, startPoint x: 172, startPoint y: 521, endPoint x: 0, endPoint y: 496, distance: 173.4
click at [0, 496] on div "Acompanhamento Acompanhe a situação das marcações correntes e finalizadas Relat…" at bounding box center [656, 367] width 1313 height 569
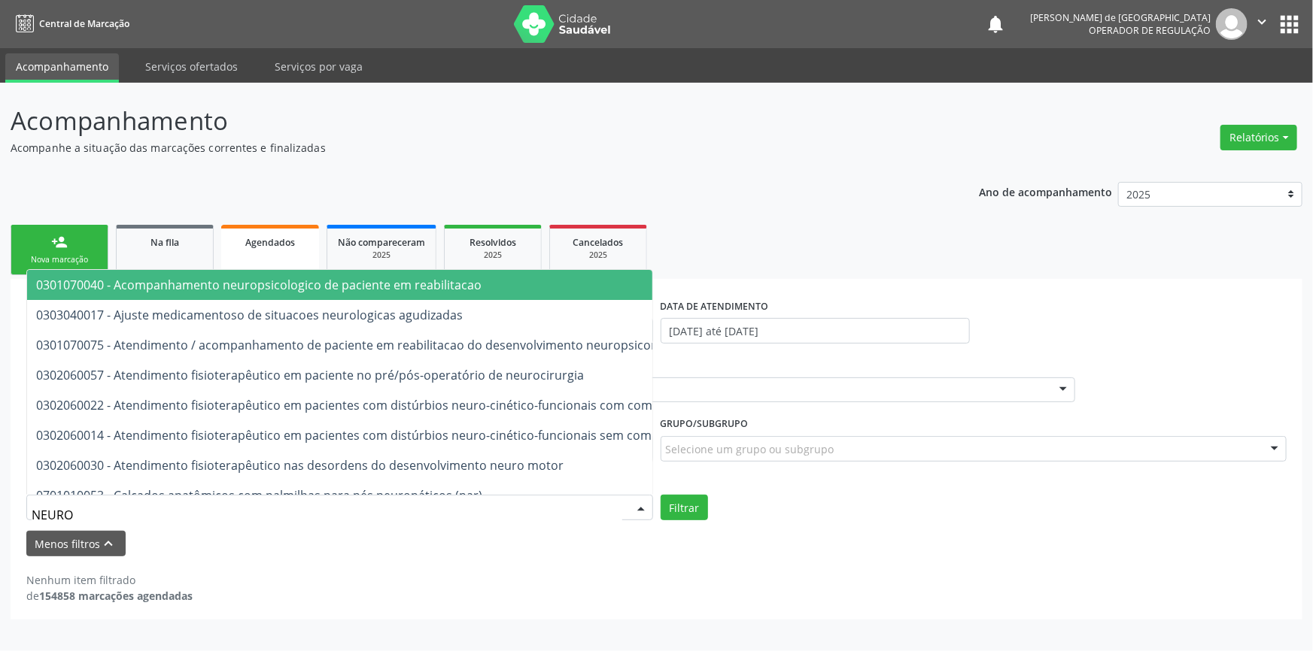
type input "NEUROP"
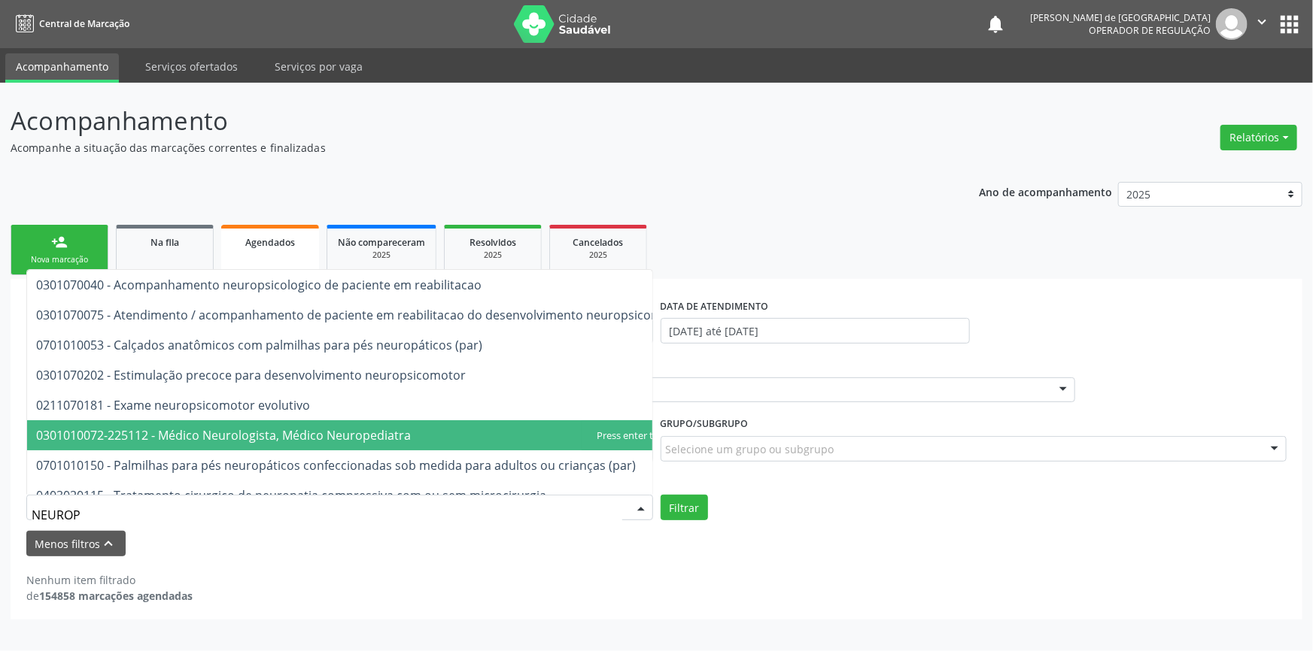
click at [336, 430] on span "0301010072-225112 - Médico Neurologista, Médico Neuropediatra" at bounding box center [223, 435] width 375 height 17
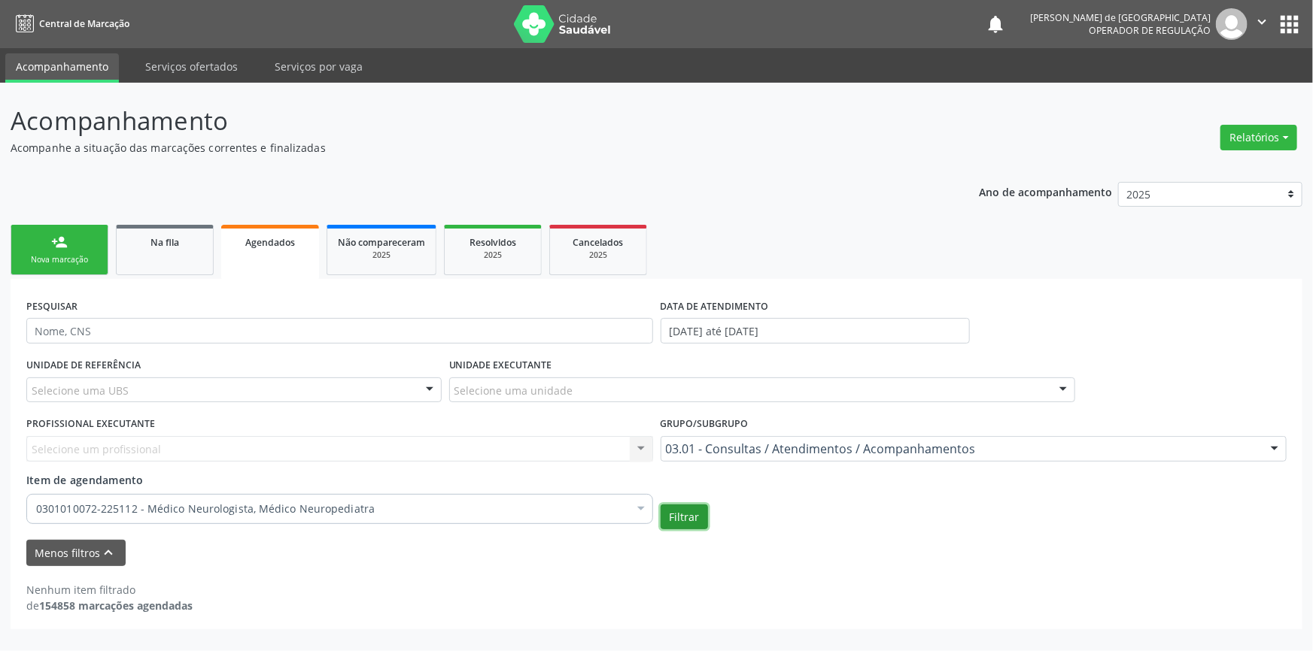
click at [691, 524] on button "Filtrar" at bounding box center [684, 518] width 47 height 26
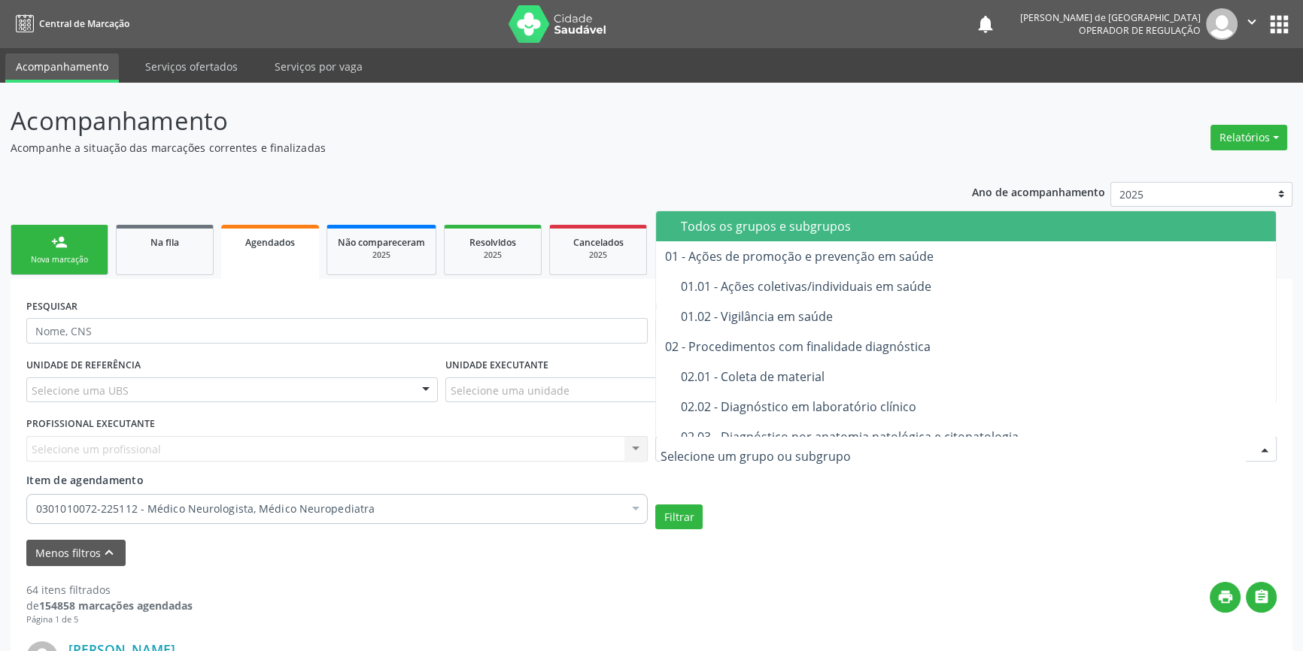
click at [798, 231] on div "Todos os grupos e subgrupos" at bounding box center [974, 226] width 586 height 12
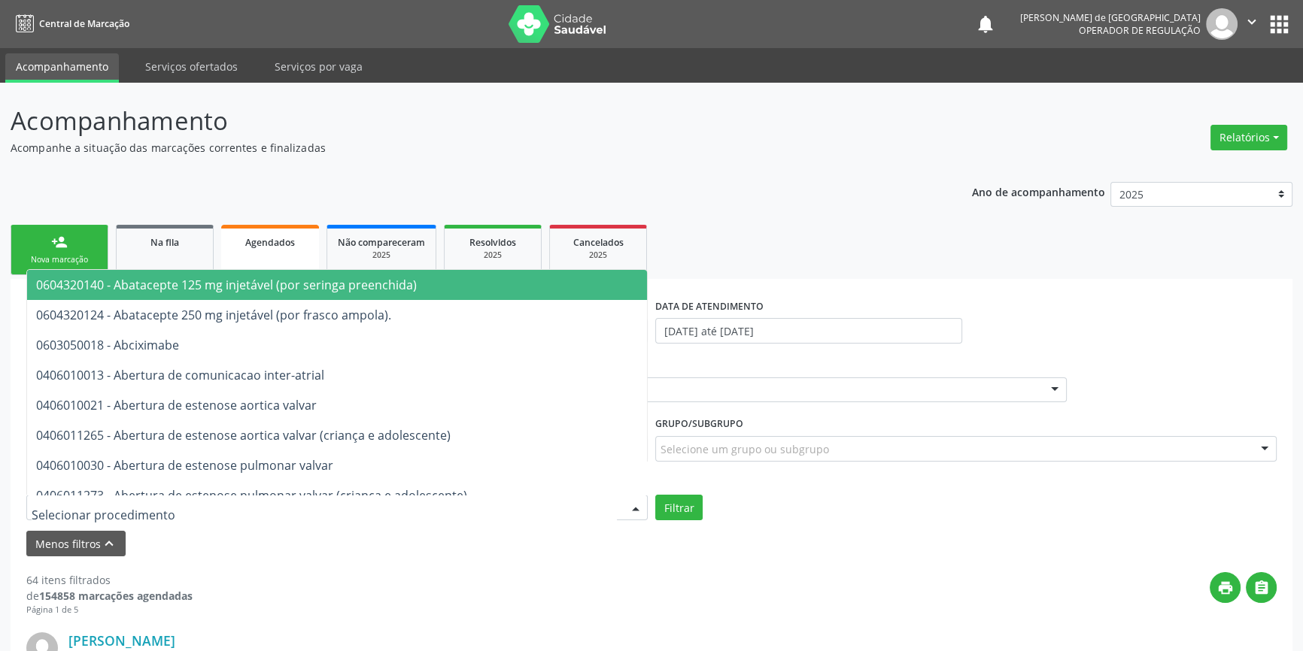
scroll to position [205, 0]
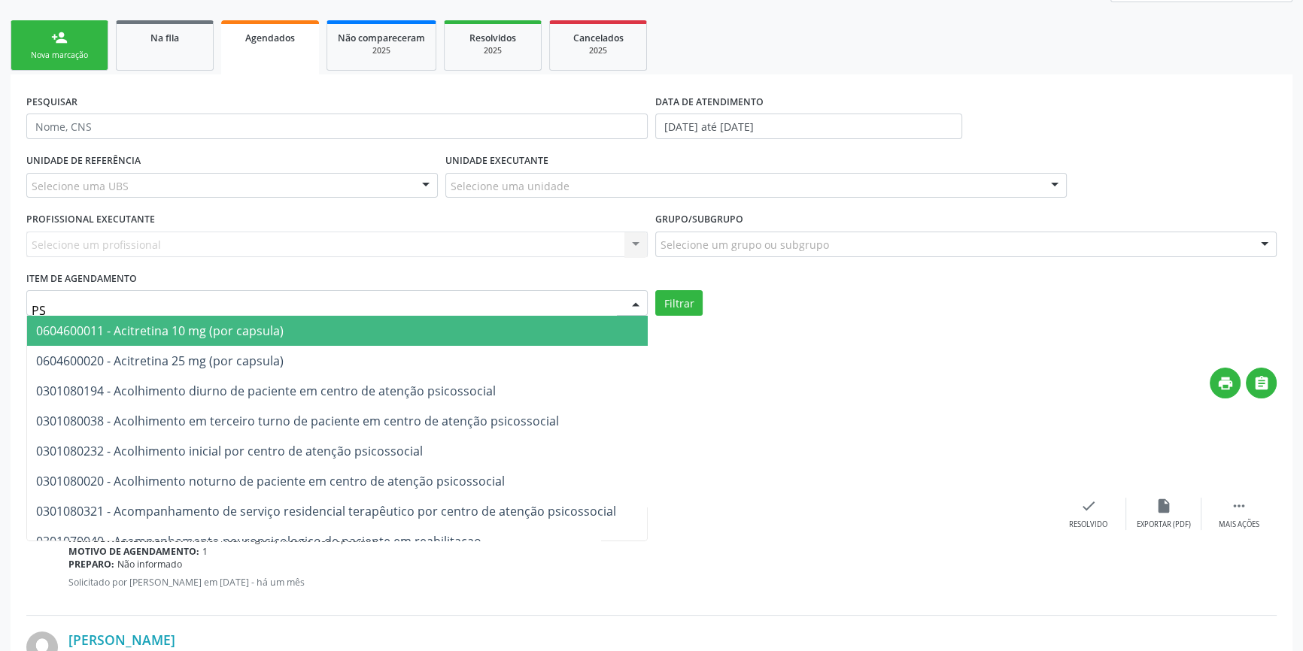
type input "P"
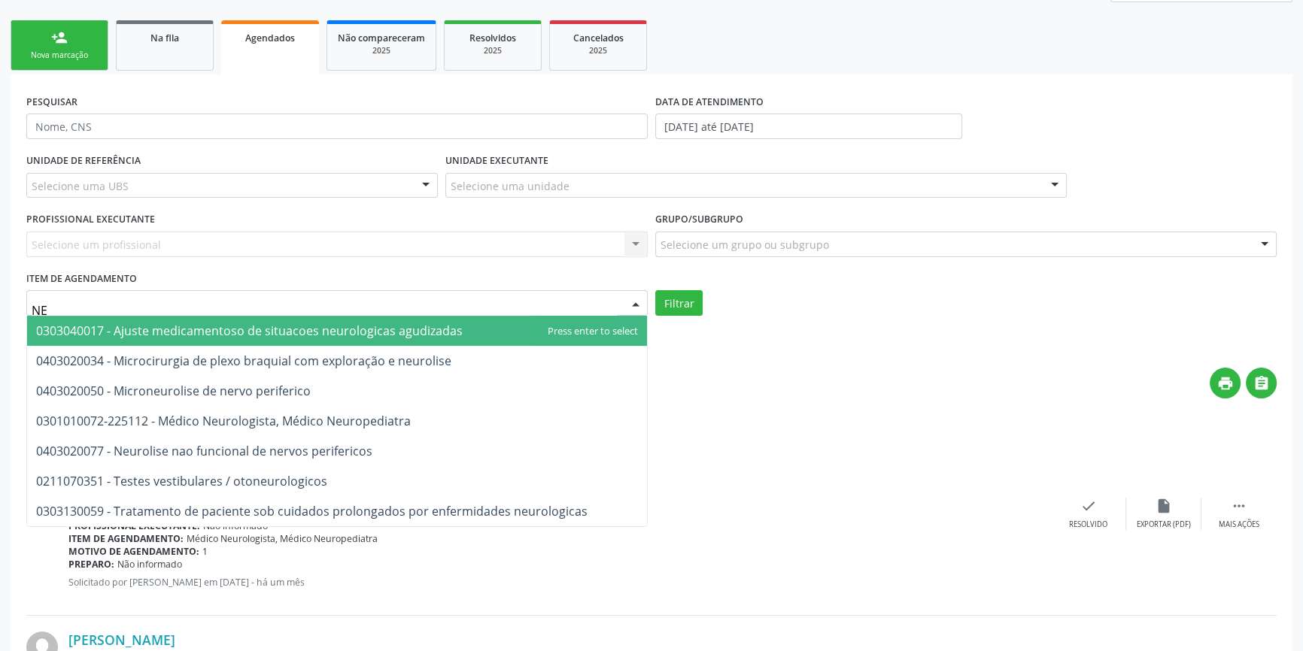
type input "N"
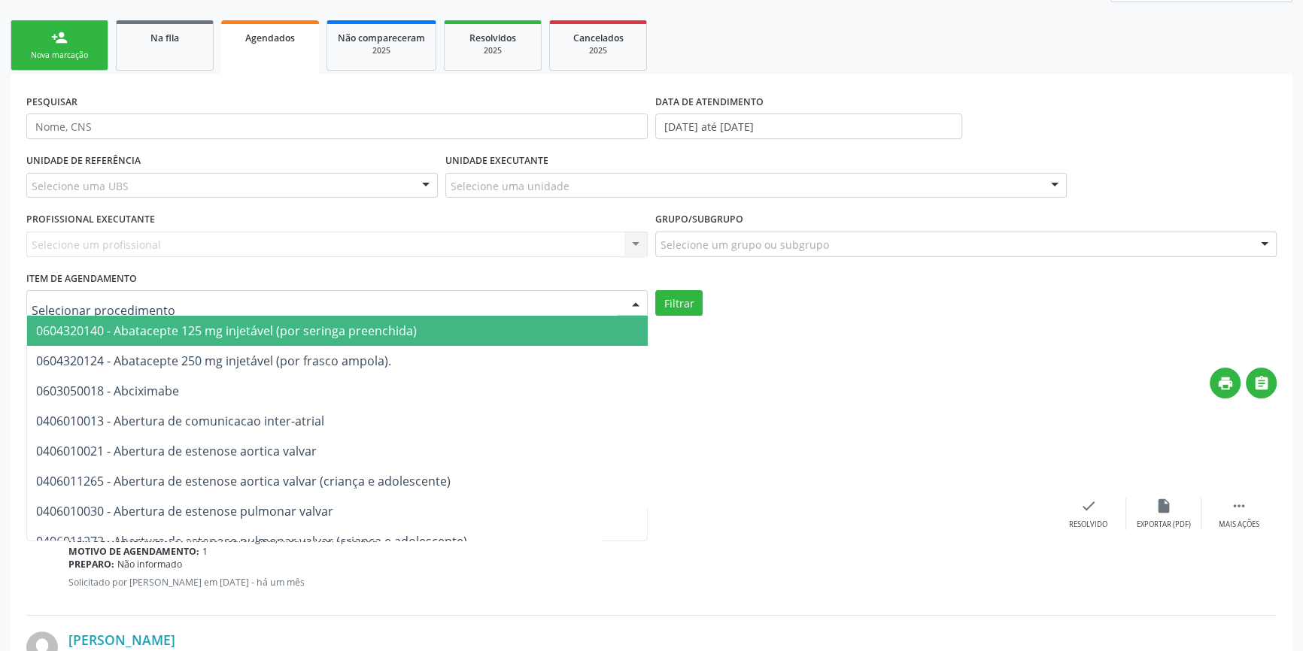
click at [387, 37] on span "Não compareceram" at bounding box center [381, 38] width 87 height 13
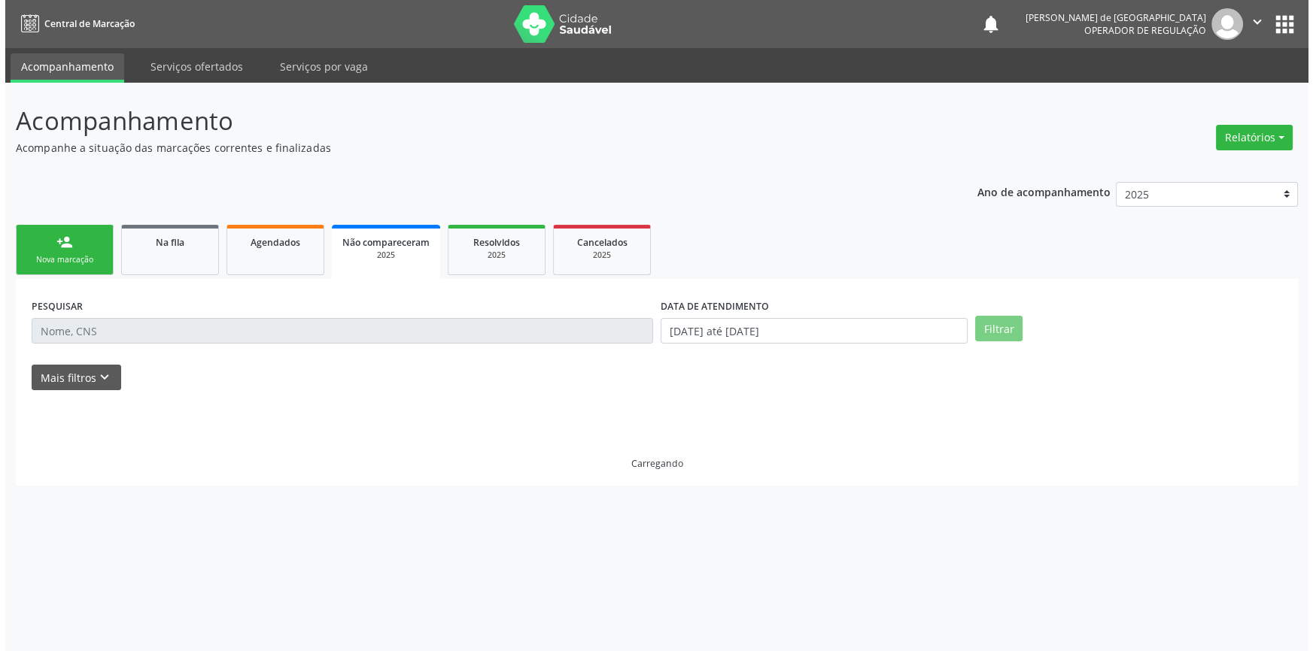
scroll to position [0, 0]
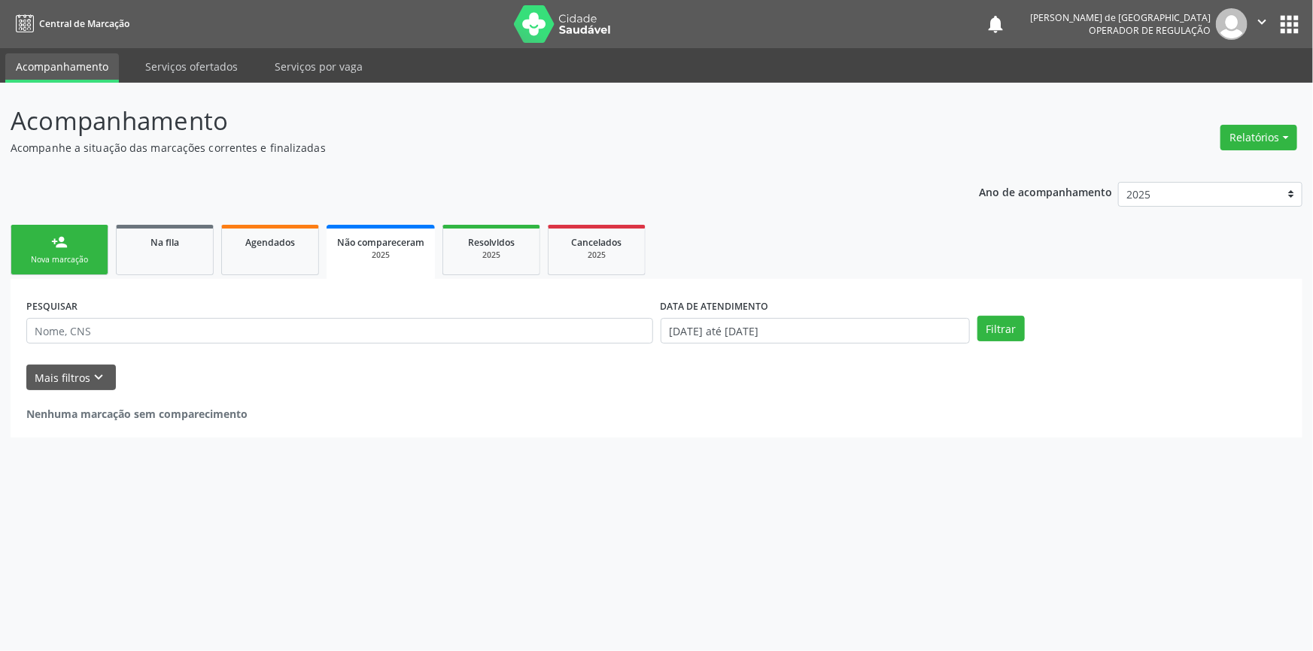
click at [99, 396] on div "Nenhuma marcação sem comparecimento" at bounding box center [656, 406] width 1260 height 32
click at [93, 387] on button "Mais filtros keyboard_arrow_down" at bounding box center [71, 378] width 90 height 26
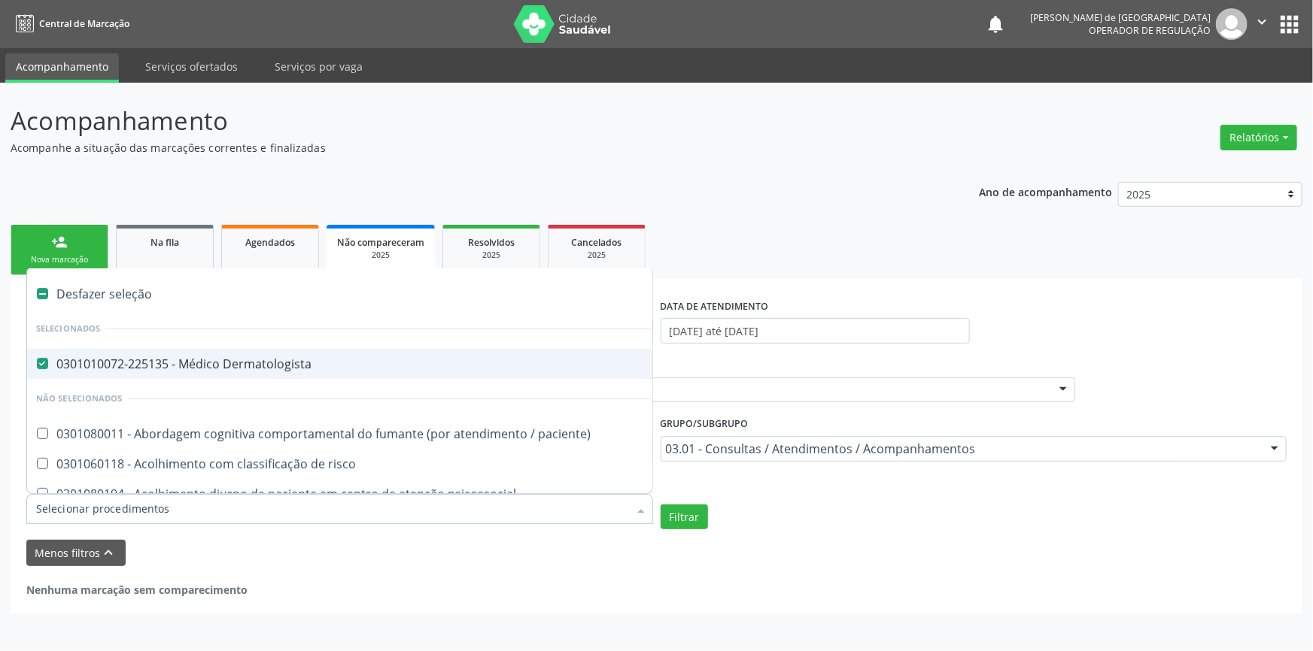
click at [104, 293] on div "Desfazer seleção" at bounding box center [822, 294] width 1590 height 30
checkbox Dermatologista "false"
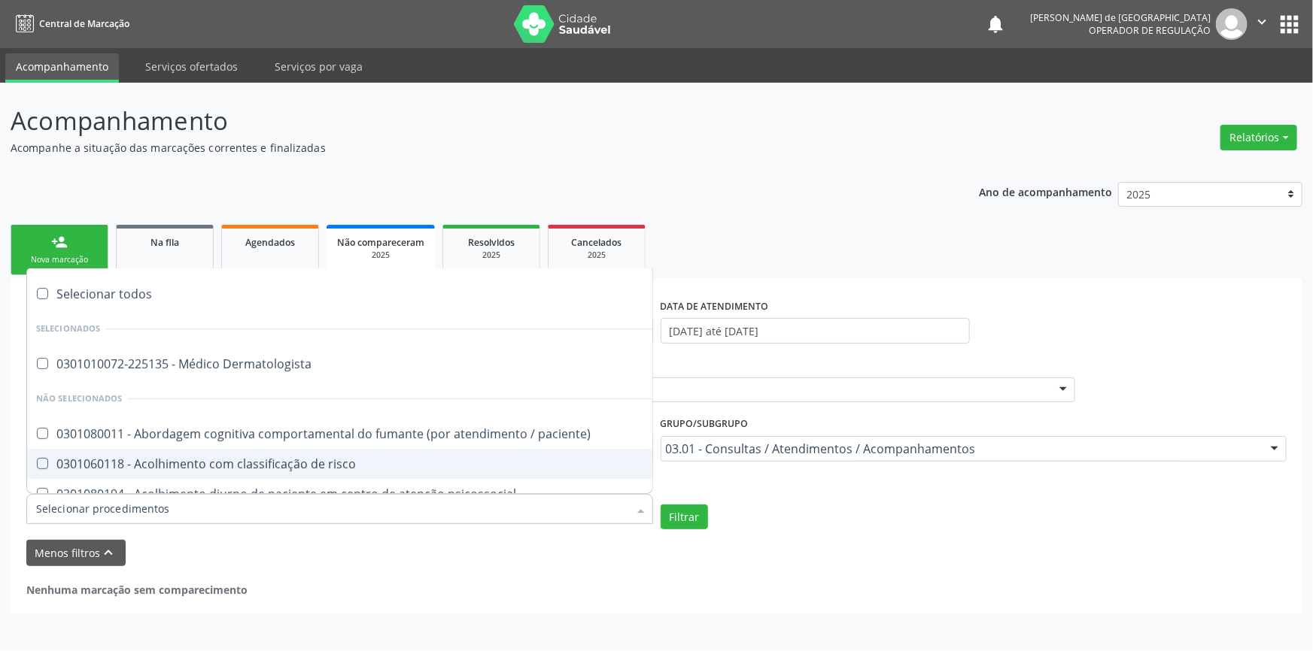
click at [72, 515] on input "Item de agendamento" at bounding box center [332, 509] width 592 height 30
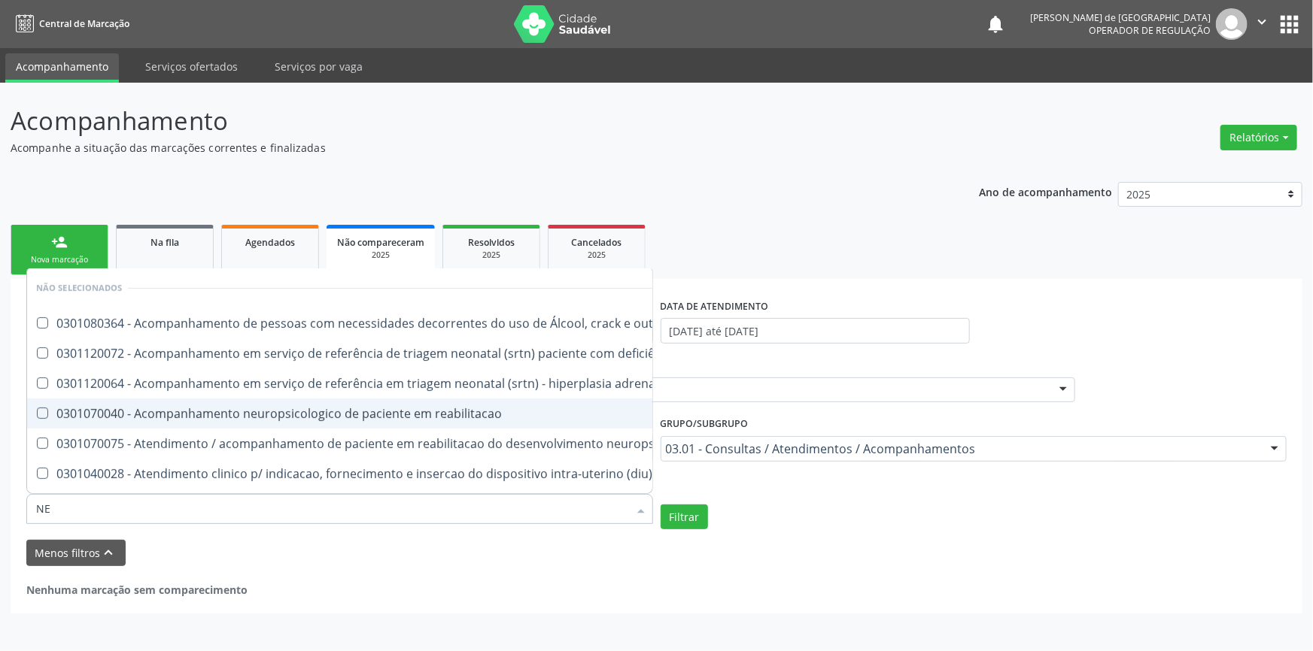
type input "NEF"
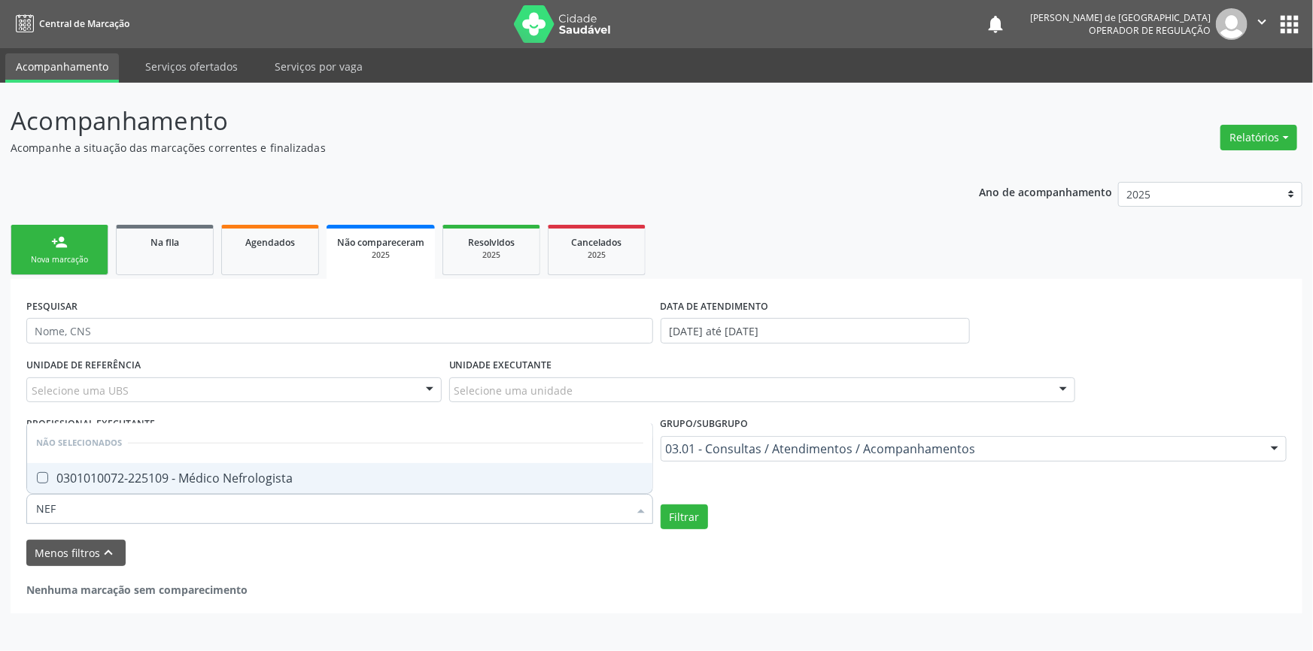
click at [106, 472] on div "0301010072-225109 - Médico Nefrologista" at bounding box center [339, 478] width 607 height 12
checkbox Nefrologista "true"
click at [834, 323] on input "0[DATE] até 3[DATE]" at bounding box center [815, 331] width 309 height 26
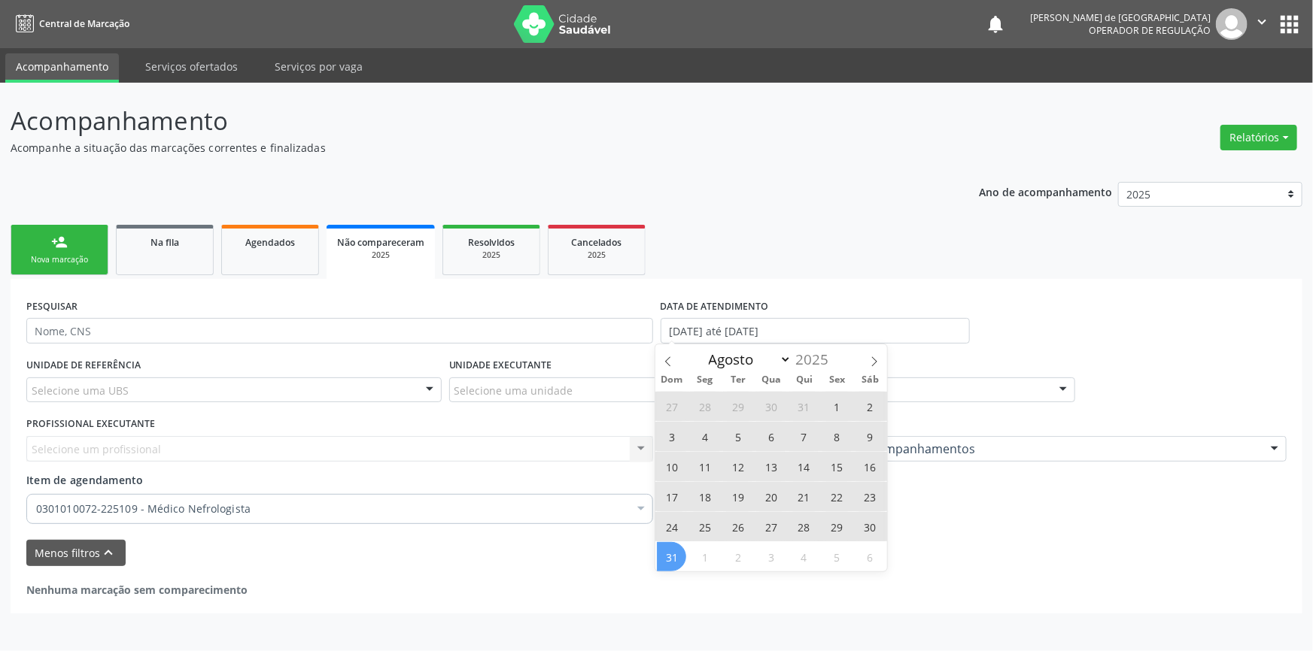
click at [832, 402] on span "1" at bounding box center [836, 406] width 29 height 29
type input "[DATE]"
click at [666, 557] on span "31" at bounding box center [671, 556] width 29 height 29
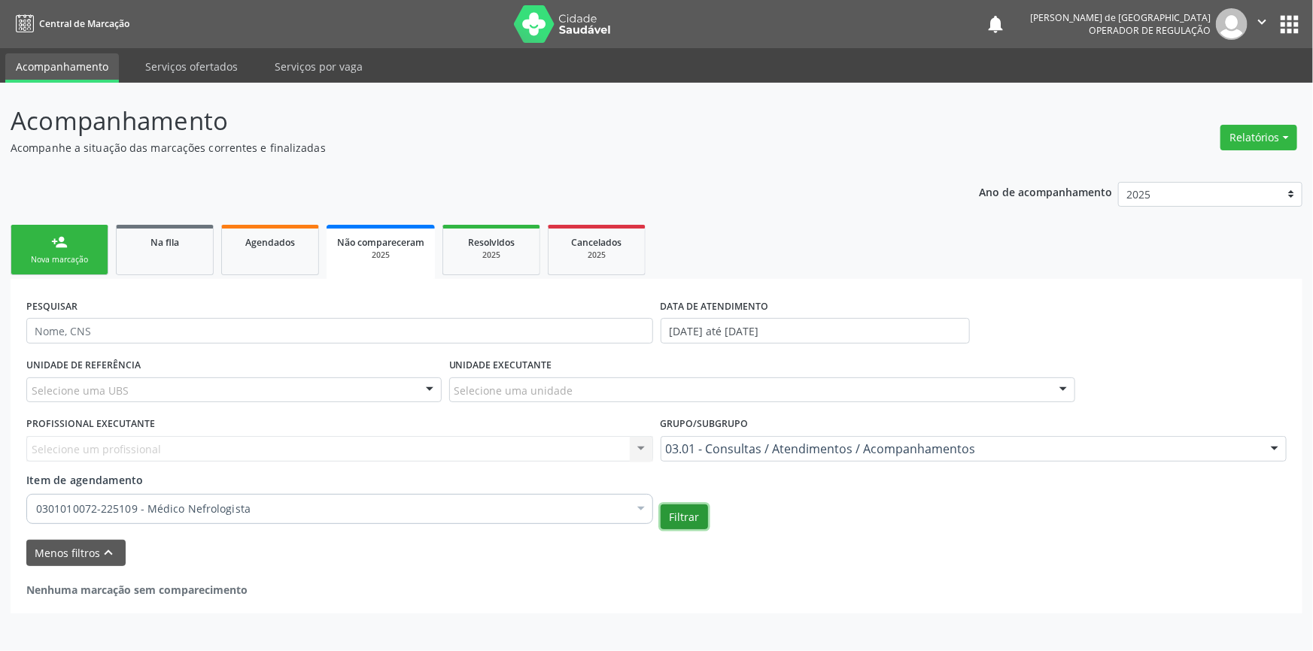
click at [698, 519] on button "Filtrar" at bounding box center [684, 518] width 47 height 26
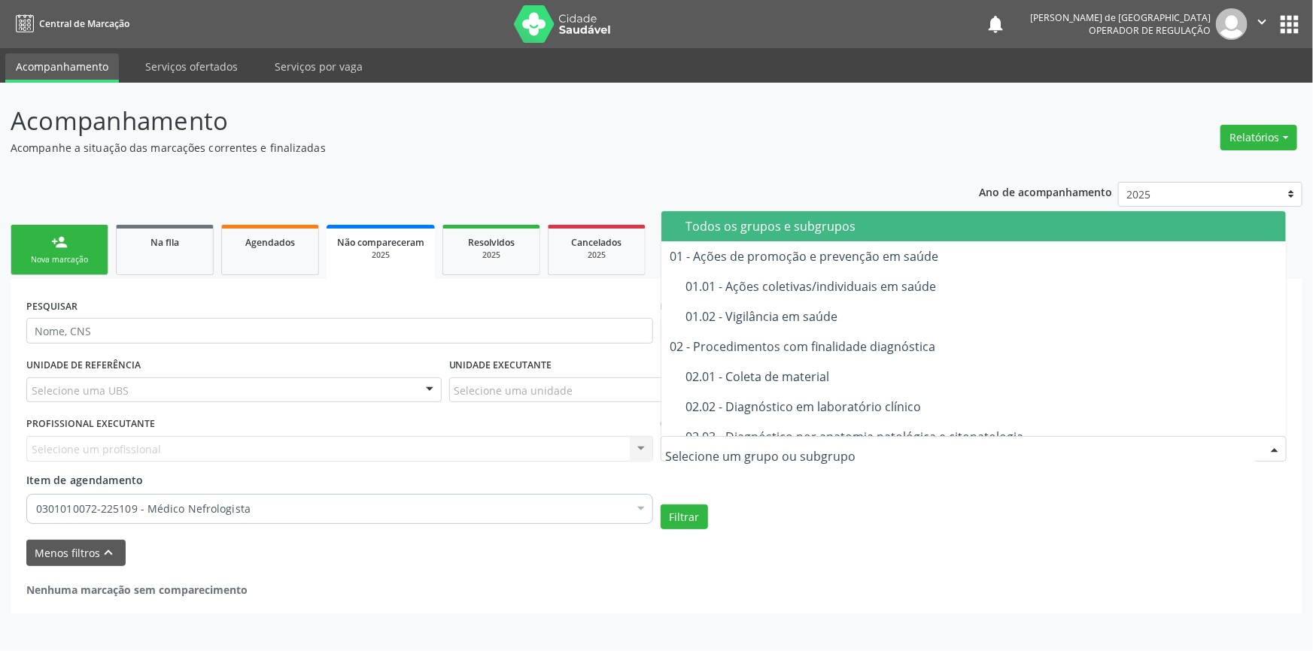
click at [760, 232] on div "Todos os grupos e subgrupos" at bounding box center [981, 226] width 591 height 12
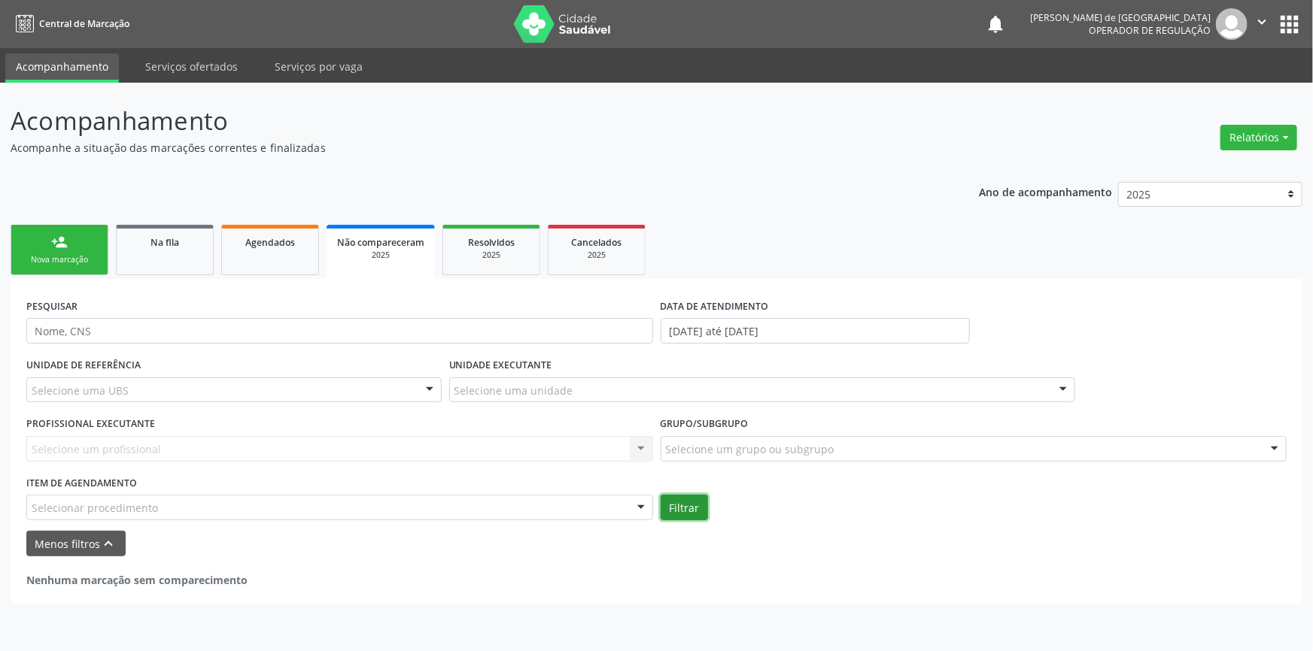
click at [680, 512] on button "Filtrar" at bounding box center [684, 508] width 47 height 26
click at [751, 569] on div "Nenhuma marcação sem comparecimento" at bounding box center [656, 573] width 1260 height 32
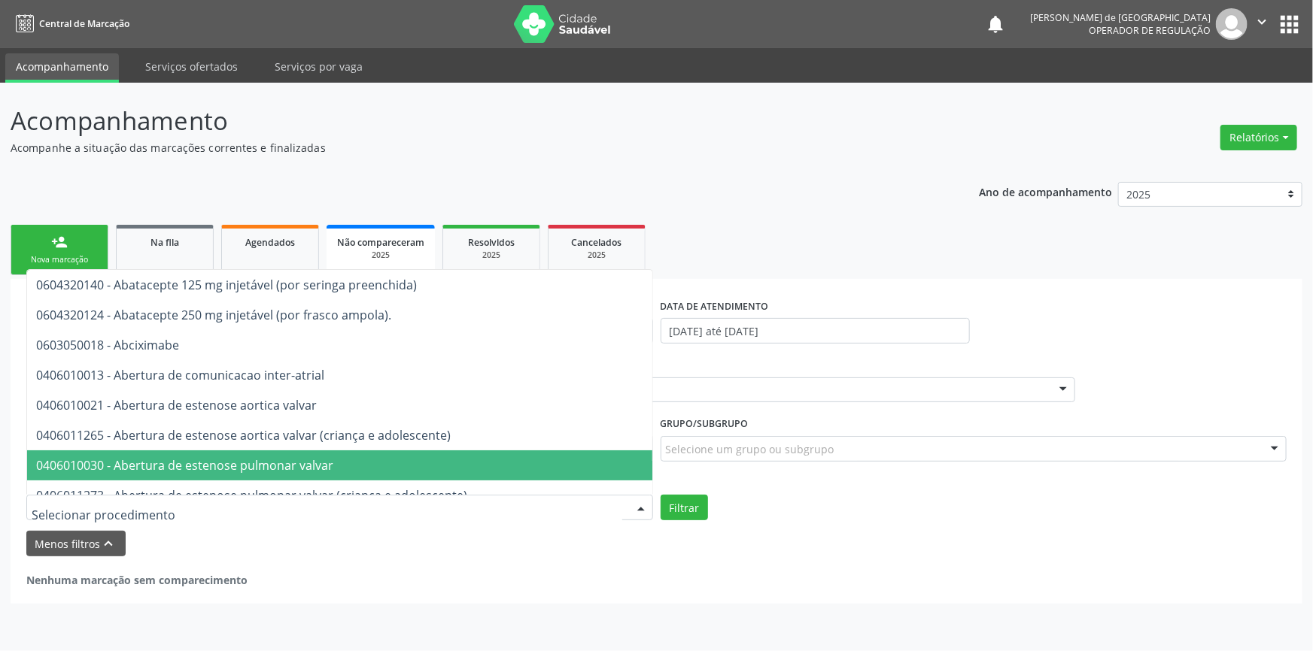
paste input "HEMATOLOGISTA"
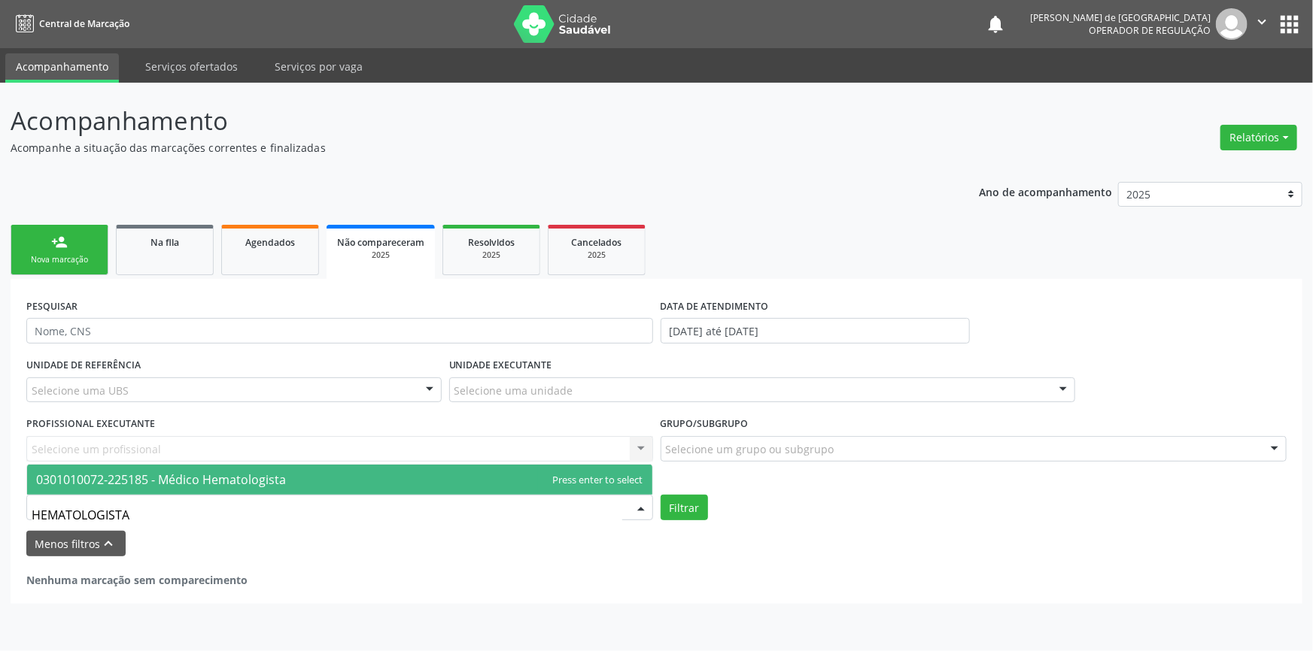
click at [184, 475] on span "0301010072-225185 - Médico Hematologista" at bounding box center [161, 480] width 250 height 17
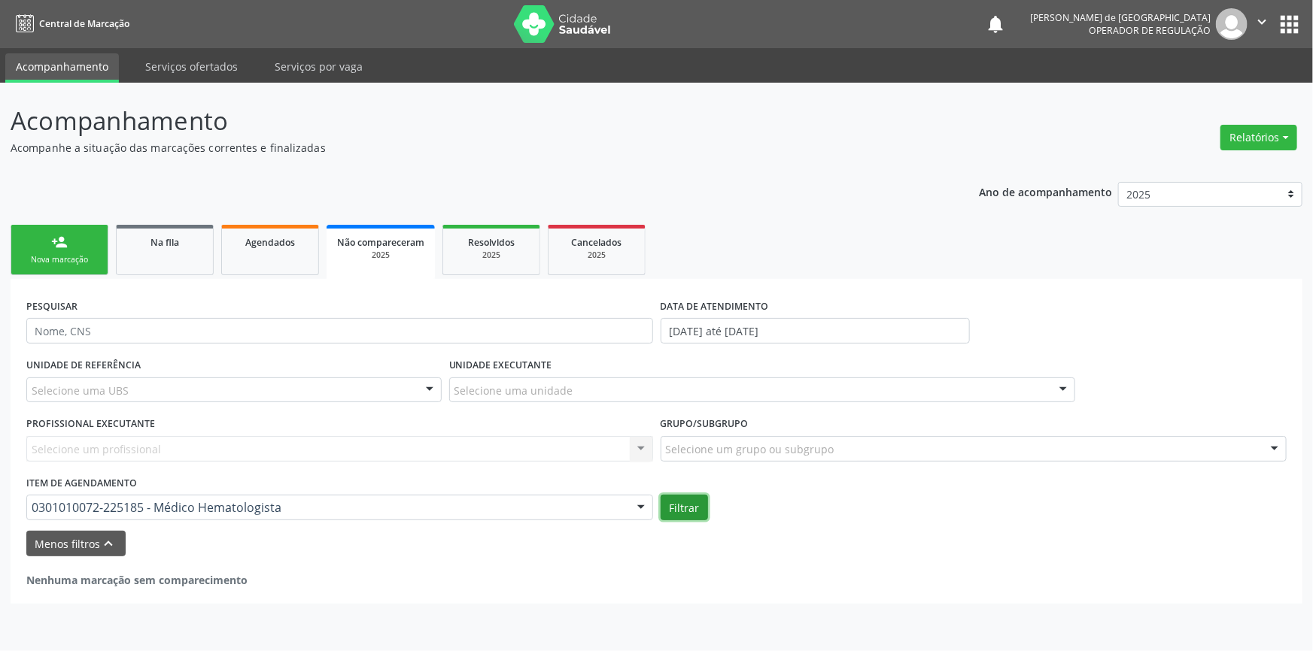
click at [687, 503] on button "Filtrar" at bounding box center [684, 508] width 47 height 26
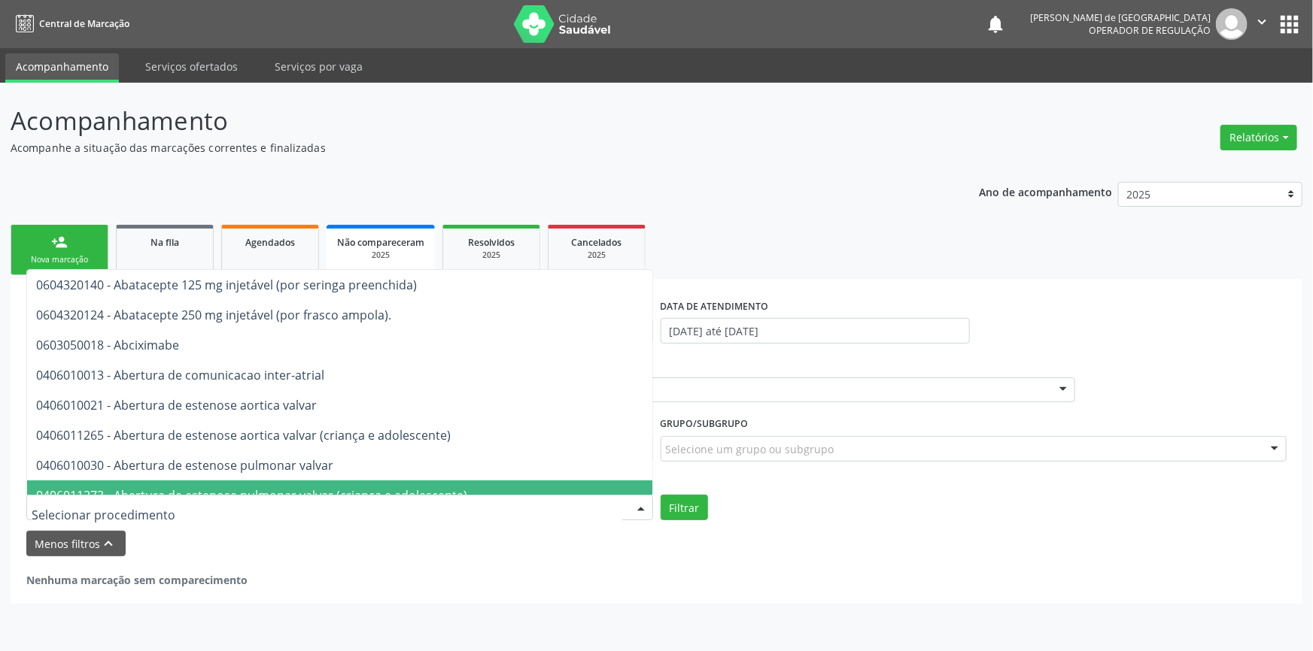
paste input "PNEUMOLOGISTA"
type input "PNEUMOLOGISTA"
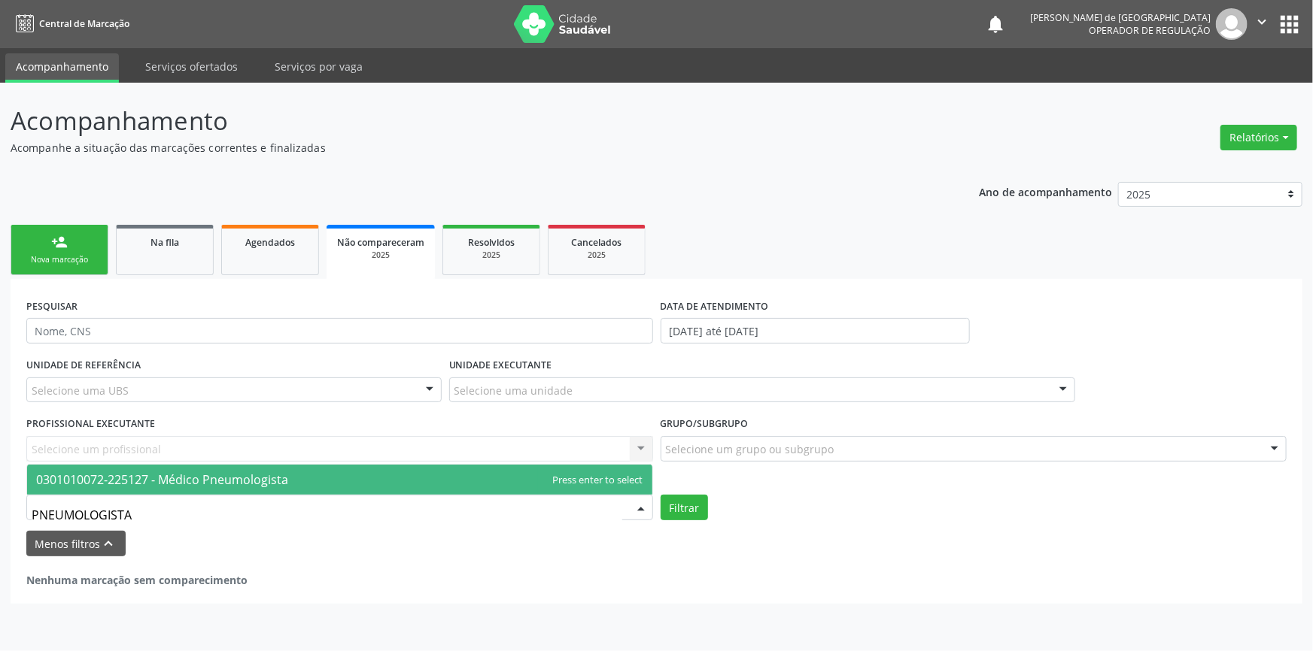
click at [88, 481] on span "0301010072-225127 - Médico Pneumologista" at bounding box center [162, 480] width 252 height 17
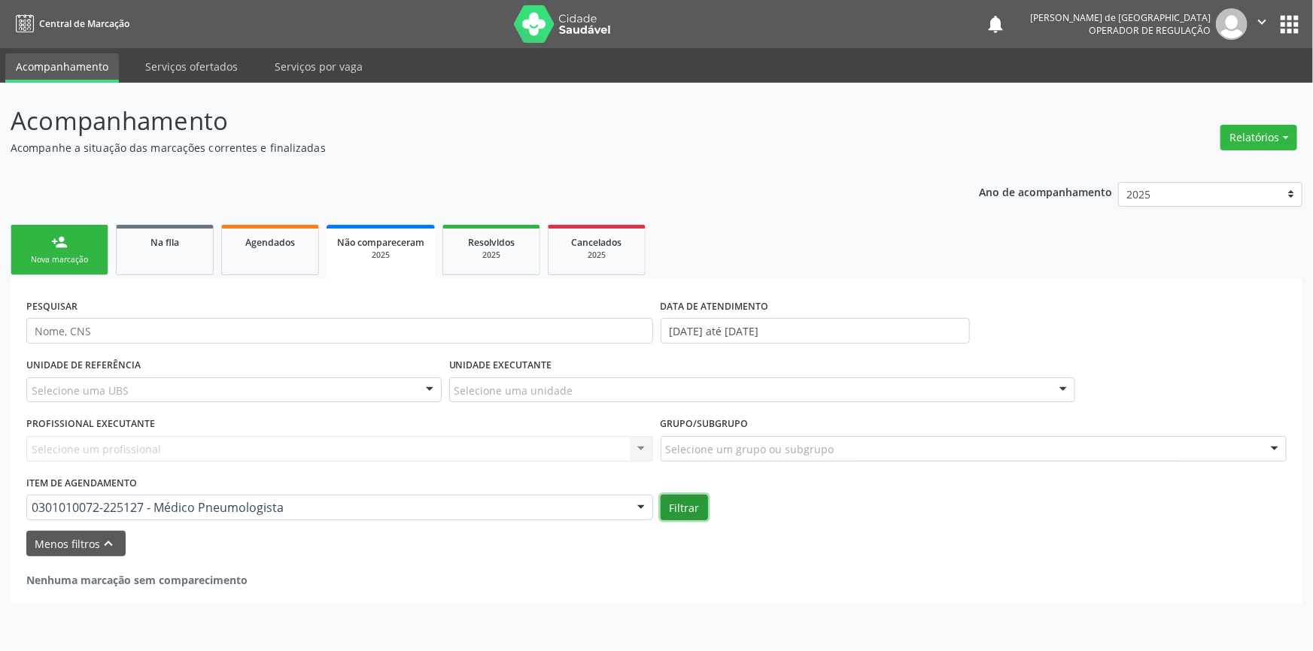
click at [688, 512] on button "Filtrar" at bounding box center [684, 508] width 47 height 26
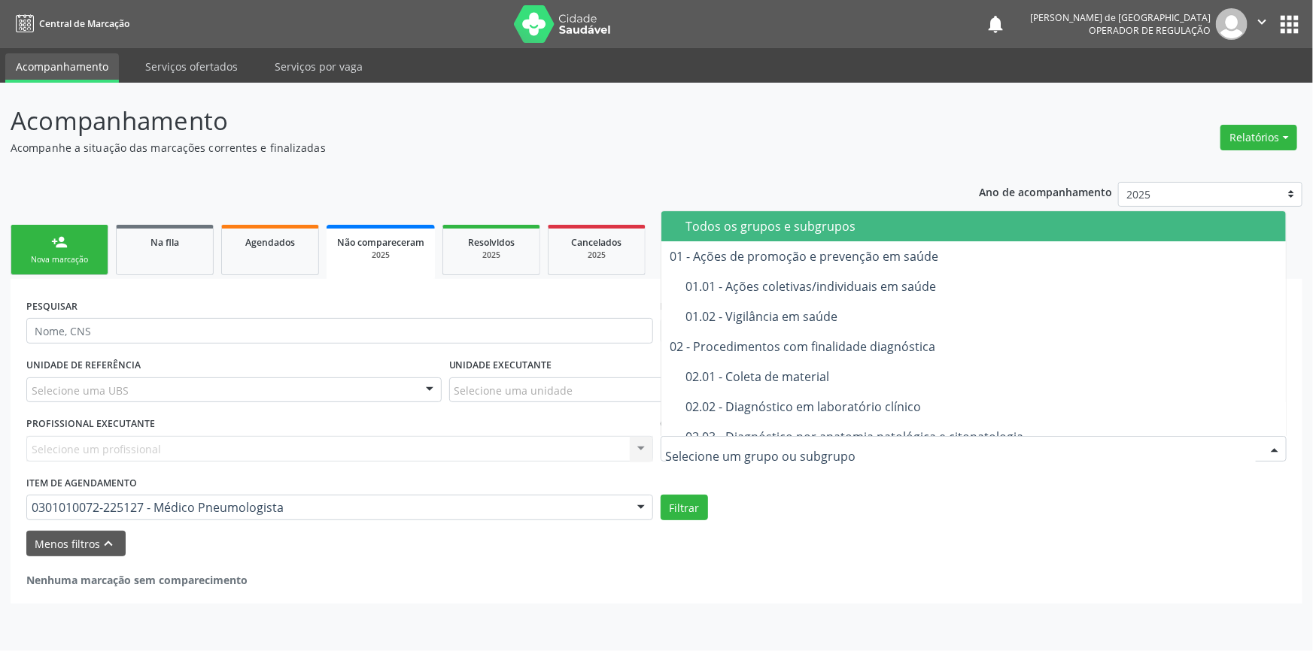
click at [841, 449] on div at bounding box center [974, 449] width 627 height 26
click at [744, 226] on div "Todos os grupos e subgrupos" at bounding box center [981, 226] width 591 height 12
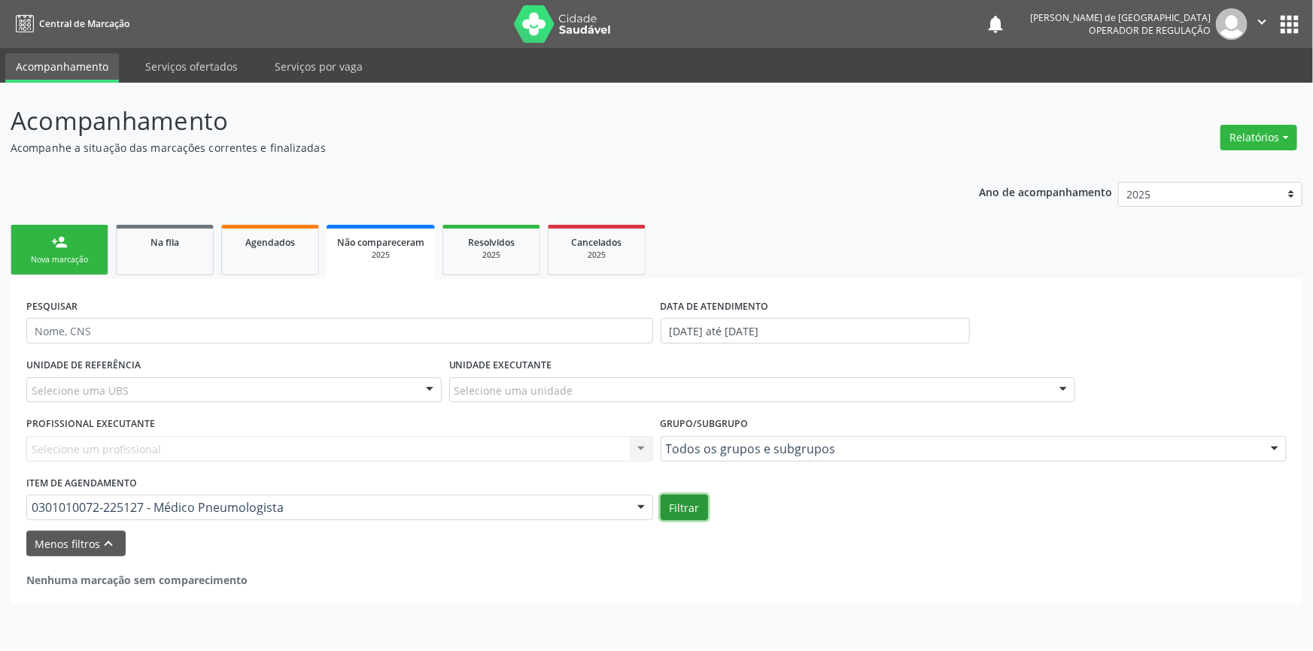
click at [684, 512] on button "Filtrar" at bounding box center [684, 508] width 47 height 26
click at [574, 605] on div "Acompanhamento Acompanhe a situação das marcações correntes e finalizadas Relat…" at bounding box center [656, 367] width 1313 height 569
click at [501, 259] on div "2025" at bounding box center [491, 255] width 75 height 11
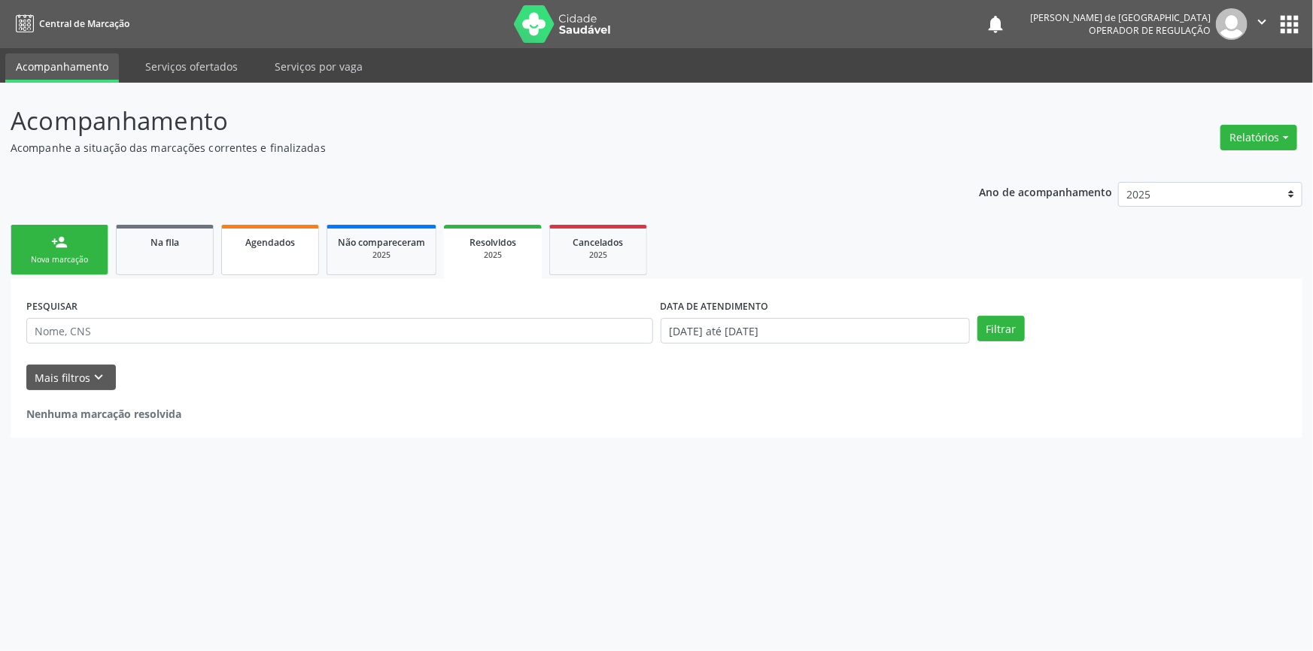
click at [269, 256] on link "Agendados" at bounding box center [270, 250] width 98 height 50
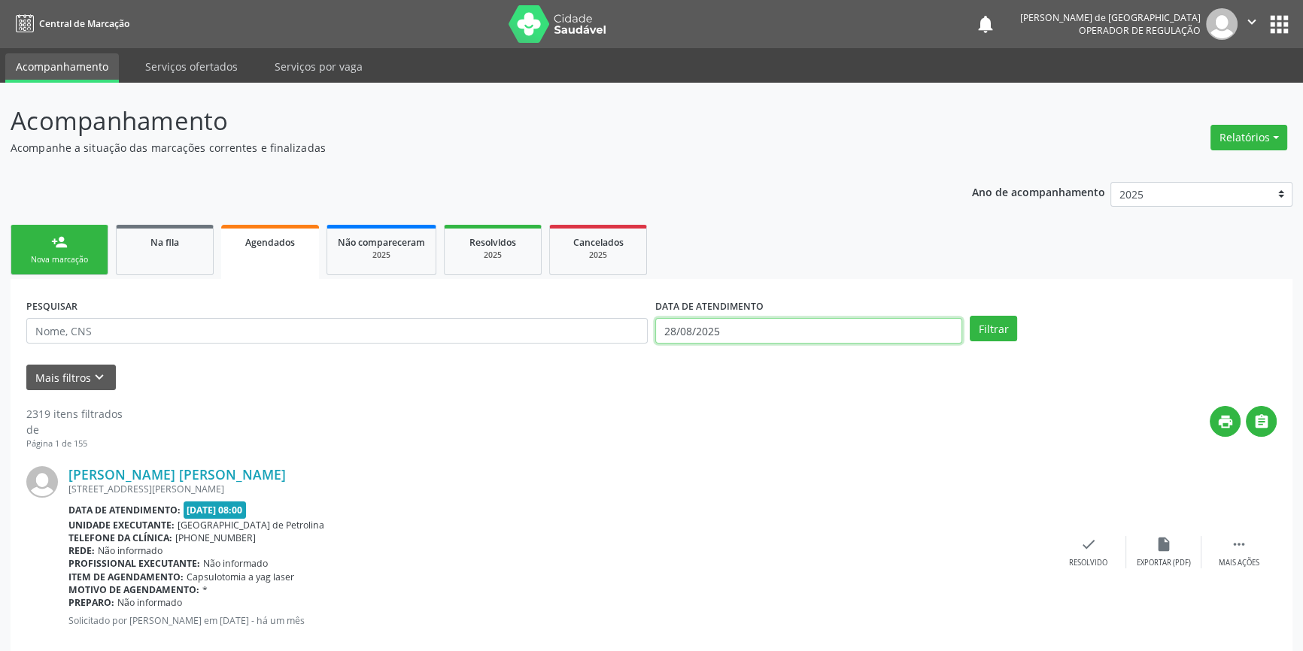
click at [718, 331] on input "28/08/2025" at bounding box center [808, 331] width 307 height 26
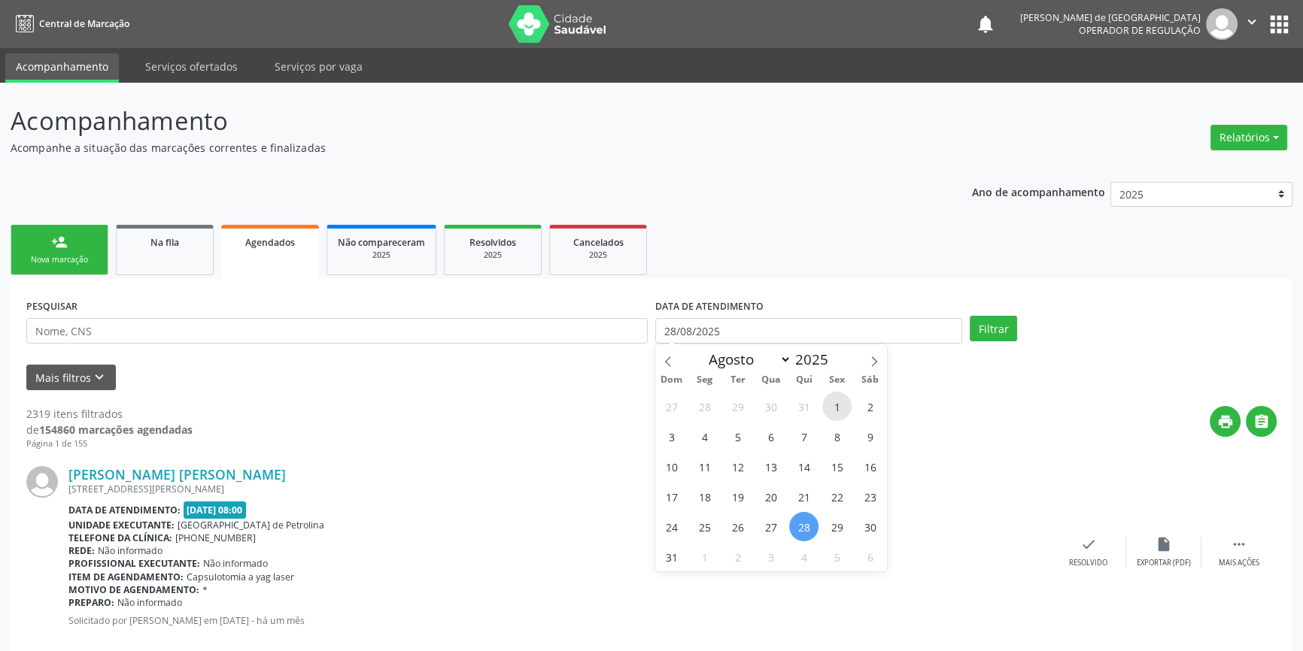
click at [837, 404] on span "1" at bounding box center [836, 406] width 29 height 29
type input "[DATE]"
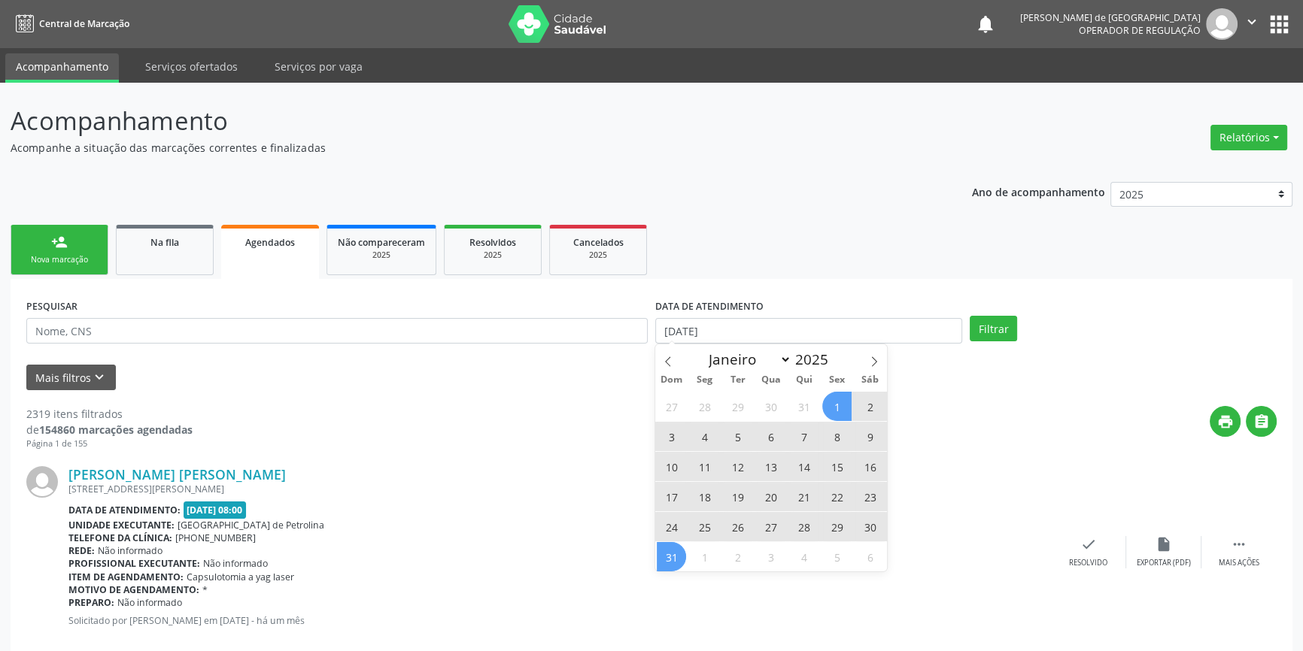
click at [676, 551] on span "31" at bounding box center [671, 556] width 29 height 29
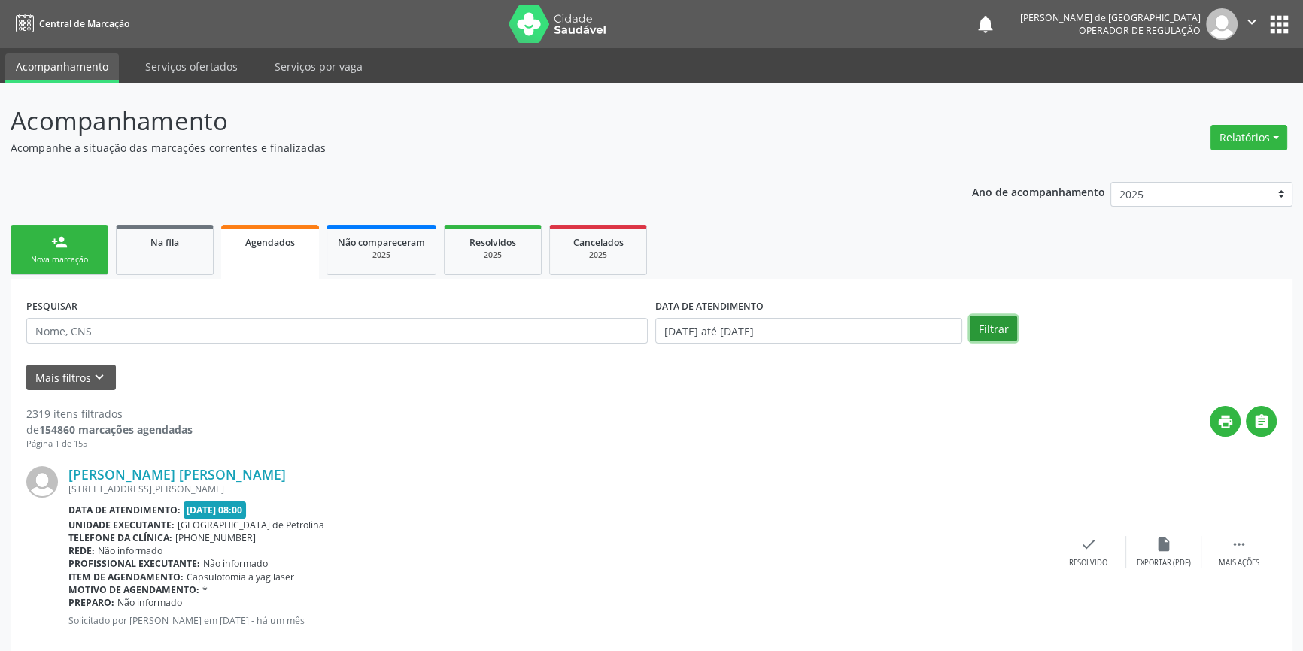
click at [994, 331] on button "Filtrar" at bounding box center [993, 329] width 47 height 26
click at [91, 375] on icon "keyboard_arrow_down" at bounding box center [99, 377] width 17 height 17
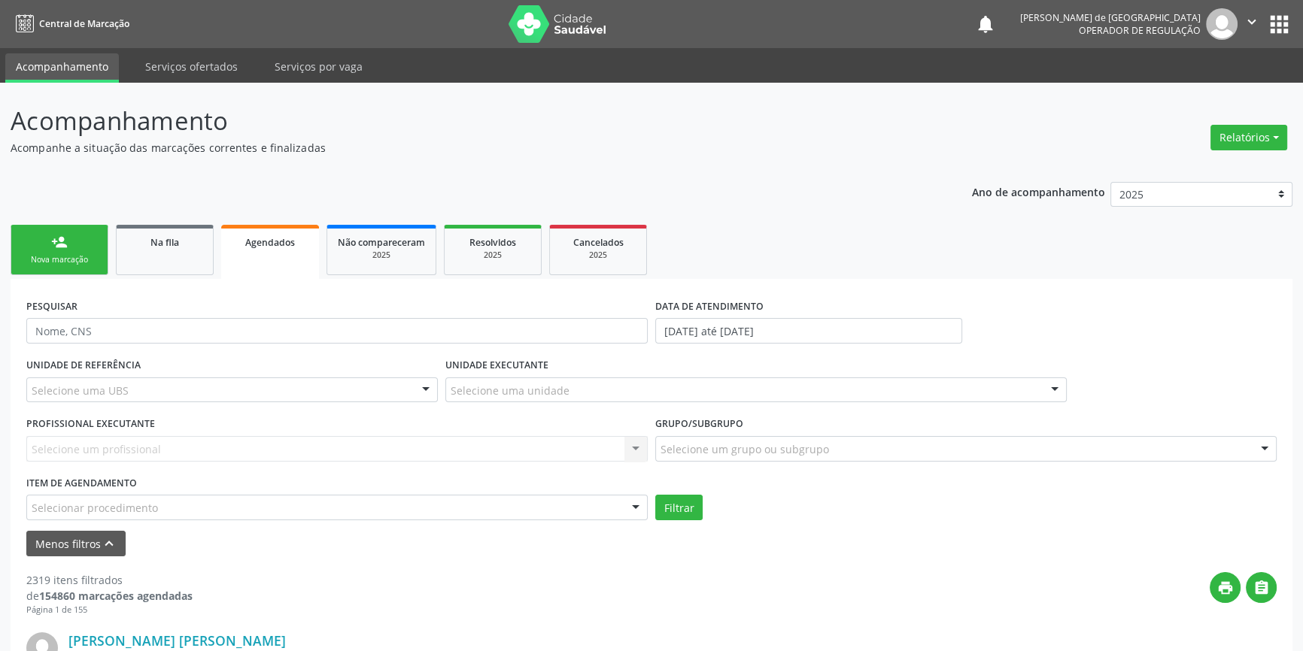
click at [76, 518] on div "Selecionar procedimento" at bounding box center [336, 508] width 621 height 26
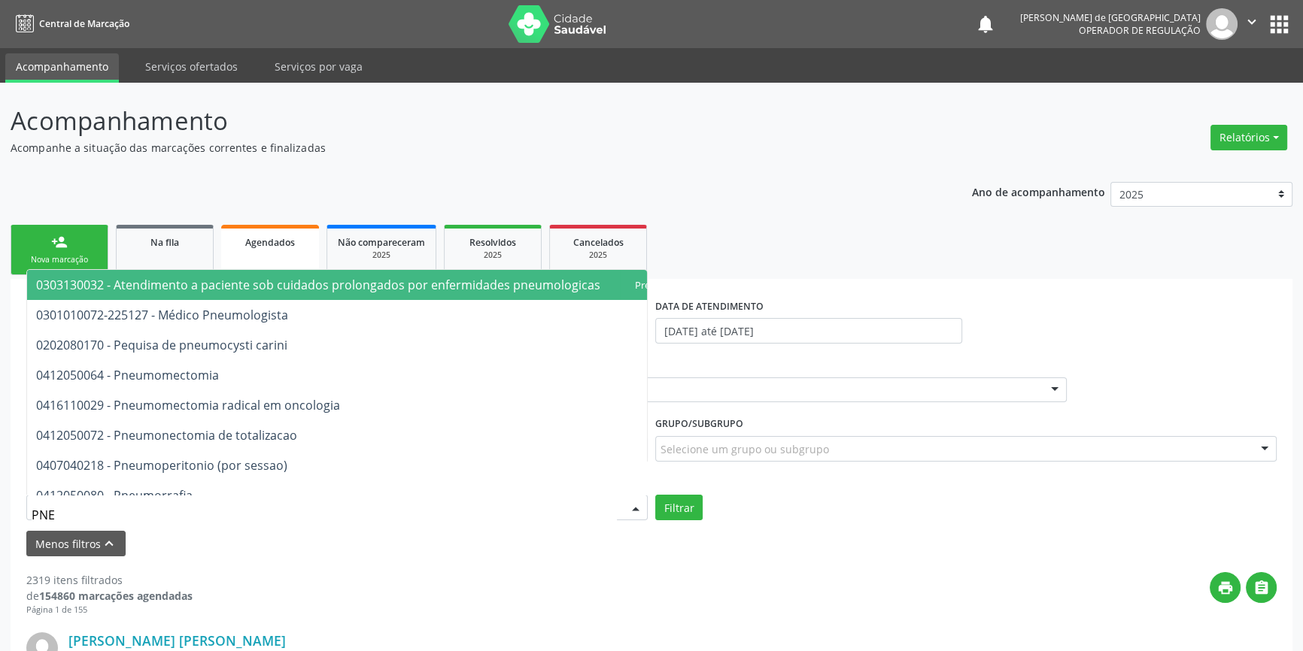
type input "PNEU"
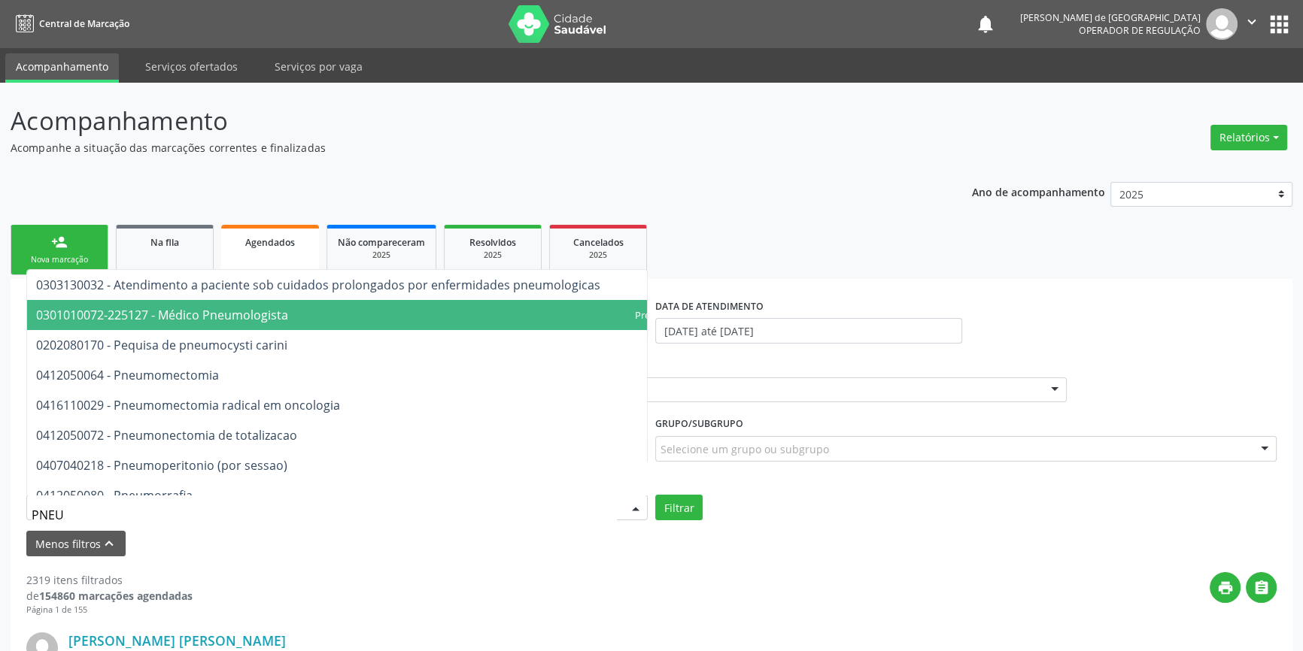
click at [281, 319] on span "0301010072-225127 - Médico Pneumologista" at bounding box center [162, 315] width 252 height 17
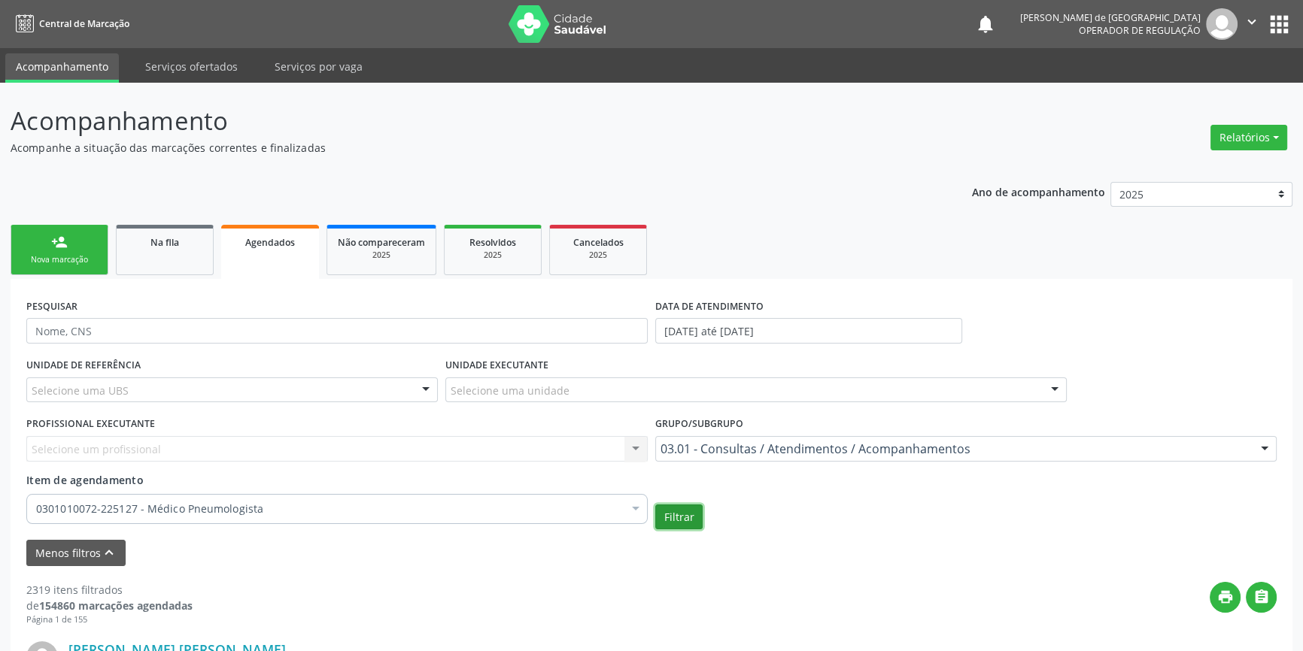
click at [666, 509] on button "Filtrar" at bounding box center [678, 518] width 47 height 26
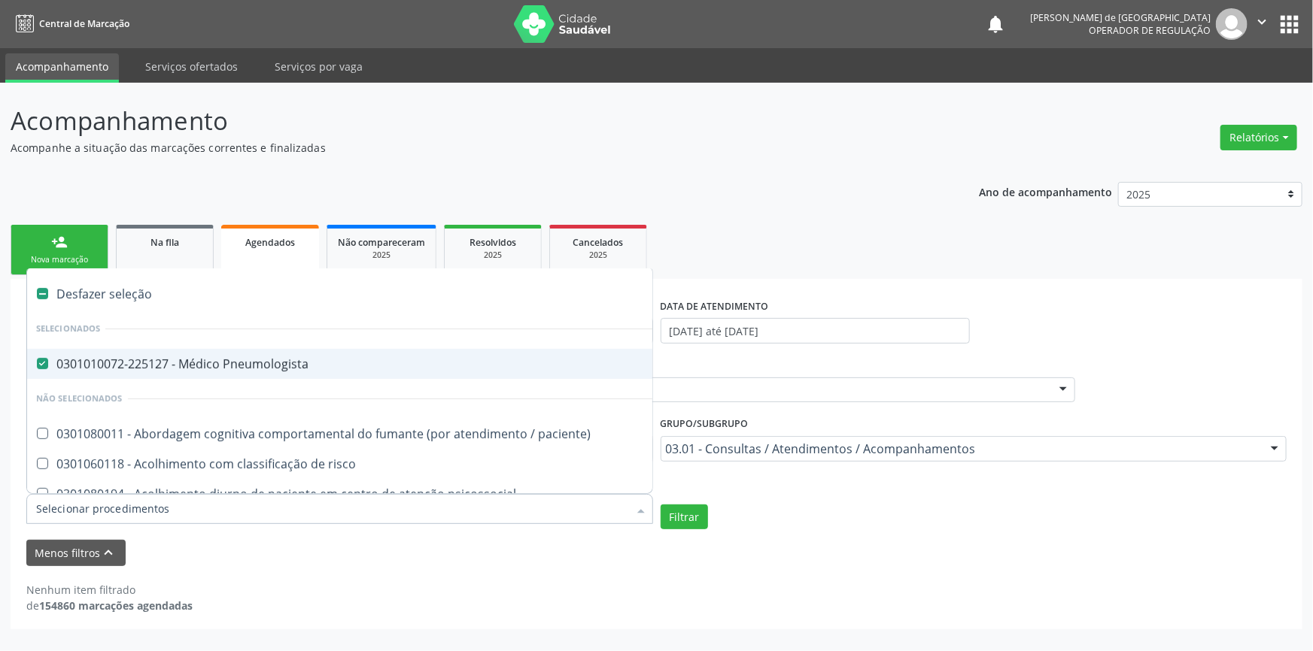
click at [75, 297] on div "Desfazer seleção" at bounding box center [822, 294] width 1590 height 30
checkbox Pneumologista "false"
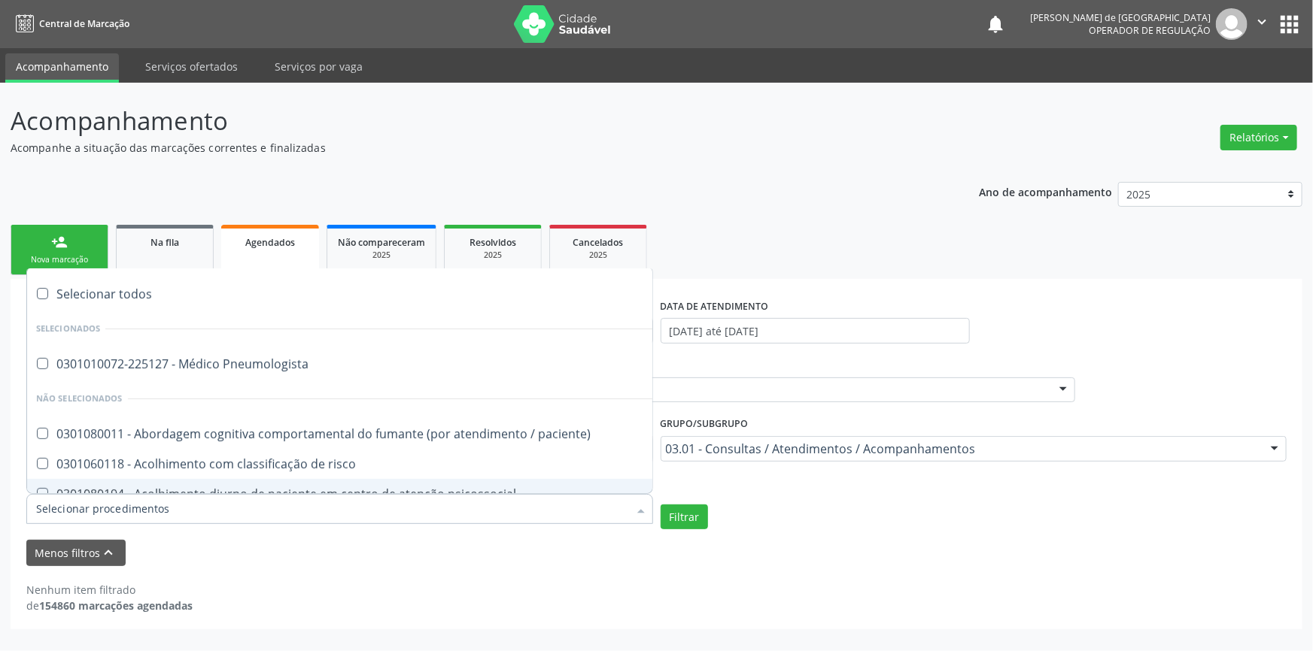
click at [128, 509] on input "Item de agendamento" at bounding box center [332, 509] width 592 height 30
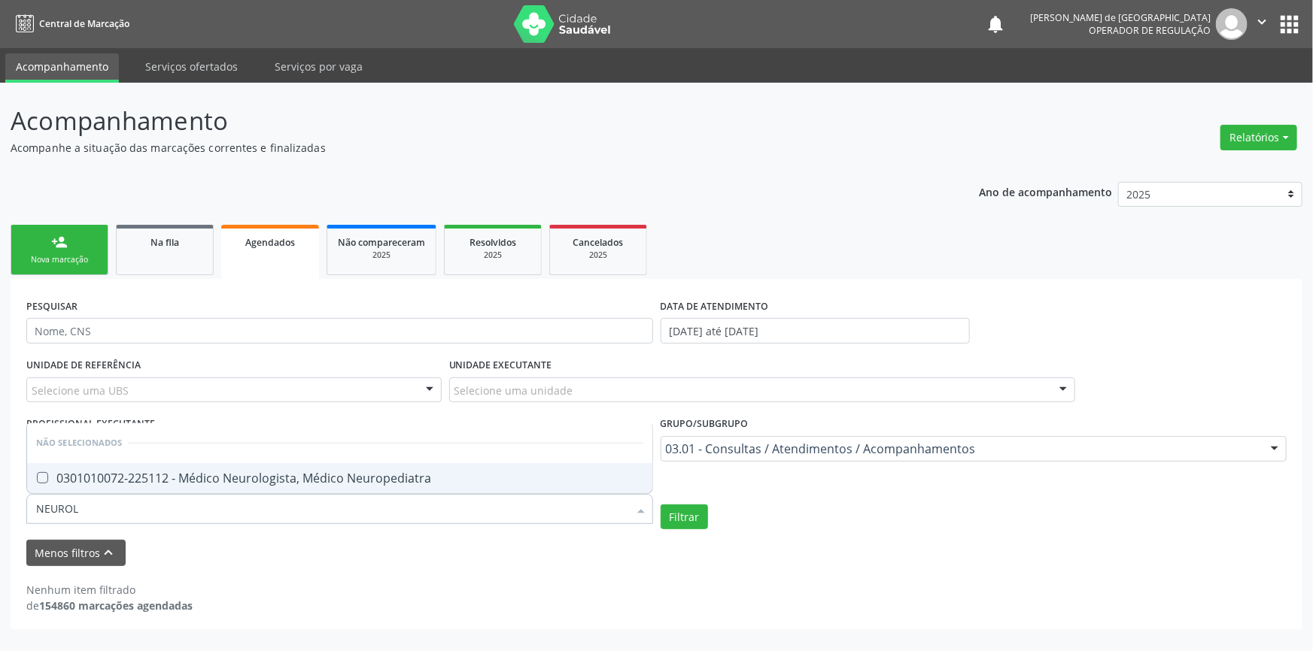
type input "NEURO"
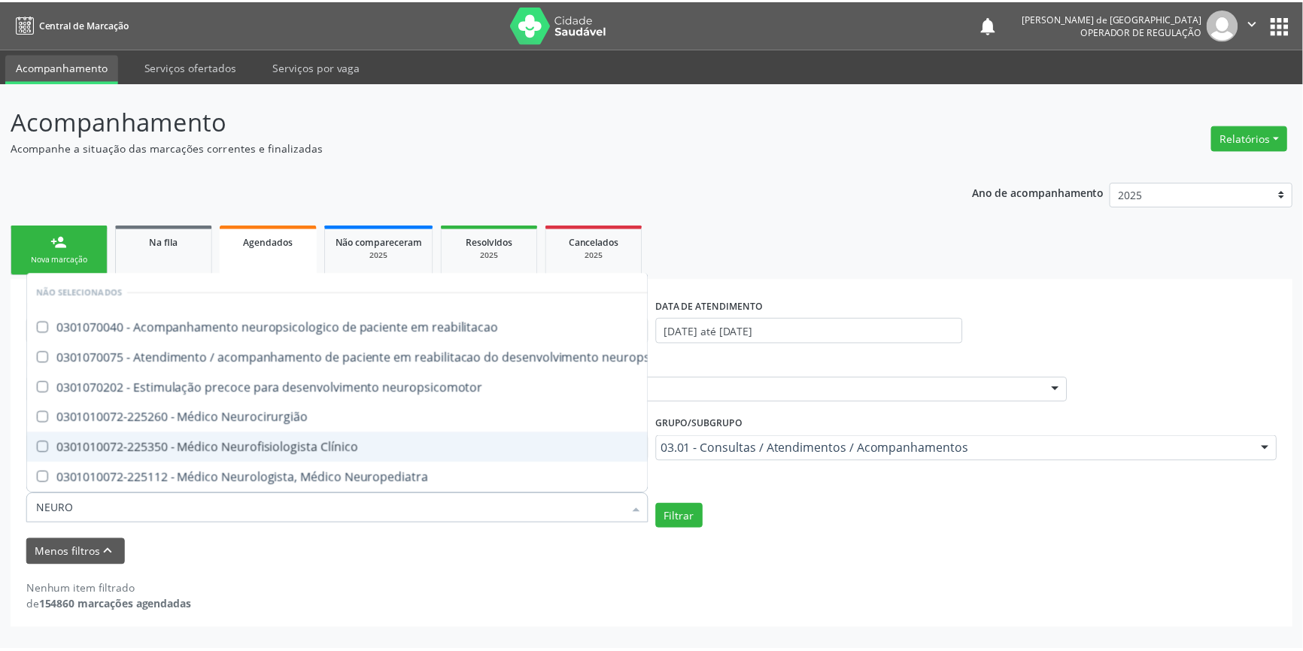
scroll to position [5, 0]
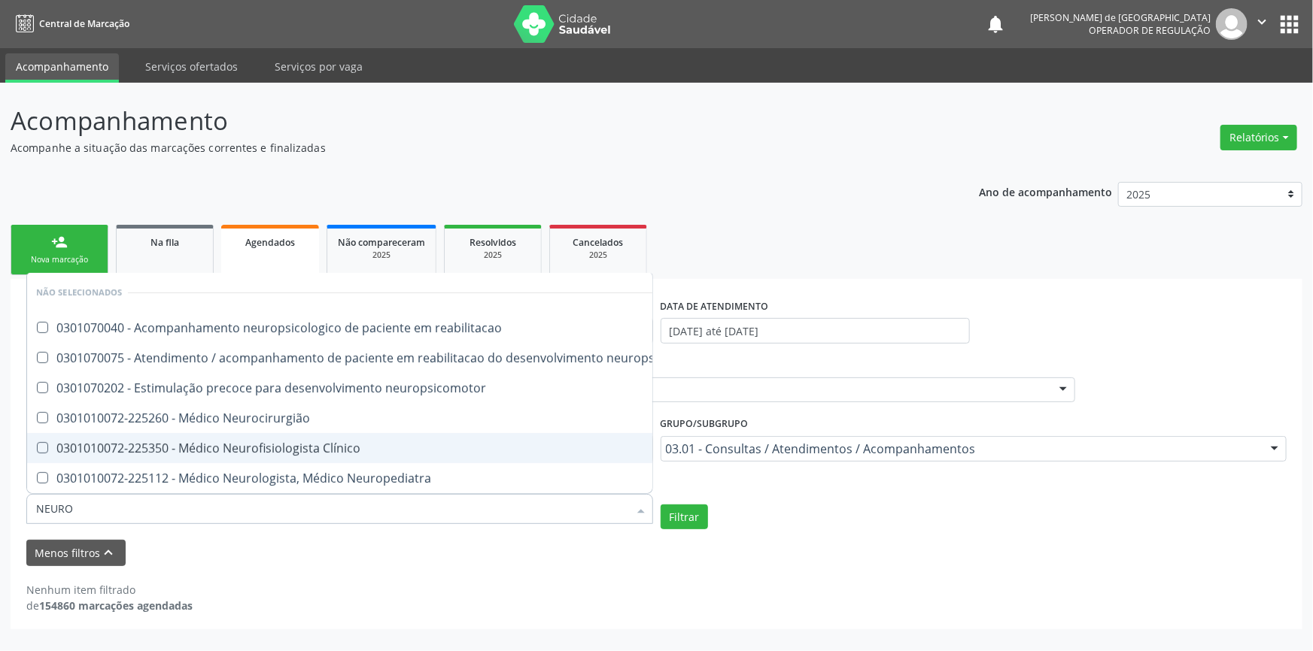
click at [250, 442] on div "0301010072-225350 - Médico Neurofisiologista Clínico" at bounding box center [371, 448] width 671 height 12
checkbox Clínico "true"
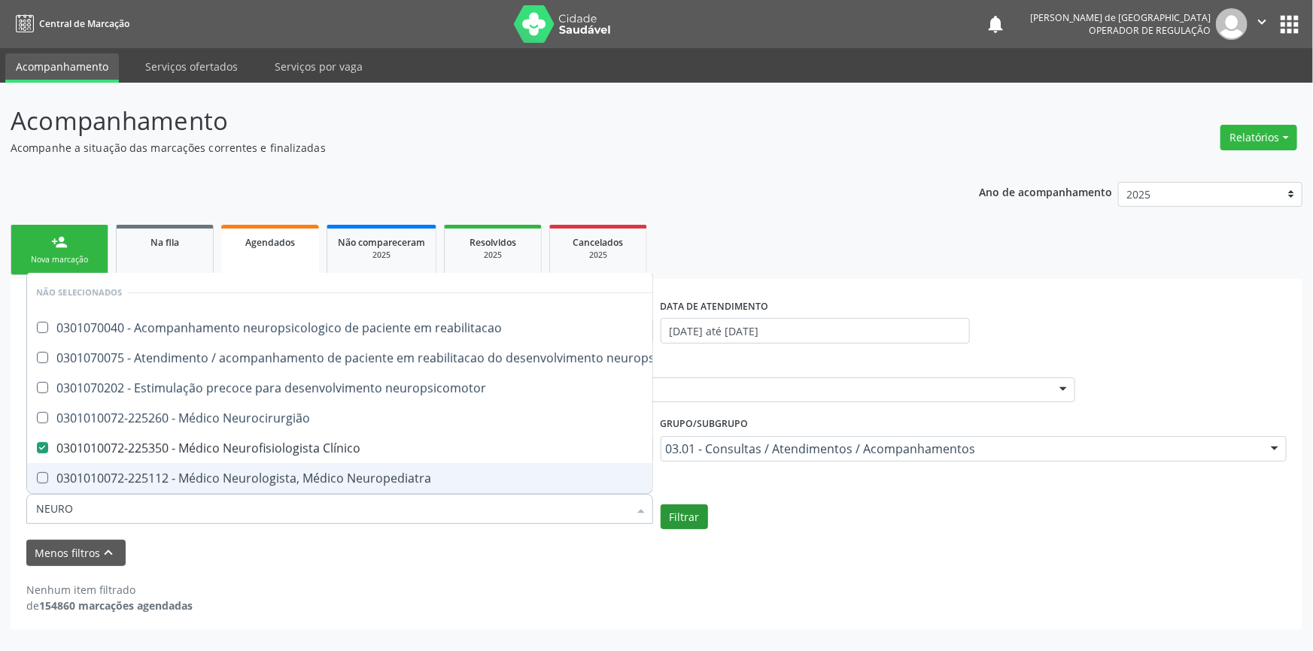
type input "NEURO"
checkbox reabilitacao "true"
checkbox Clínico "false"
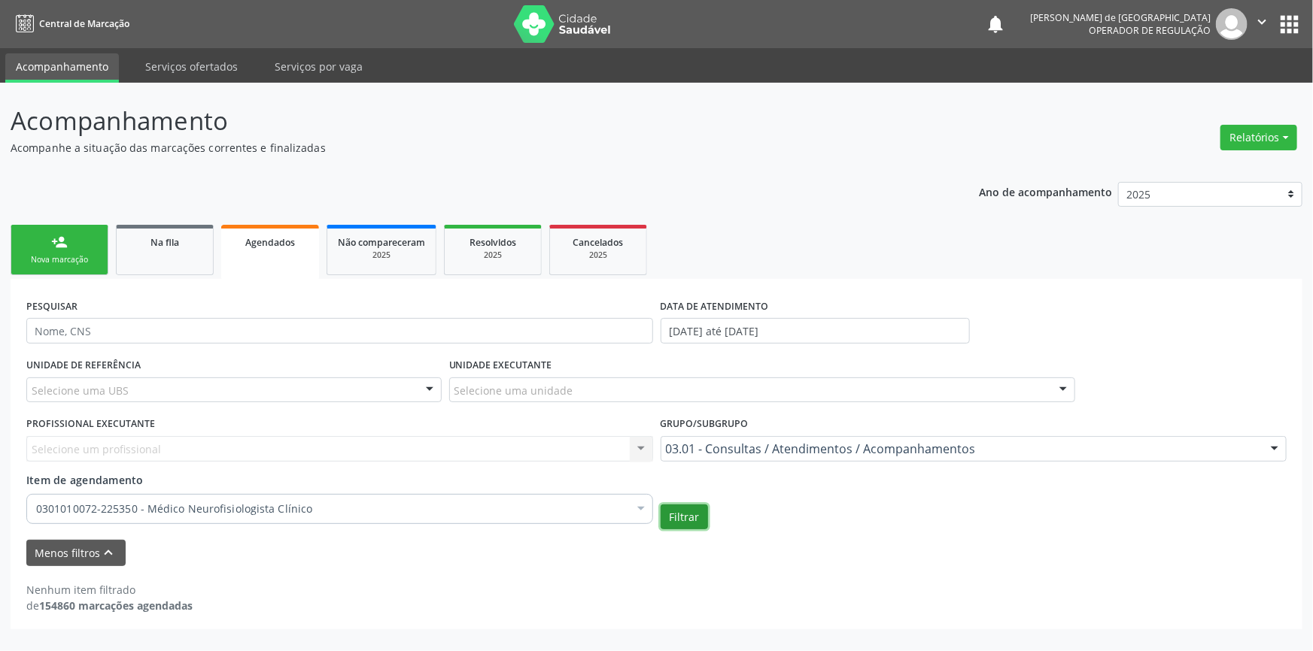
click at [689, 516] on button "Filtrar" at bounding box center [684, 518] width 47 height 26
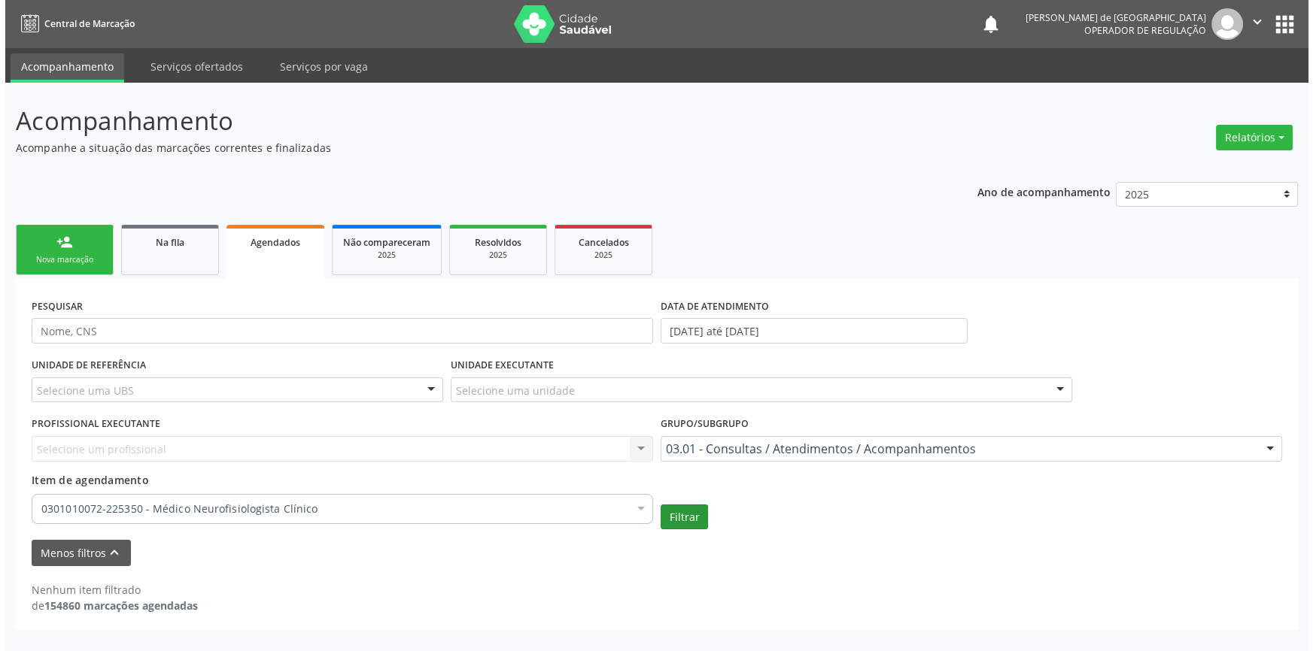
scroll to position [0, 0]
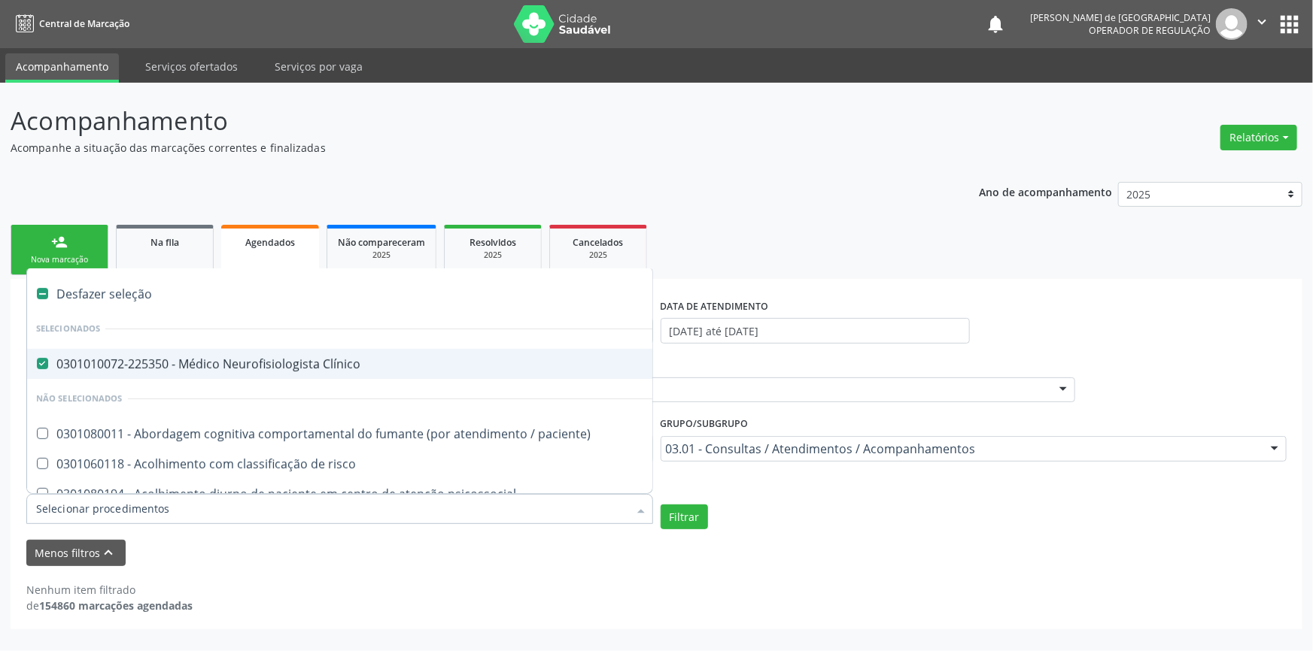
click at [34, 360] on div at bounding box center [32, 364] width 11 height 12
checkbox Clínico "false"
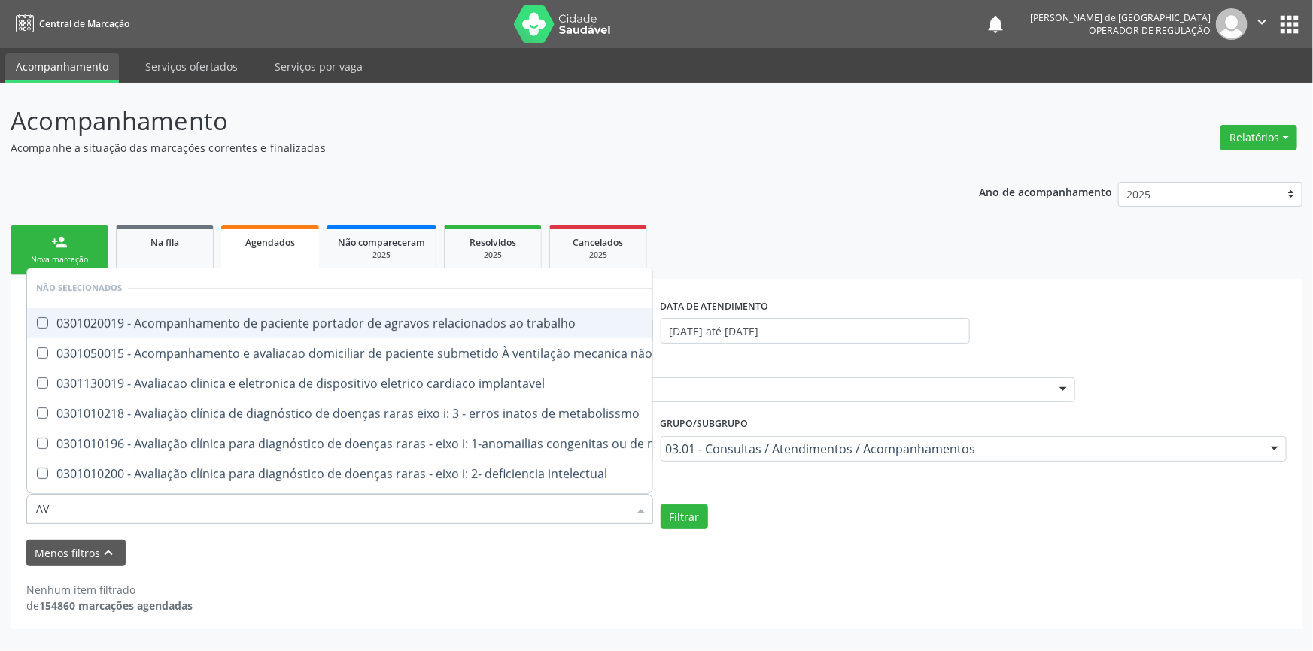
type input "A"
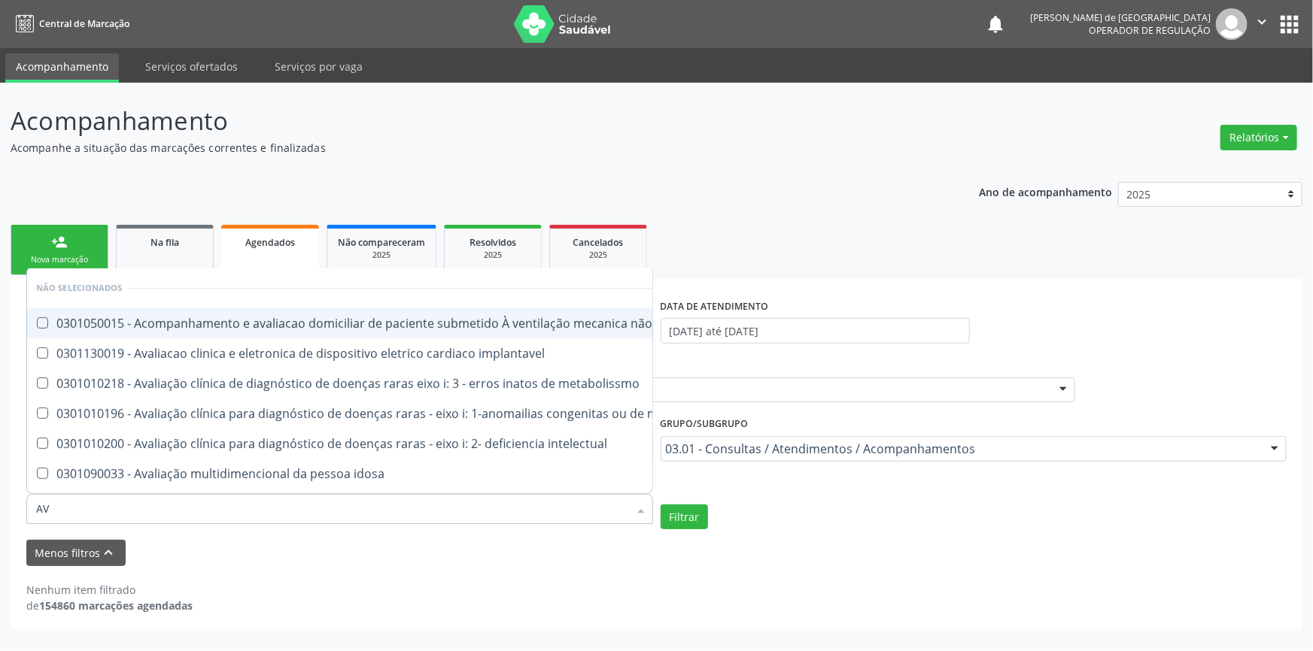
type input "A"
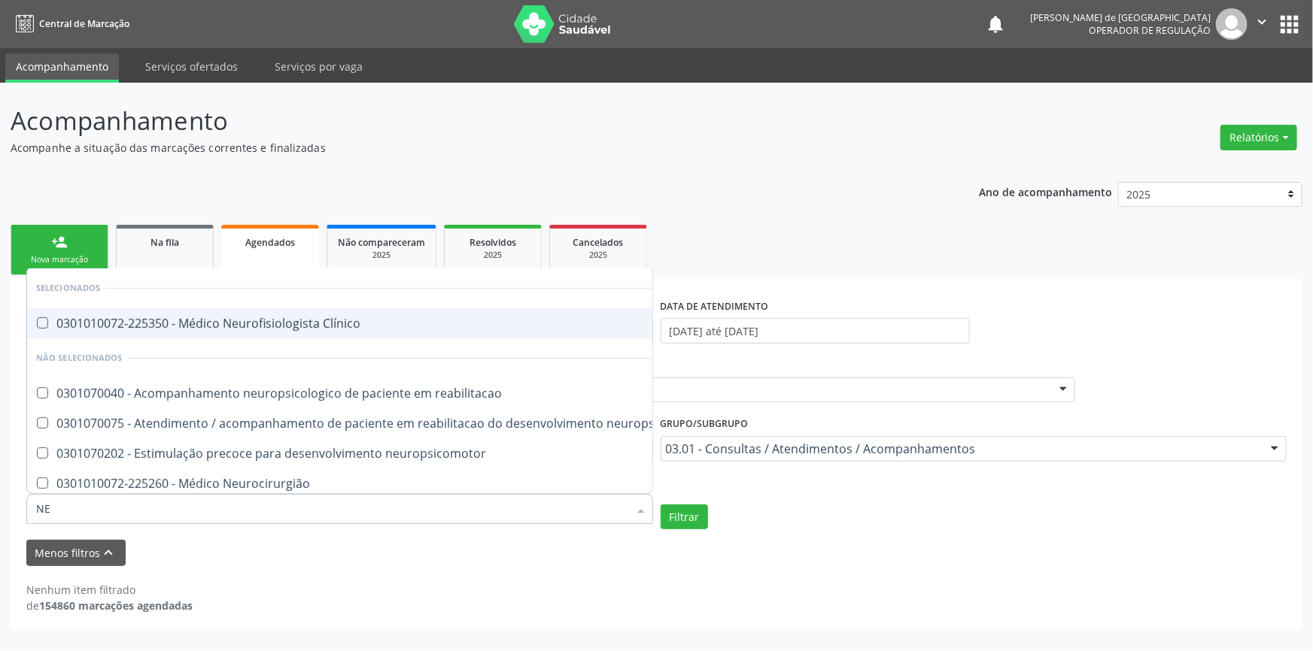
type input "N"
type input "mÉDICO"
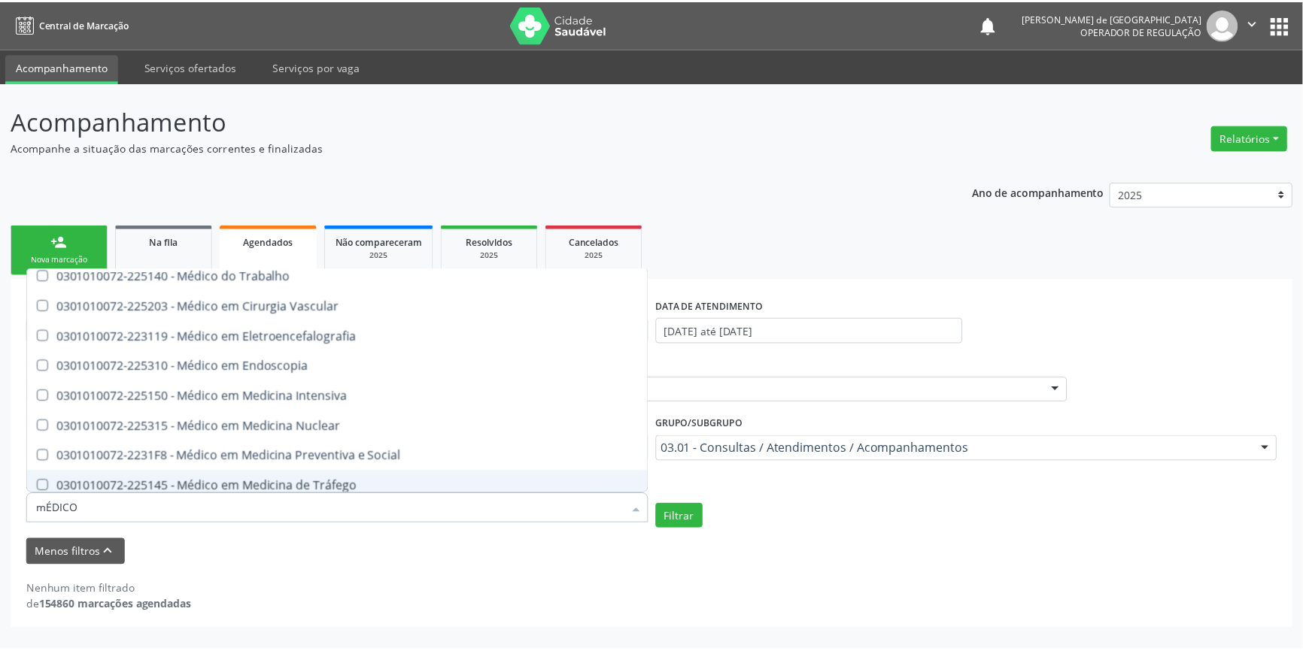
scroll to position [1854, 0]
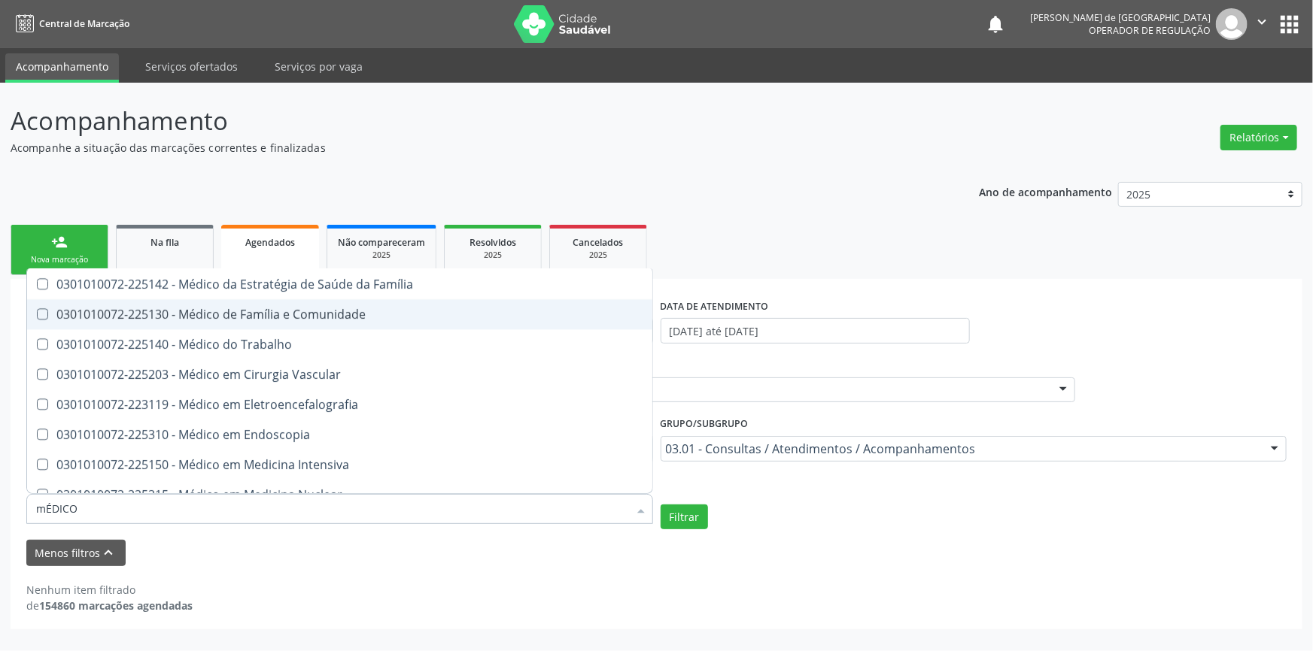
click at [285, 317] on div "0301010072-225130 - Médico de Família e Comunidade" at bounding box center [339, 314] width 607 height 12
checkbox Comunidade "true"
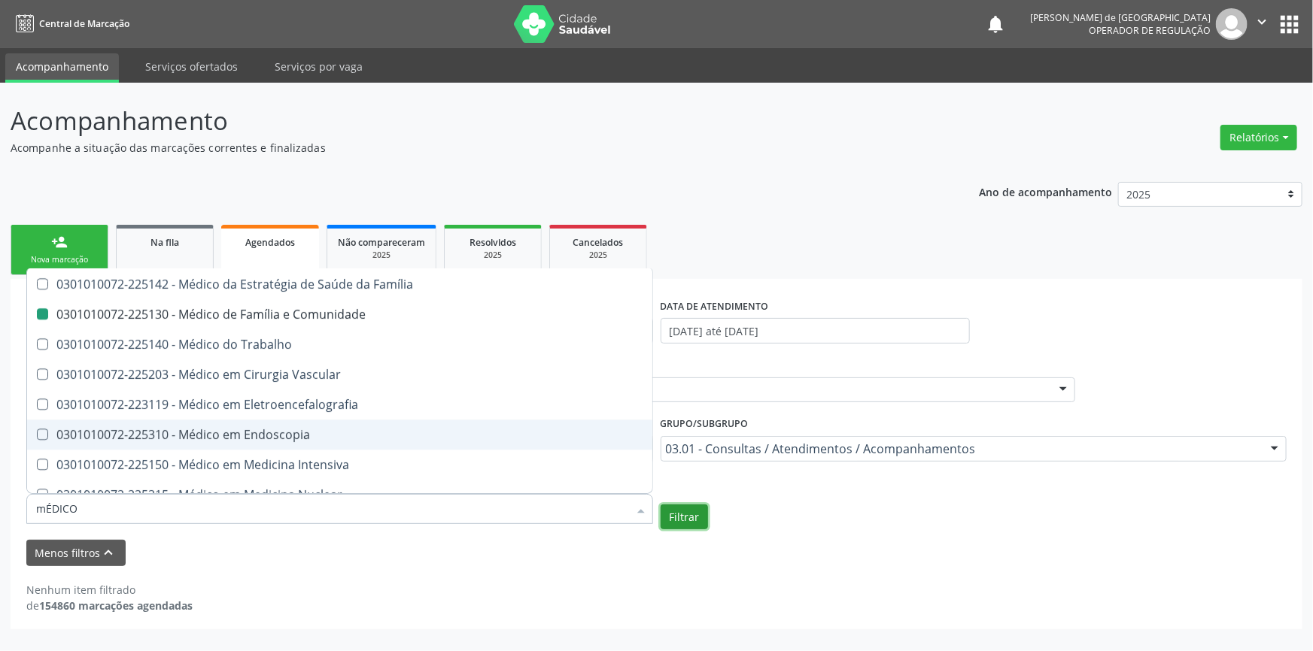
checkbox Clínico "true"
checkbox Comunidade "false"
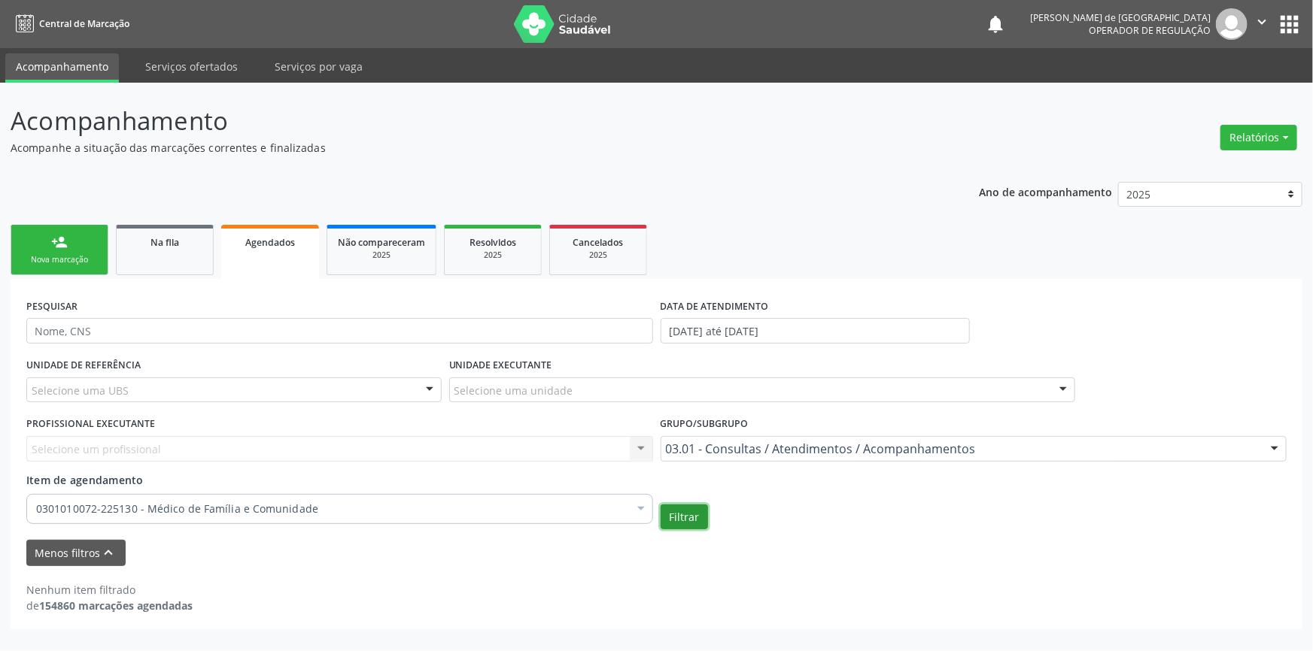
click at [705, 520] on button "Filtrar" at bounding box center [684, 518] width 47 height 26
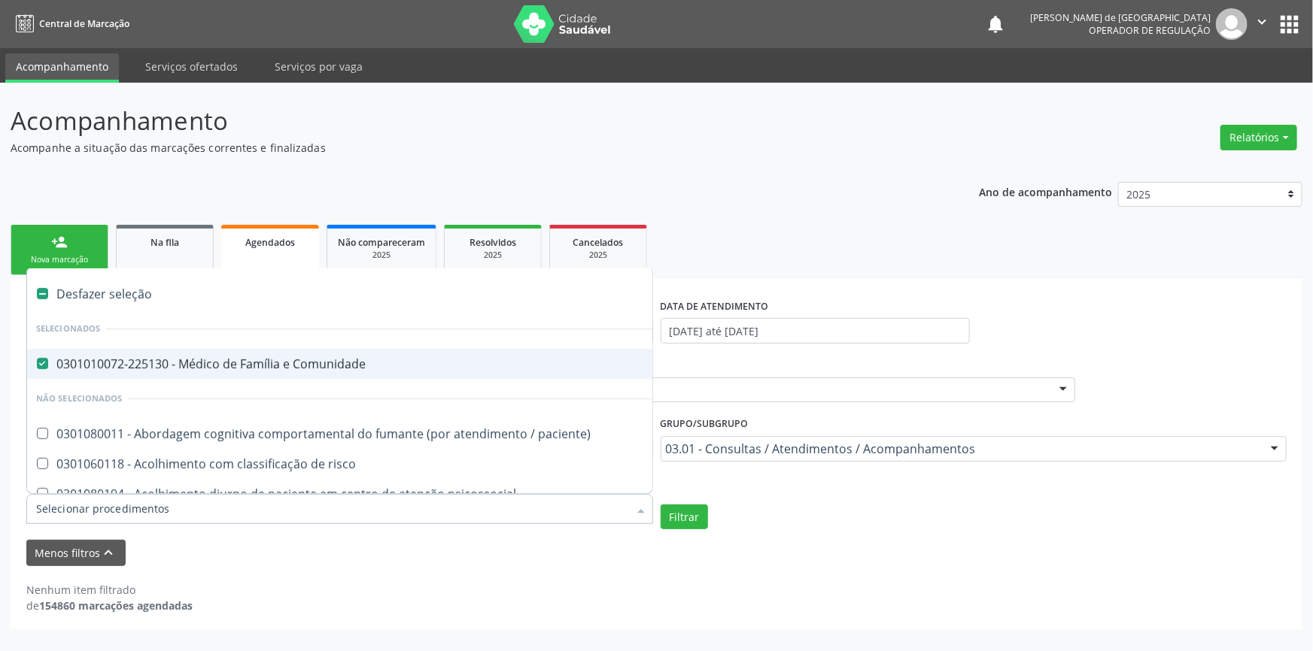
click at [99, 290] on div "Desfazer seleção" at bounding box center [822, 294] width 1590 height 30
checkbox Comunidade "false"
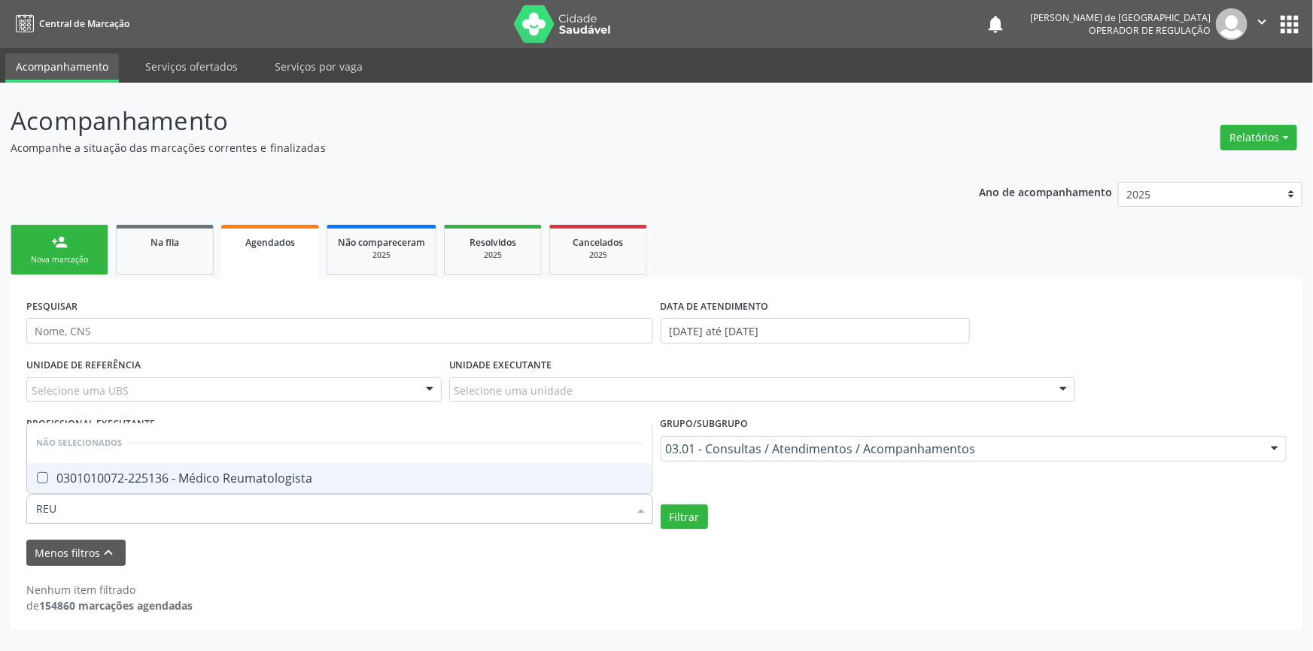
type input "REUM"
click at [262, 478] on div "0301010072-225136 - Médico Reumatologista" at bounding box center [339, 478] width 607 height 12
checkbox Reumatologista "true"
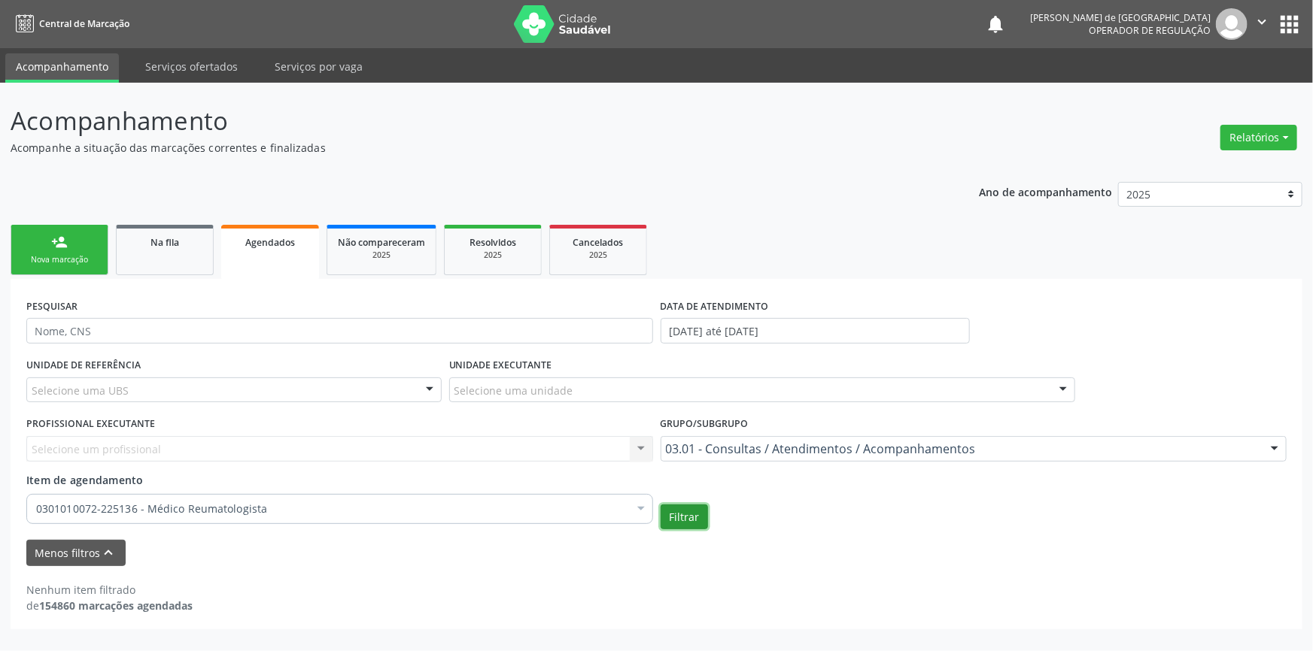
click at [678, 512] on button "Filtrar" at bounding box center [684, 518] width 47 height 26
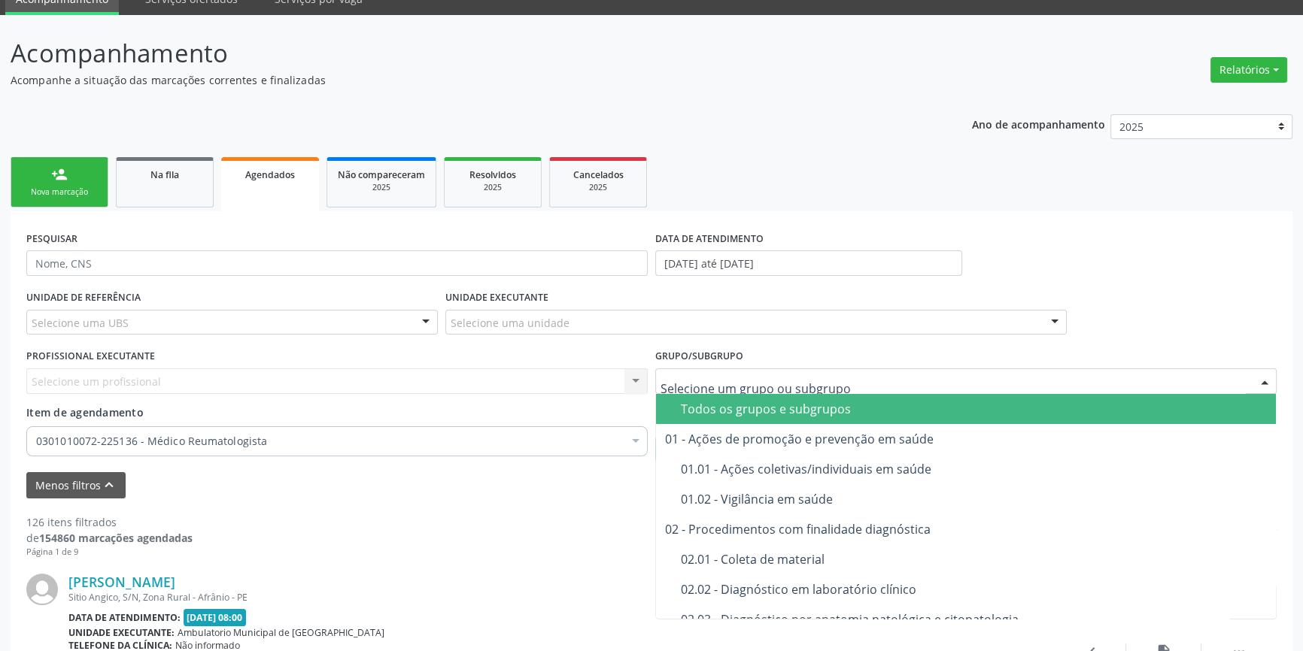
click at [790, 408] on div "Todos os grupos e subgrupos" at bounding box center [974, 409] width 586 height 12
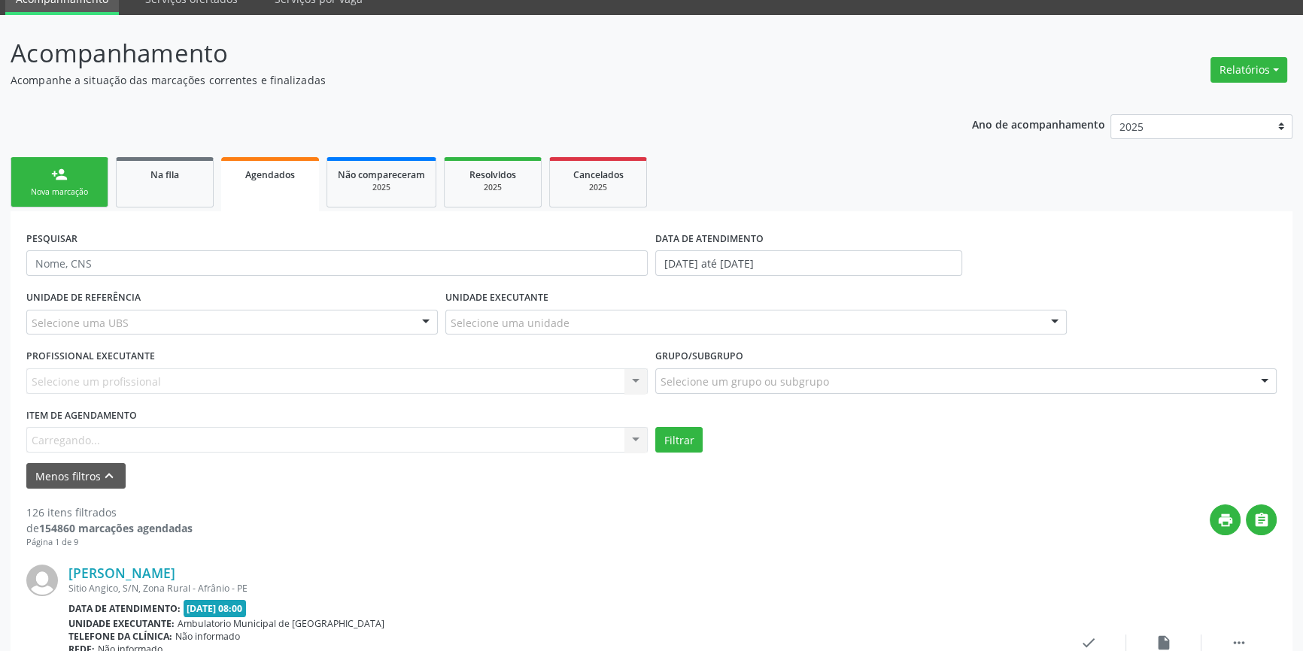
click at [150, 442] on div "Item de agendamento Carregando... No elements found. Consider changing the sear…" at bounding box center [336, 429] width 621 height 48
click at [534, 442] on div "Carregando..." at bounding box center [336, 440] width 621 height 26
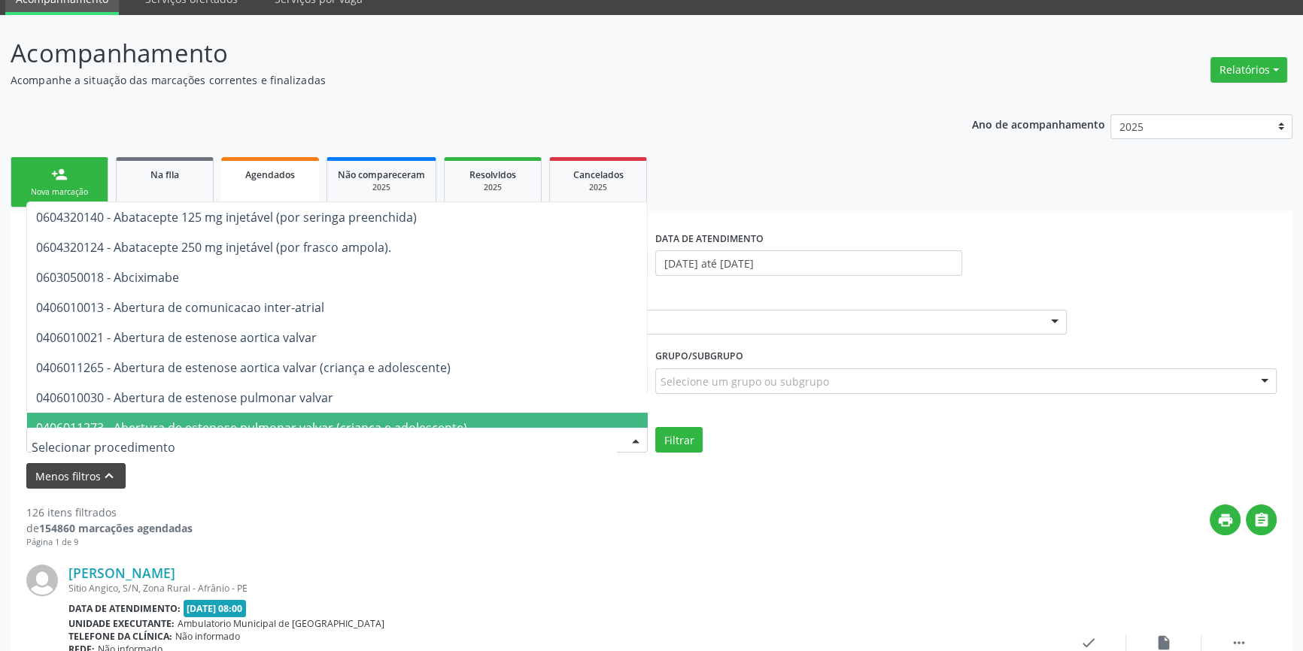
type input "G"
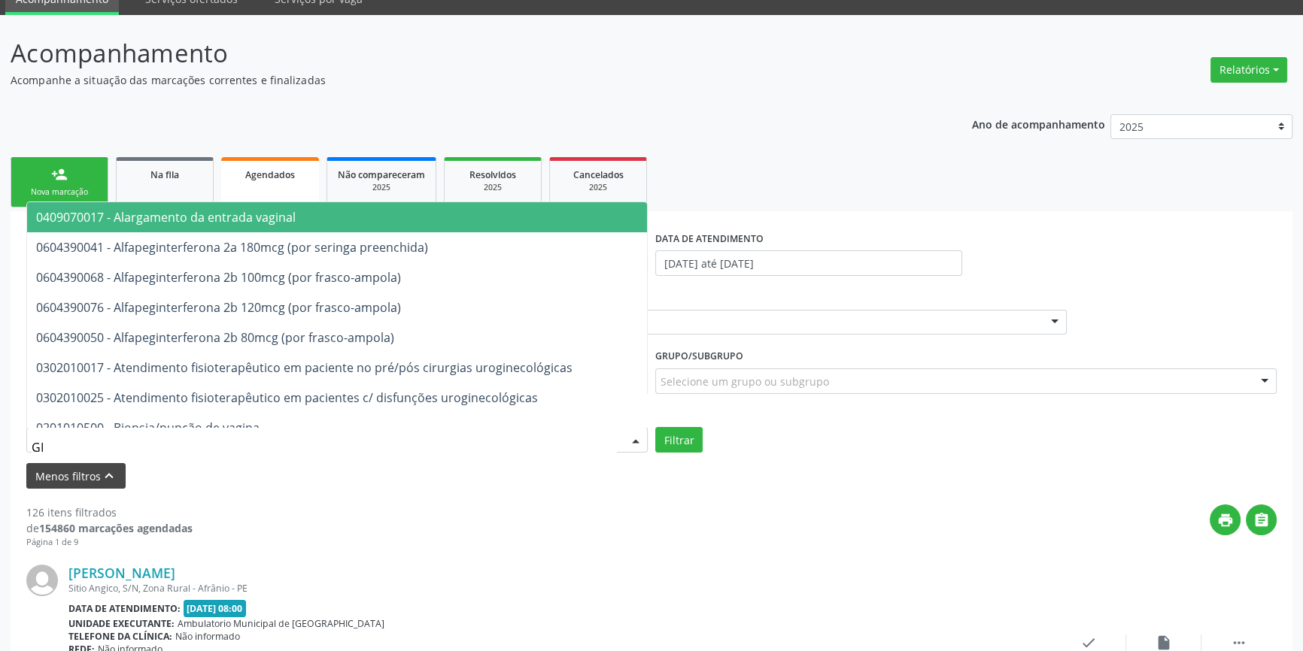
type input "G"
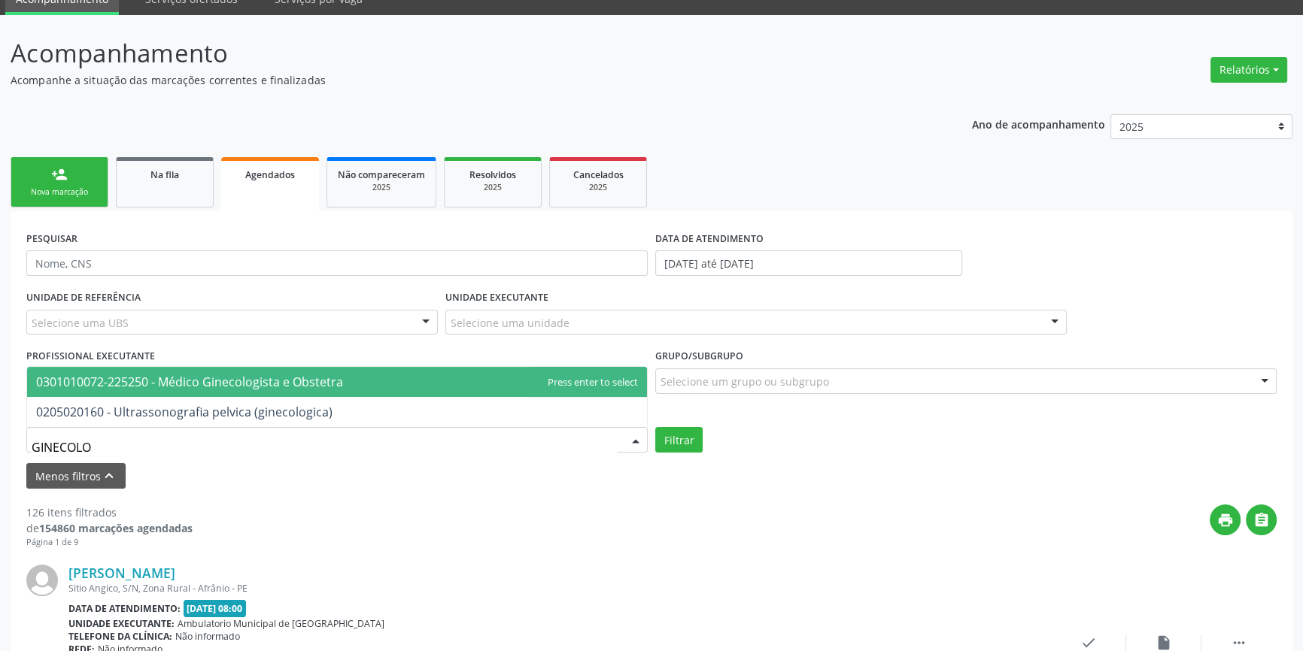
click at [139, 387] on span "0301010072-225250 - Médico Ginecologista e Obstetra" at bounding box center [189, 382] width 307 height 17
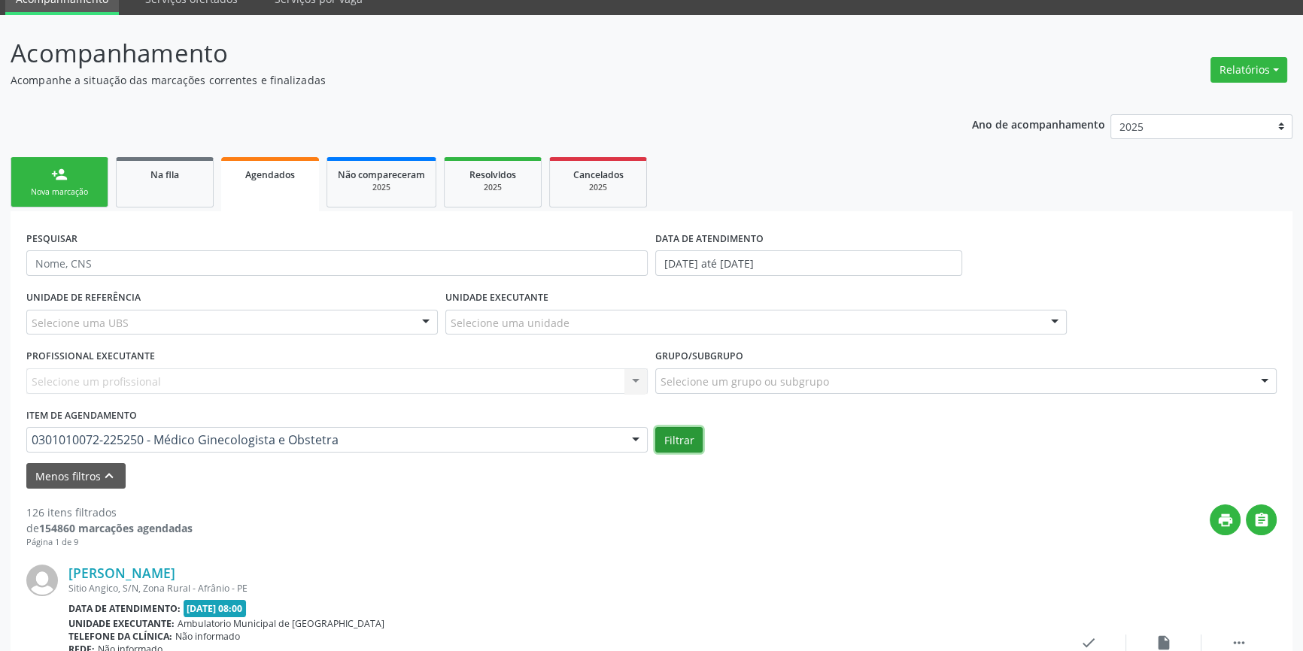
click at [679, 444] on button "Filtrar" at bounding box center [678, 440] width 47 height 26
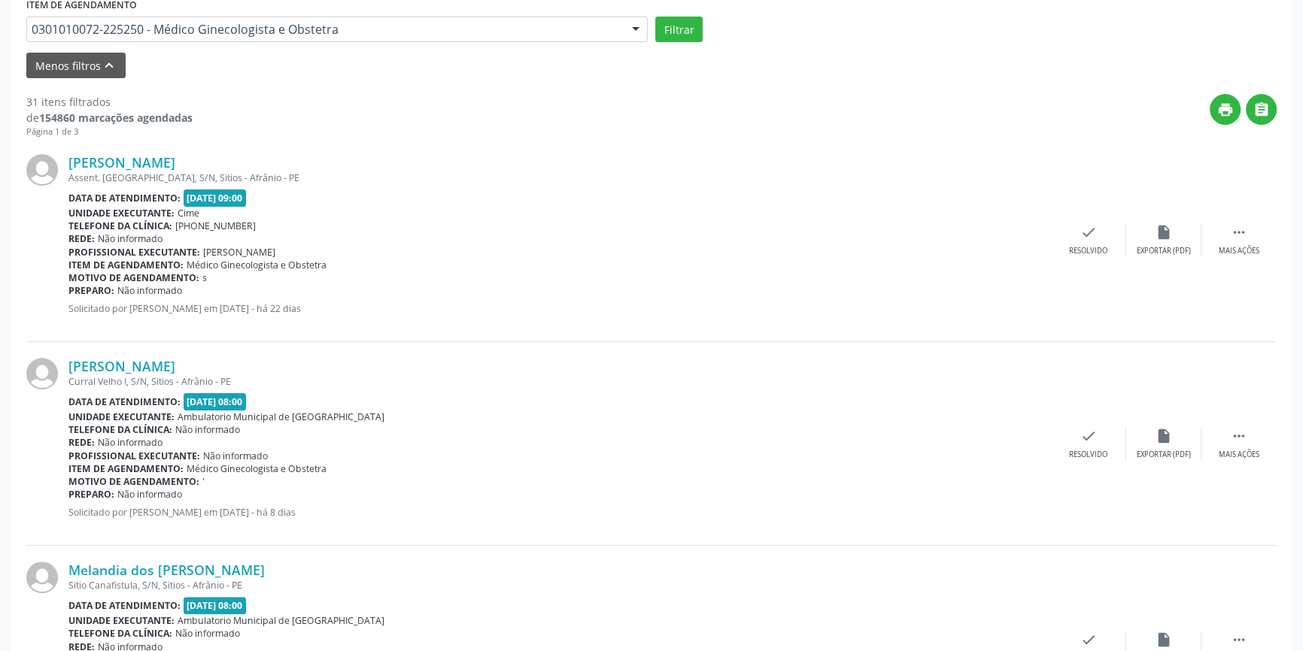
scroll to position [205, 0]
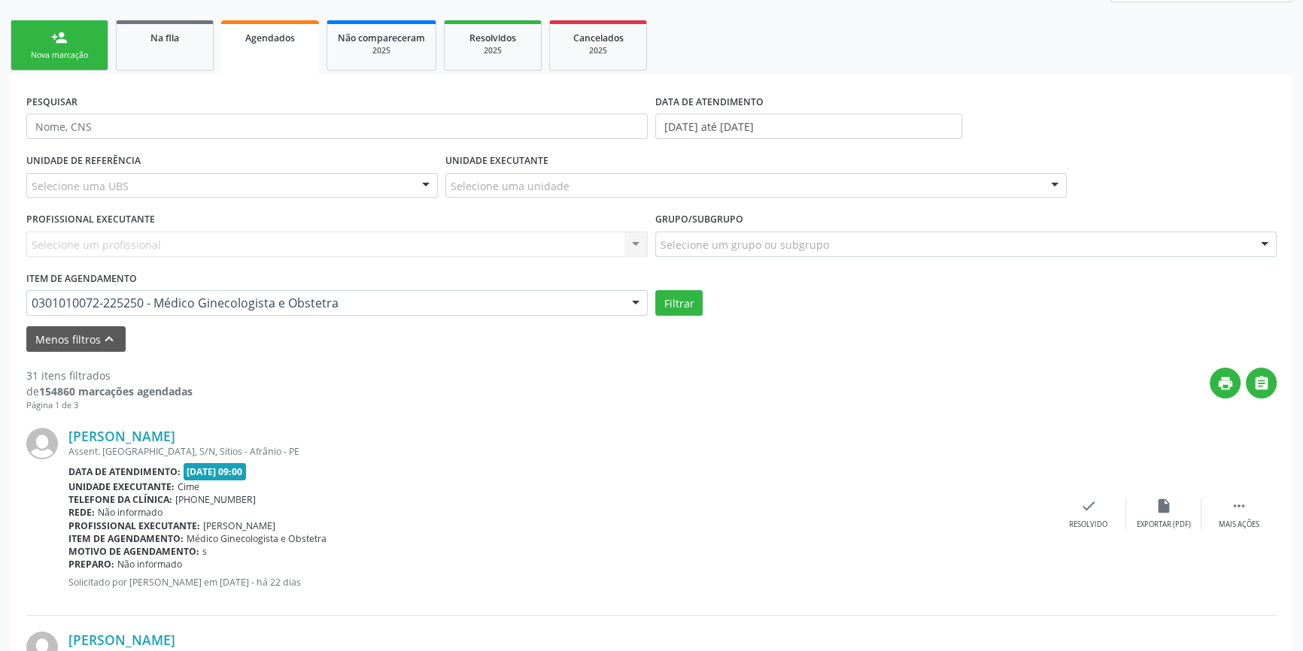
click at [105, 311] on div "0301010072-225250 - Médico Ginecologista e Obstetra" at bounding box center [336, 303] width 621 height 26
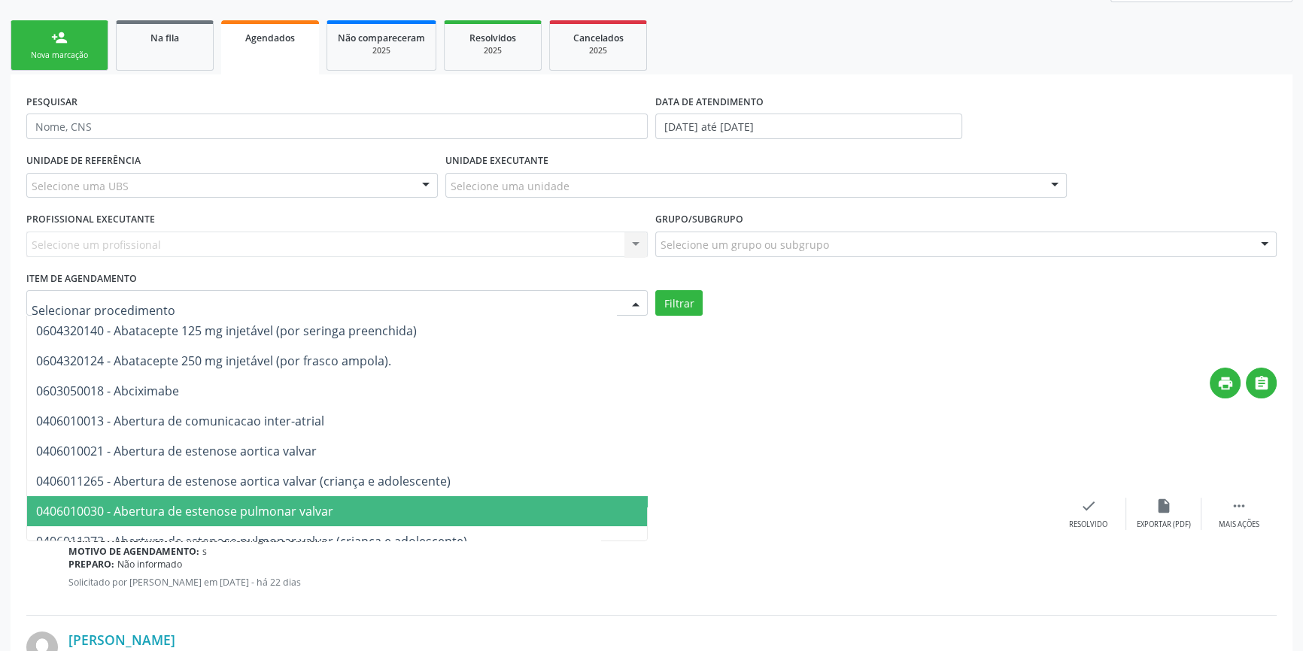
click at [709, 566] on div "Preparo: Não informado" at bounding box center [559, 564] width 982 height 13
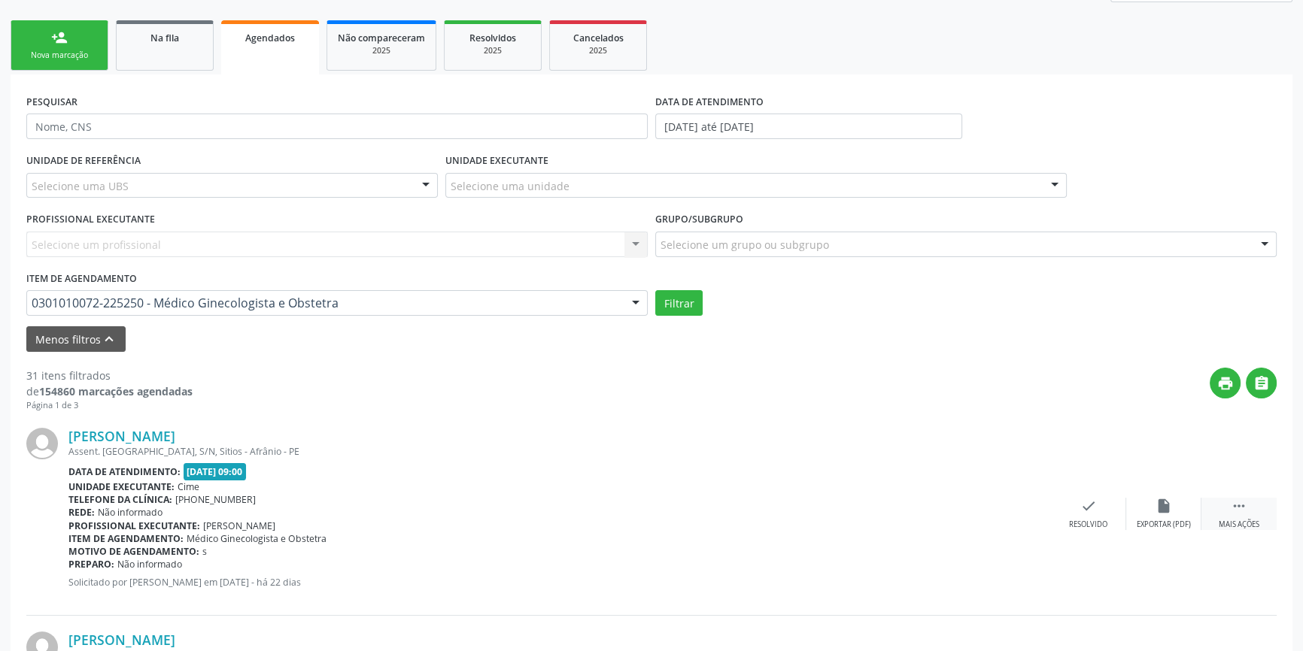
click at [1232, 504] on icon "" at bounding box center [1239, 506] width 17 height 17
click at [953, 517] on div "print Imprimir" at bounding box center [937, 514] width 75 height 32
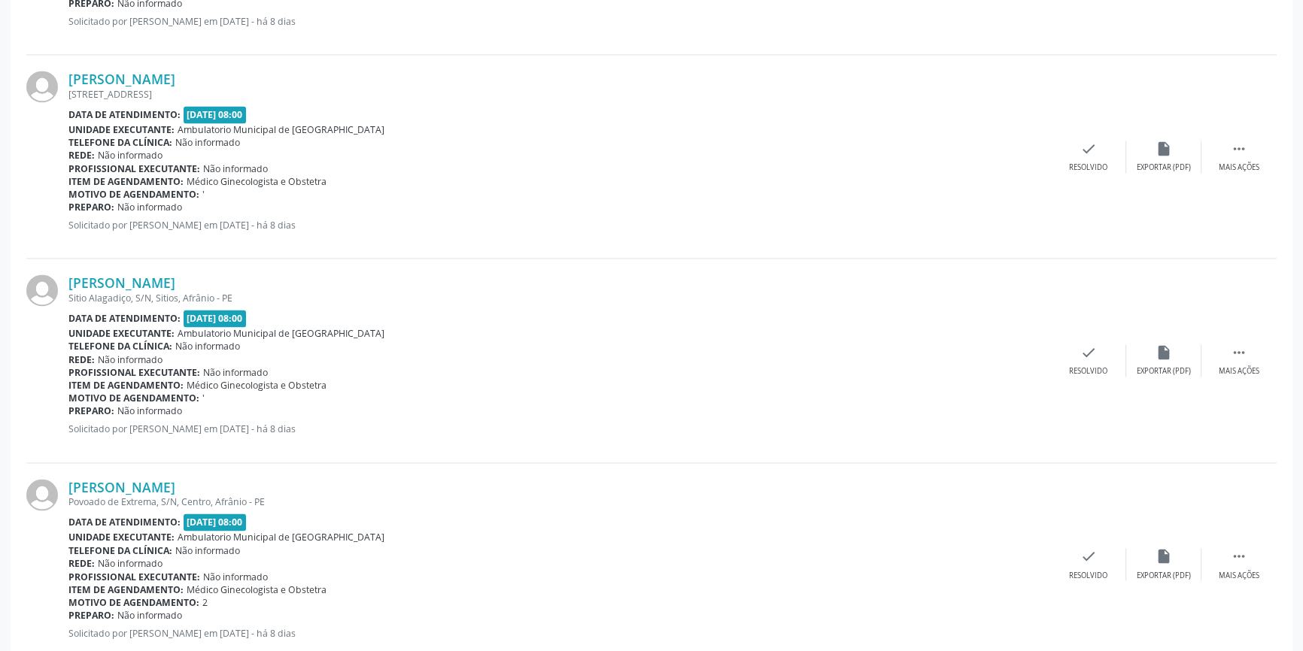
scroll to position [3089, 0]
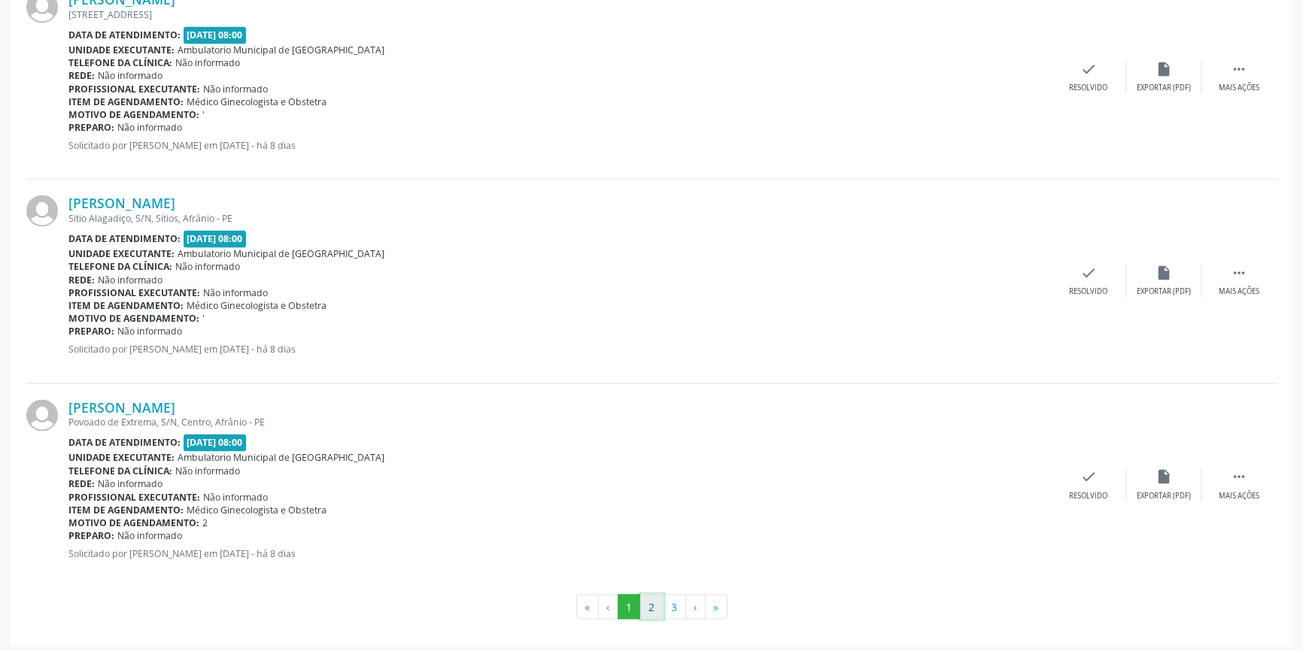
click at [648, 594] on button "2" at bounding box center [651, 607] width 23 height 26
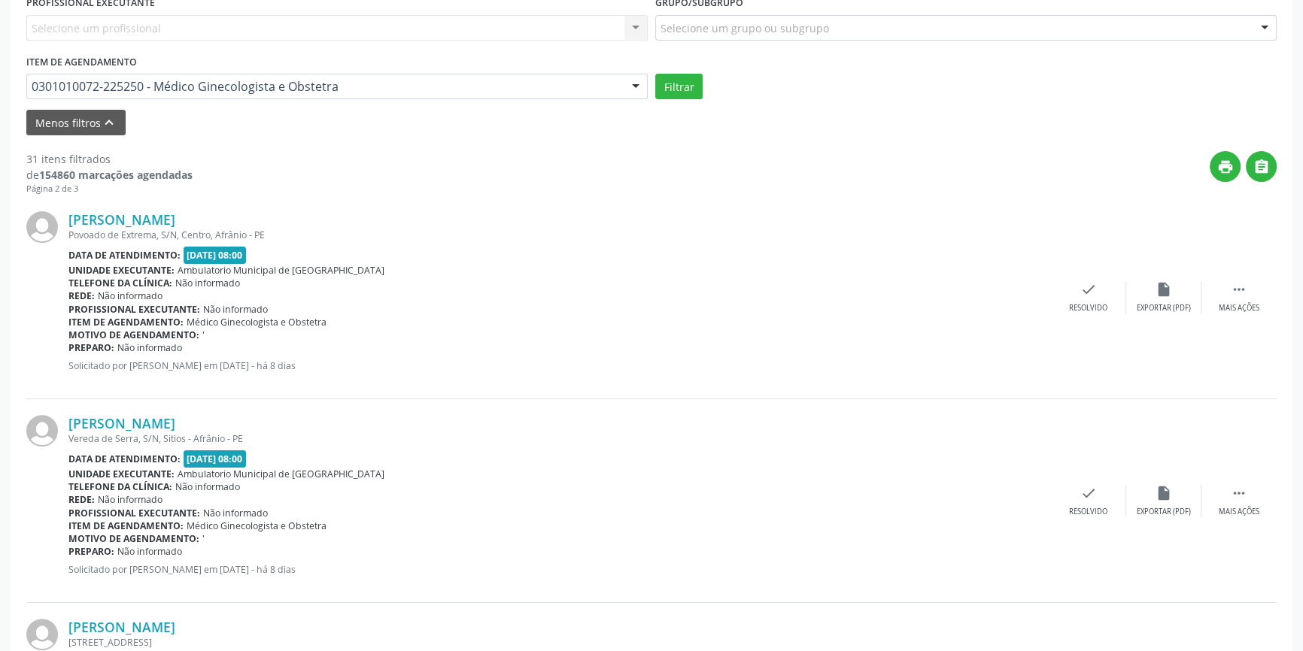
scroll to position [285, 0]
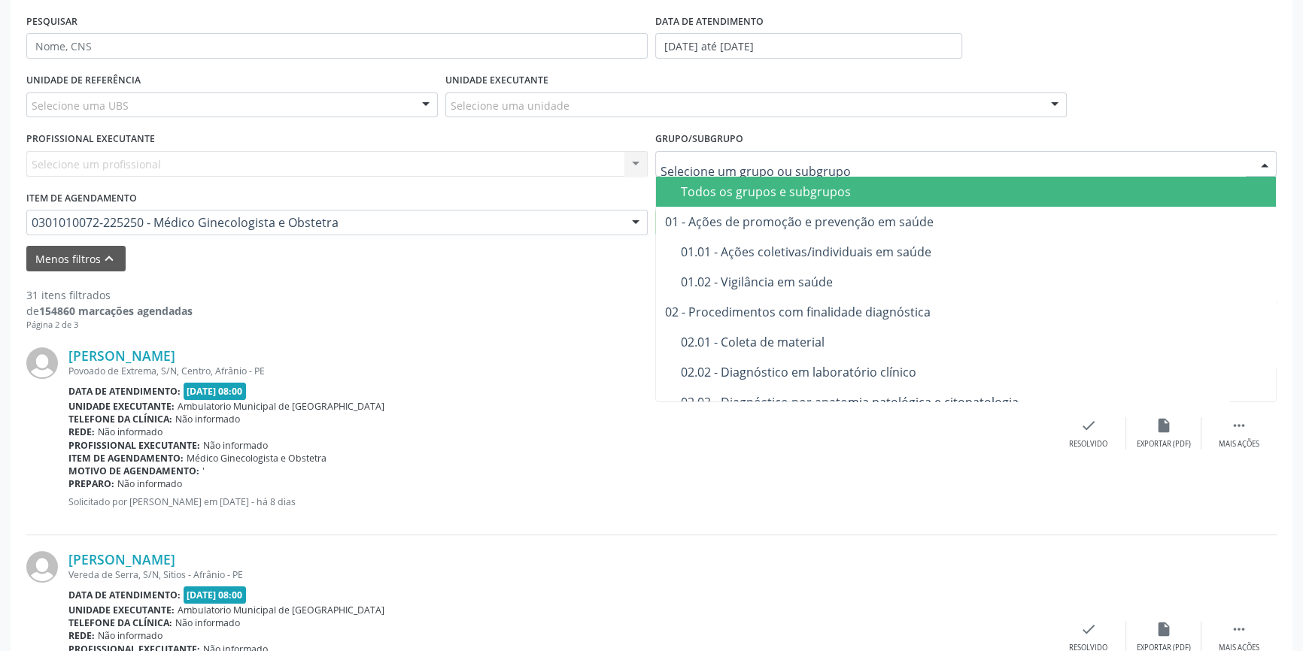
click at [697, 186] on div "Todos os grupos e subgrupos" at bounding box center [974, 192] width 586 height 12
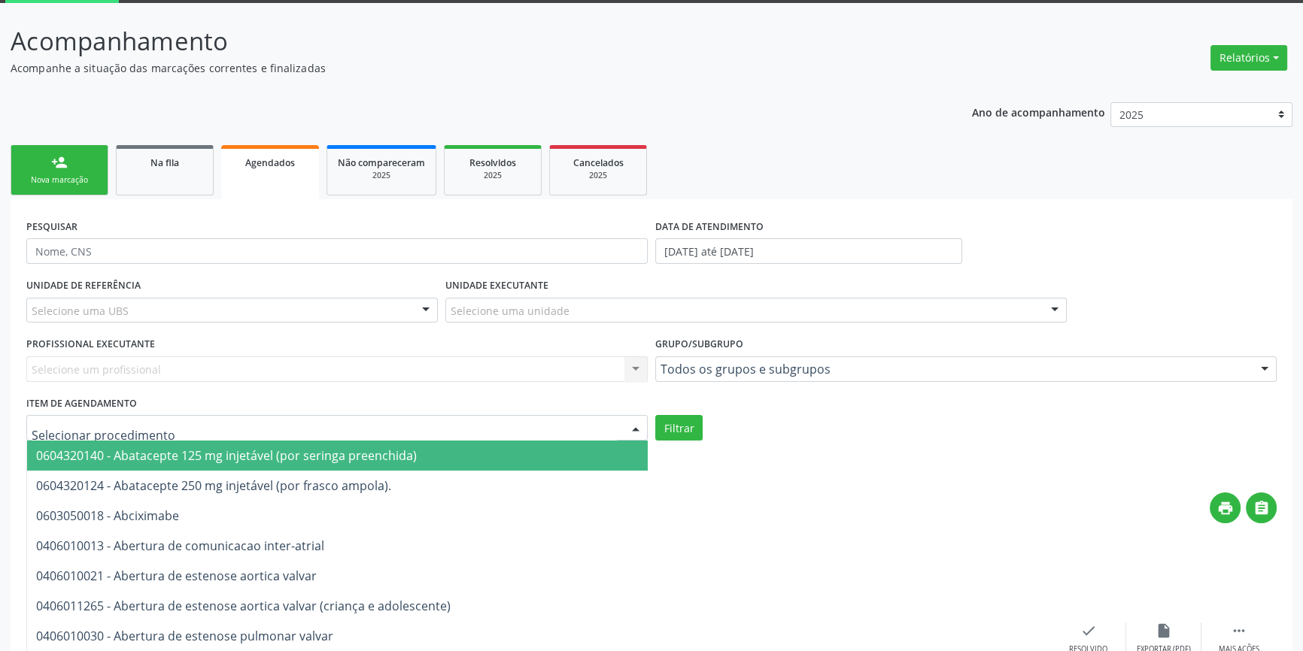
scroll to position [11, 0]
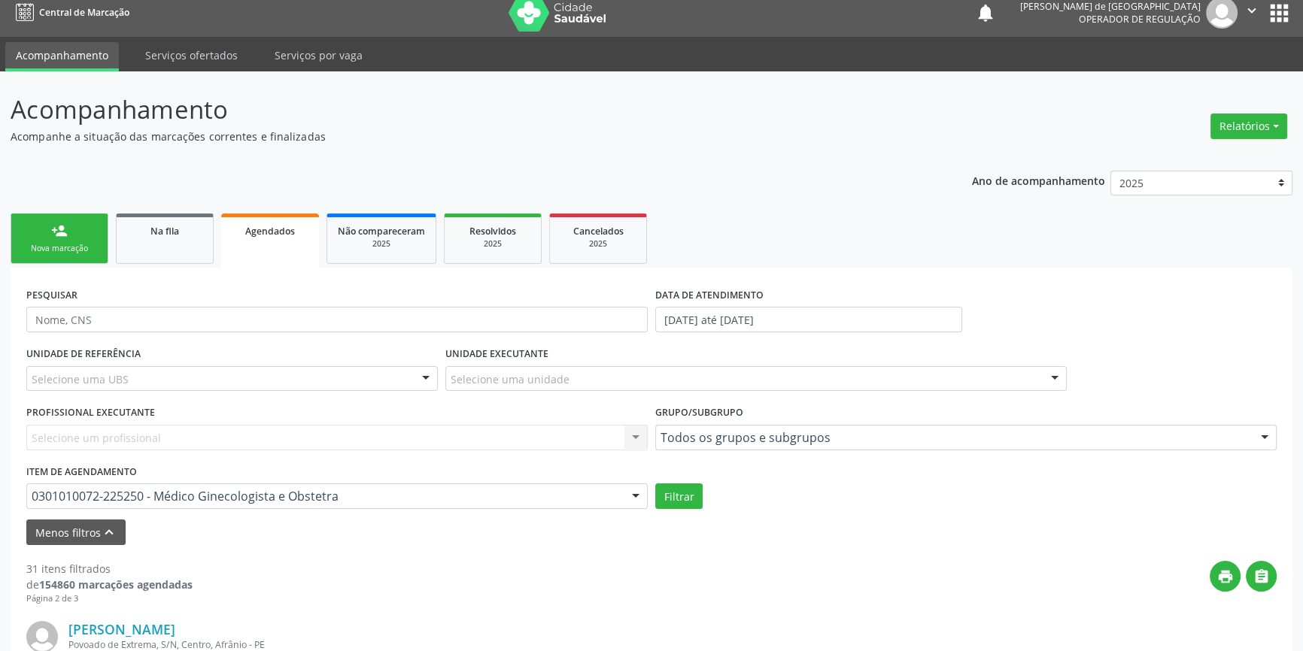
click at [852, 500] on div "Filtrar" at bounding box center [965, 497] width 629 height 26
click at [250, 238] on link "Agendados" at bounding box center [270, 241] width 98 height 54
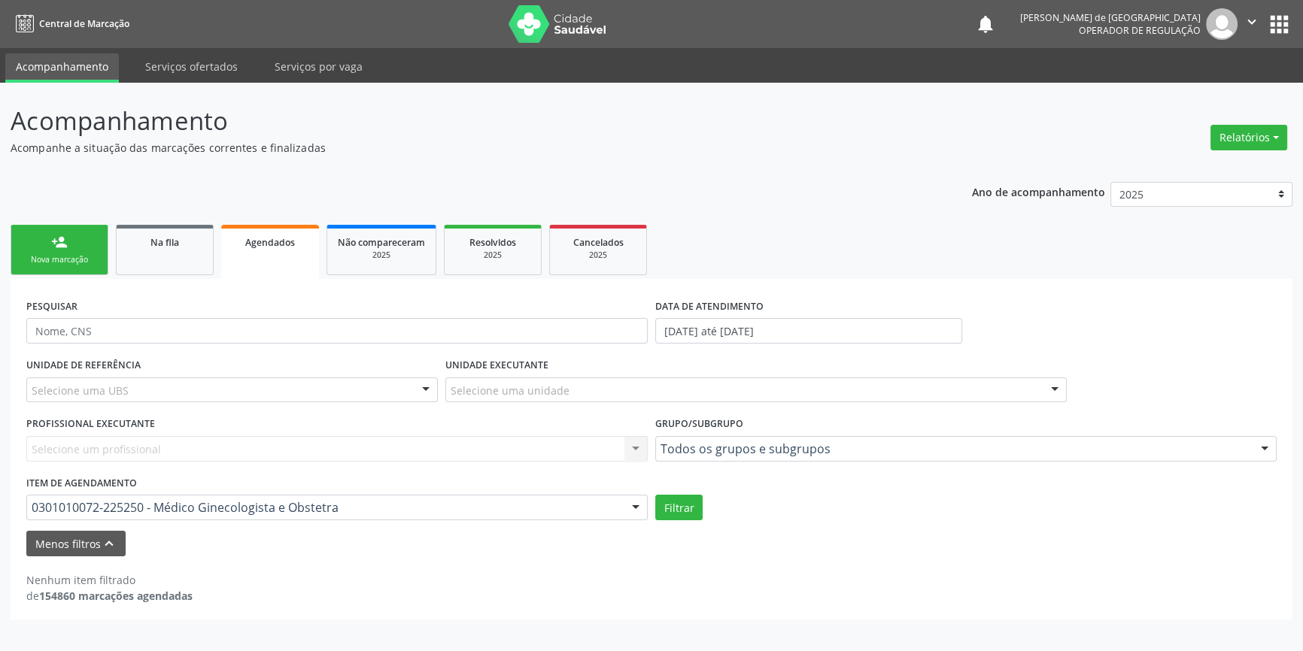
scroll to position [0, 0]
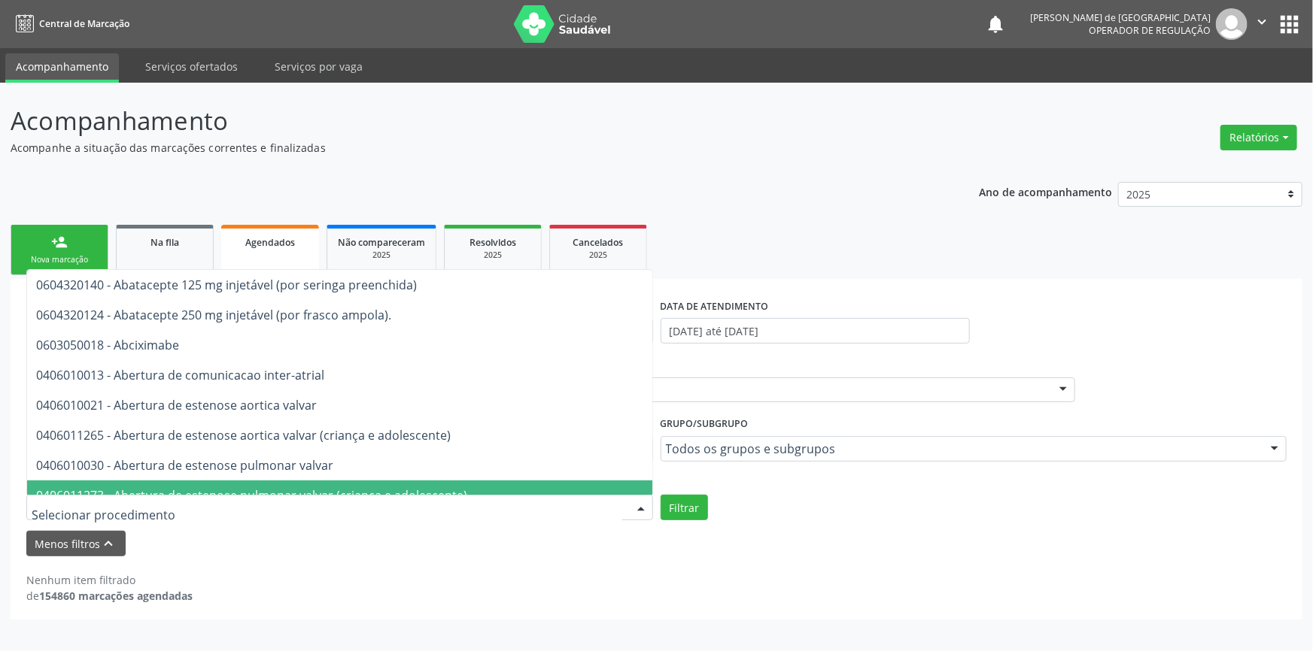
click at [8, 516] on div "Acompanhamento Acompanhe a situação das marcações correntes e finalizadas Relat…" at bounding box center [656, 367] width 1313 height 569
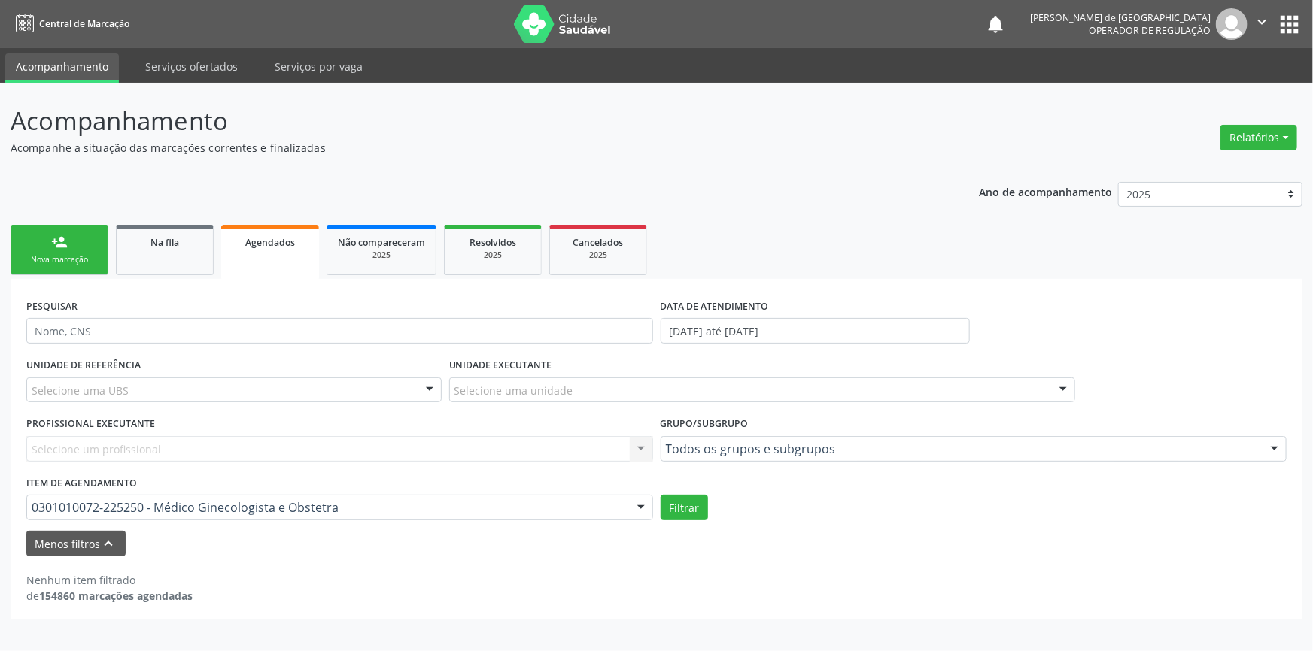
click at [8, 516] on div "Acompanhamento Acompanhe a situação das marcações correntes e finalizadas Relat…" at bounding box center [656, 367] width 1313 height 569
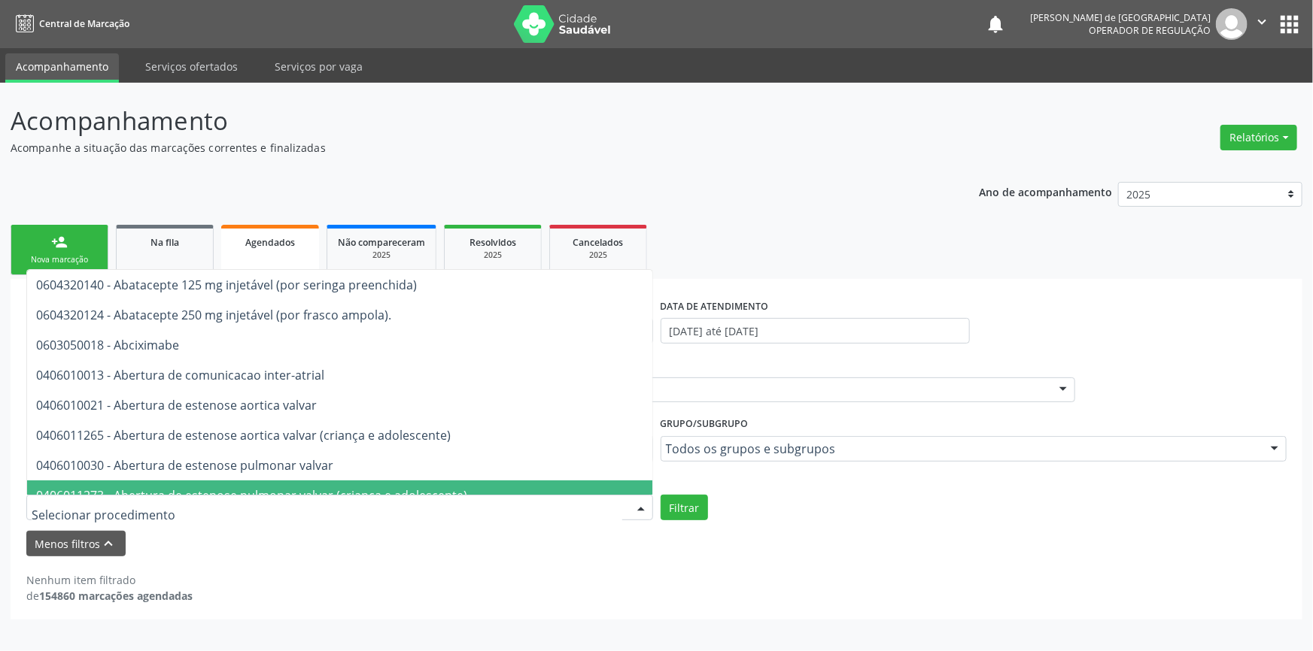
click at [90, 508] on input "text" at bounding box center [327, 515] width 591 height 30
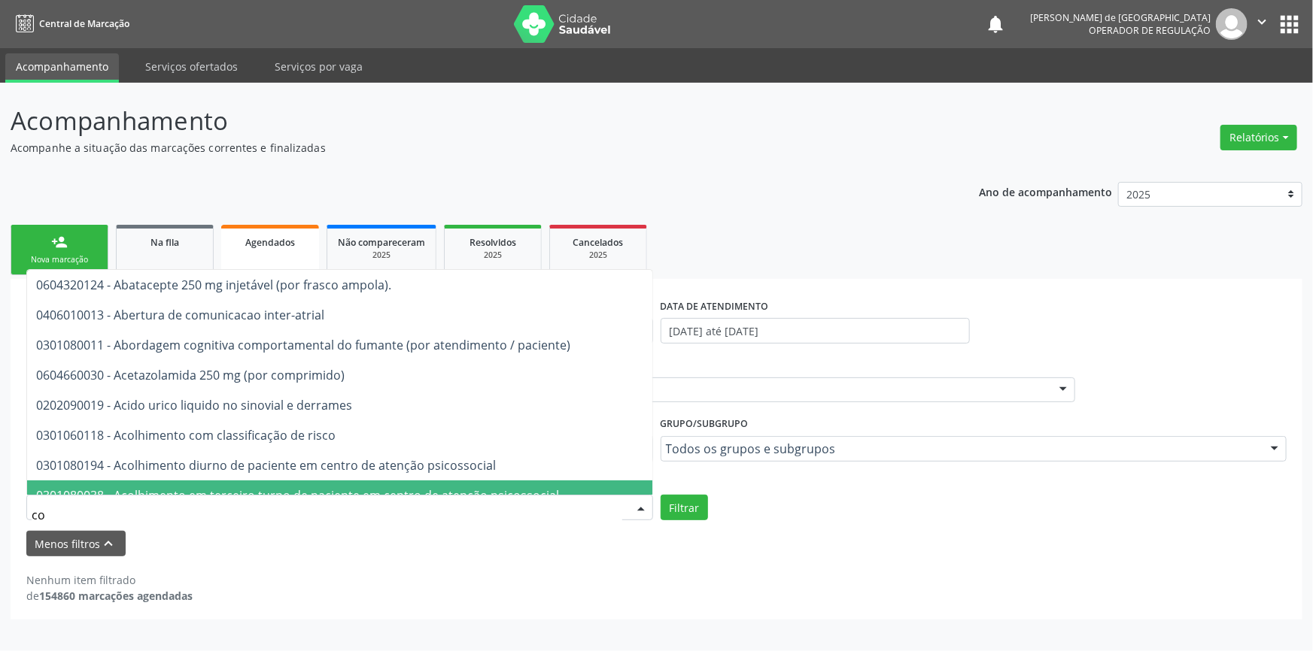
type input "c"
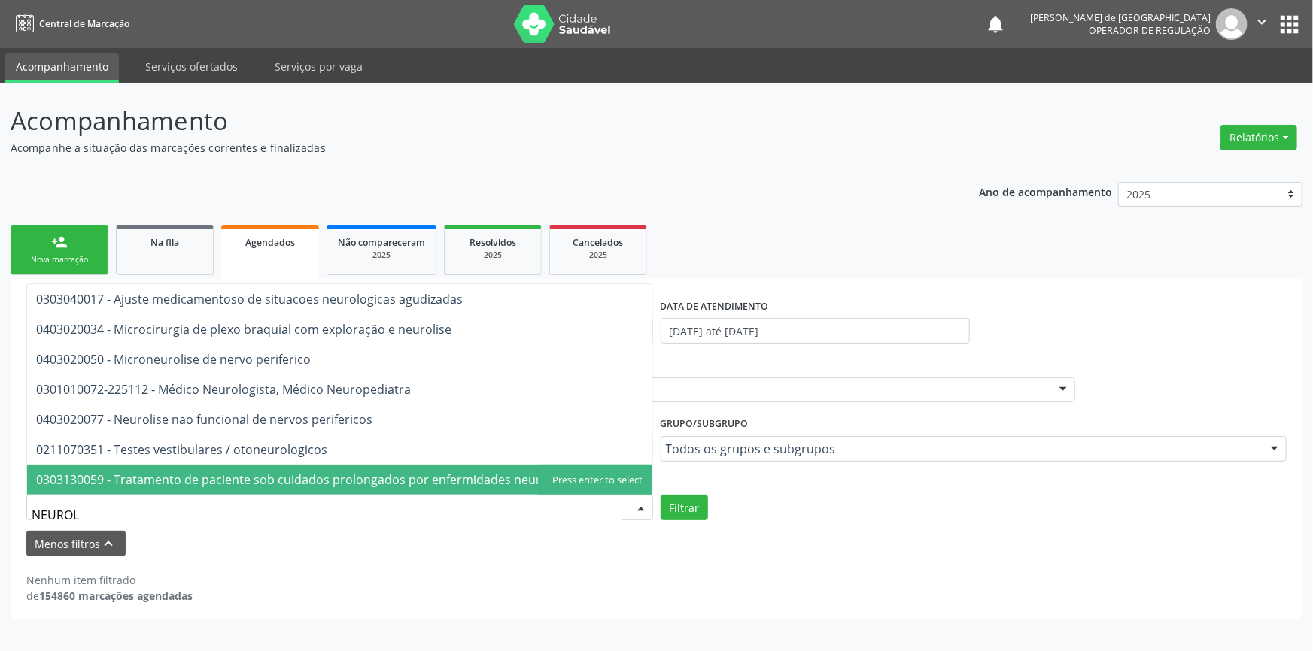
type input "NEUROLO"
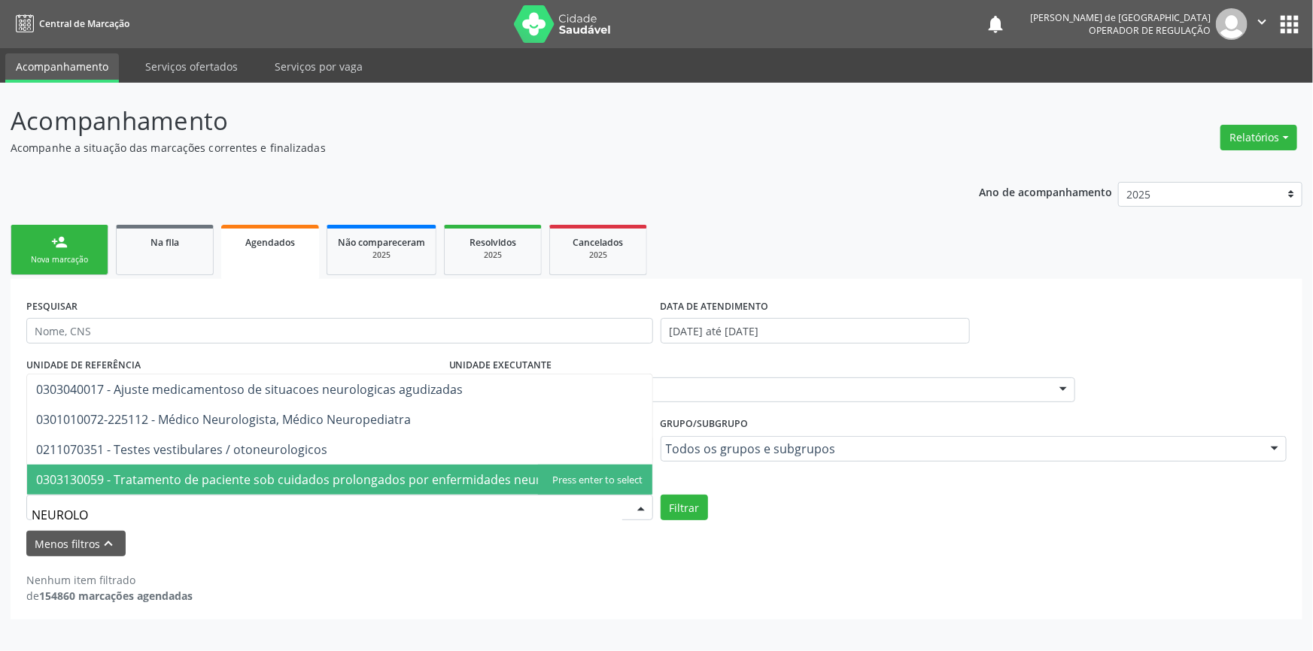
click at [212, 477] on span "0303130059 - Tratamento de paciente sob cuidados prolongados por enfermidades n…" at bounding box center [311, 480] width 551 height 17
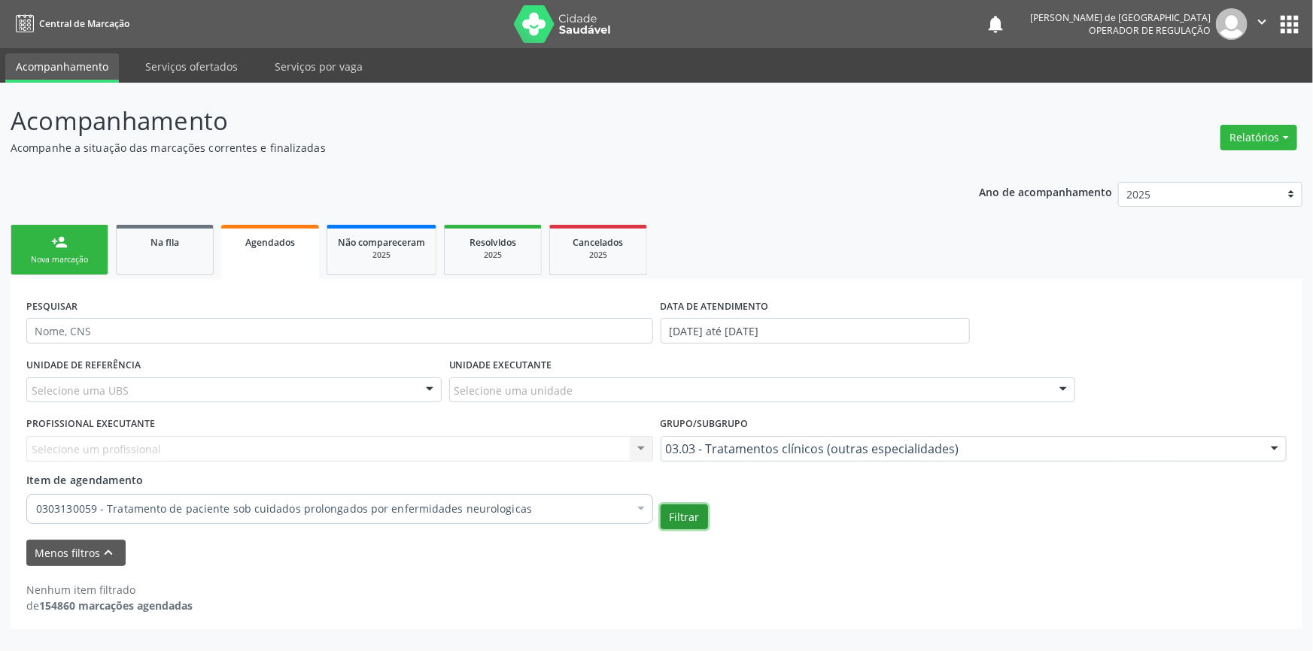
click at [678, 514] on button "Filtrar" at bounding box center [684, 518] width 47 height 26
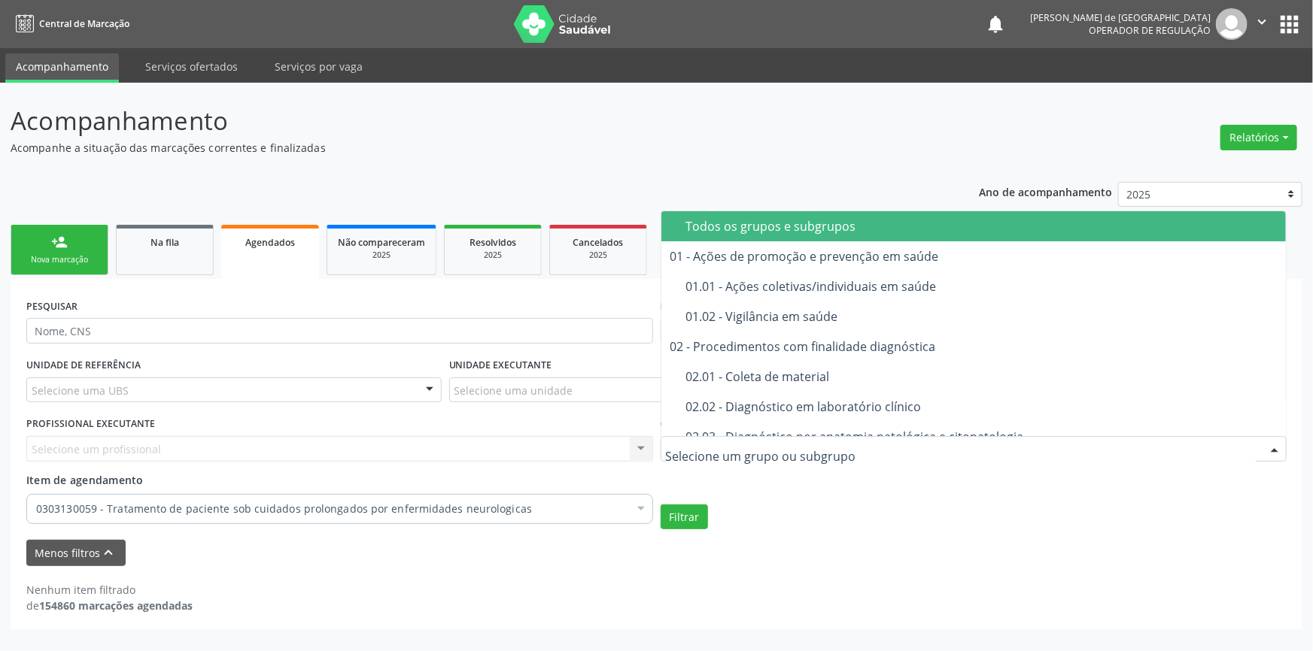
click at [749, 227] on div "Todos os grupos e subgrupos" at bounding box center [981, 226] width 591 height 12
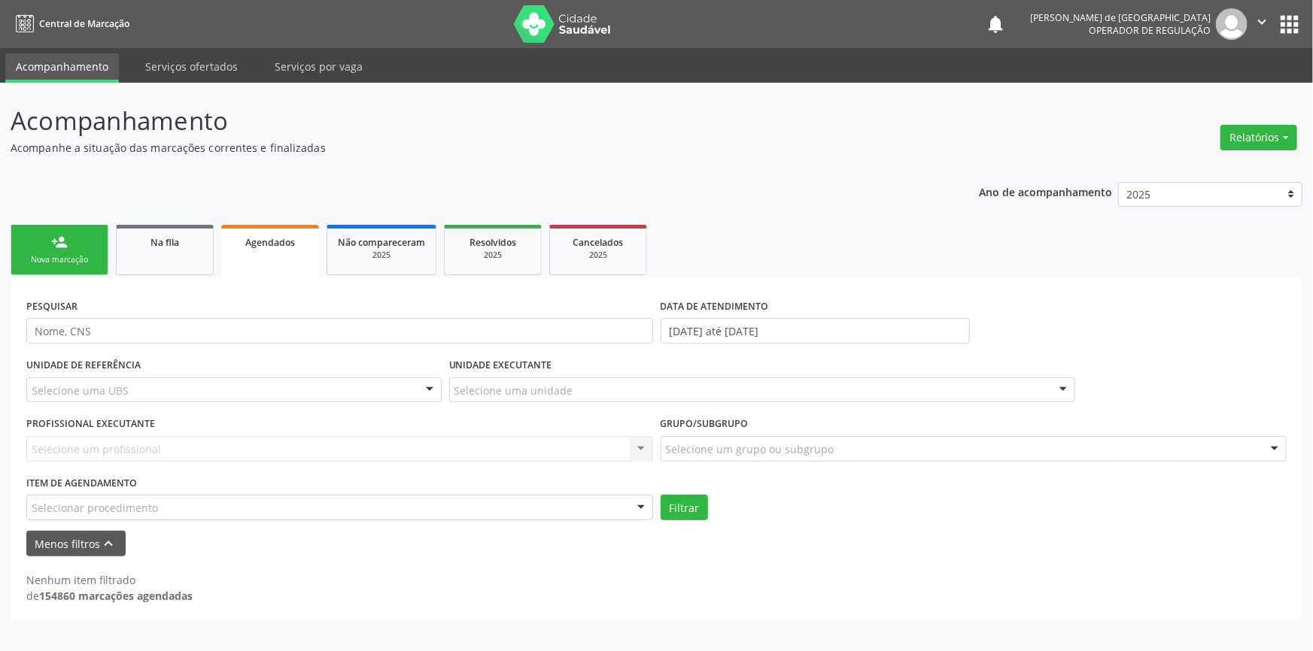
click at [375, 509] on div "Selecionar procedimento" at bounding box center [339, 508] width 627 height 26
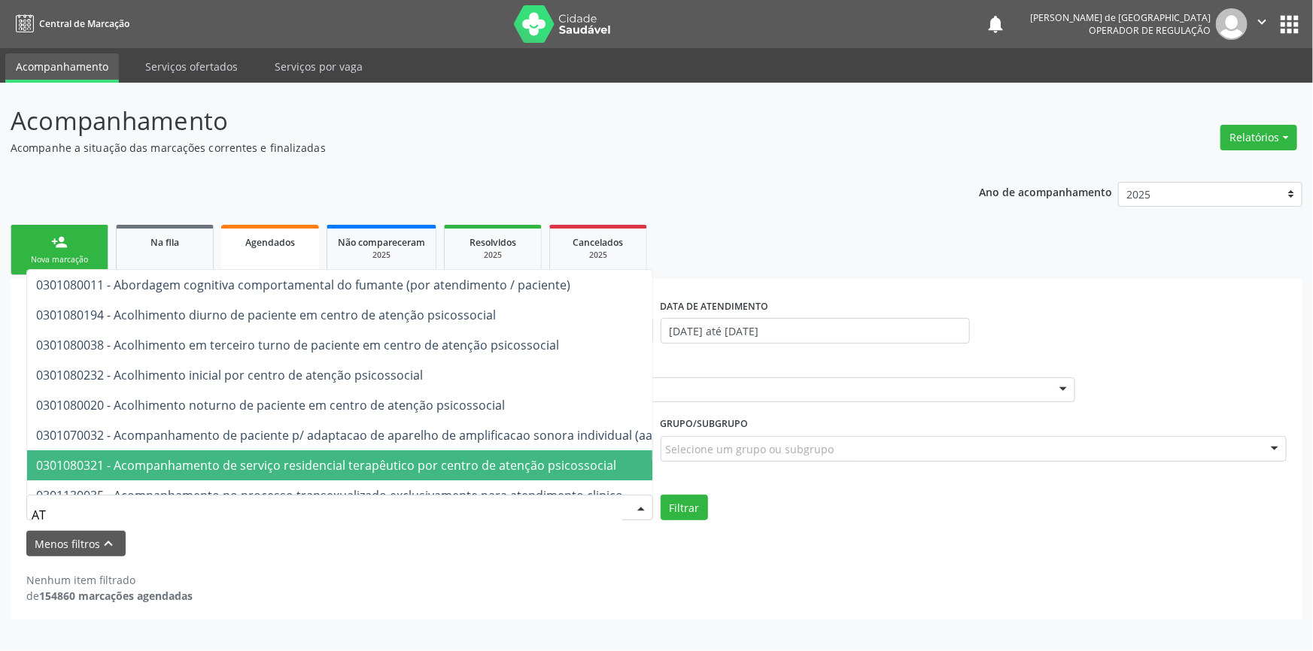
type input "A"
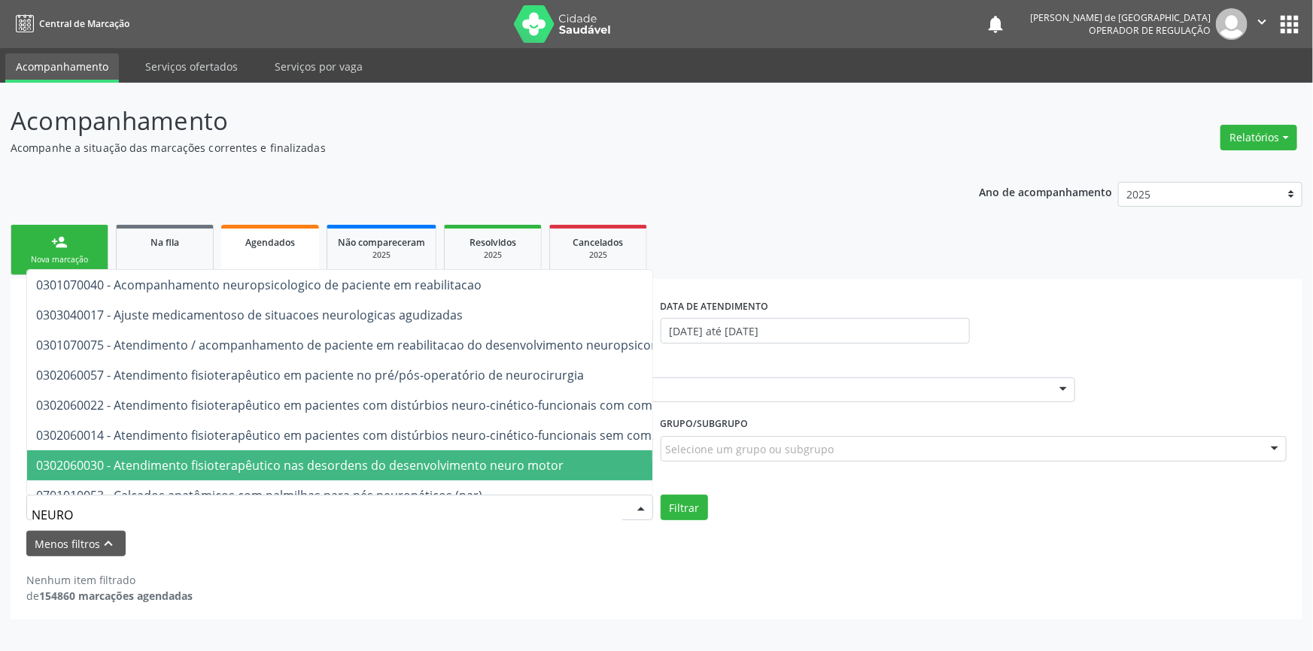
type input "NEUROP"
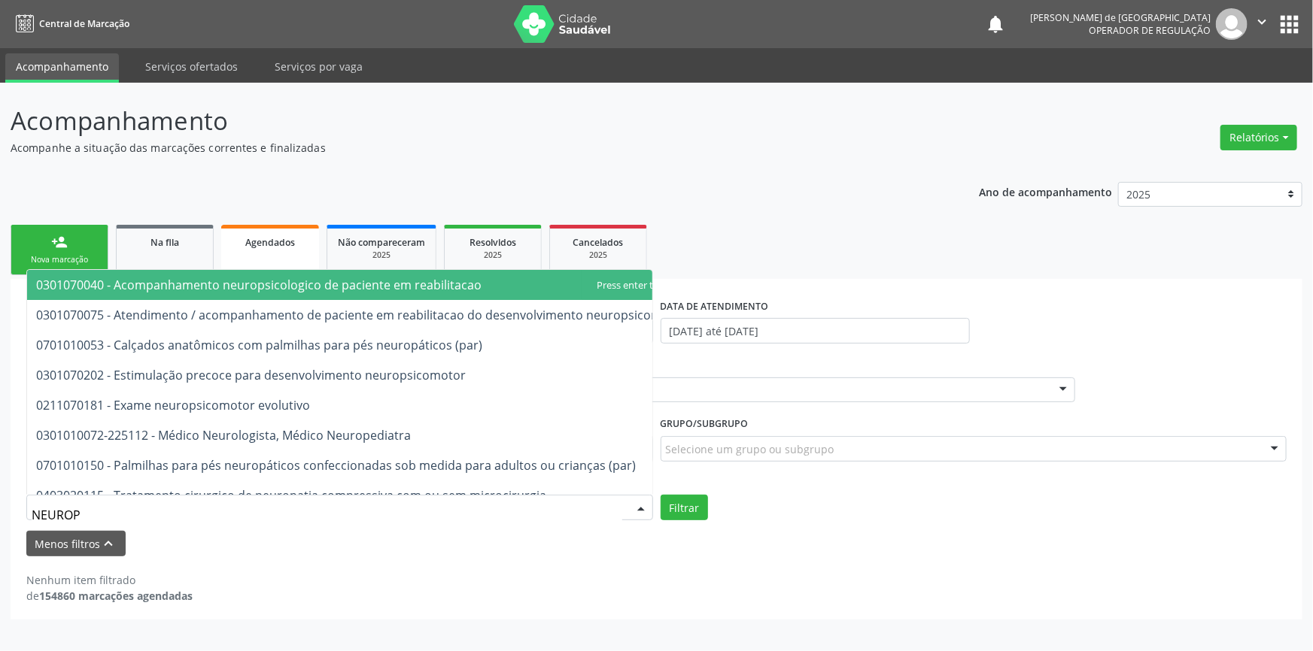
click at [308, 290] on span "0301070040 - Acompanhamento neuropsicologico de paciente em reabilitacao" at bounding box center [258, 285] width 445 height 17
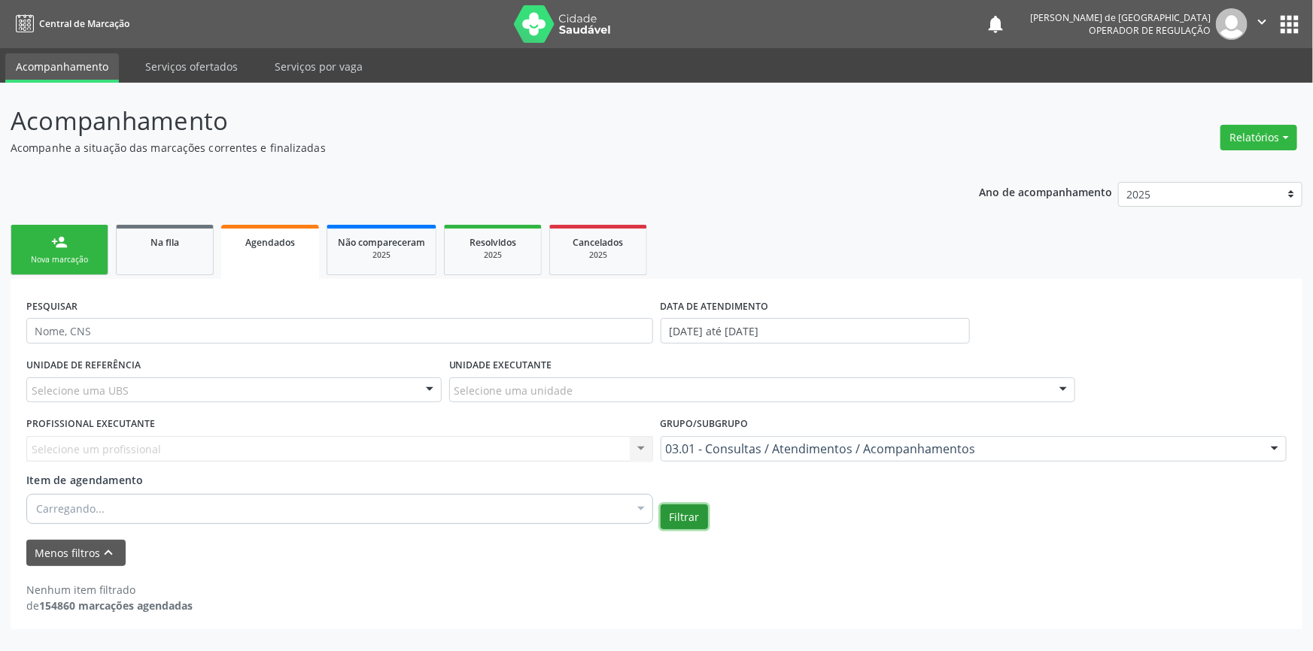
click at [665, 516] on button "Filtrar" at bounding box center [684, 518] width 47 height 26
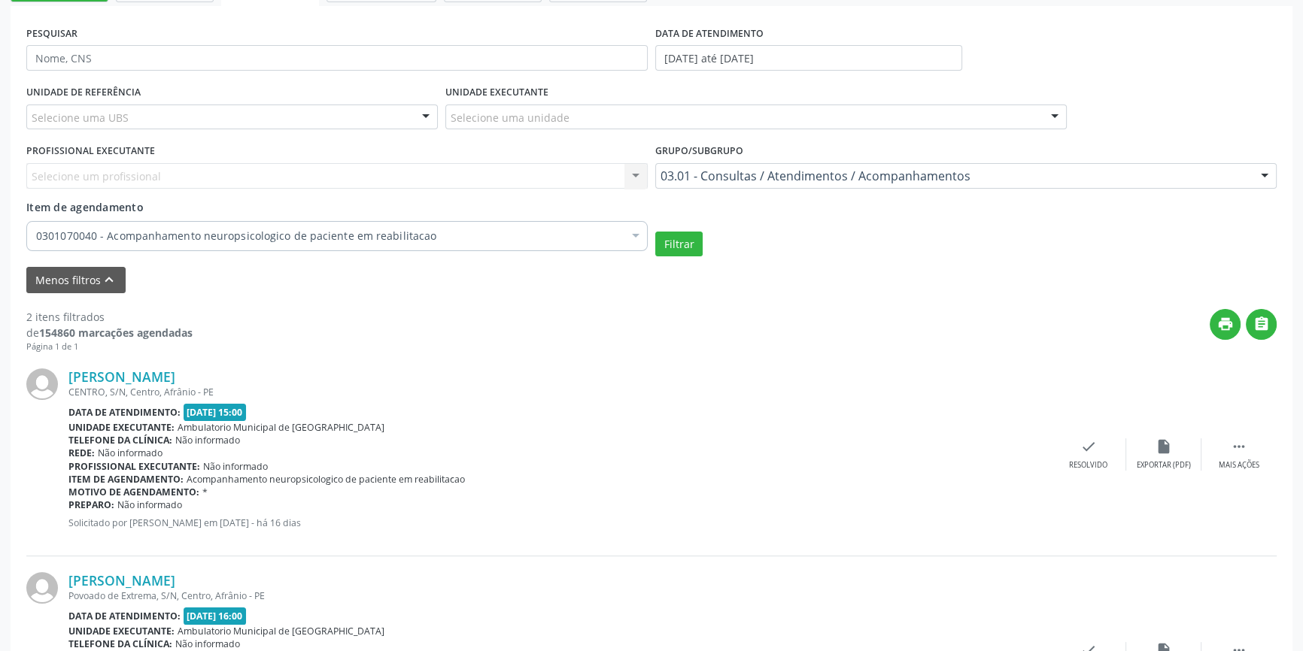
scroll to position [406, 0]
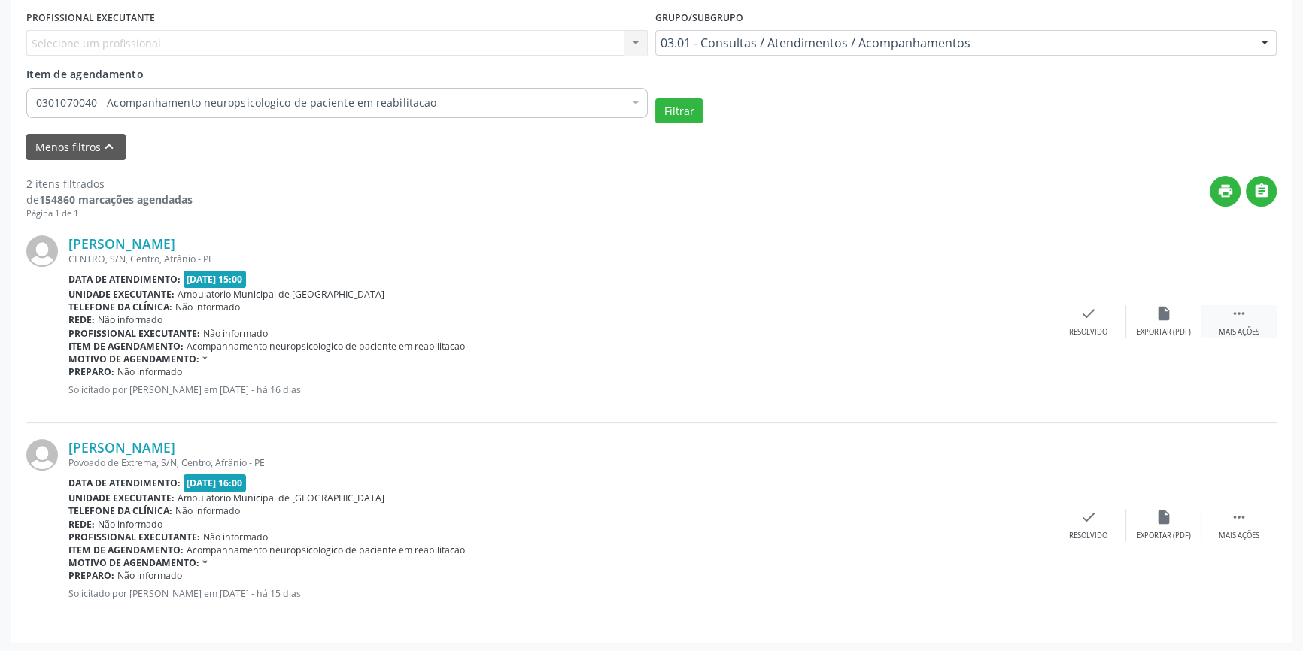
click at [1248, 320] on div " Mais ações" at bounding box center [1238, 321] width 75 height 32
click at [955, 326] on div "print Imprimir" at bounding box center [937, 321] width 75 height 32
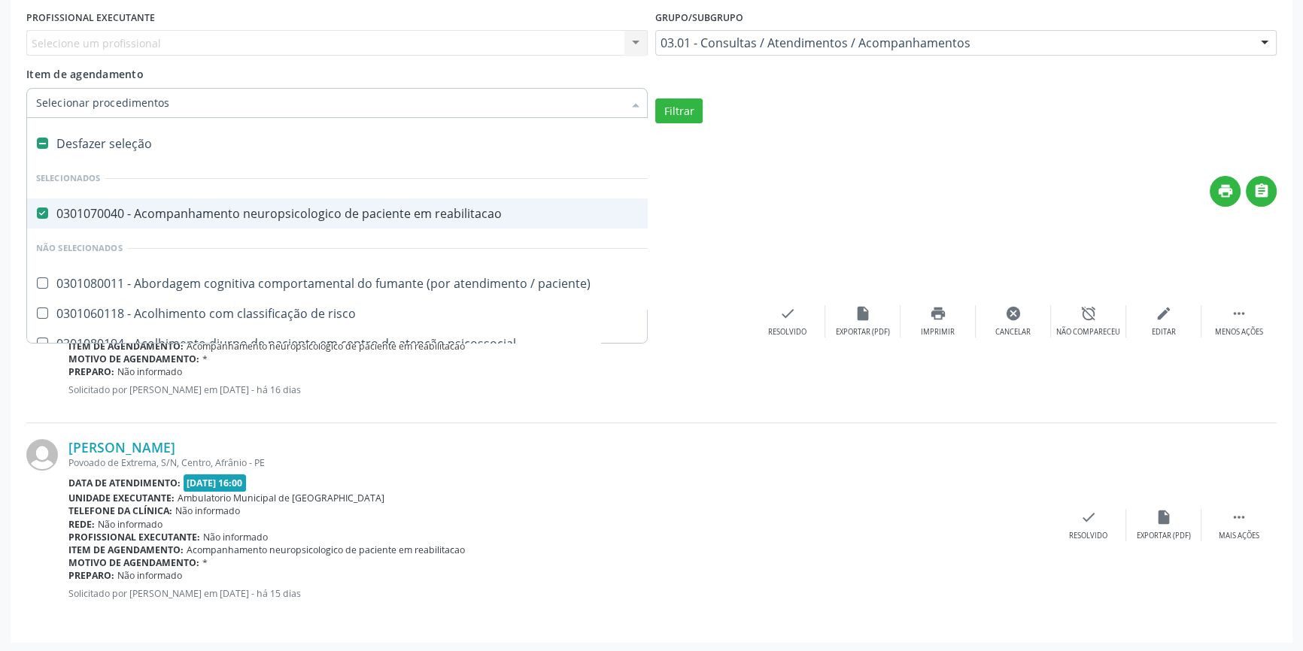
click at [158, 110] on div at bounding box center [336, 103] width 621 height 30
paste input "0301070040"
type input "0301070040"
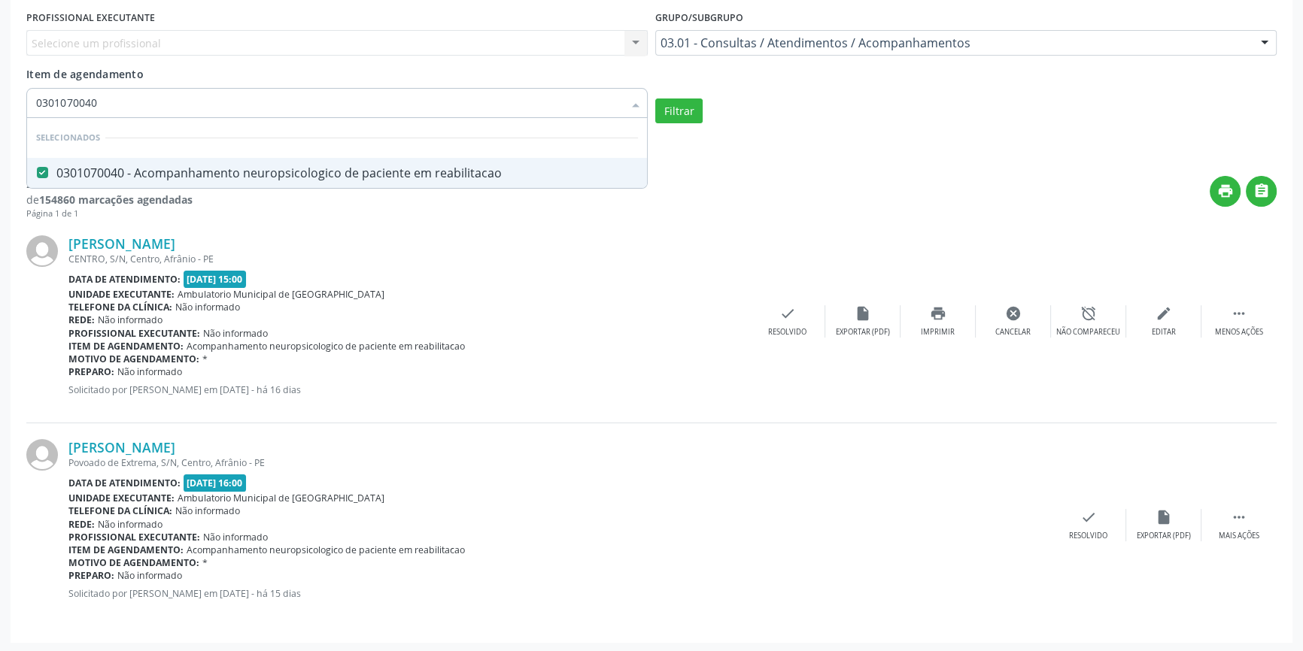
click at [170, 171] on div "0301070040 - Acompanhamento neuropsicologico de paciente em reabilitacao" at bounding box center [337, 173] width 602 height 12
checkbox reabilitacao "true"
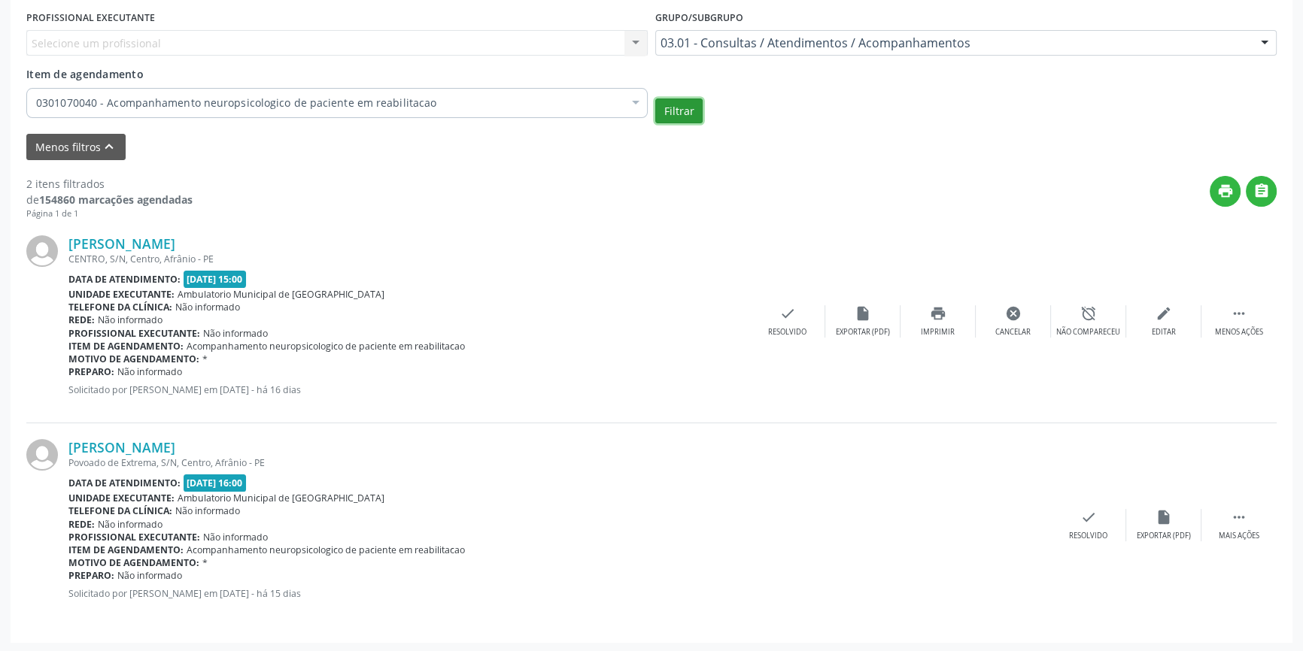
click at [681, 108] on button "Filtrar" at bounding box center [678, 112] width 47 height 26
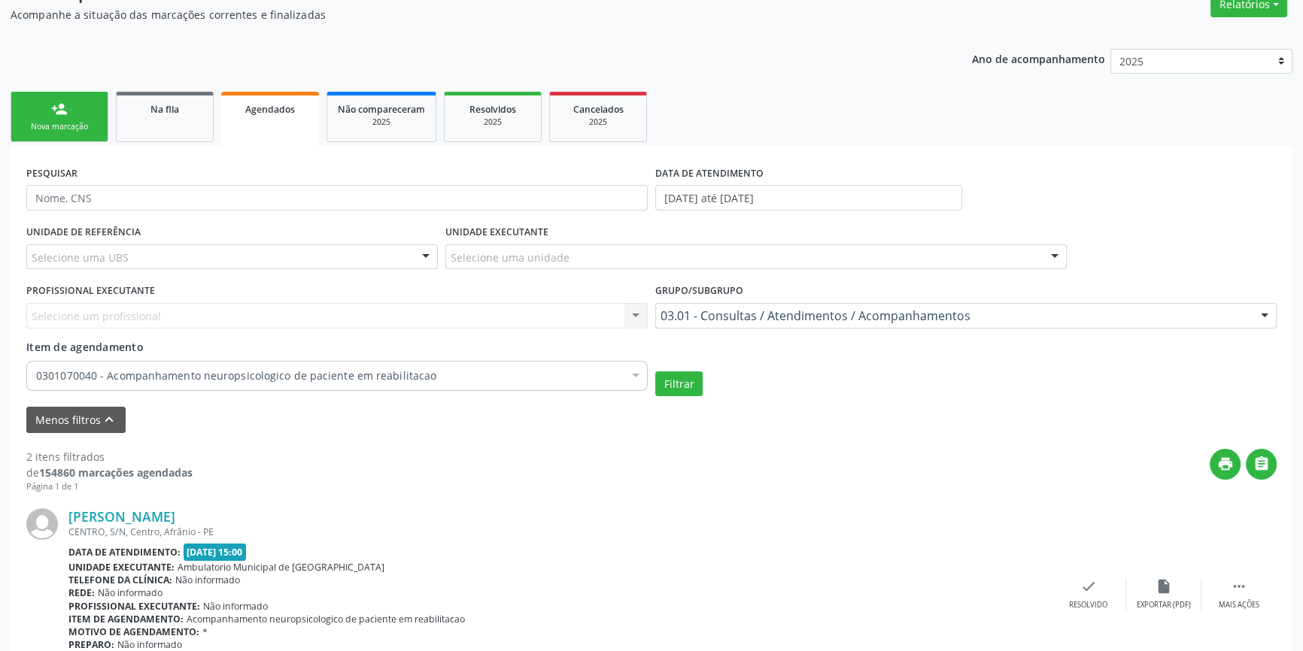
scroll to position [0, 0]
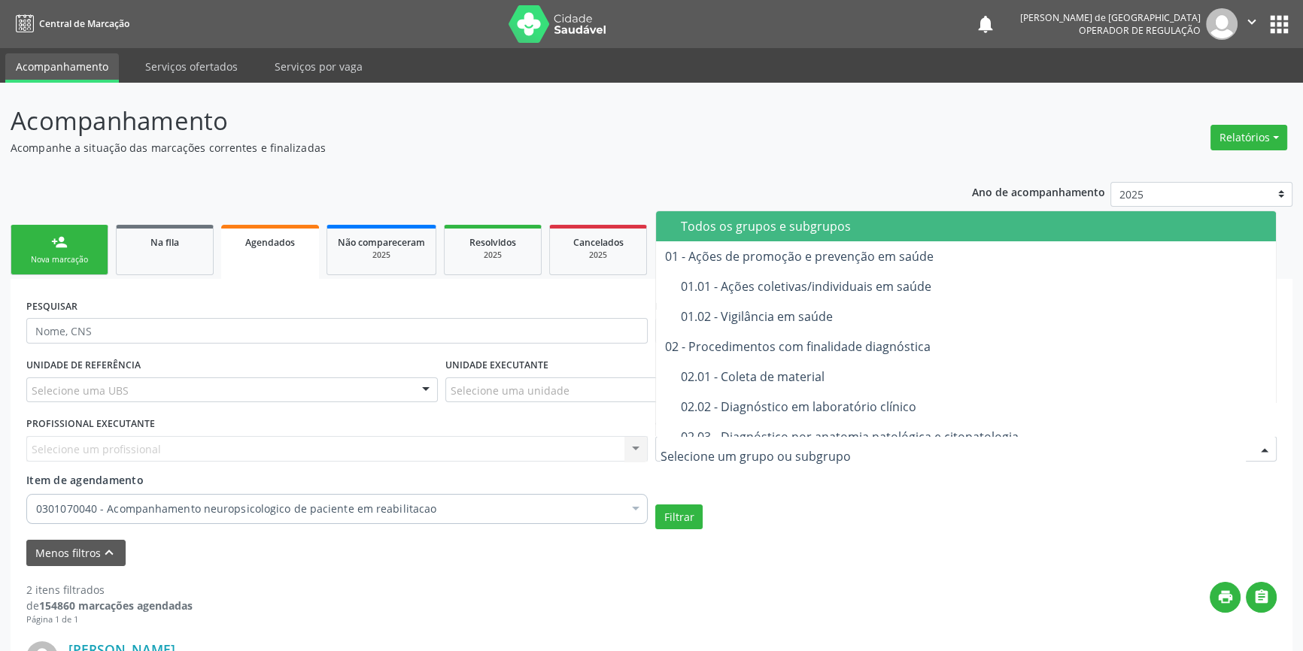
click at [802, 206] on div "Ano de acompanhamento 2025 2024 2023 2022 2021 2020 2019 2018 person_add Nova m…" at bounding box center [652, 611] width 1282 height 878
click at [758, 231] on div "Todos os grupos e subgrupos" at bounding box center [974, 226] width 586 height 12
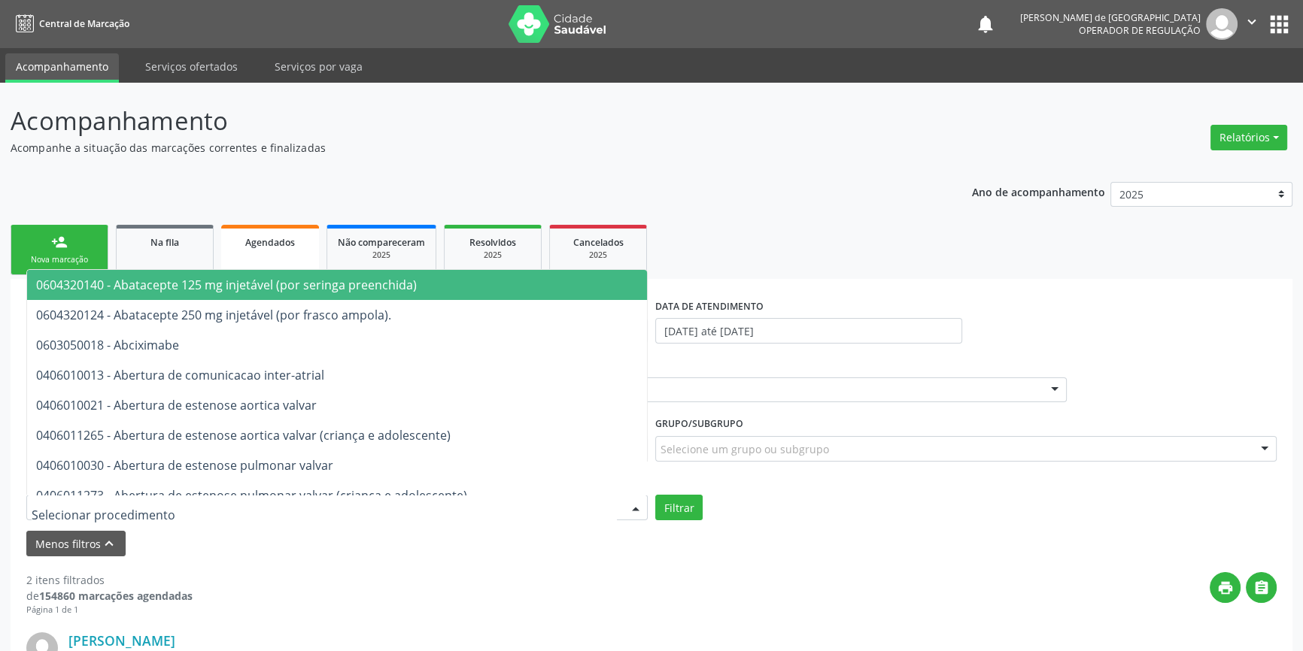
click at [182, 500] on div at bounding box center [336, 508] width 621 height 26
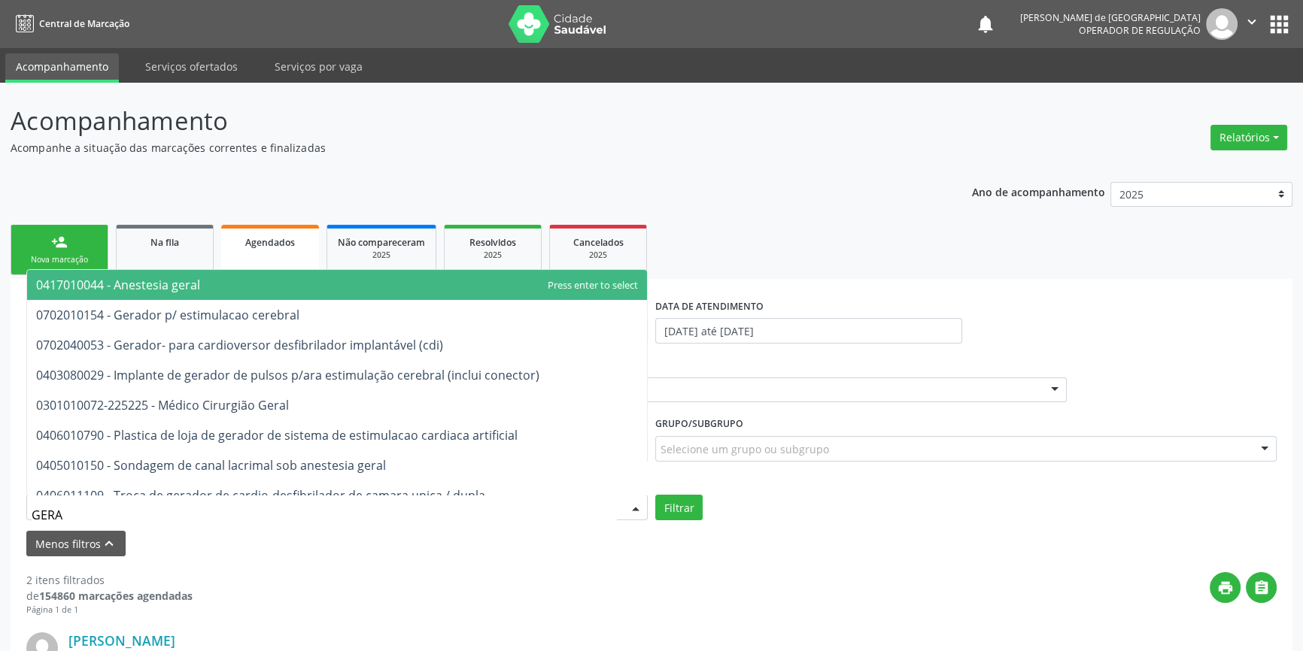
type input "GERAL"
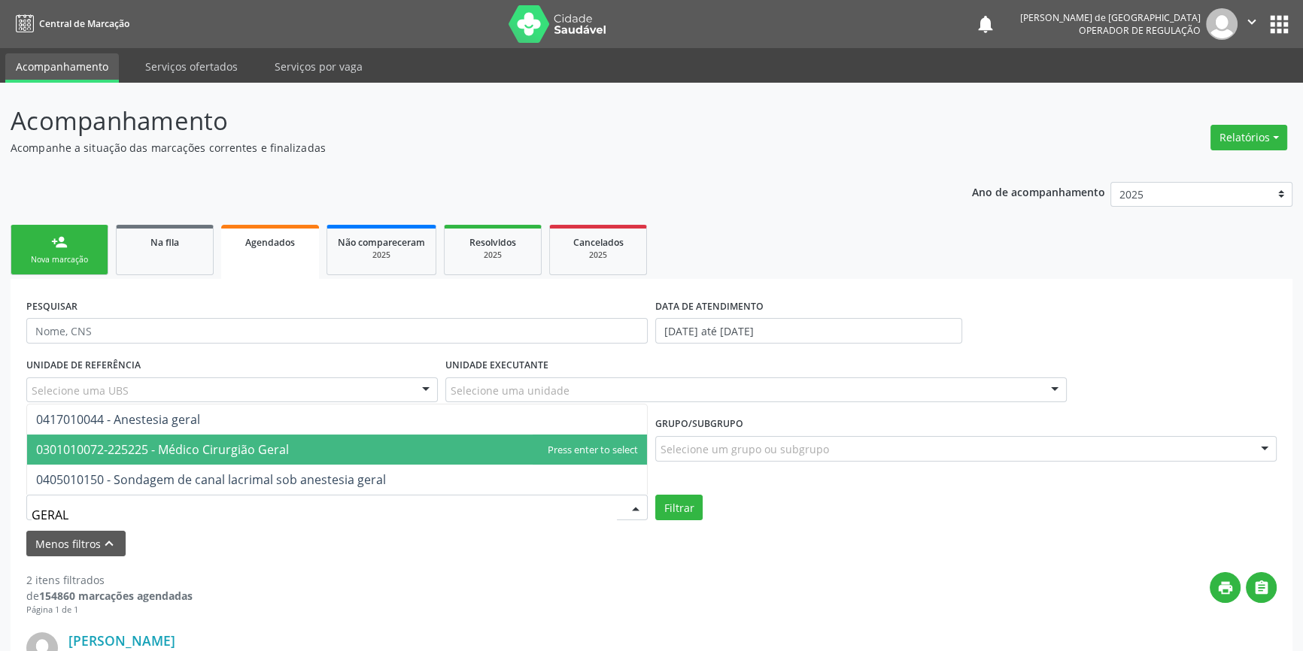
click at [204, 453] on span "0301010072-225225 - Médico Cirurgião Geral" at bounding box center [162, 450] width 253 height 17
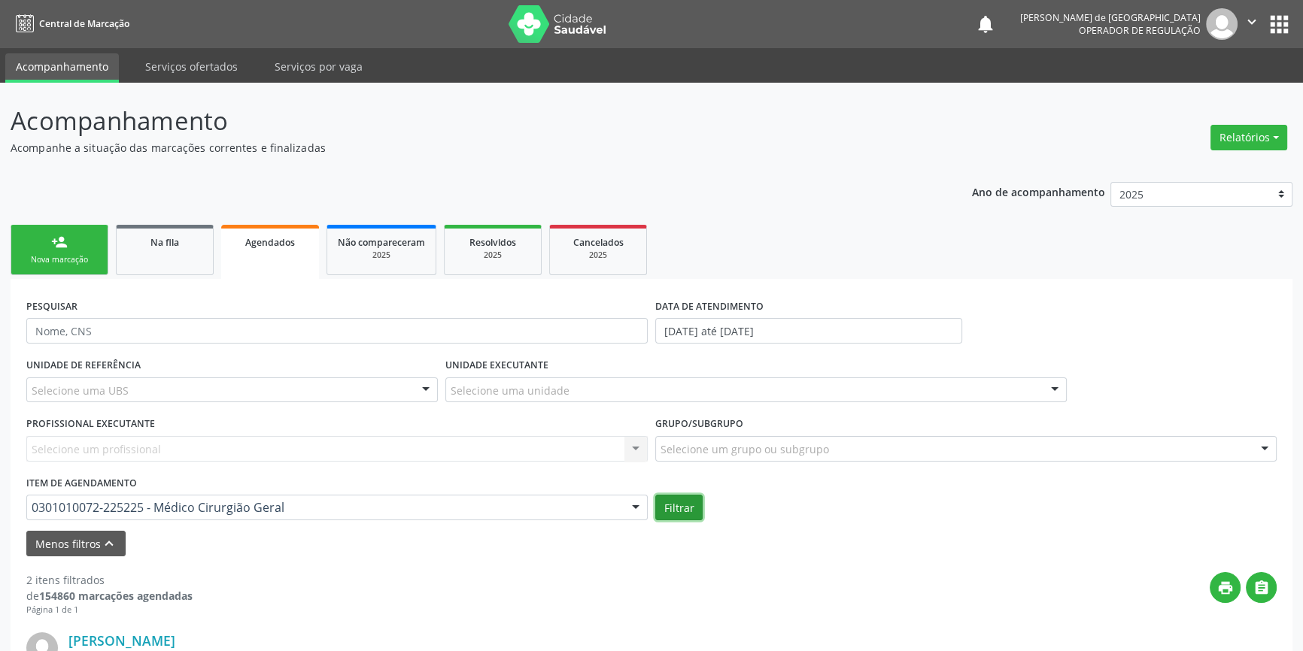
click at [674, 501] on button "Filtrar" at bounding box center [678, 508] width 47 height 26
